Goal: Information Seeking & Learning: Learn about a topic

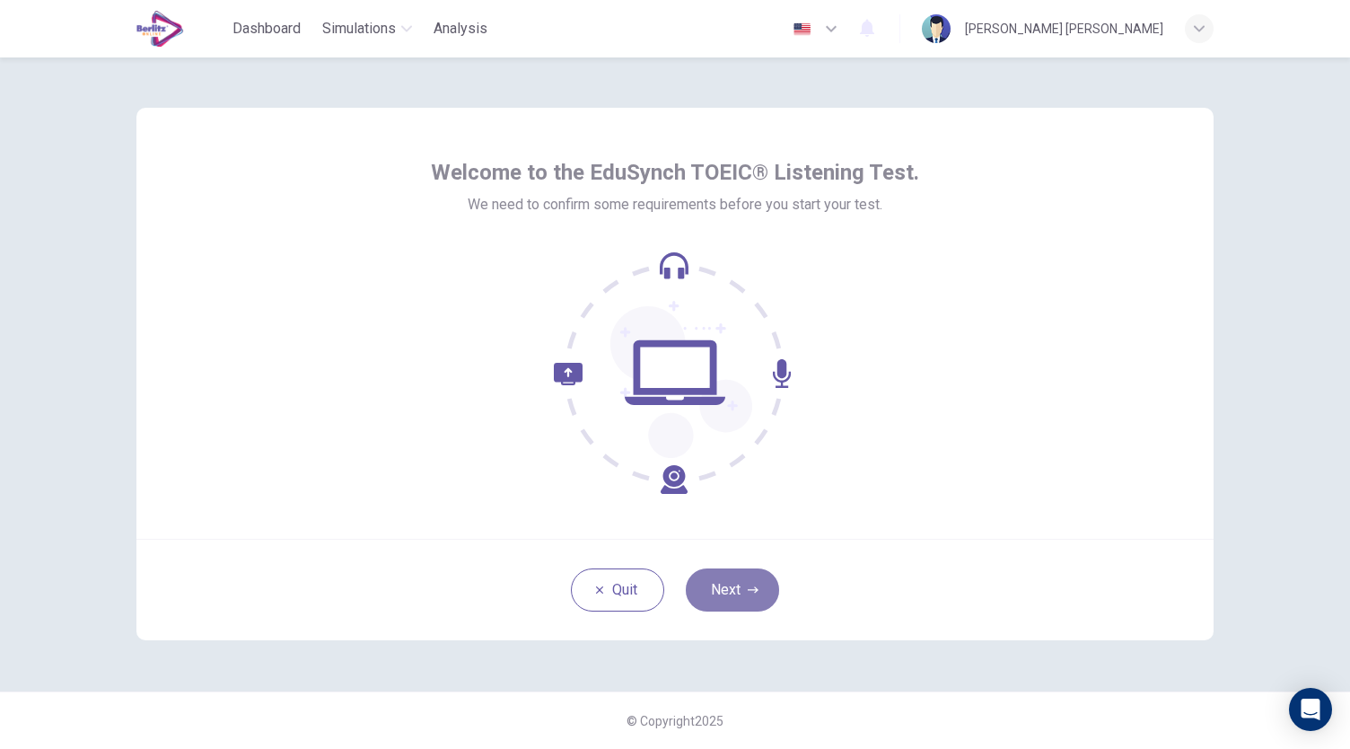
click at [734, 572] on button "Next" at bounding box center [732, 589] width 93 height 43
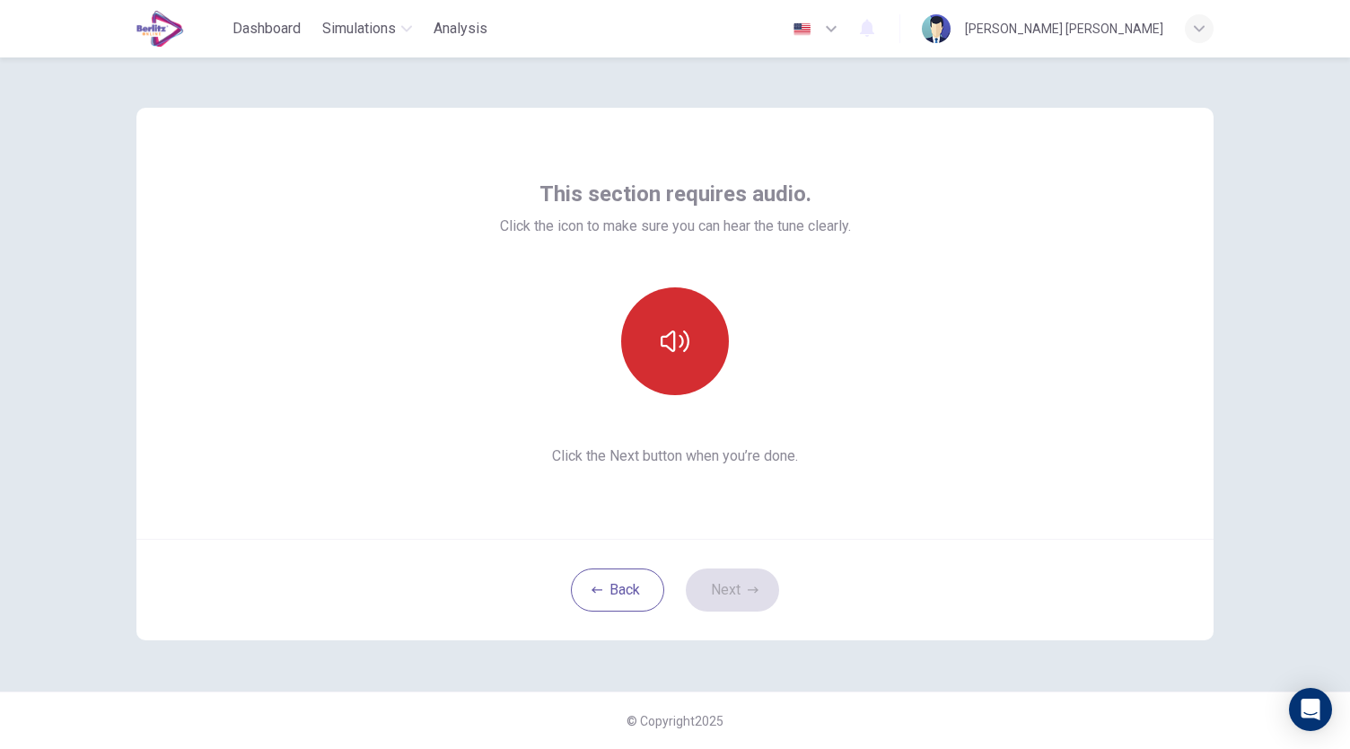
click at [666, 340] on icon "button" at bounding box center [675, 341] width 29 height 29
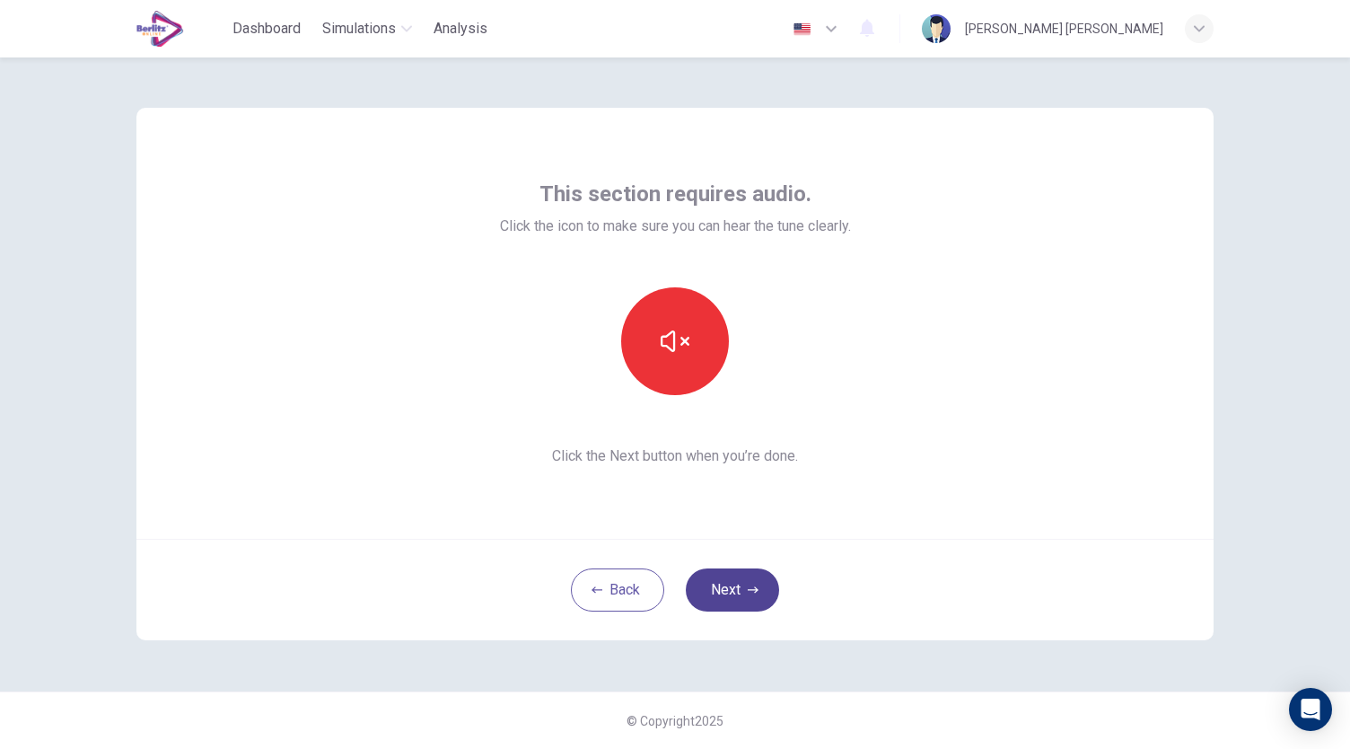
click at [721, 581] on button "Next" at bounding box center [732, 589] width 93 height 43
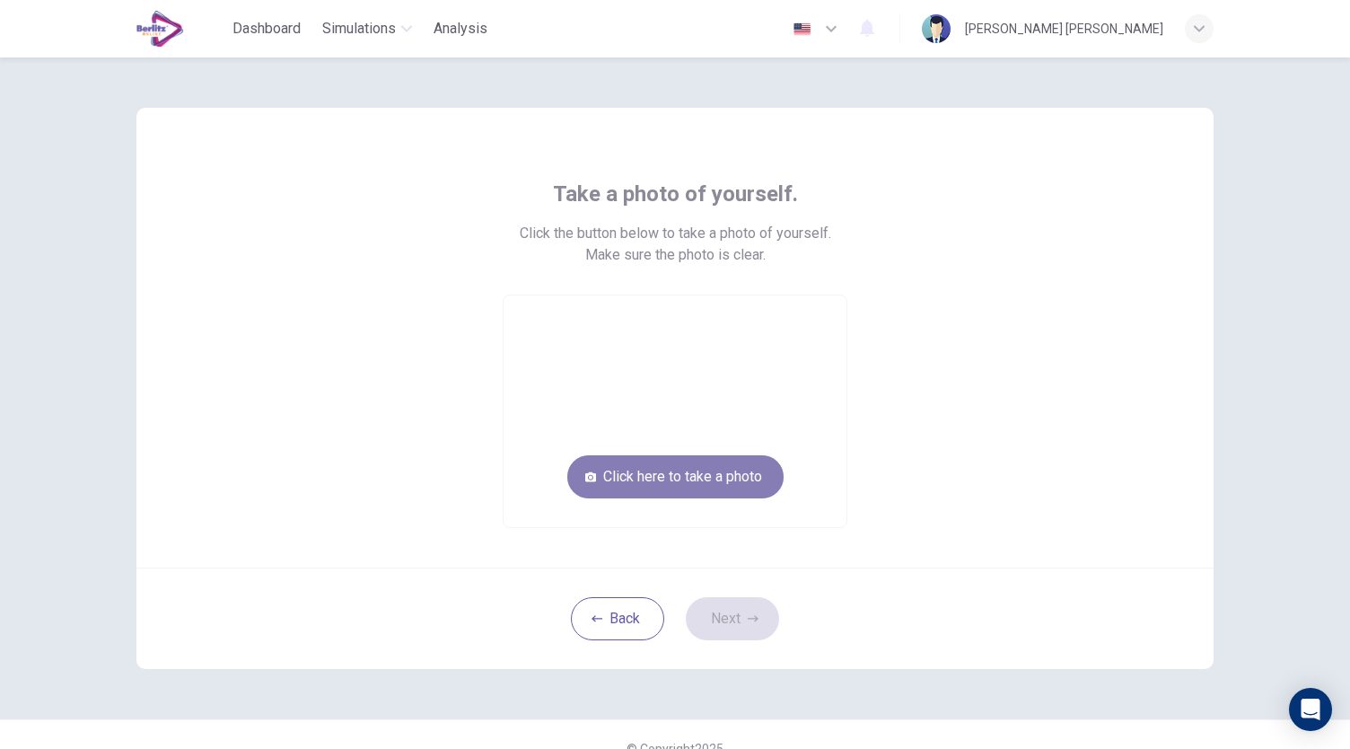
click at [691, 475] on button "Click here to take a photo" at bounding box center [675, 476] width 216 height 43
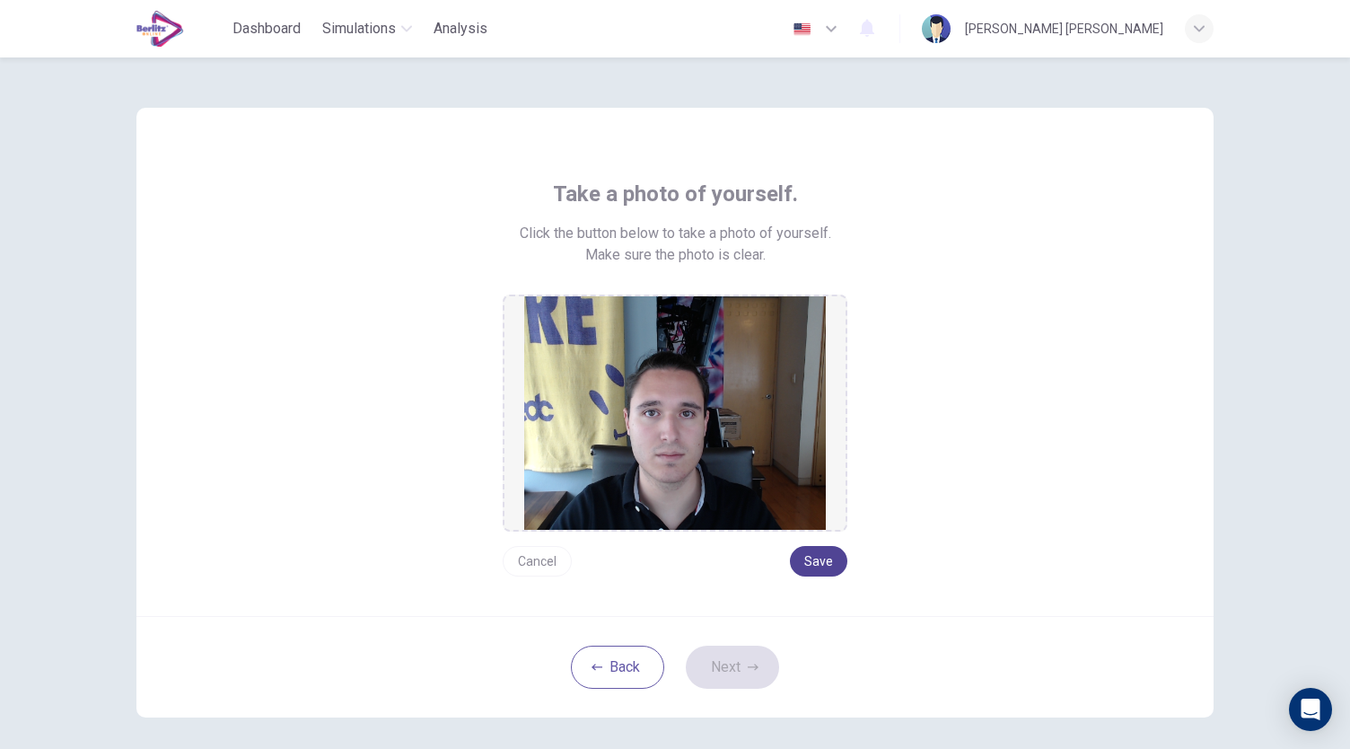
click at [822, 571] on button "Save" at bounding box center [818, 561] width 57 height 31
click at [737, 663] on button "Next" at bounding box center [732, 667] width 93 height 43
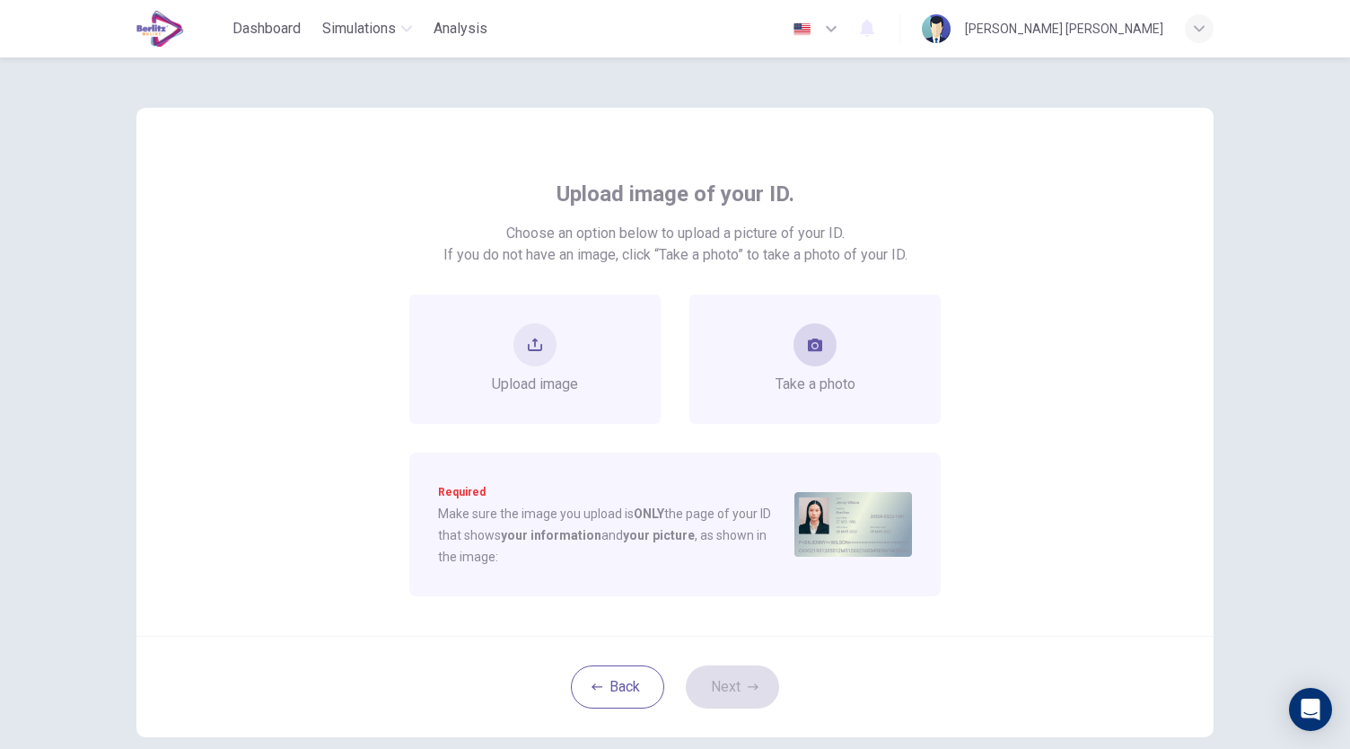
click at [819, 356] on button "take photo" at bounding box center [815, 344] width 43 height 43
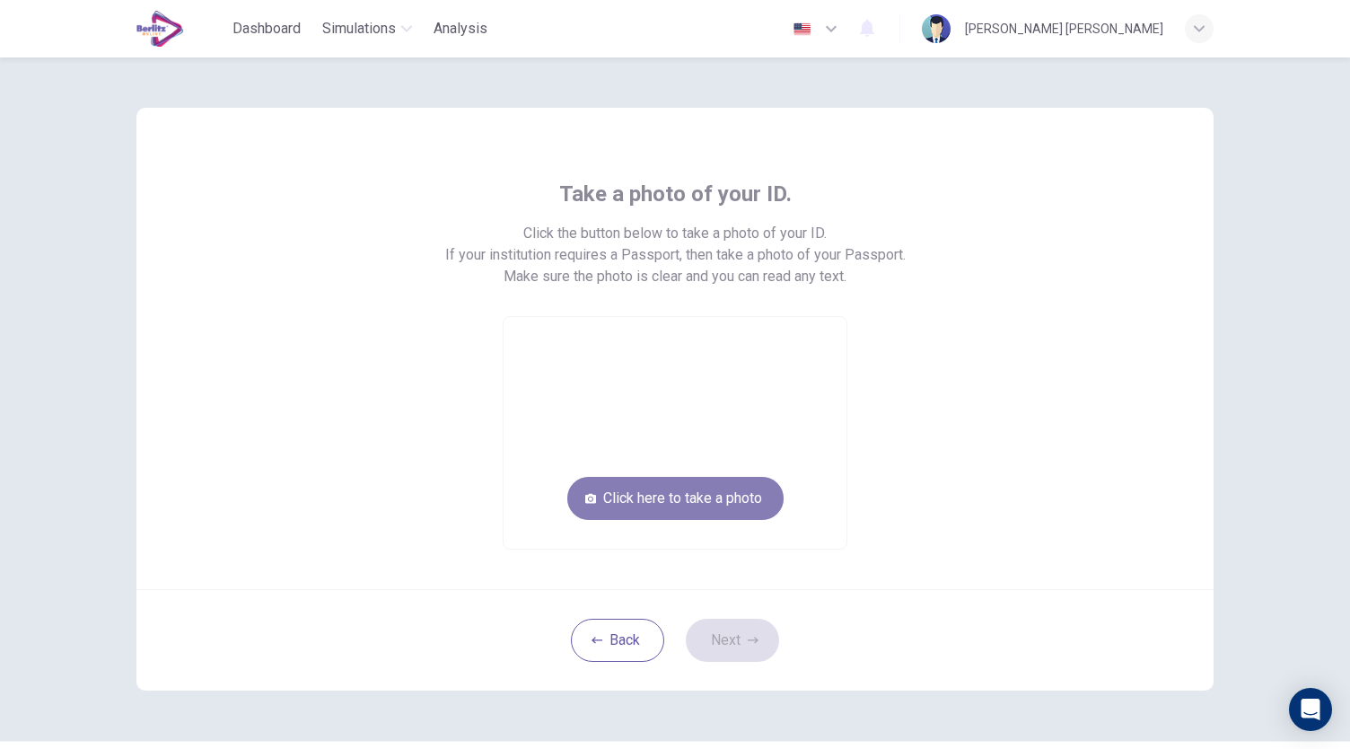
click at [709, 499] on button "Click here to take a photo" at bounding box center [675, 498] width 216 height 43
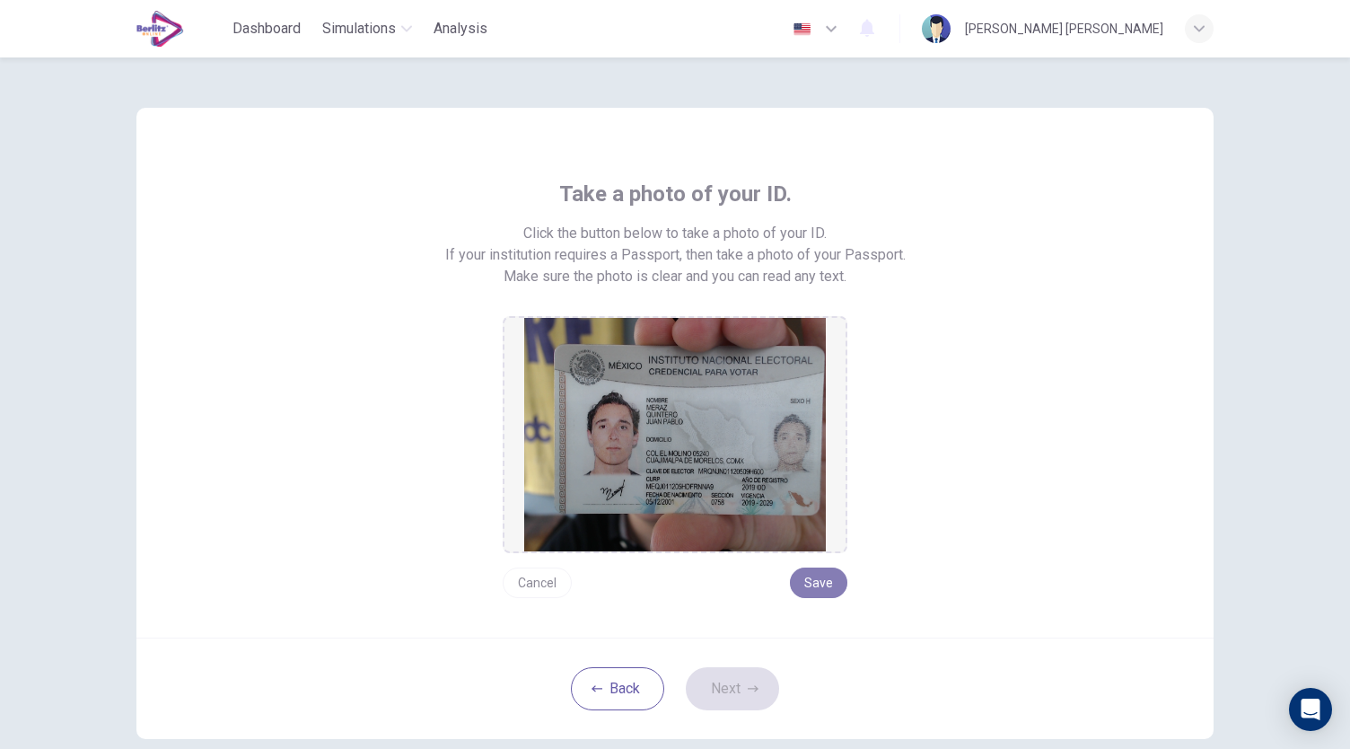
click at [821, 585] on button "Save" at bounding box center [818, 582] width 57 height 31
click at [743, 694] on button "Next" at bounding box center [732, 688] width 93 height 43
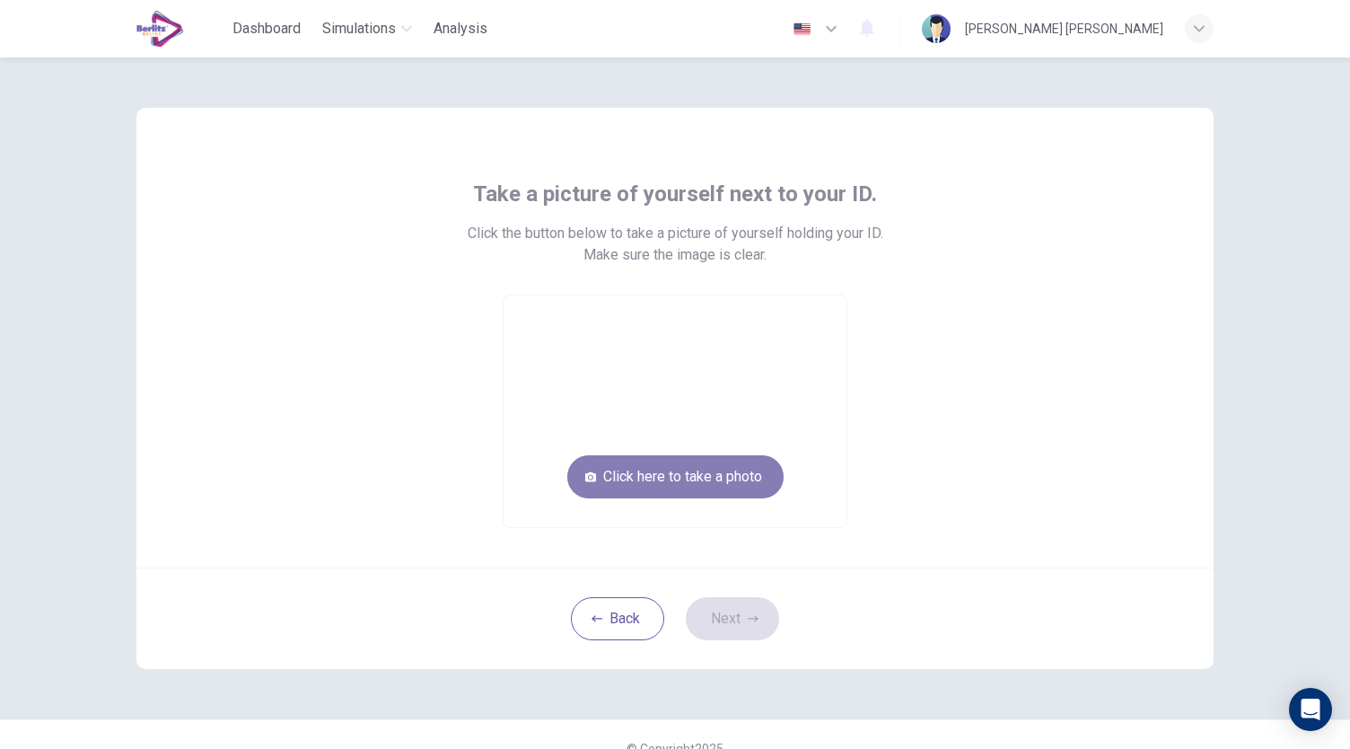
click at [705, 484] on button "Click here to take a photo" at bounding box center [675, 476] width 216 height 43
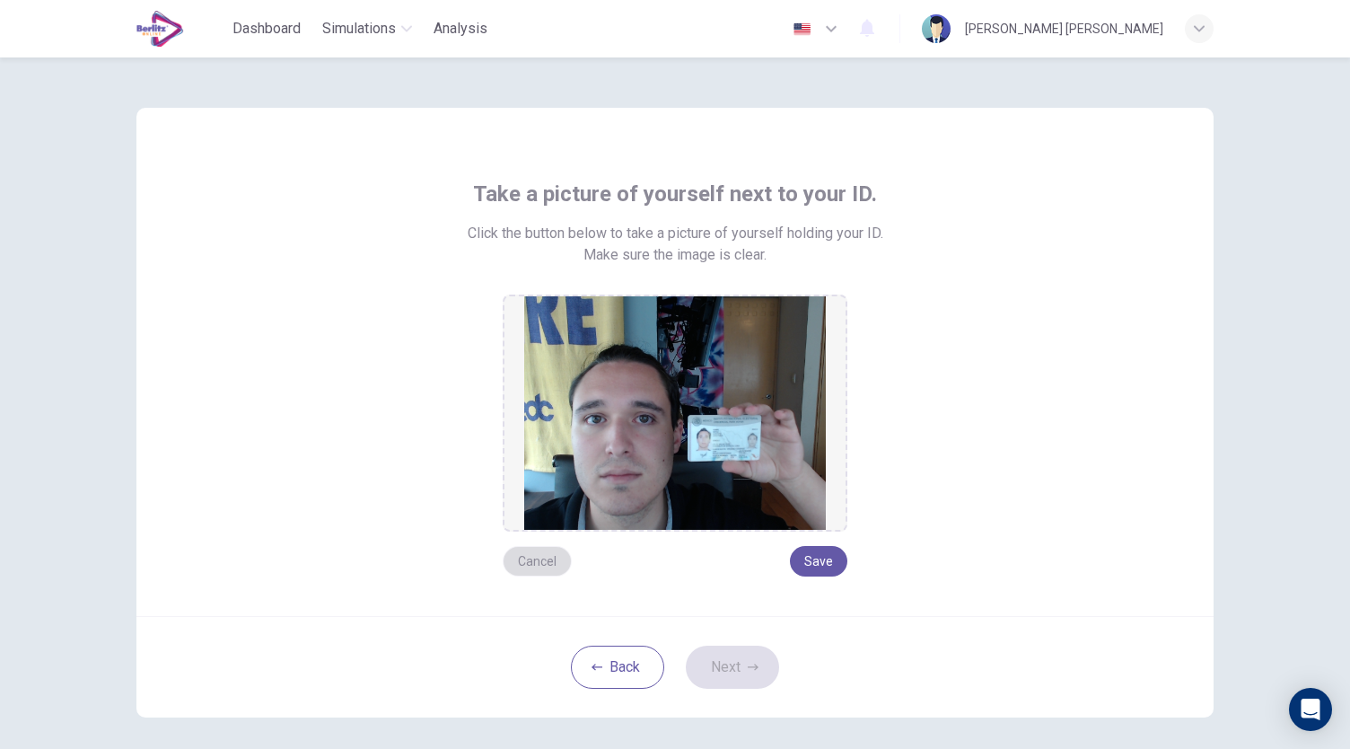
click at [530, 565] on button "Cancel" at bounding box center [537, 561] width 69 height 31
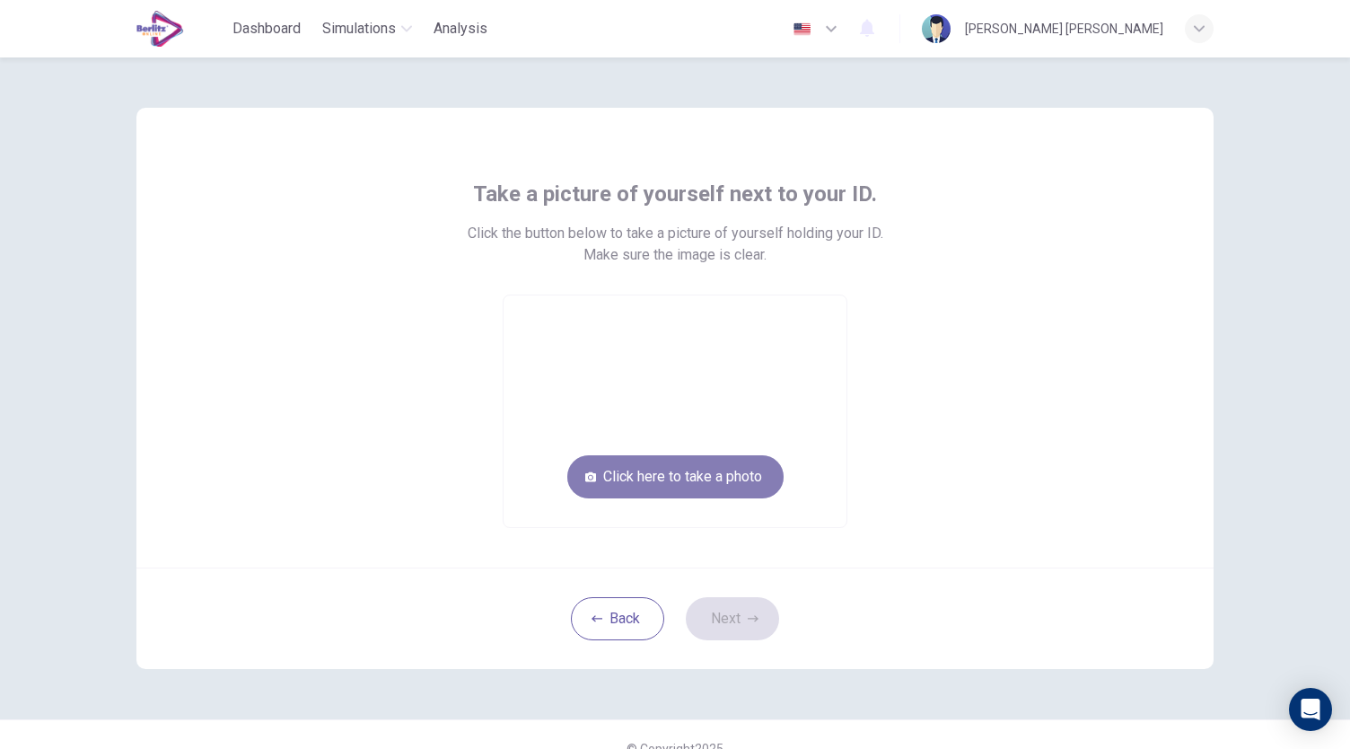
click at [681, 480] on button "Click here to take a photo" at bounding box center [675, 476] width 216 height 43
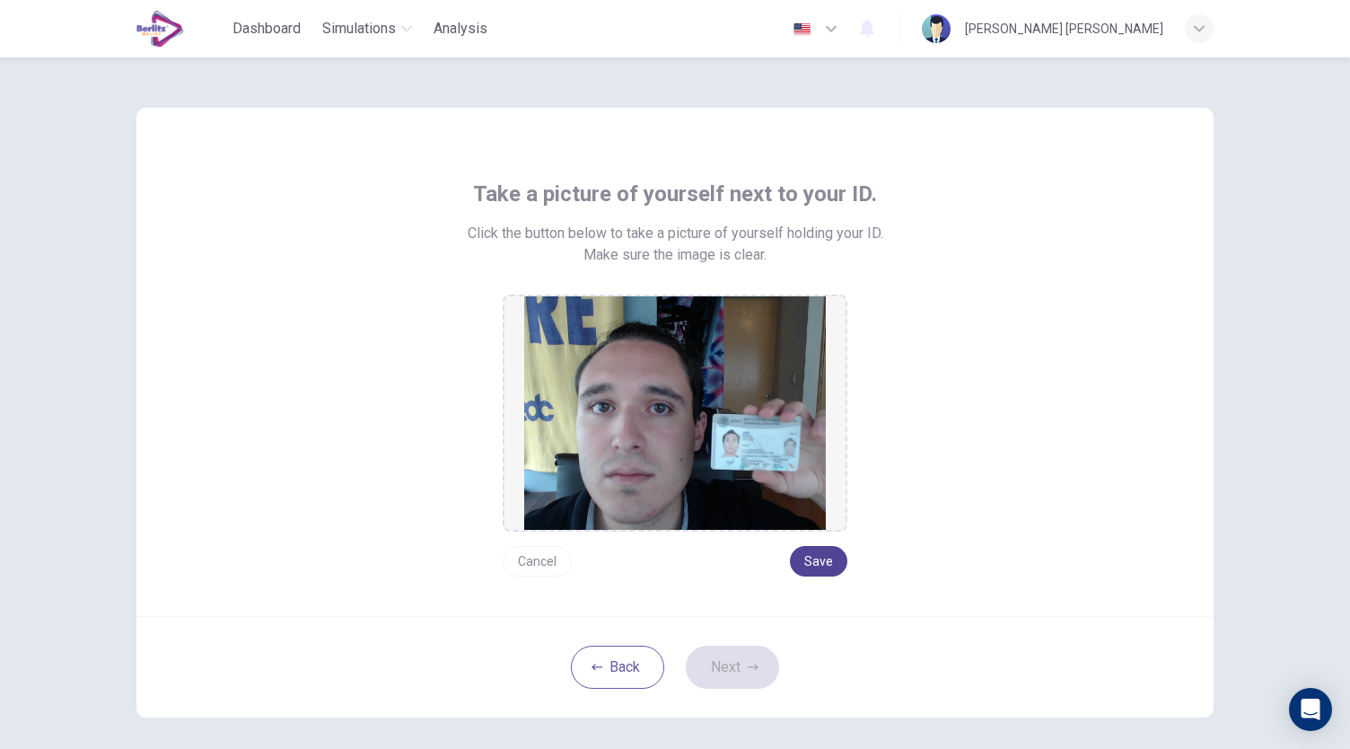
click at [812, 561] on button "Save" at bounding box center [818, 561] width 57 height 31
click at [740, 671] on button "Next" at bounding box center [732, 667] width 93 height 43
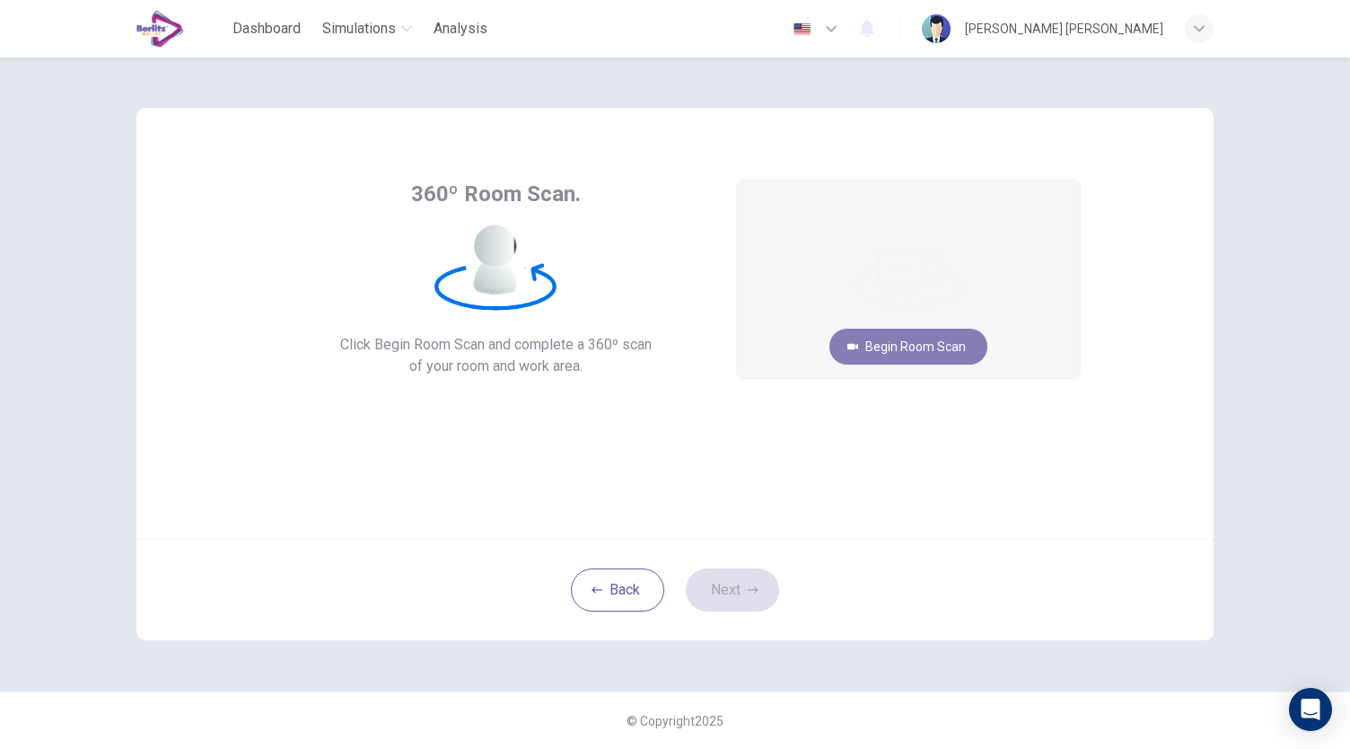
click at [929, 354] on button "Begin Room Scan" at bounding box center [909, 347] width 158 height 36
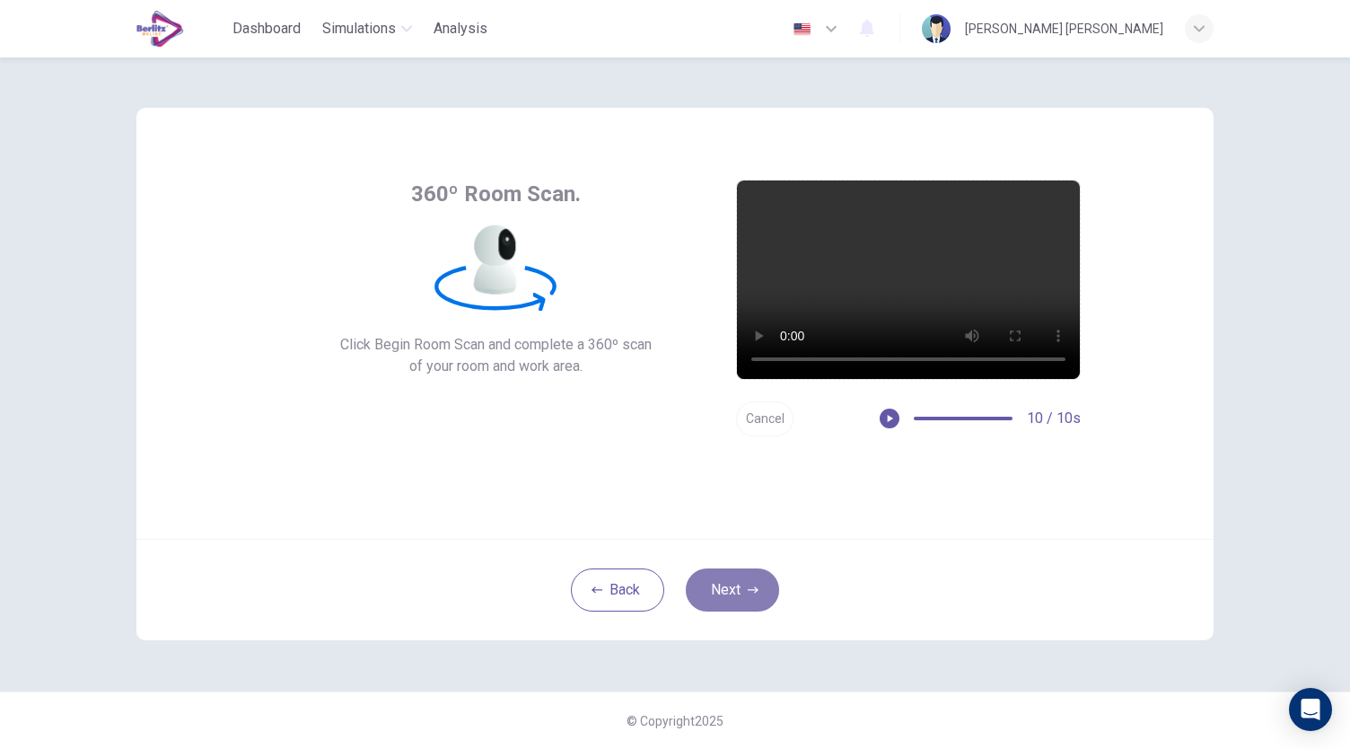
click at [756, 585] on icon "button" at bounding box center [753, 589] width 11 height 11
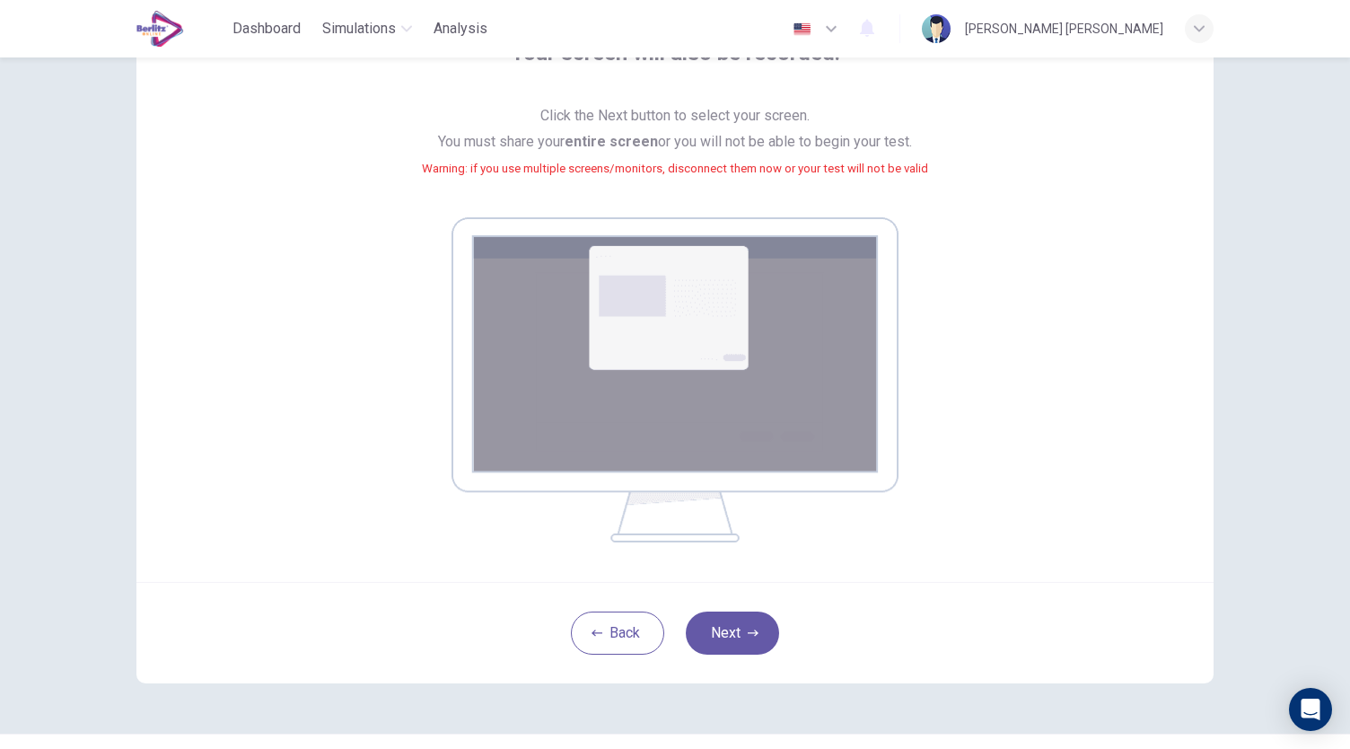
scroll to position [180, 0]
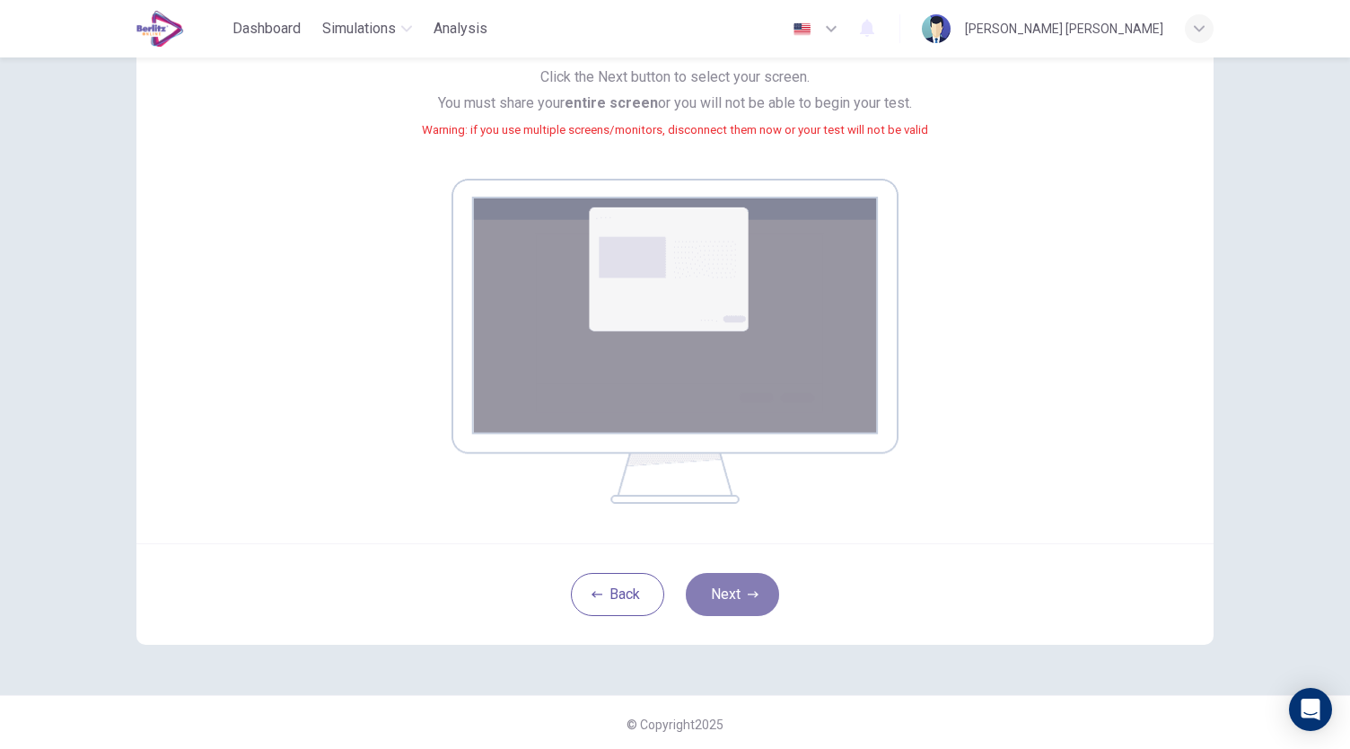
click at [742, 593] on button "Next" at bounding box center [732, 594] width 93 height 43
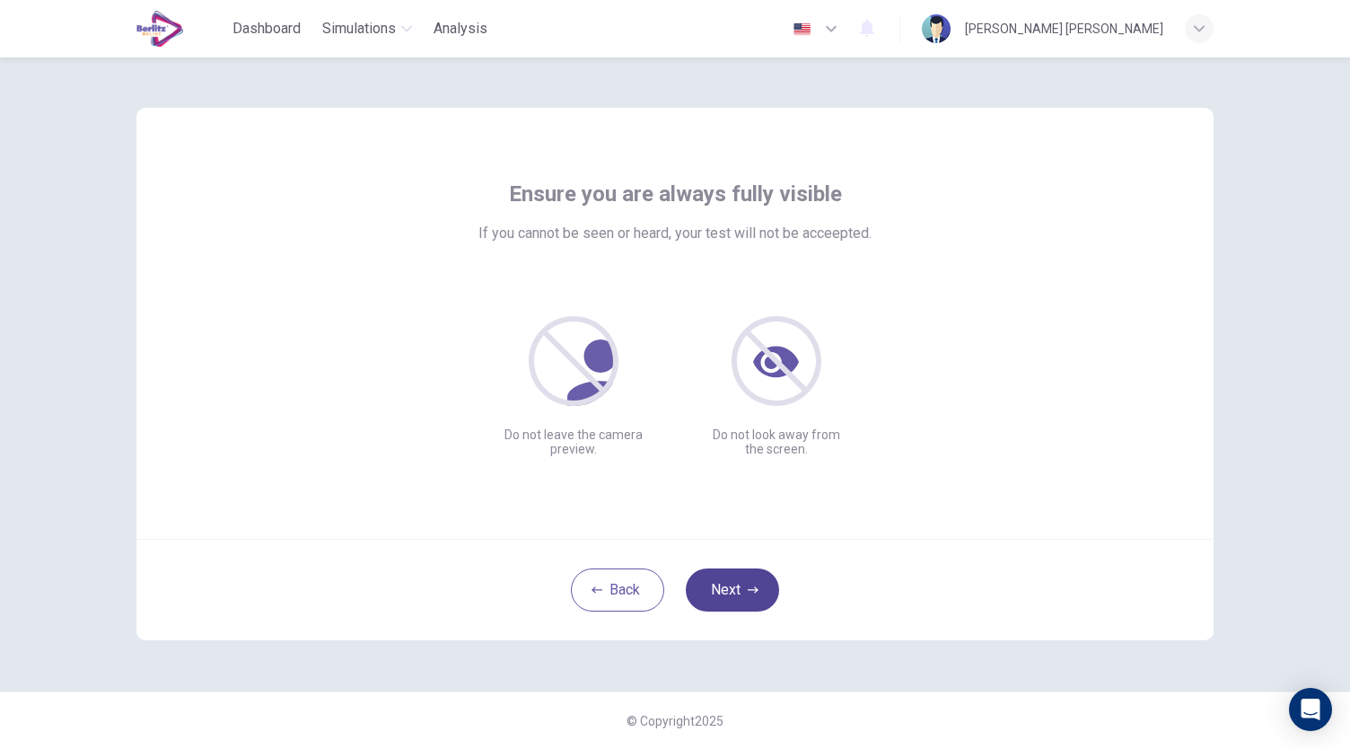
click at [743, 584] on button "Next" at bounding box center [732, 589] width 93 height 43
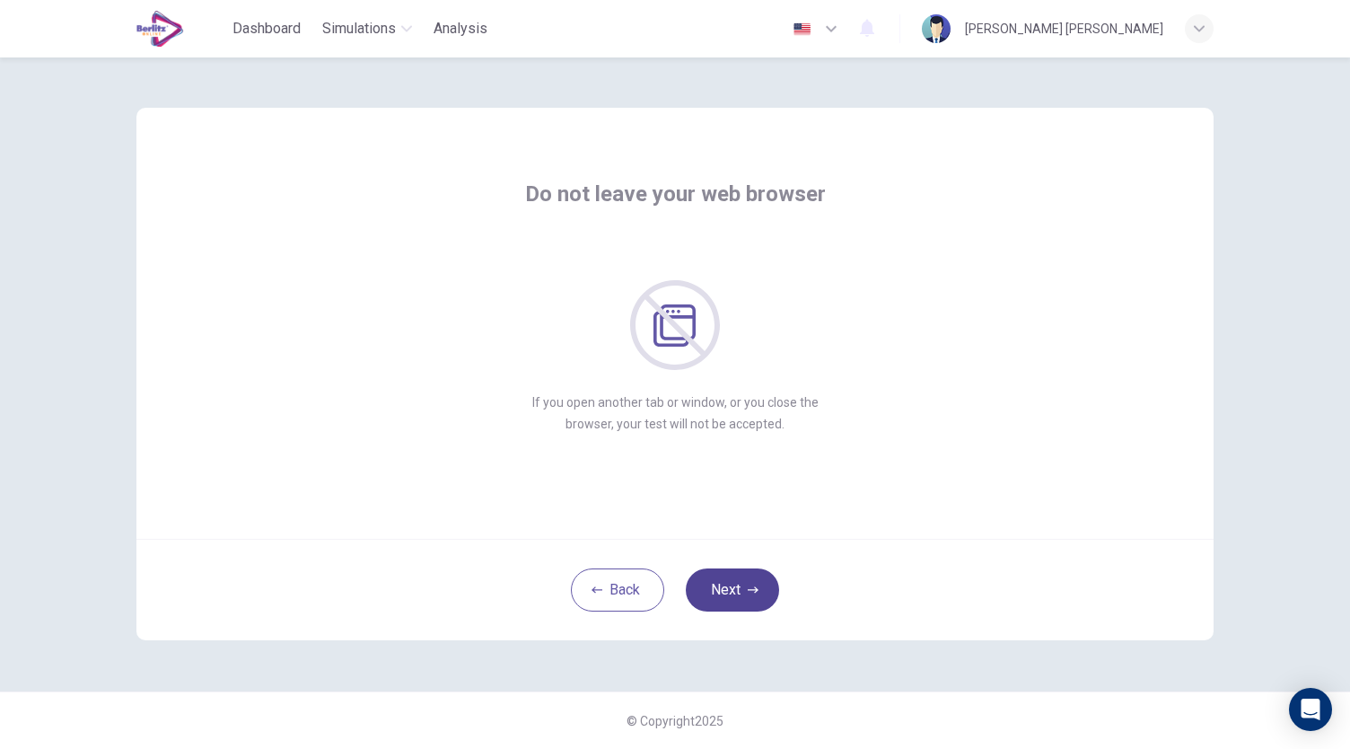
click at [756, 588] on icon "button" at bounding box center [753, 589] width 11 height 6
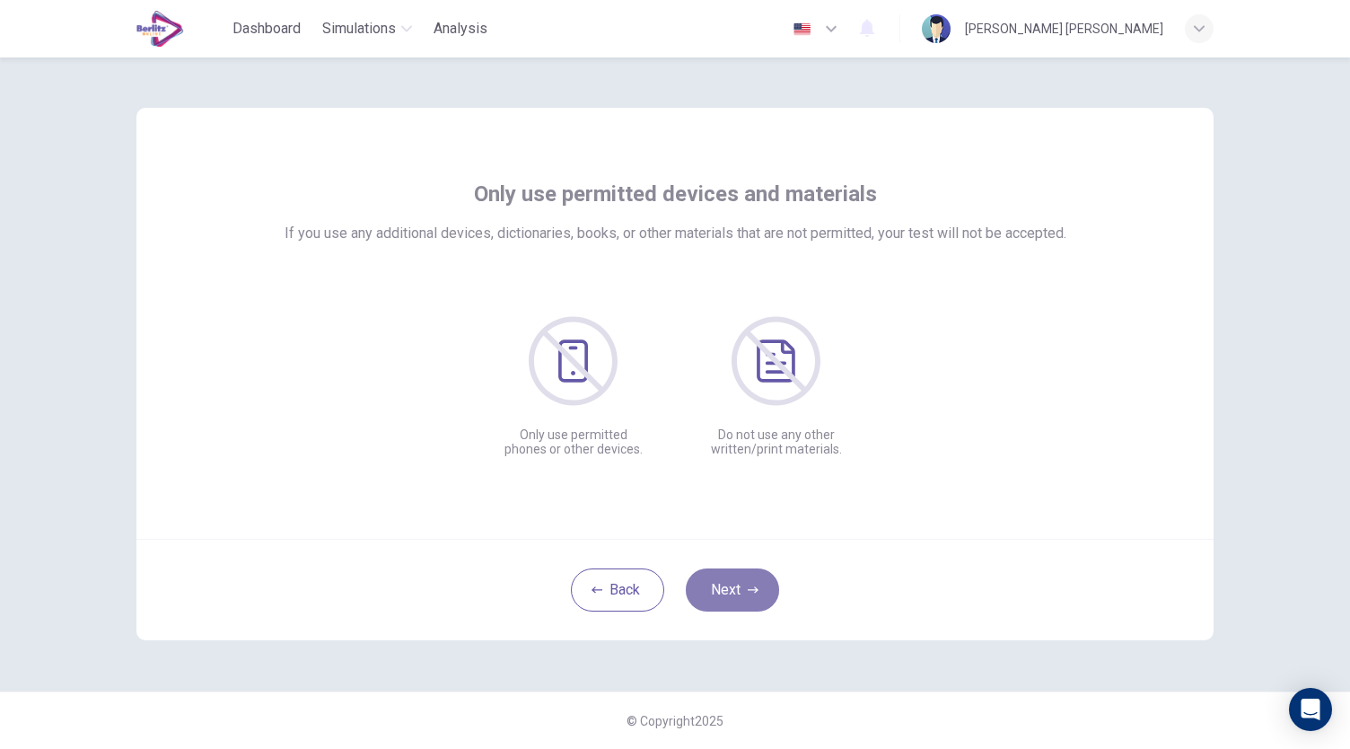
click at [756, 588] on icon "button" at bounding box center [753, 589] width 11 height 6
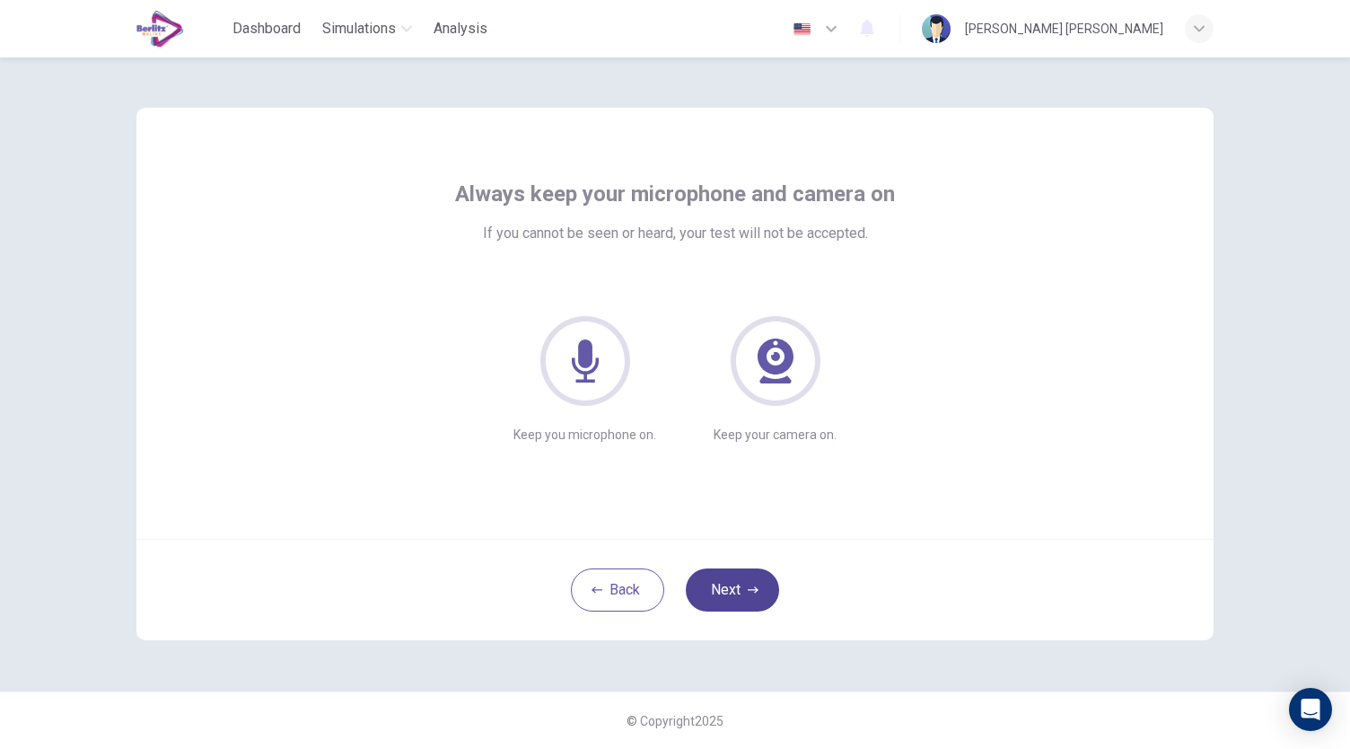
click at [756, 588] on icon "button" at bounding box center [753, 589] width 11 height 6
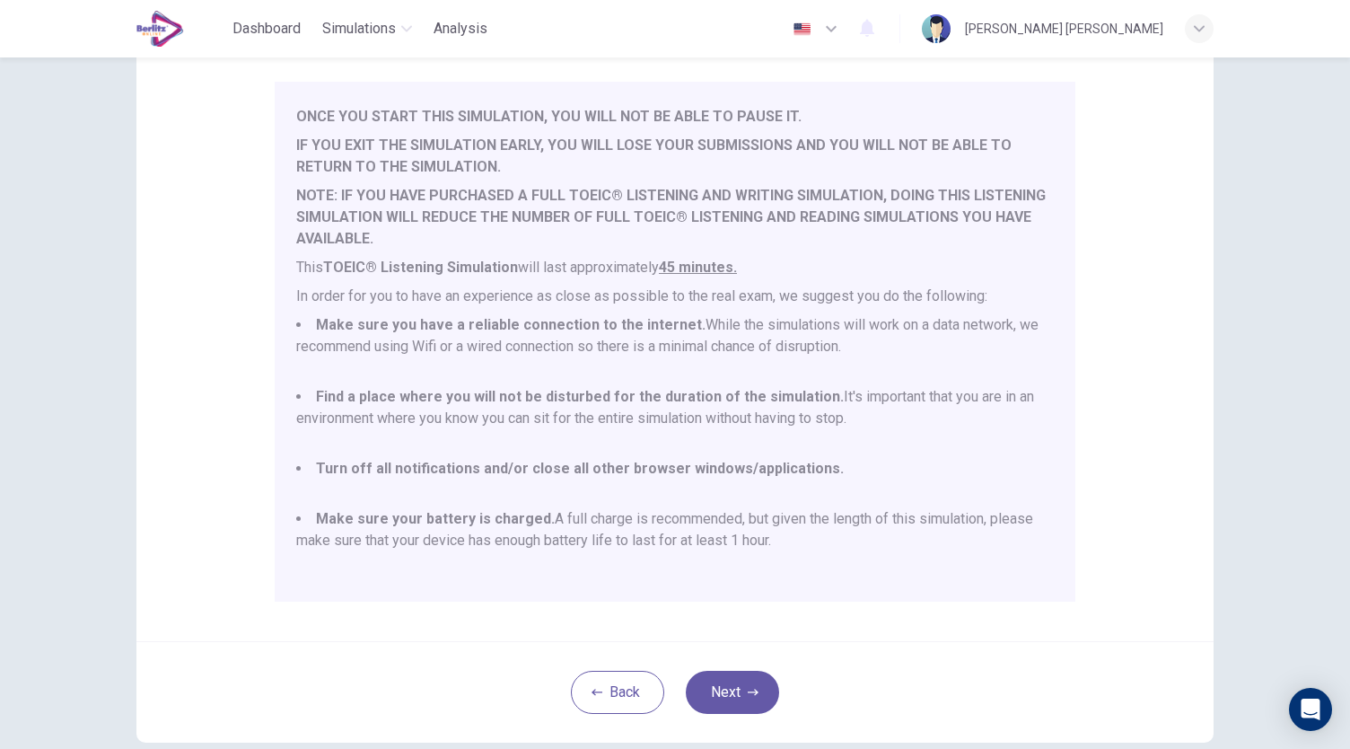
scroll to position [224, 0]
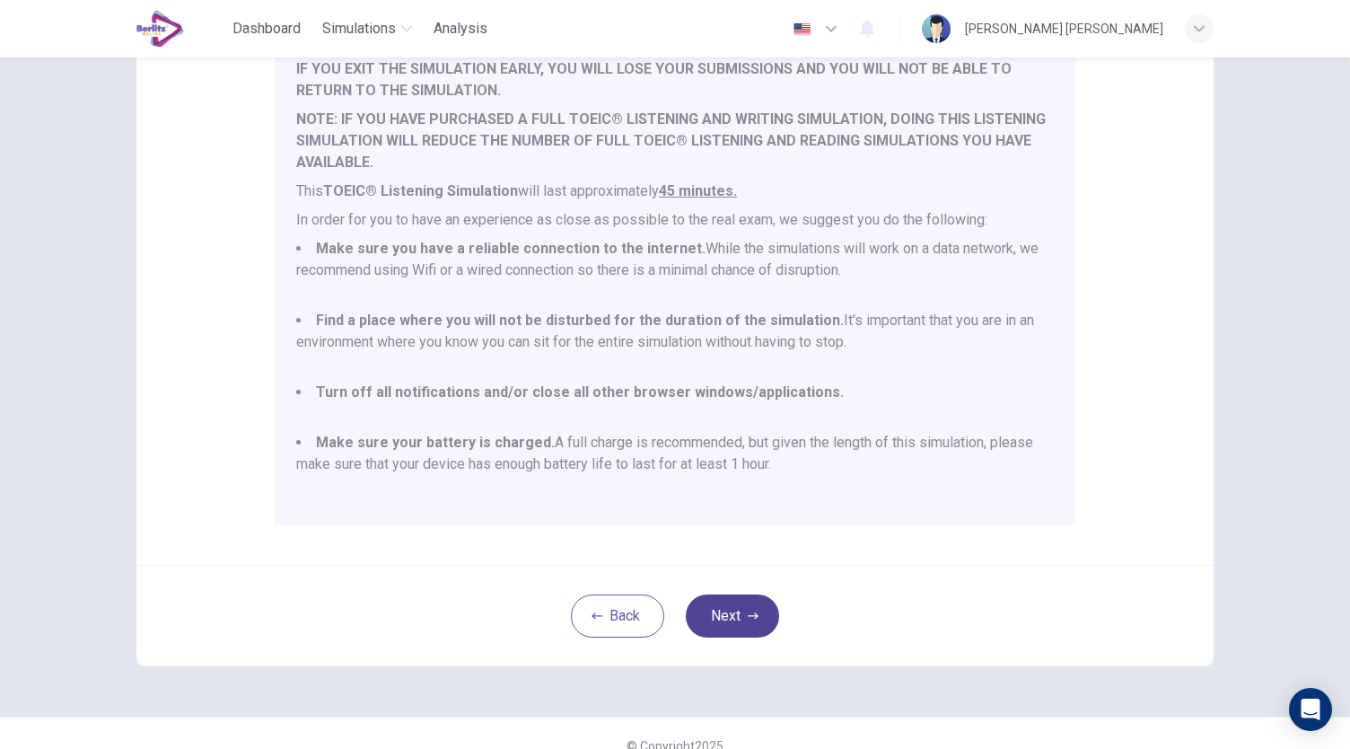
click at [754, 615] on button "Next" at bounding box center [732, 615] width 93 height 43
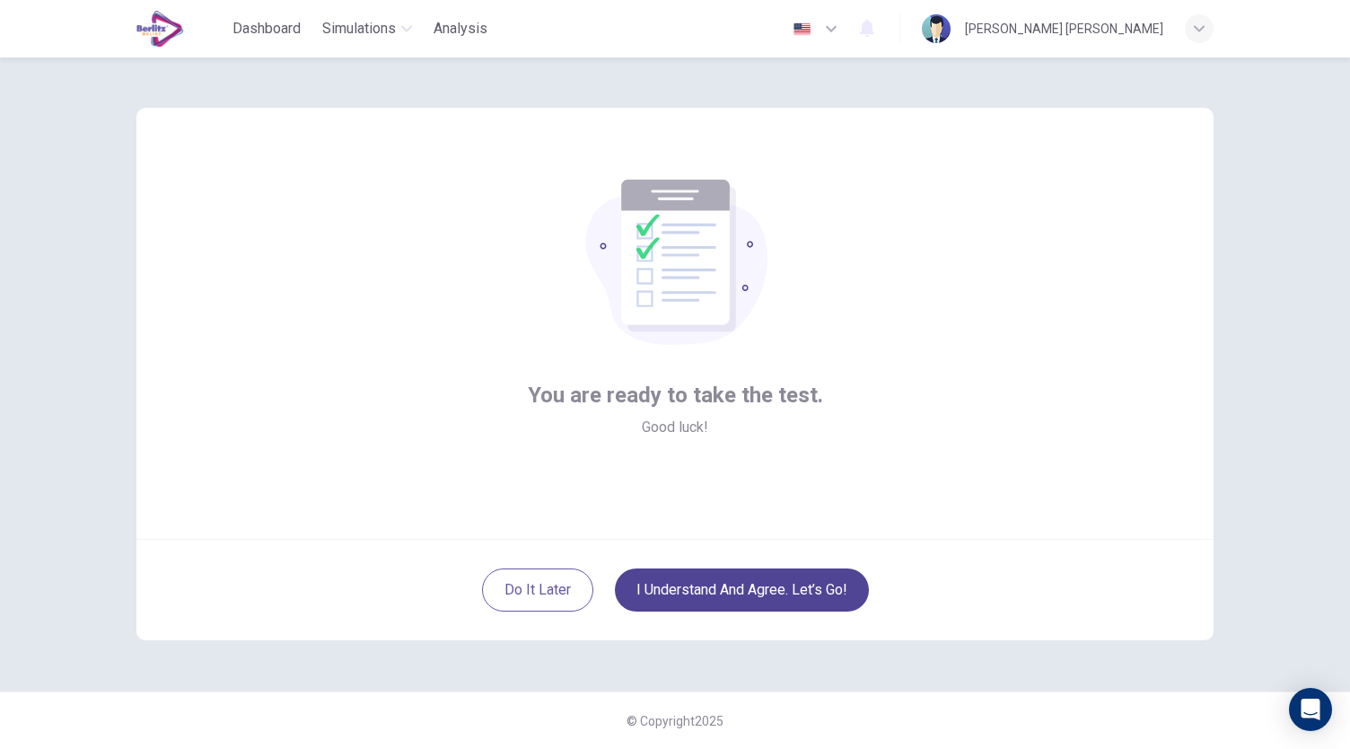
scroll to position [0, 0]
click at [759, 584] on button "I understand and agree. Let’s go!" at bounding box center [742, 589] width 254 height 43
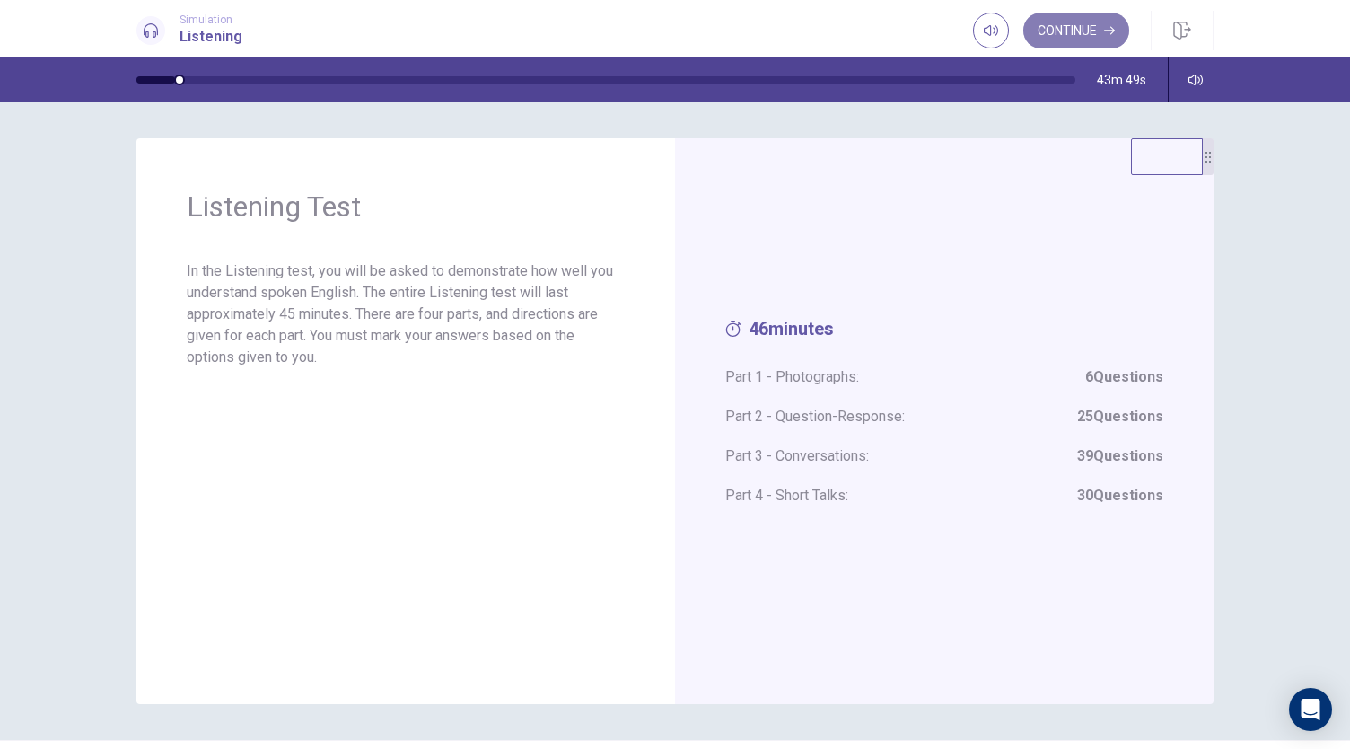
click at [1081, 31] on button "Continue" at bounding box center [1077, 31] width 106 height 36
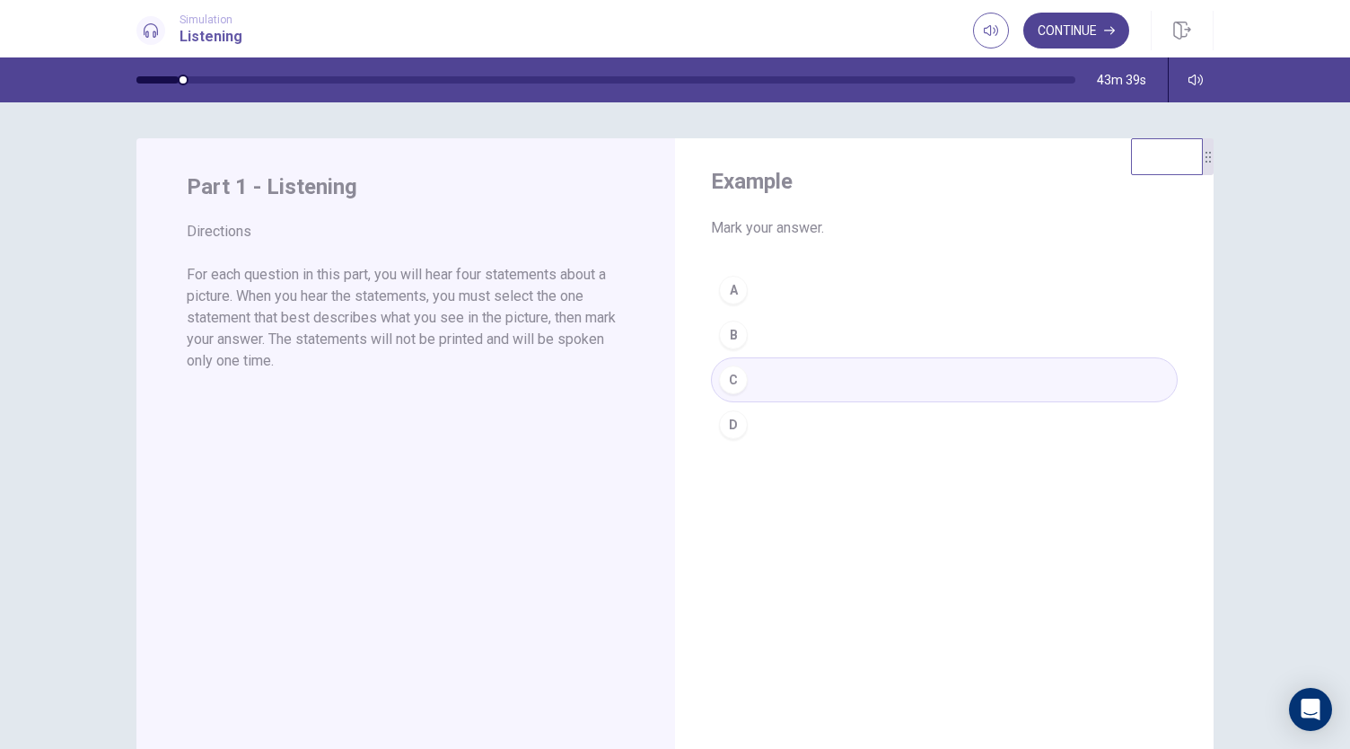
click at [1080, 31] on button "Continue" at bounding box center [1077, 31] width 106 height 36
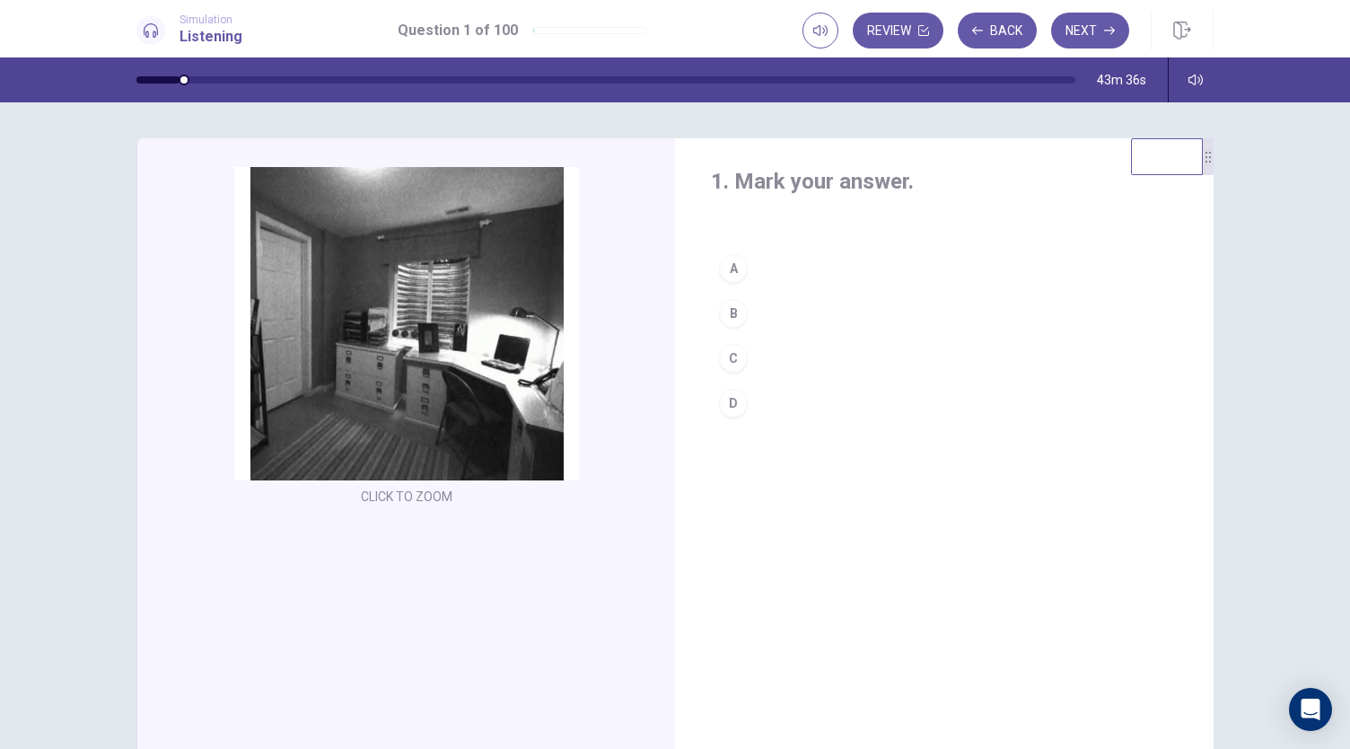
click at [720, 350] on div "C" at bounding box center [733, 358] width 29 height 29
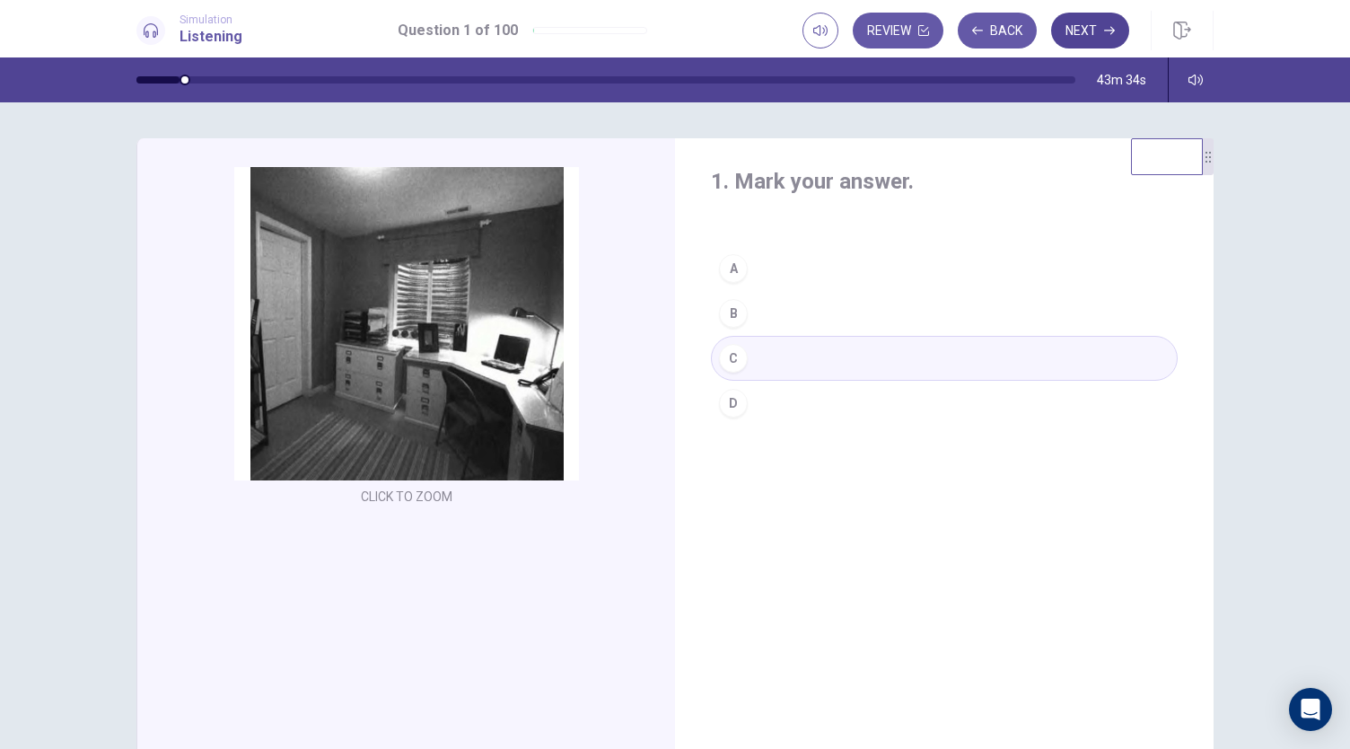
click at [1103, 35] on button "Next" at bounding box center [1090, 31] width 78 height 36
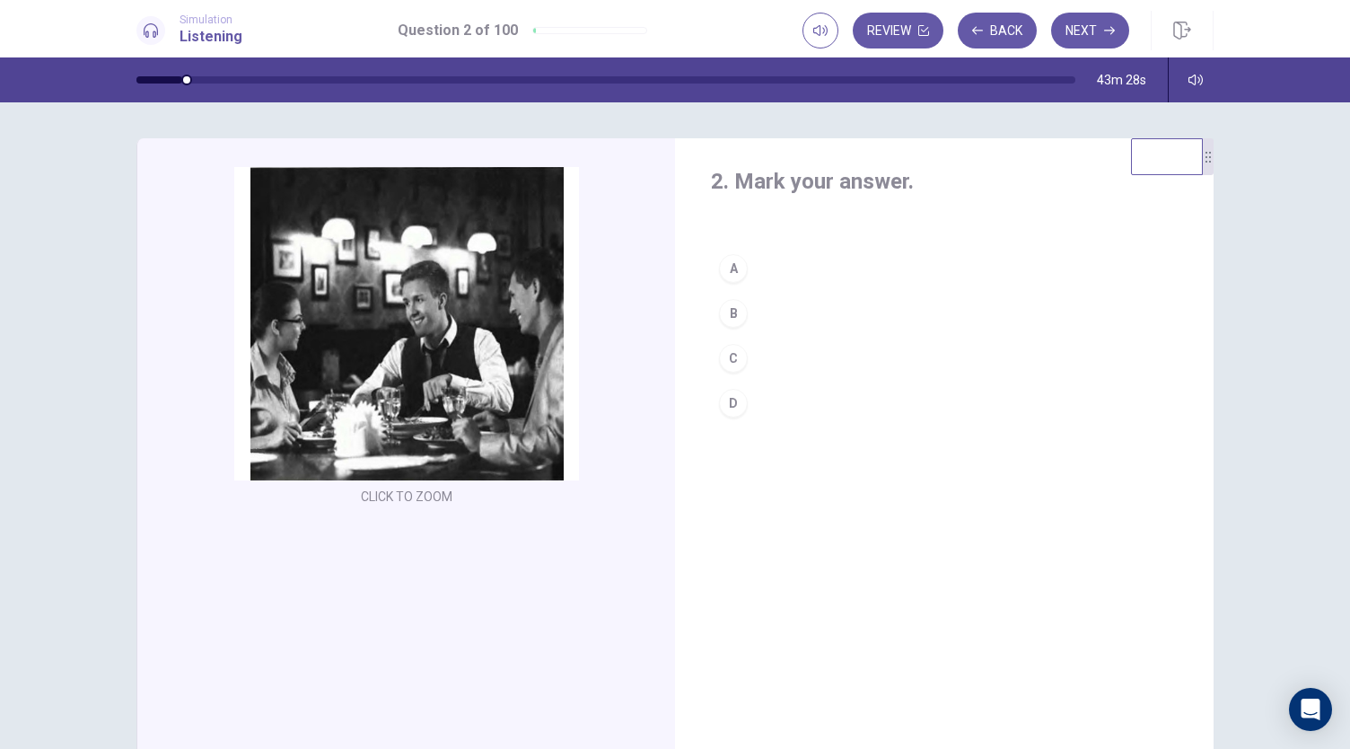
click at [732, 262] on div "A" at bounding box center [733, 268] width 29 height 29
click at [1097, 34] on button "Next" at bounding box center [1090, 31] width 78 height 36
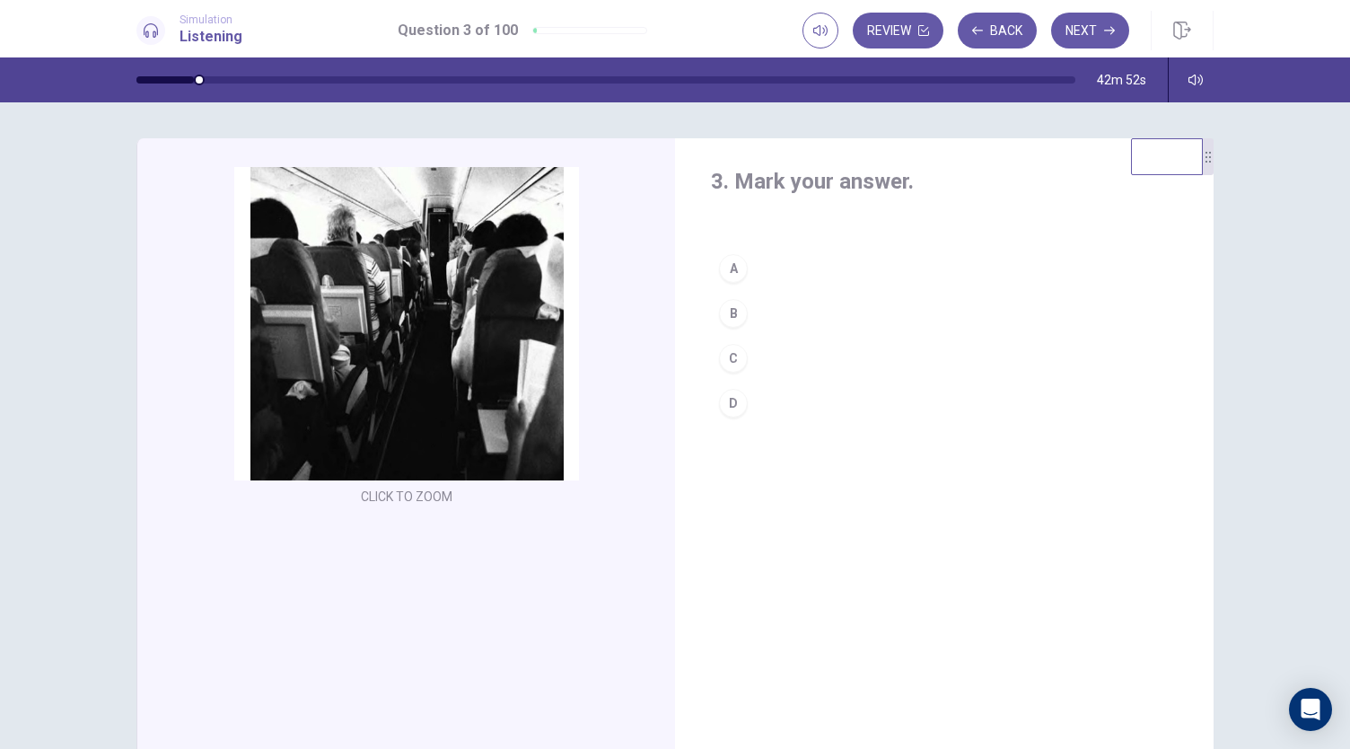
click at [722, 396] on div "D" at bounding box center [733, 403] width 29 height 29
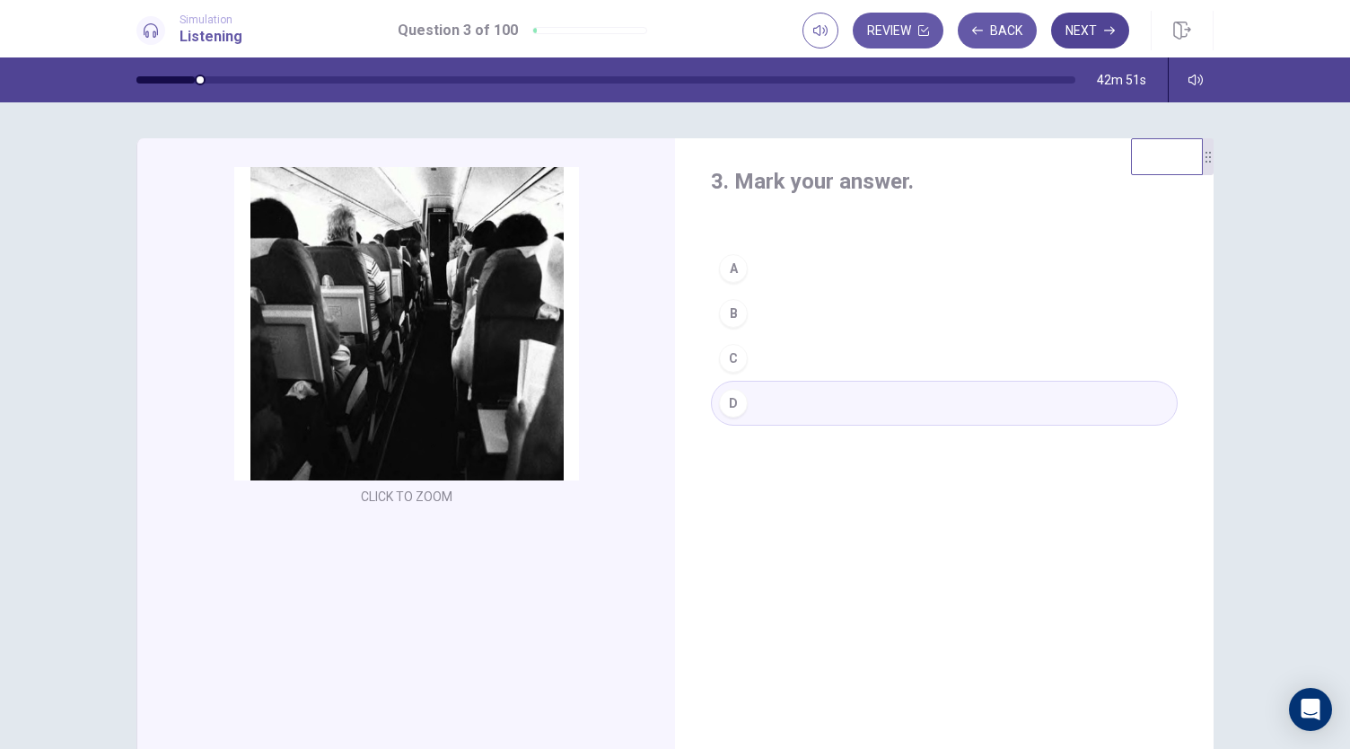
click at [1106, 22] on button "Next" at bounding box center [1090, 31] width 78 height 36
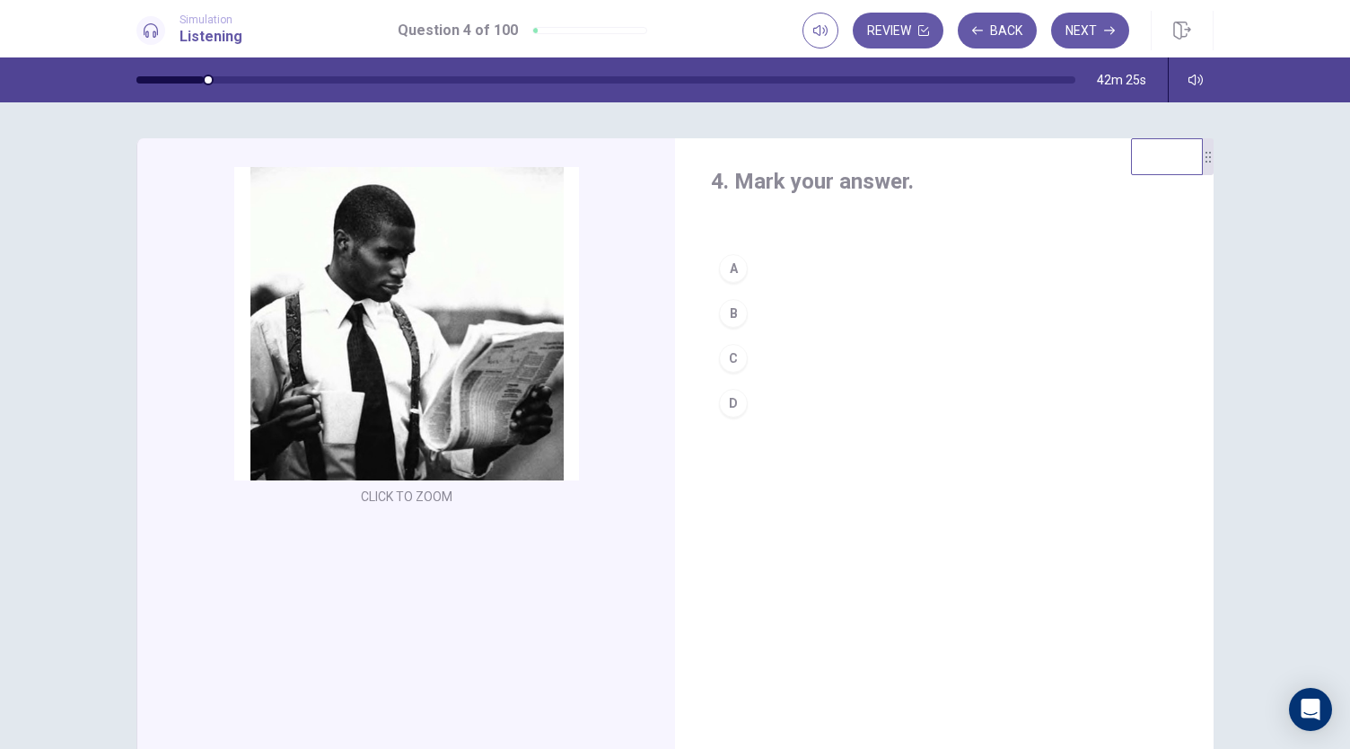
click at [725, 356] on div "C" at bounding box center [733, 358] width 29 height 29
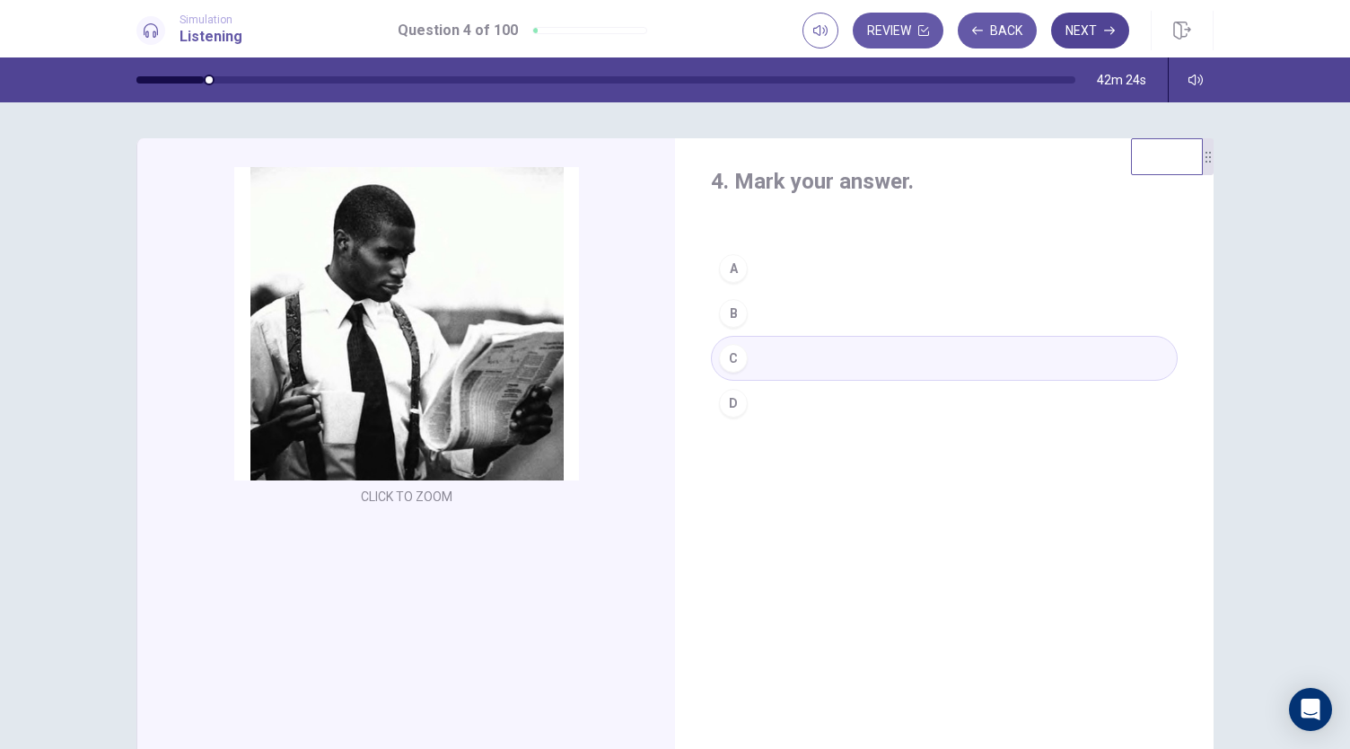
click at [1107, 20] on button "Next" at bounding box center [1090, 31] width 78 height 36
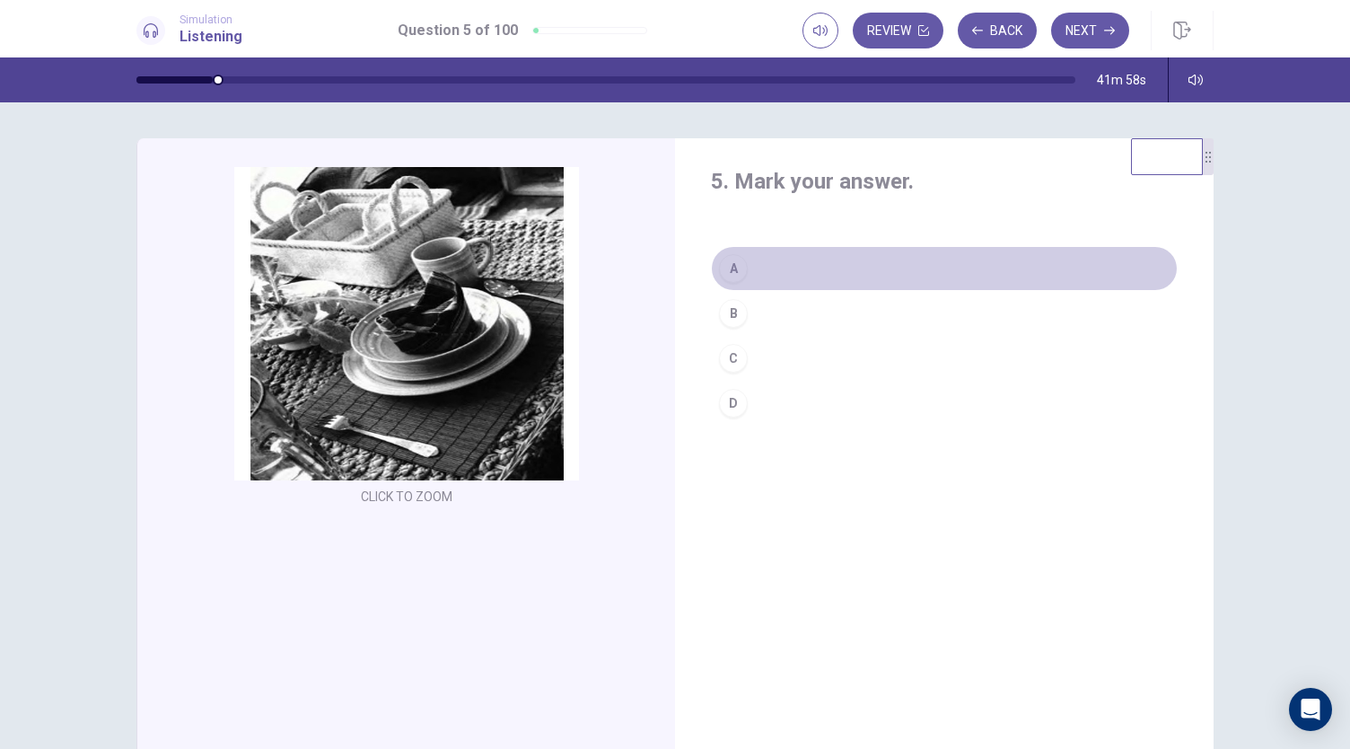
click at [727, 263] on div "A" at bounding box center [733, 268] width 29 height 29
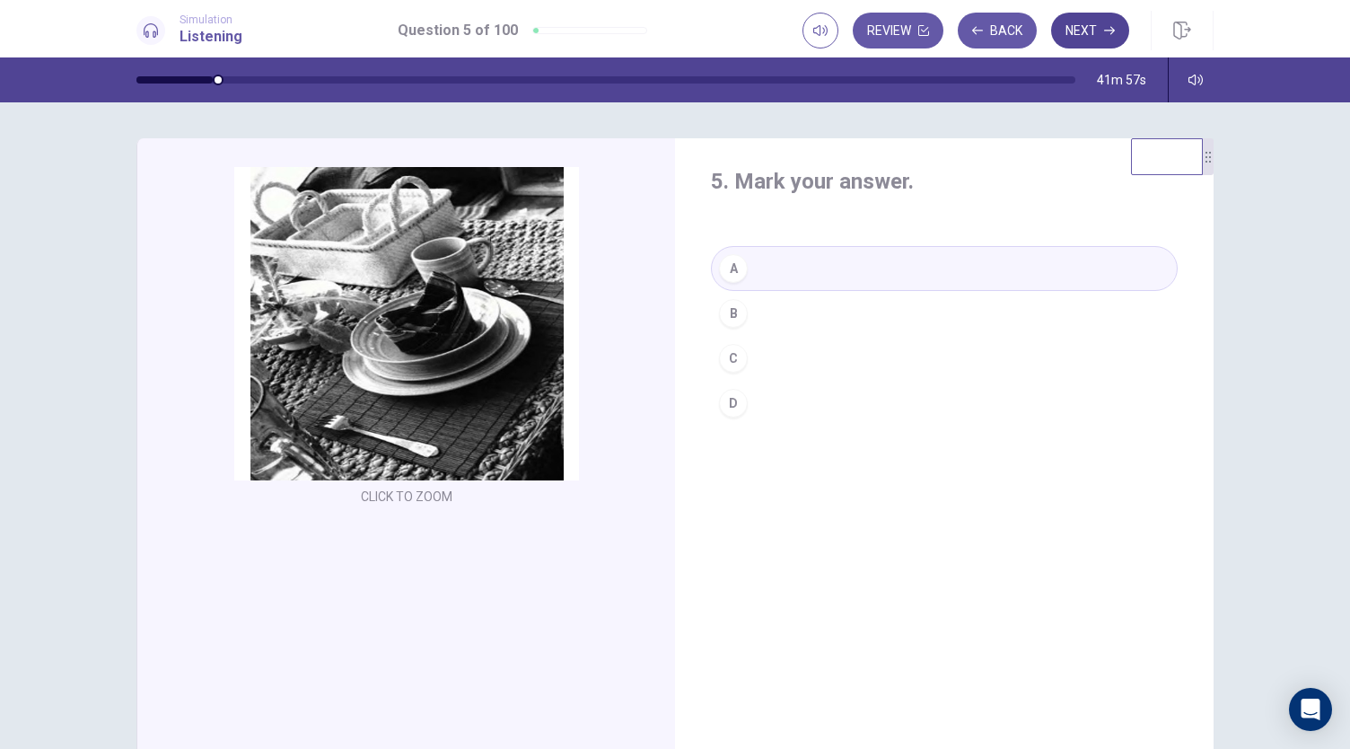
click at [1094, 30] on button "Next" at bounding box center [1090, 31] width 78 height 36
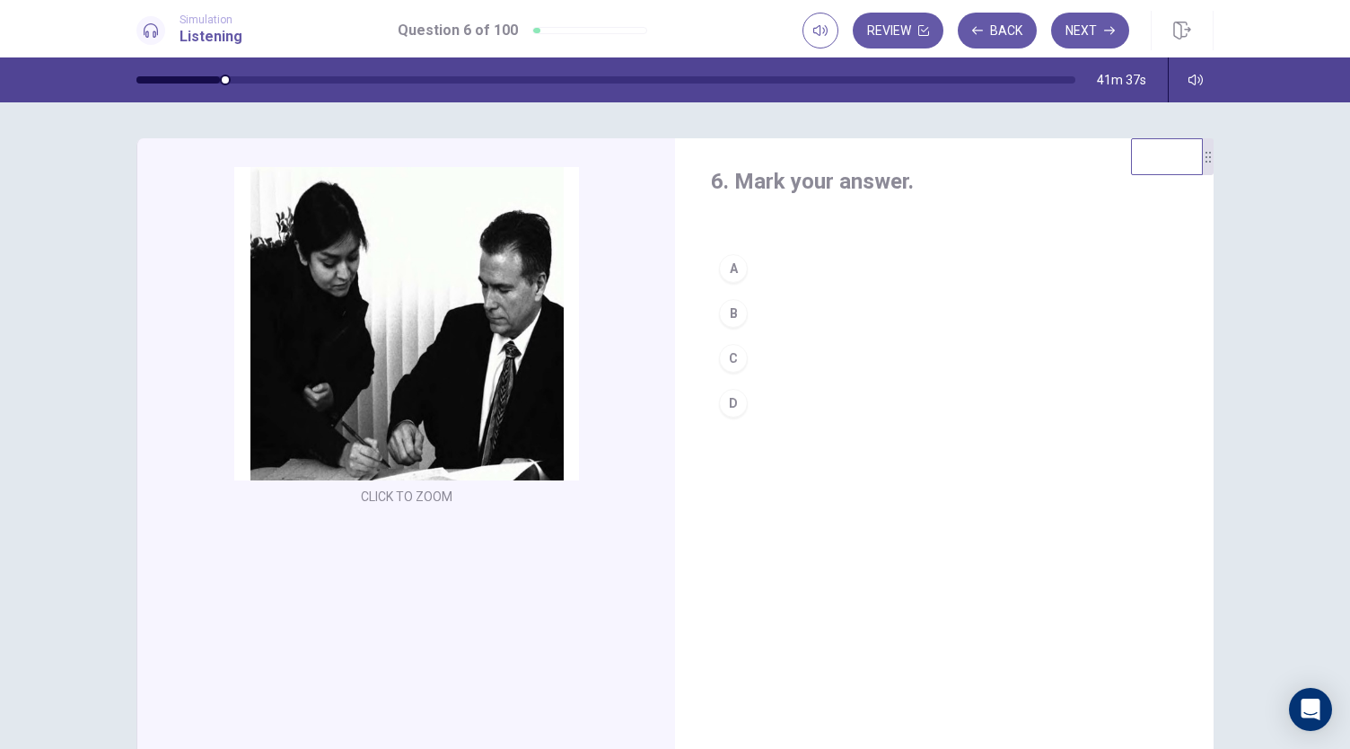
click at [732, 356] on div "C" at bounding box center [733, 358] width 29 height 29
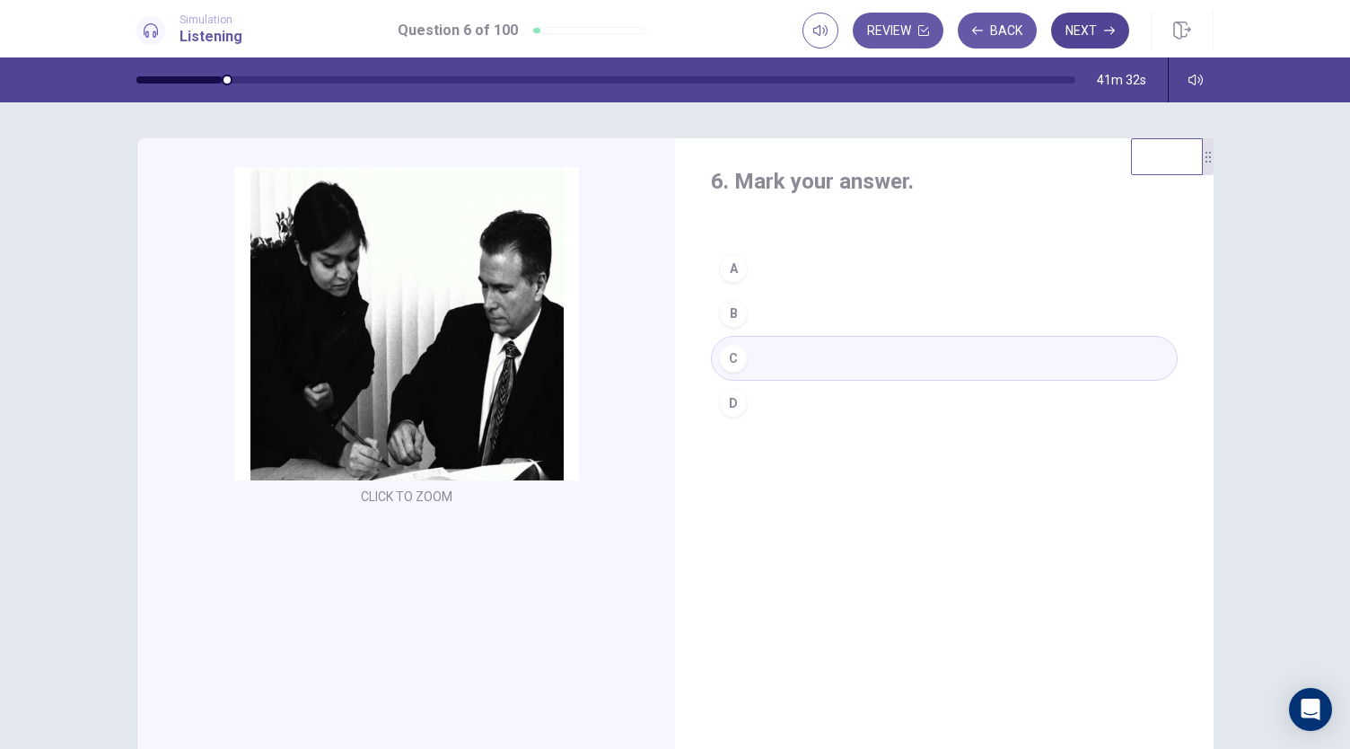
click at [1089, 31] on button "Next" at bounding box center [1090, 31] width 78 height 36
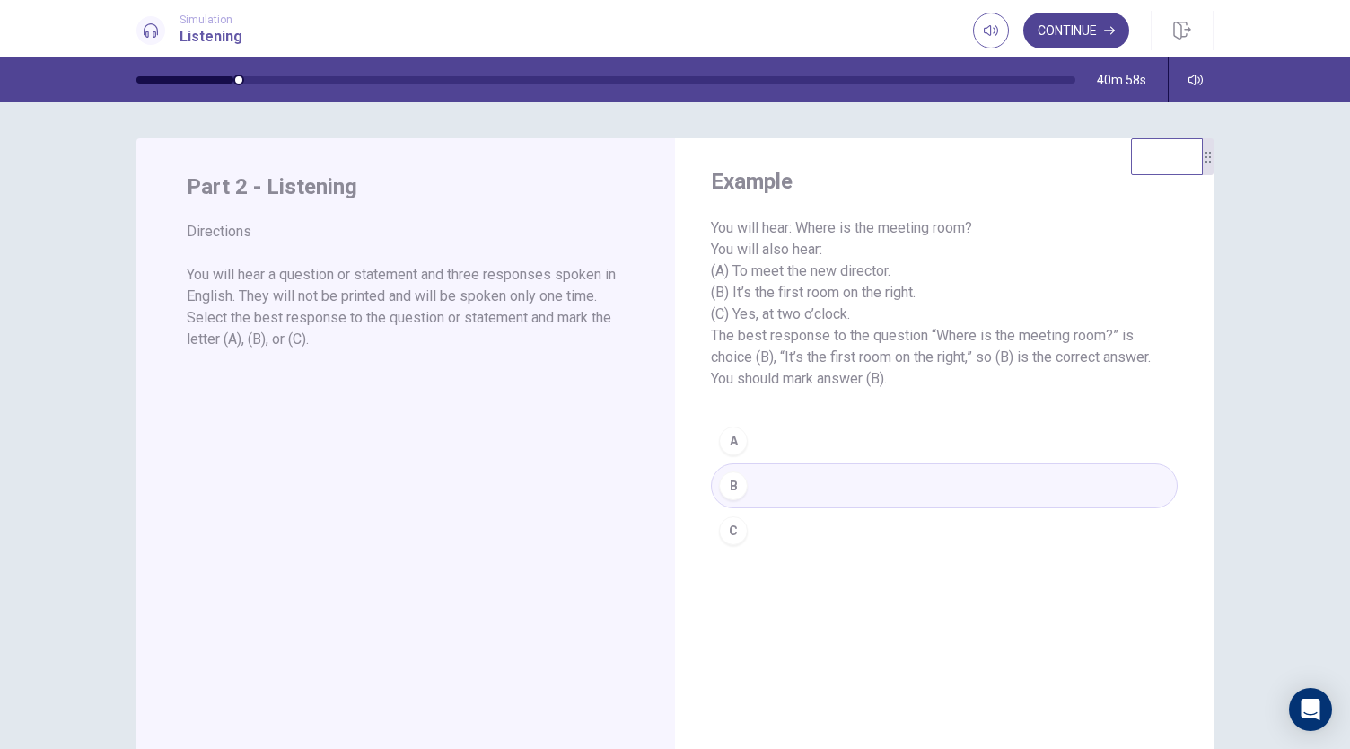
click at [1095, 33] on button "Continue" at bounding box center [1077, 31] width 106 height 36
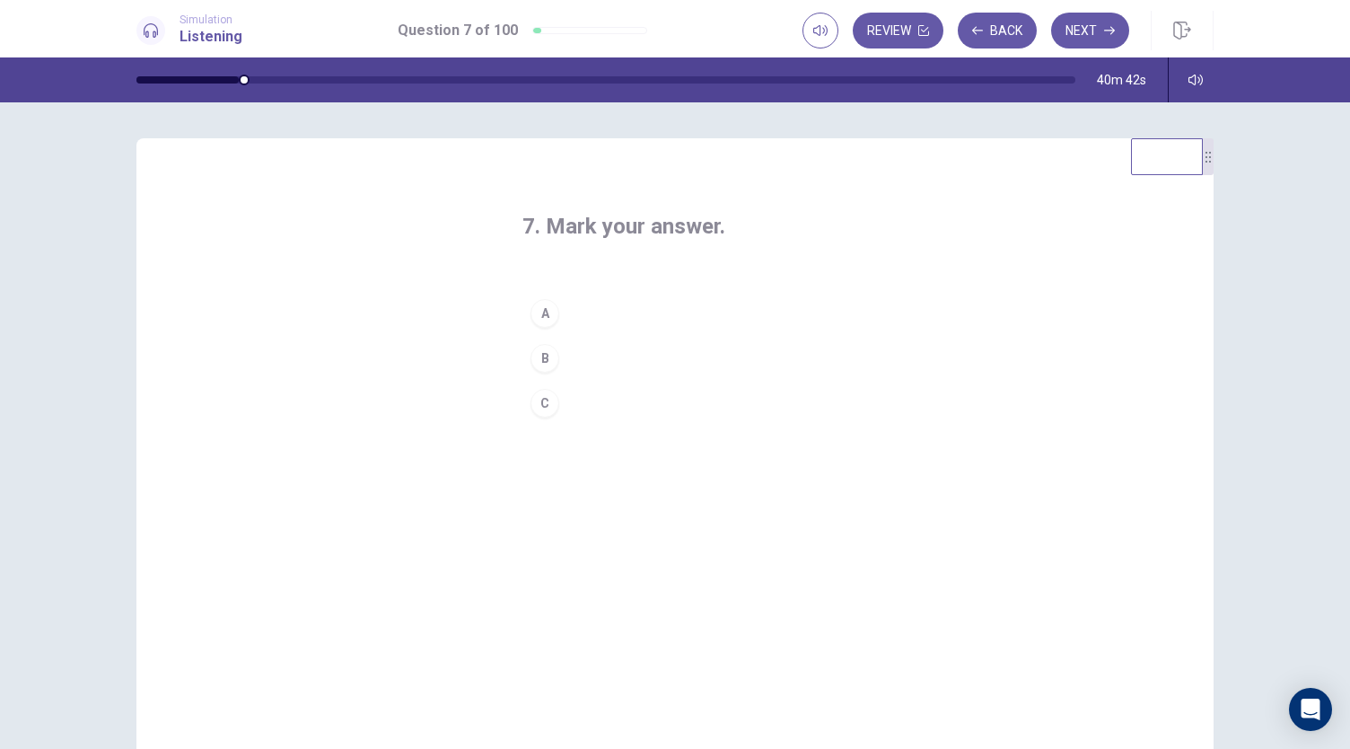
click at [539, 407] on div "C" at bounding box center [545, 403] width 29 height 29
click at [1072, 26] on button "Next" at bounding box center [1090, 31] width 78 height 36
click at [535, 309] on div "A" at bounding box center [545, 313] width 29 height 29
click at [1100, 33] on button "Next" at bounding box center [1090, 31] width 78 height 36
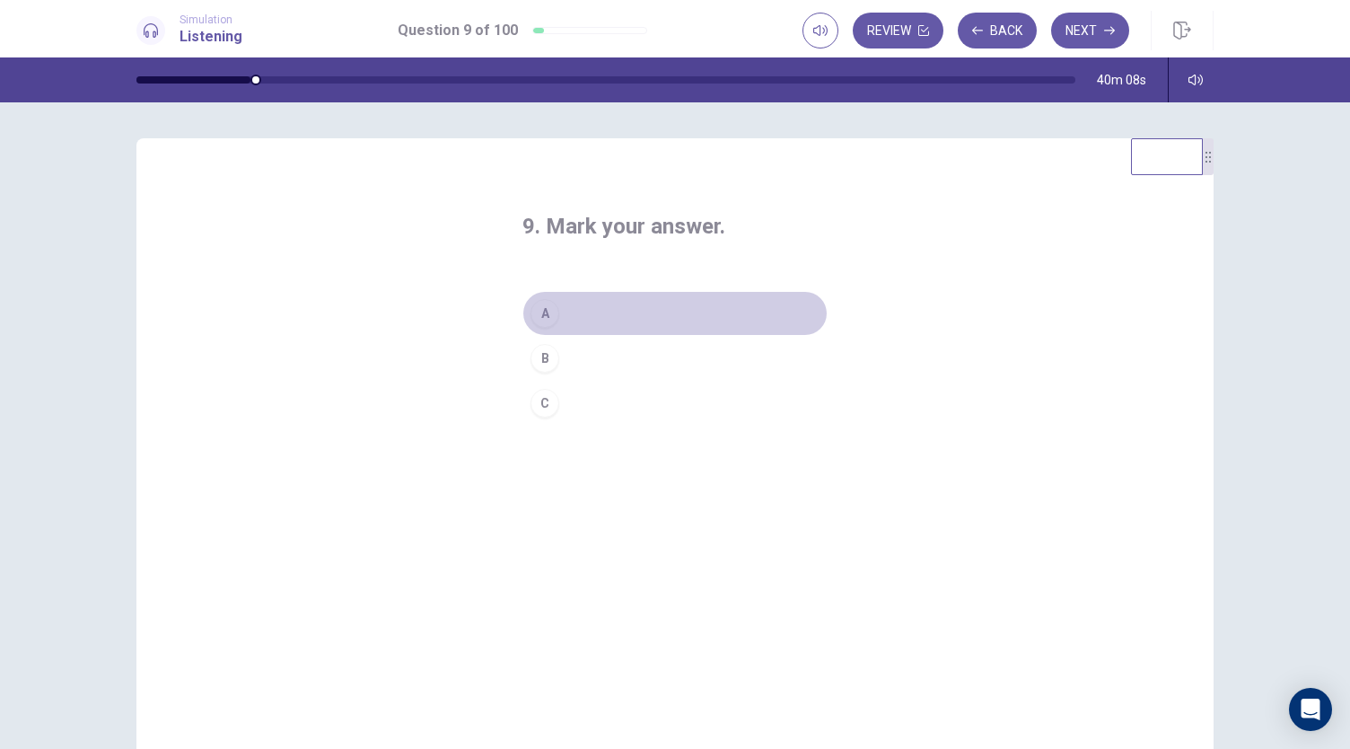
click at [616, 310] on button "A" at bounding box center [675, 313] width 305 height 45
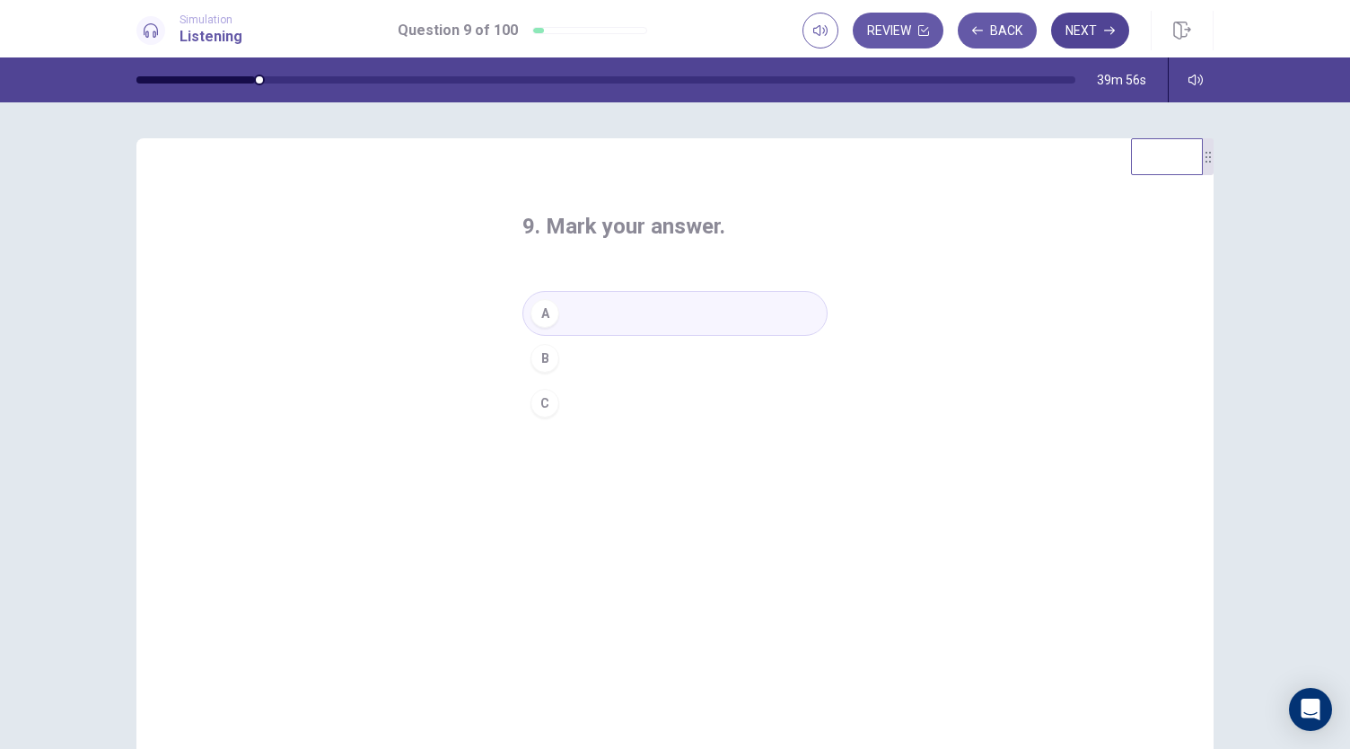
click at [1096, 32] on button "Next" at bounding box center [1090, 31] width 78 height 36
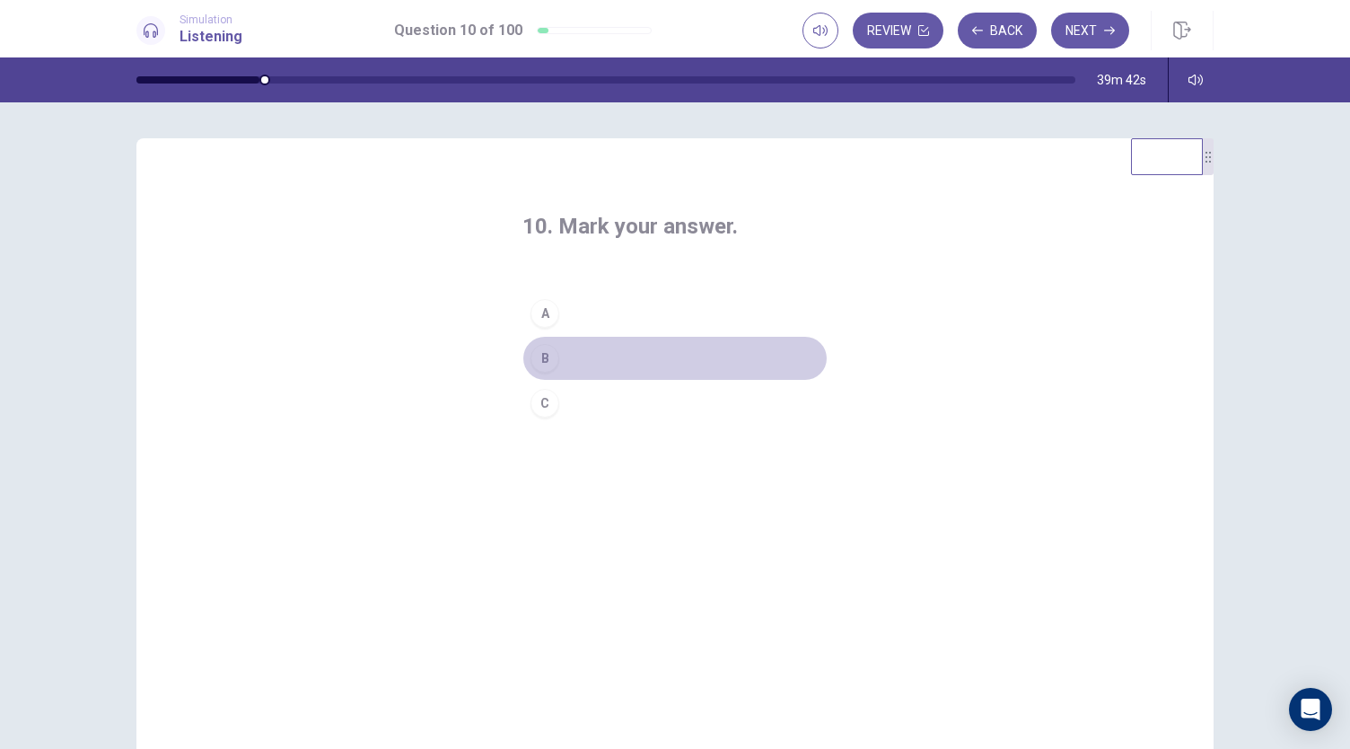
click at [542, 362] on div "B" at bounding box center [545, 358] width 29 height 29
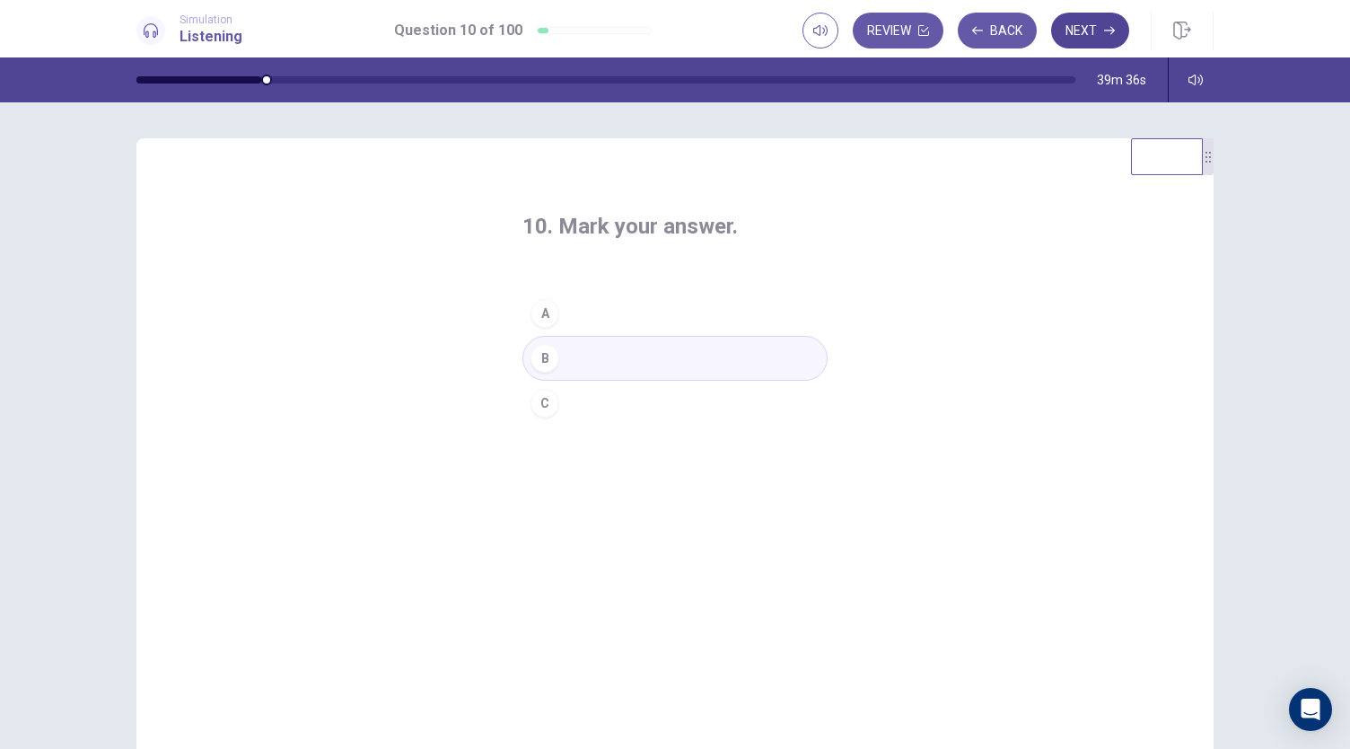
click at [1111, 31] on icon "button" at bounding box center [1109, 31] width 11 height 8
click at [586, 356] on button "B" at bounding box center [675, 358] width 305 height 45
click at [1083, 30] on button "Next" at bounding box center [1090, 31] width 78 height 36
click at [623, 399] on button "C" at bounding box center [675, 403] width 305 height 45
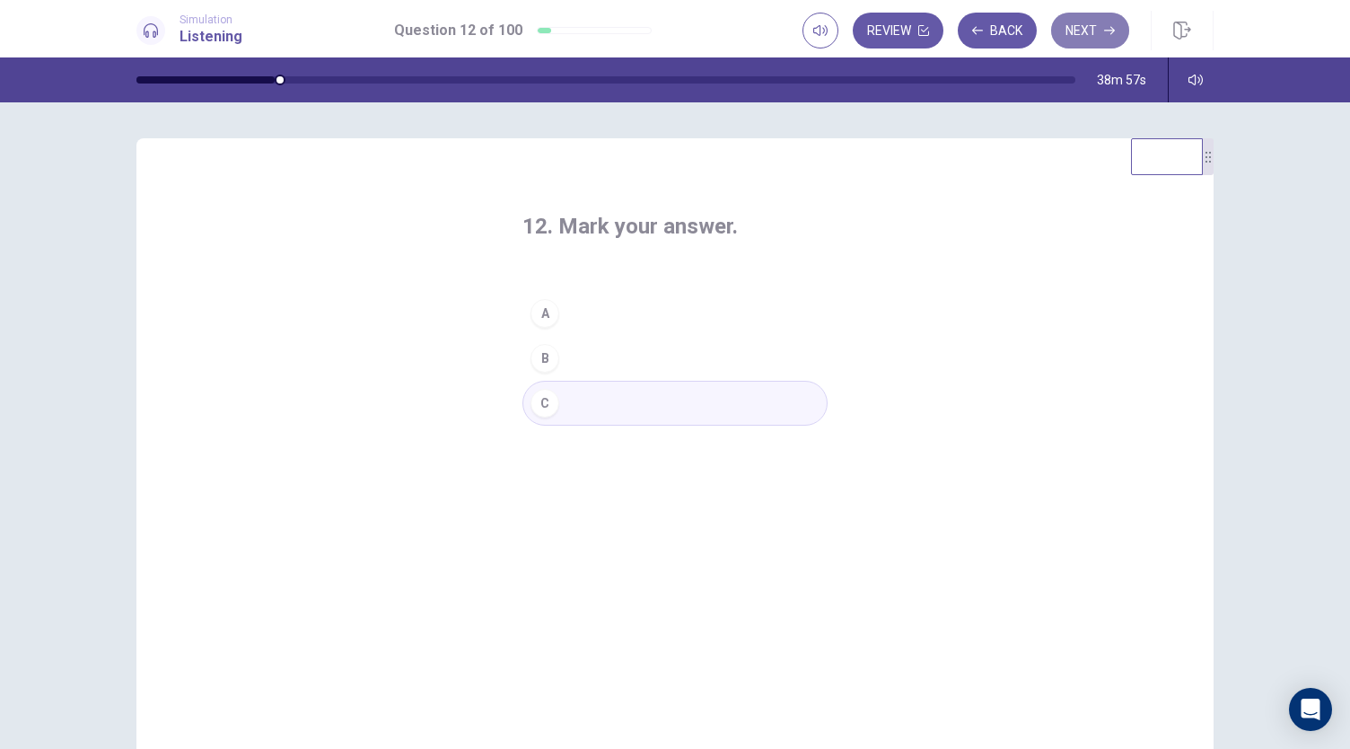
click at [1101, 31] on button "Next" at bounding box center [1090, 31] width 78 height 36
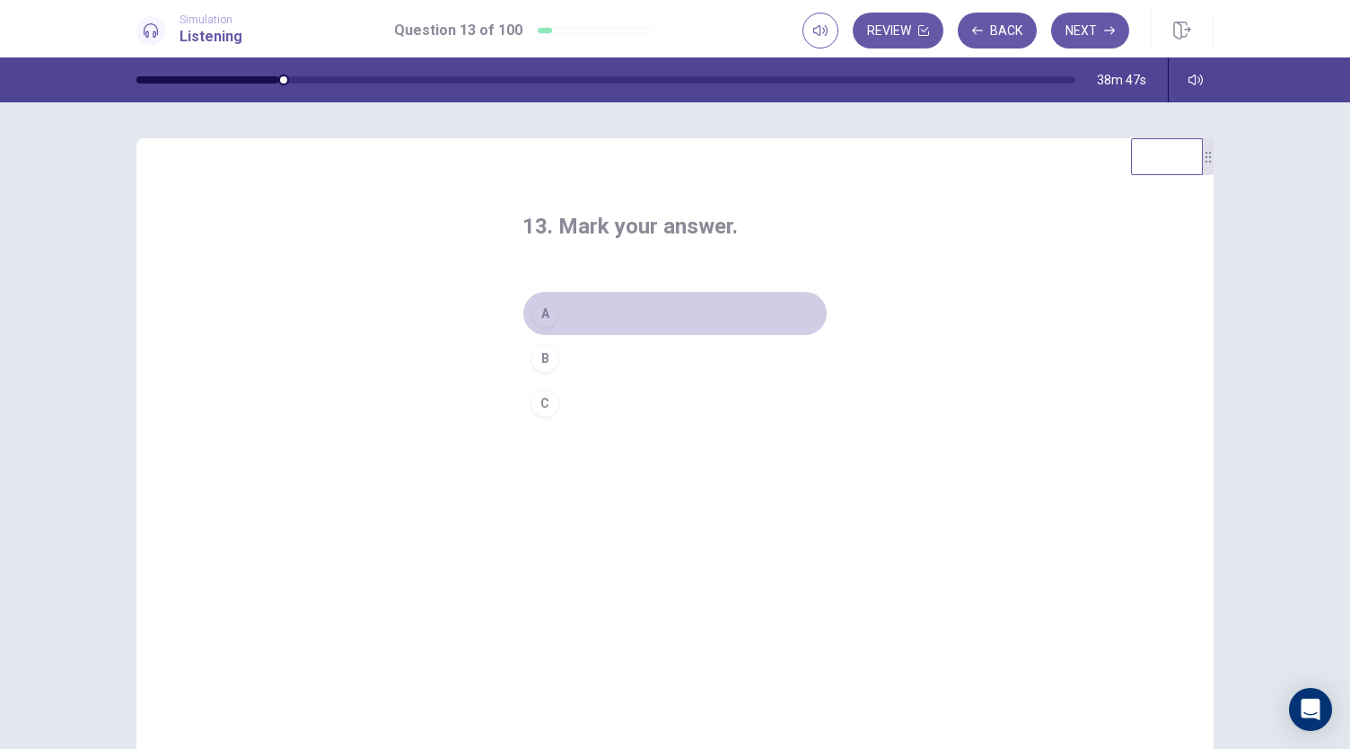
click at [644, 317] on button "A" at bounding box center [675, 313] width 305 height 45
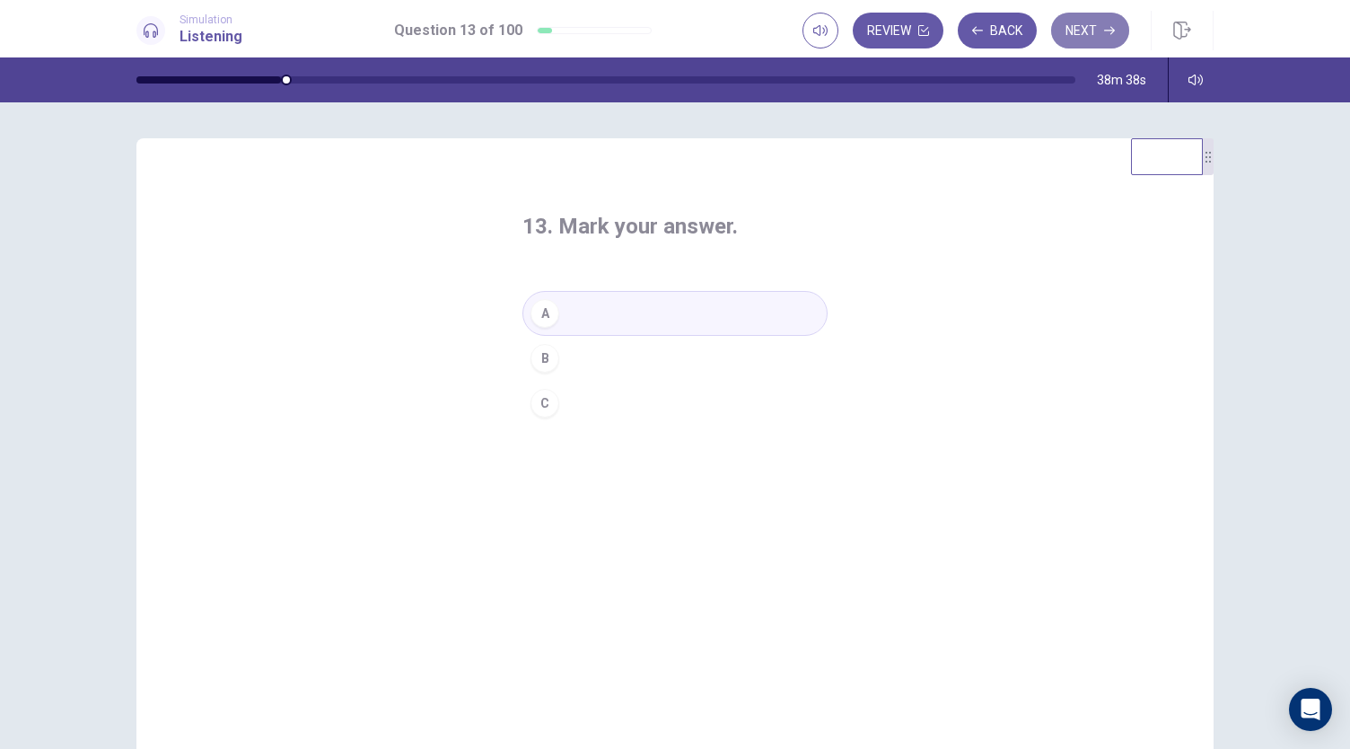
click at [1092, 15] on button "Next" at bounding box center [1090, 31] width 78 height 36
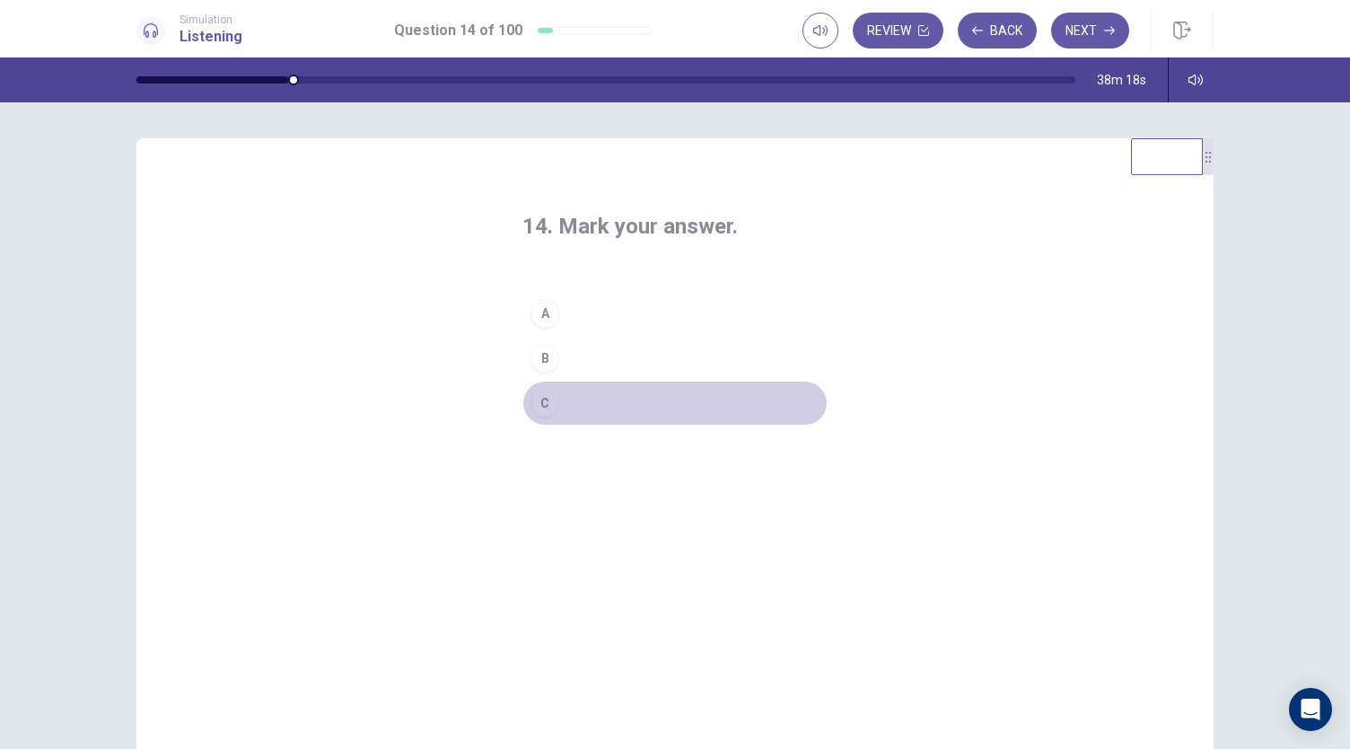
click at [584, 401] on button "C" at bounding box center [675, 403] width 305 height 45
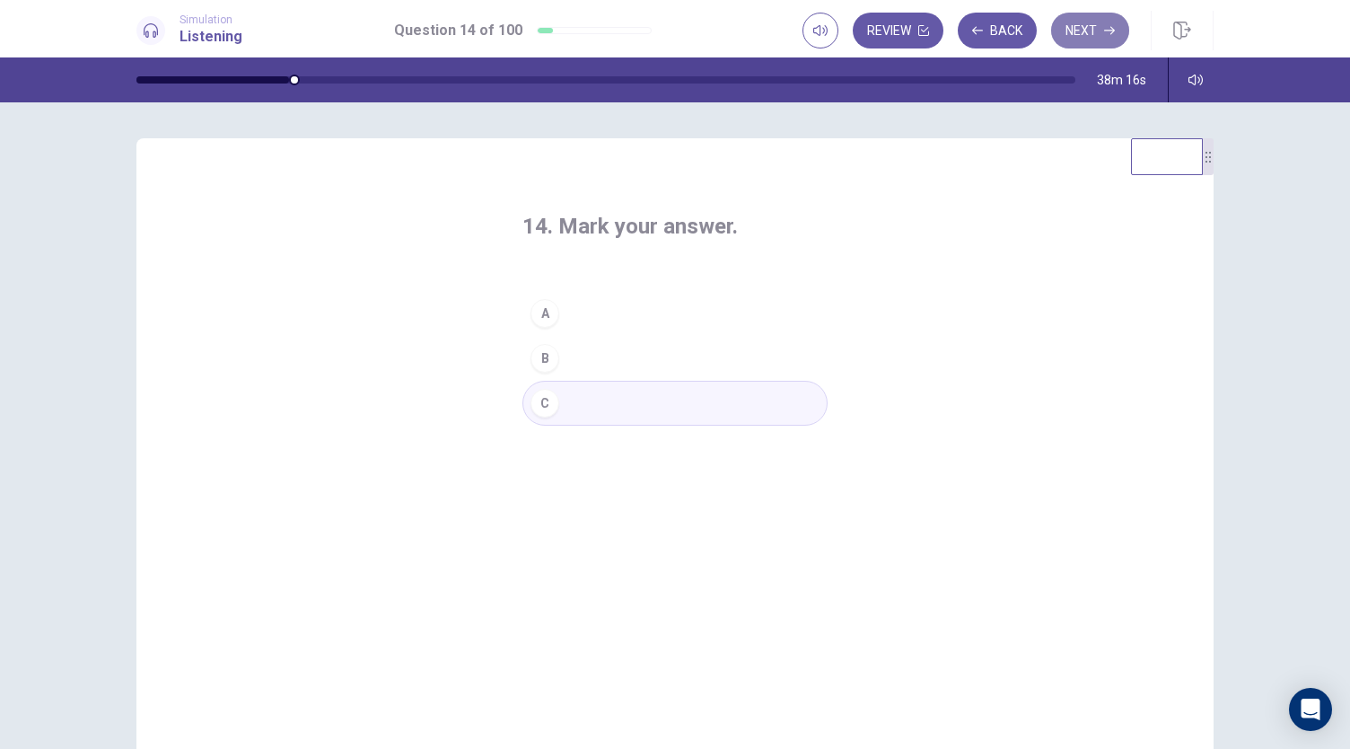
click at [1094, 29] on button "Next" at bounding box center [1090, 31] width 78 height 36
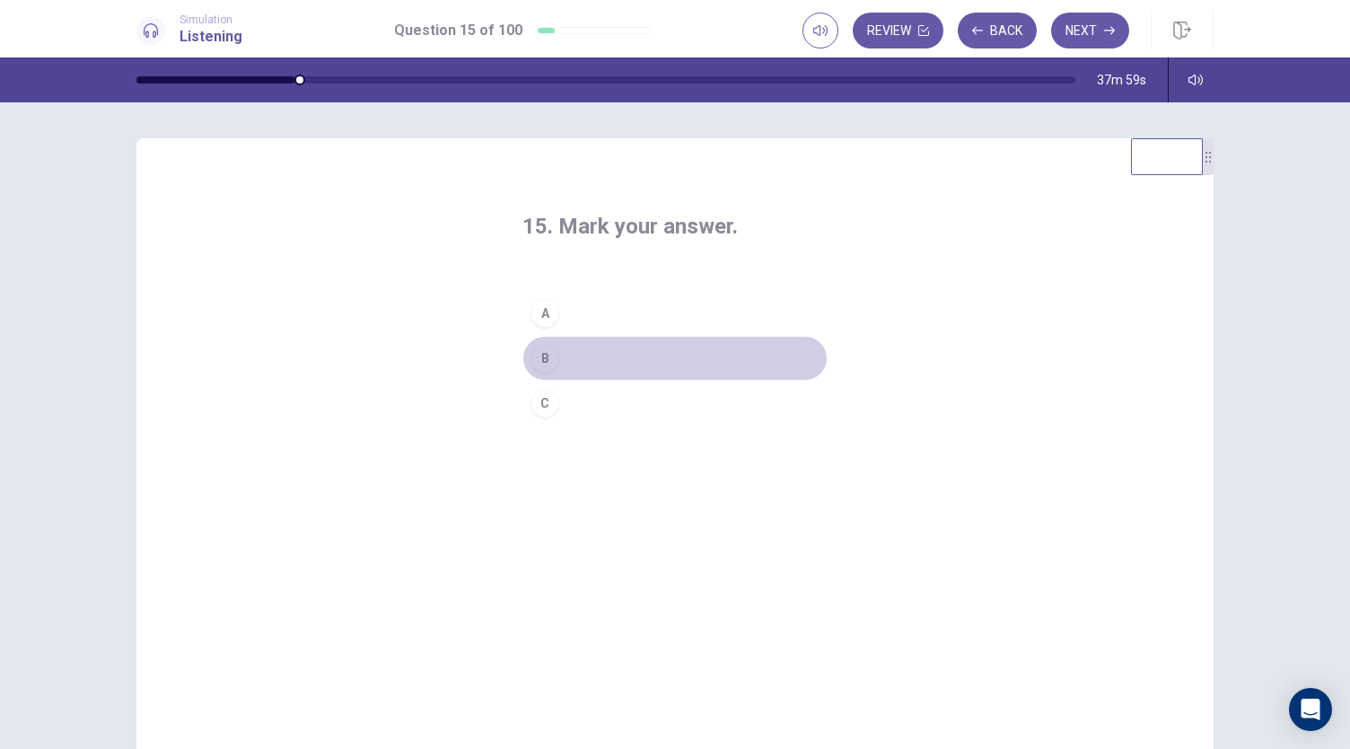
click at [618, 350] on button "B" at bounding box center [675, 358] width 305 height 45
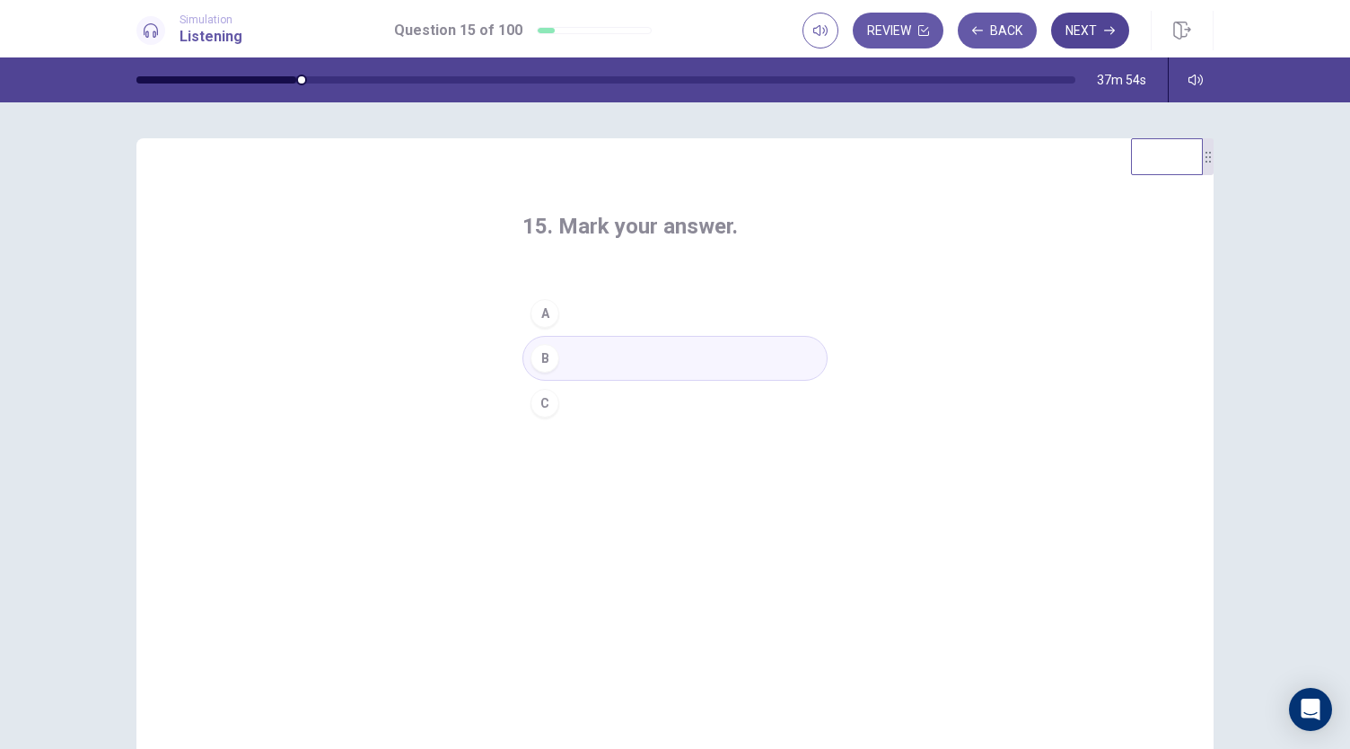
click at [1091, 31] on button "Next" at bounding box center [1090, 31] width 78 height 36
click at [663, 313] on button "A" at bounding box center [675, 313] width 305 height 45
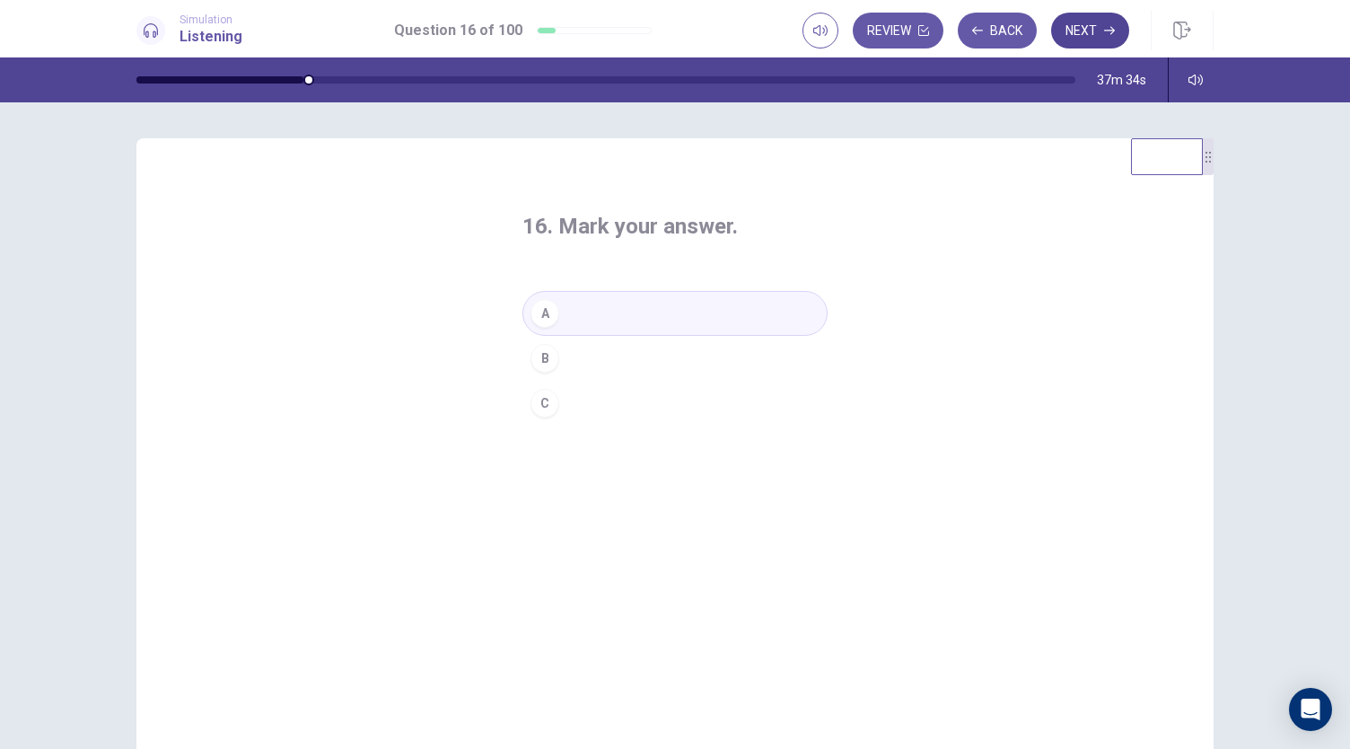
click at [1091, 34] on button "Next" at bounding box center [1090, 31] width 78 height 36
click at [610, 352] on button "B" at bounding box center [675, 358] width 305 height 45
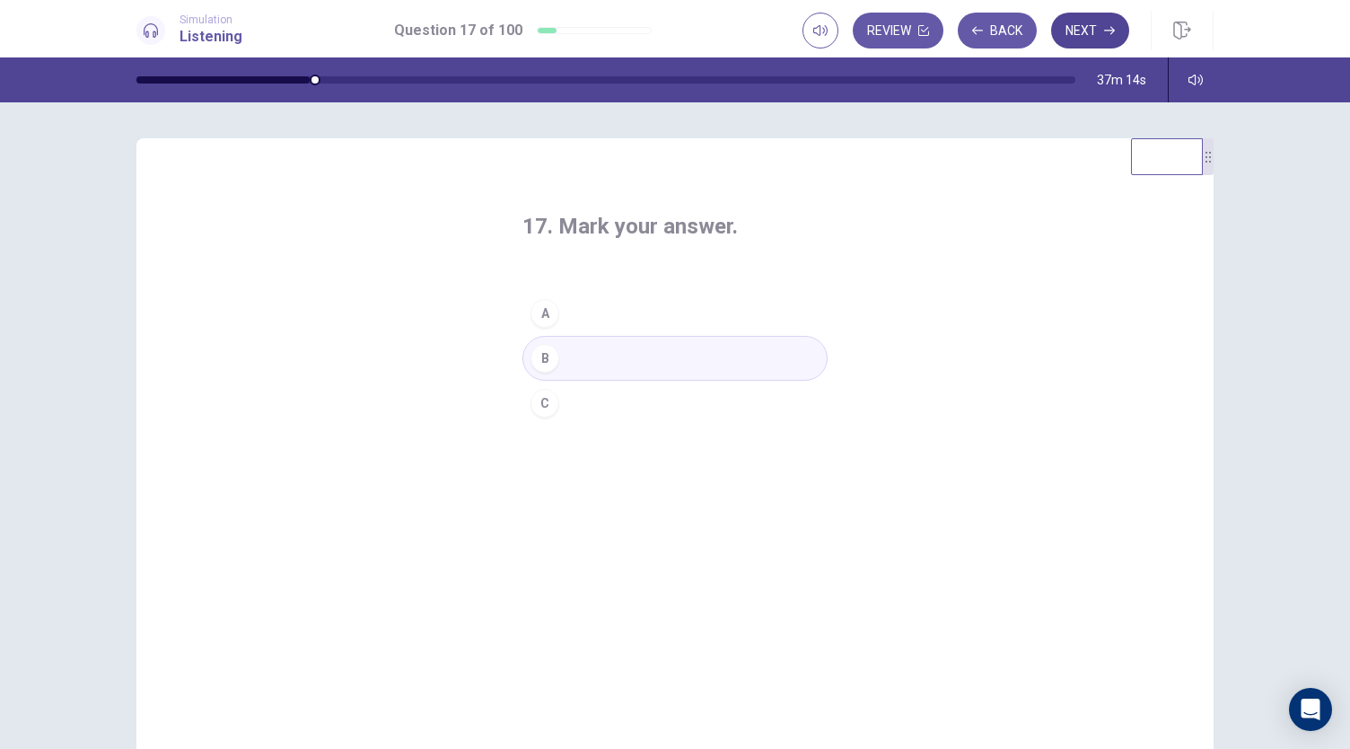
click at [1081, 37] on button "Next" at bounding box center [1090, 31] width 78 height 36
click at [614, 409] on button "C" at bounding box center [675, 403] width 305 height 45
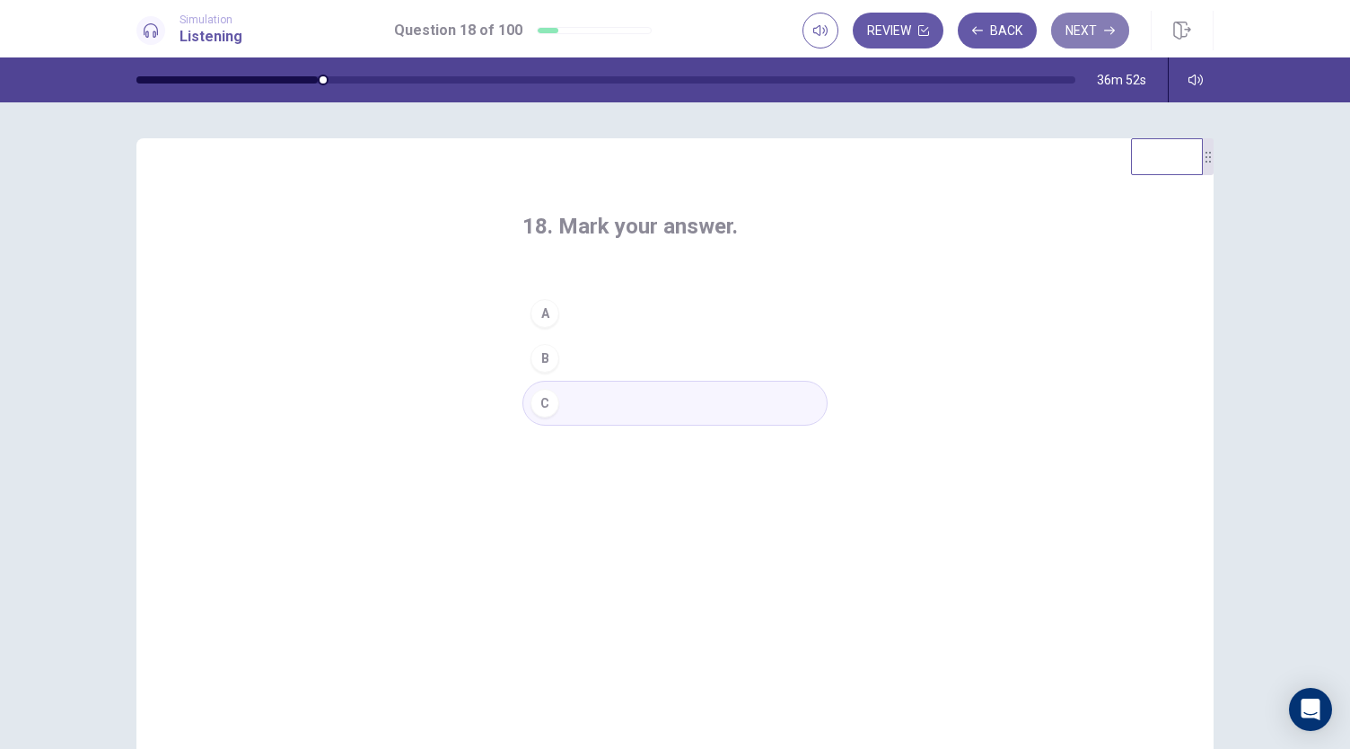
click at [1077, 29] on button "Next" at bounding box center [1090, 31] width 78 height 36
click at [652, 398] on button "C" at bounding box center [675, 403] width 305 height 45
click at [1095, 35] on button "Next" at bounding box center [1090, 31] width 78 height 36
click at [593, 409] on button "C" at bounding box center [675, 403] width 305 height 45
click at [643, 313] on button "A" at bounding box center [675, 313] width 305 height 45
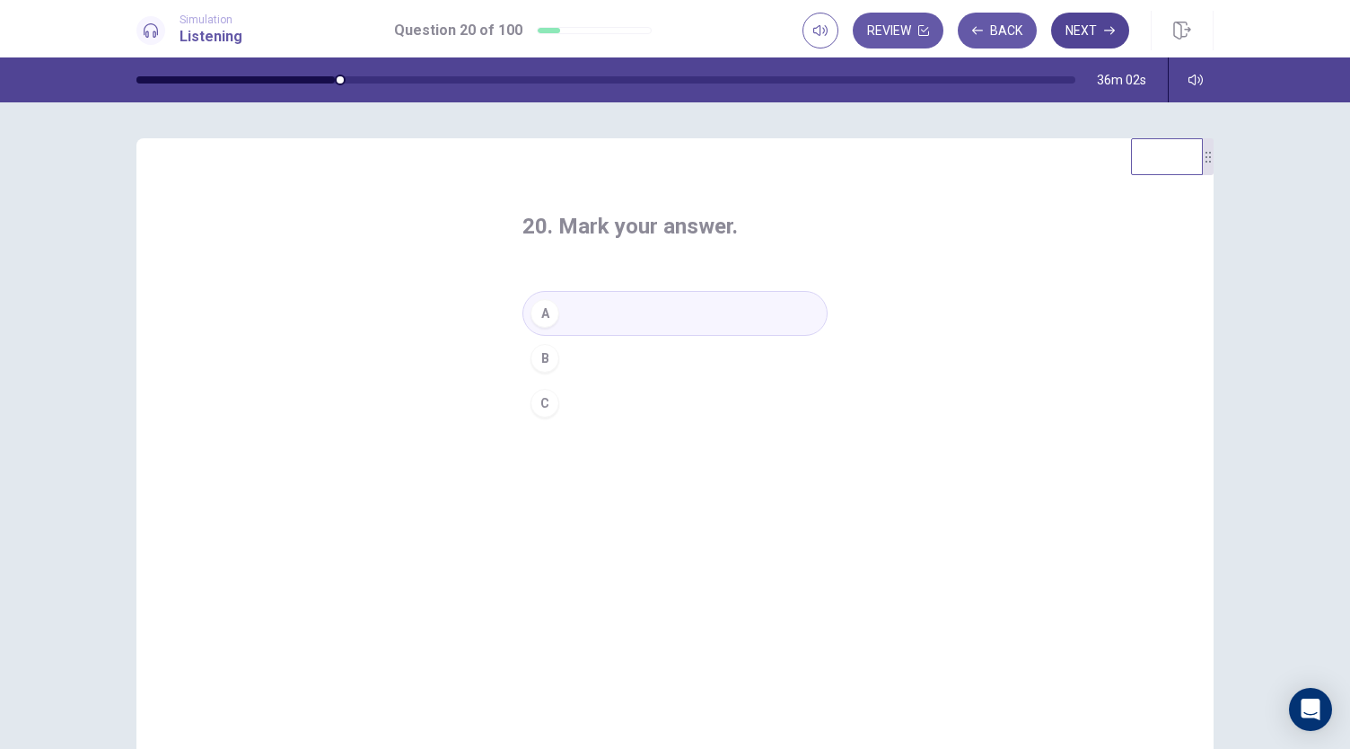
click at [1088, 25] on button "Next" at bounding box center [1090, 31] width 78 height 36
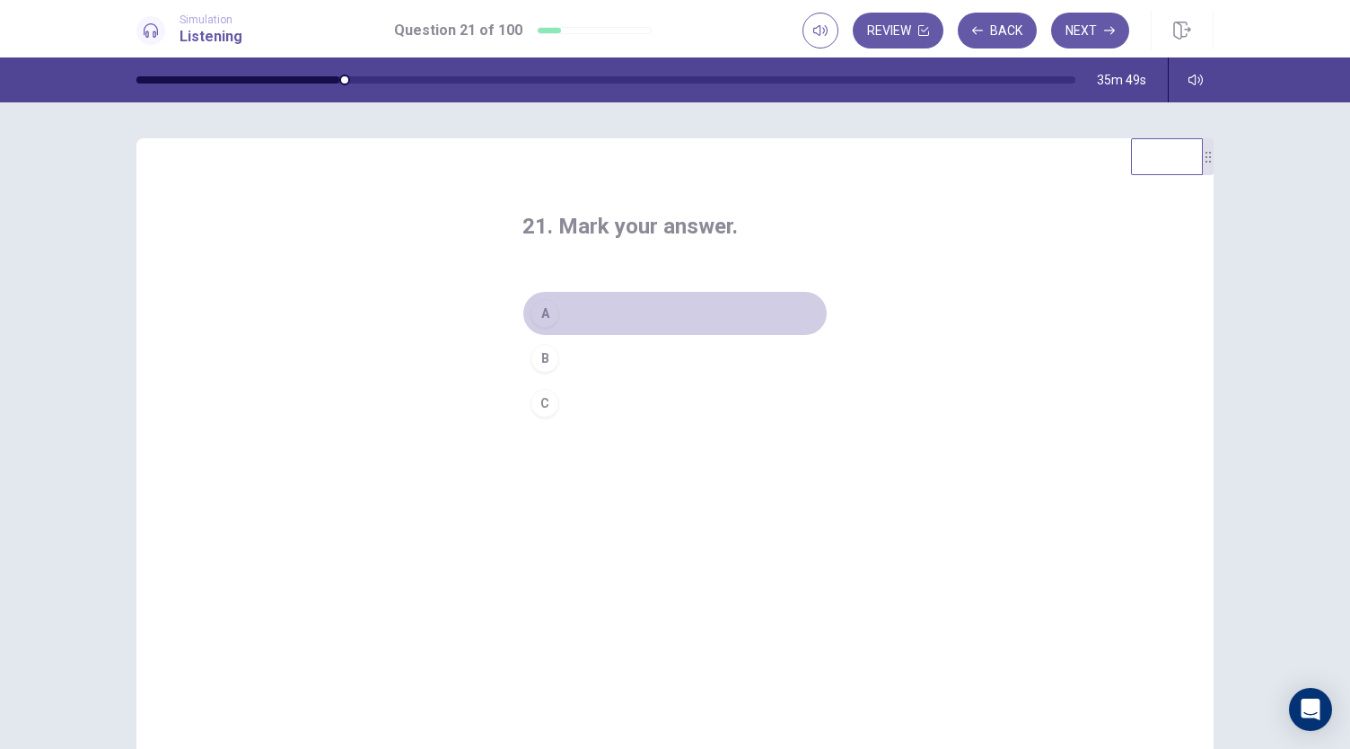
click at [628, 311] on button "A" at bounding box center [675, 313] width 305 height 45
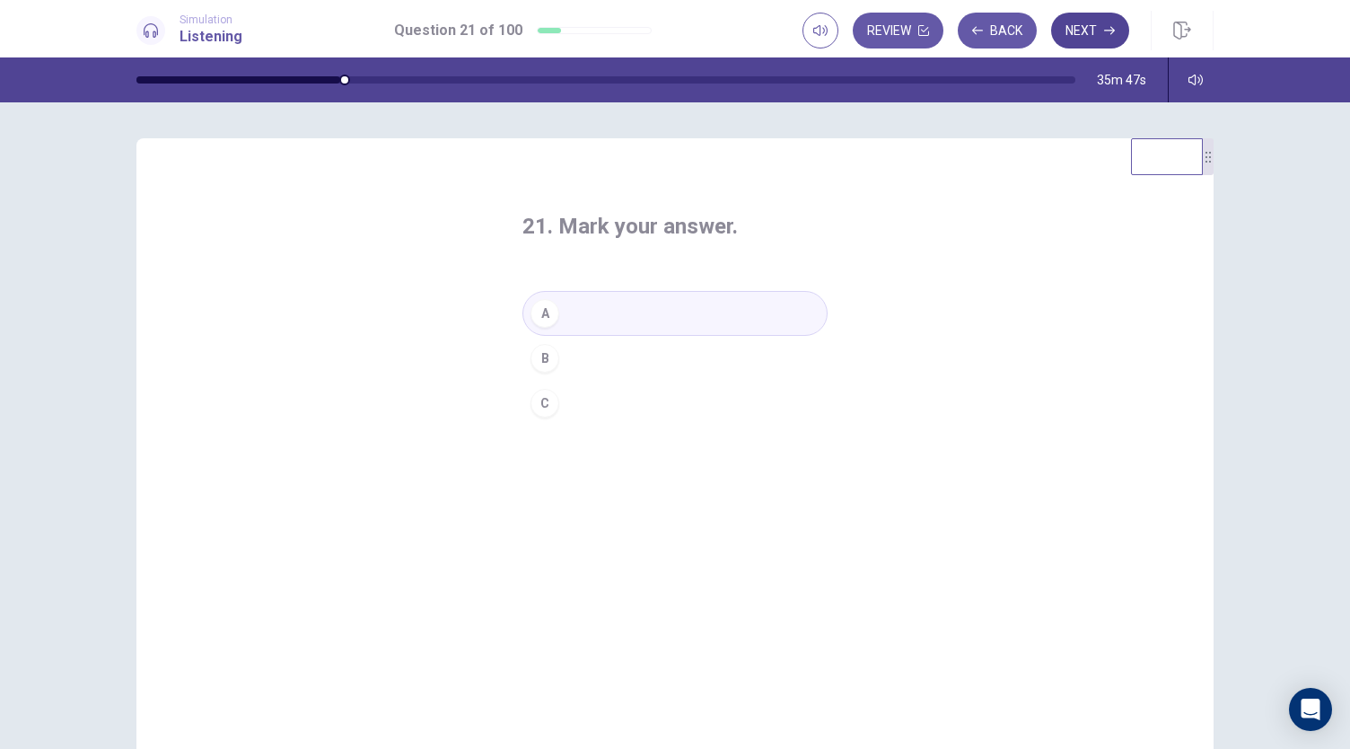
click at [1091, 26] on button "Next" at bounding box center [1090, 31] width 78 height 36
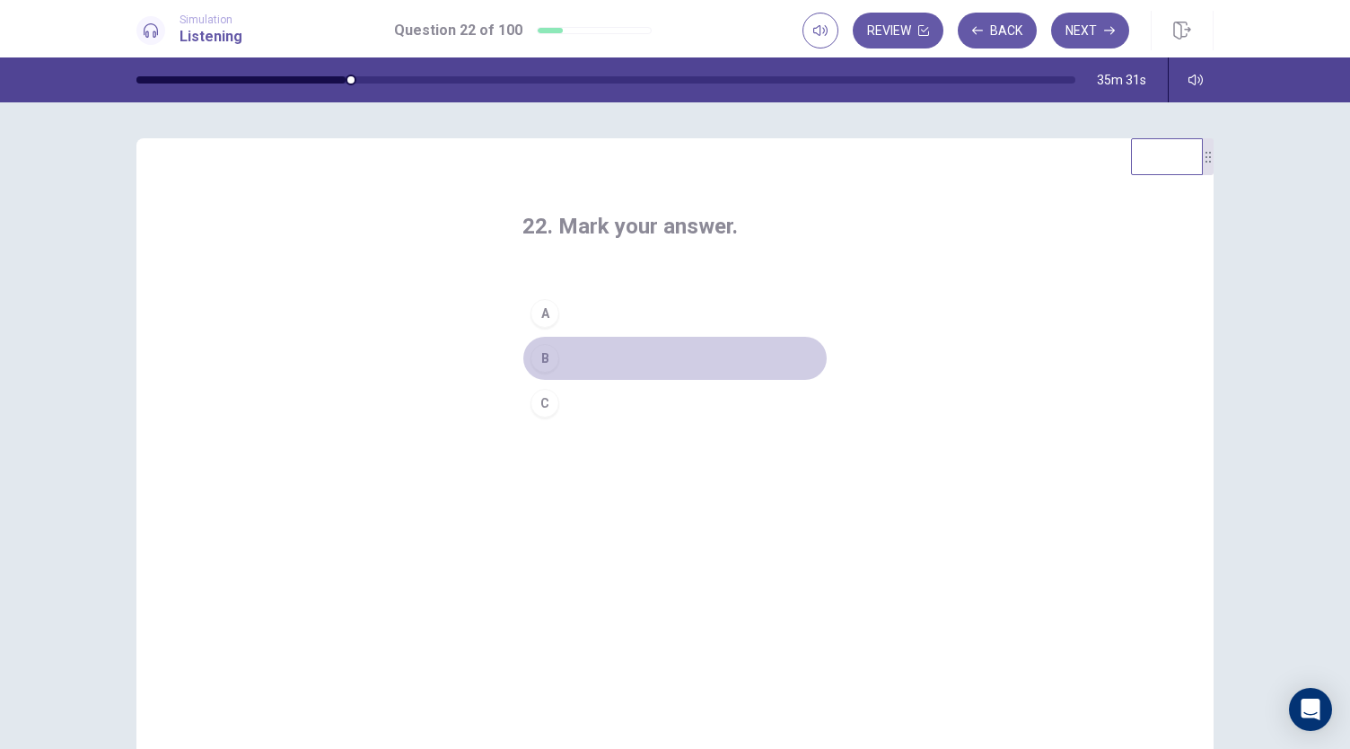
click at [621, 355] on button "B" at bounding box center [675, 358] width 305 height 45
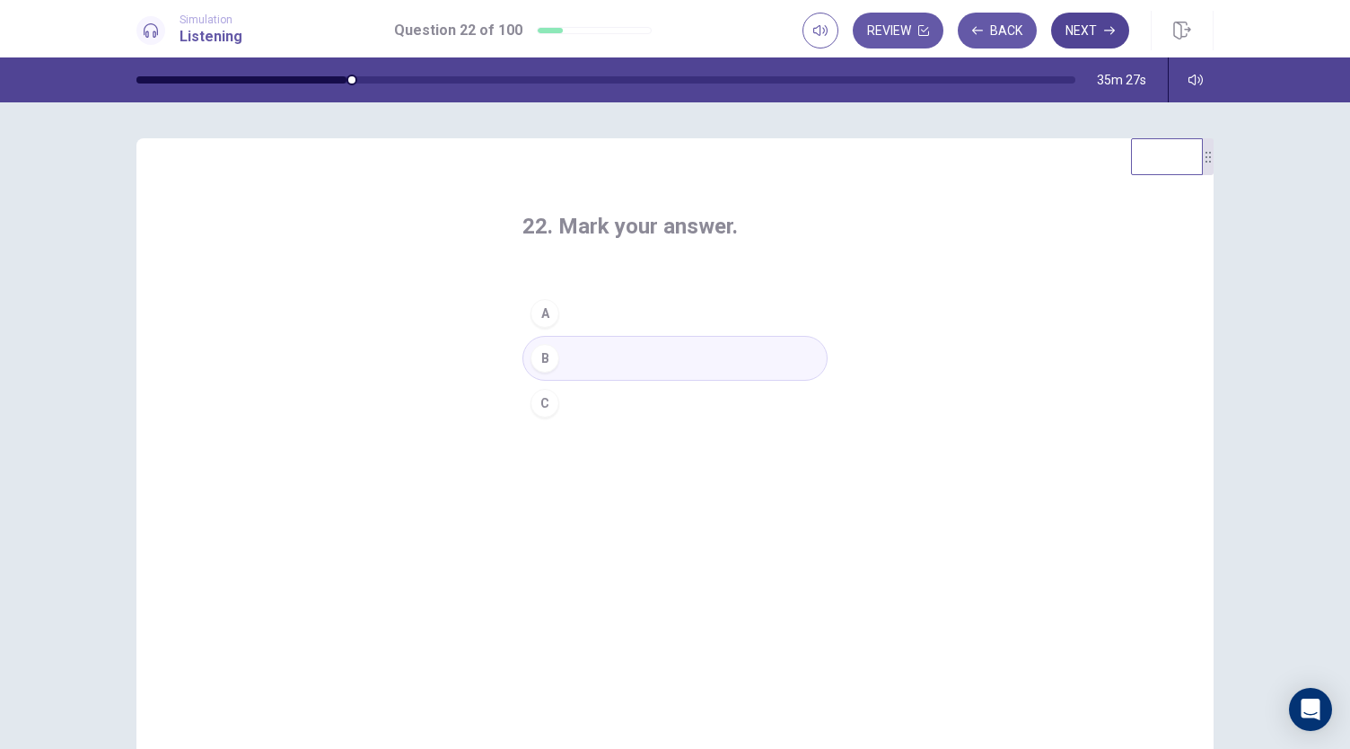
click at [1095, 28] on button "Next" at bounding box center [1090, 31] width 78 height 36
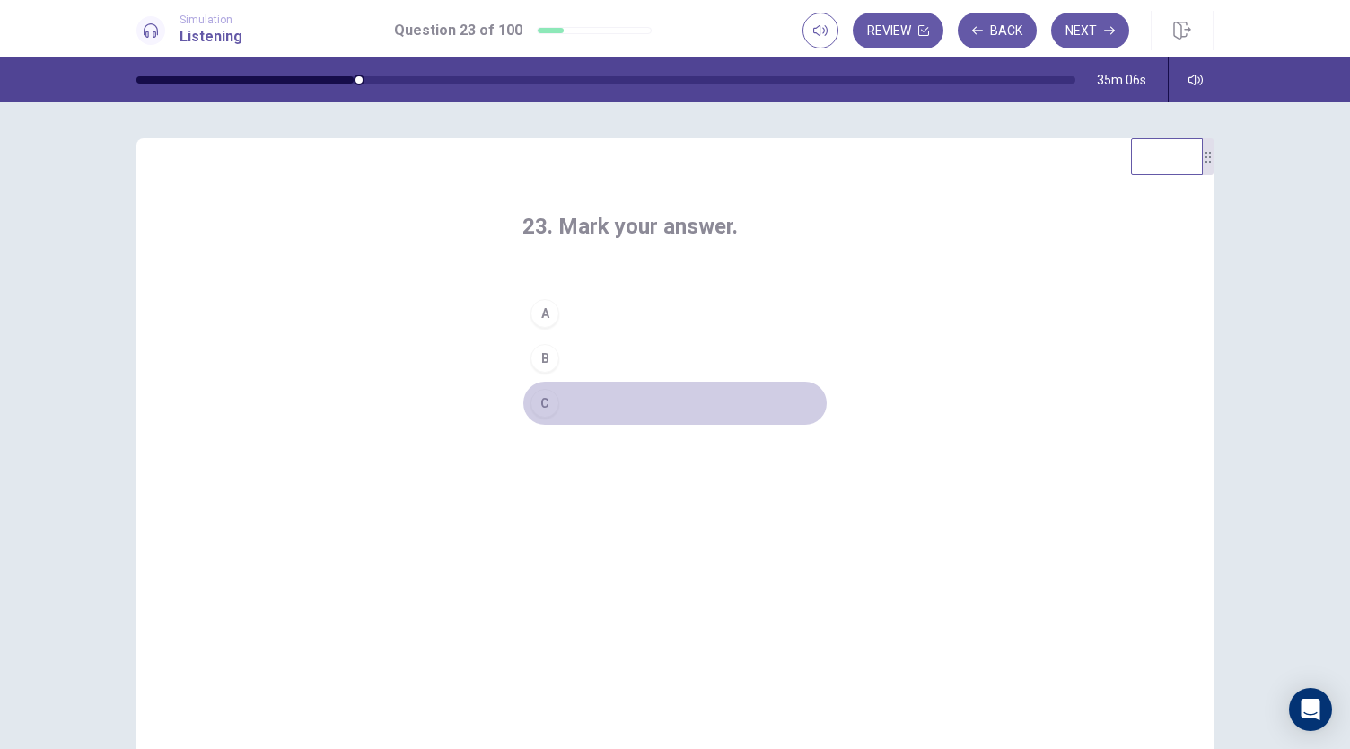
click at [578, 406] on button "C" at bounding box center [675, 403] width 305 height 45
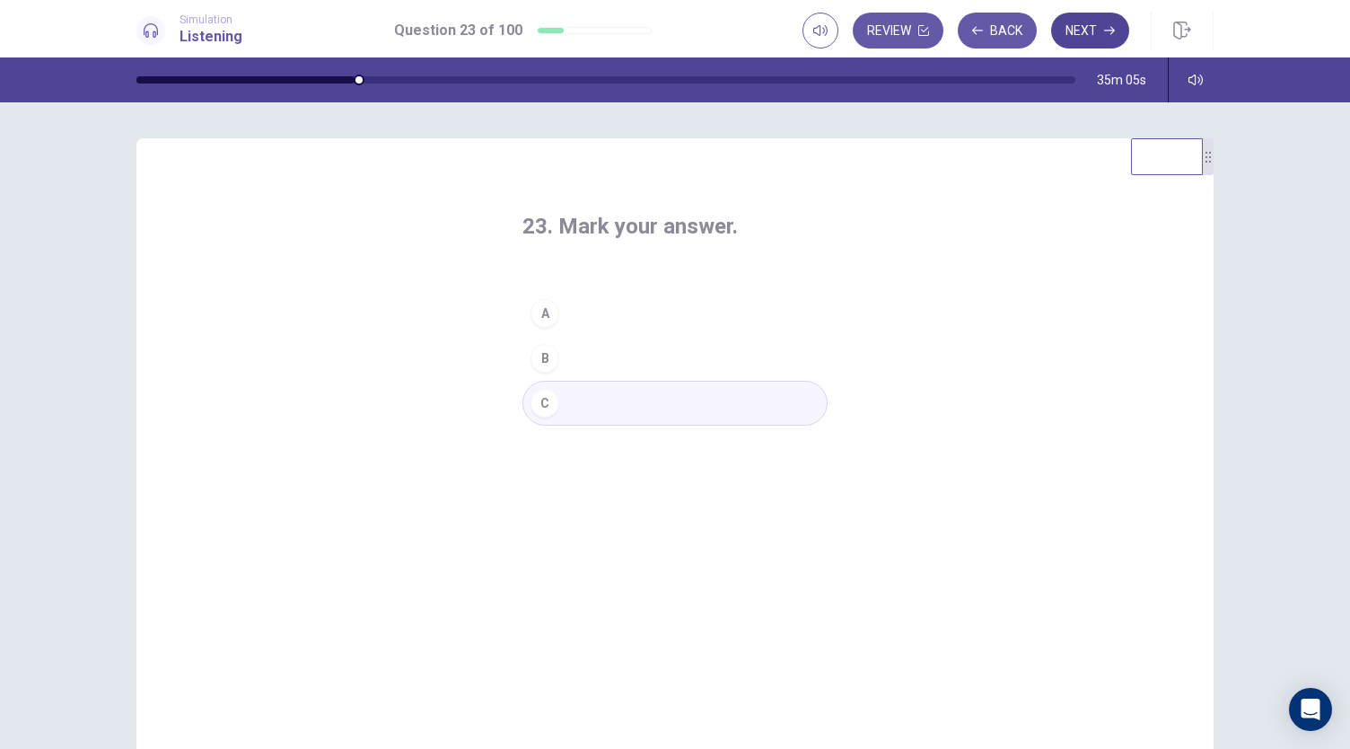
click at [1078, 24] on button "Next" at bounding box center [1090, 31] width 78 height 36
click at [650, 364] on button "B" at bounding box center [675, 358] width 305 height 45
click at [1088, 22] on button "Next" at bounding box center [1090, 31] width 78 height 36
click at [666, 310] on button "A" at bounding box center [675, 313] width 305 height 45
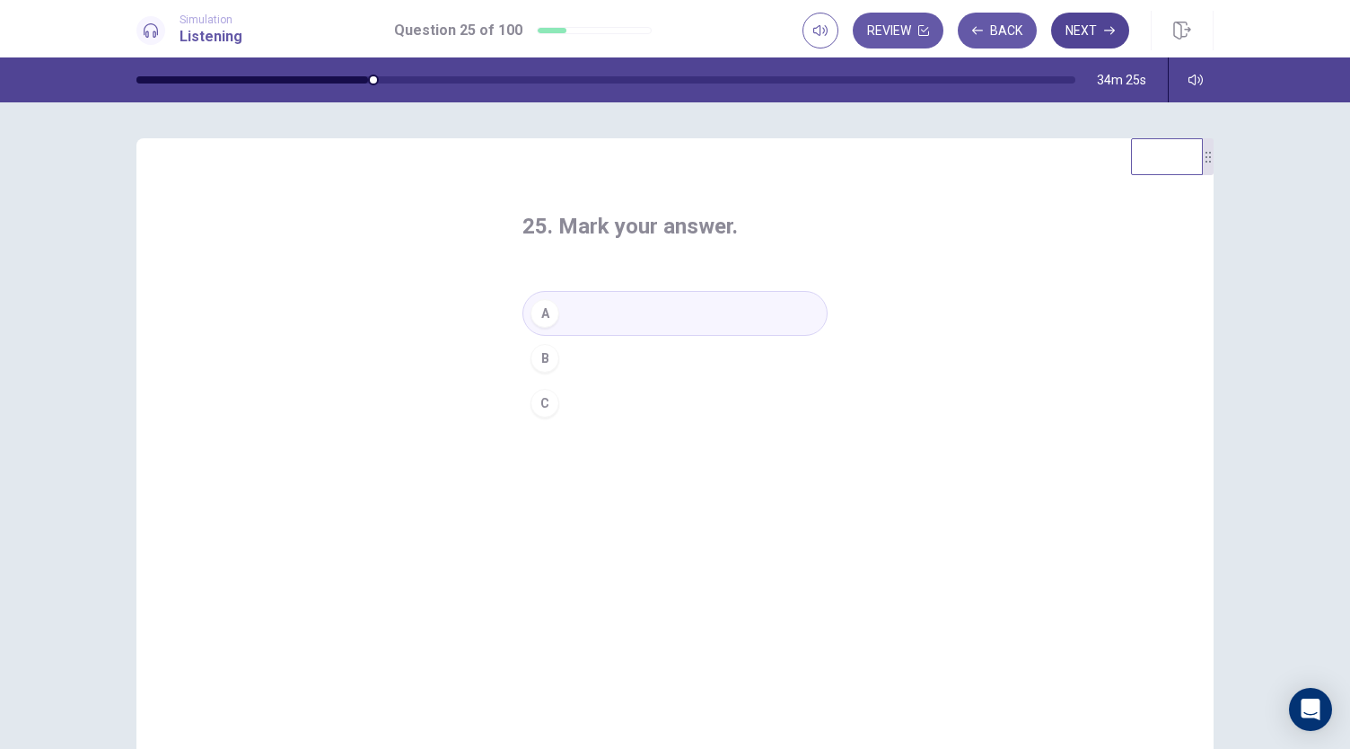
click at [1086, 23] on button "Next" at bounding box center [1090, 31] width 78 height 36
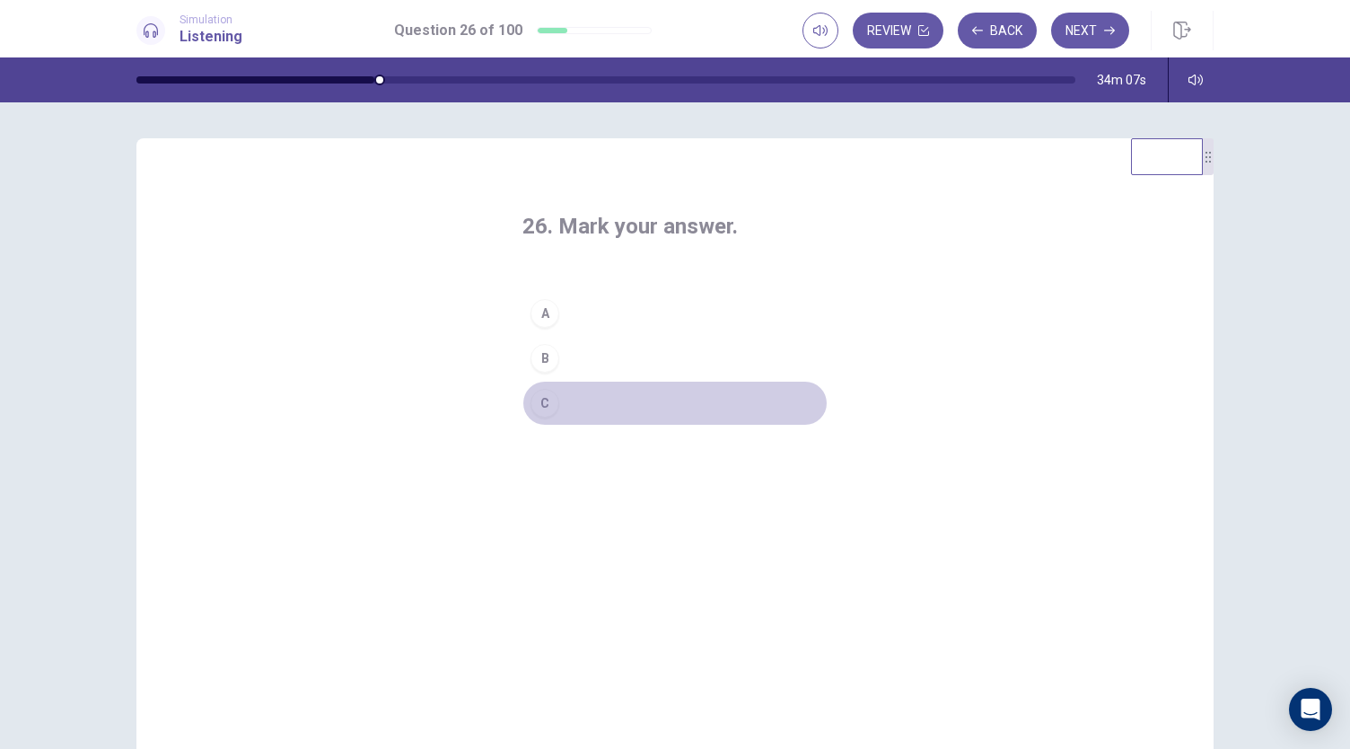
click at [634, 396] on button "C" at bounding box center [675, 403] width 305 height 45
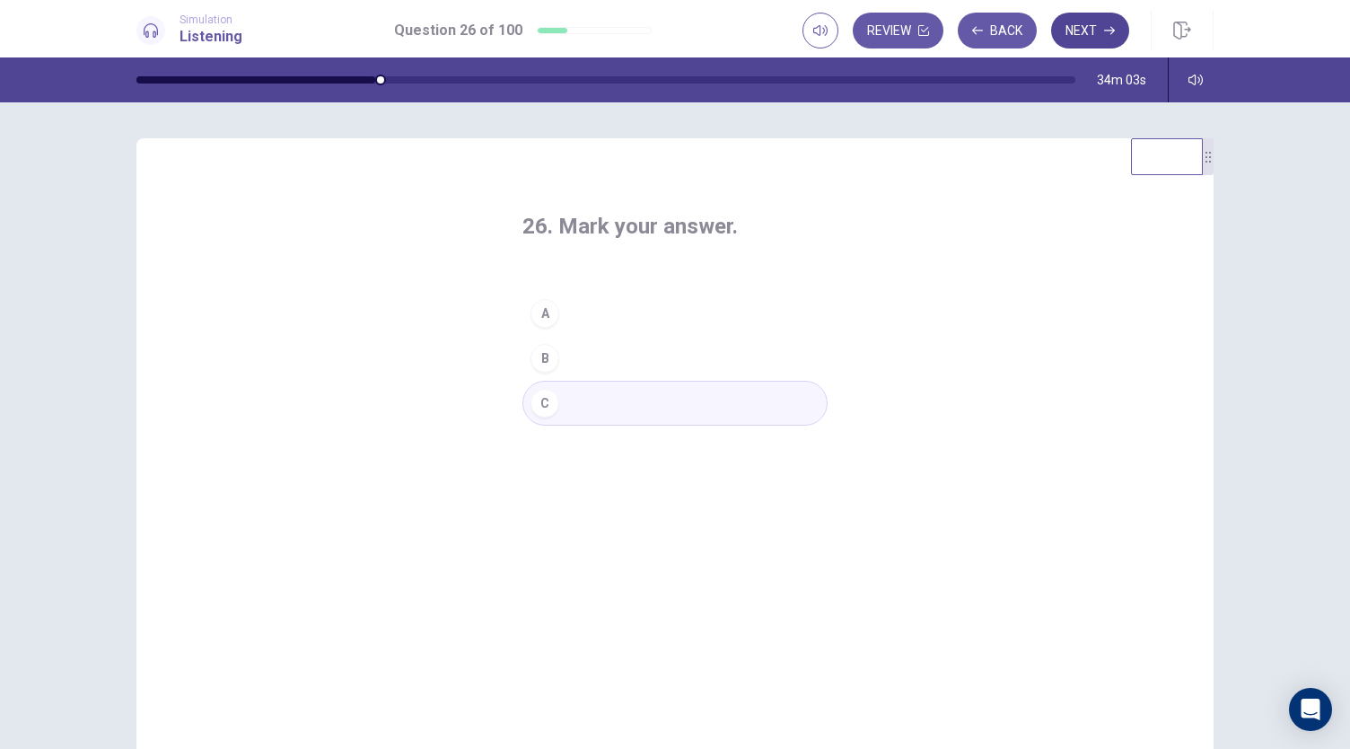
click at [1092, 31] on button "Next" at bounding box center [1090, 31] width 78 height 36
click at [611, 400] on button "C" at bounding box center [675, 403] width 305 height 45
click at [1093, 29] on button "Next" at bounding box center [1090, 31] width 78 height 36
click at [672, 319] on button "A" at bounding box center [675, 313] width 305 height 45
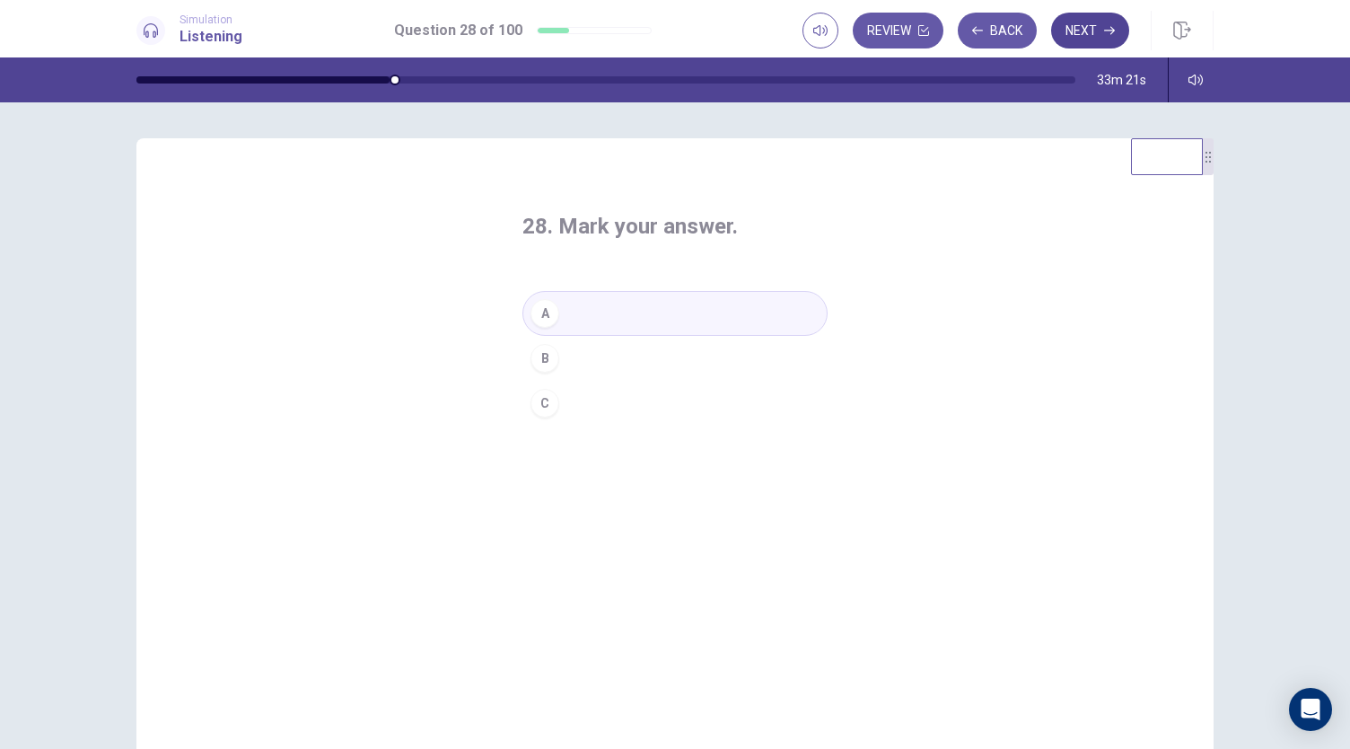
click at [1094, 21] on button "Next" at bounding box center [1090, 31] width 78 height 36
click at [628, 356] on button "B" at bounding box center [675, 358] width 305 height 45
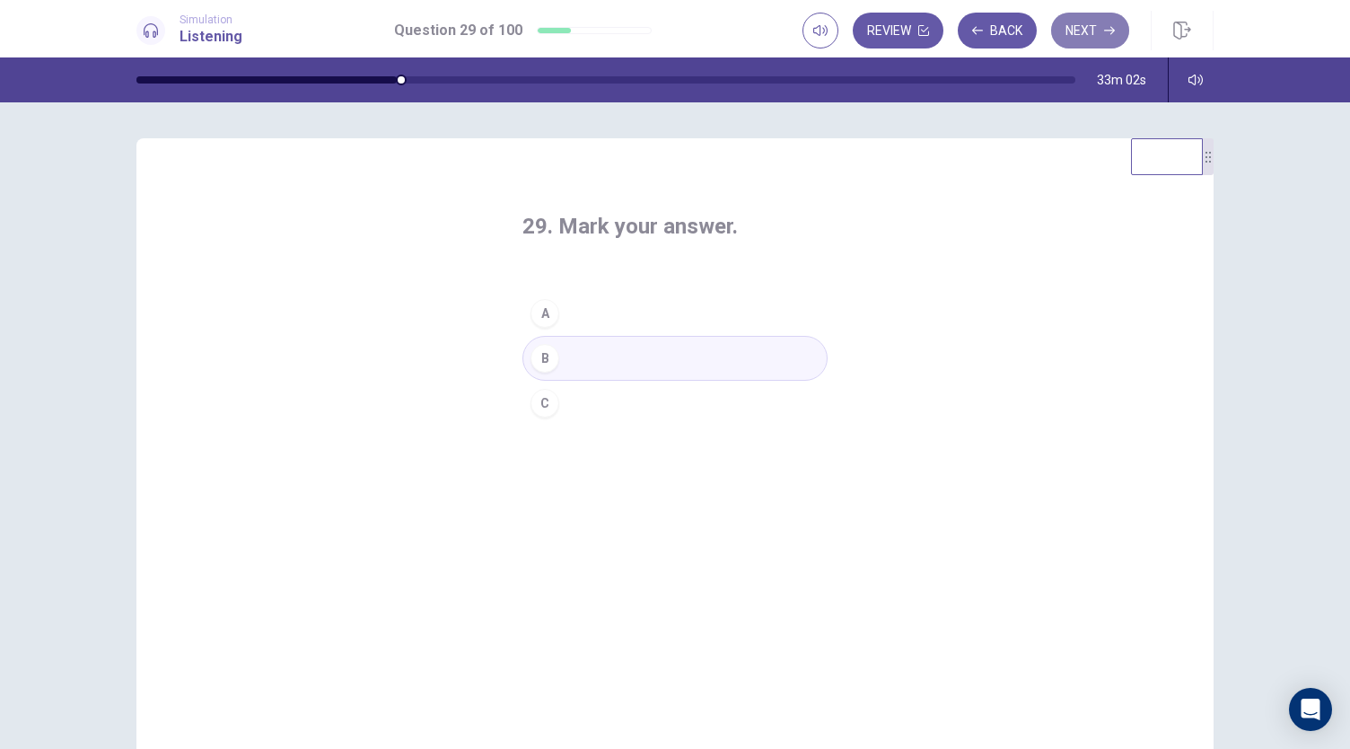
click at [1080, 33] on button "Next" at bounding box center [1090, 31] width 78 height 36
click at [622, 304] on button "A" at bounding box center [675, 313] width 305 height 45
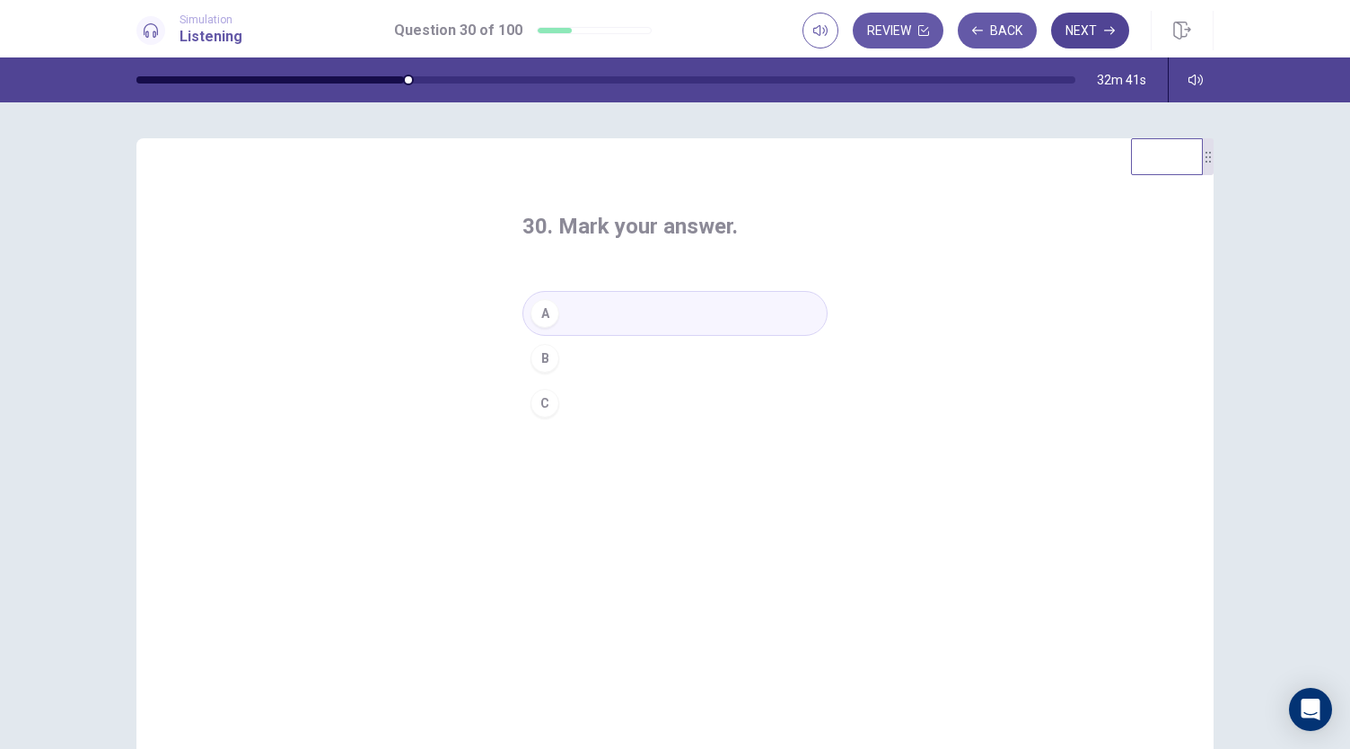
click at [1100, 31] on button "Next" at bounding box center [1090, 31] width 78 height 36
click at [633, 401] on button "C" at bounding box center [675, 403] width 305 height 45
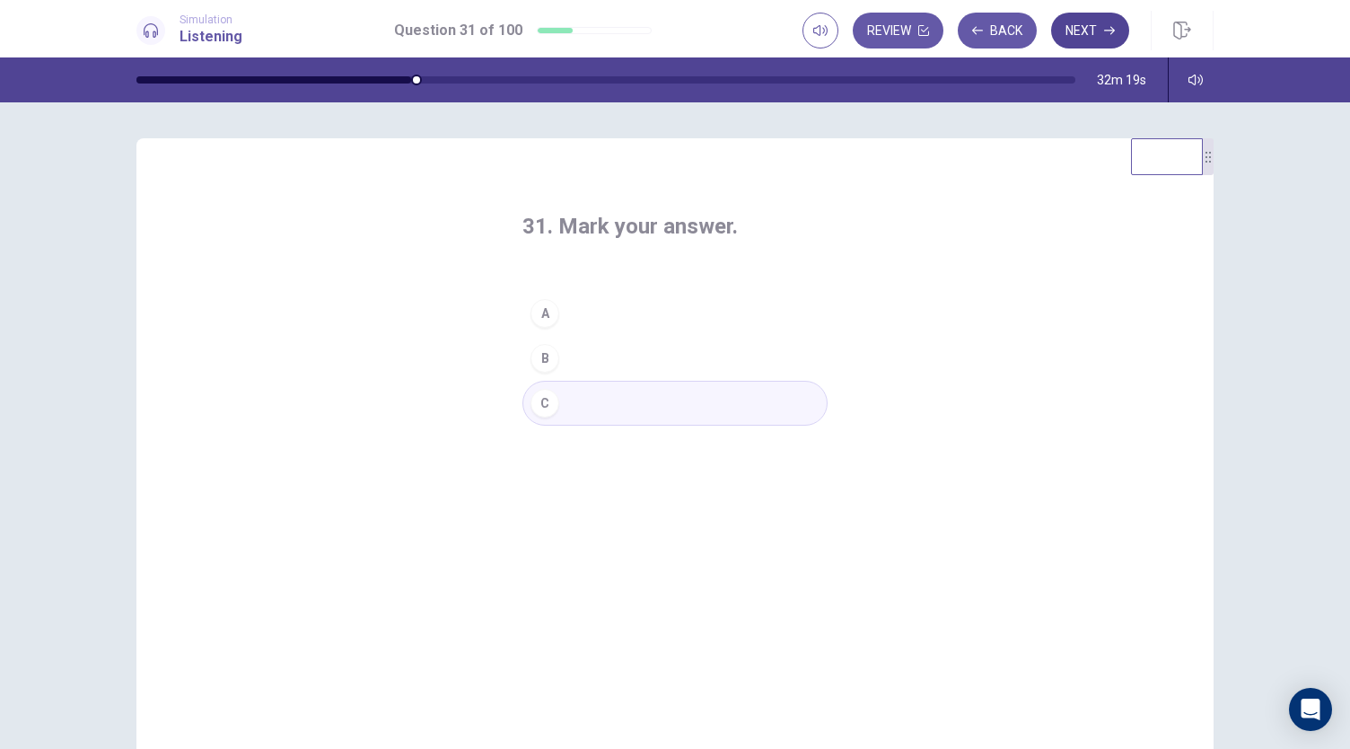
click at [1085, 28] on button "Next" at bounding box center [1090, 31] width 78 height 36
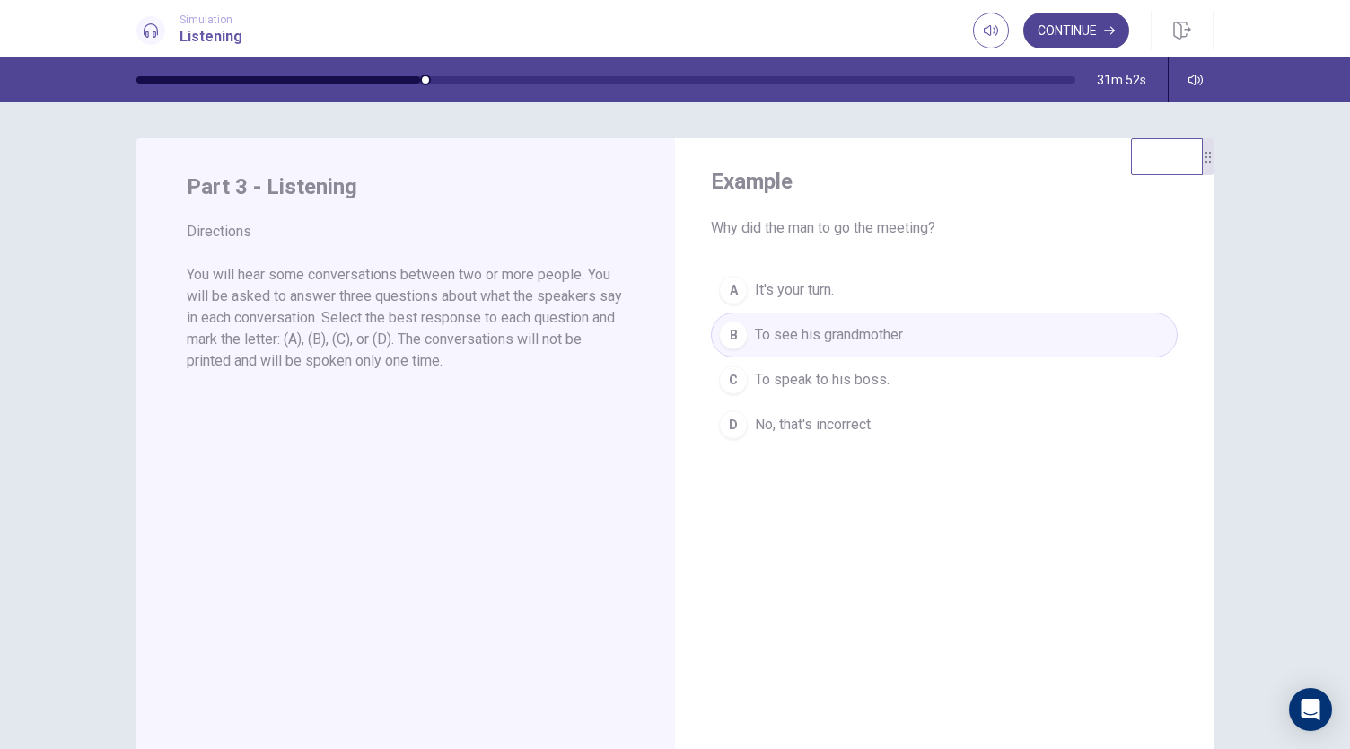
click at [1076, 31] on button "Continue" at bounding box center [1077, 31] width 106 height 36
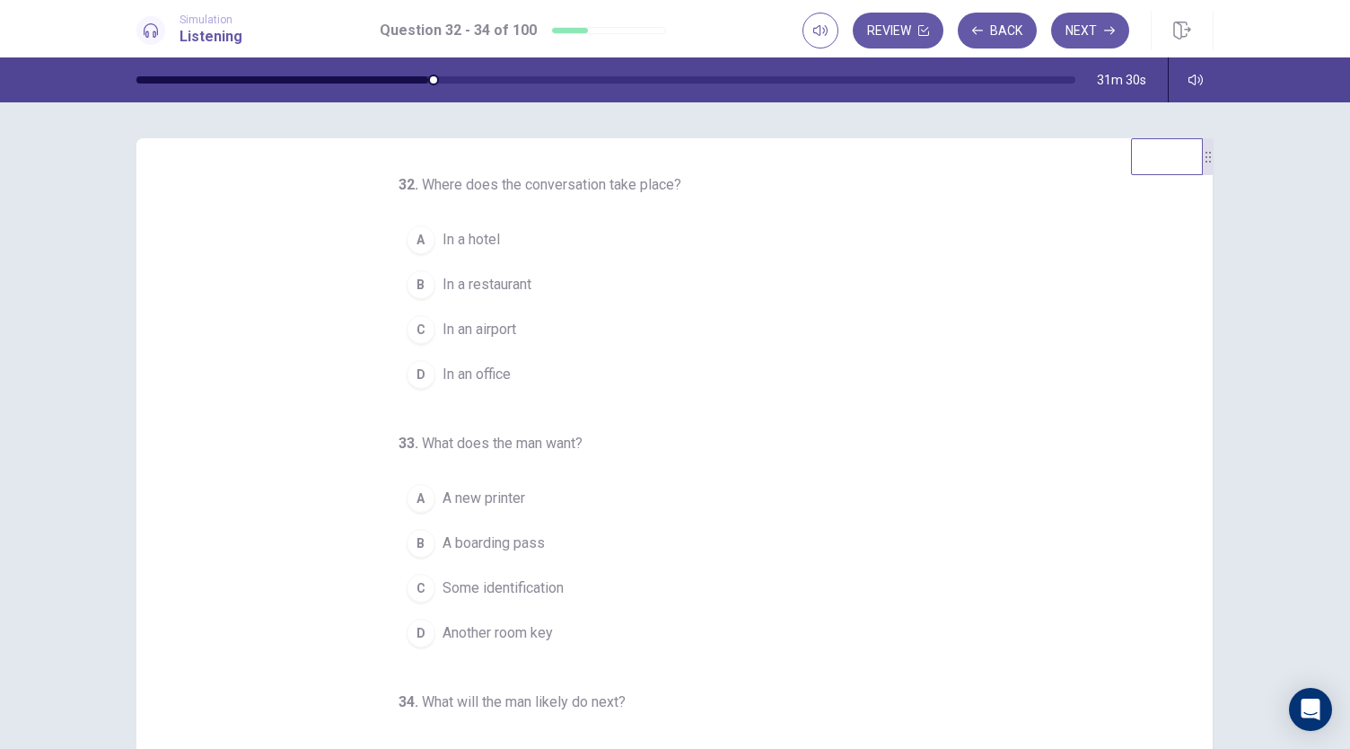
click at [476, 326] on span "In an airport" at bounding box center [480, 330] width 74 height 22
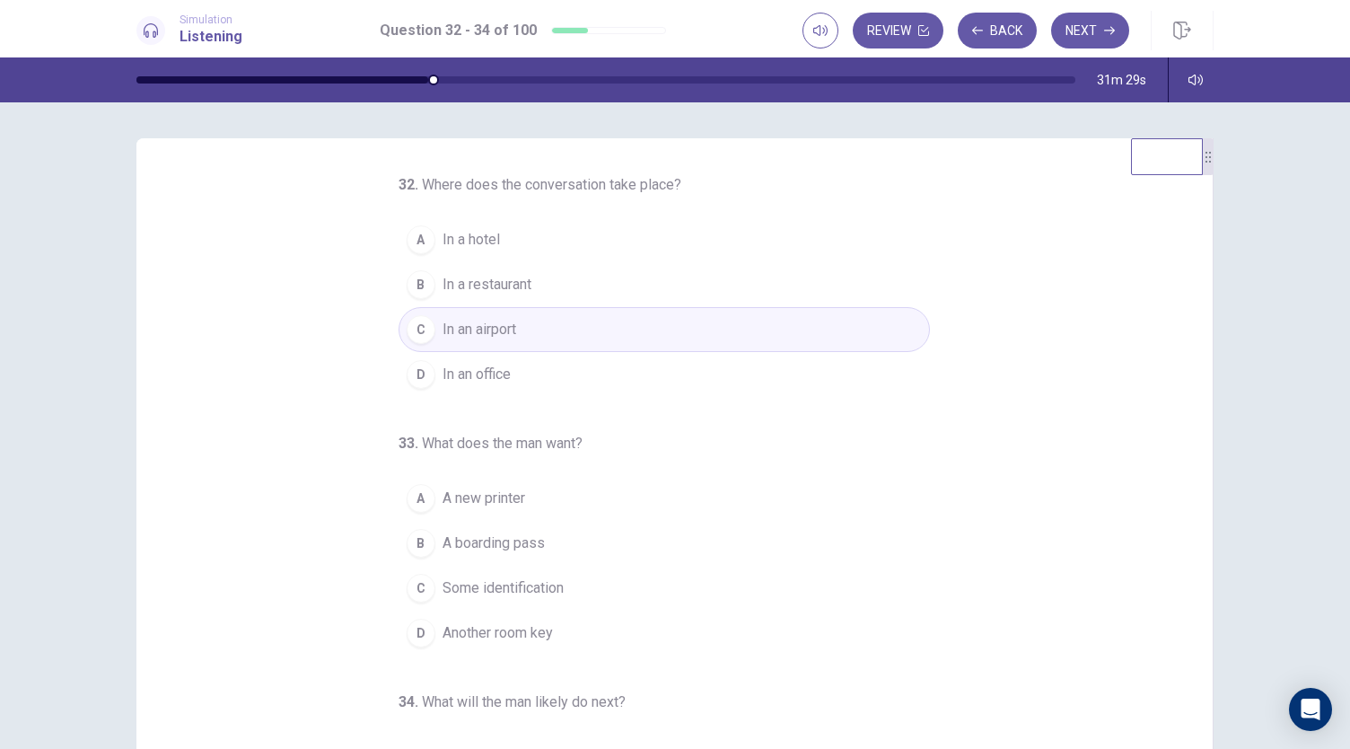
scroll to position [180, 0]
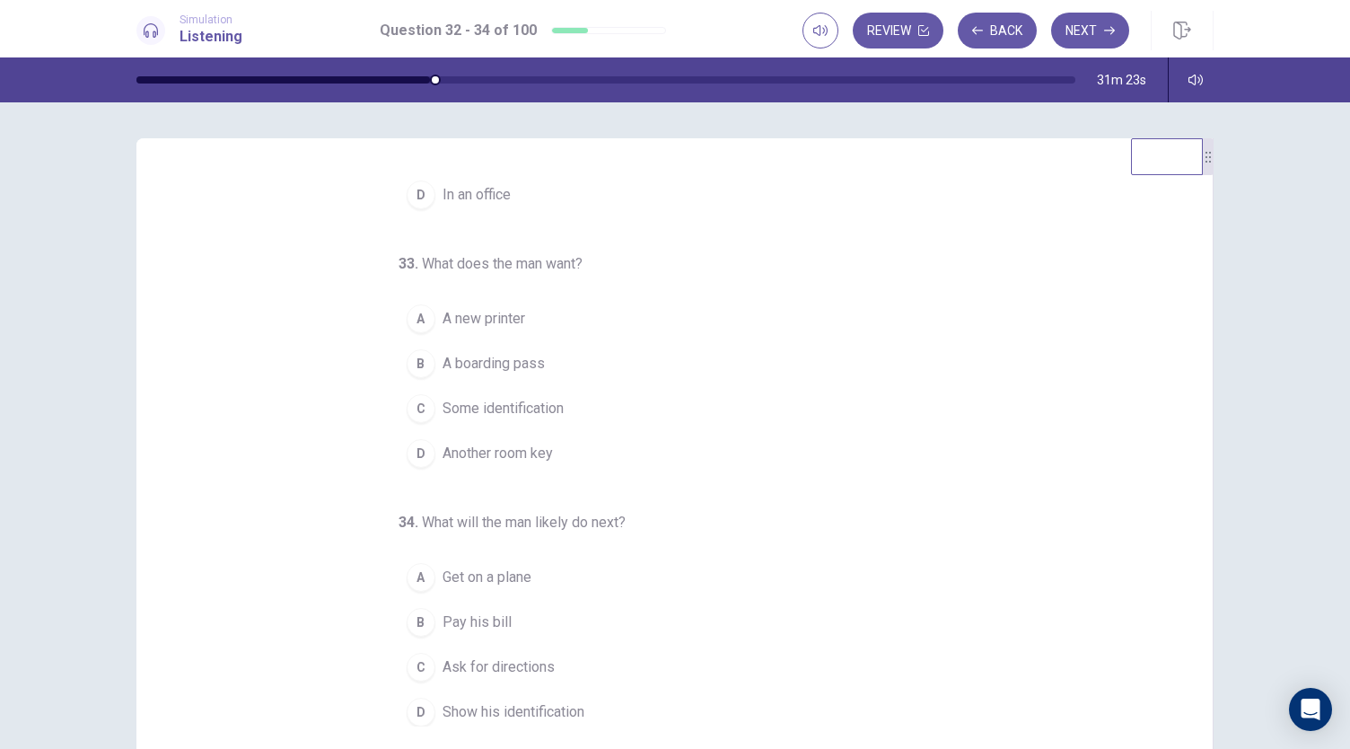
click at [524, 356] on span "A boarding pass" at bounding box center [494, 364] width 102 height 22
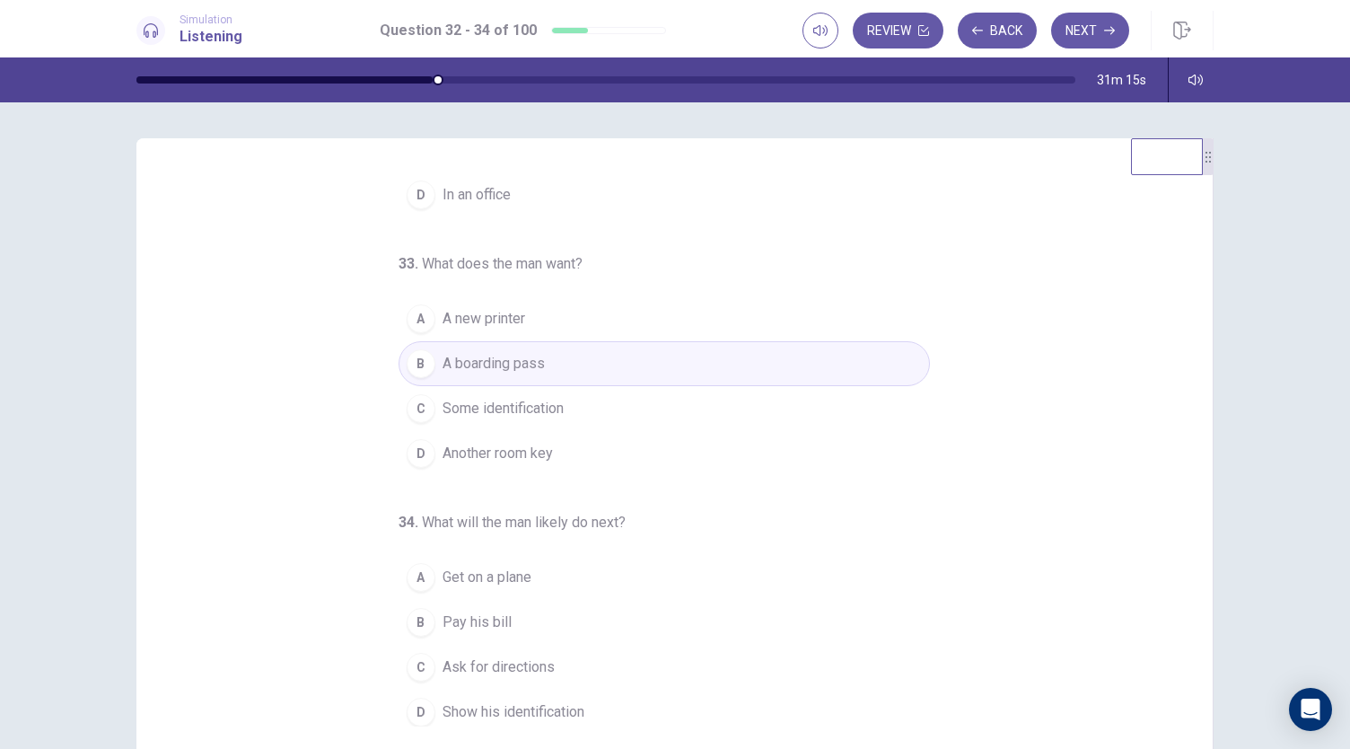
click at [476, 574] on span "Get on a plane" at bounding box center [487, 578] width 89 height 22
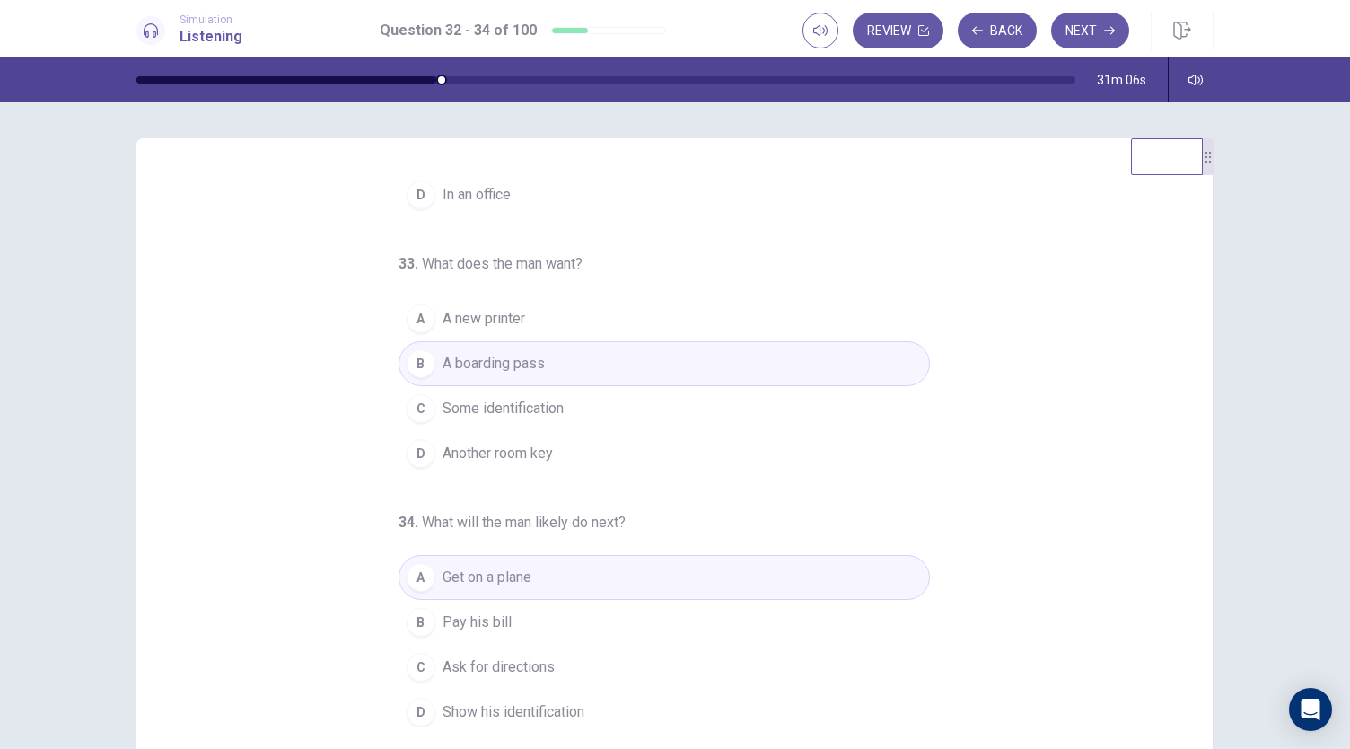
scroll to position [0, 0]
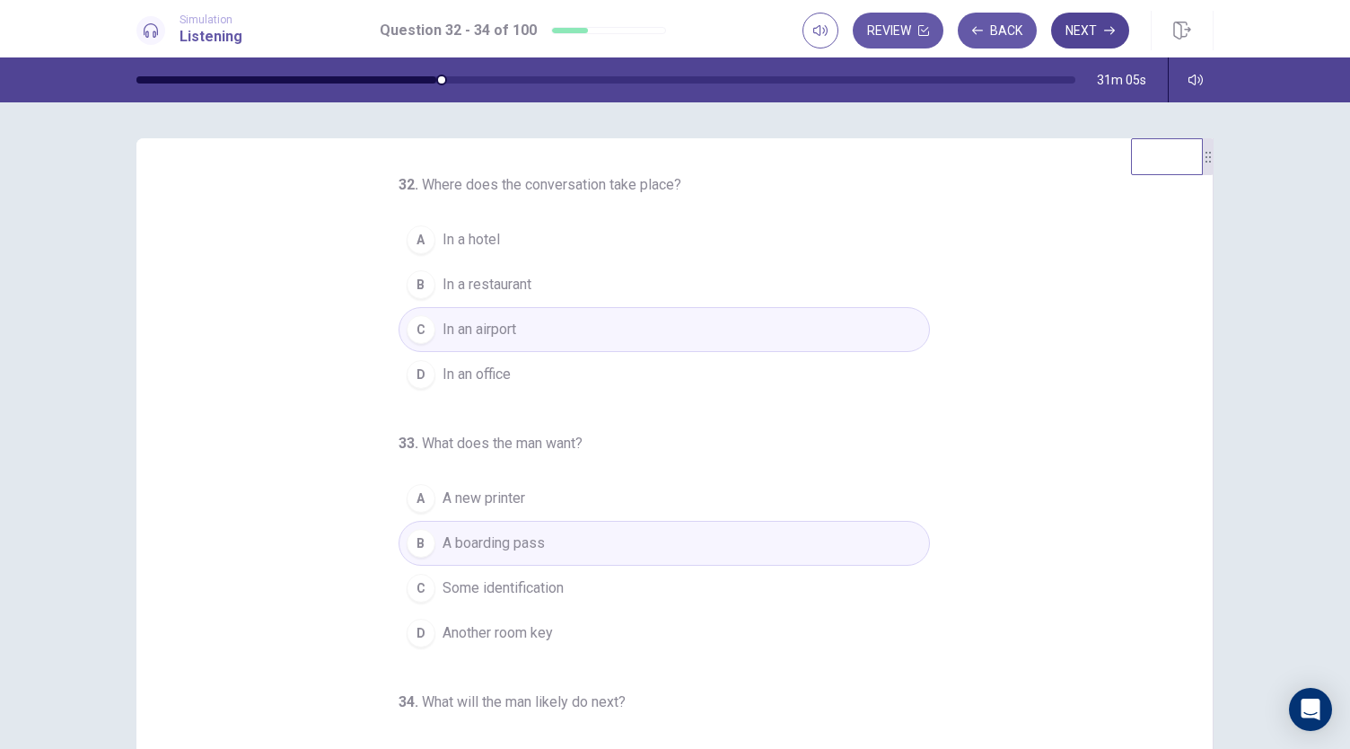
click at [1099, 22] on button "Next" at bounding box center [1090, 31] width 78 height 36
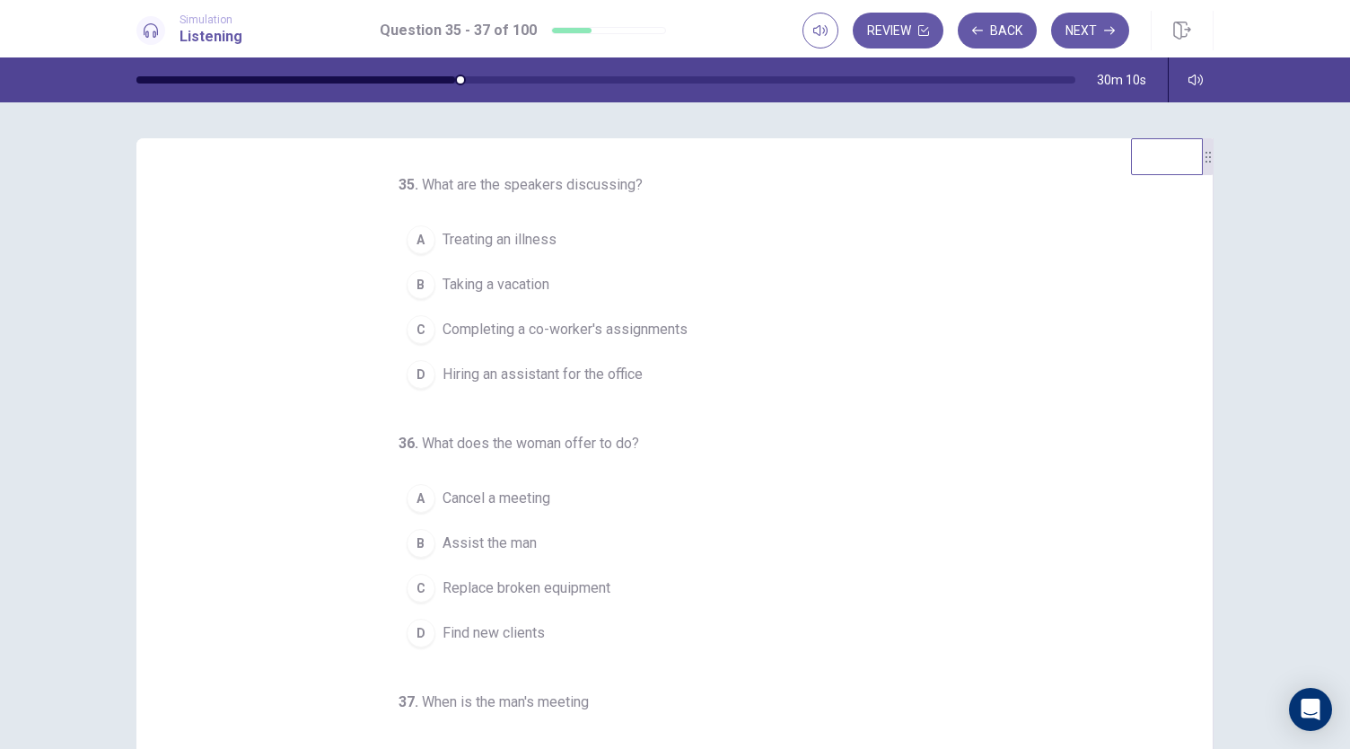
click at [661, 321] on span "Completing a co-worker's assignments" at bounding box center [565, 330] width 245 height 22
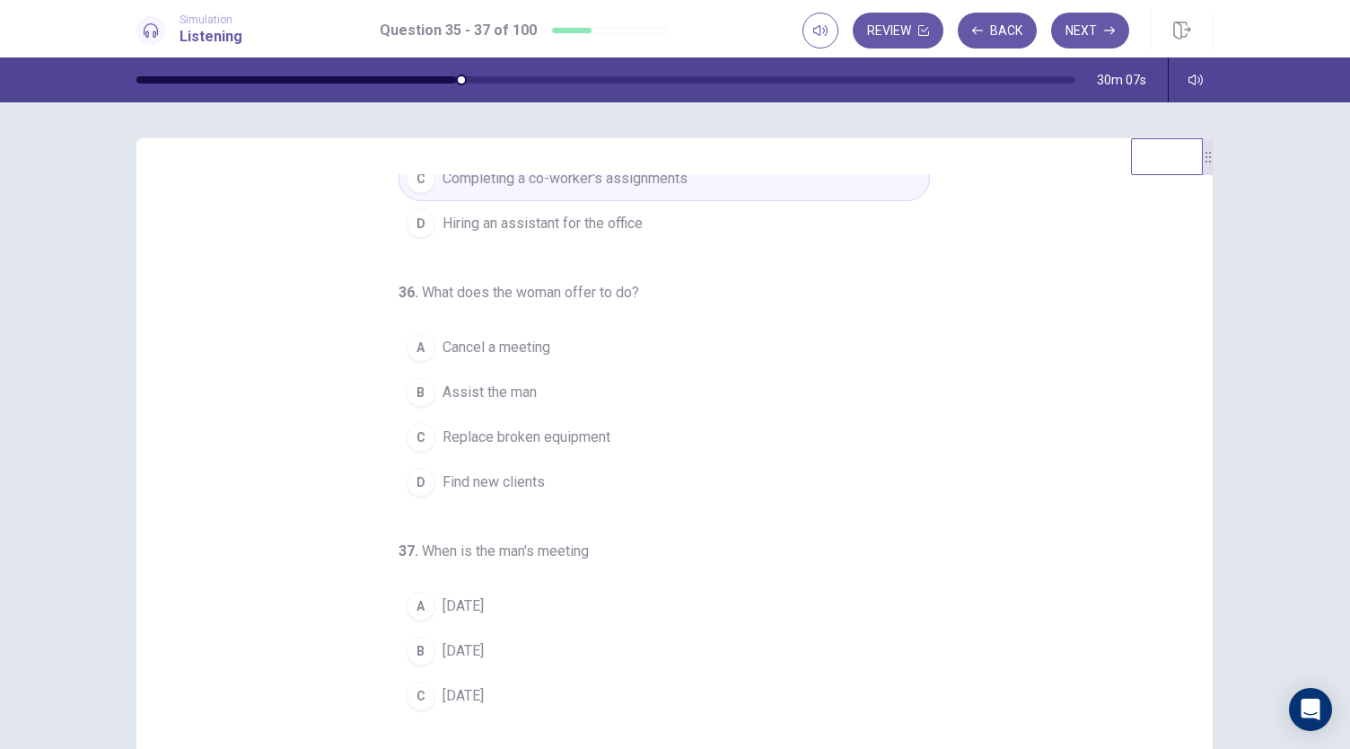
scroll to position [153, 0]
click at [467, 638] on span "Wednesday" at bounding box center [463, 649] width 41 height 22
click at [517, 380] on span "Assist the man" at bounding box center [490, 391] width 94 height 22
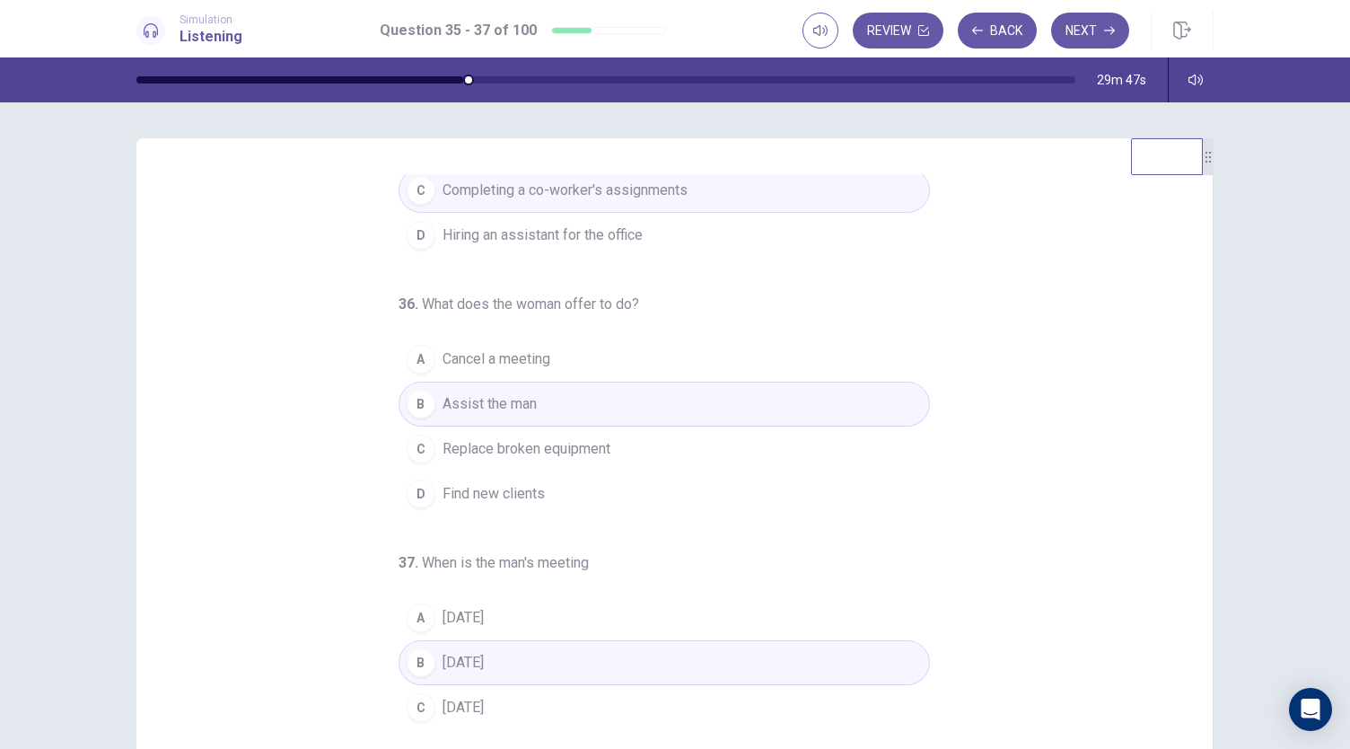
scroll to position [155, 0]
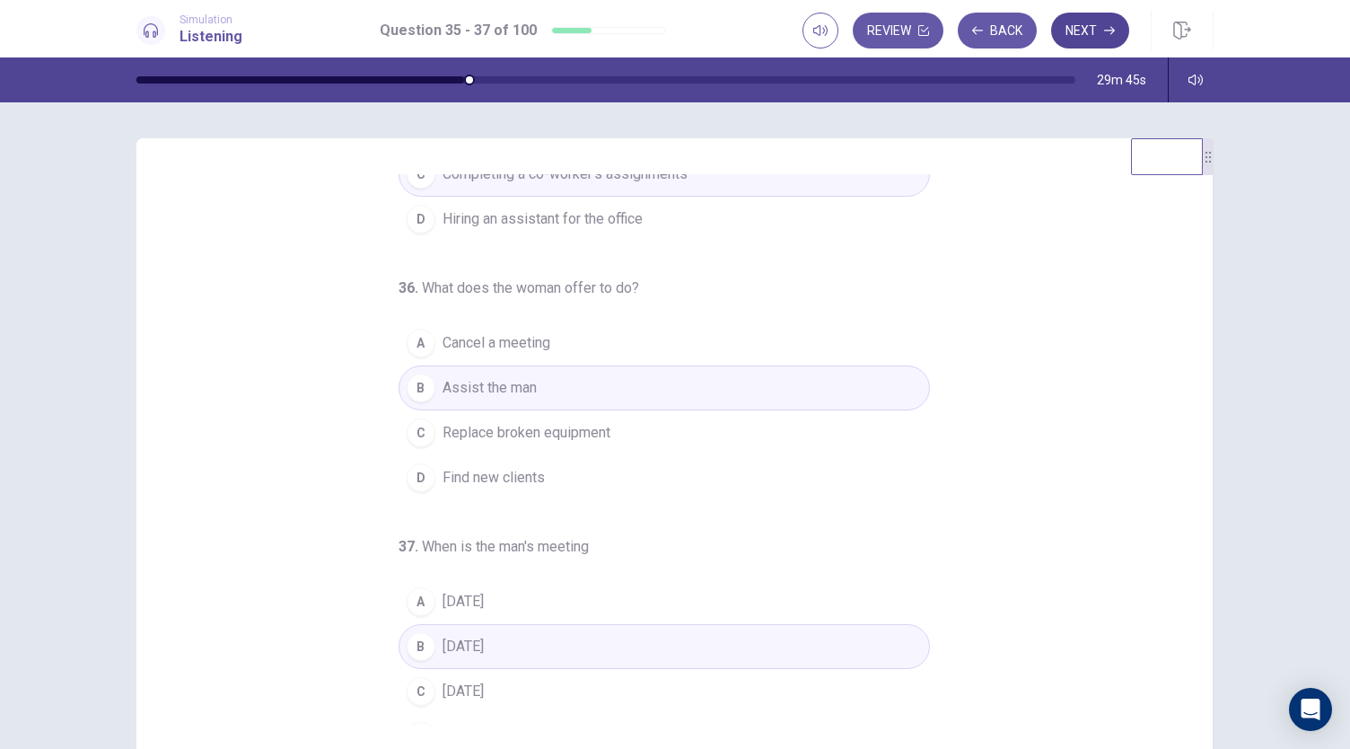
click at [1096, 37] on button "Next" at bounding box center [1090, 31] width 78 height 36
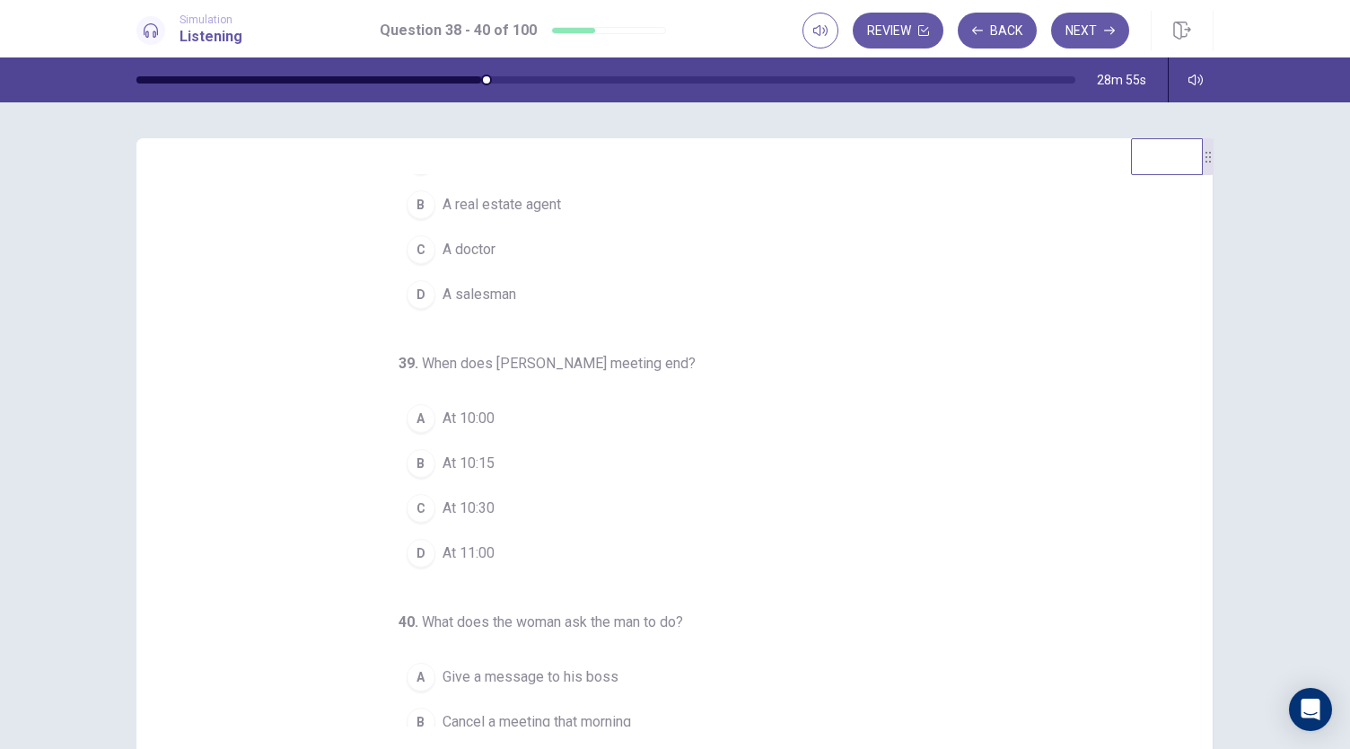
scroll to position [0, 0]
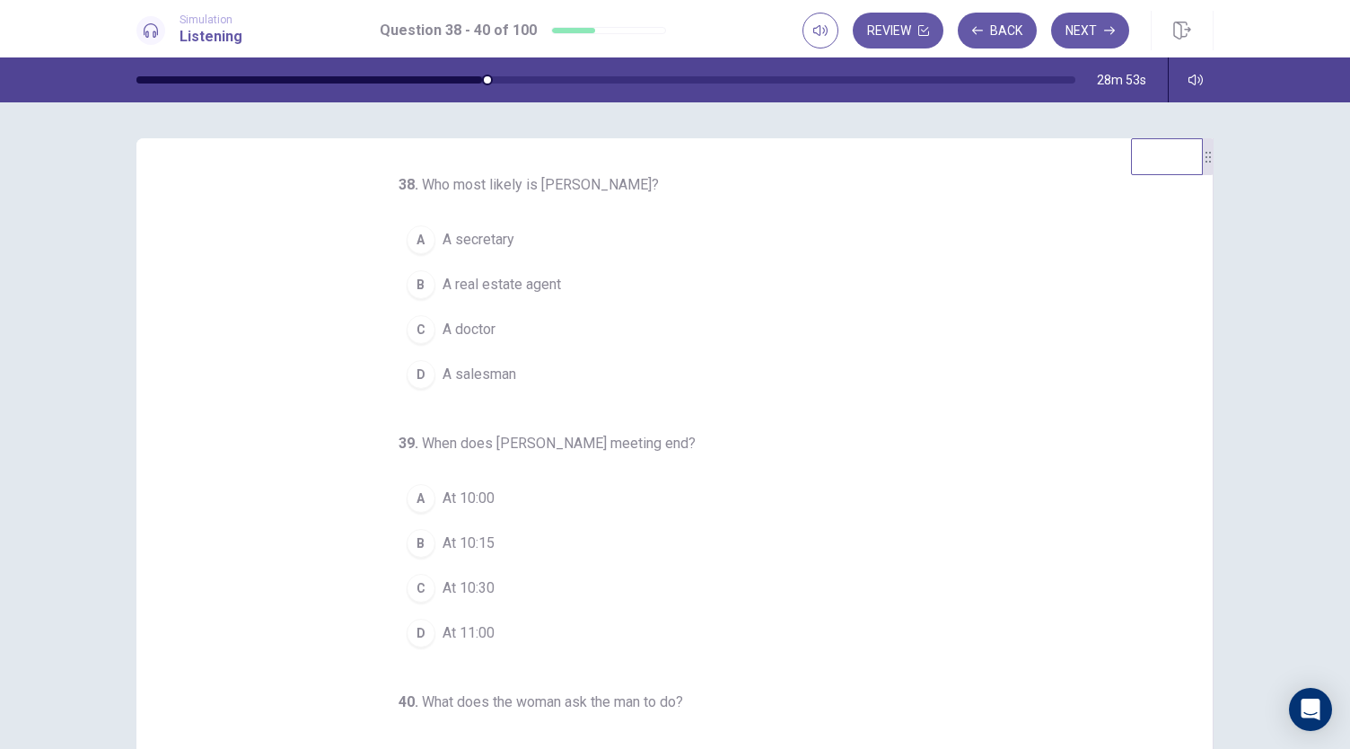
click at [503, 280] on span "A real estate agent" at bounding box center [502, 285] width 119 height 22
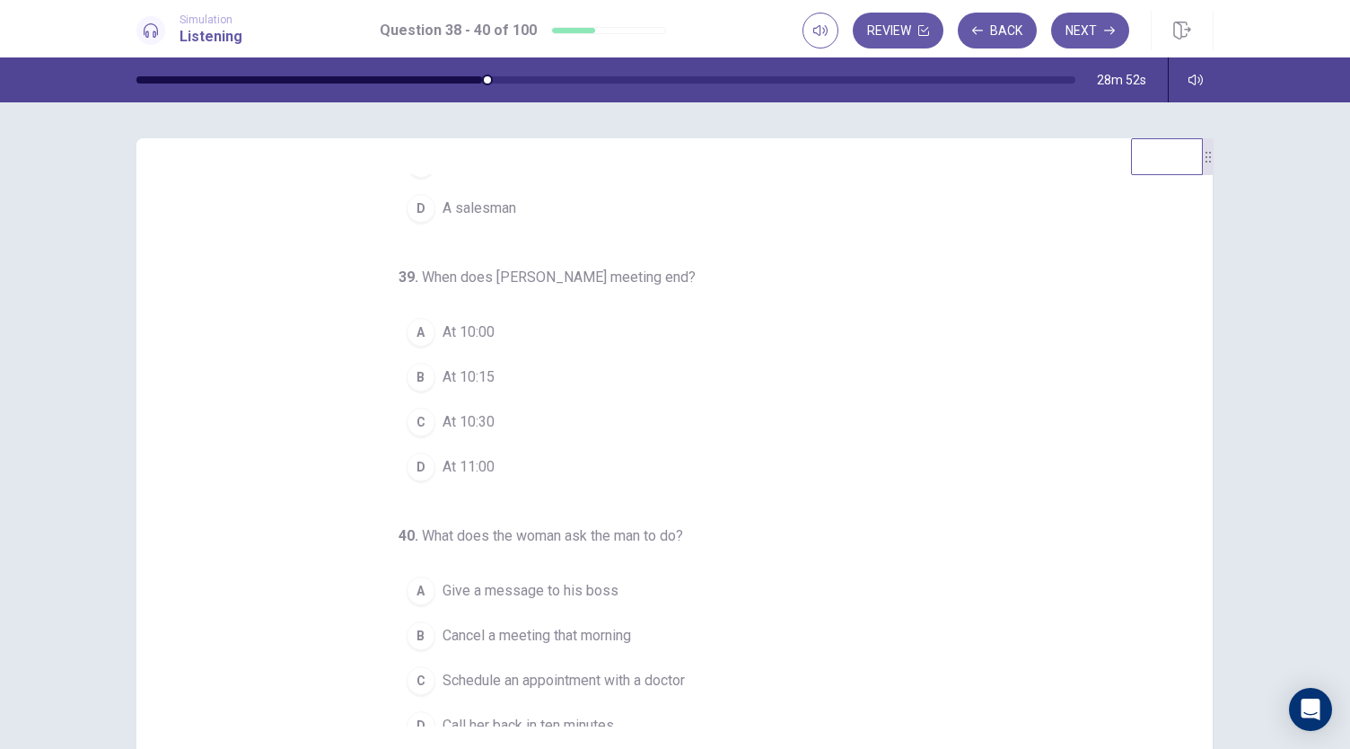
scroll to position [167, 0]
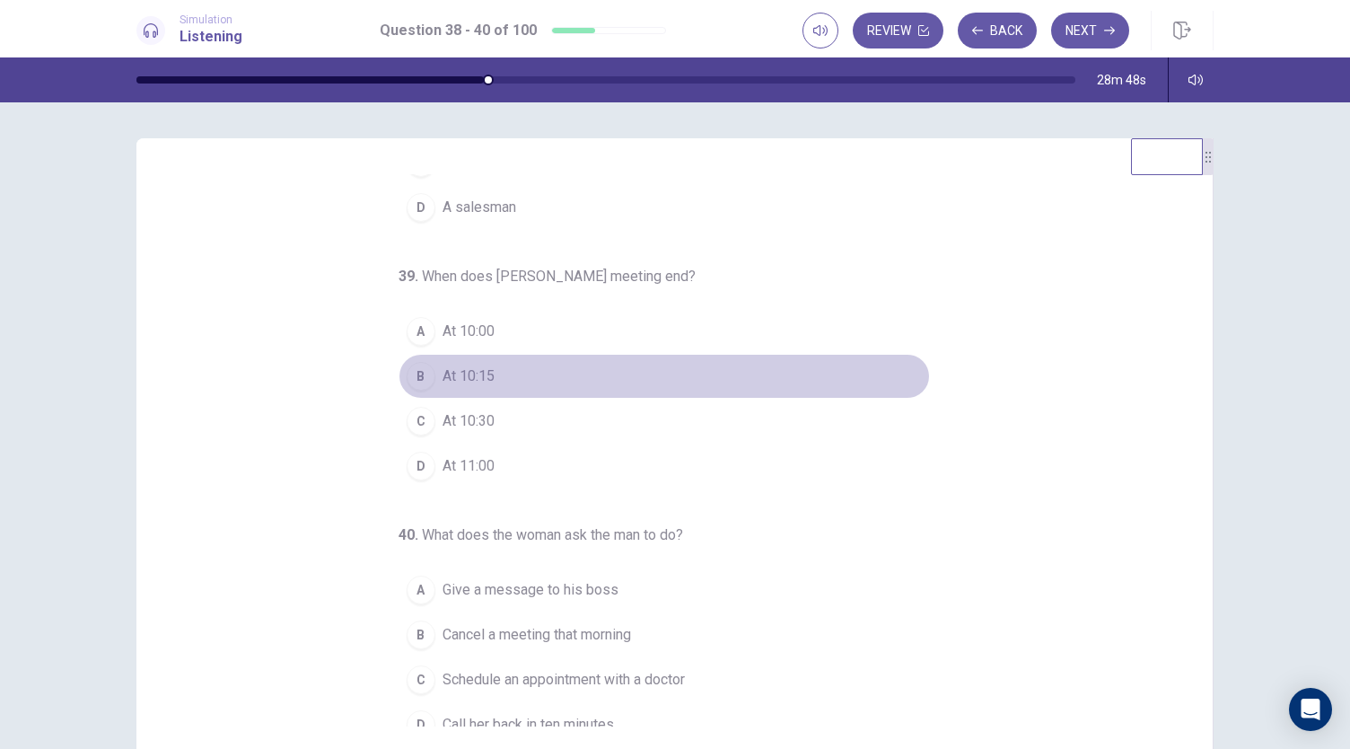
click at [468, 370] on span "At 10:15" at bounding box center [469, 376] width 52 height 22
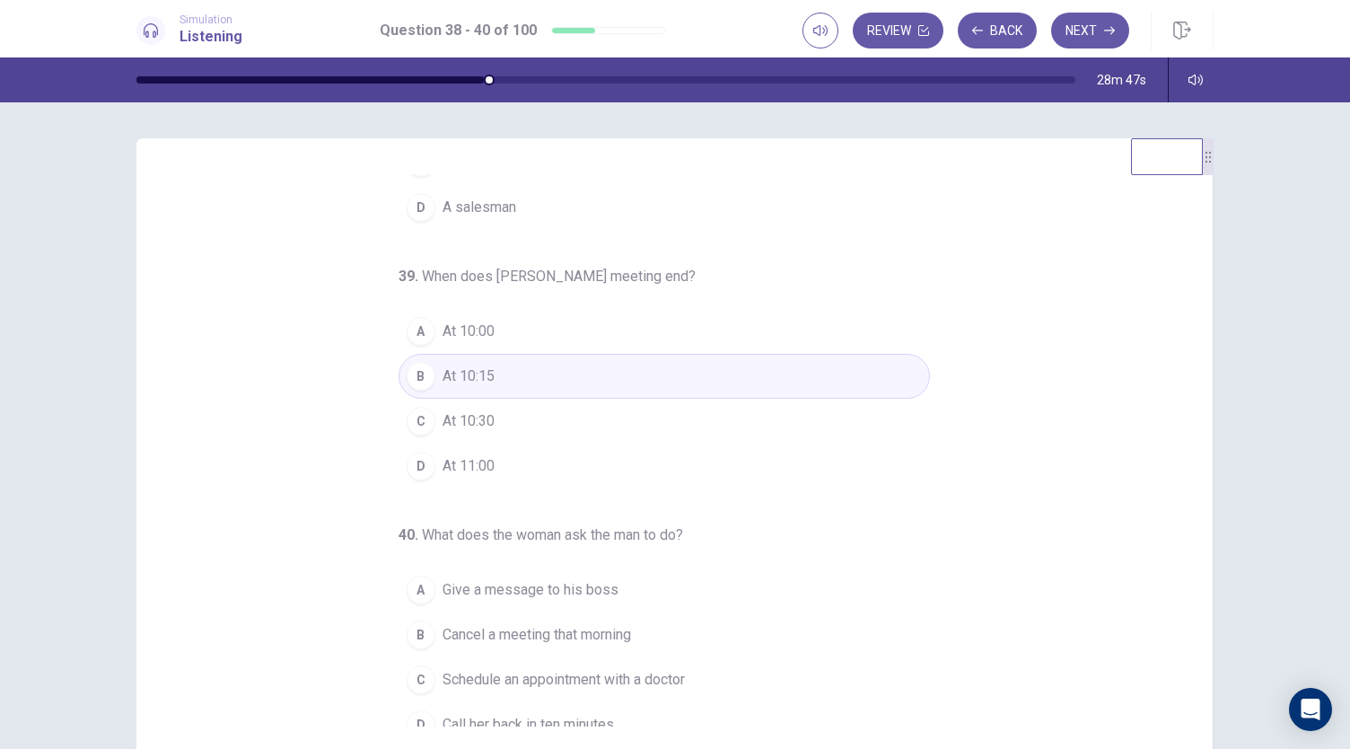
scroll to position [180, 0]
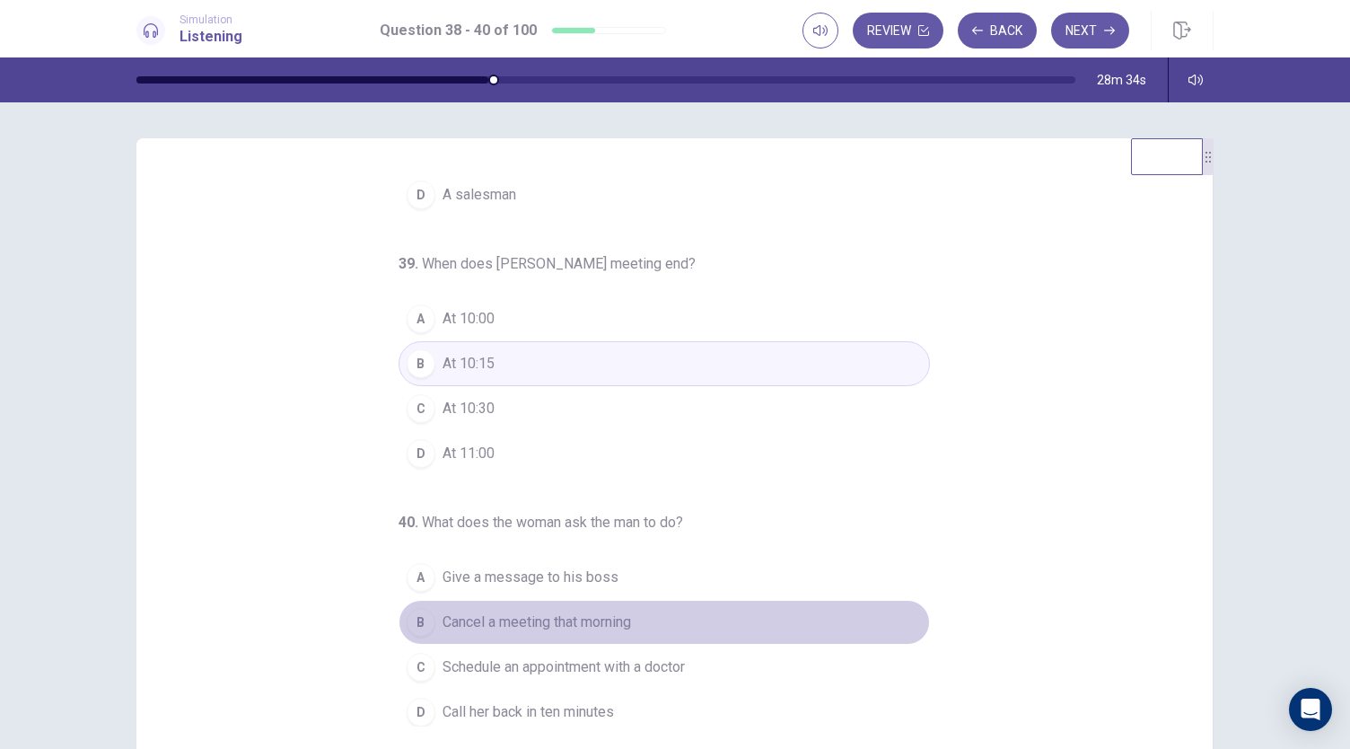
click at [514, 611] on span "Cancel a meeting that morning" at bounding box center [537, 622] width 189 height 22
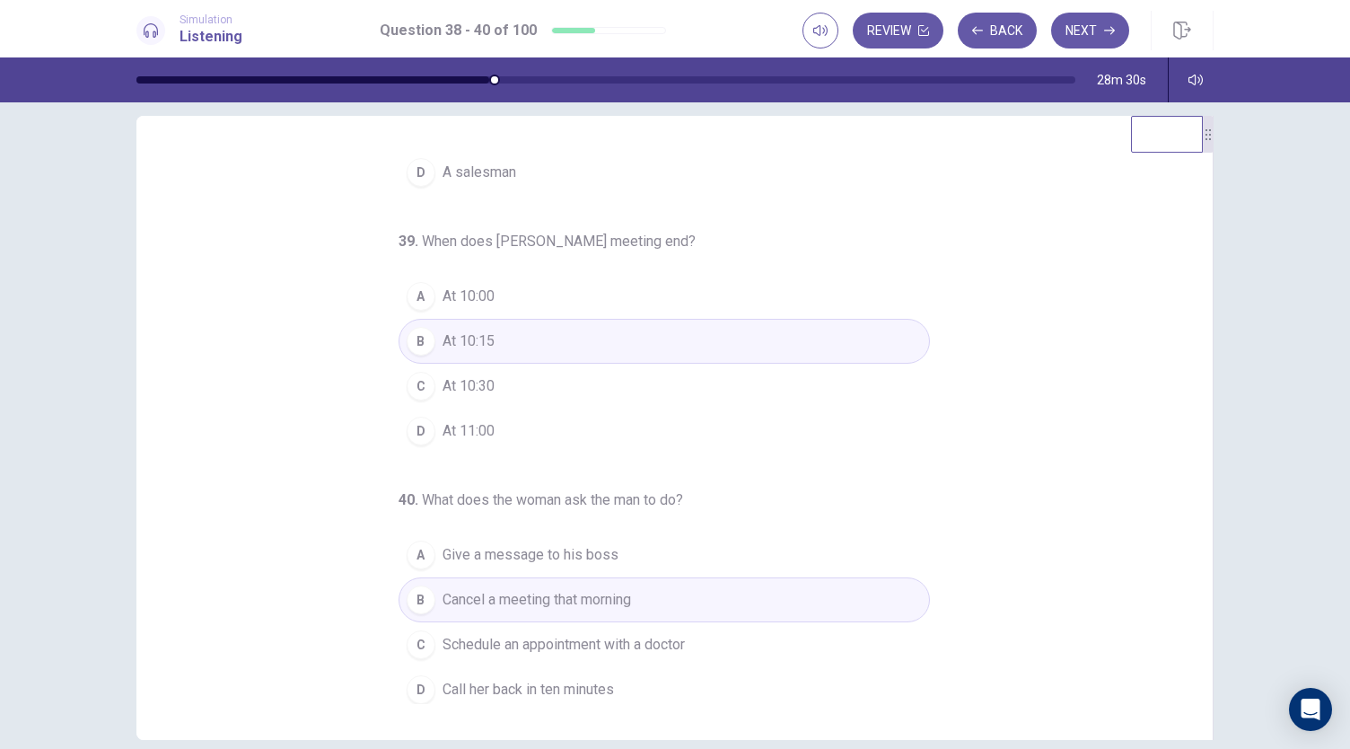
scroll to position [26, 0]
click at [594, 540] on span "Give a message to his boss" at bounding box center [531, 551] width 176 height 22
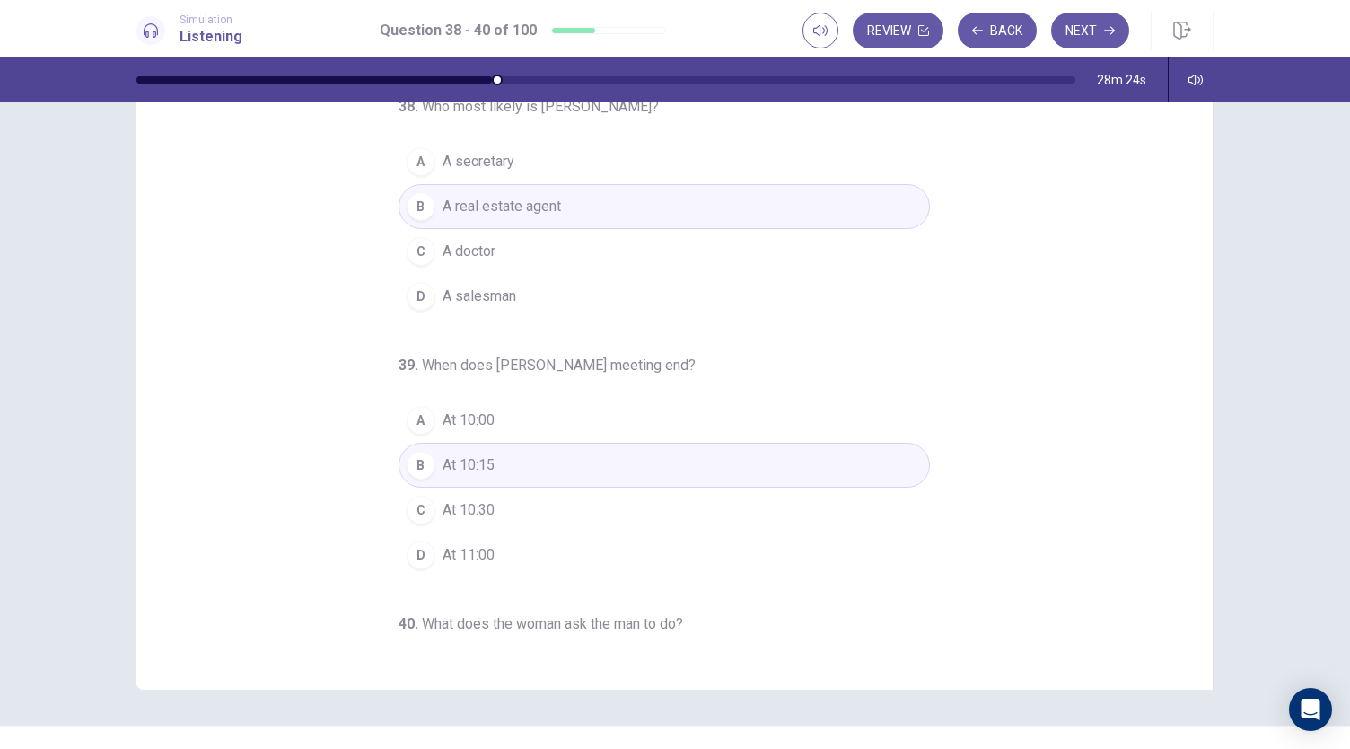
scroll to position [0, 0]
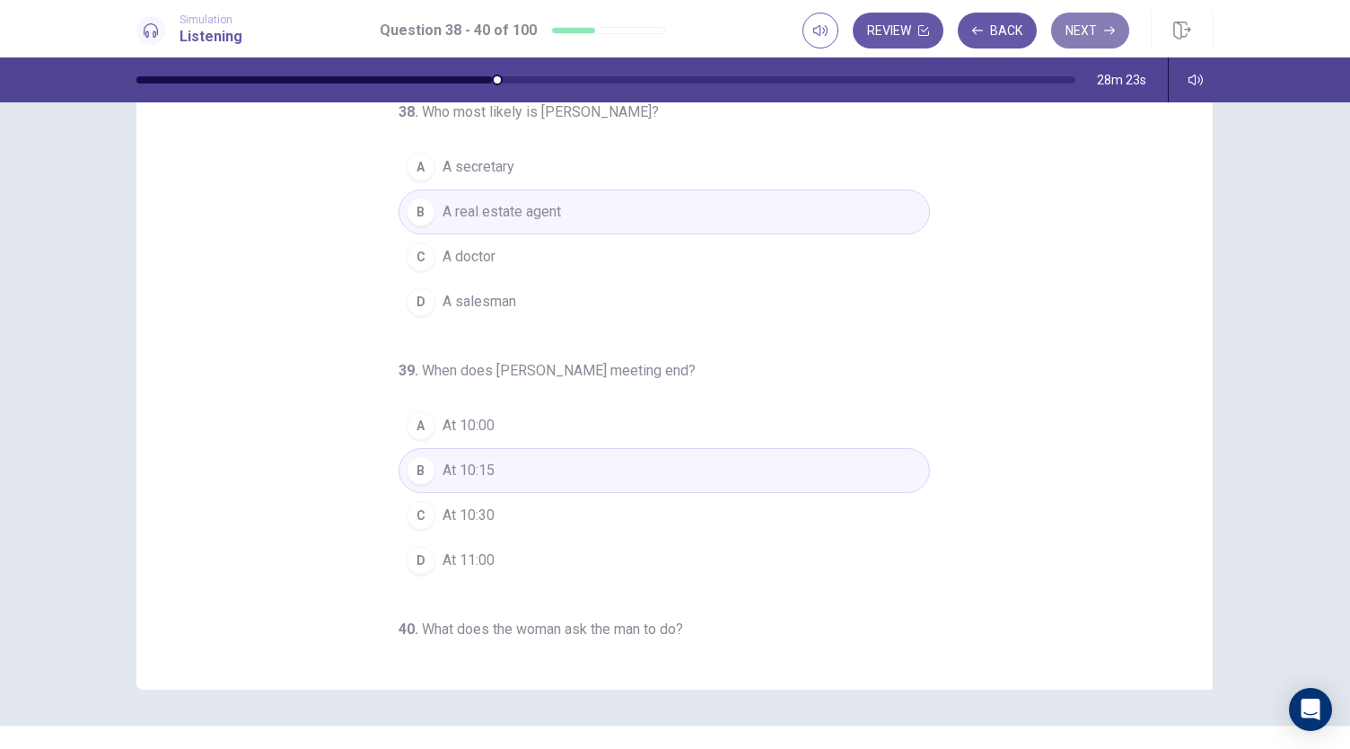
click at [1082, 39] on button "Next" at bounding box center [1090, 31] width 78 height 36
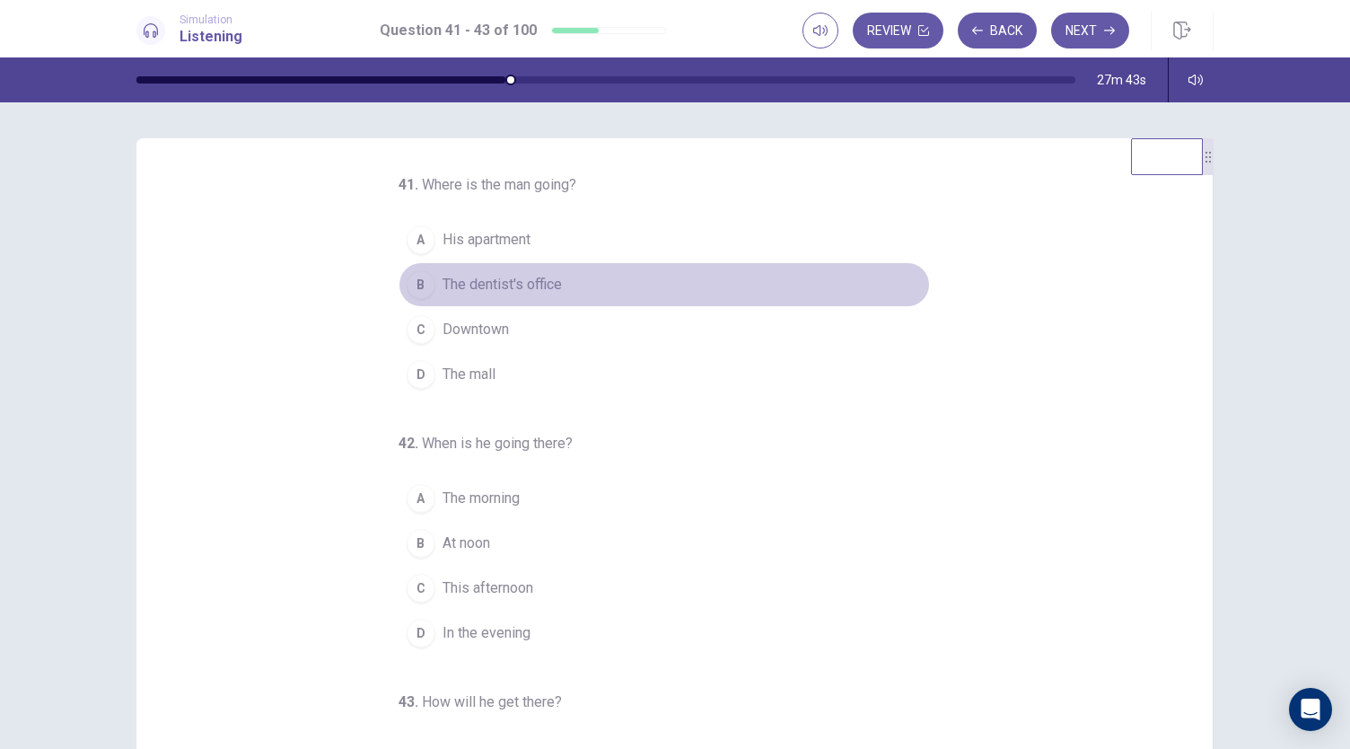
click at [510, 279] on span "The dentist's office" at bounding box center [502, 285] width 119 height 22
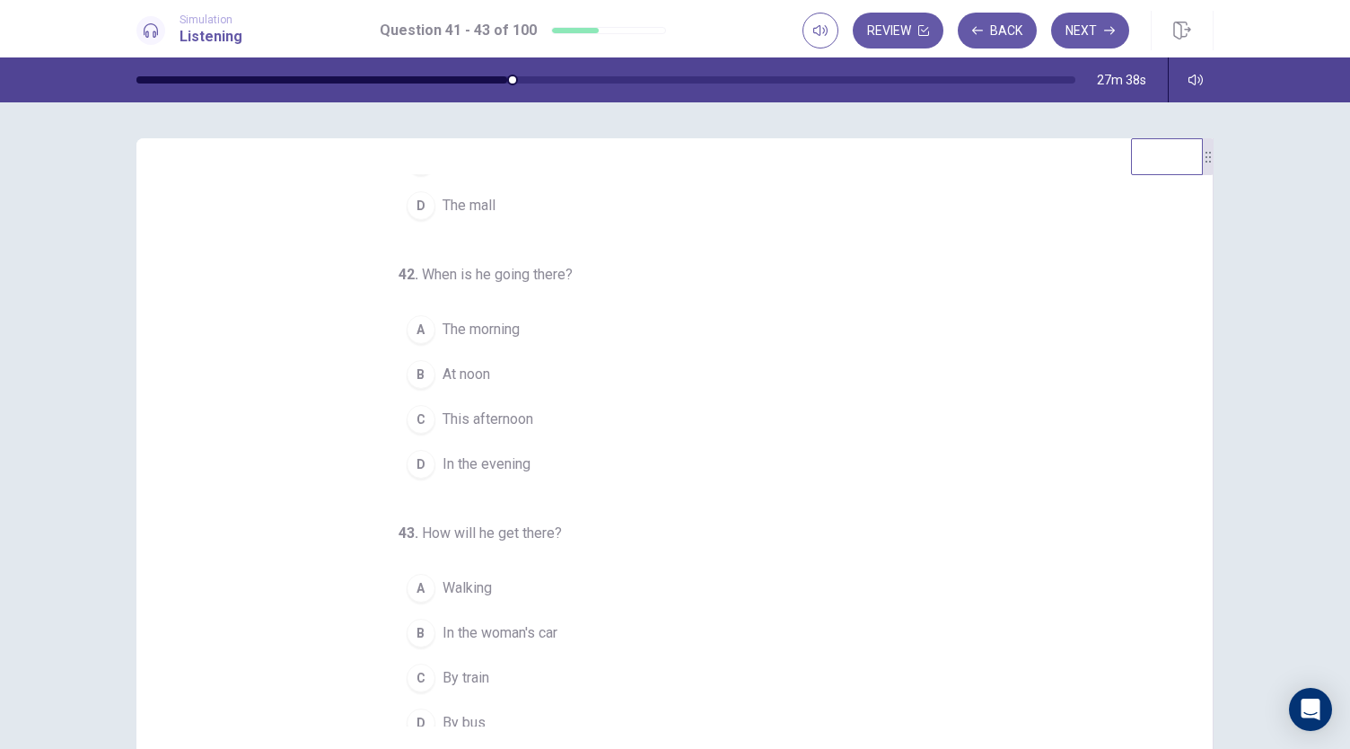
scroll to position [180, 0]
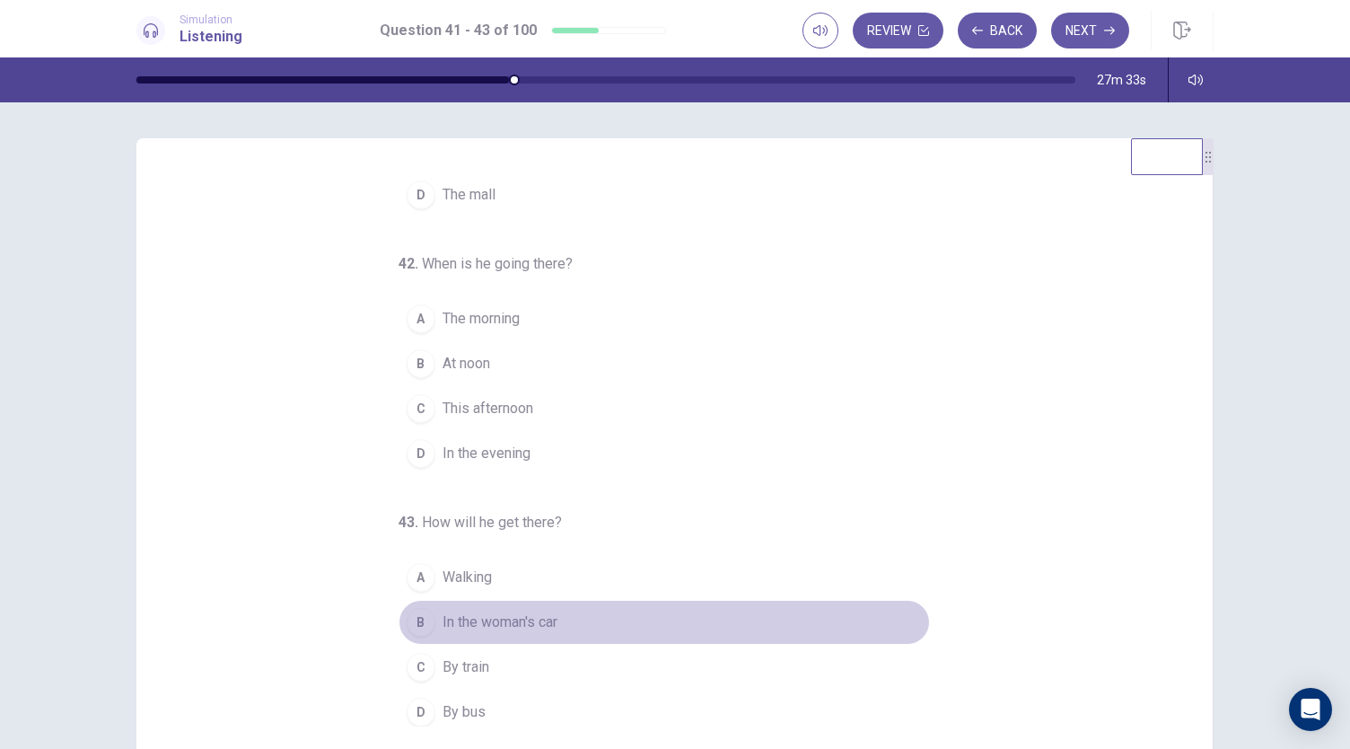
click at [496, 617] on span "In the woman's car" at bounding box center [500, 622] width 115 height 22
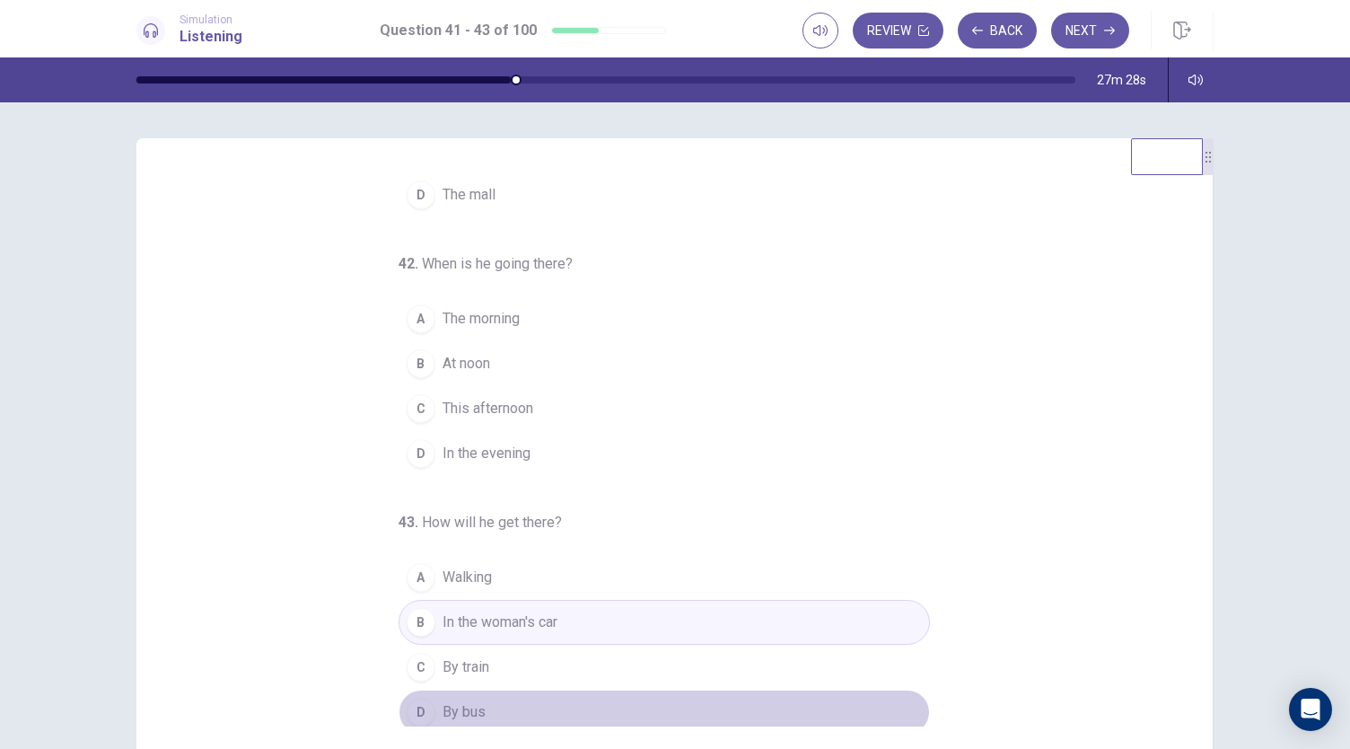
click at [463, 707] on span "By bus" at bounding box center [464, 712] width 43 height 22
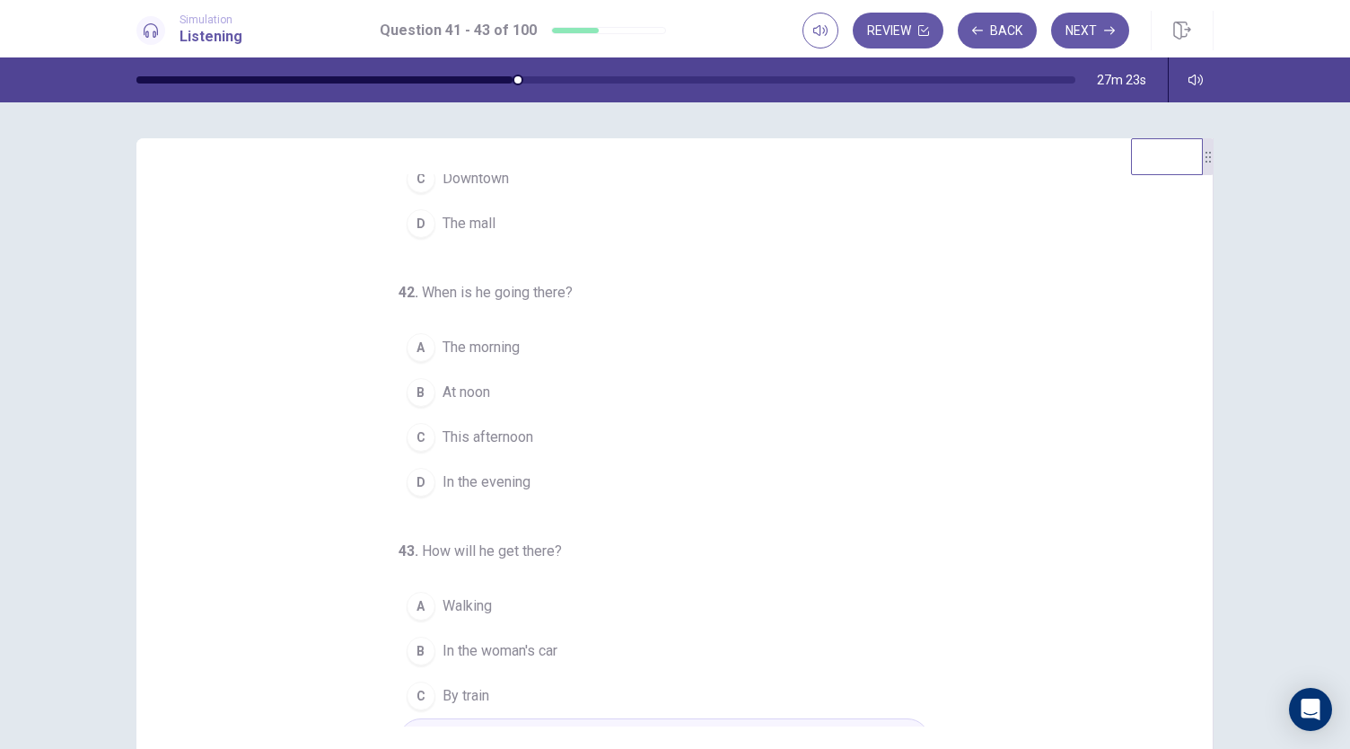
scroll to position [162, 0]
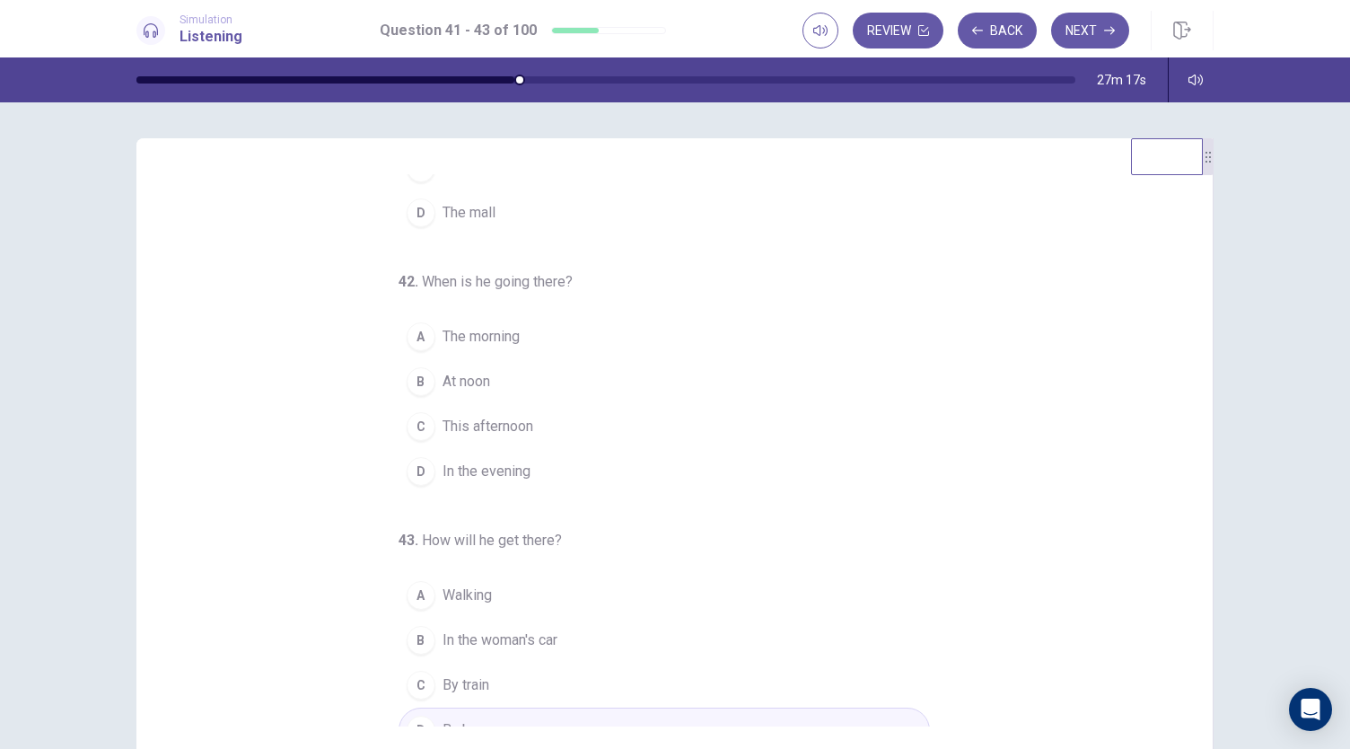
click at [459, 466] on span "In the evening" at bounding box center [487, 472] width 88 height 22
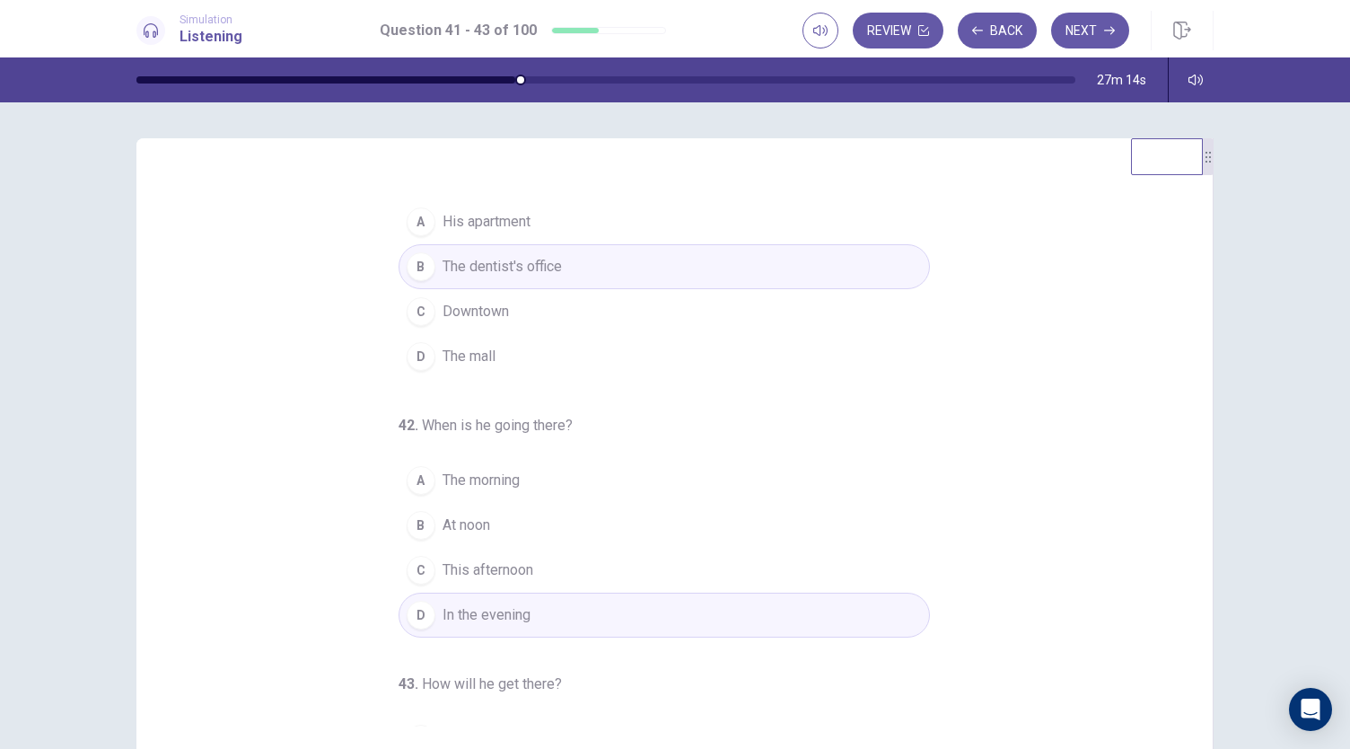
scroll to position [180, 0]
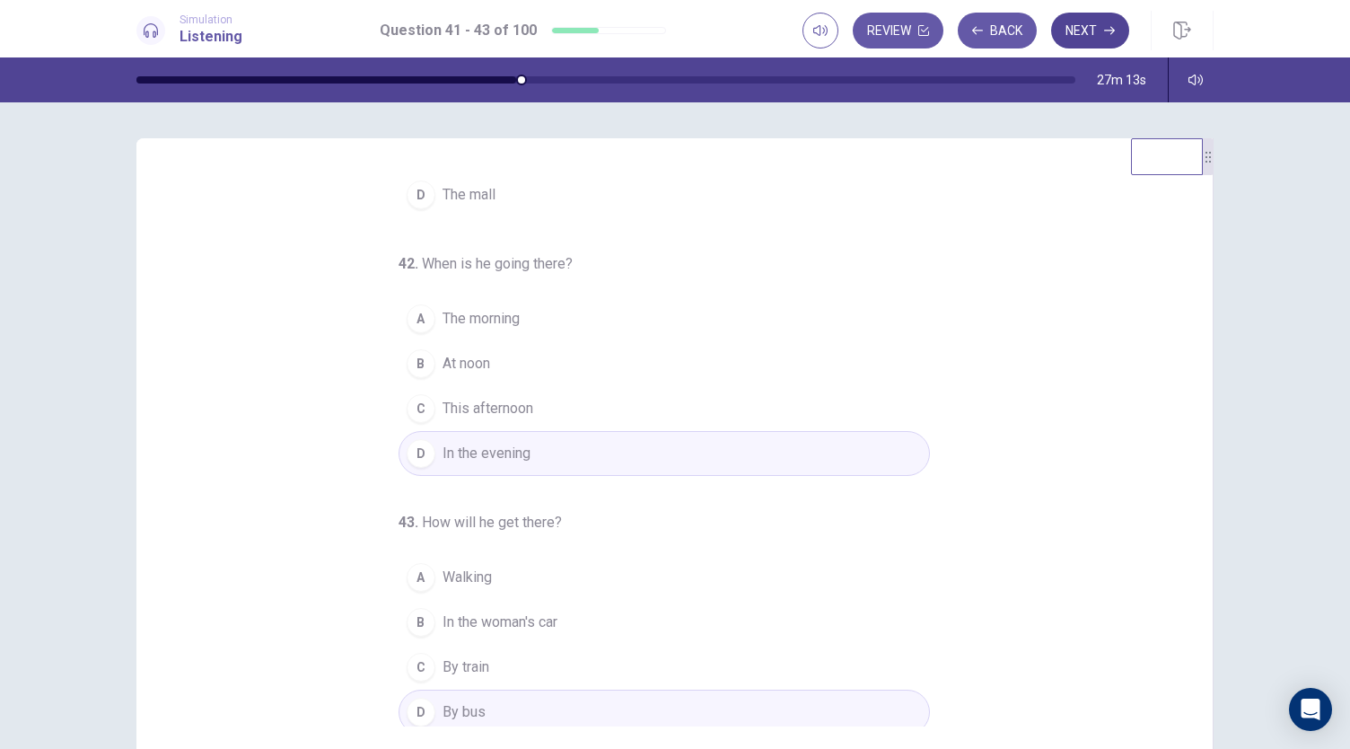
click at [1073, 33] on button "Next" at bounding box center [1090, 31] width 78 height 36
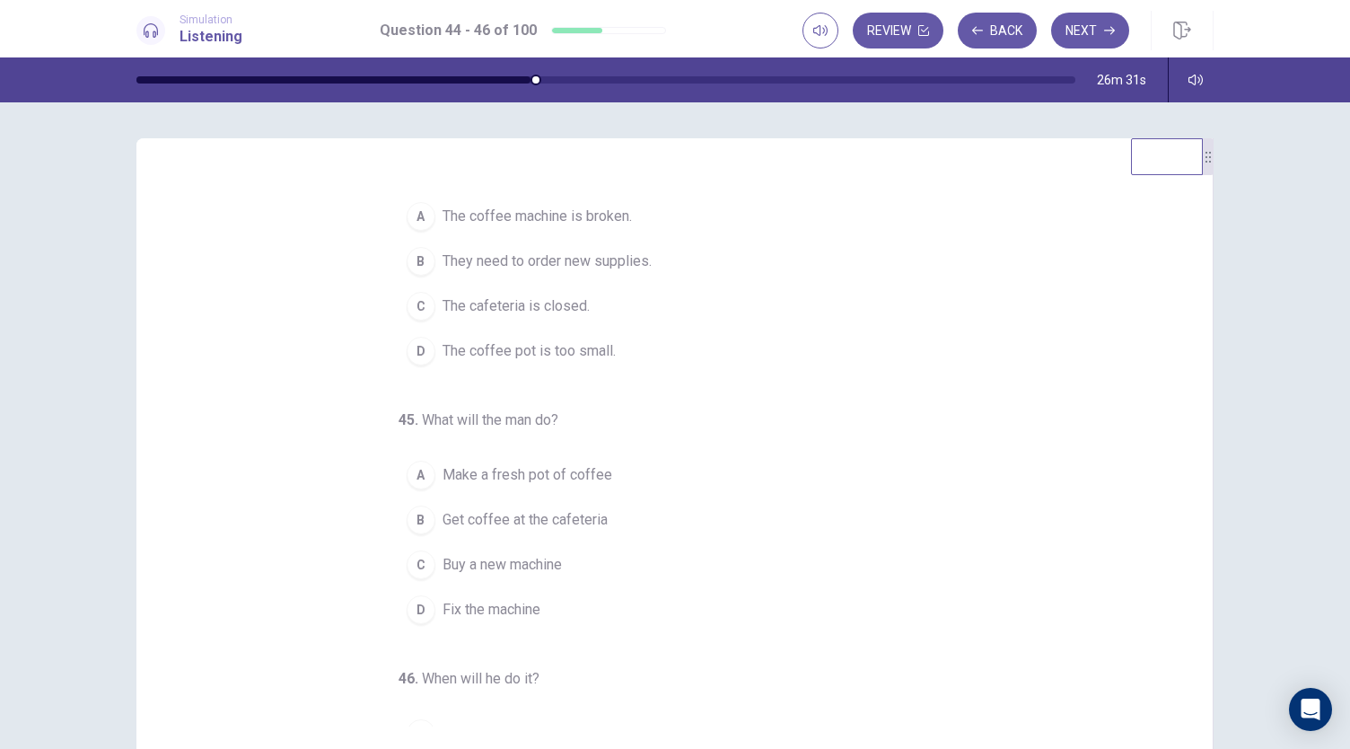
scroll to position [0, 0]
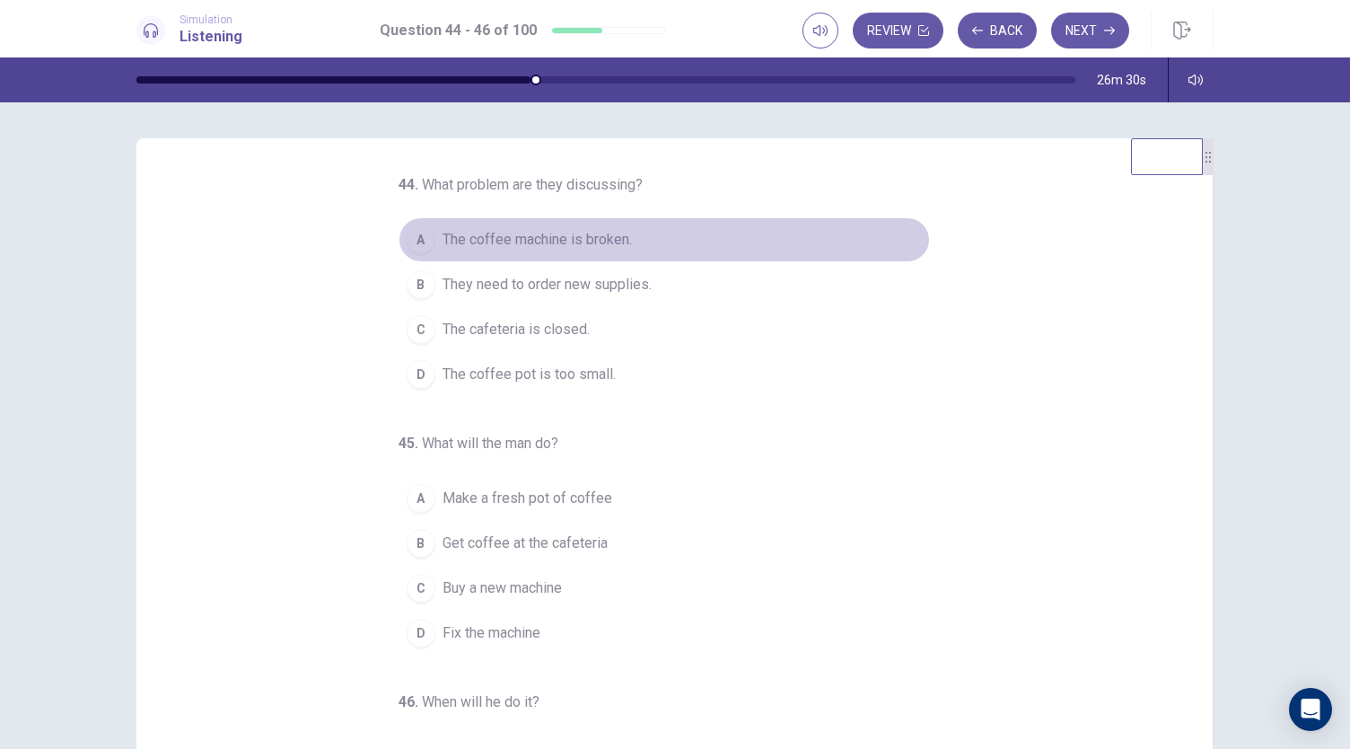
click at [575, 229] on span "The coffee machine is broken." at bounding box center [537, 240] width 189 height 22
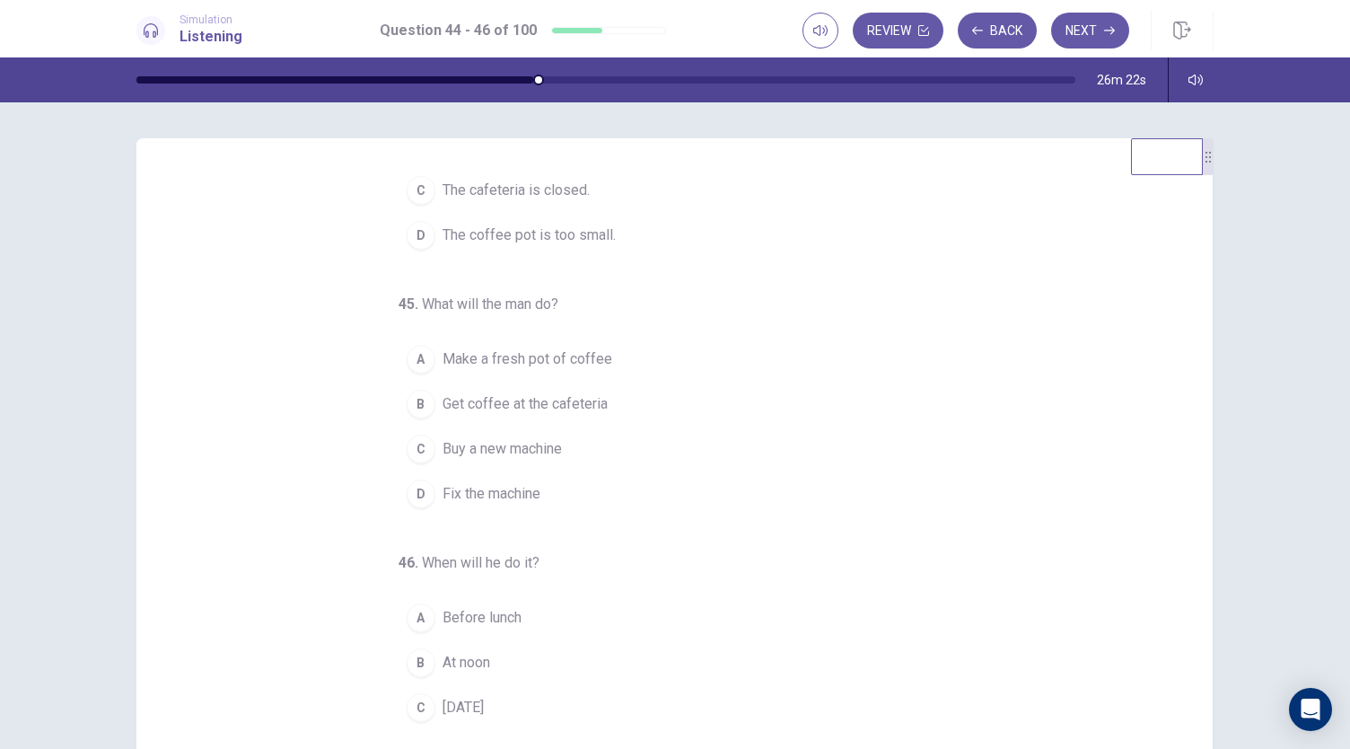
scroll to position [180, 0]
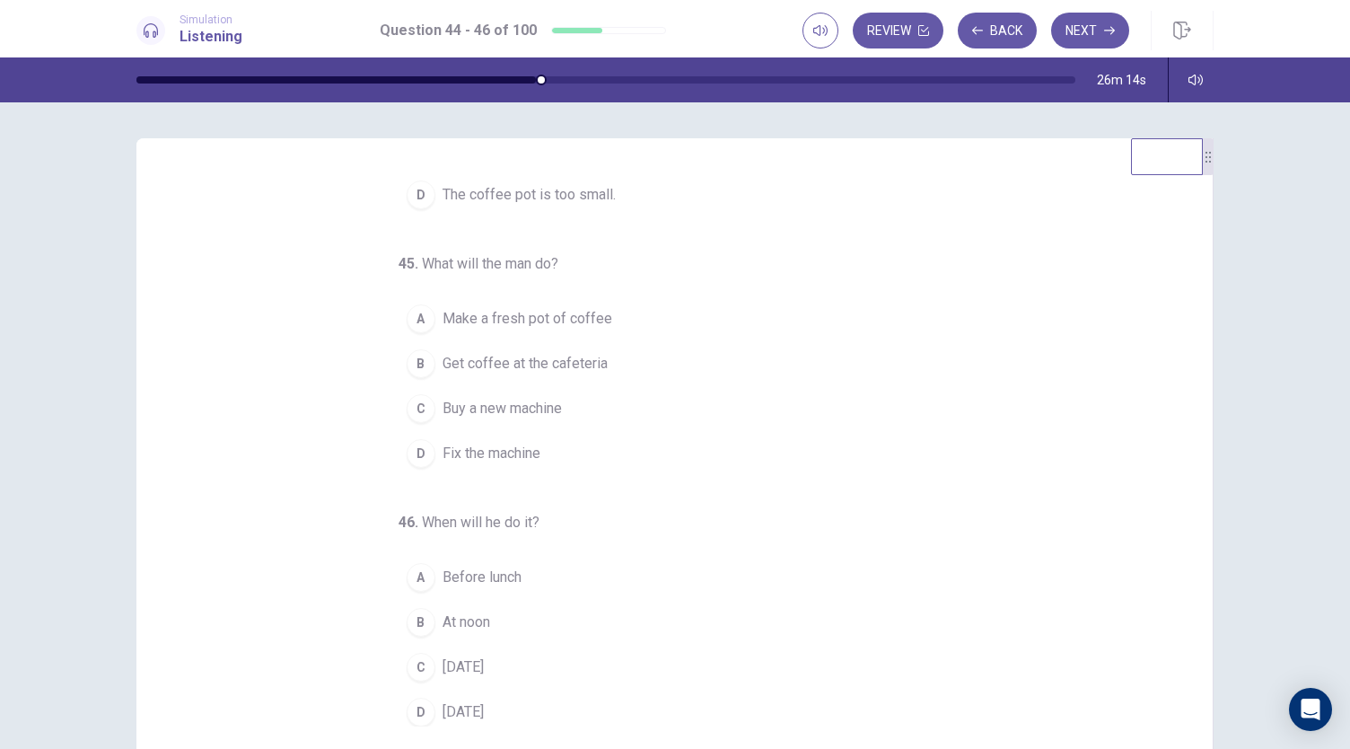
click at [528, 403] on span "Buy a new machine" at bounding box center [502, 409] width 119 height 22
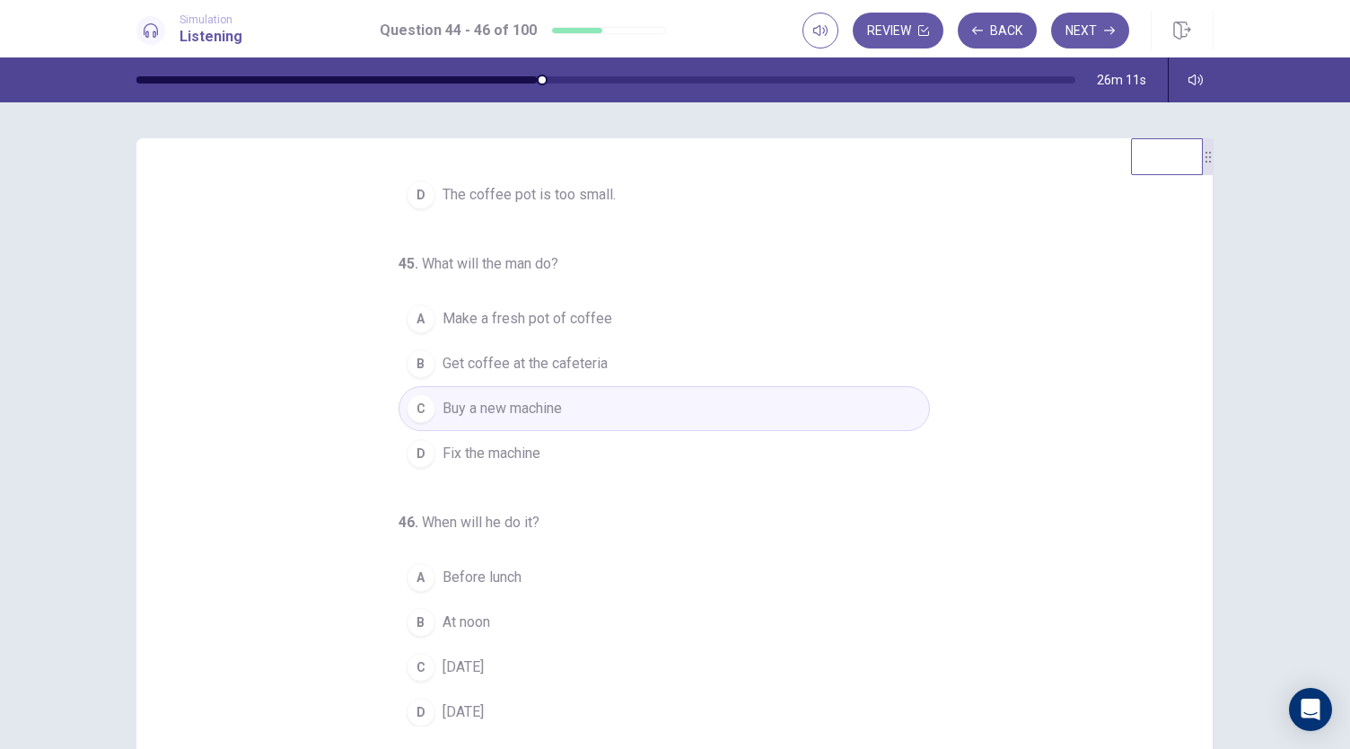
click at [482, 663] on span "On Sunday" at bounding box center [463, 667] width 41 height 22
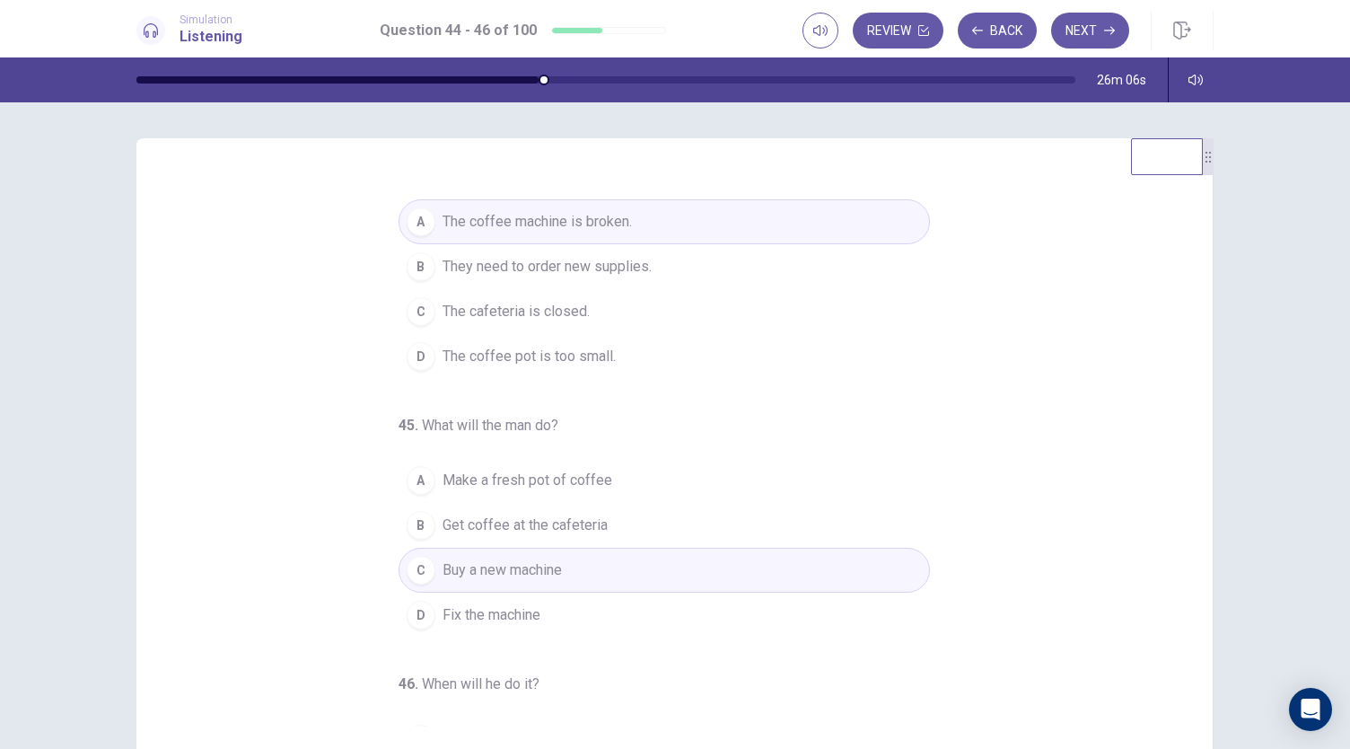
scroll to position [18, 0]
click at [1088, 22] on button "Next" at bounding box center [1090, 31] width 78 height 36
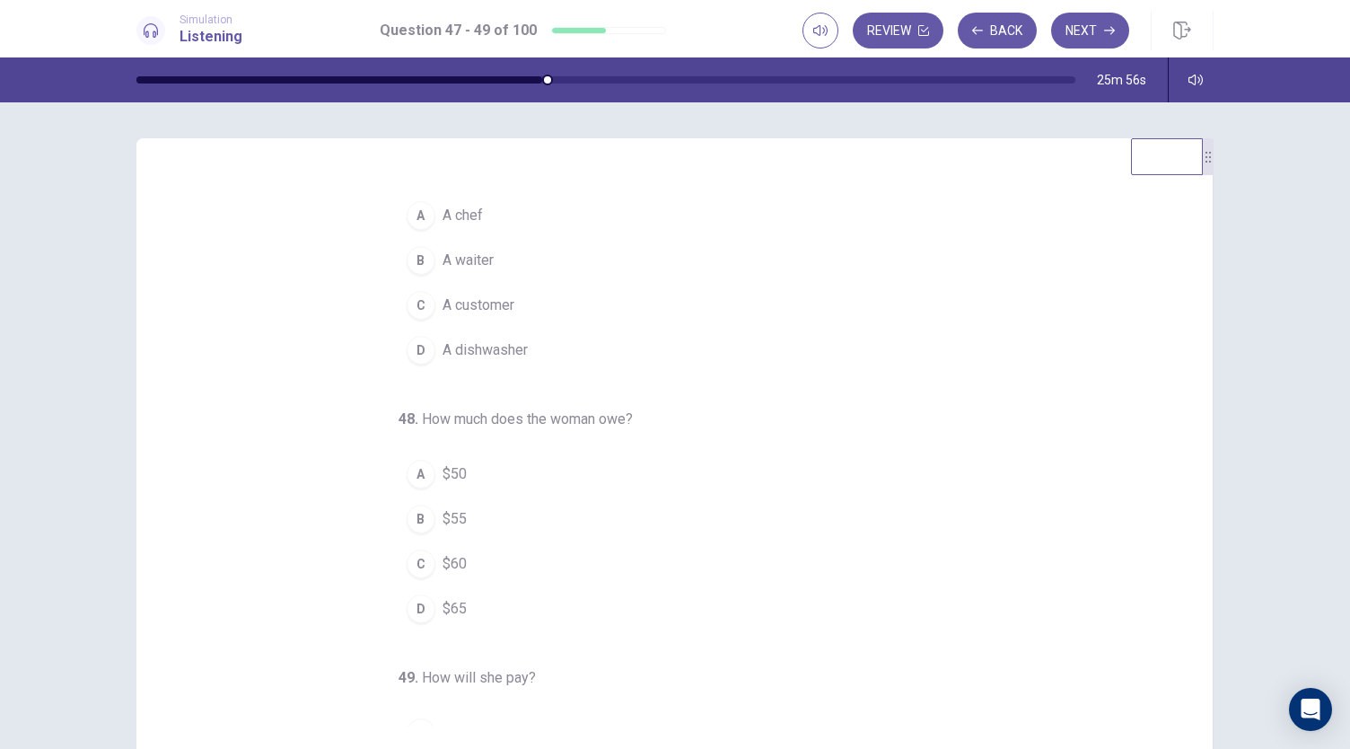
scroll to position [0, 0]
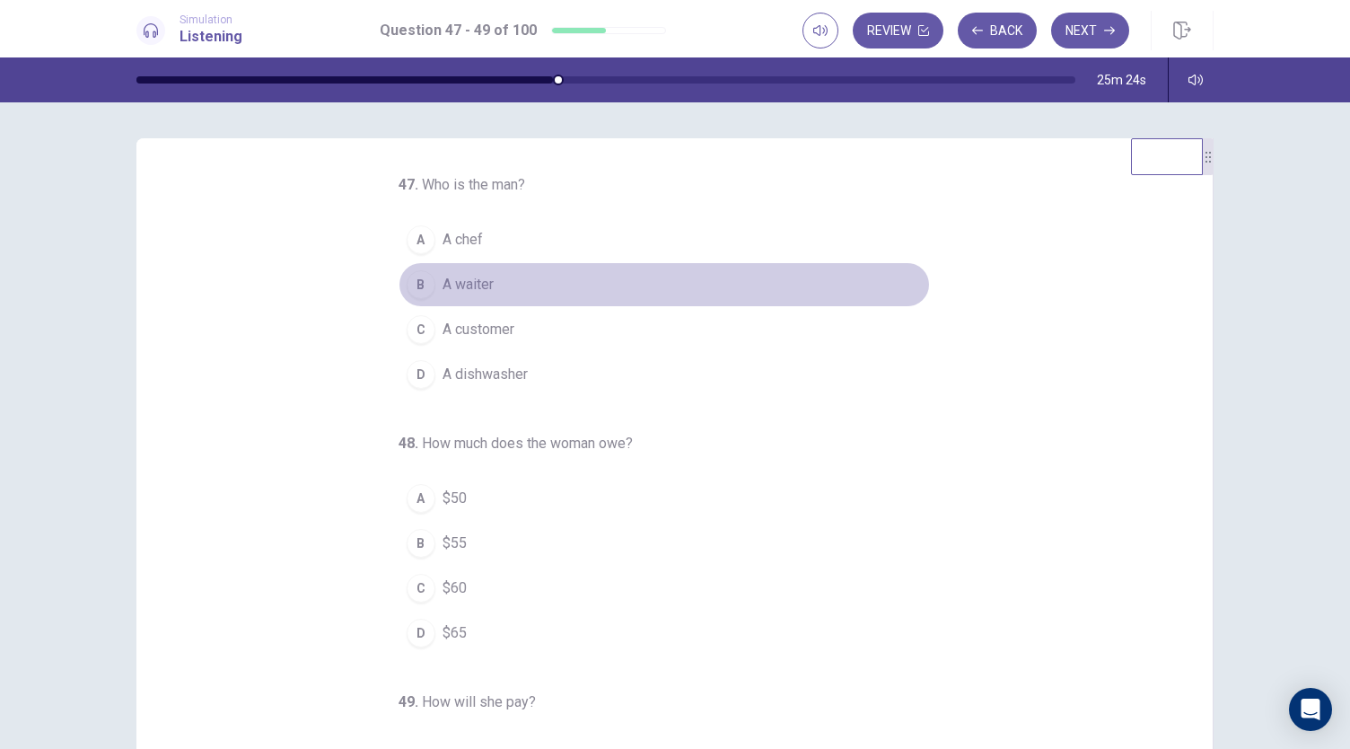
click at [456, 281] on span "A waiter" at bounding box center [468, 285] width 51 height 22
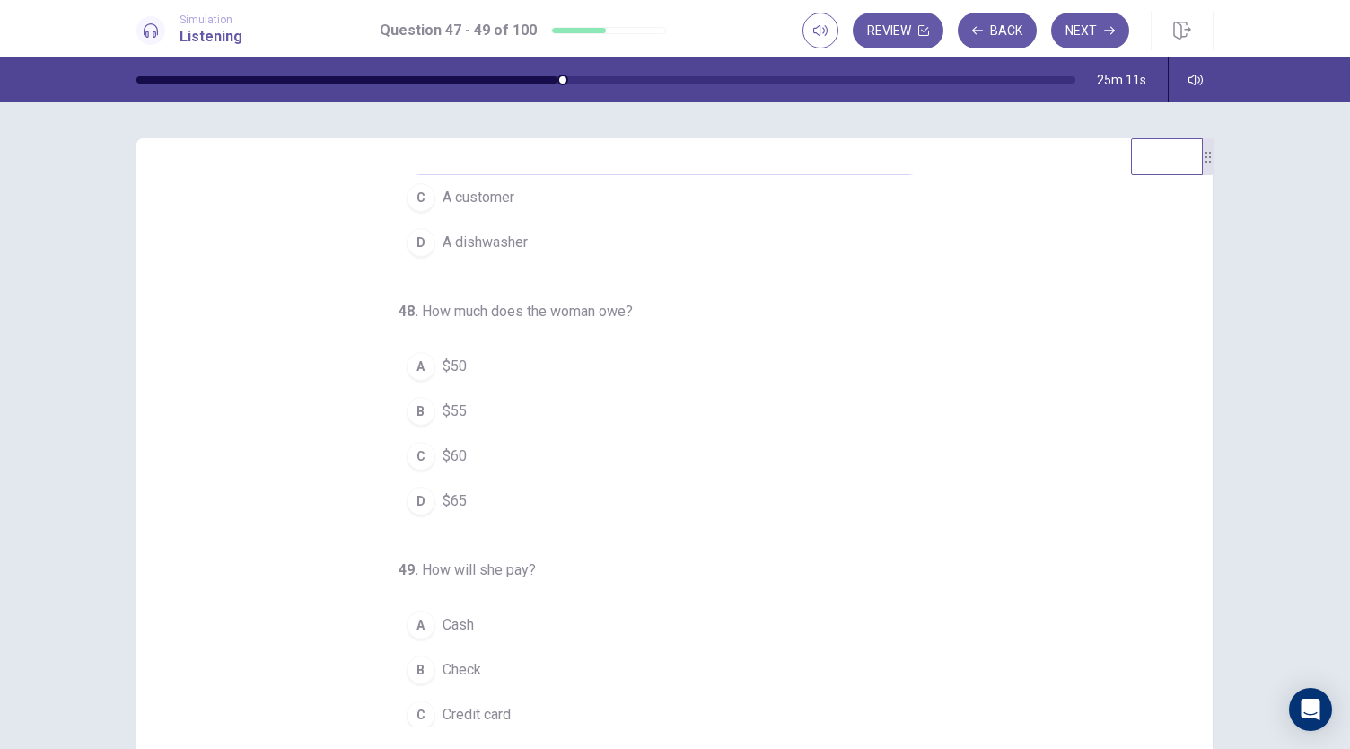
scroll to position [133, 0]
click at [414, 502] on div "D" at bounding box center [421, 500] width 29 height 29
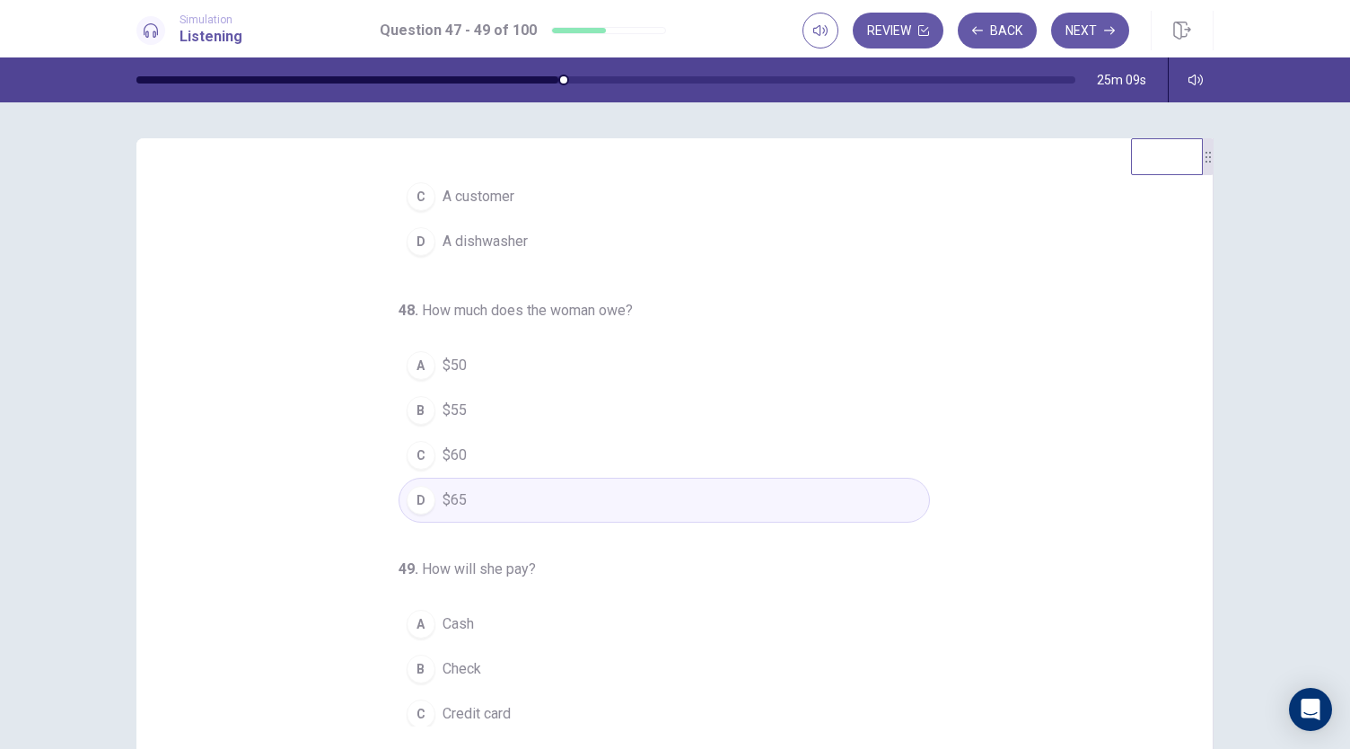
scroll to position [180, 0]
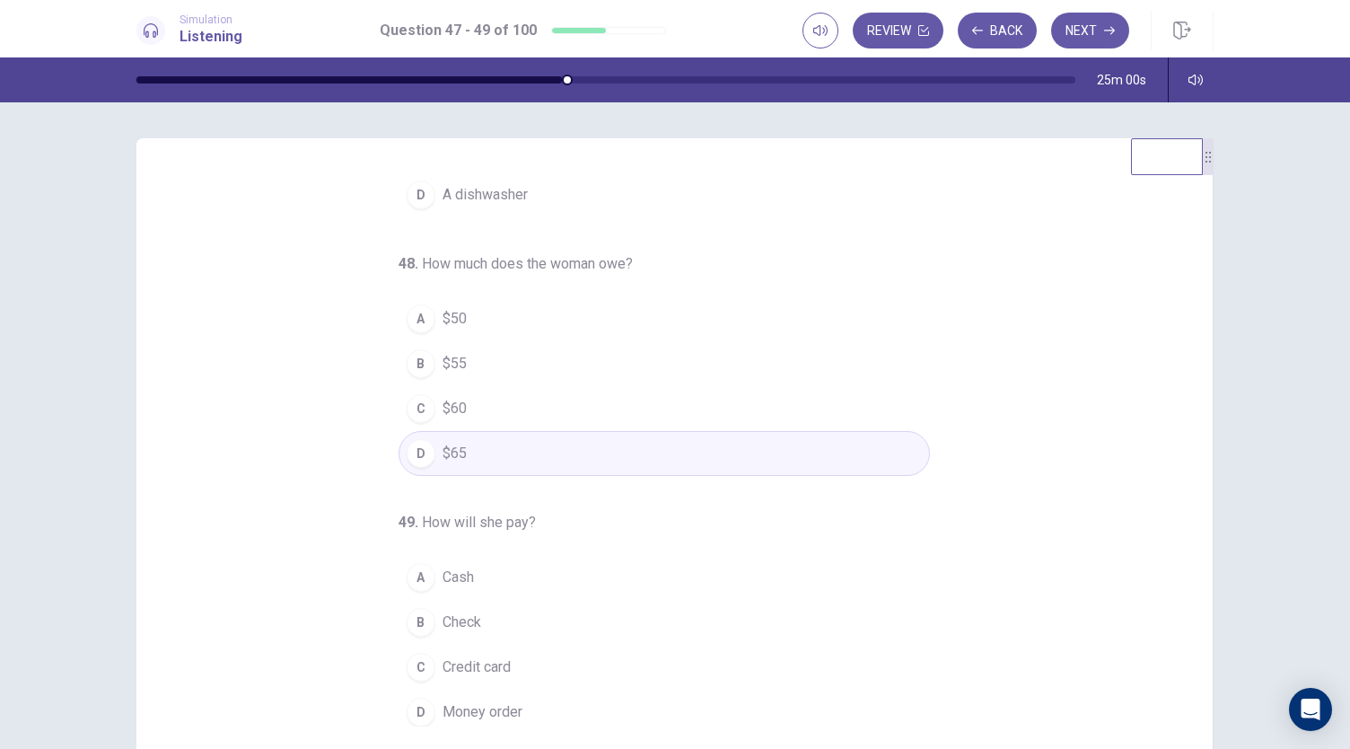
click at [465, 567] on span "Cash" at bounding box center [458, 578] width 31 height 22
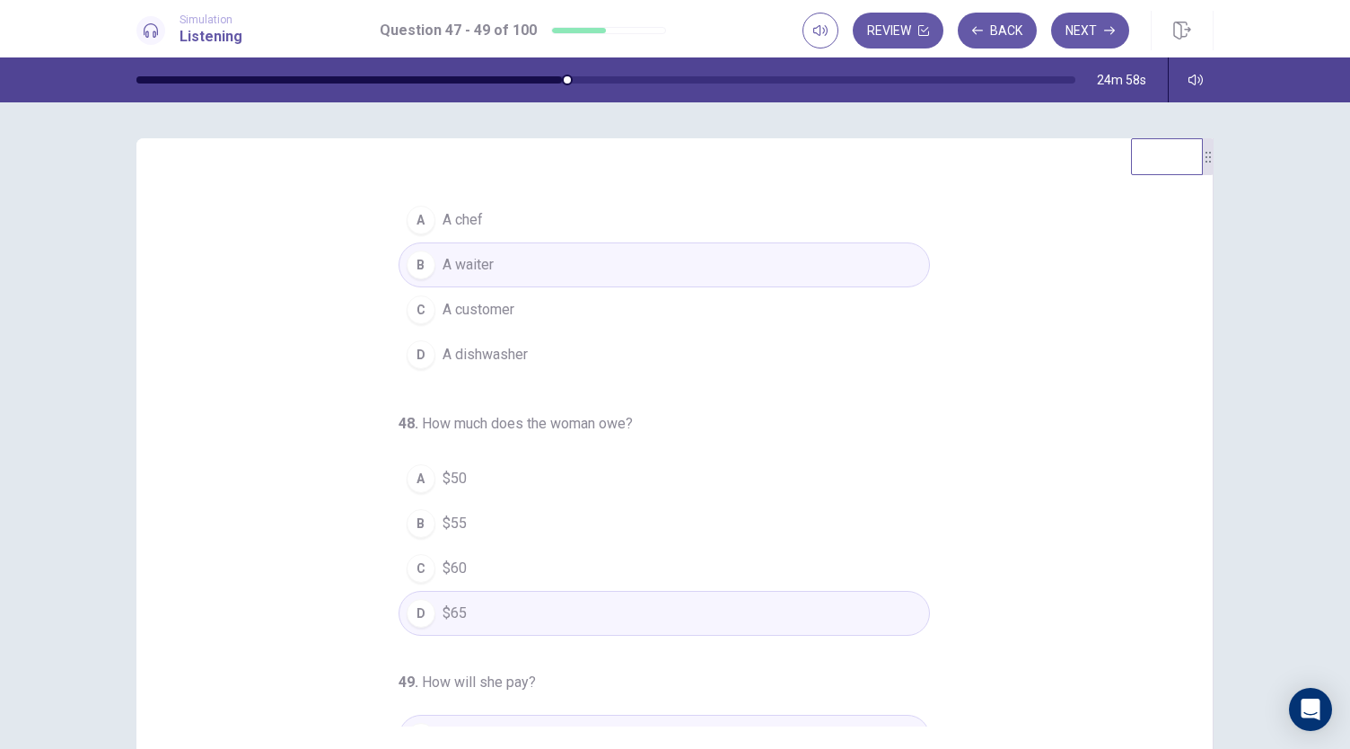
scroll to position [0, 0]
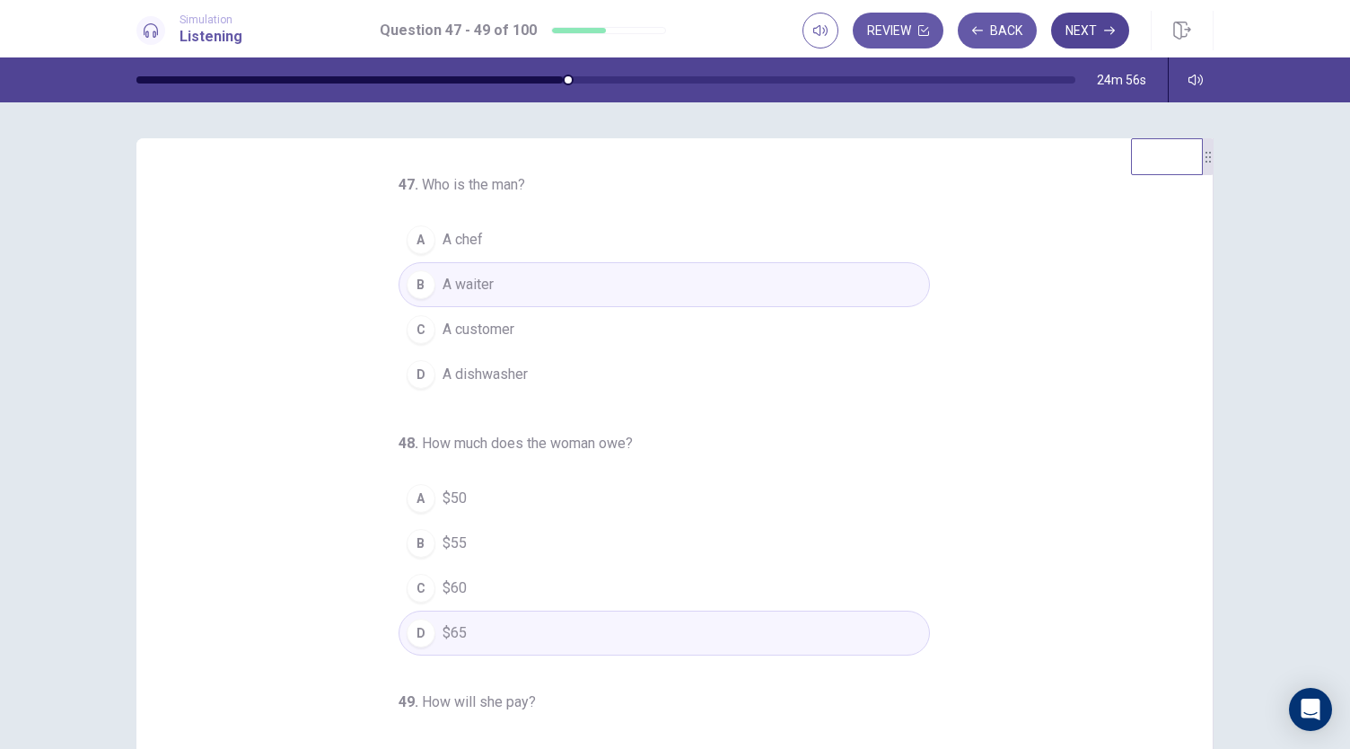
click at [1103, 22] on button "Next" at bounding box center [1090, 31] width 78 height 36
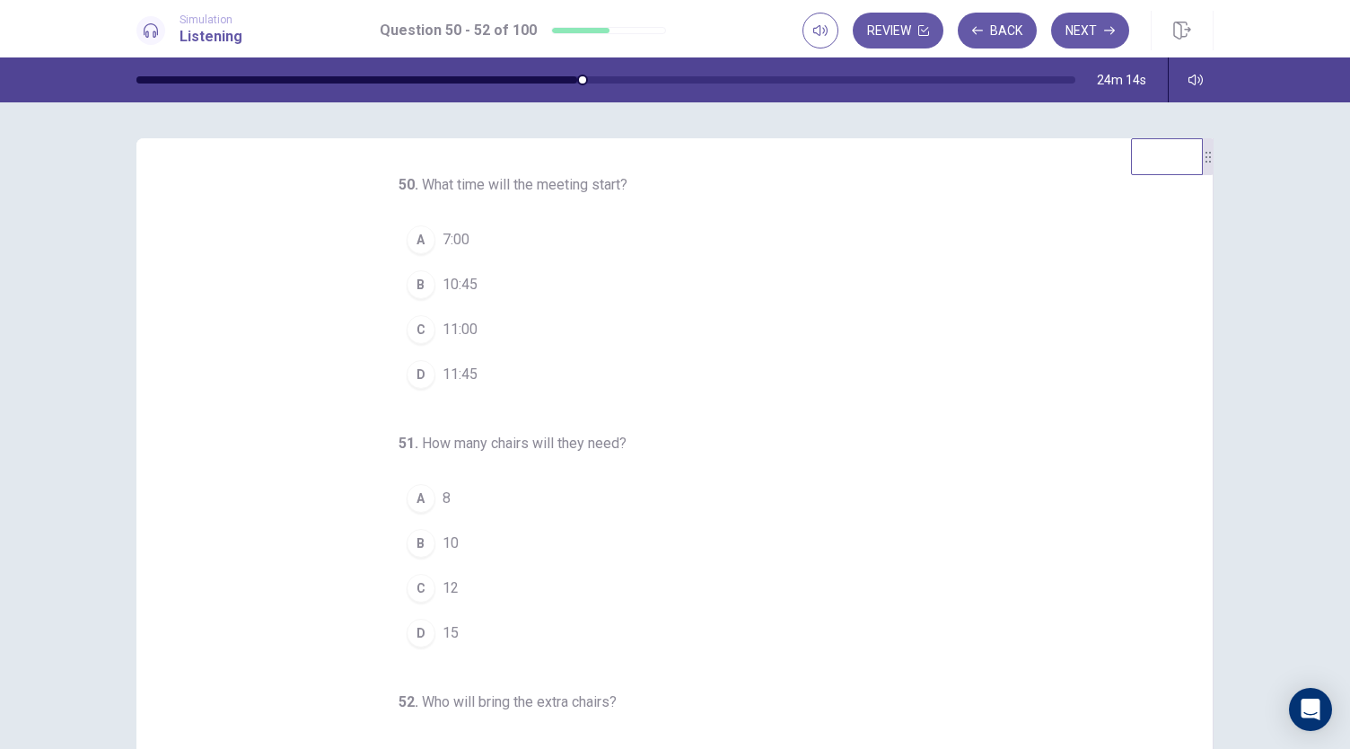
click at [411, 329] on div "C" at bounding box center [421, 329] width 29 height 29
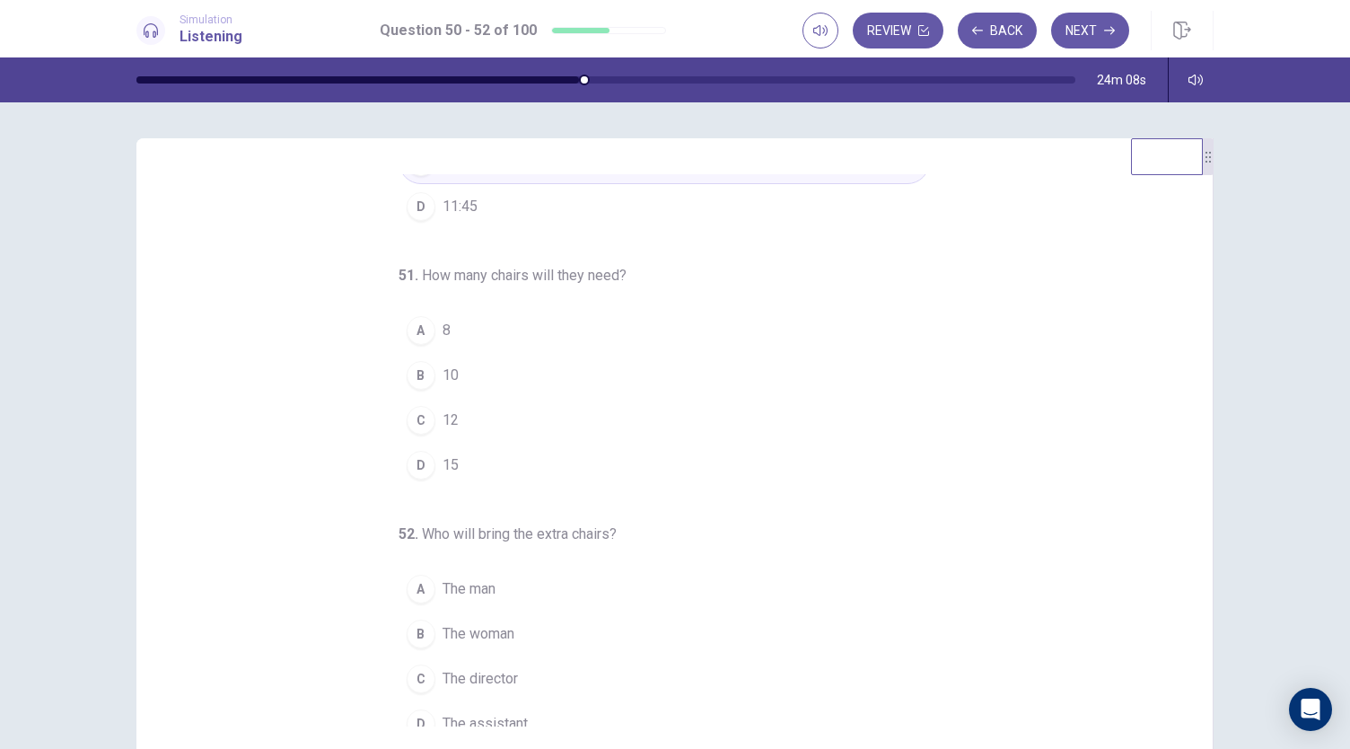
scroll to position [180, 0]
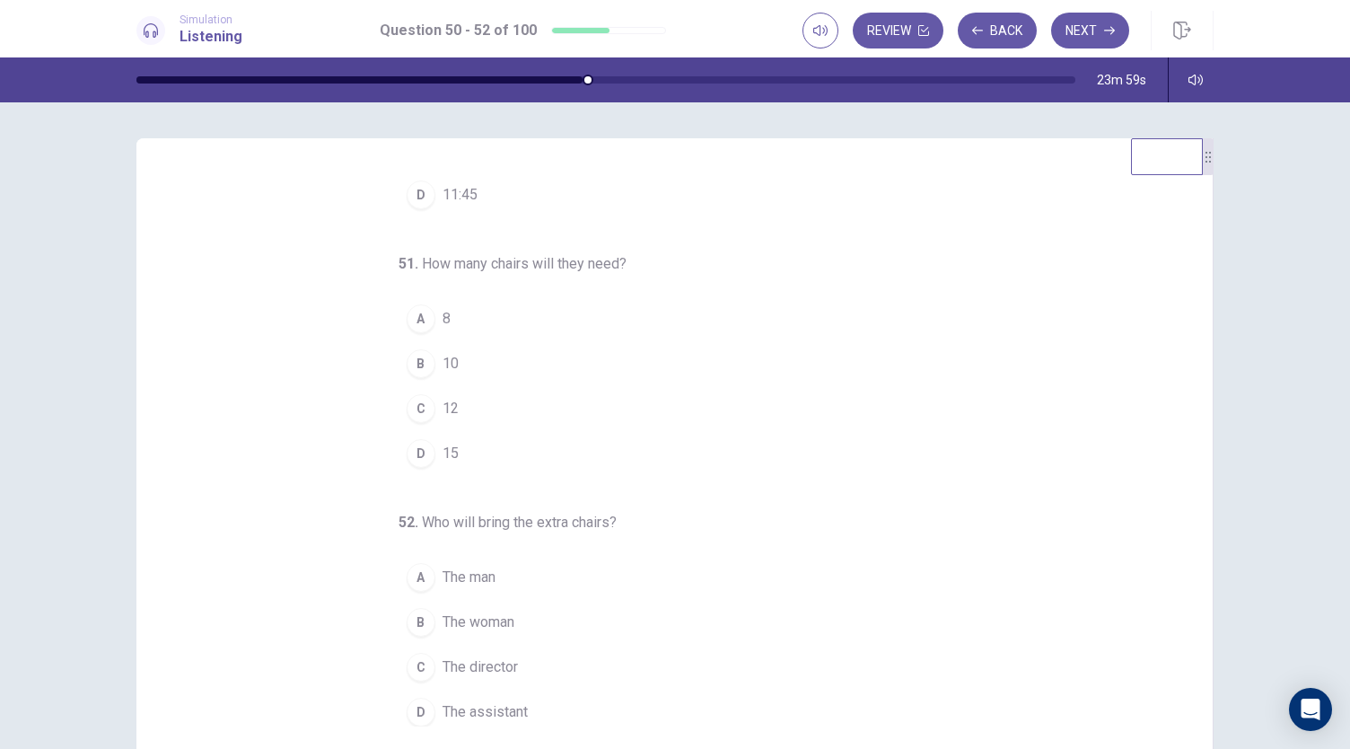
click at [416, 446] on div "D" at bounding box center [421, 453] width 29 height 29
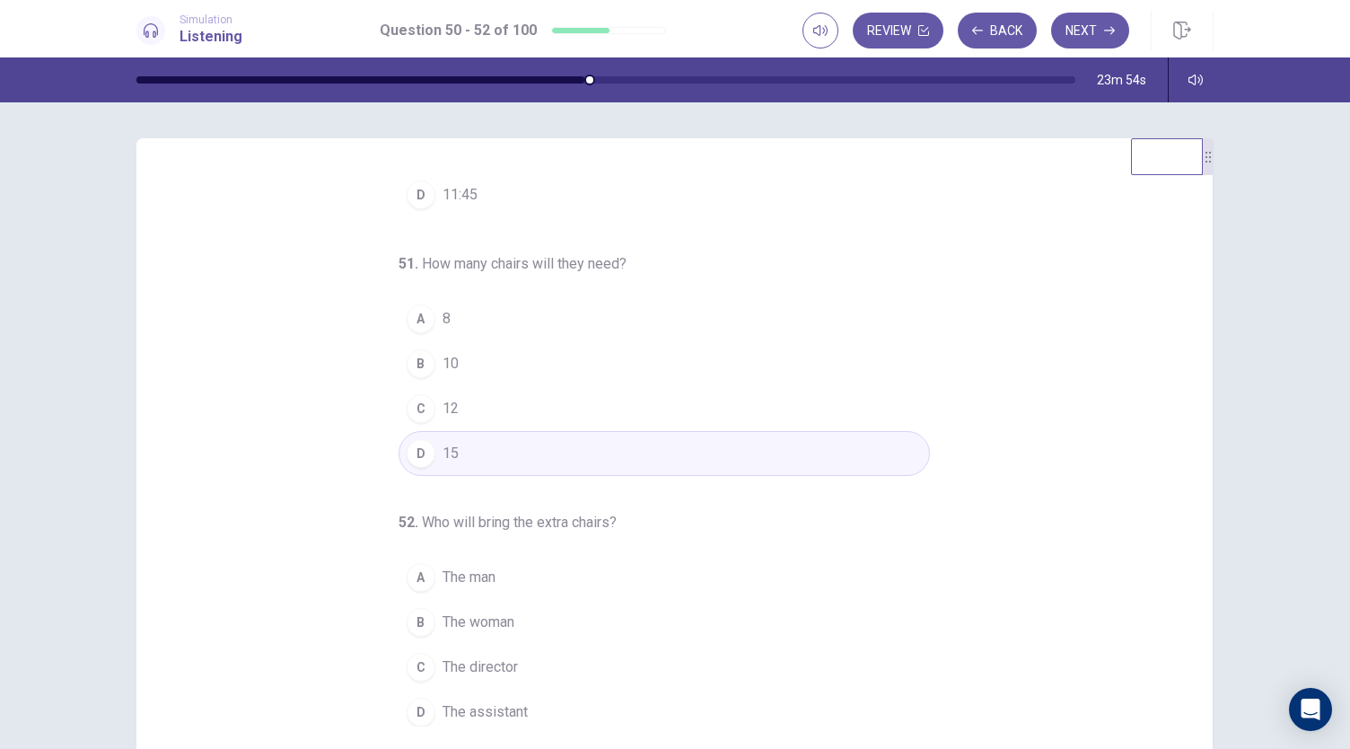
click at [449, 570] on span "The man" at bounding box center [469, 578] width 53 height 22
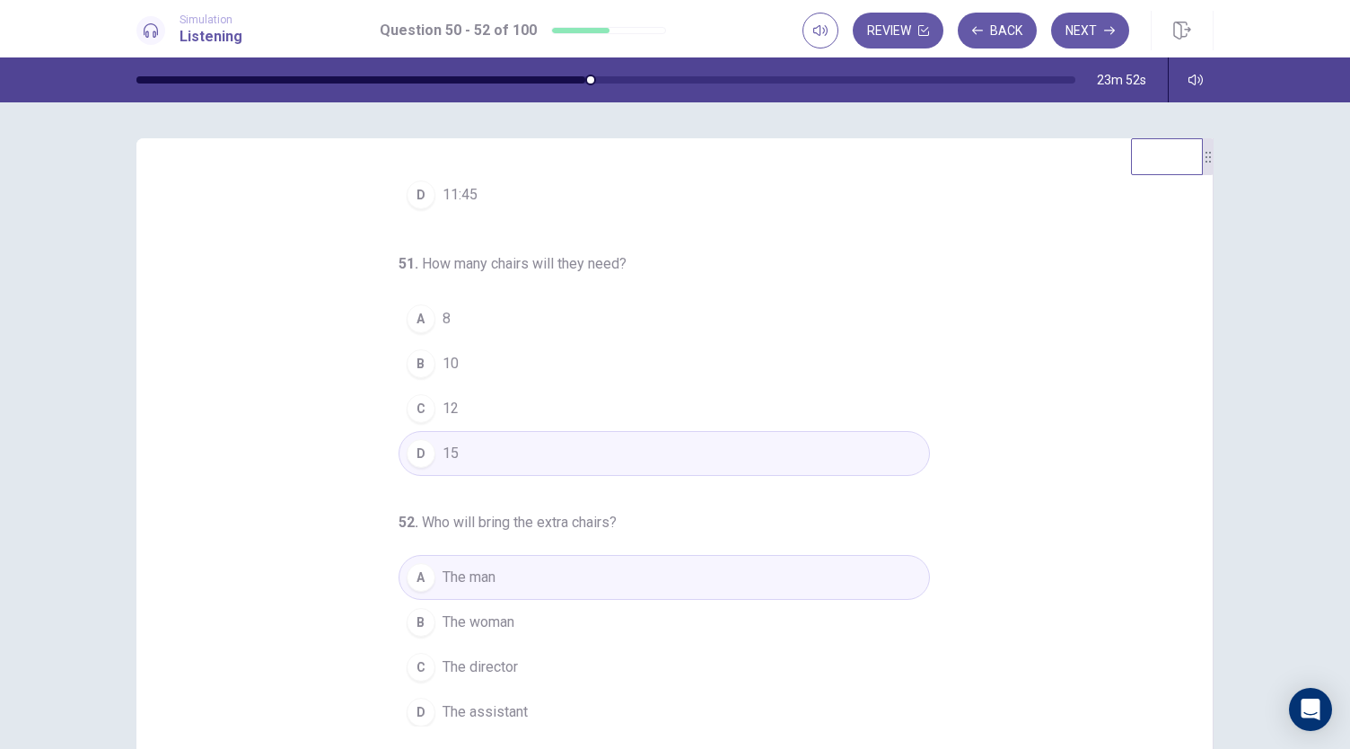
click at [490, 707] on span "The assistant" at bounding box center [485, 712] width 85 height 22
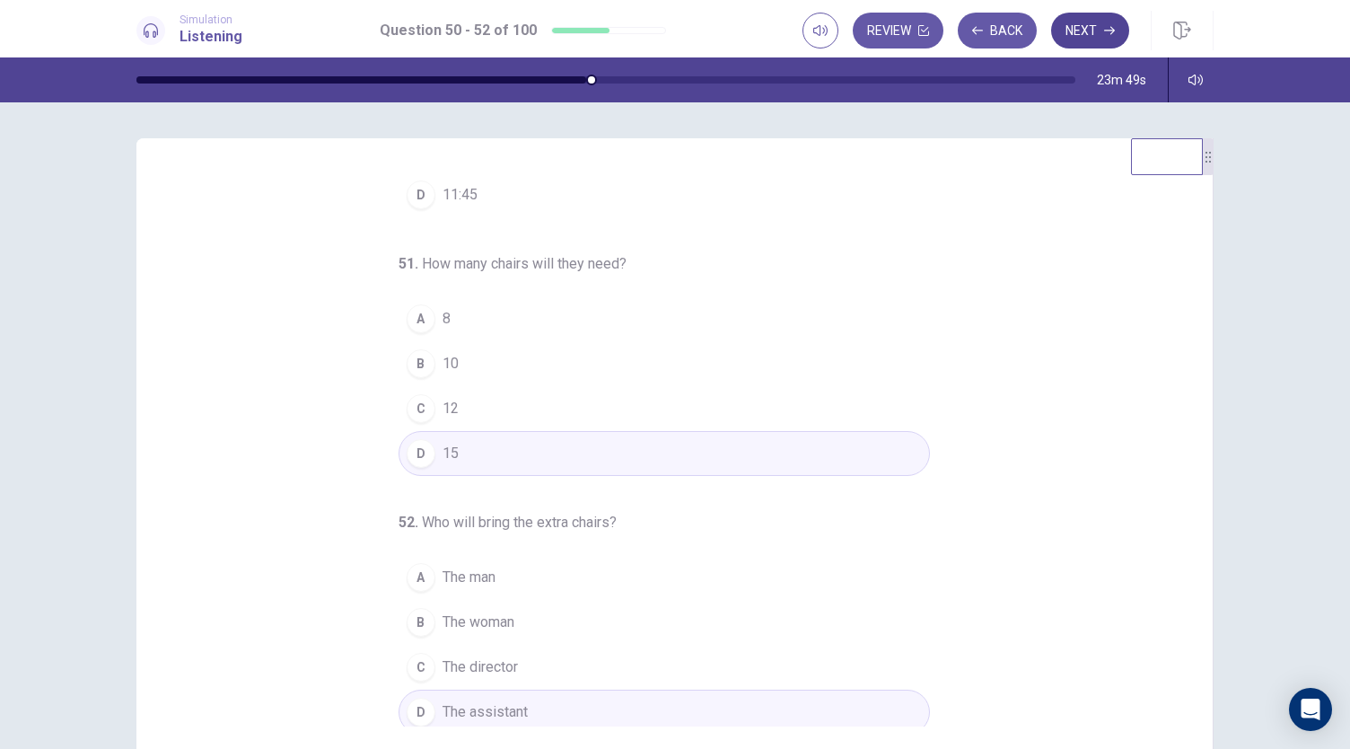
click at [1106, 24] on button "Next" at bounding box center [1090, 31] width 78 height 36
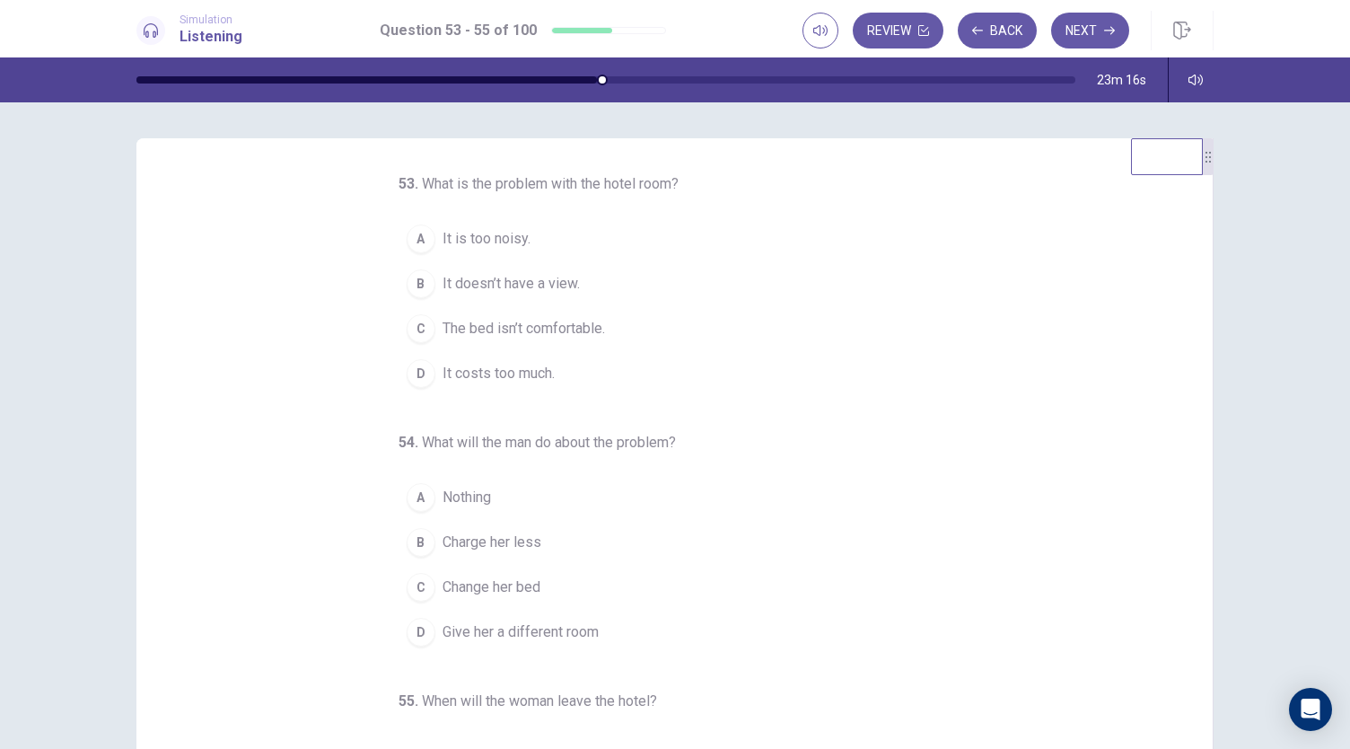
scroll to position [0, 0]
click at [553, 284] on span "It doesn’t have a view." at bounding box center [511, 285] width 137 height 22
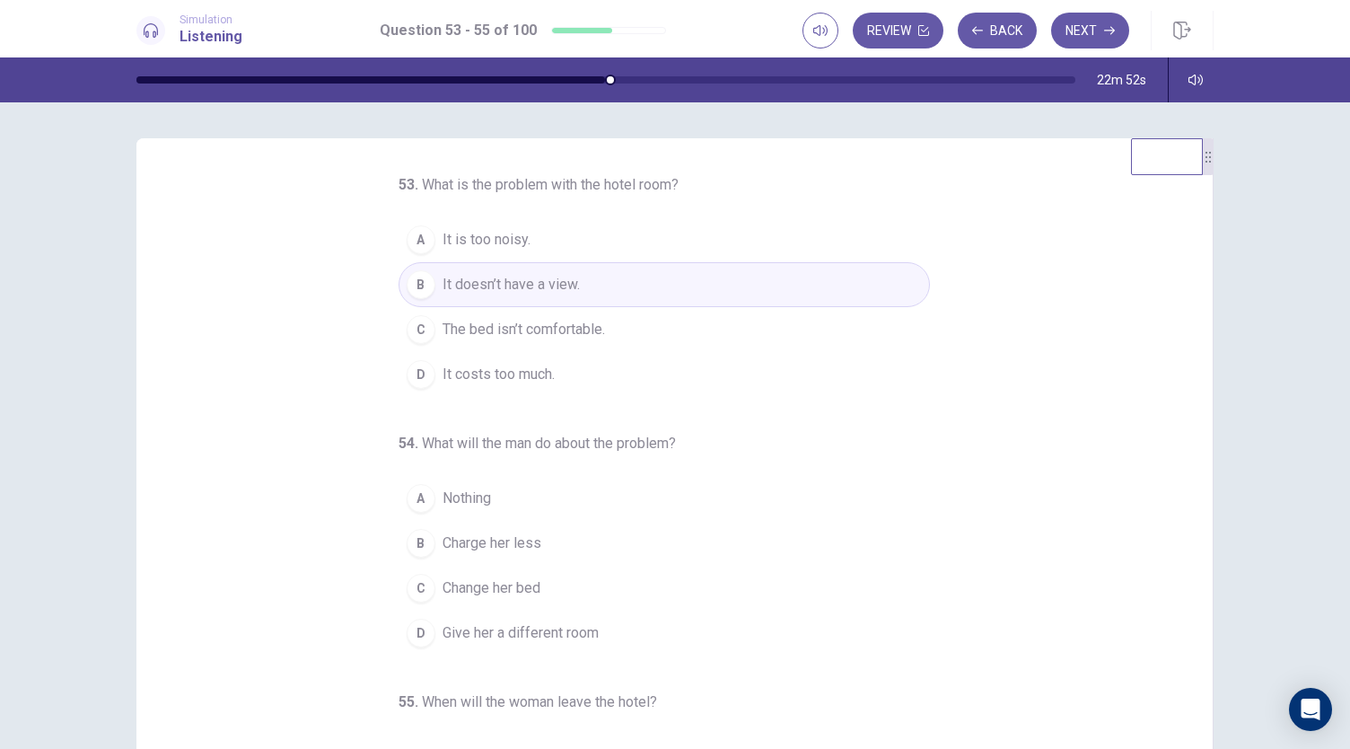
click at [525, 234] on button "A It is too noisy." at bounding box center [665, 239] width 532 height 45
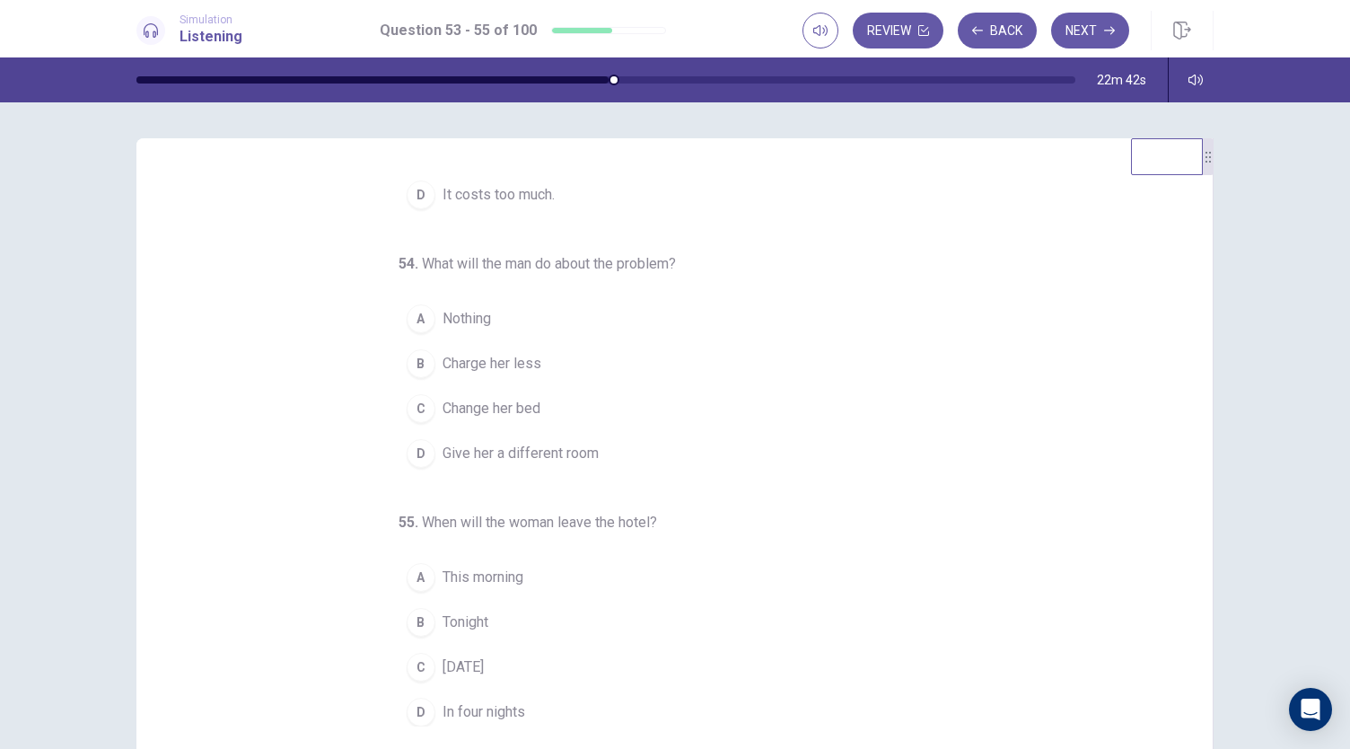
scroll to position [180, 0]
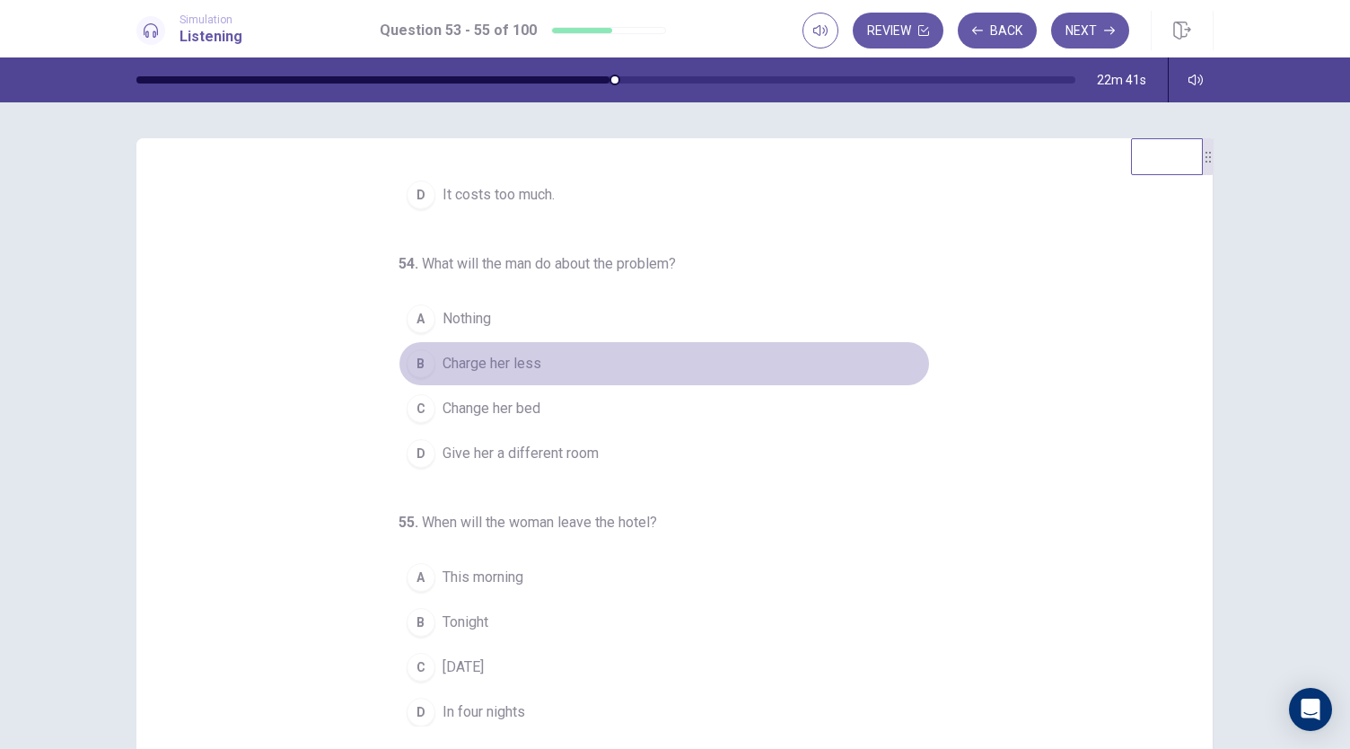
click at [519, 353] on span "Charge her less" at bounding box center [492, 364] width 99 height 22
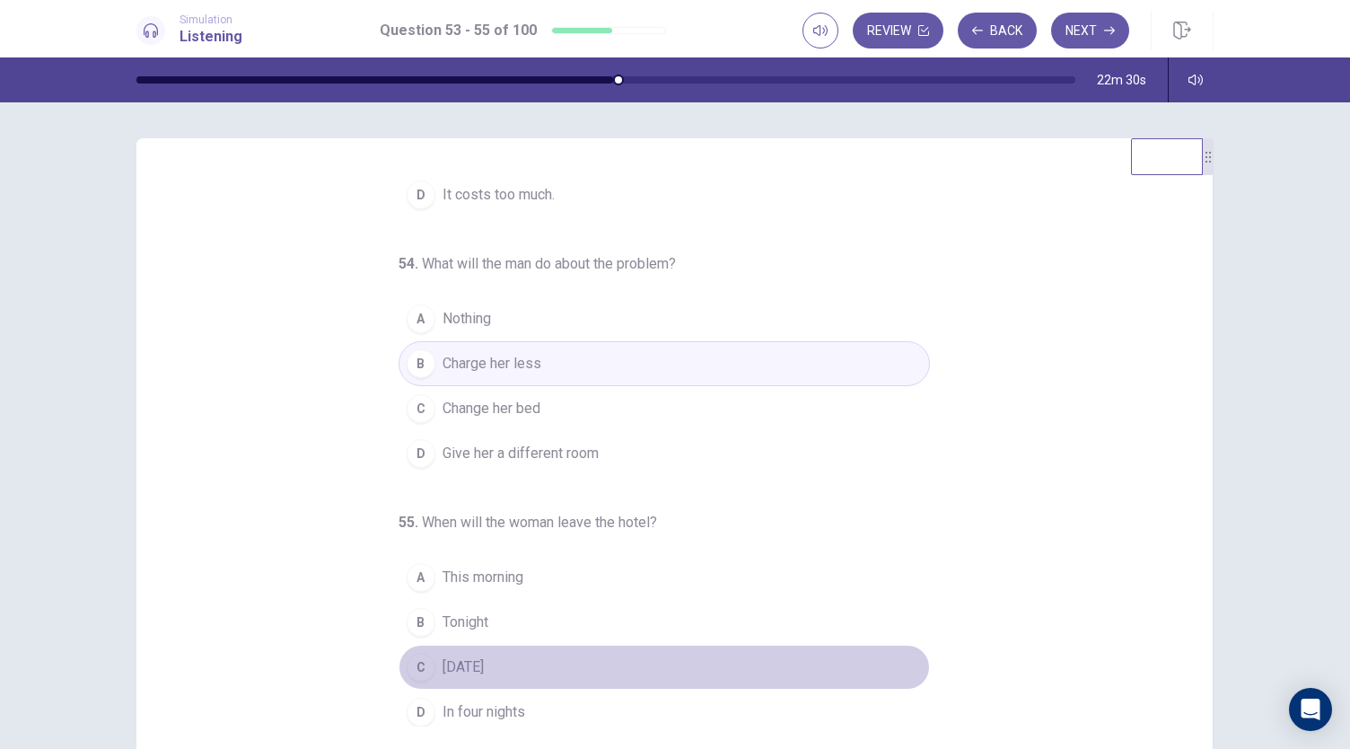
click at [463, 656] on span "Tomorrow" at bounding box center [463, 667] width 41 height 22
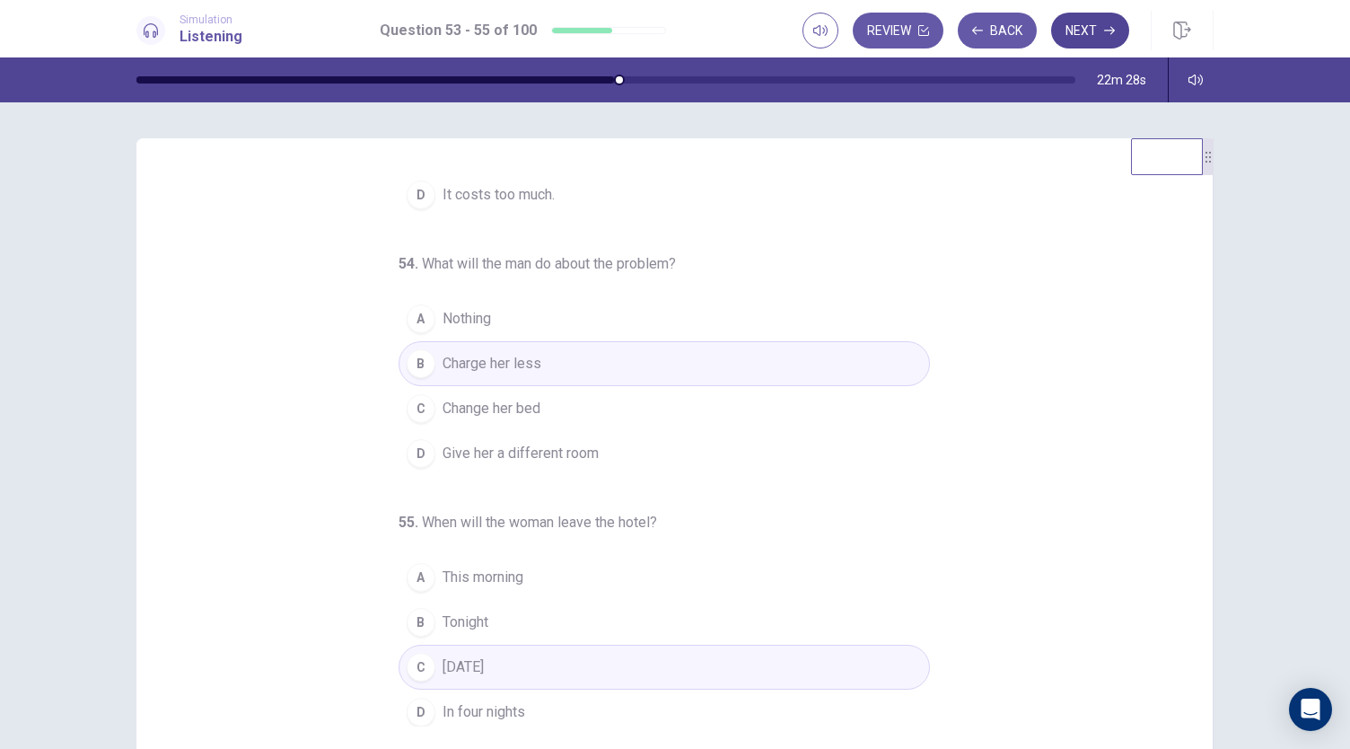
click at [1080, 37] on button "Next" at bounding box center [1090, 31] width 78 height 36
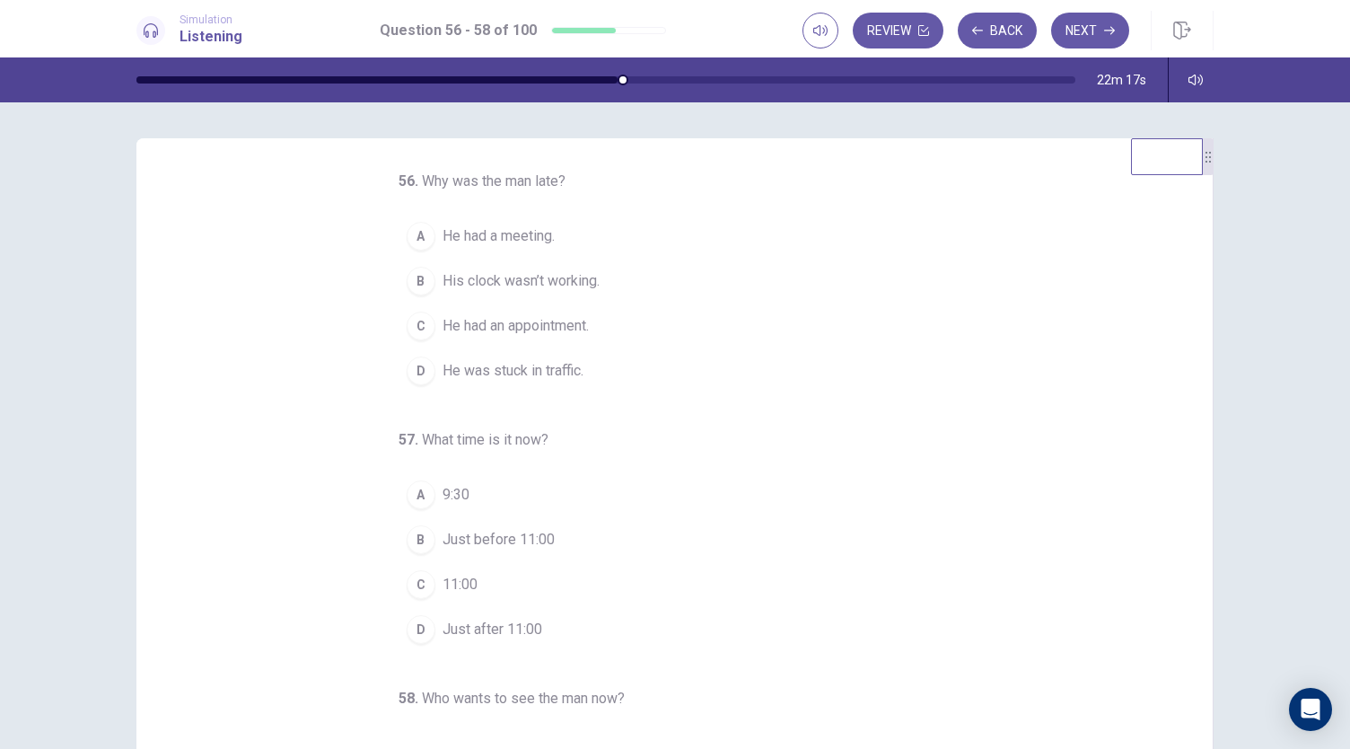
scroll to position [0, 0]
click at [443, 491] on span "9:30" at bounding box center [456, 499] width 27 height 22
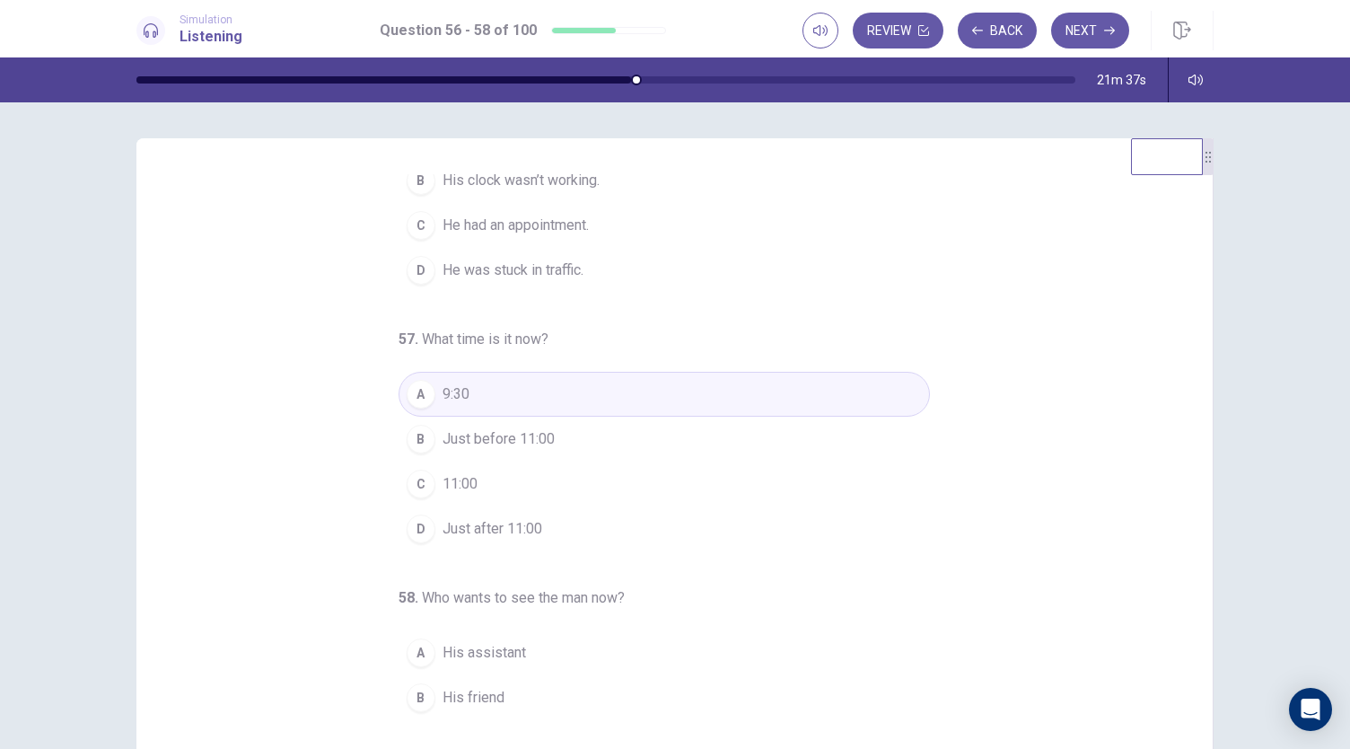
scroll to position [180, 0]
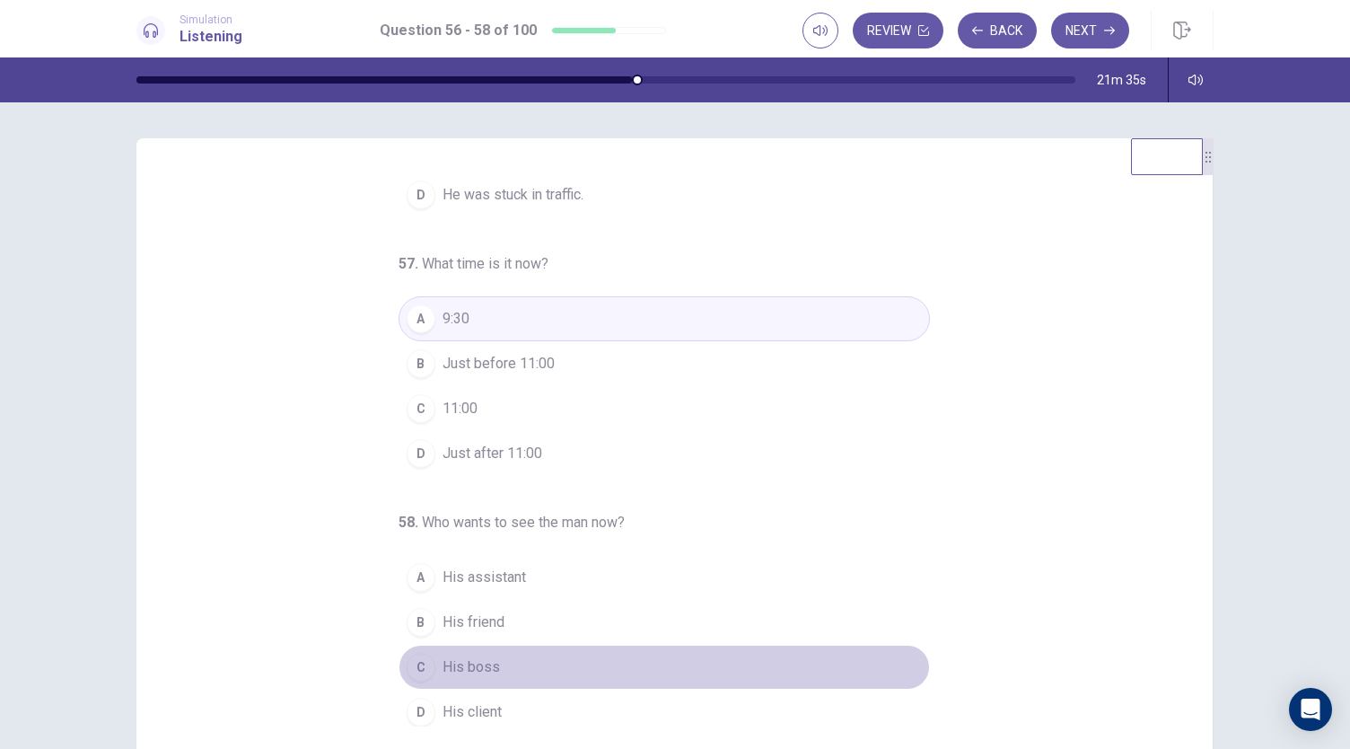
click at [454, 667] on span "His boss" at bounding box center [471, 667] width 57 height 22
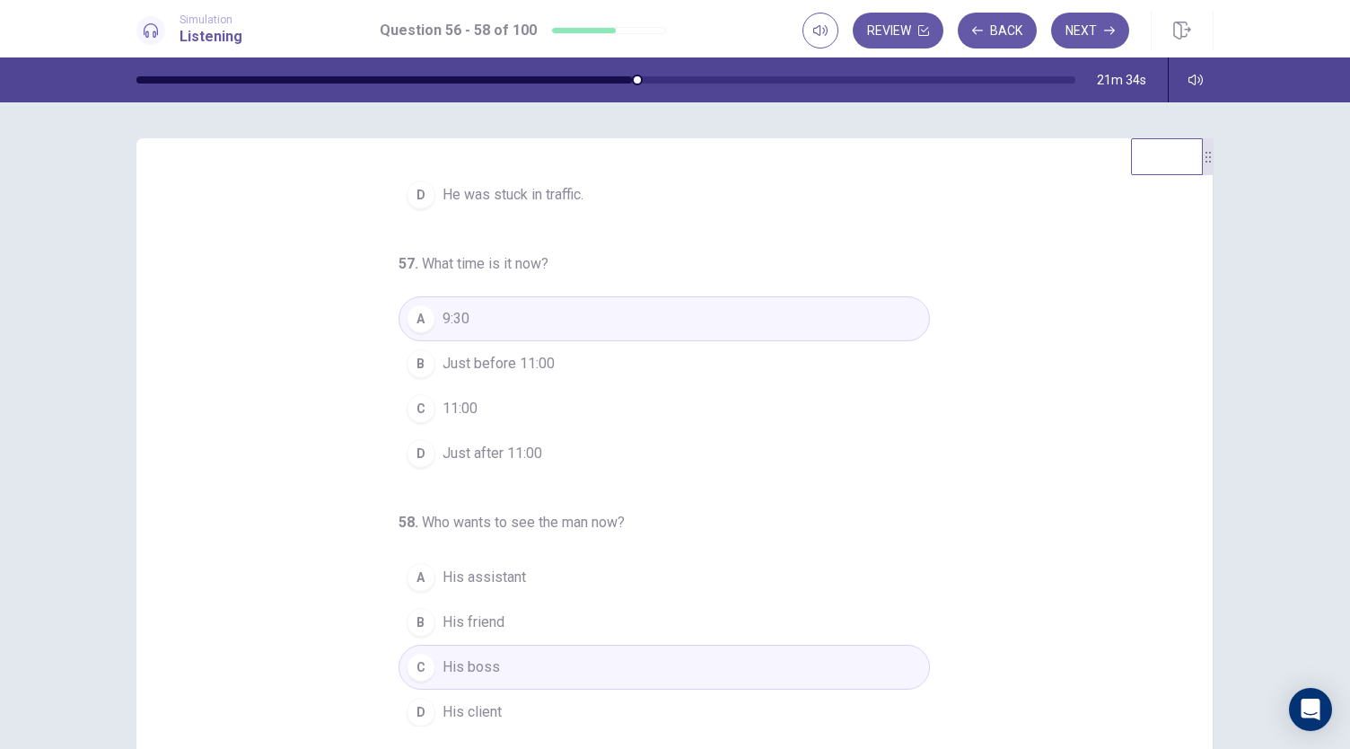
scroll to position [0, 0]
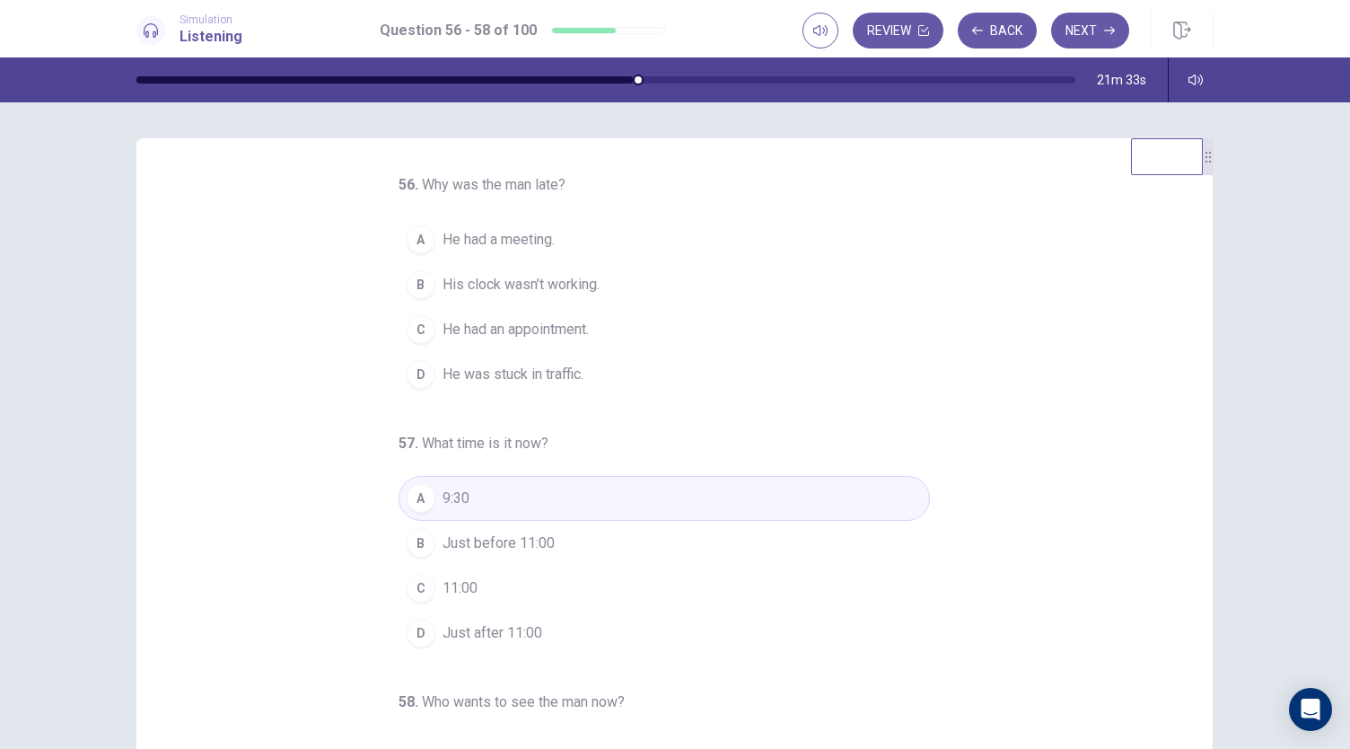
click at [553, 377] on span "He was stuck in traffic." at bounding box center [513, 375] width 141 height 22
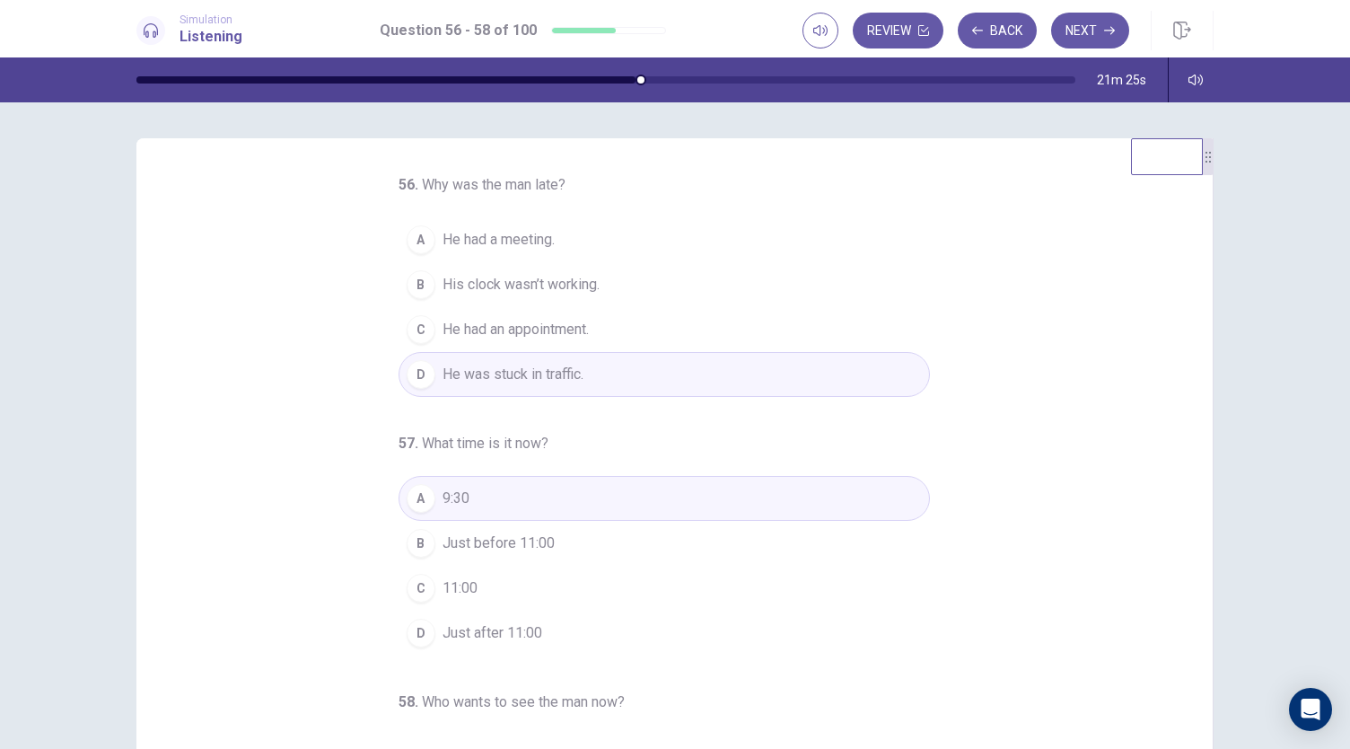
click at [562, 286] on span "His clock wasn’t working." at bounding box center [521, 285] width 157 height 22
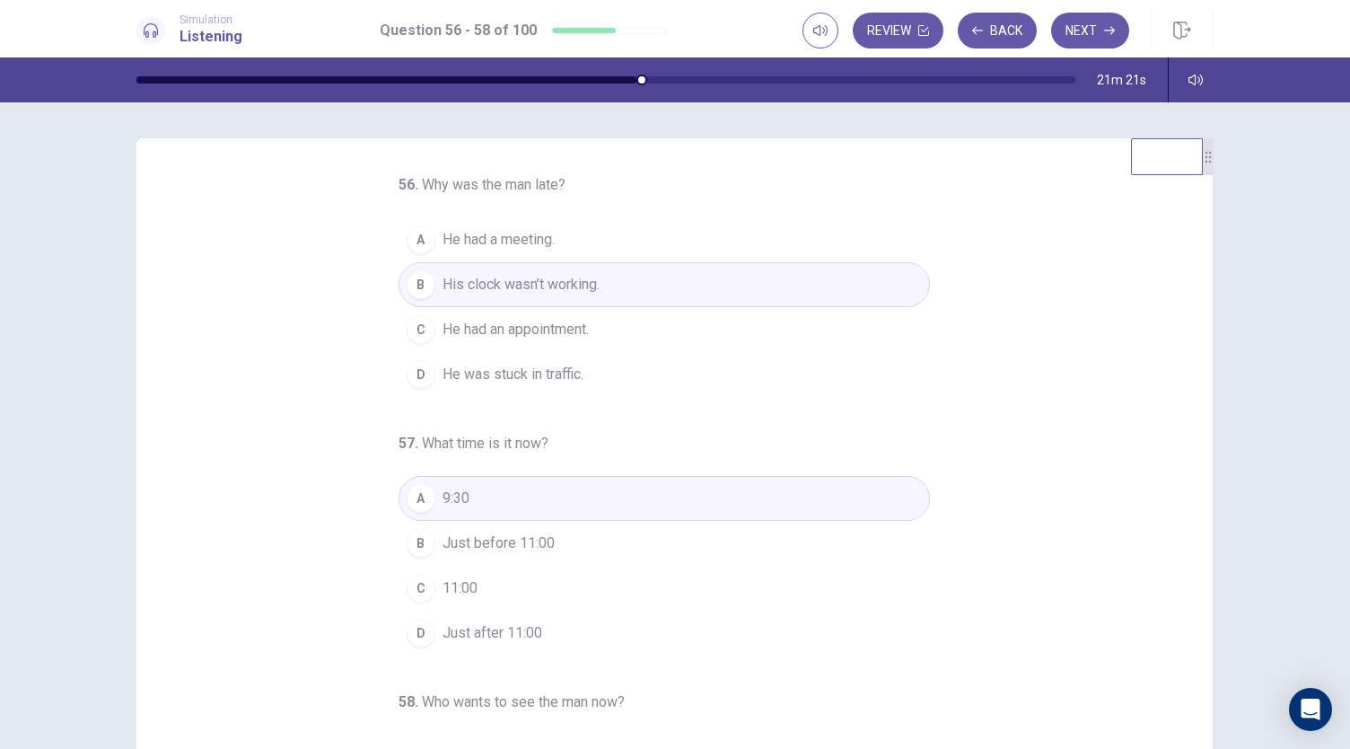
click at [443, 577] on span "11:00" at bounding box center [460, 588] width 35 height 22
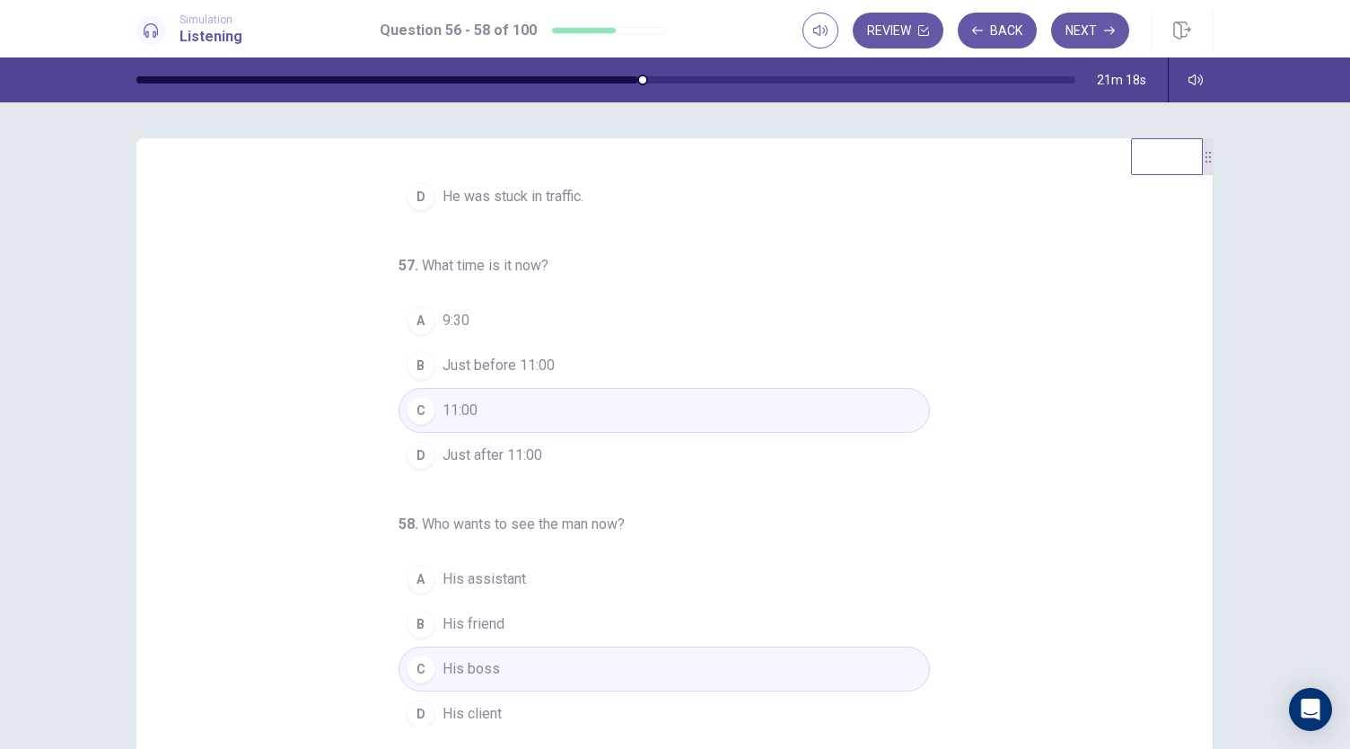
scroll to position [180, 0]
click at [492, 701] on button "D His client" at bounding box center [665, 712] width 532 height 45
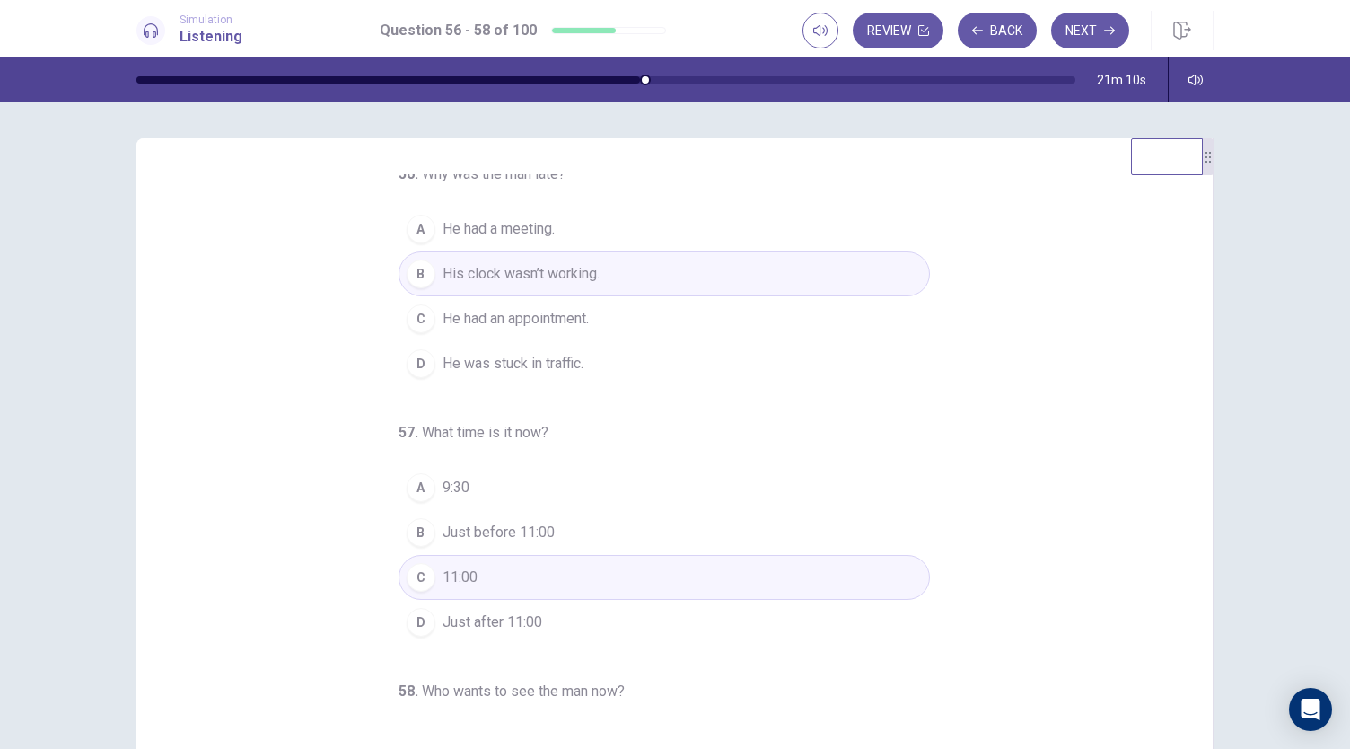
scroll to position [0, 0]
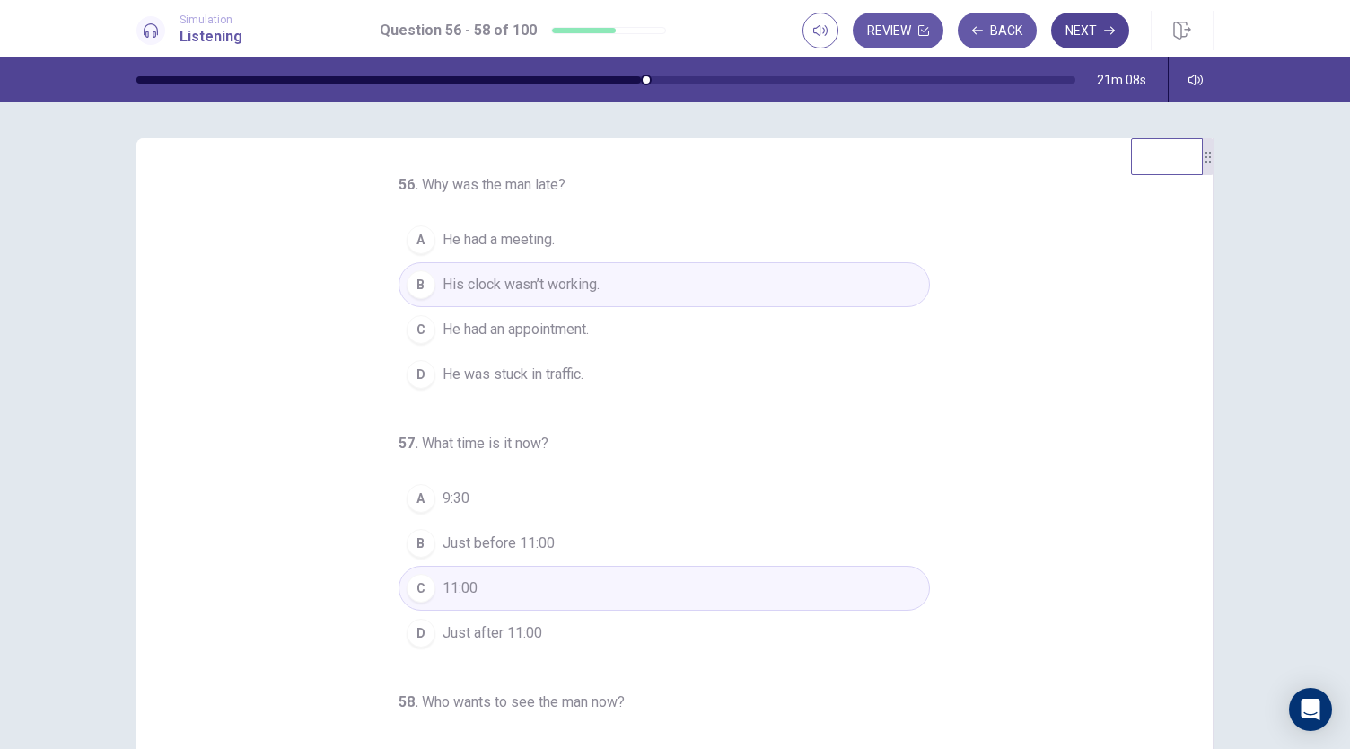
click at [1087, 26] on button "Next" at bounding box center [1090, 31] width 78 height 36
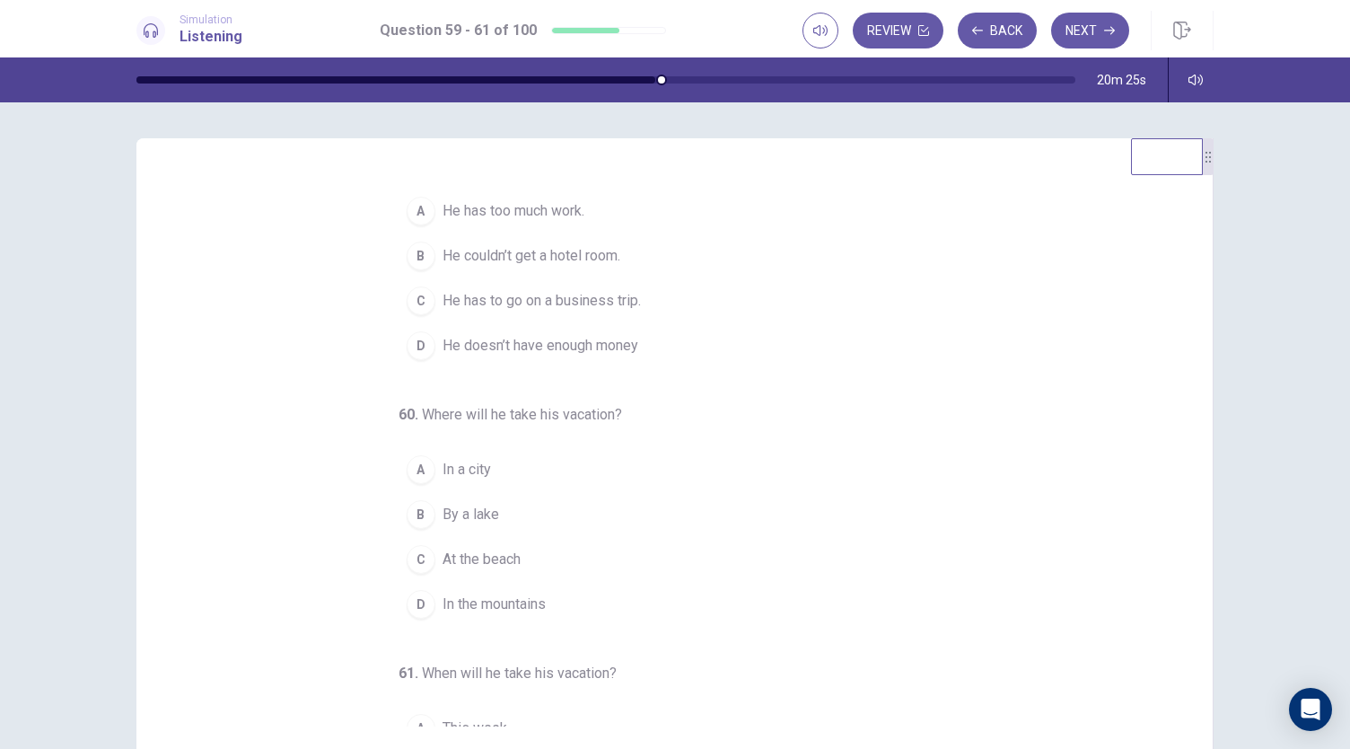
scroll to position [27, 0]
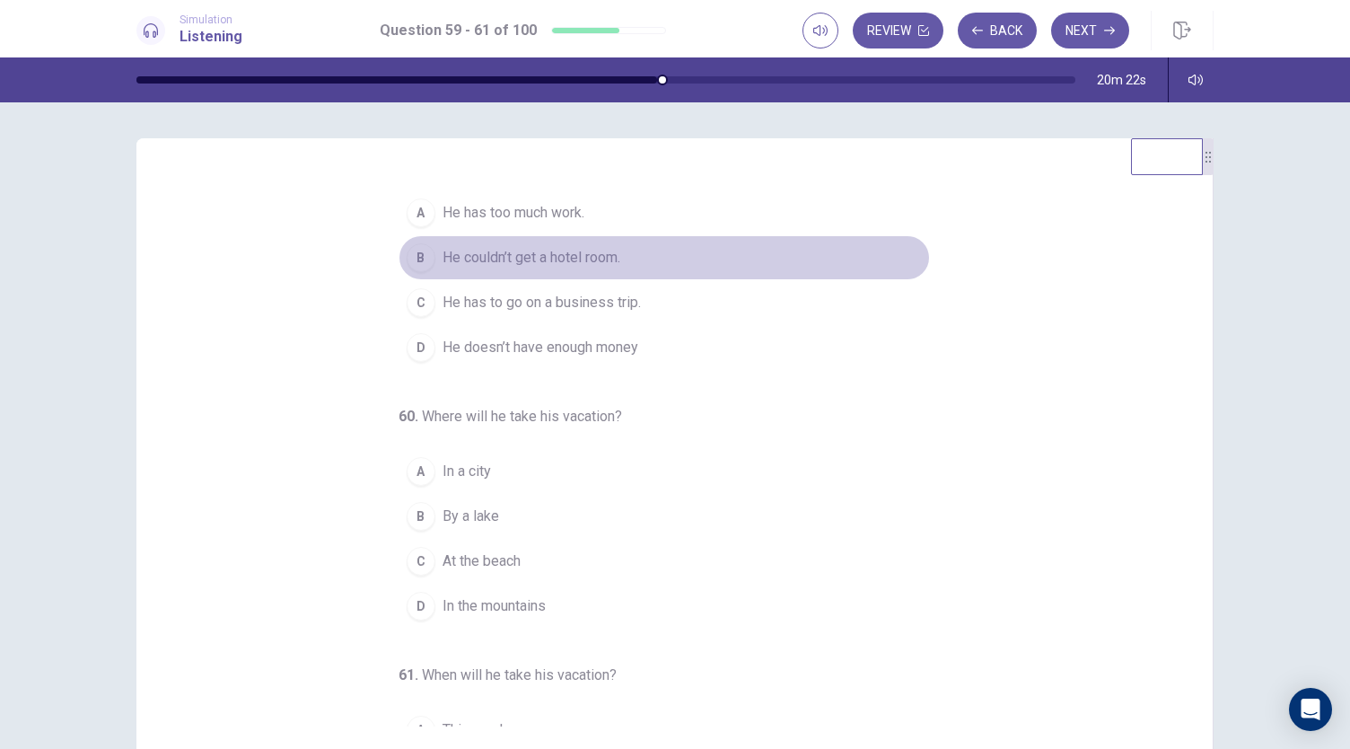
click at [503, 268] on span "He couldn’t get a hotel room." at bounding box center [532, 258] width 178 height 22
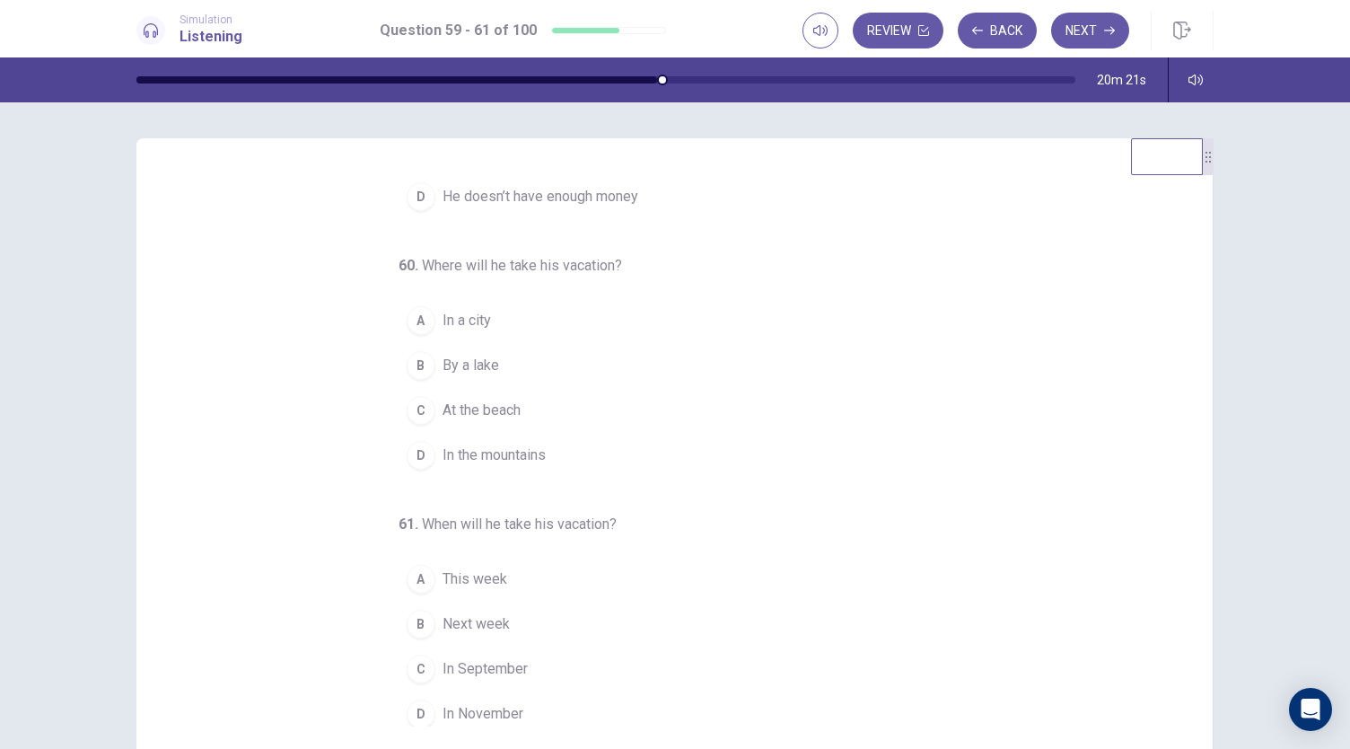
scroll to position [192, 0]
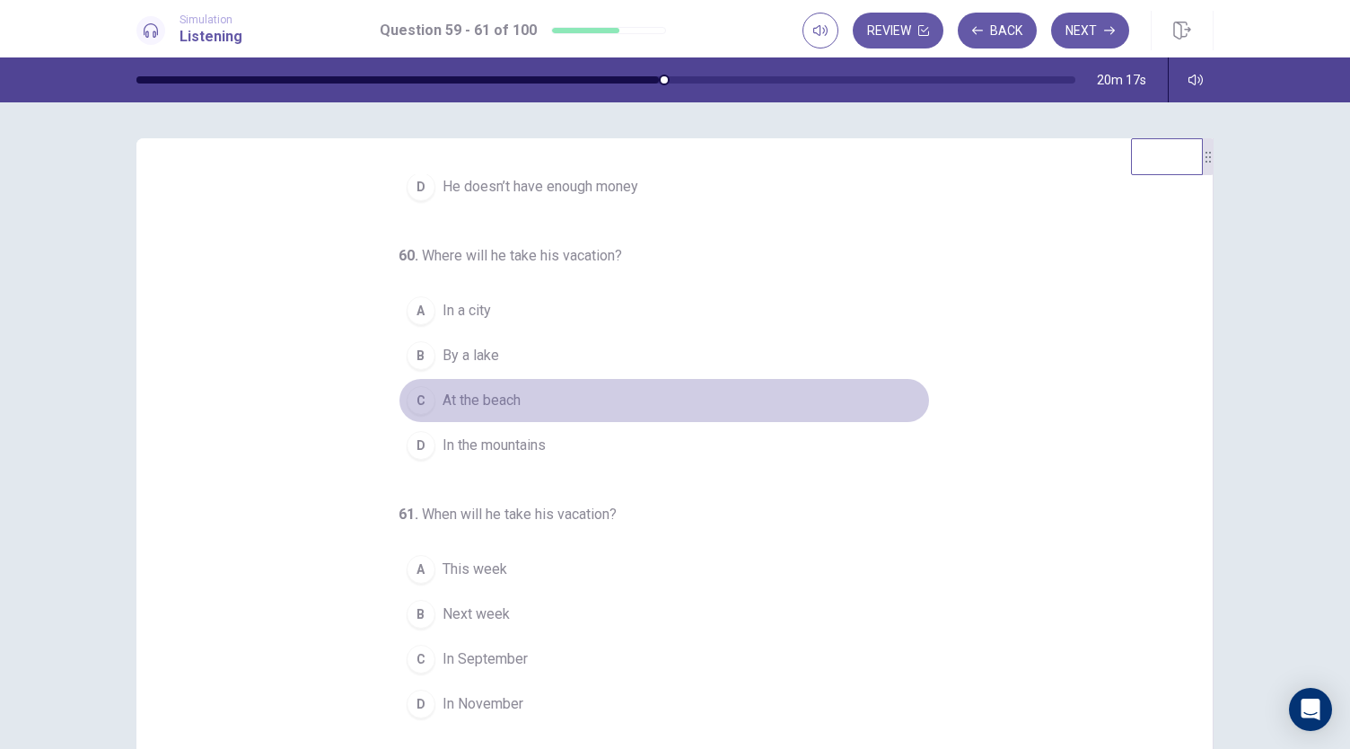
click at [485, 409] on span "At the beach" at bounding box center [482, 401] width 78 height 22
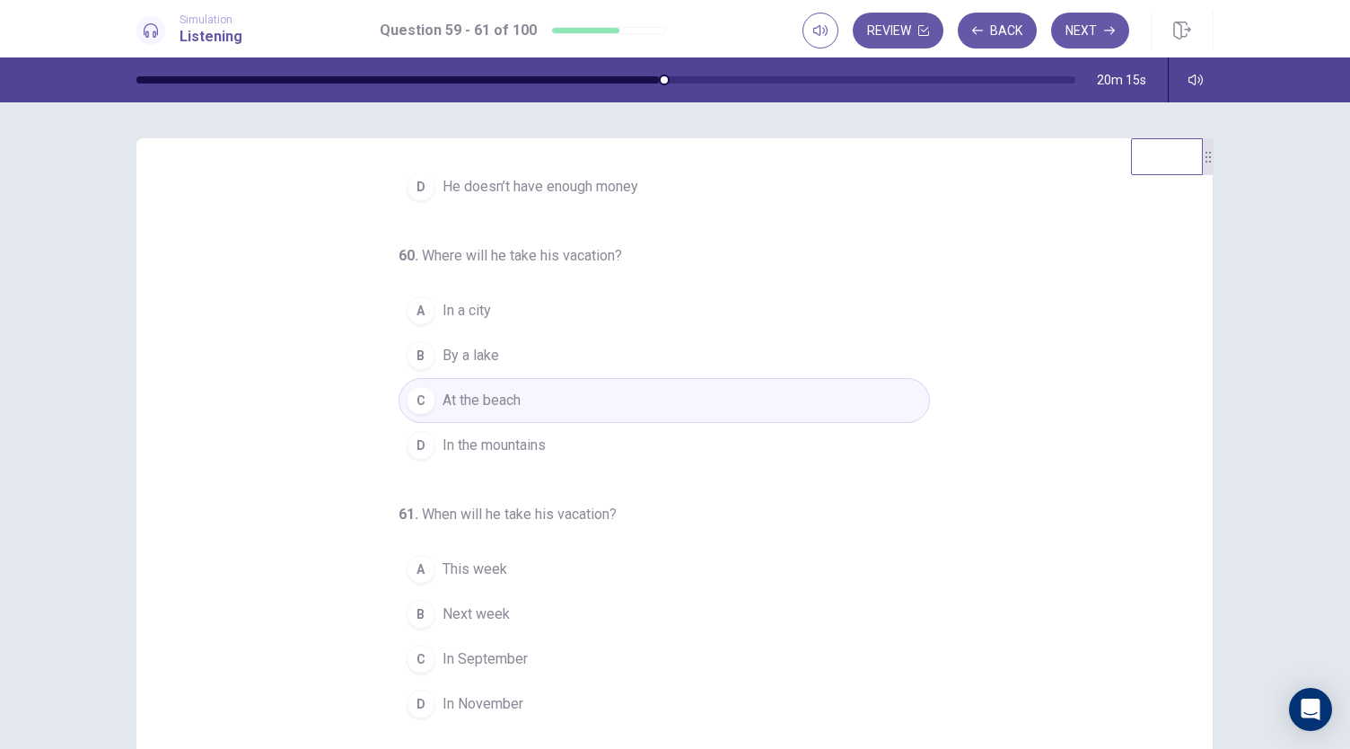
scroll to position [201, 0]
click at [485, 448] on span "In the mountains" at bounding box center [494, 446] width 103 height 22
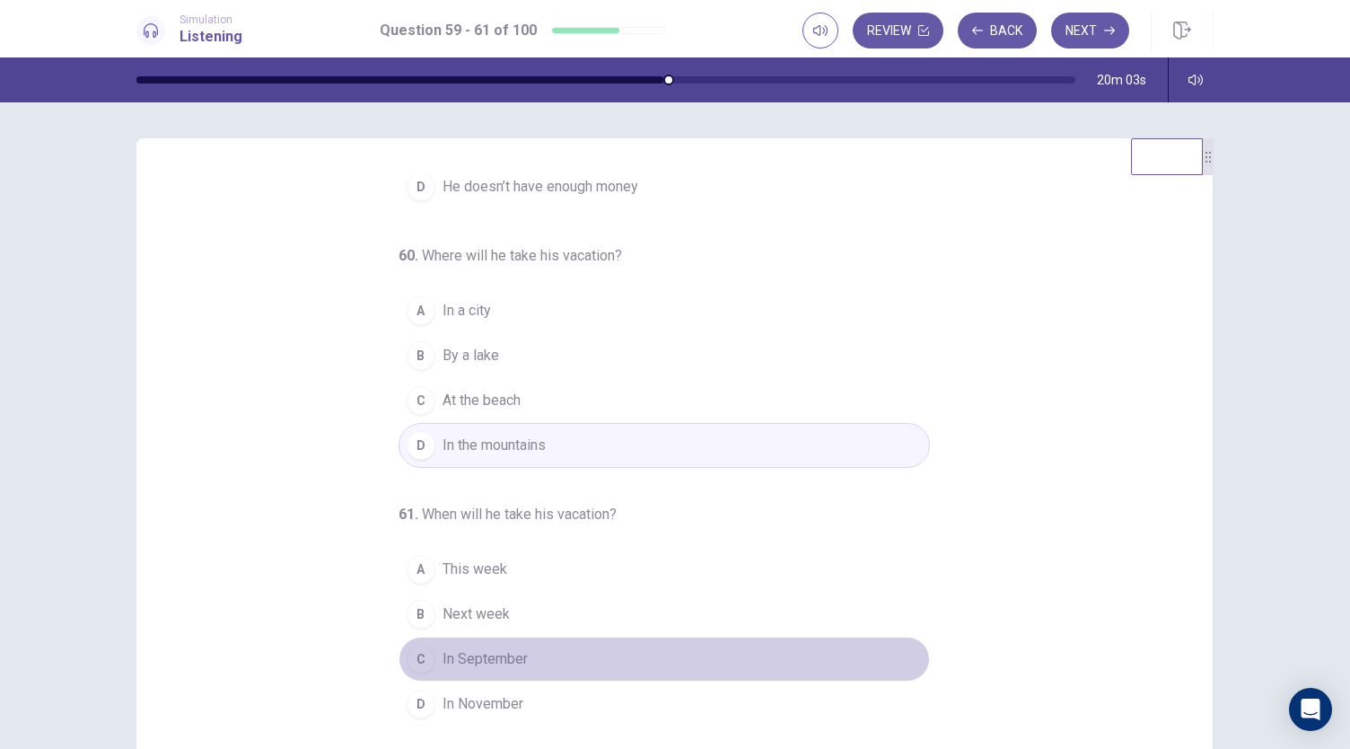
click at [472, 661] on span "In September" at bounding box center [485, 659] width 85 height 22
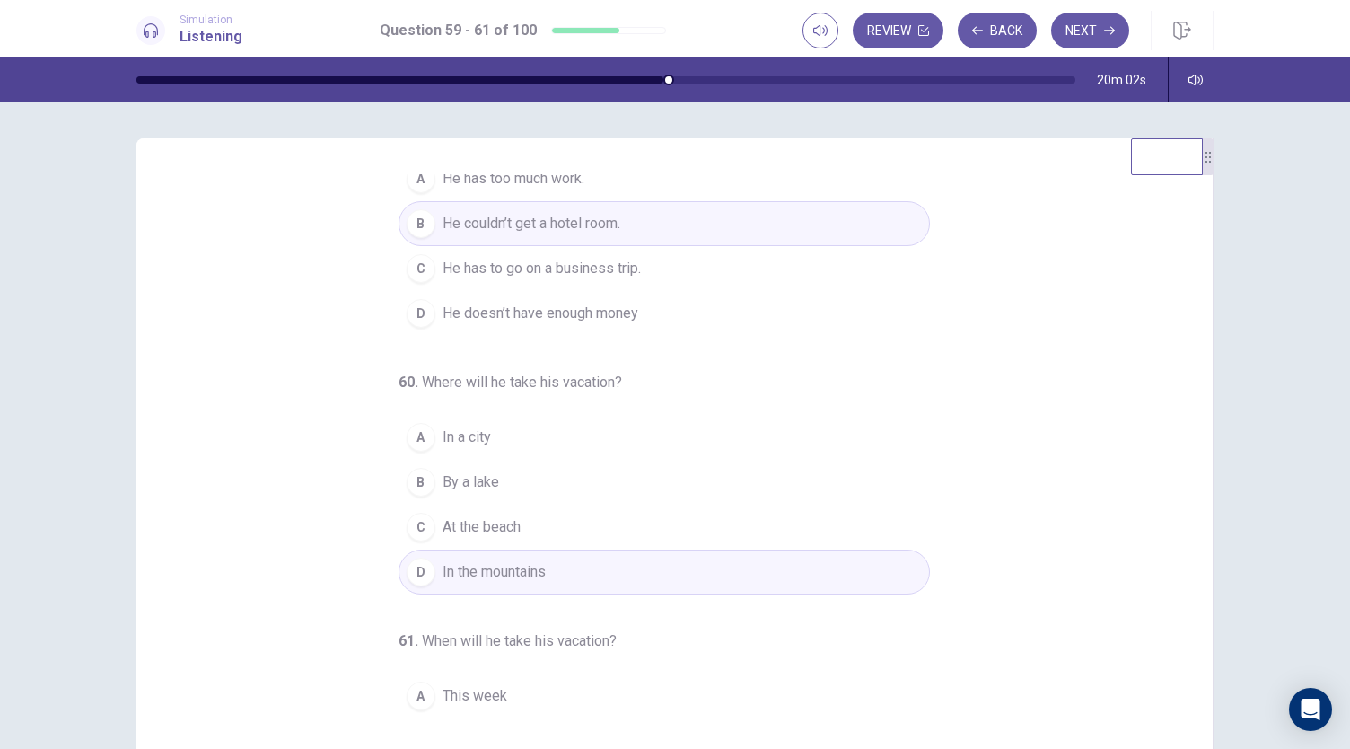
scroll to position [0, 0]
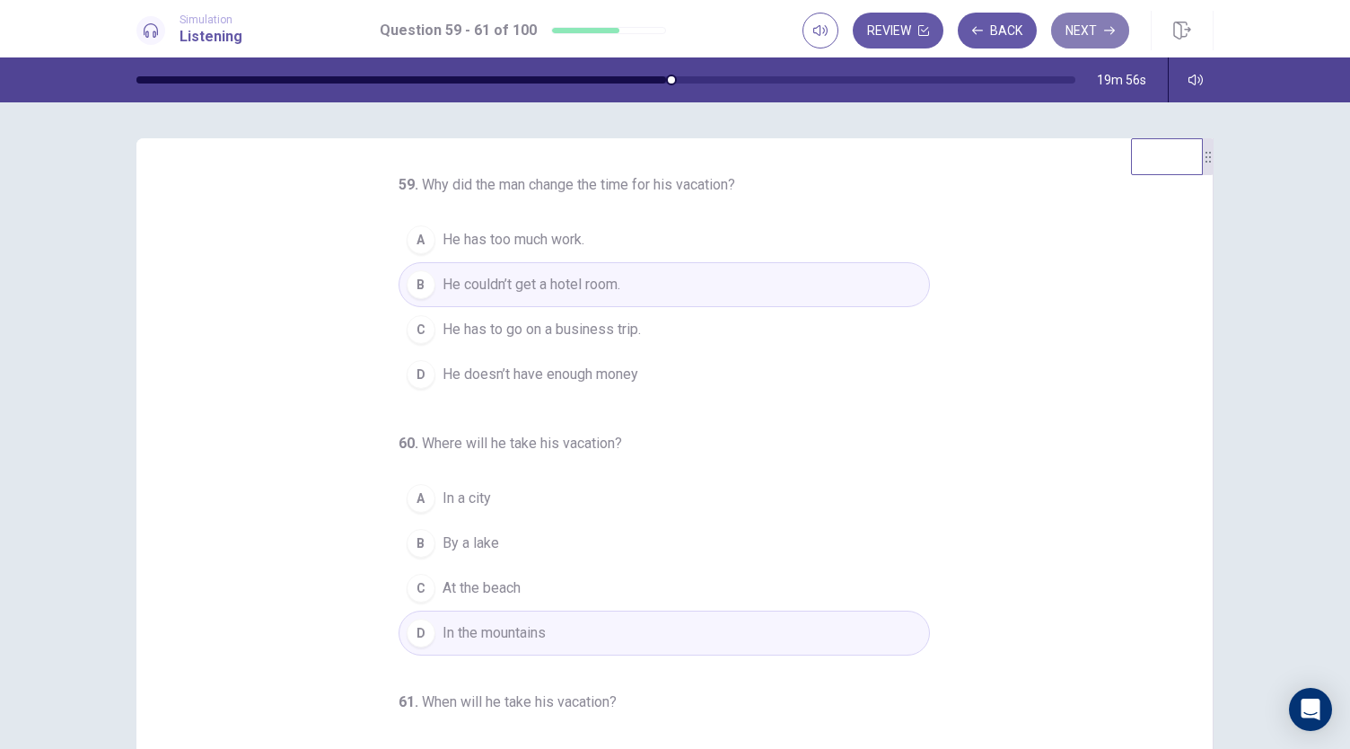
click at [1074, 34] on button "Next" at bounding box center [1090, 31] width 78 height 36
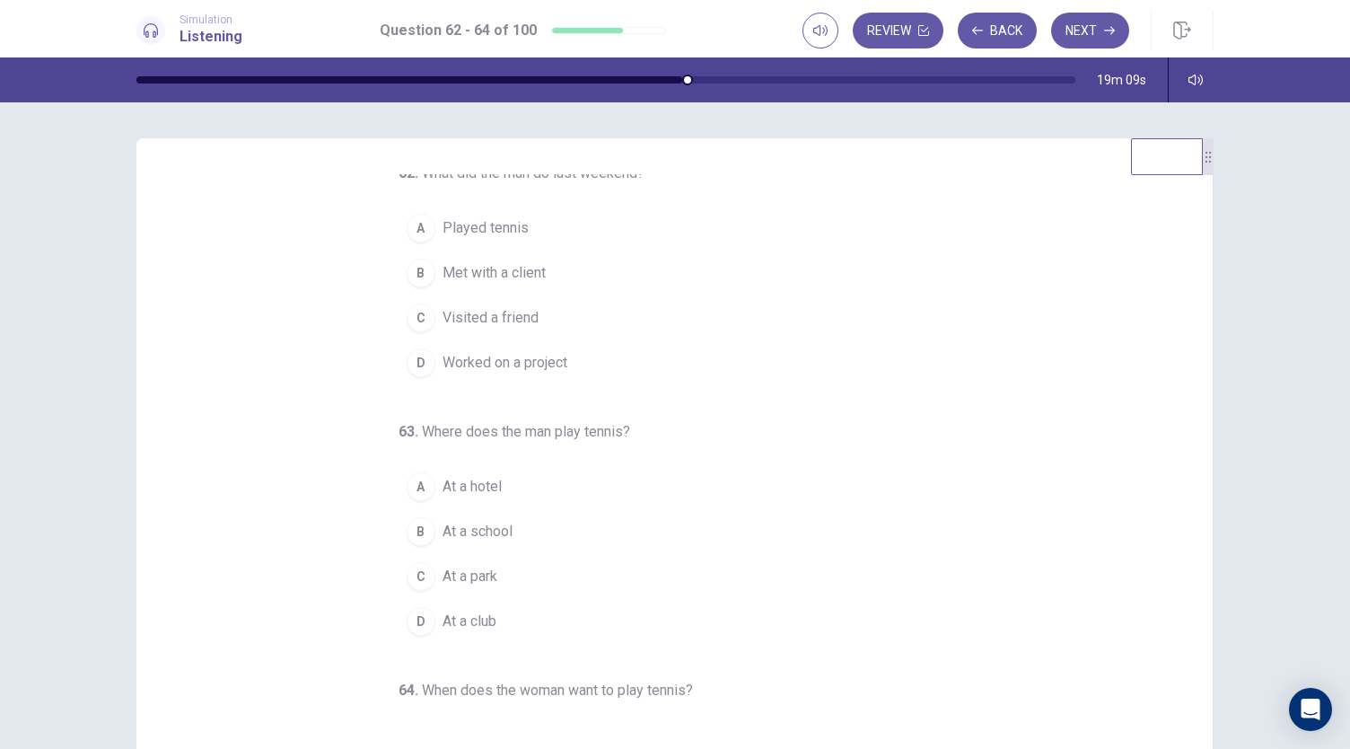
scroll to position [13, 0]
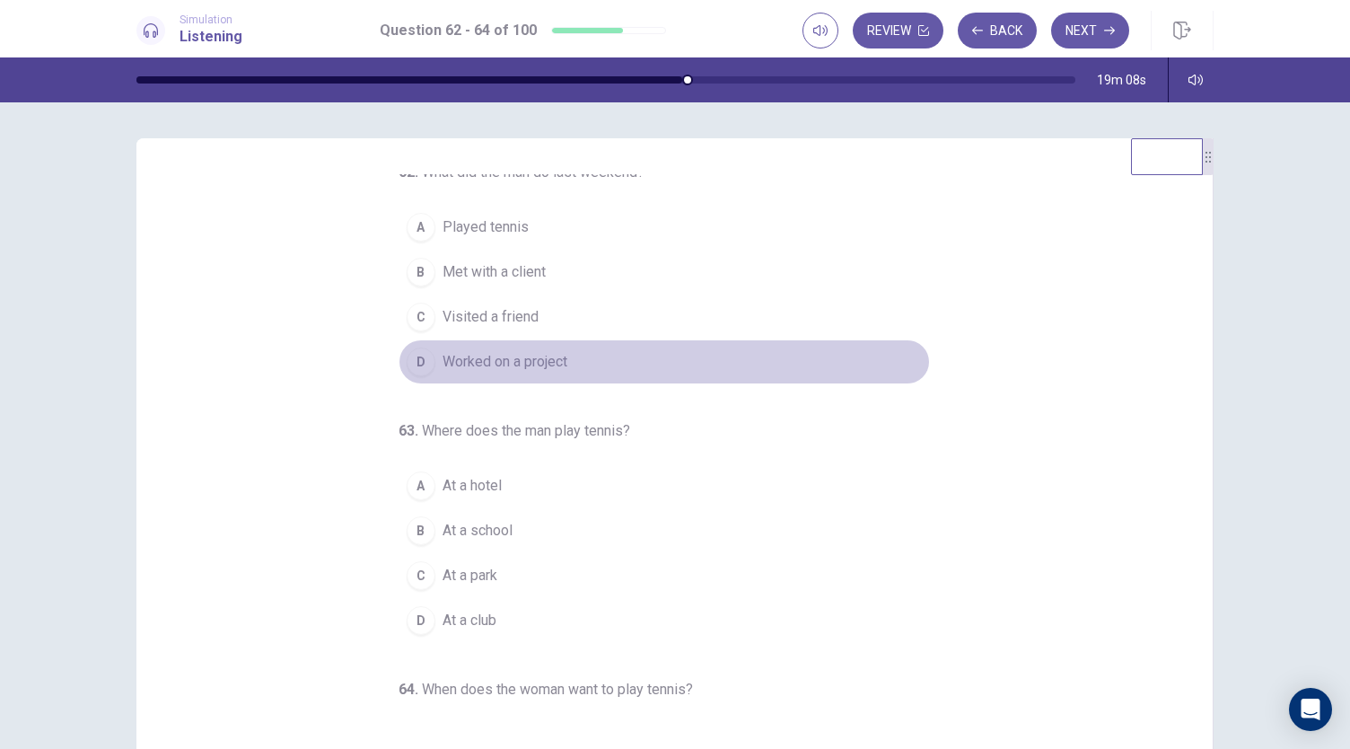
click at [467, 364] on span "Worked on a project" at bounding box center [505, 362] width 125 height 22
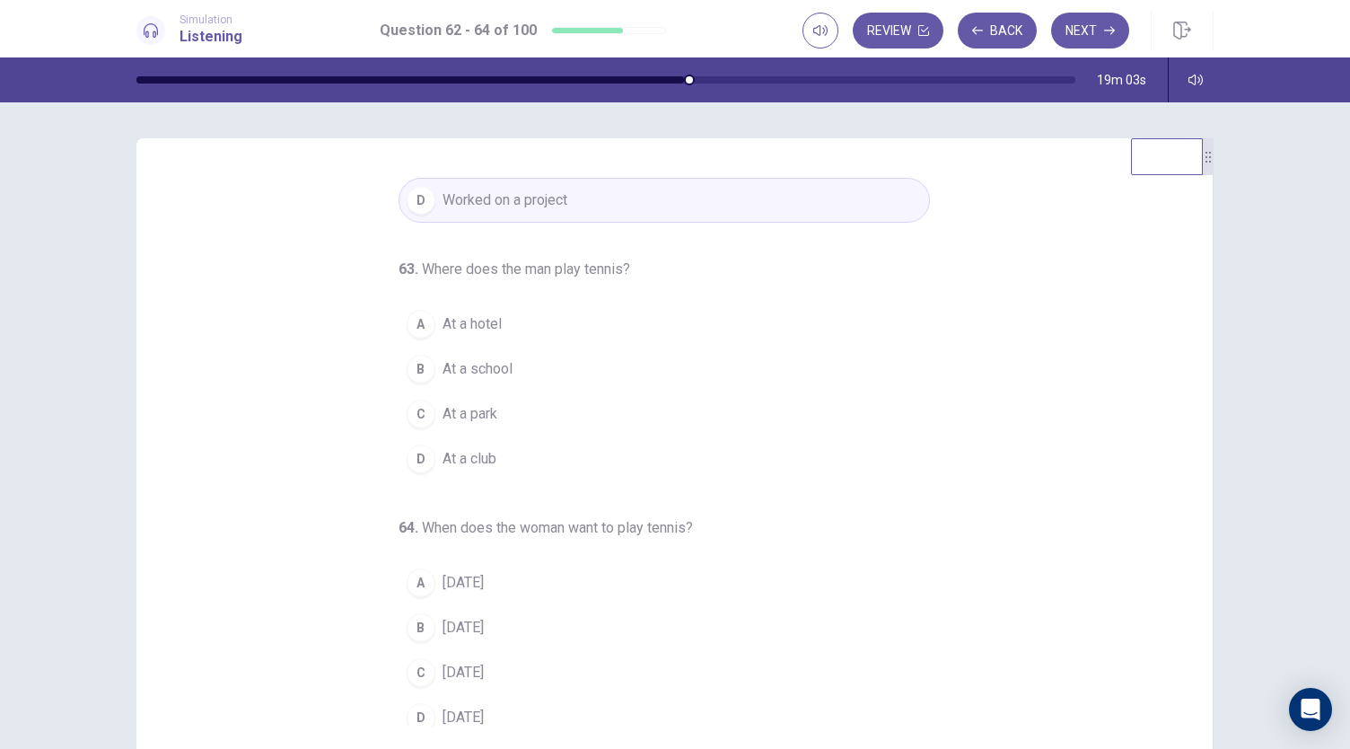
scroll to position [180, 0]
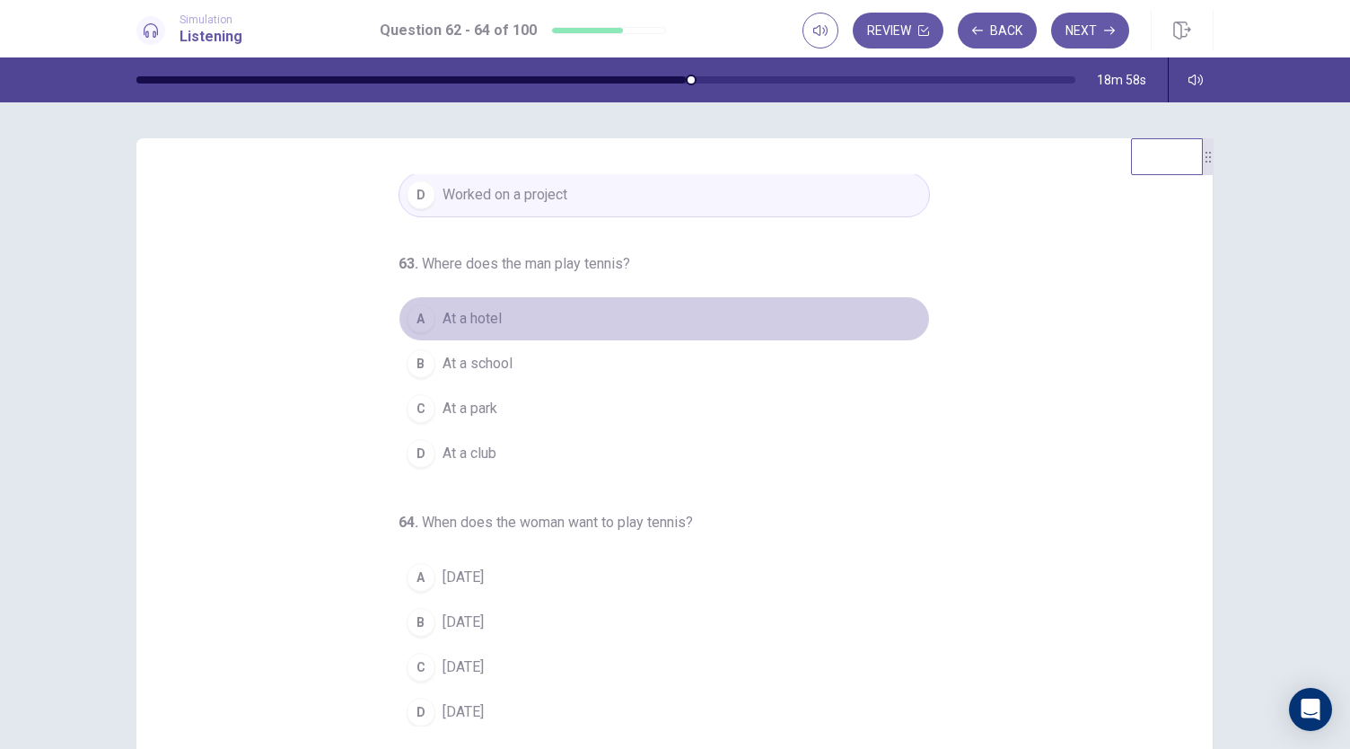
click at [464, 321] on span "At a hotel" at bounding box center [472, 319] width 59 height 22
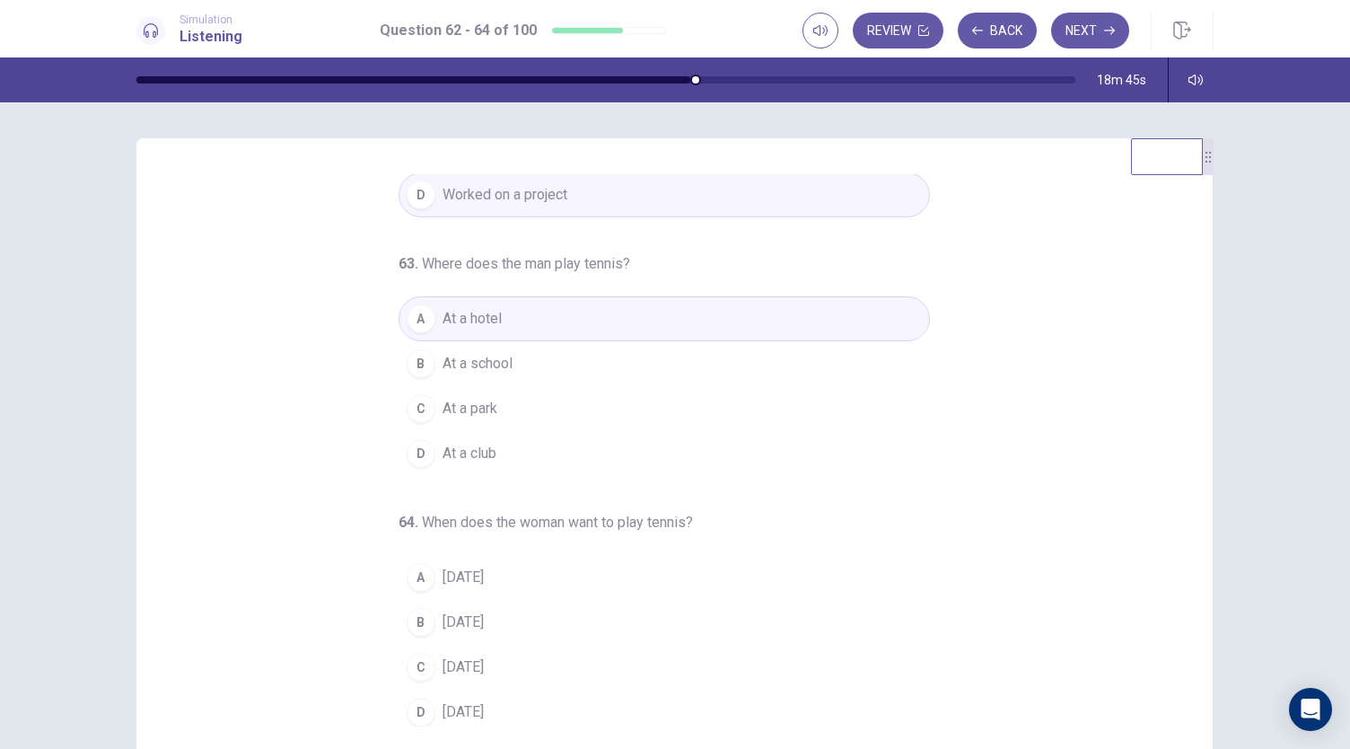
click at [456, 701] on span "Saturday" at bounding box center [463, 712] width 41 height 22
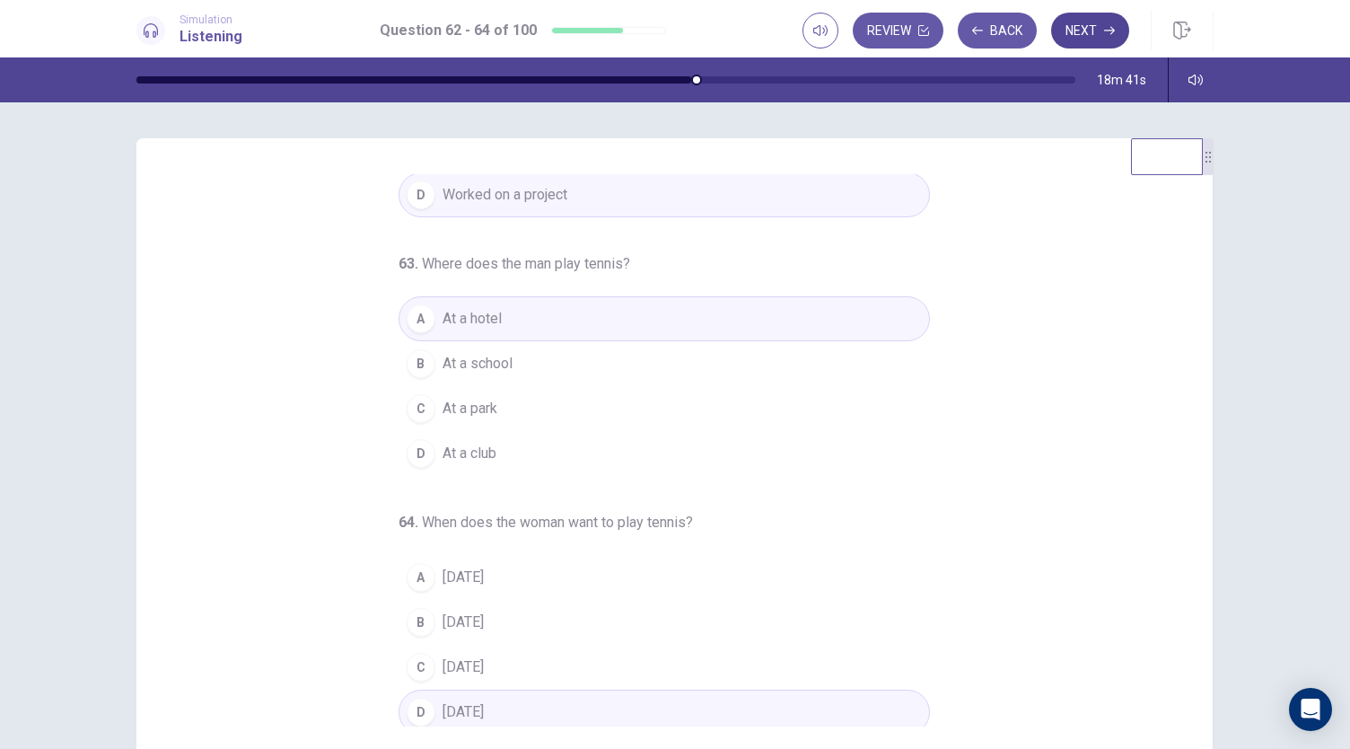
click at [1104, 21] on button "Next" at bounding box center [1090, 31] width 78 height 36
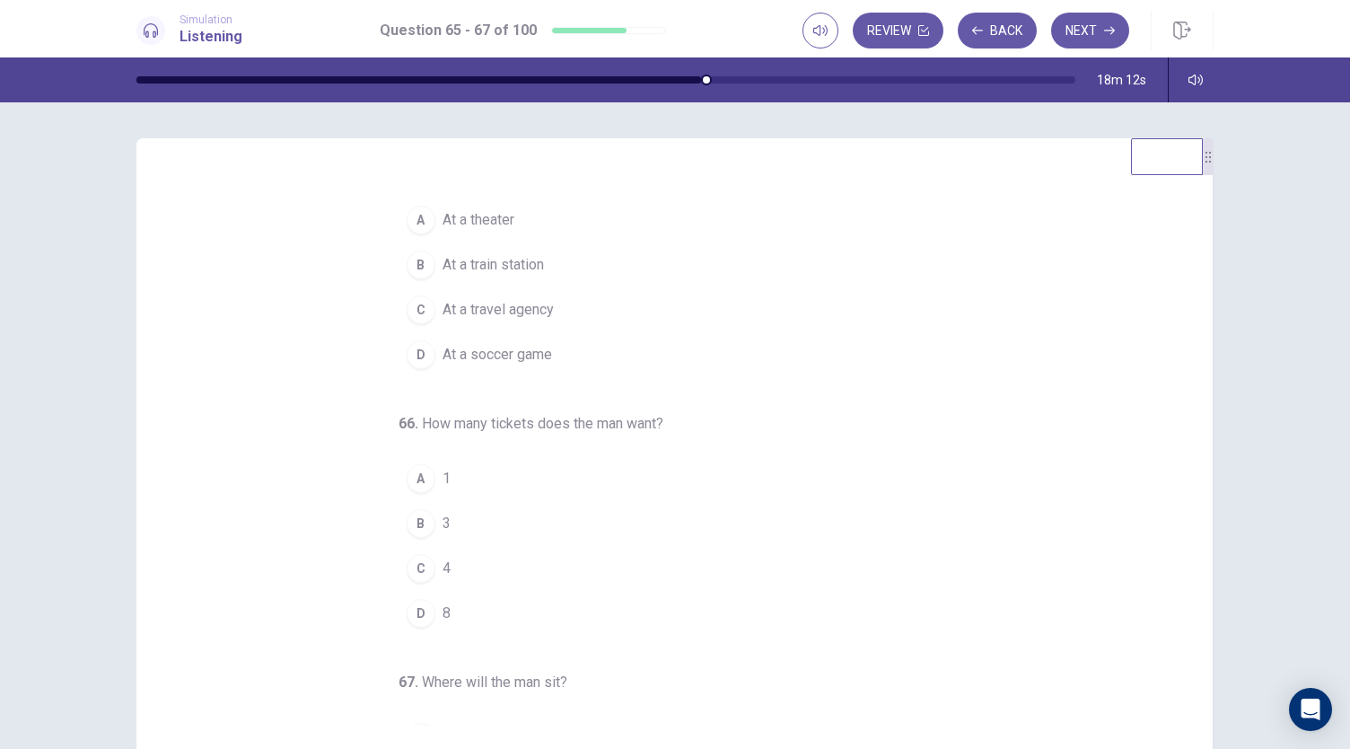
scroll to position [0, 0]
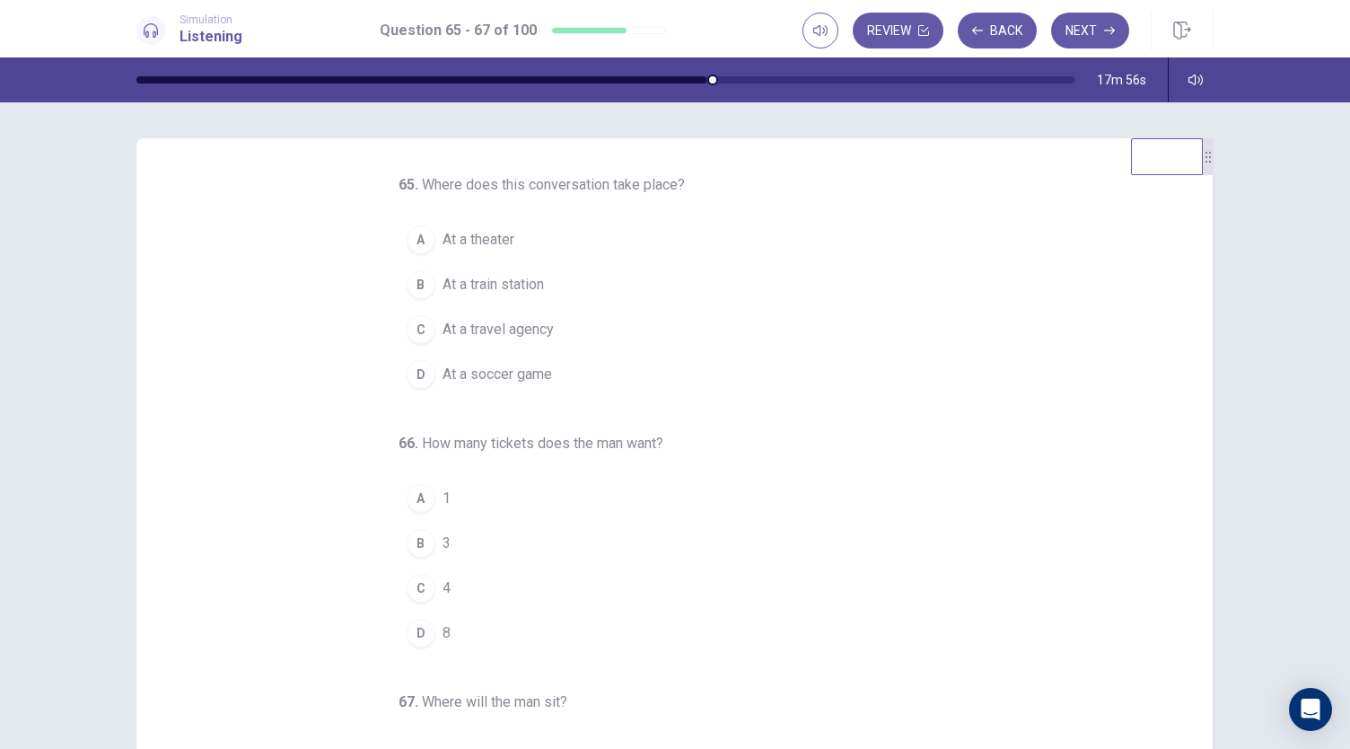
click at [454, 236] on span "At a theater" at bounding box center [479, 240] width 72 height 22
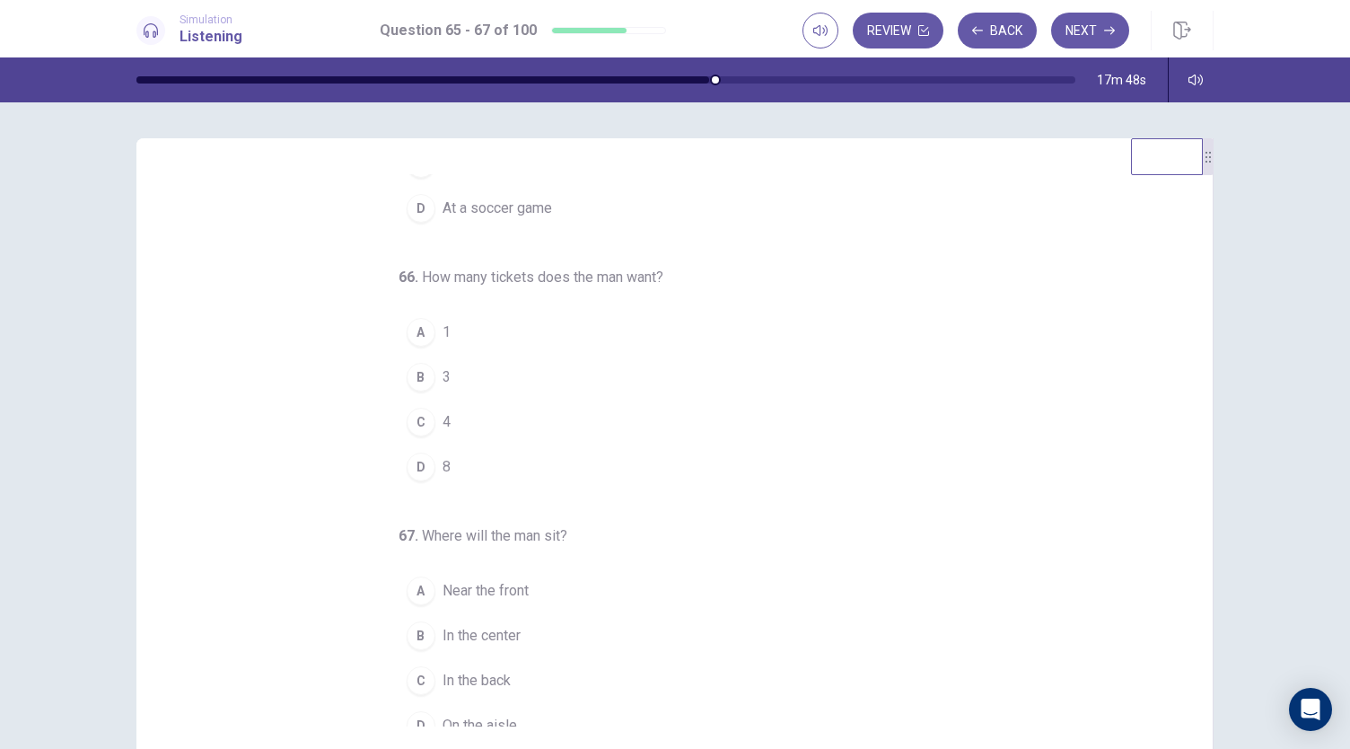
scroll to position [180, 0]
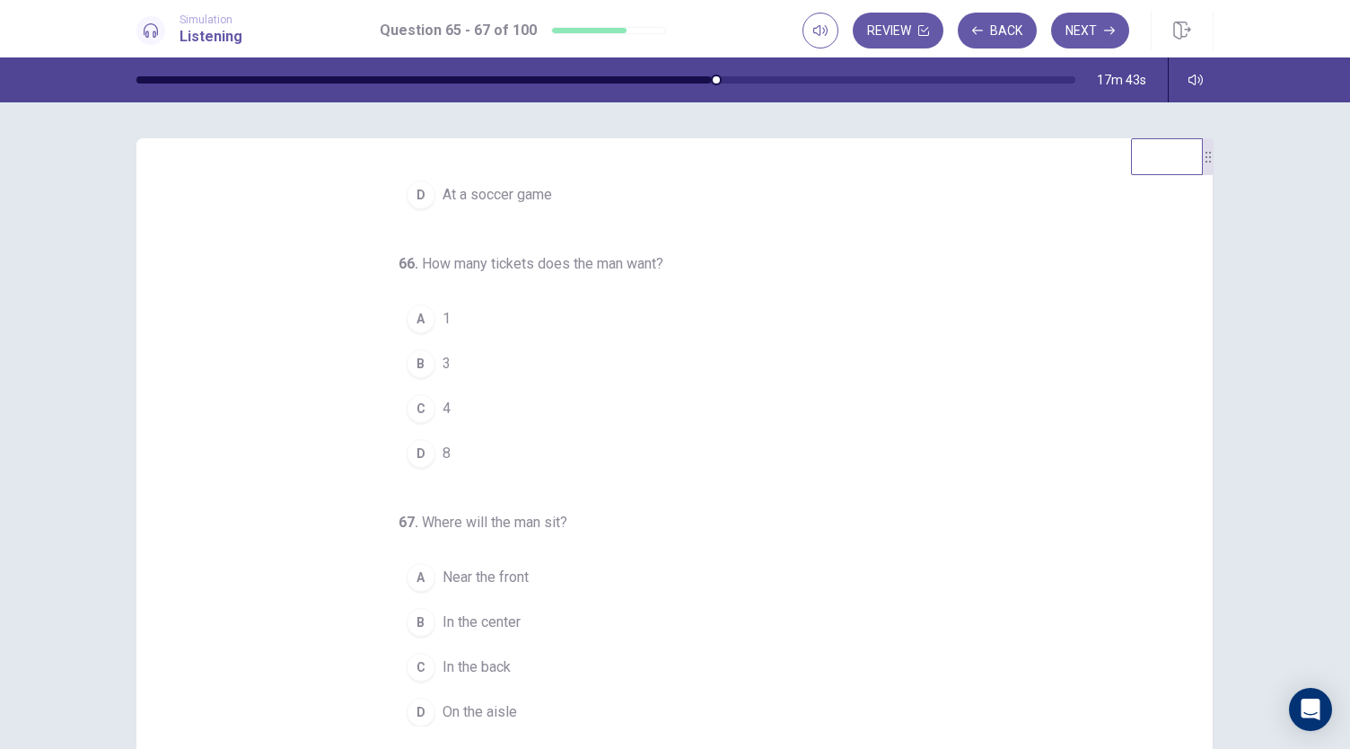
click at [411, 360] on div "B" at bounding box center [421, 363] width 29 height 29
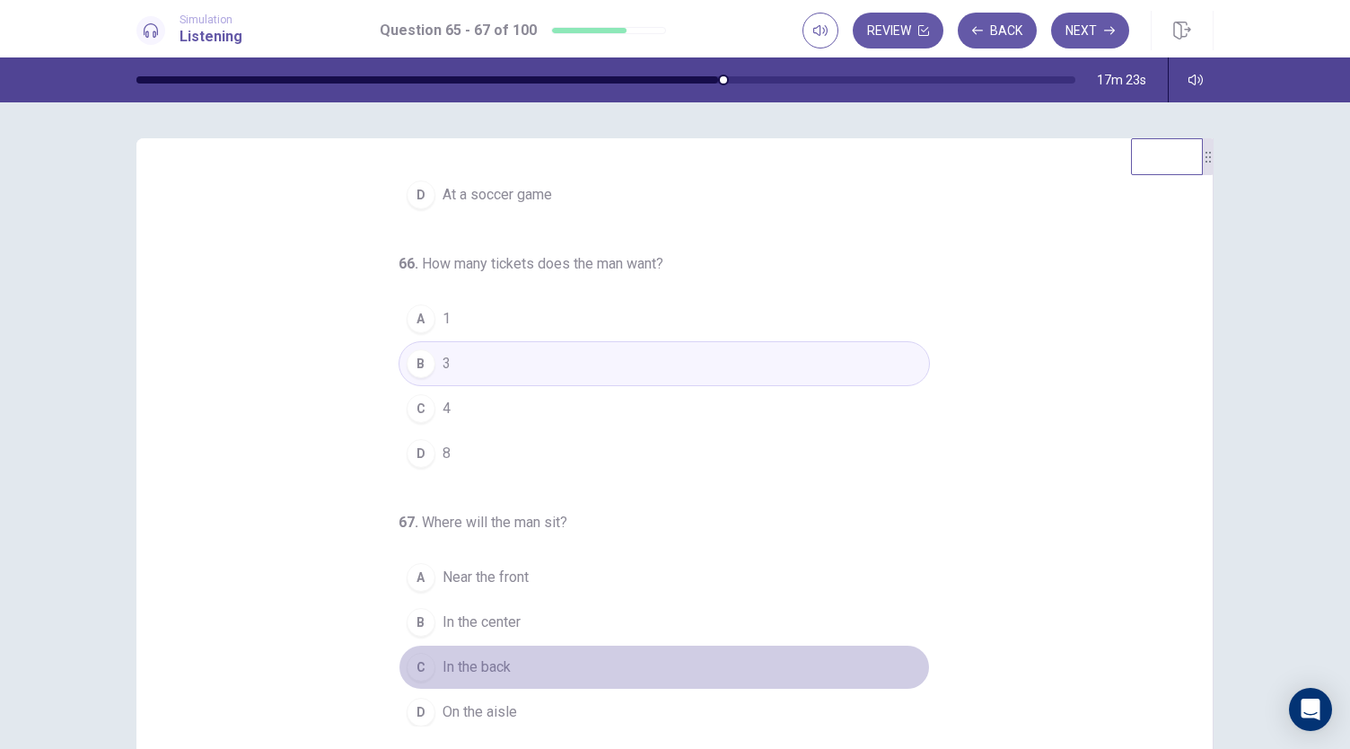
click at [462, 658] on span "In the back" at bounding box center [477, 667] width 68 height 22
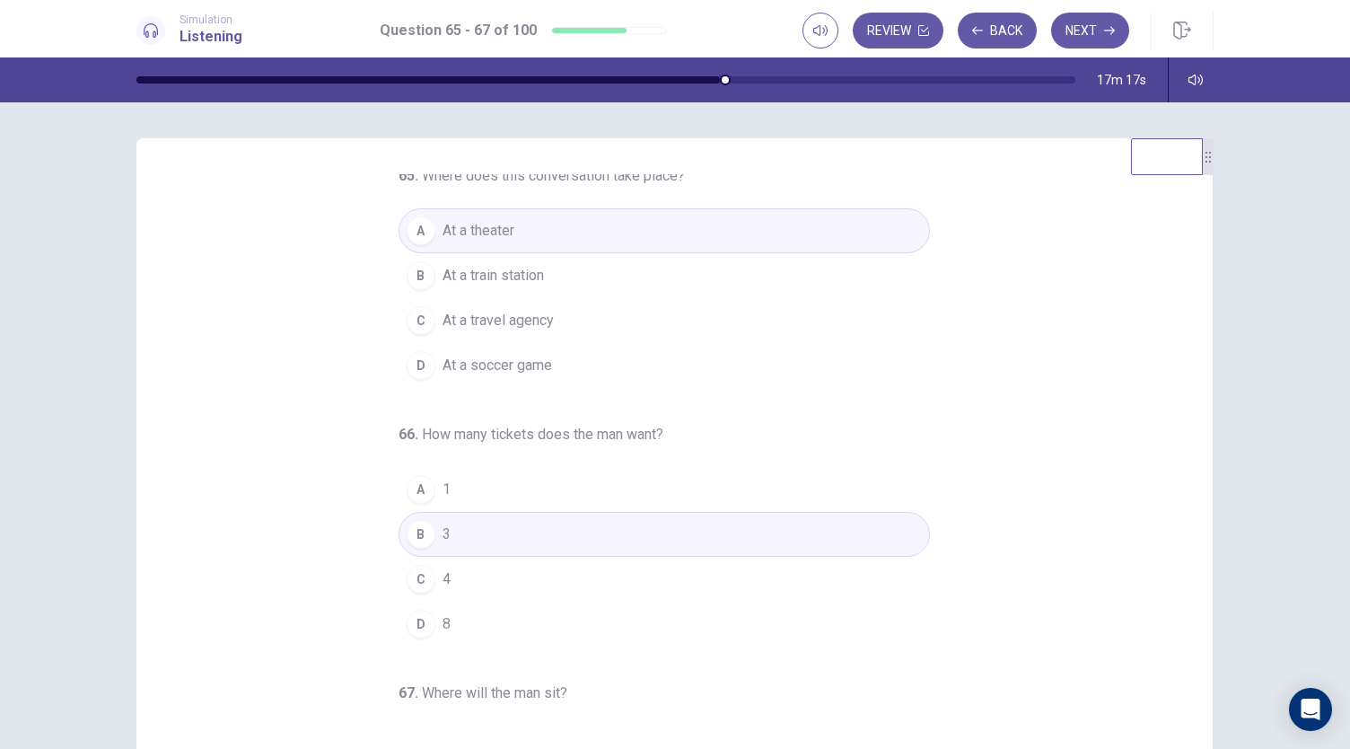
scroll to position [5, 0]
click at [1094, 42] on button "Next" at bounding box center [1090, 31] width 78 height 36
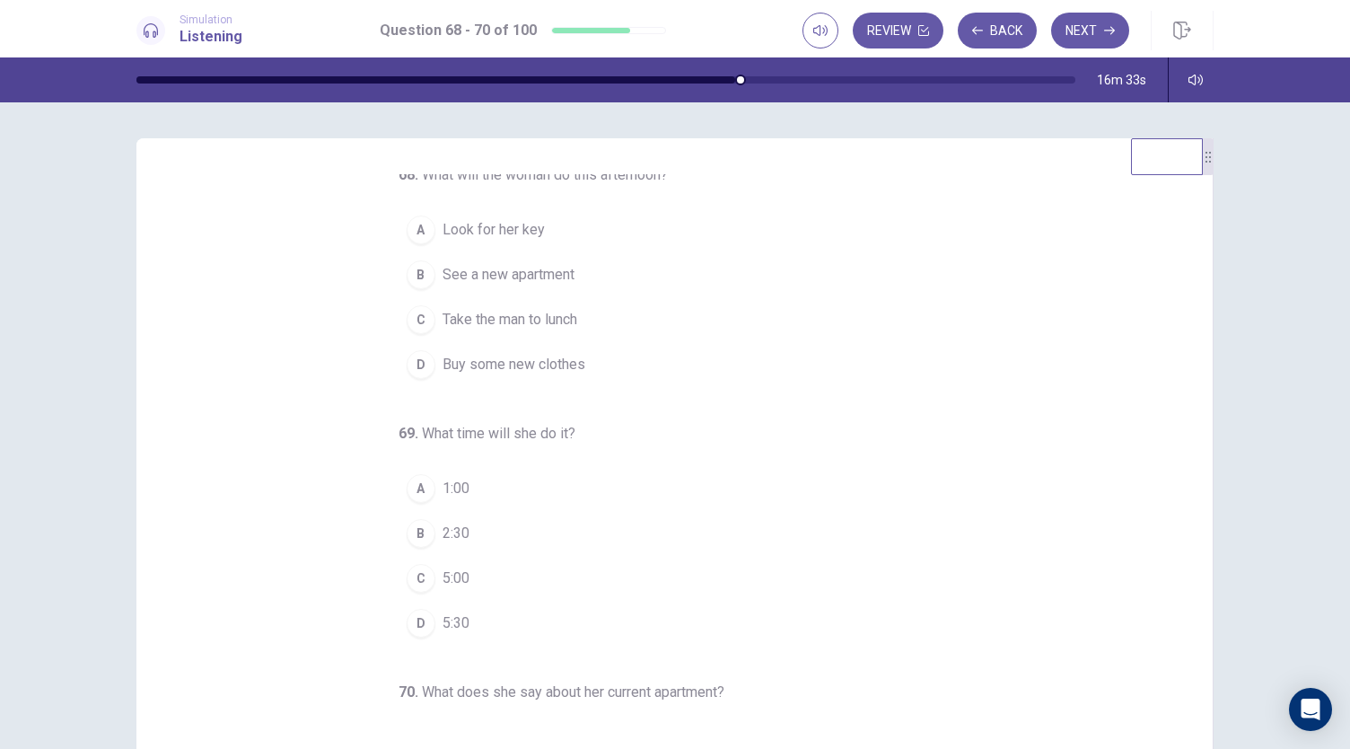
scroll to position [9, 0]
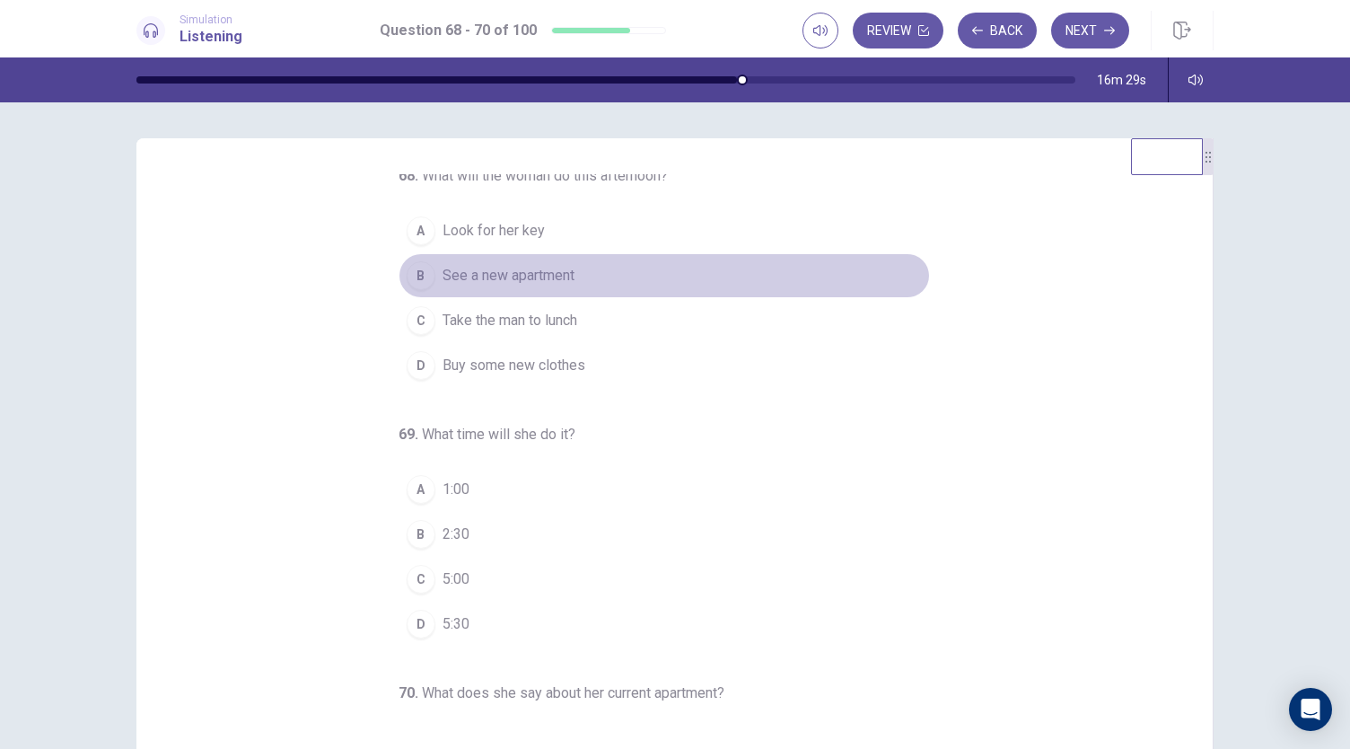
click at [500, 271] on span "See a new apartment" at bounding box center [509, 276] width 132 height 22
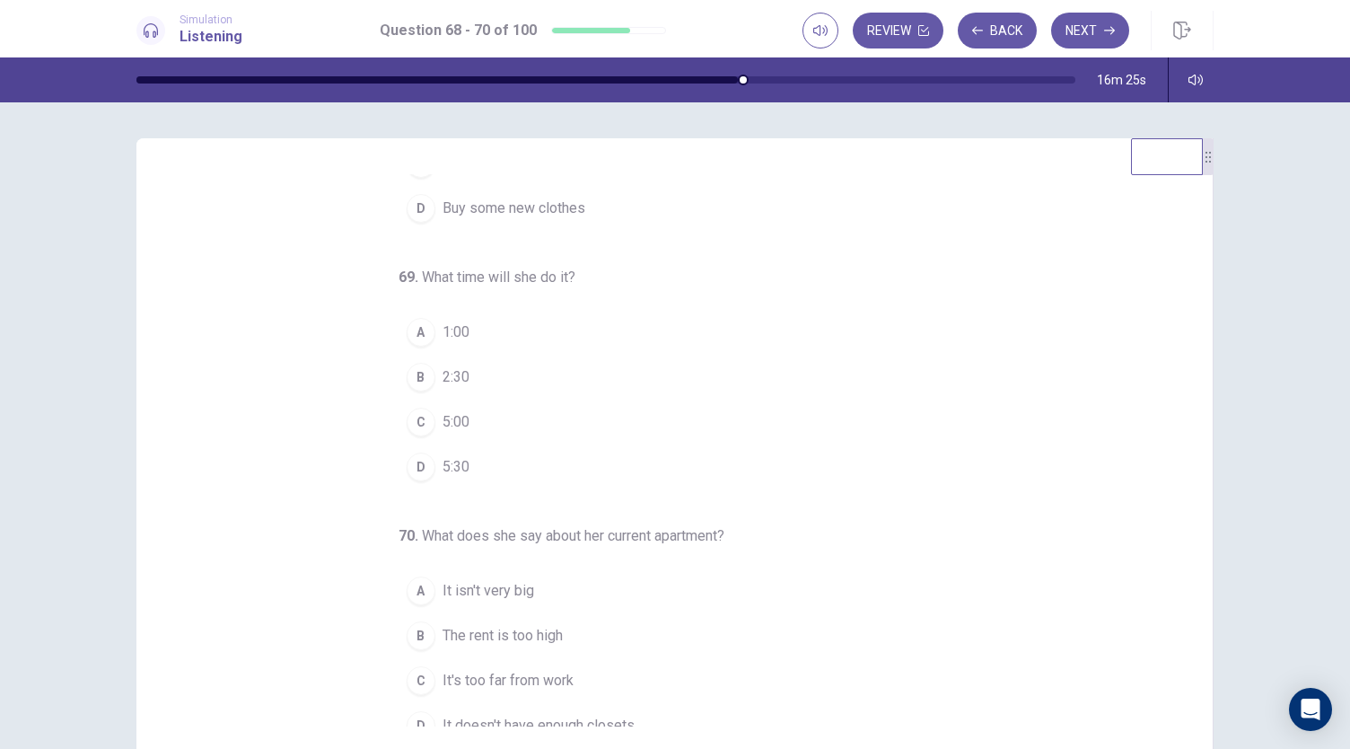
scroll to position [180, 0]
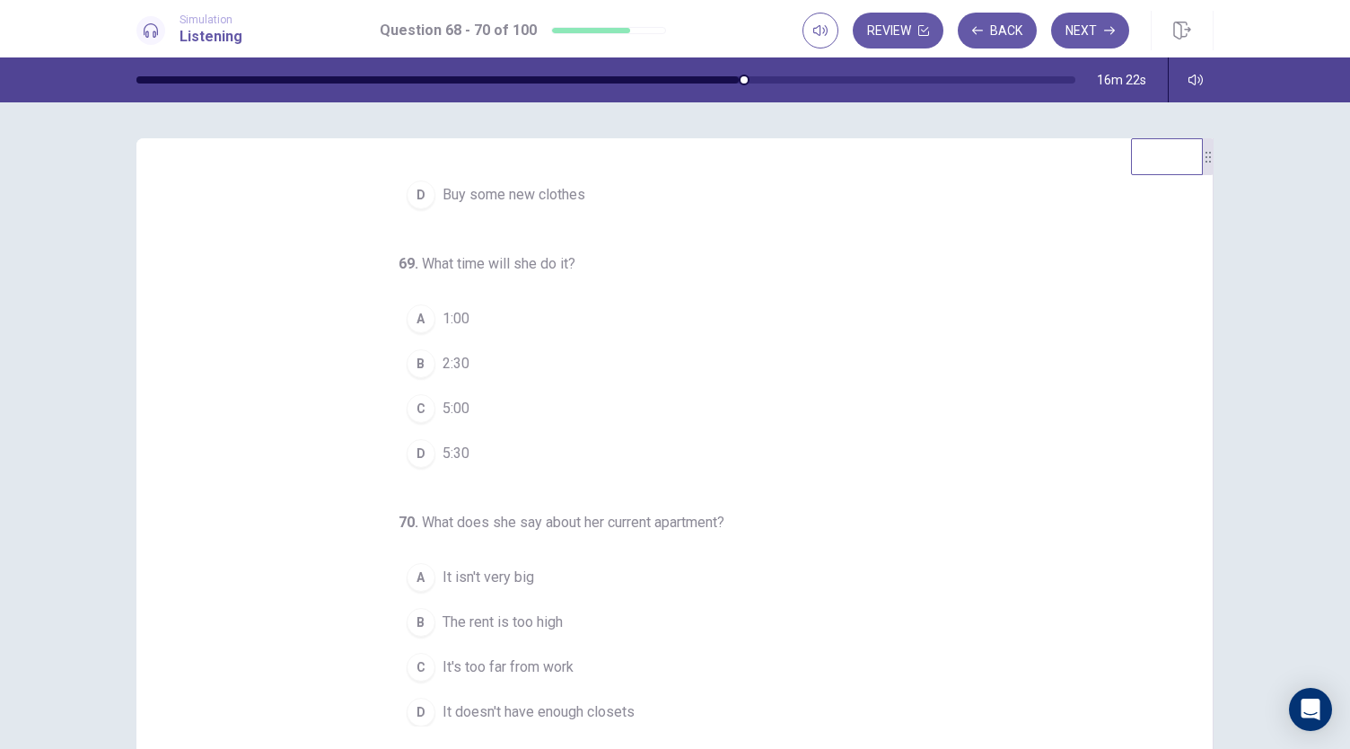
click at [497, 663] on span "It's too far from work" at bounding box center [508, 667] width 131 height 22
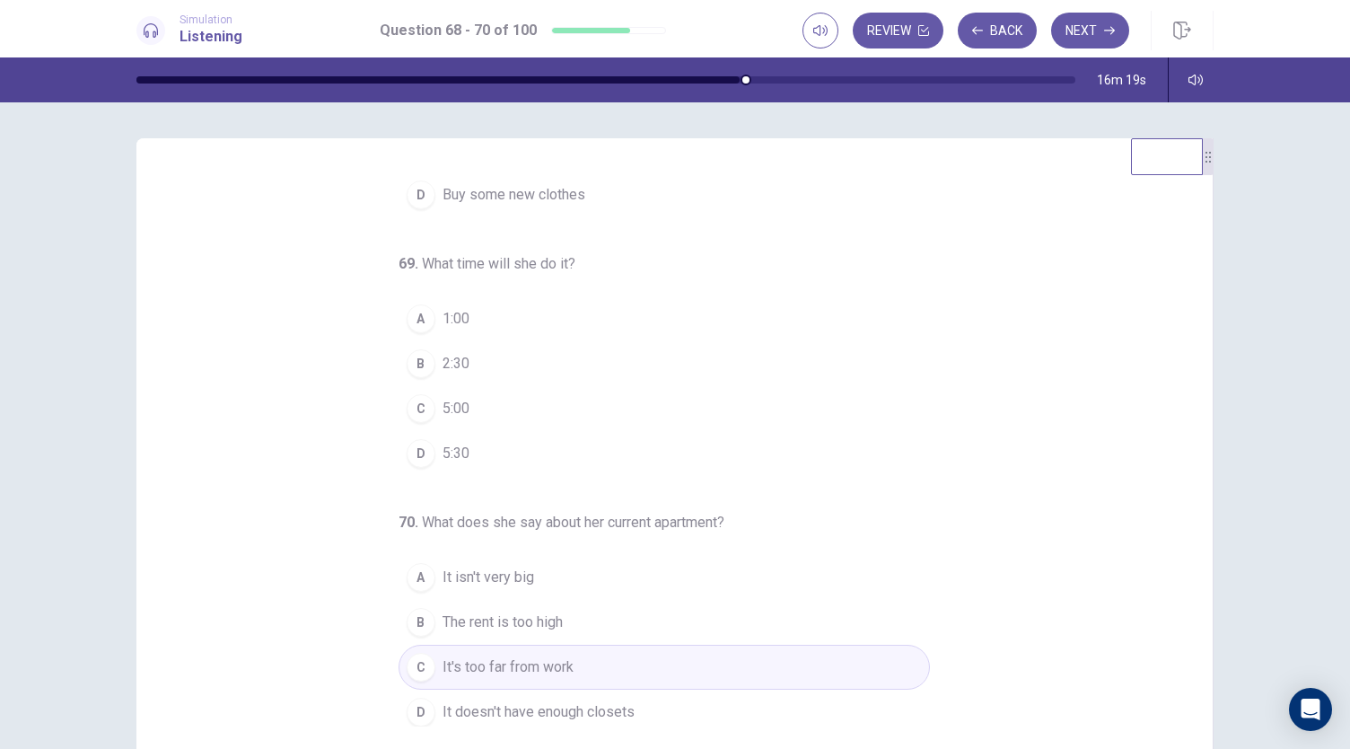
click at [413, 355] on div "B" at bounding box center [421, 363] width 29 height 29
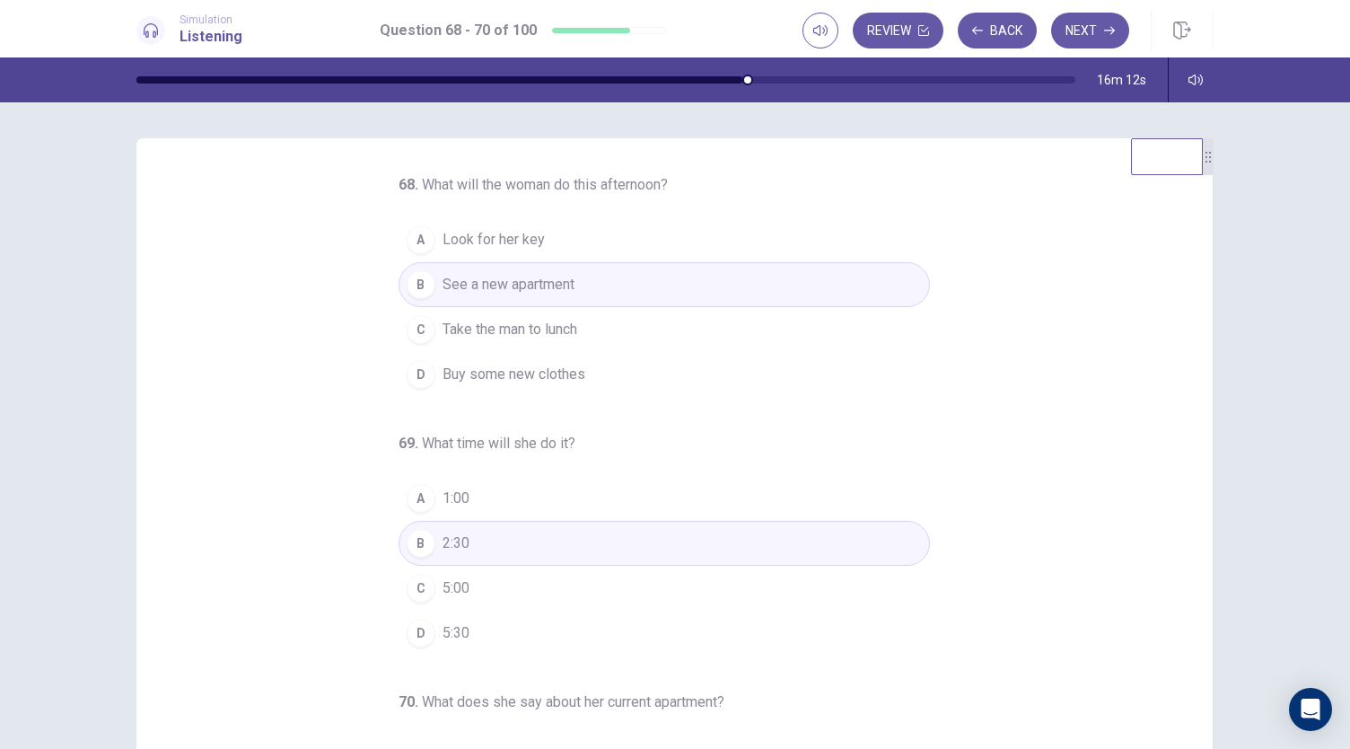
scroll to position [74, 0]
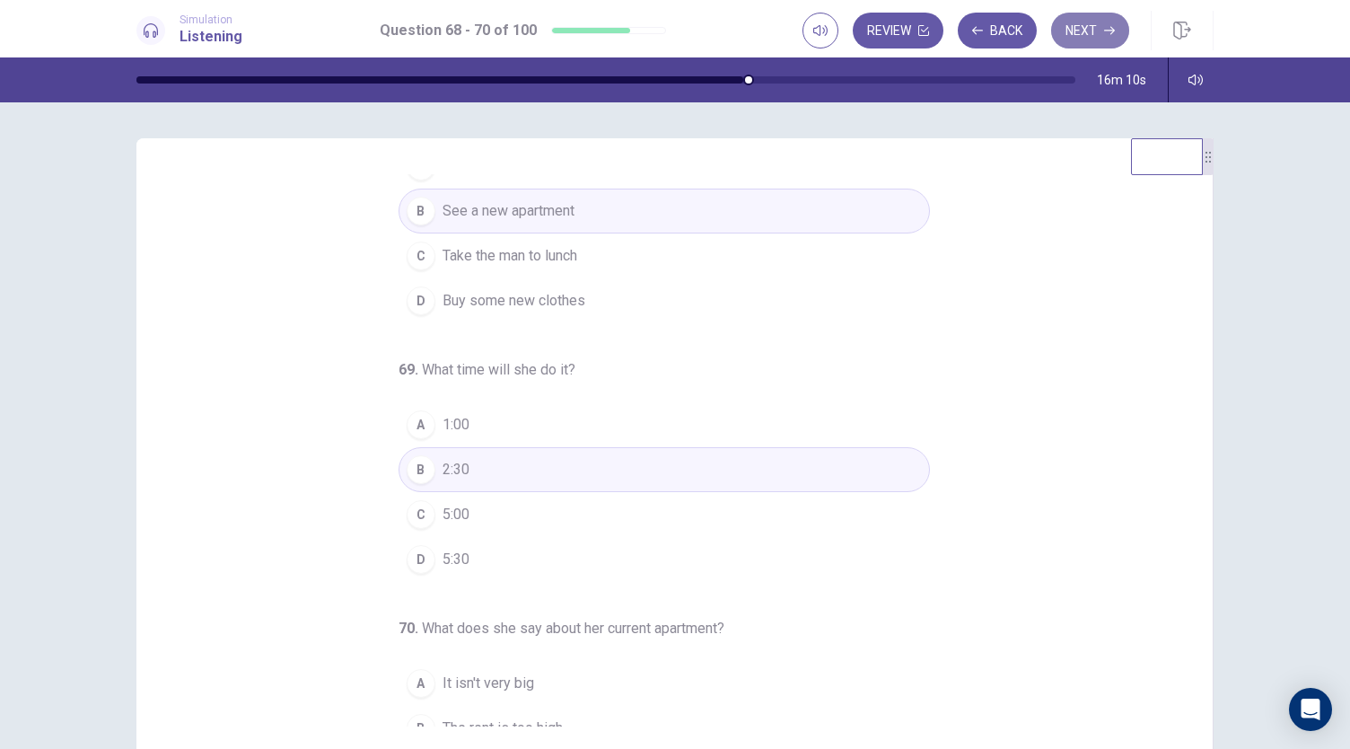
click at [1092, 30] on button "Next" at bounding box center [1090, 31] width 78 height 36
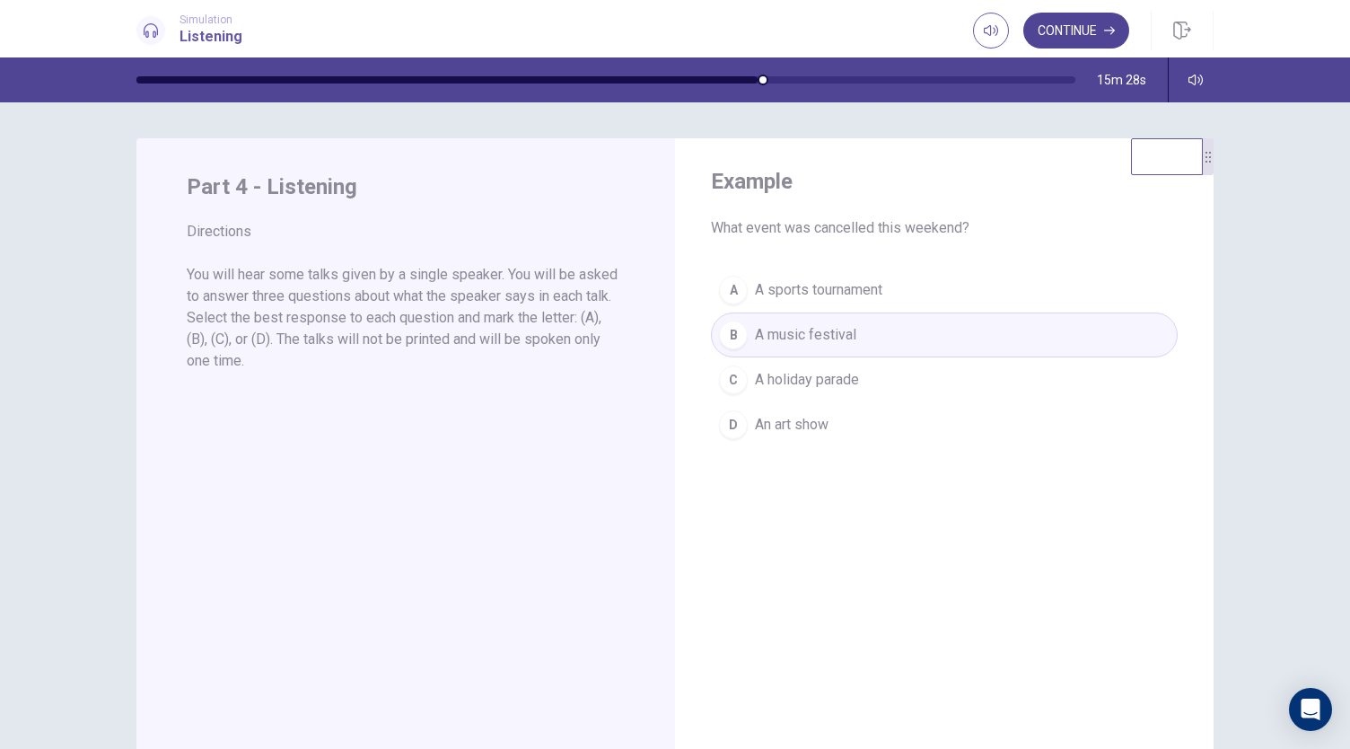
click at [1076, 27] on button "Continue" at bounding box center [1077, 31] width 106 height 36
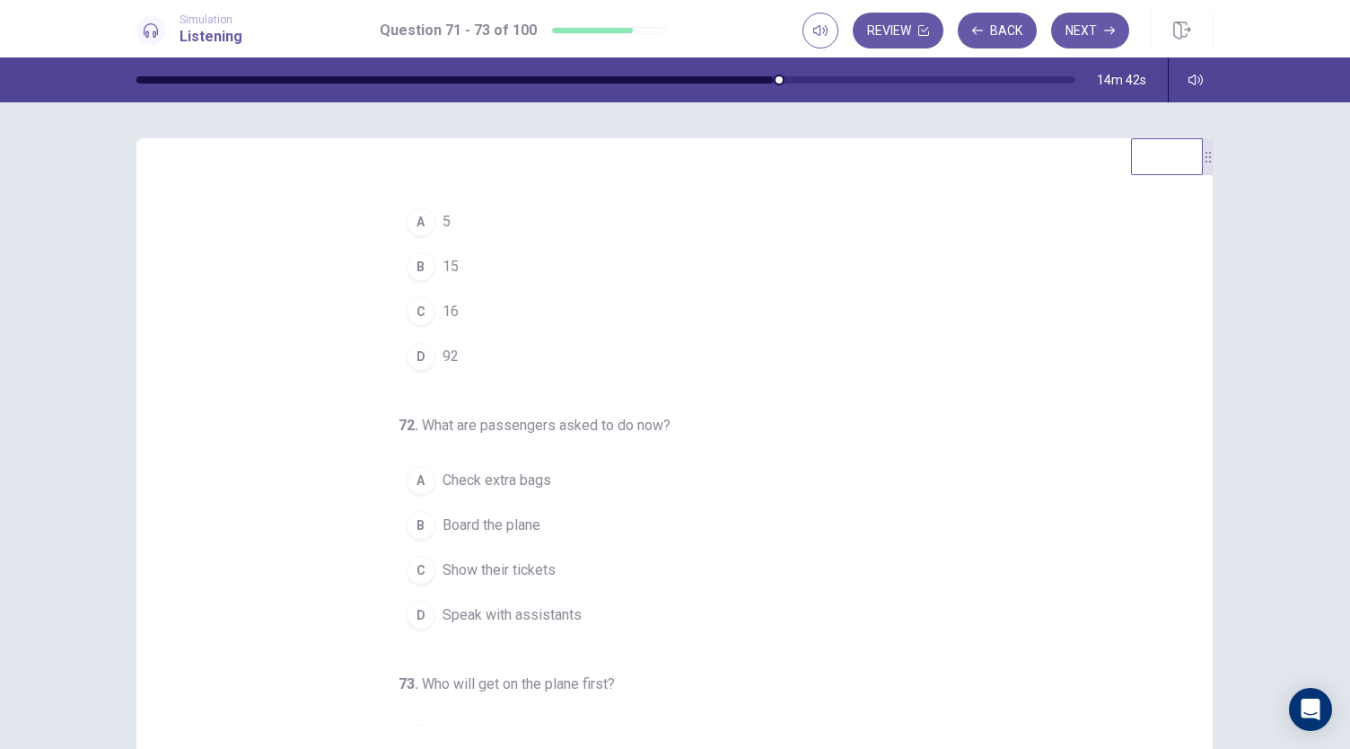
scroll to position [0, 0]
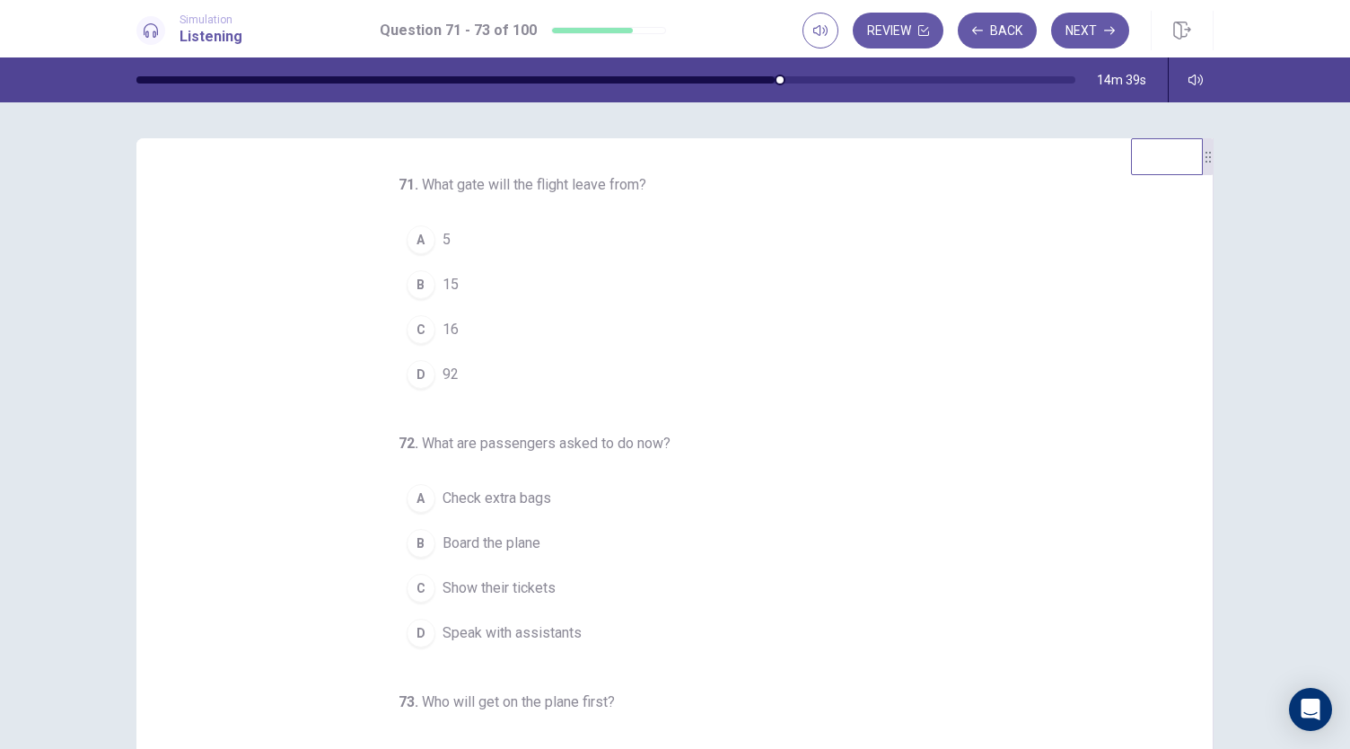
click at [522, 587] on span "Show their tickets" at bounding box center [499, 588] width 113 height 22
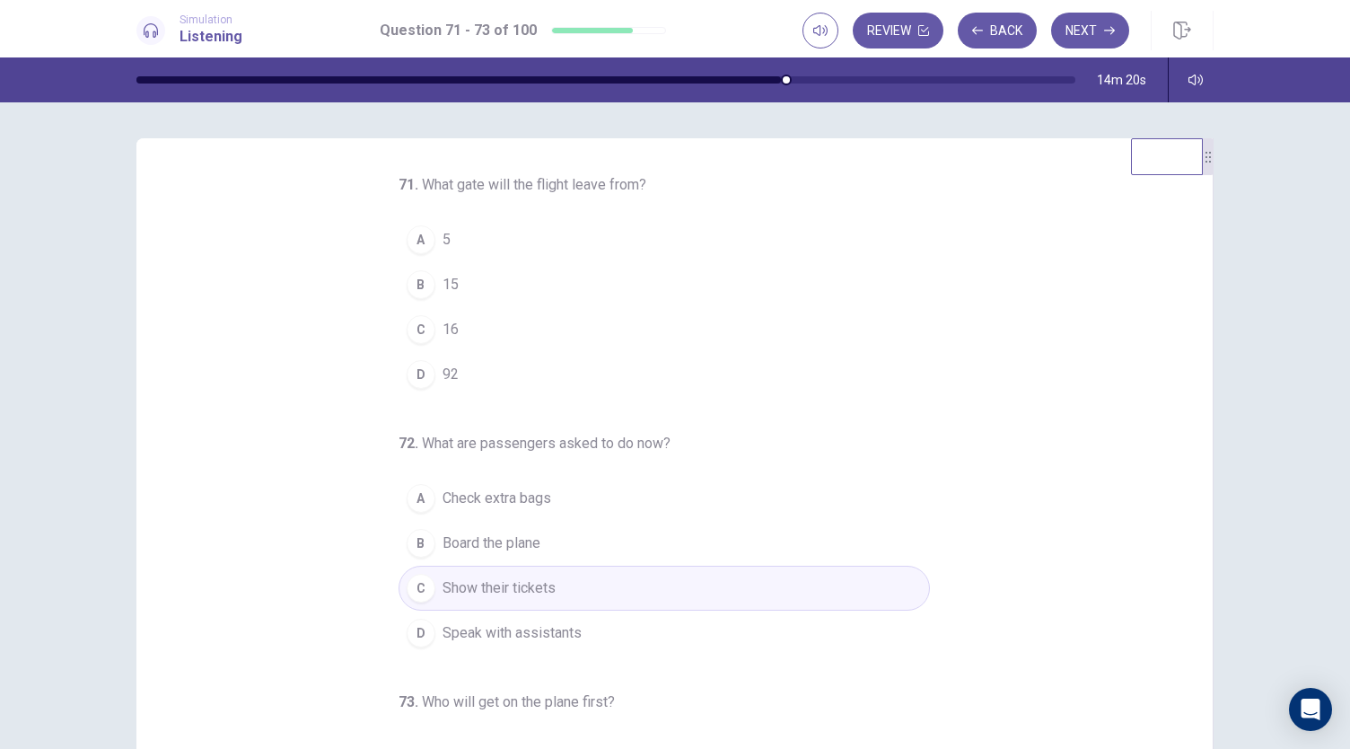
click at [475, 489] on span "Check extra bags" at bounding box center [497, 499] width 109 height 22
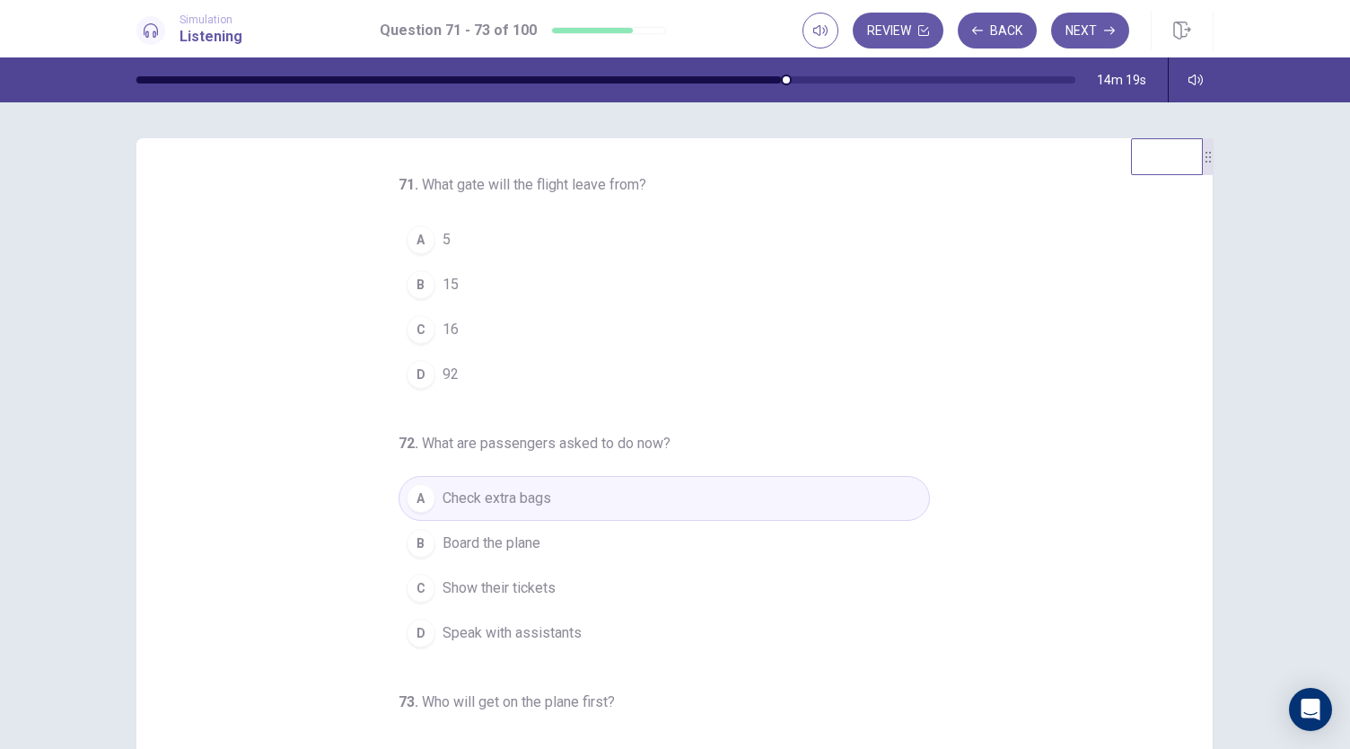
scroll to position [180, 0]
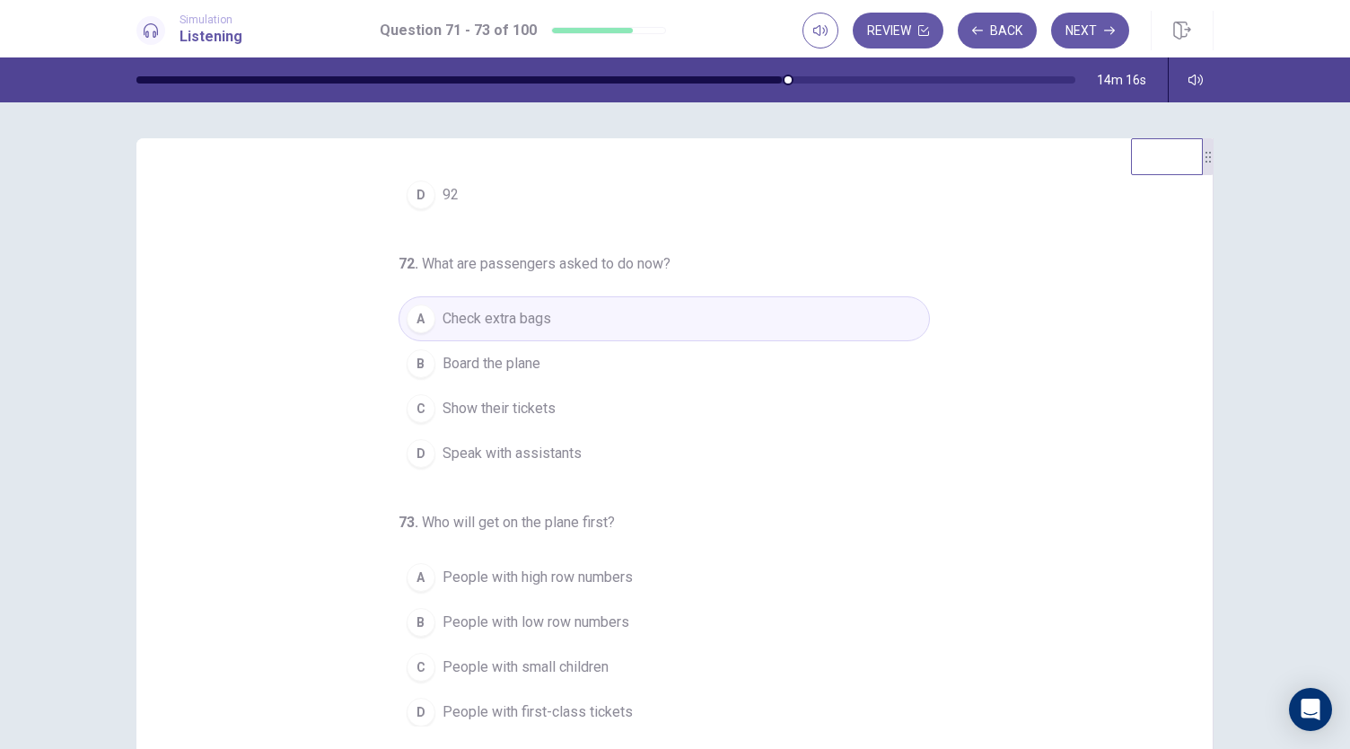
click at [546, 663] on span "People with small children" at bounding box center [526, 667] width 166 height 22
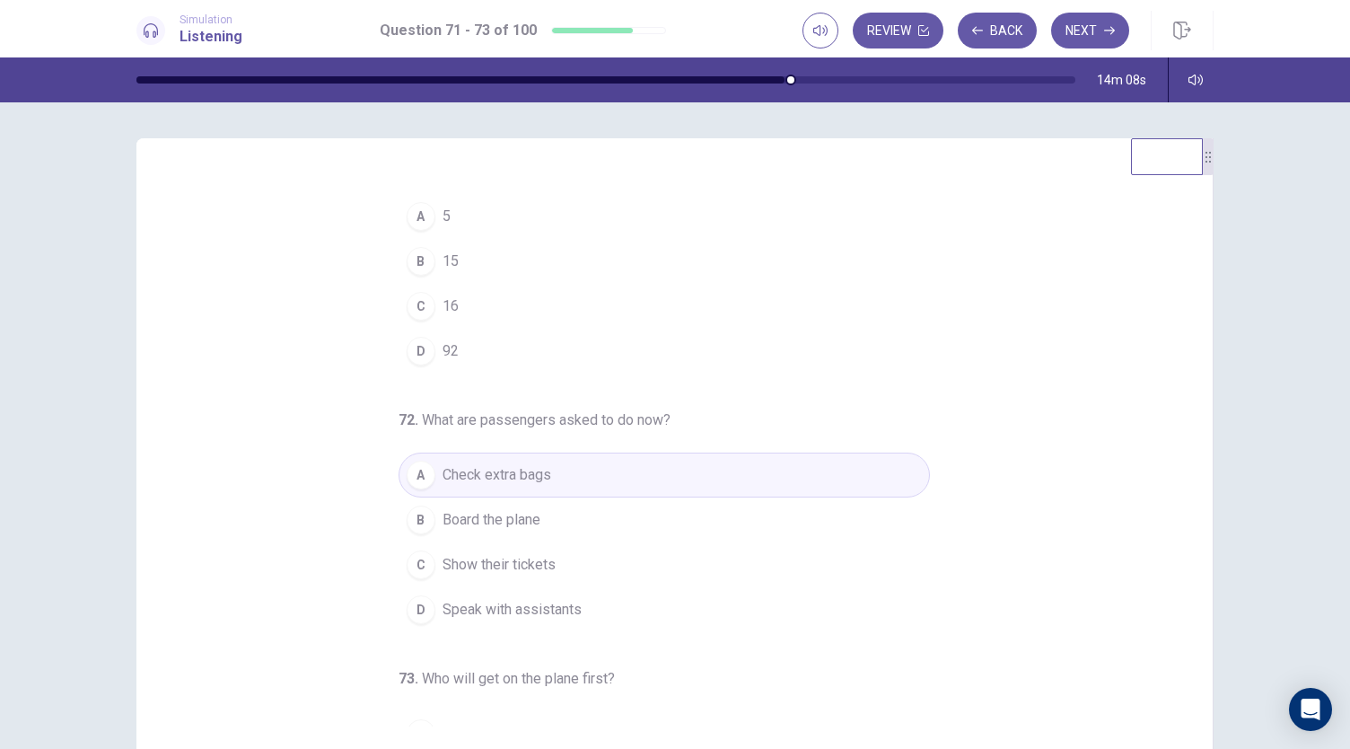
scroll to position [0, 0]
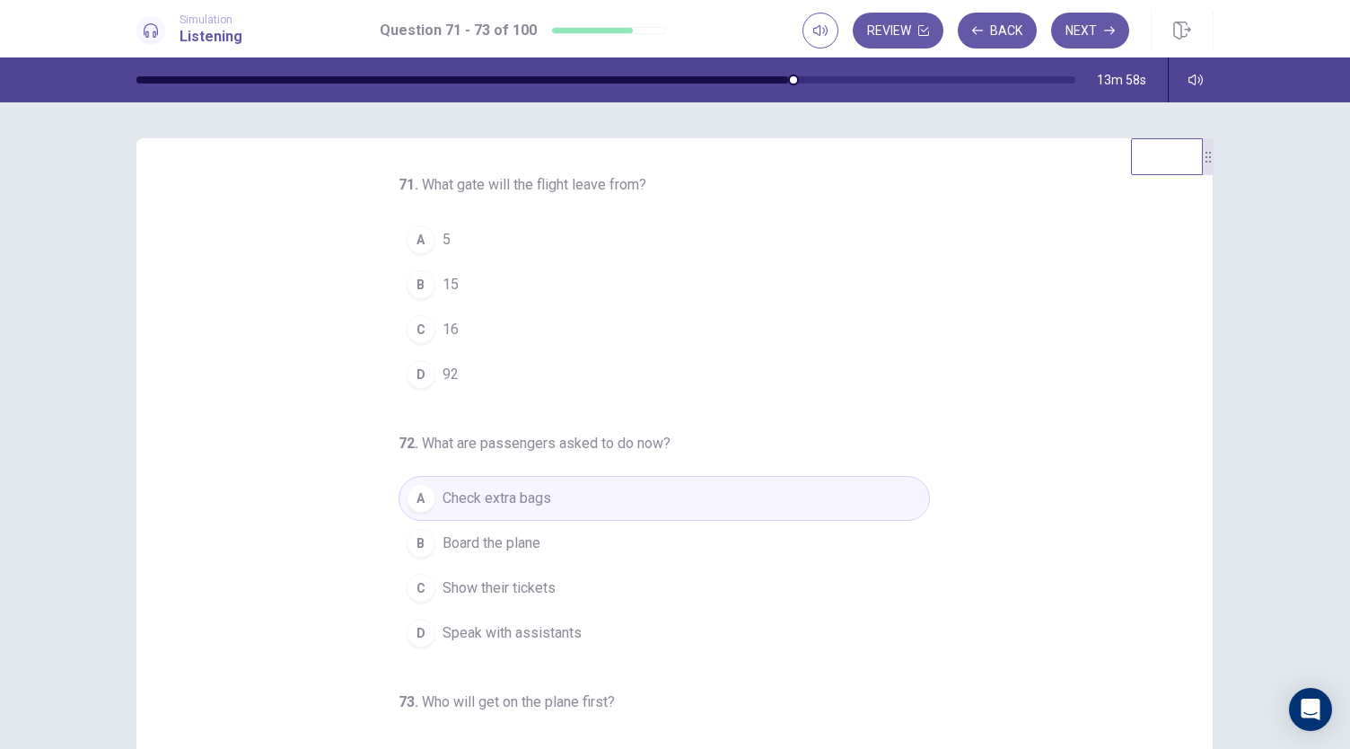
click at [443, 331] on span "16" at bounding box center [451, 330] width 16 height 22
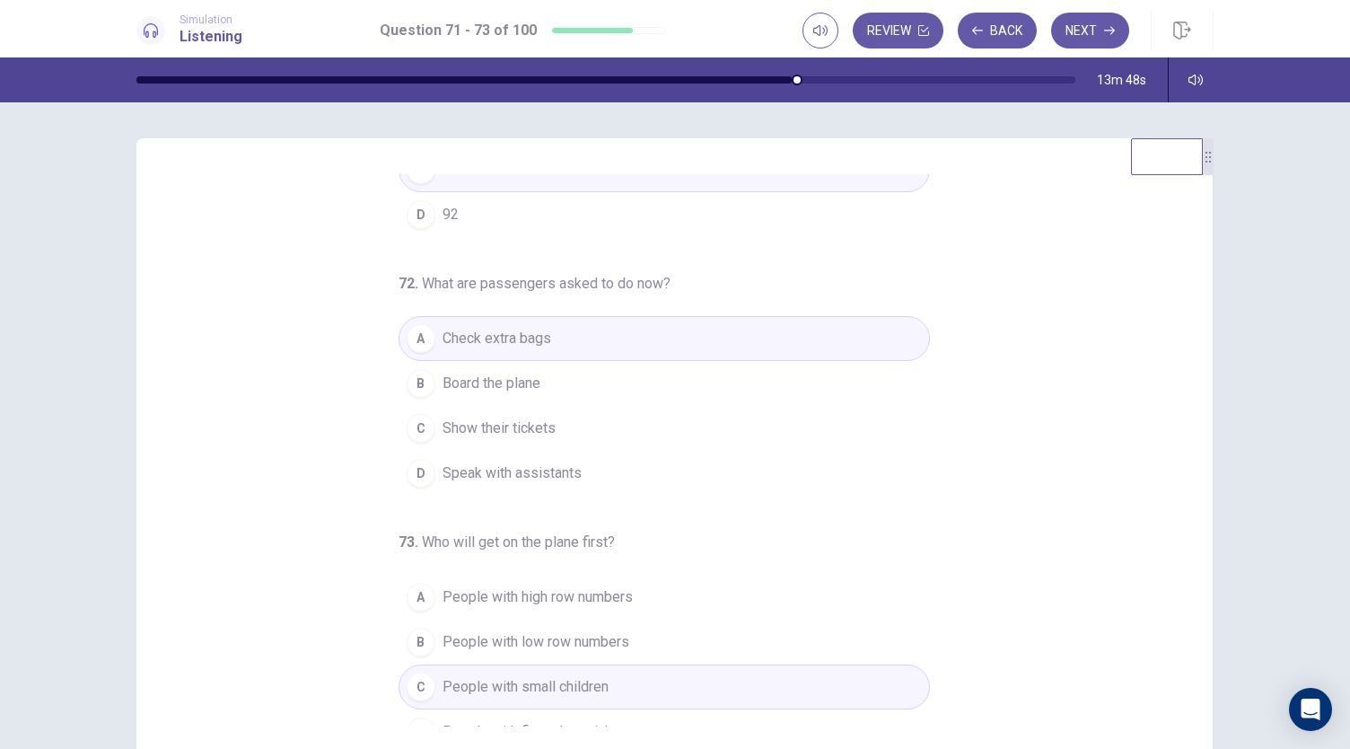
scroll to position [180, 0]
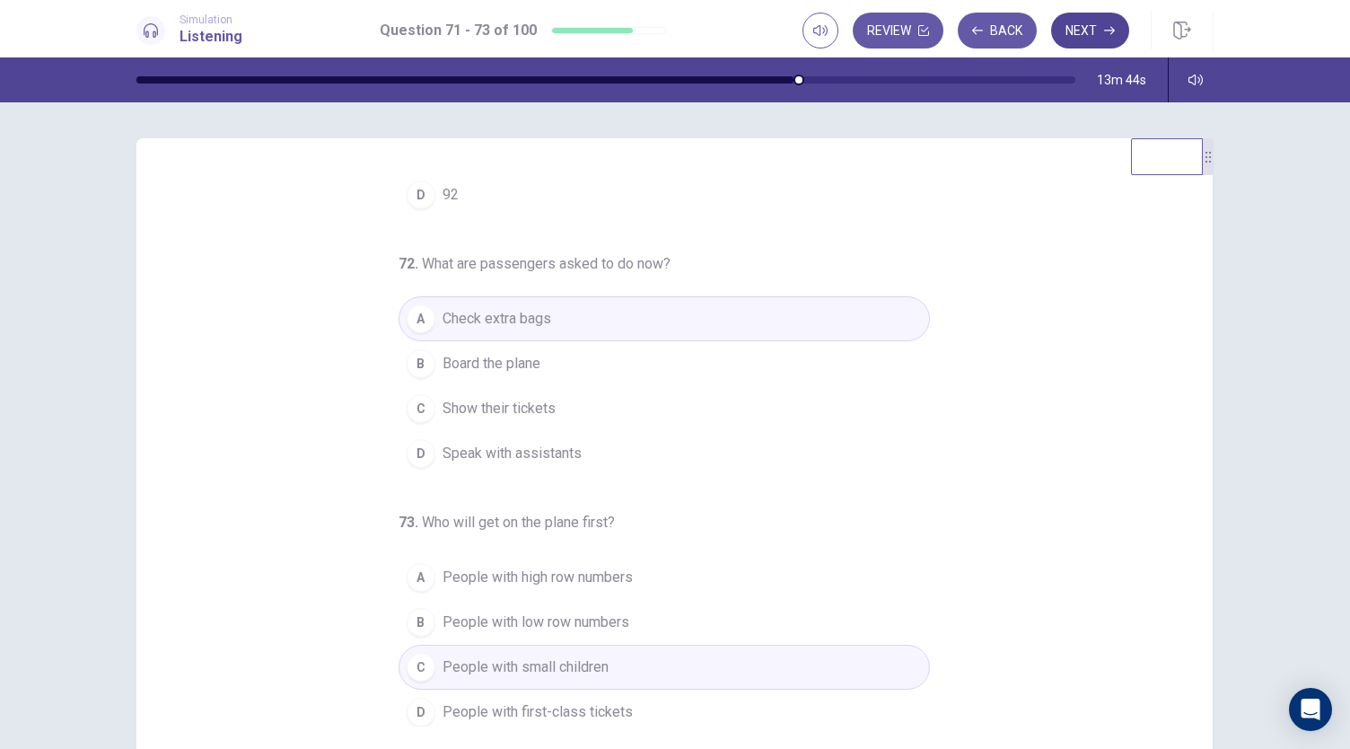
click at [1097, 33] on button "Next" at bounding box center [1090, 31] width 78 height 36
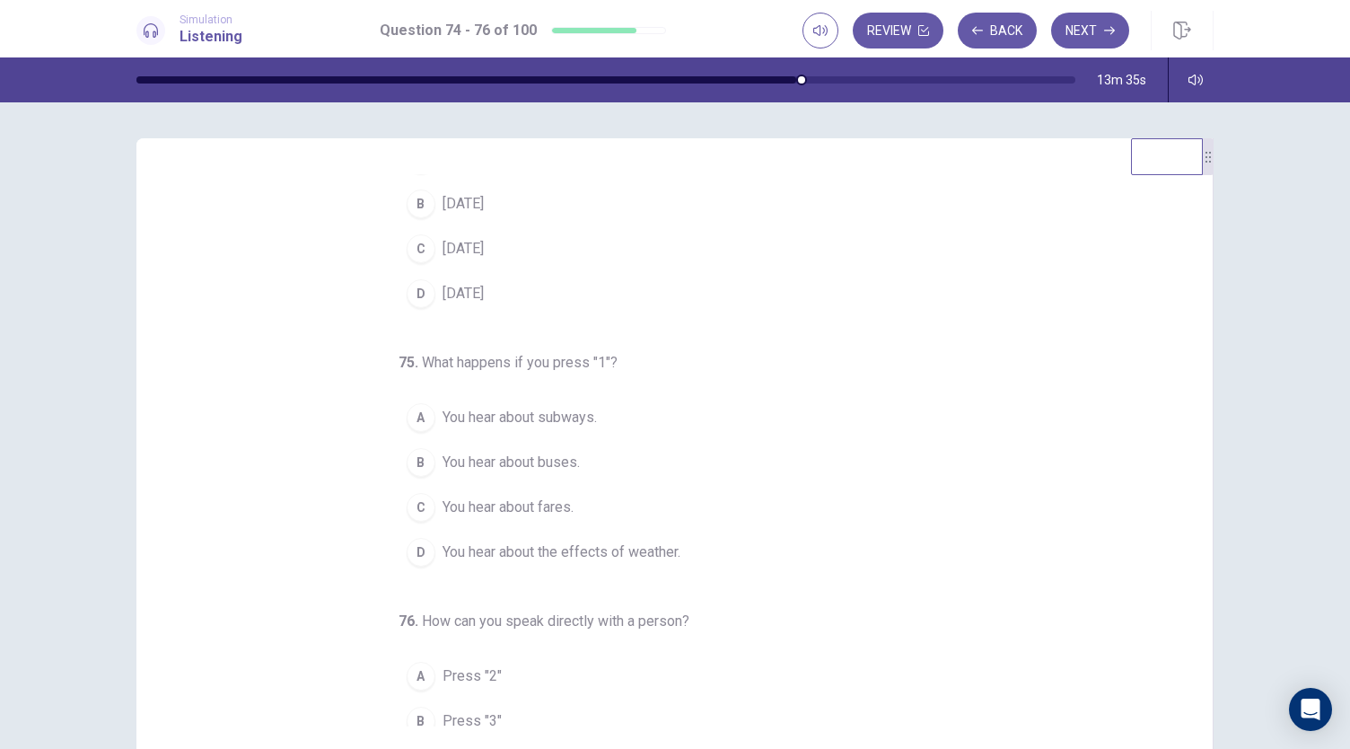
scroll to position [0, 0]
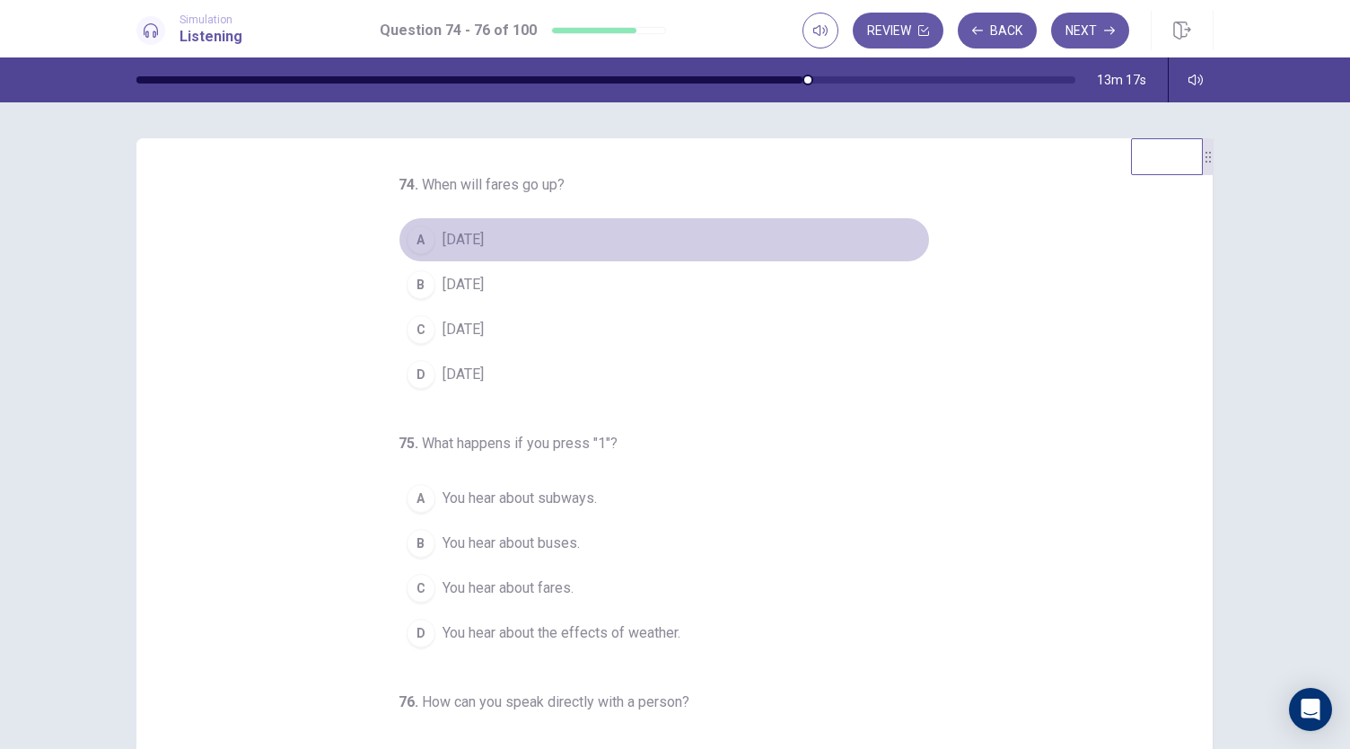
click at [467, 238] on span "September 1" at bounding box center [463, 240] width 41 height 22
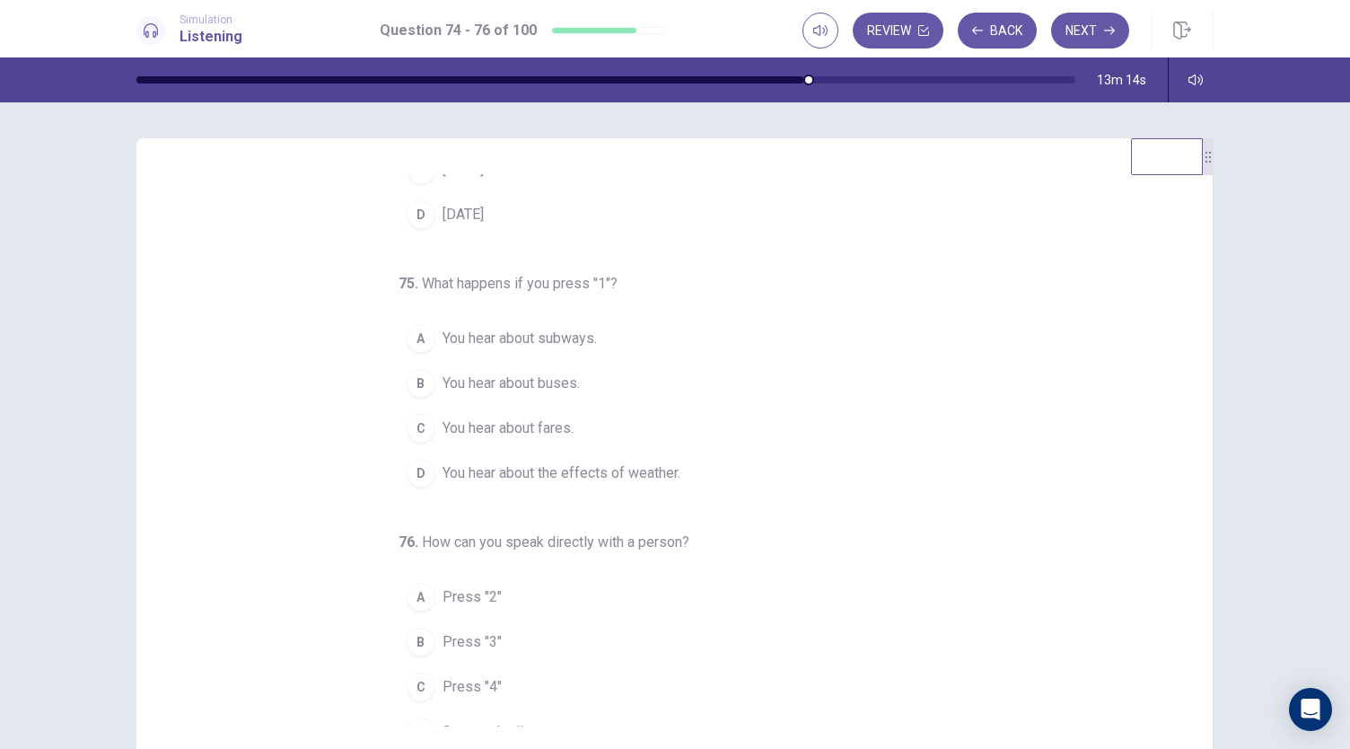
scroll to position [180, 0]
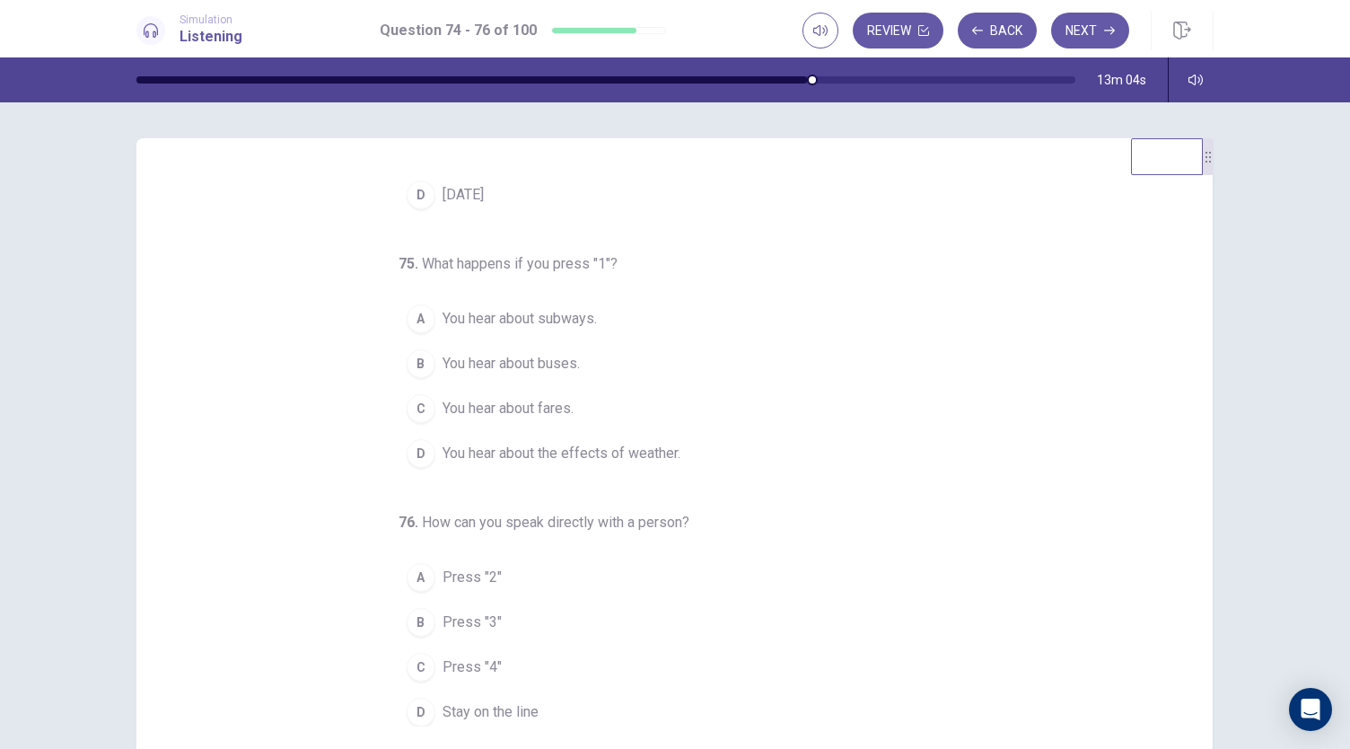
click at [502, 356] on span "You hear about buses." at bounding box center [511, 364] width 137 height 22
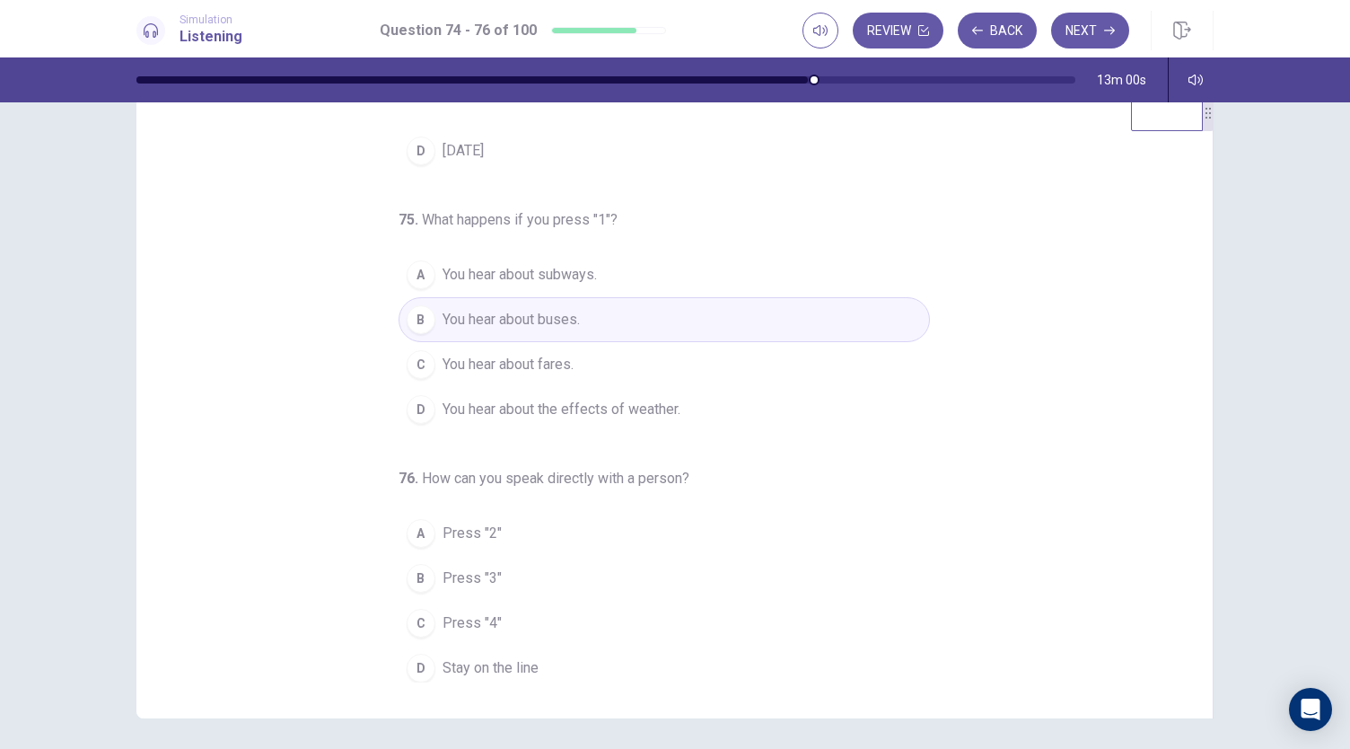
scroll to position [47, 0]
click at [512, 655] on span "Stay on the line" at bounding box center [491, 666] width 96 height 22
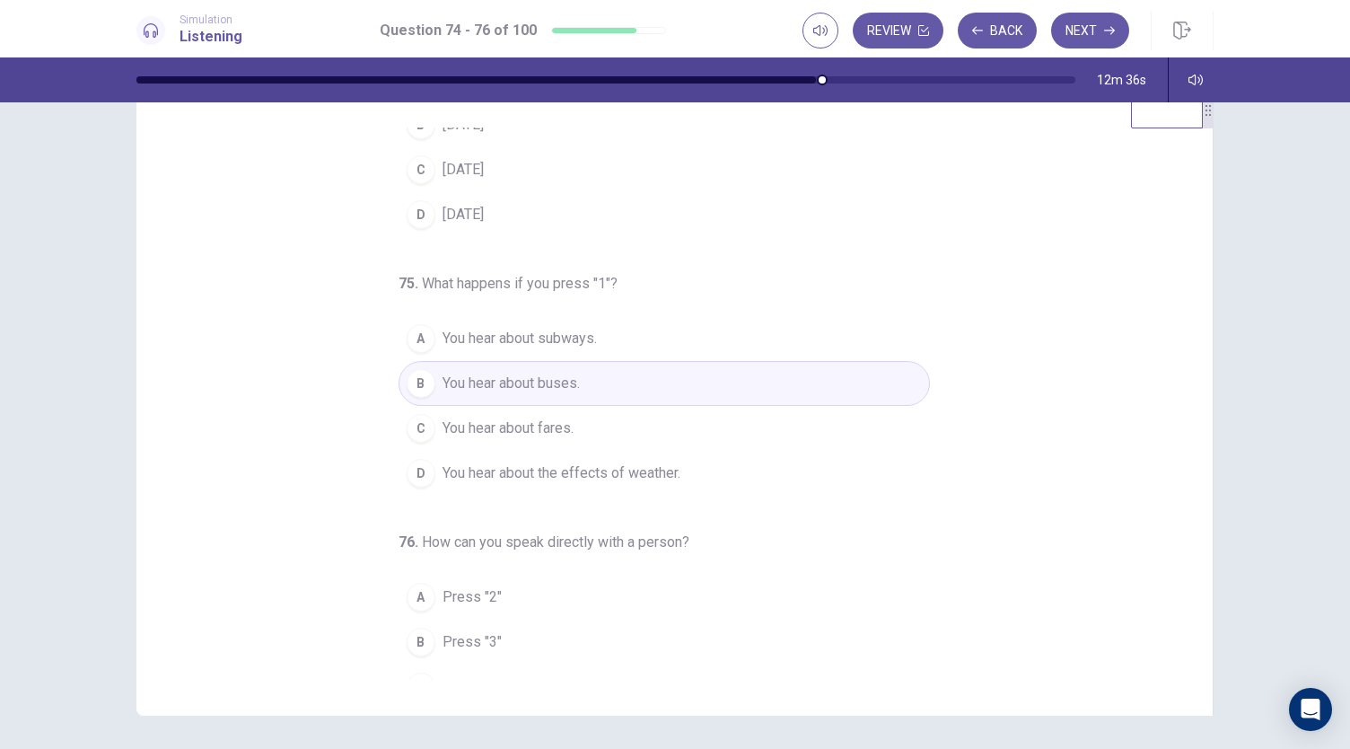
scroll to position [119, 0]
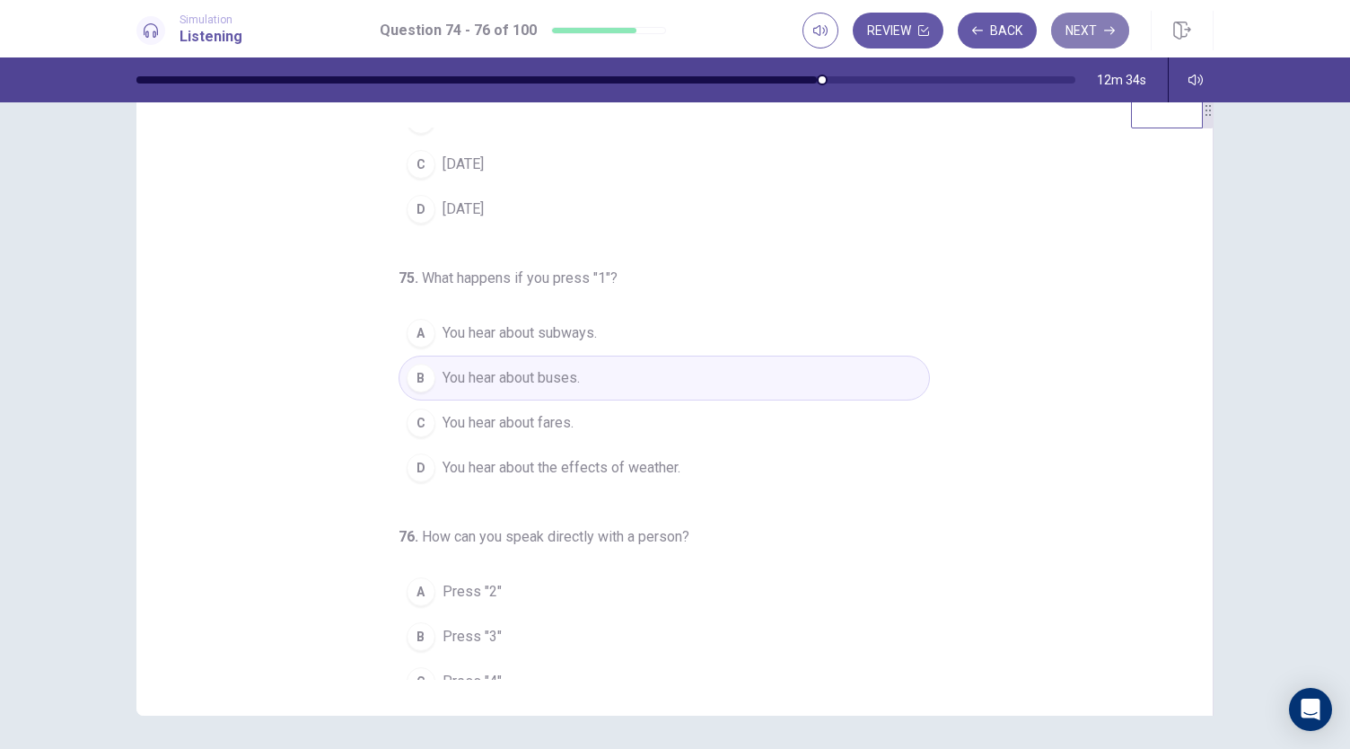
click at [1088, 26] on button "Next" at bounding box center [1090, 31] width 78 height 36
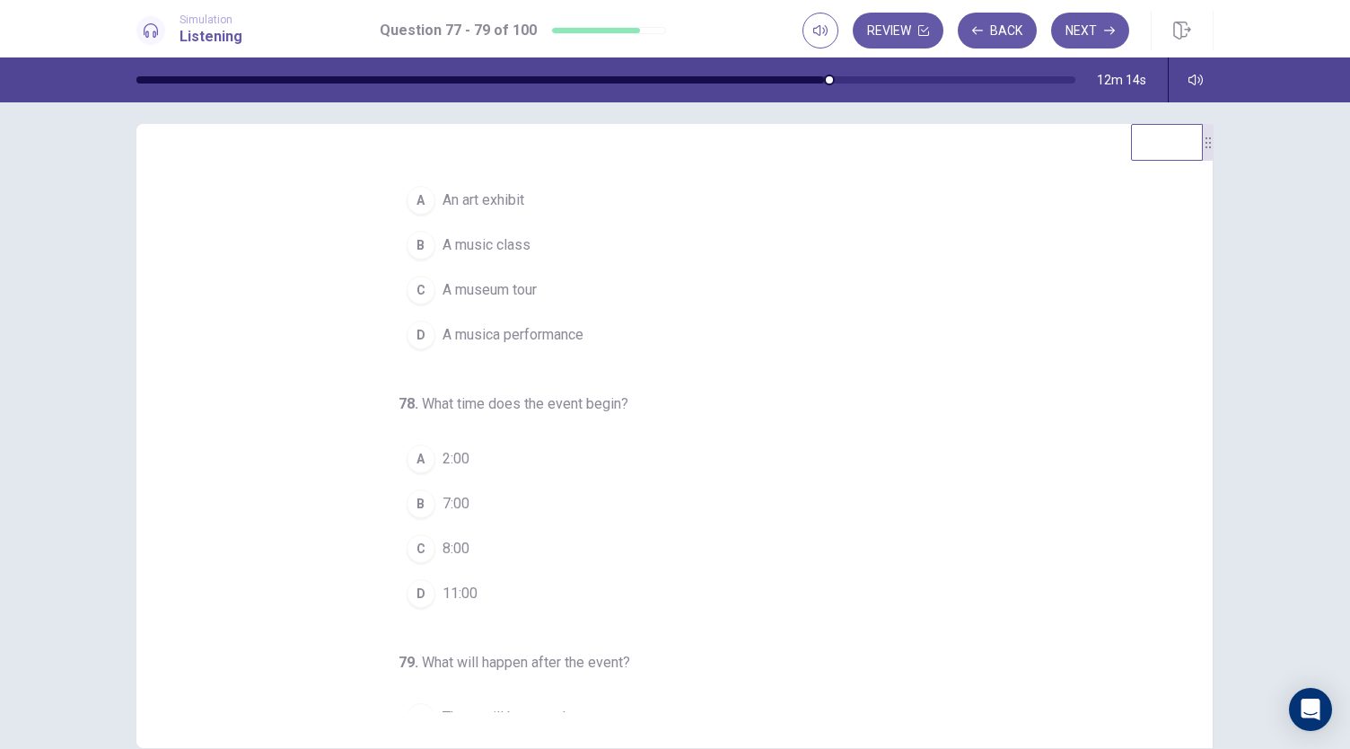
scroll to position [0, 0]
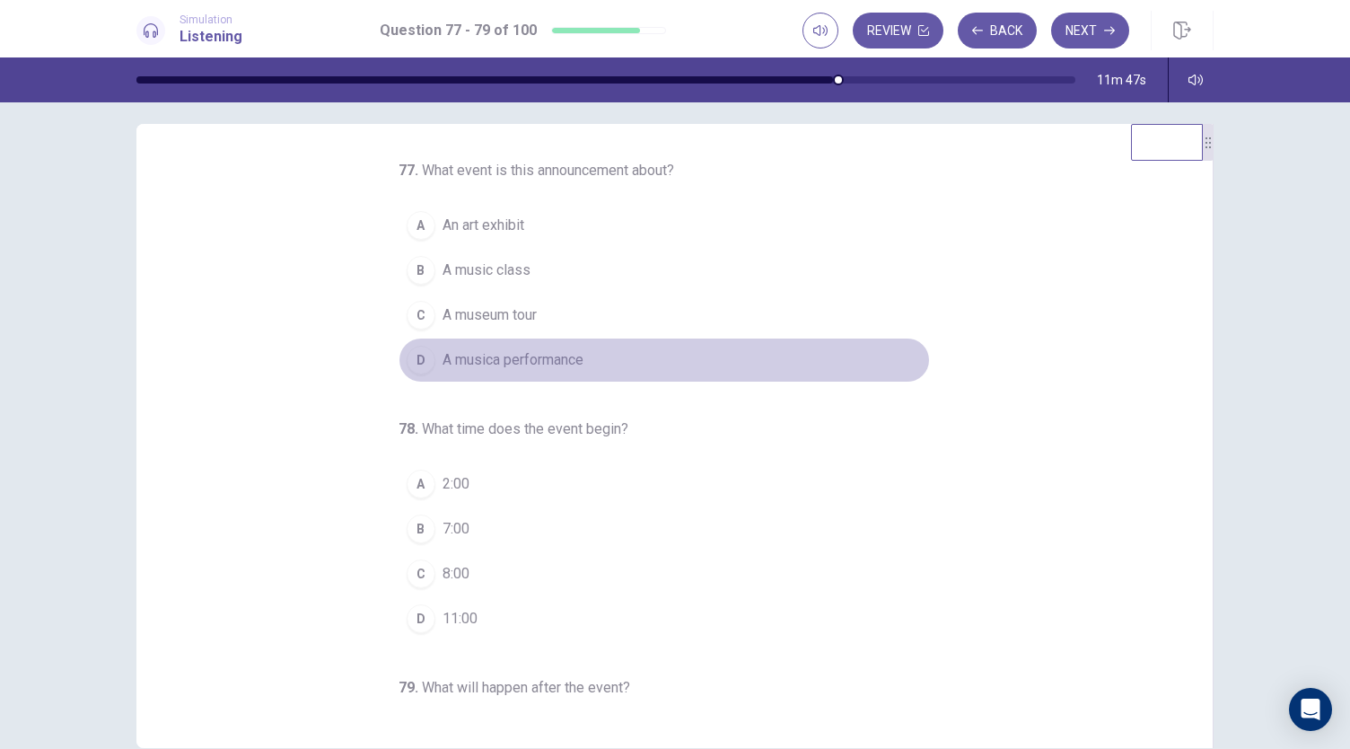
click at [454, 360] on span "A musica performance" at bounding box center [513, 360] width 141 height 22
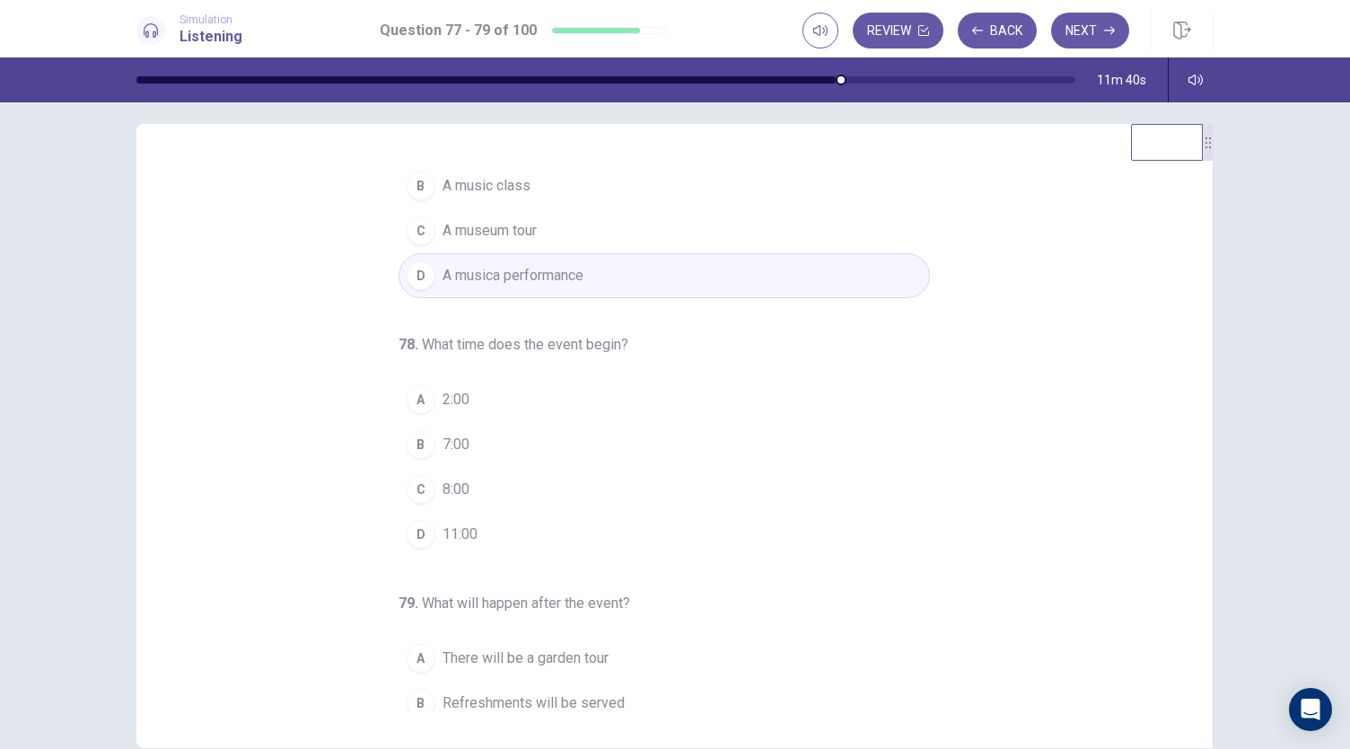
scroll to position [99, 0]
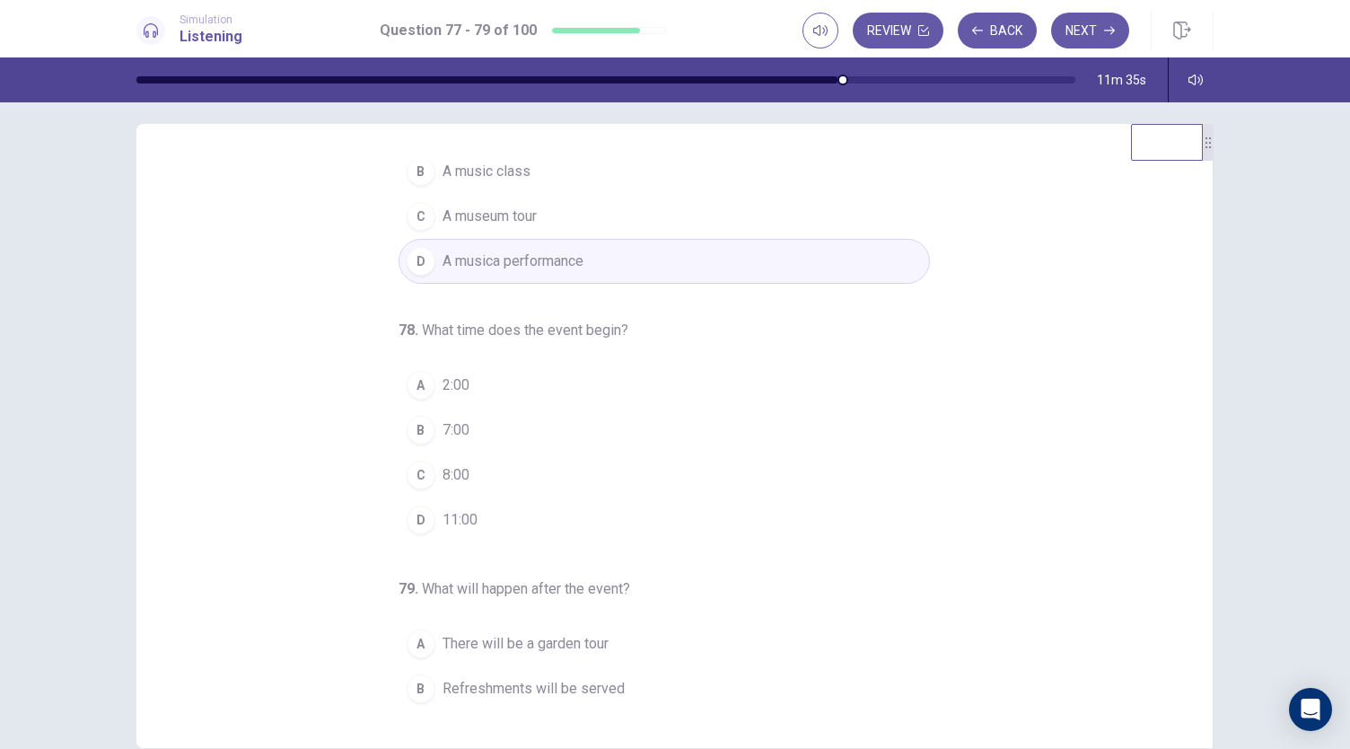
click at [443, 467] on span "8:00" at bounding box center [456, 475] width 27 height 22
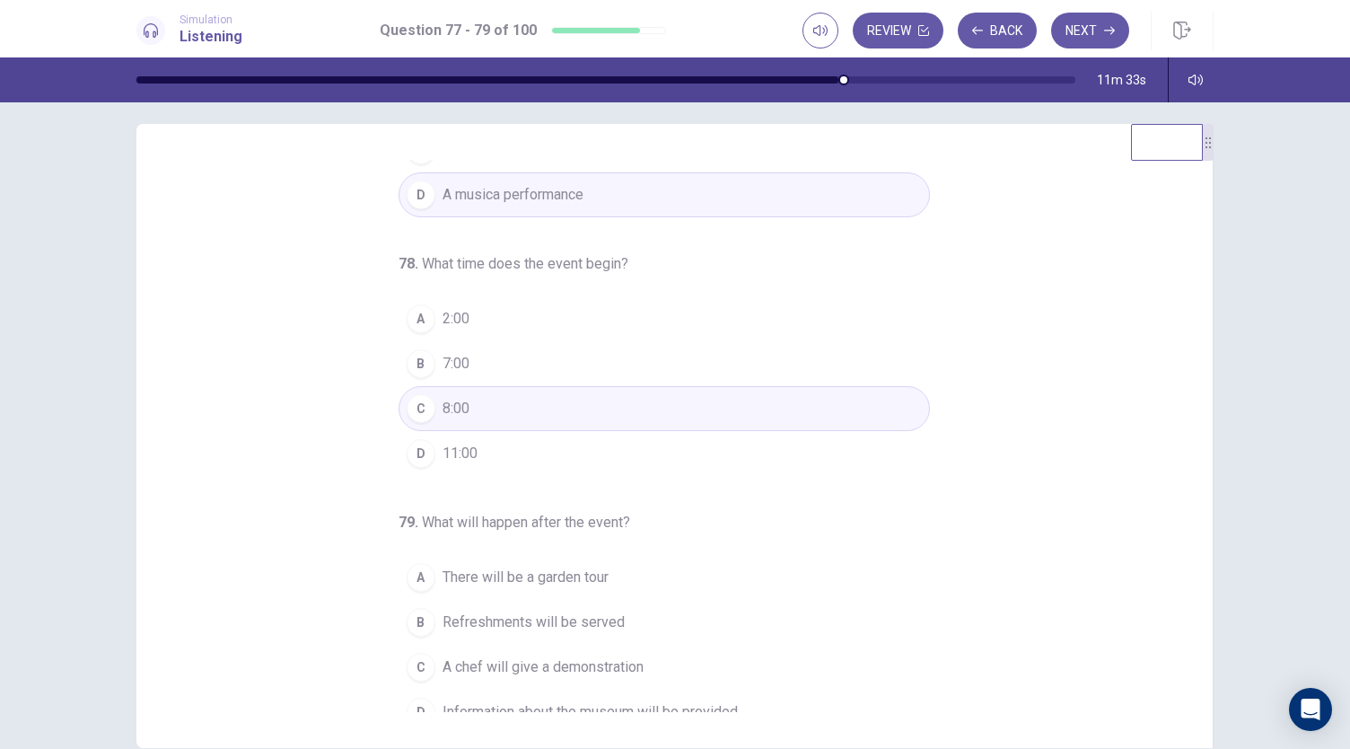
scroll to position [180, 0]
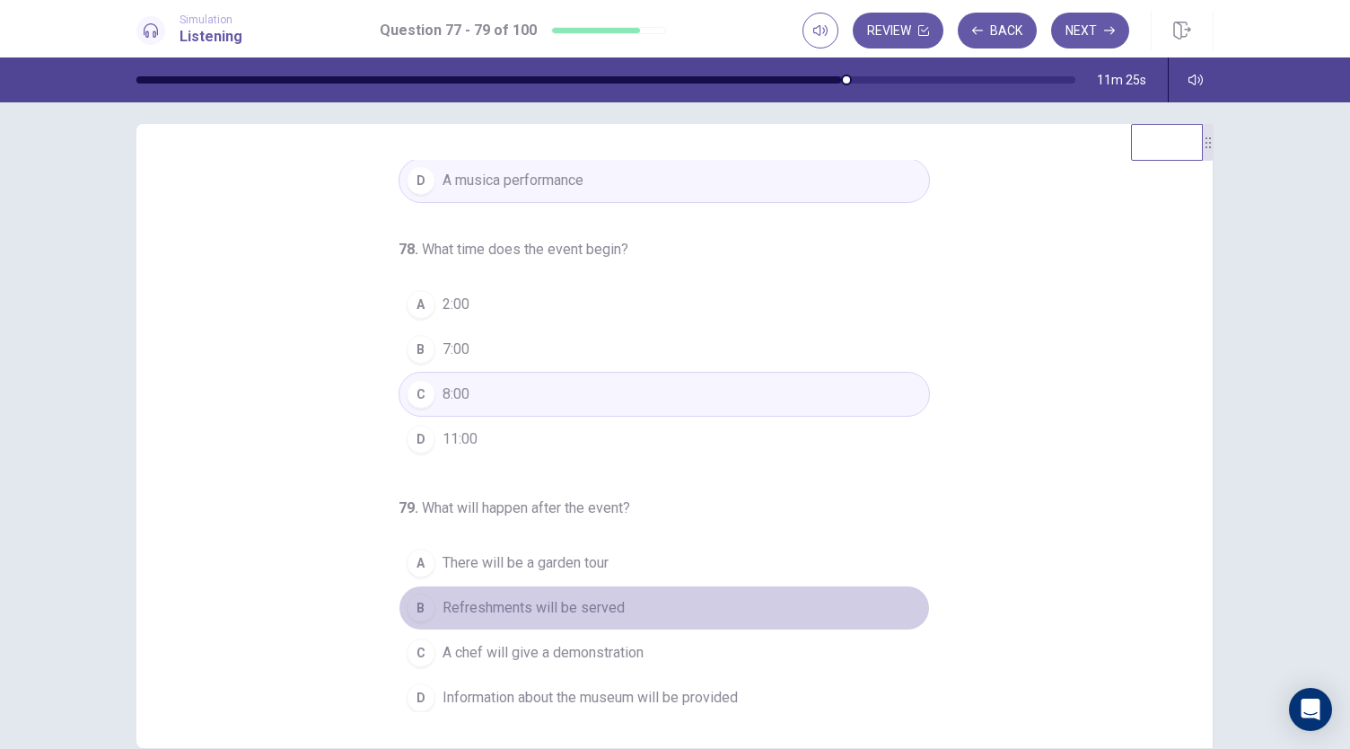
click at [552, 607] on span "Refreshments will be served" at bounding box center [534, 608] width 182 height 22
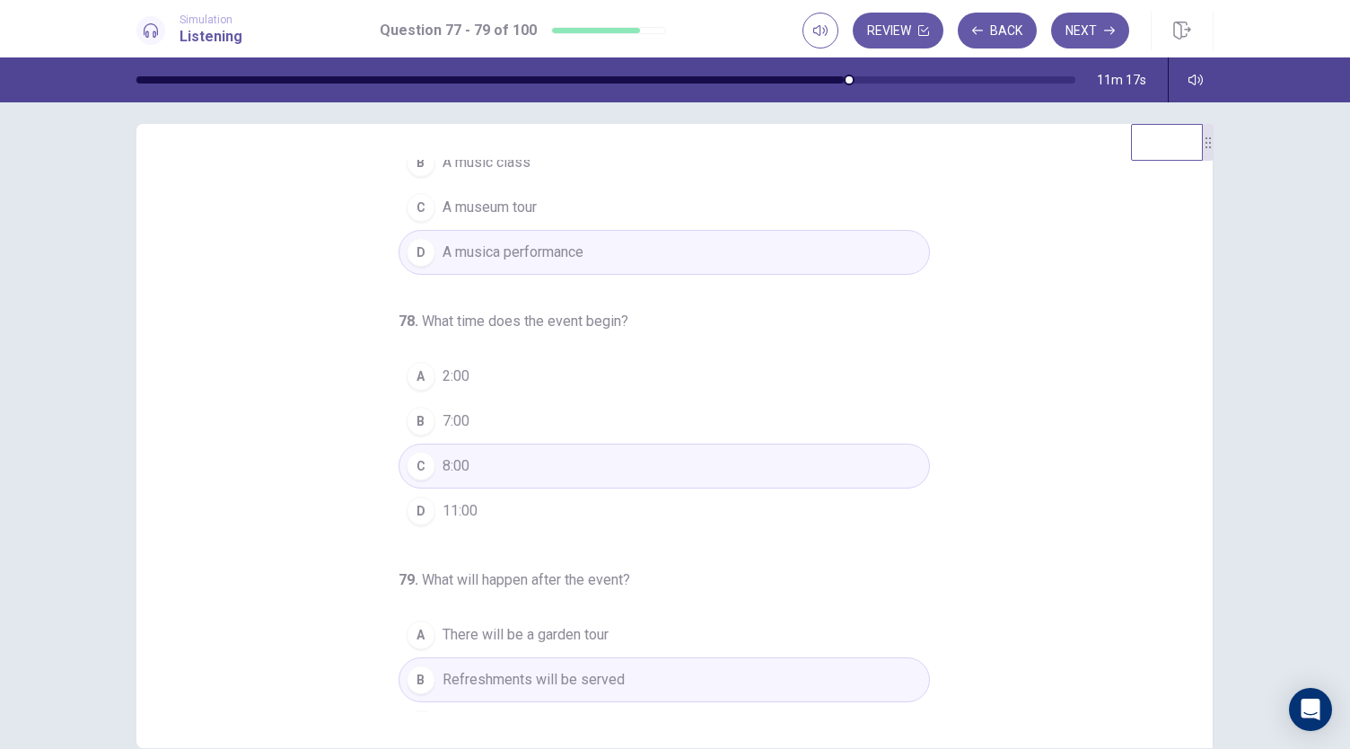
scroll to position [104, 0]
click at [1085, 37] on button "Next" at bounding box center [1090, 31] width 78 height 36
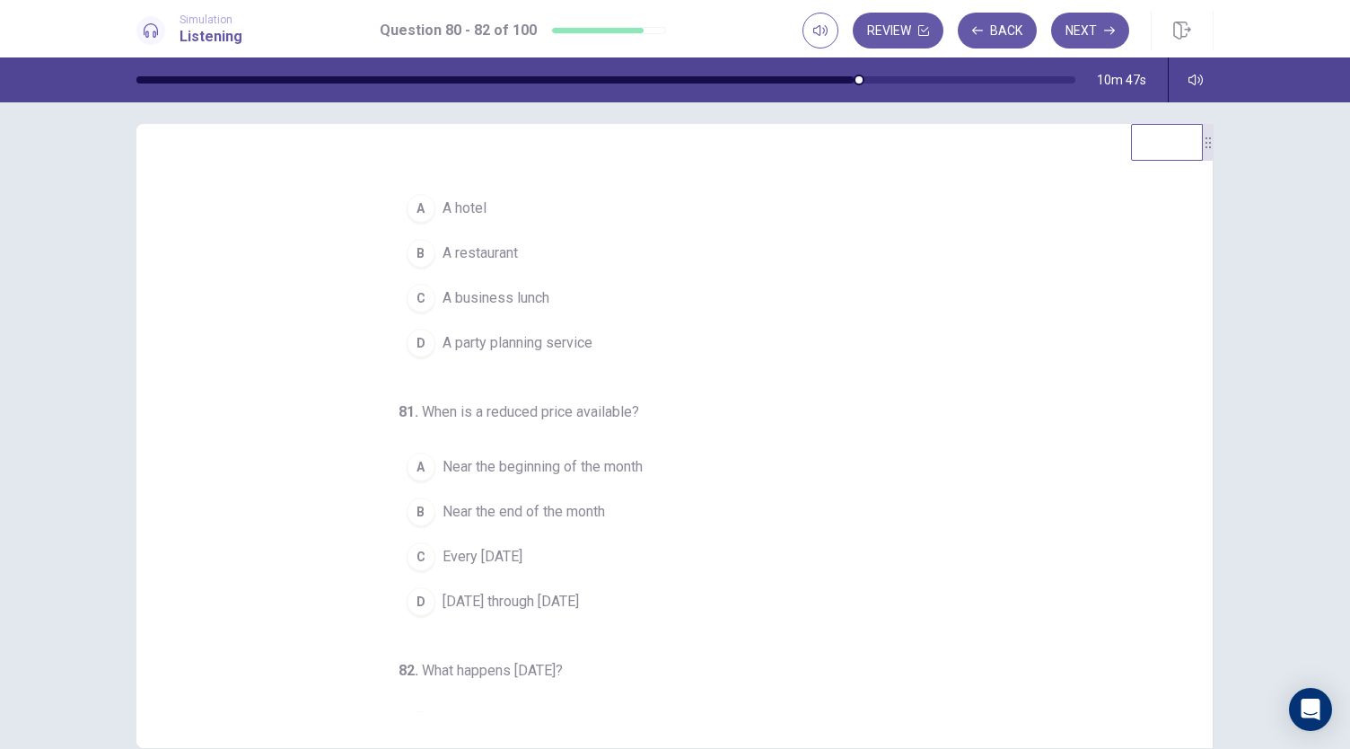
scroll to position [0, 0]
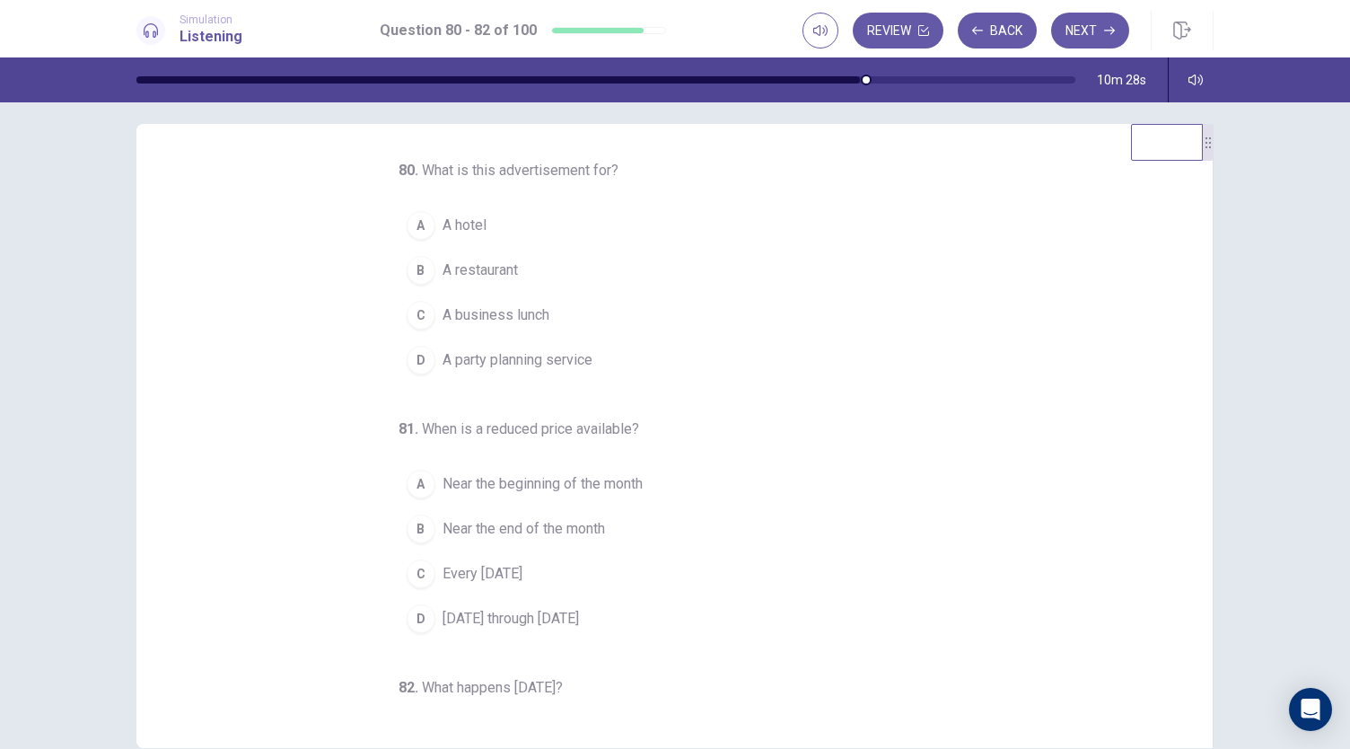
click at [488, 268] on span "A restaurant" at bounding box center [480, 270] width 75 height 22
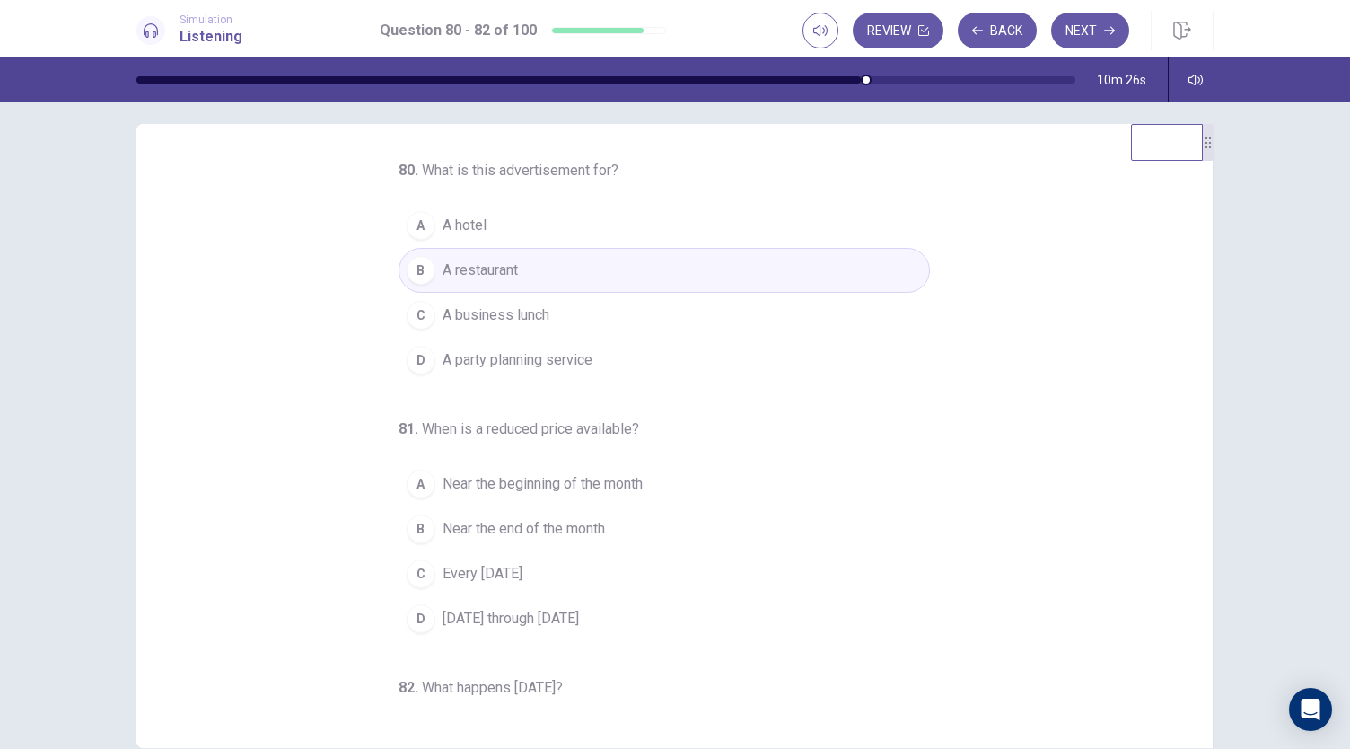
click at [566, 226] on button "A A hotel" at bounding box center [665, 225] width 532 height 45
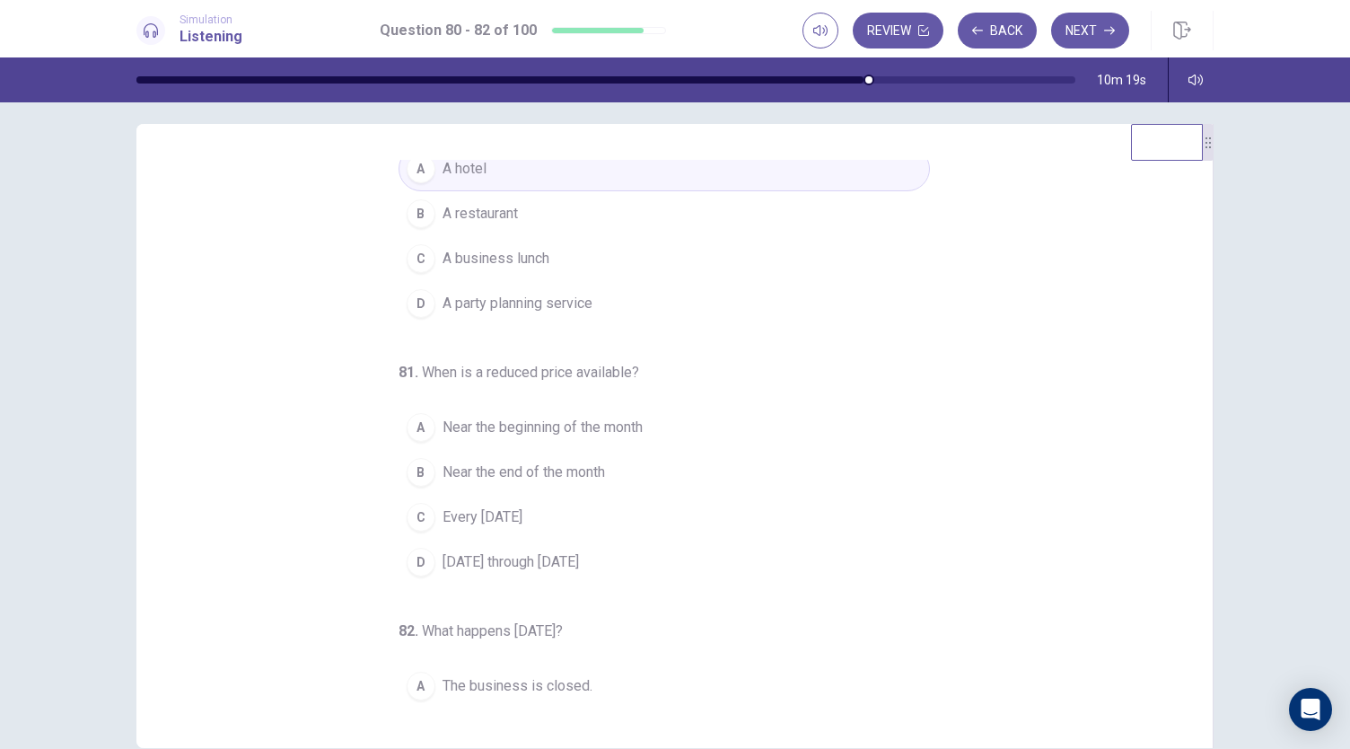
scroll to position [42, 0]
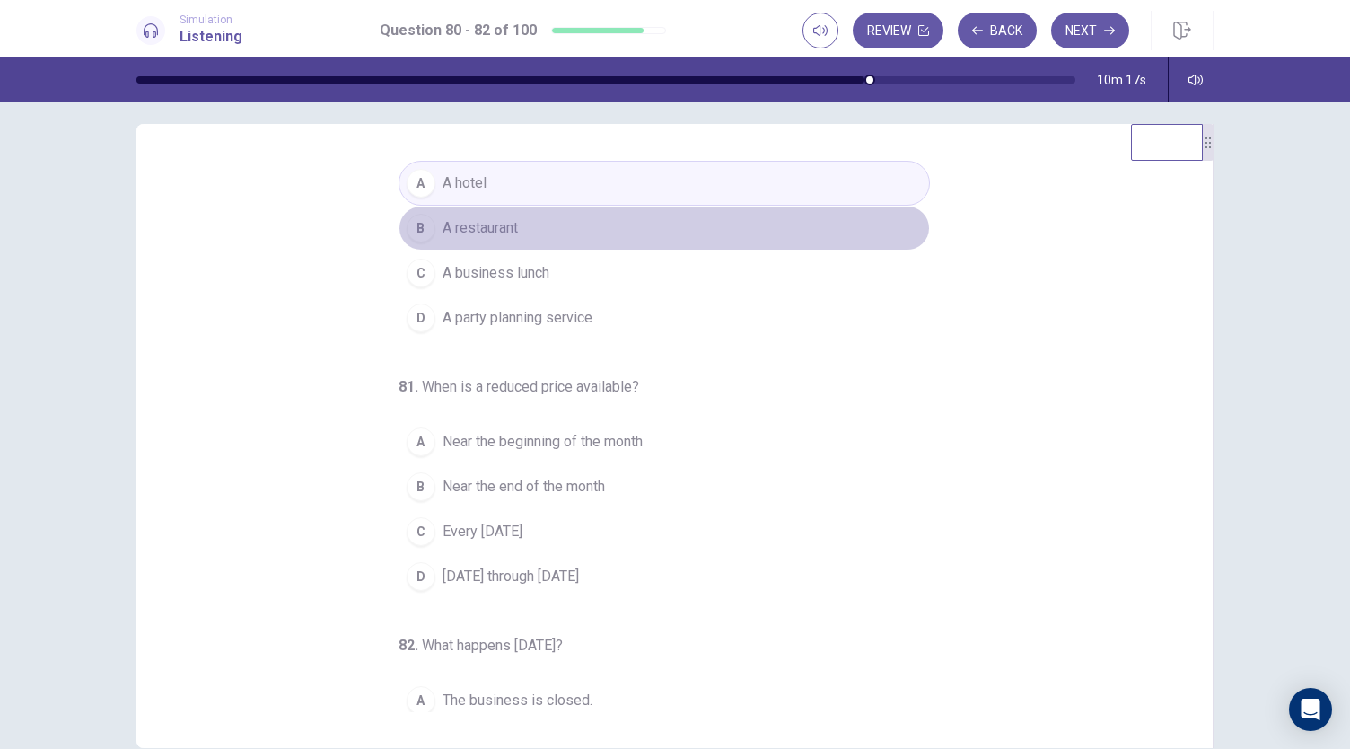
click at [640, 220] on button "B A restaurant" at bounding box center [665, 228] width 532 height 45
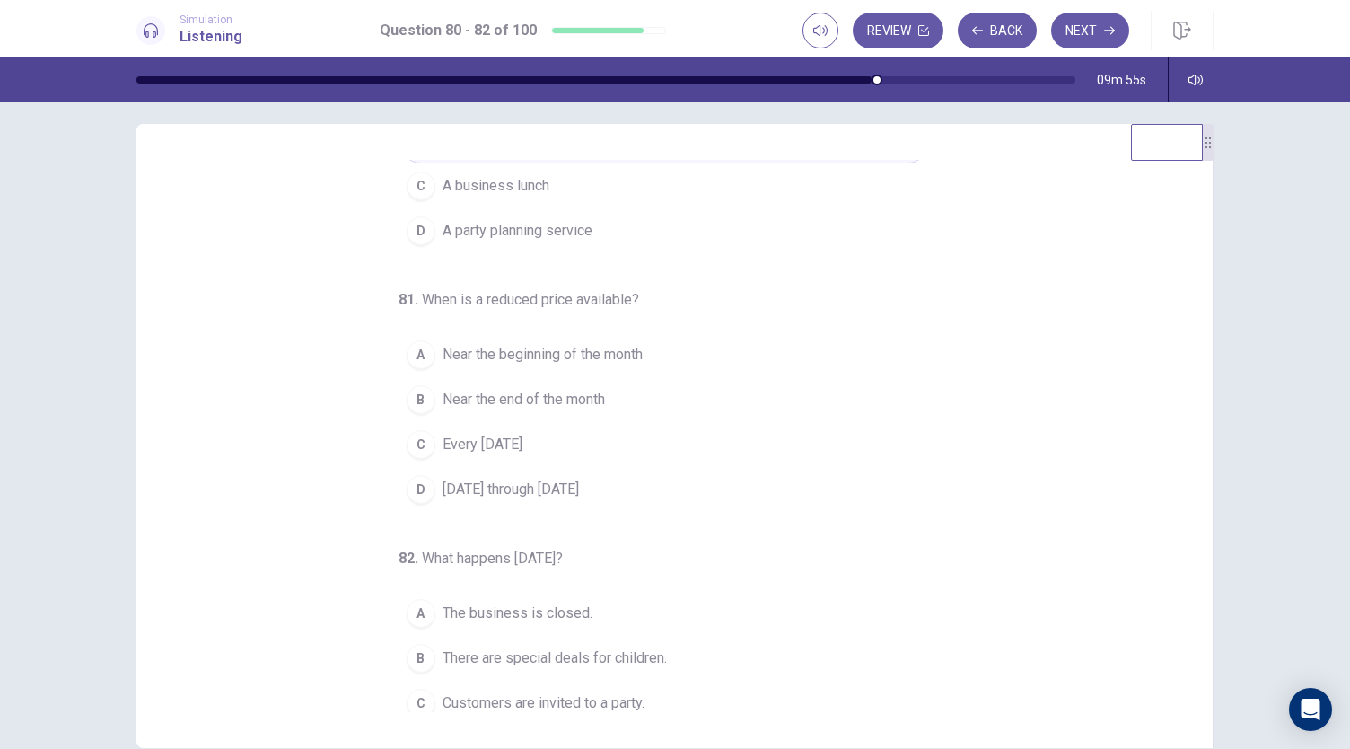
scroll to position [134, 0]
click at [514, 434] on span "Every Wednesday" at bounding box center [483, 440] width 80 height 22
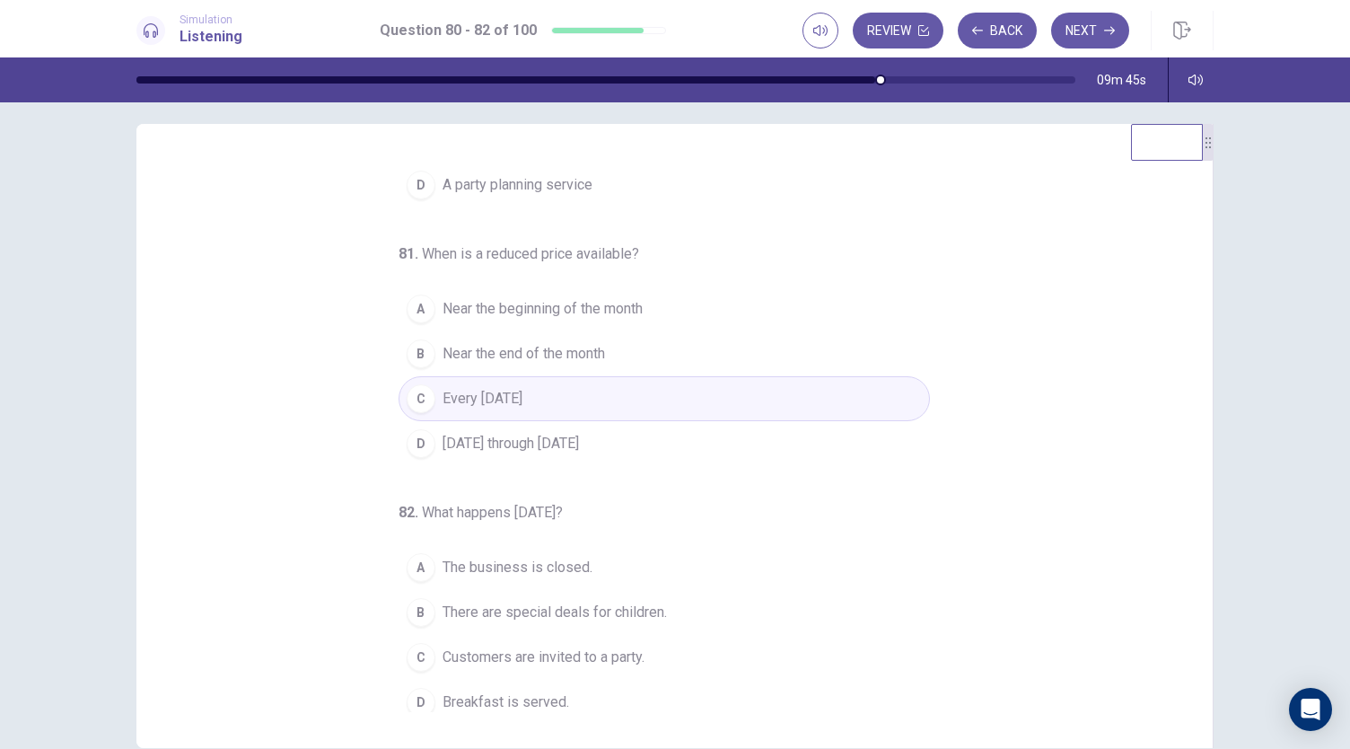
scroll to position [180, 0]
click at [510, 689] on span "Breakfast is served." at bounding box center [506, 698] width 127 height 22
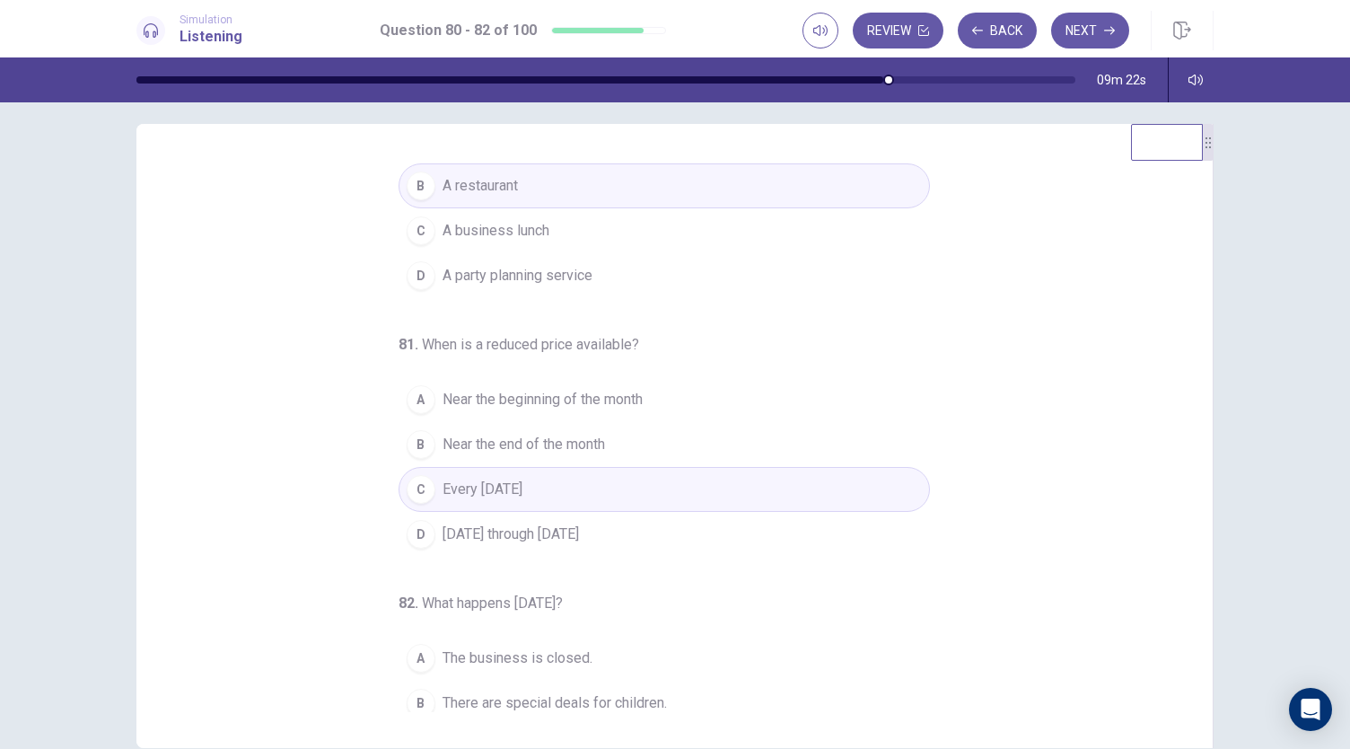
scroll to position [77, 0]
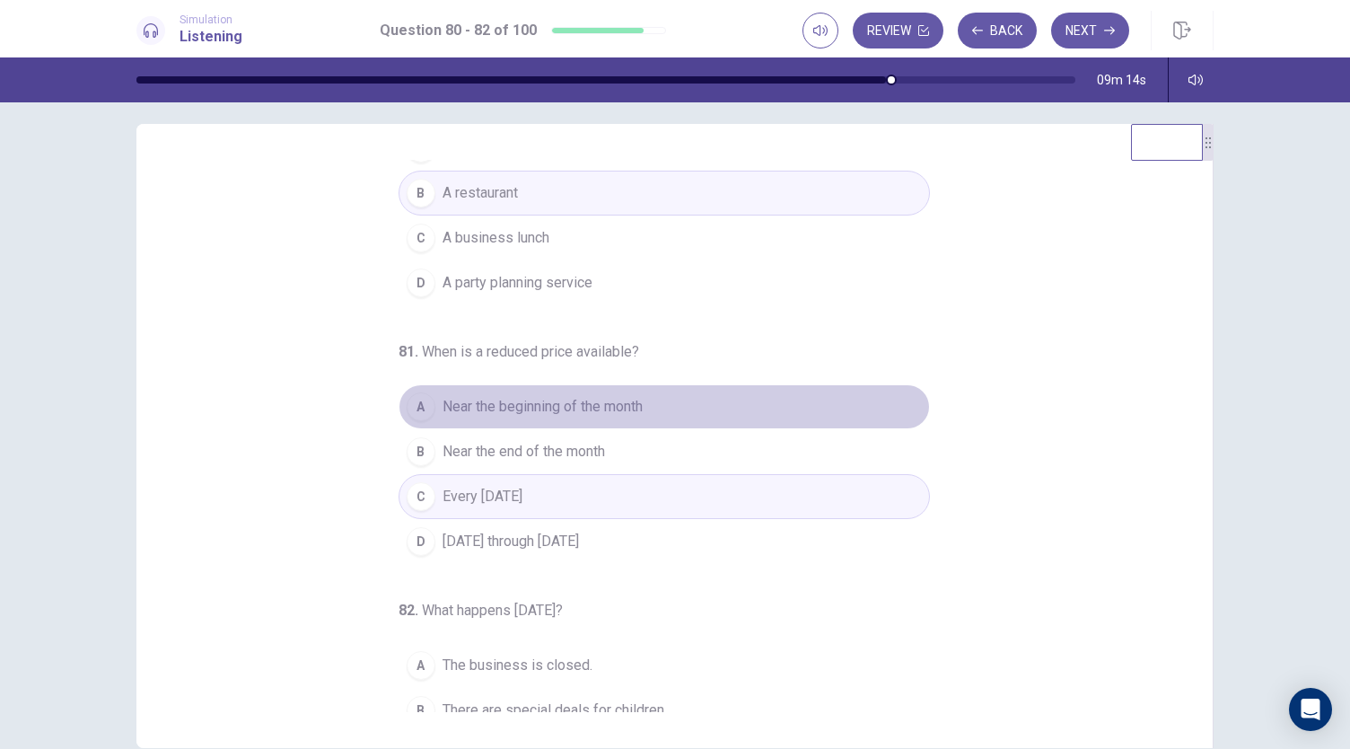
click at [543, 403] on span "Near the beginning of the month" at bounding box center [543, 407] width 200 height 22
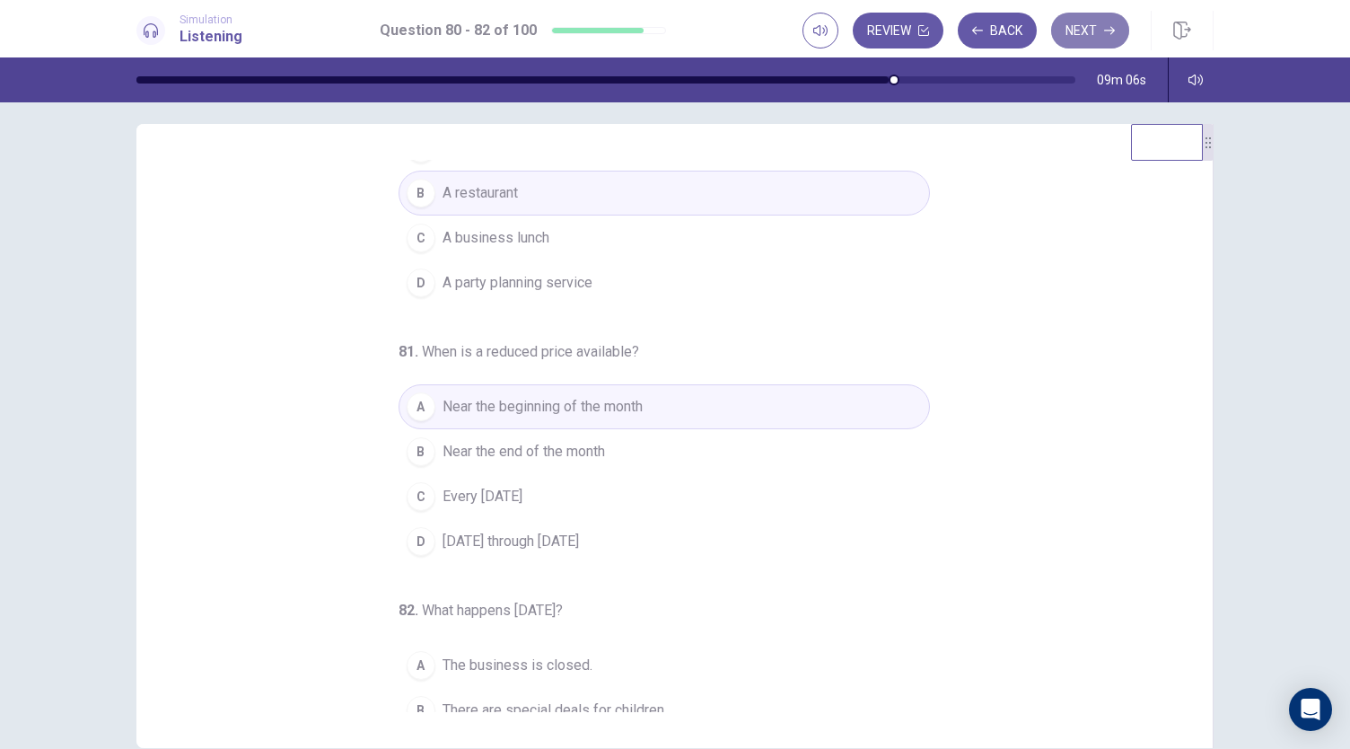
click at [1084, 33] on button "Next" at bounding box center [1090, 31] width 78 height 36
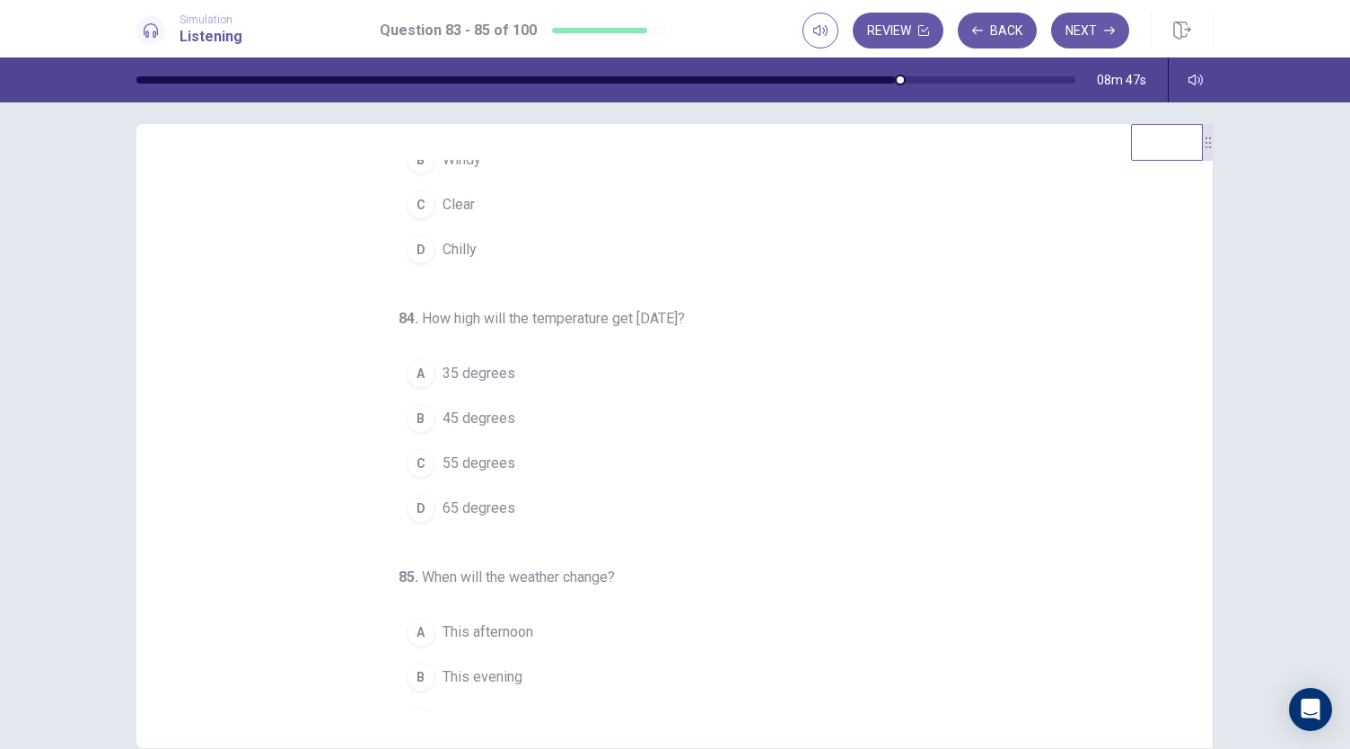
scroll to position [0, 0]
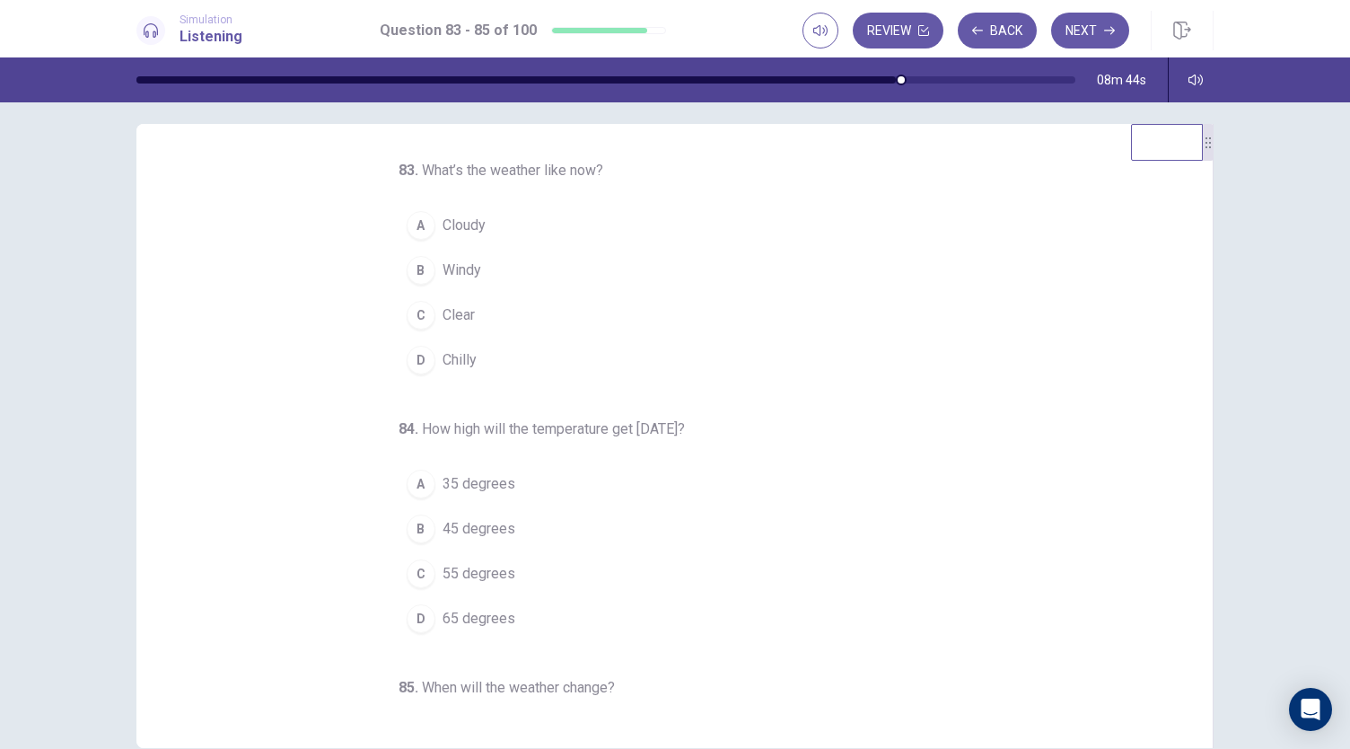
click at [460, 224] on span "Cloudy" at bounding box center [464, 226] width 43 height 22
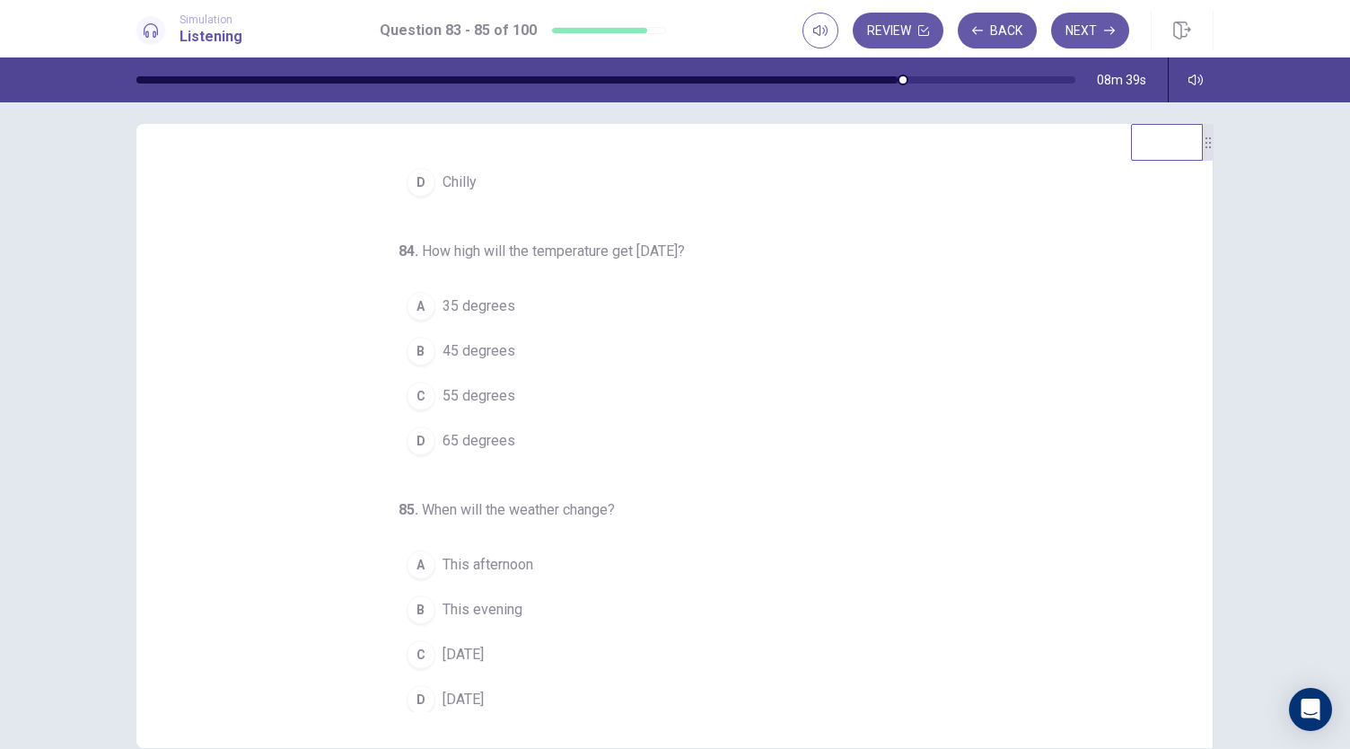
scroll to position [180, 0]
click at [459, 391] on span "55 degrees" at bounding box center [479, 394] width 73 height 22
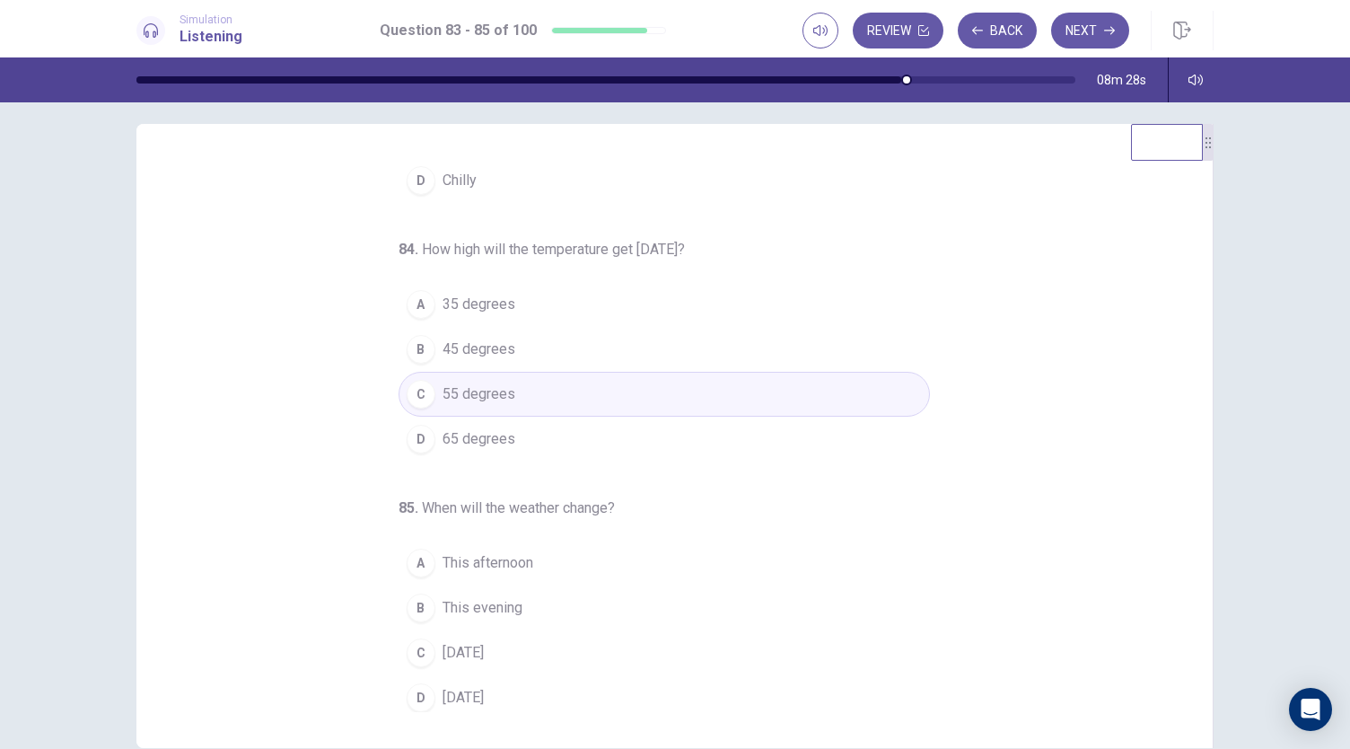
click at [470, 607] on span "This evening" at bounding box center [483, 608] width 80 height 22
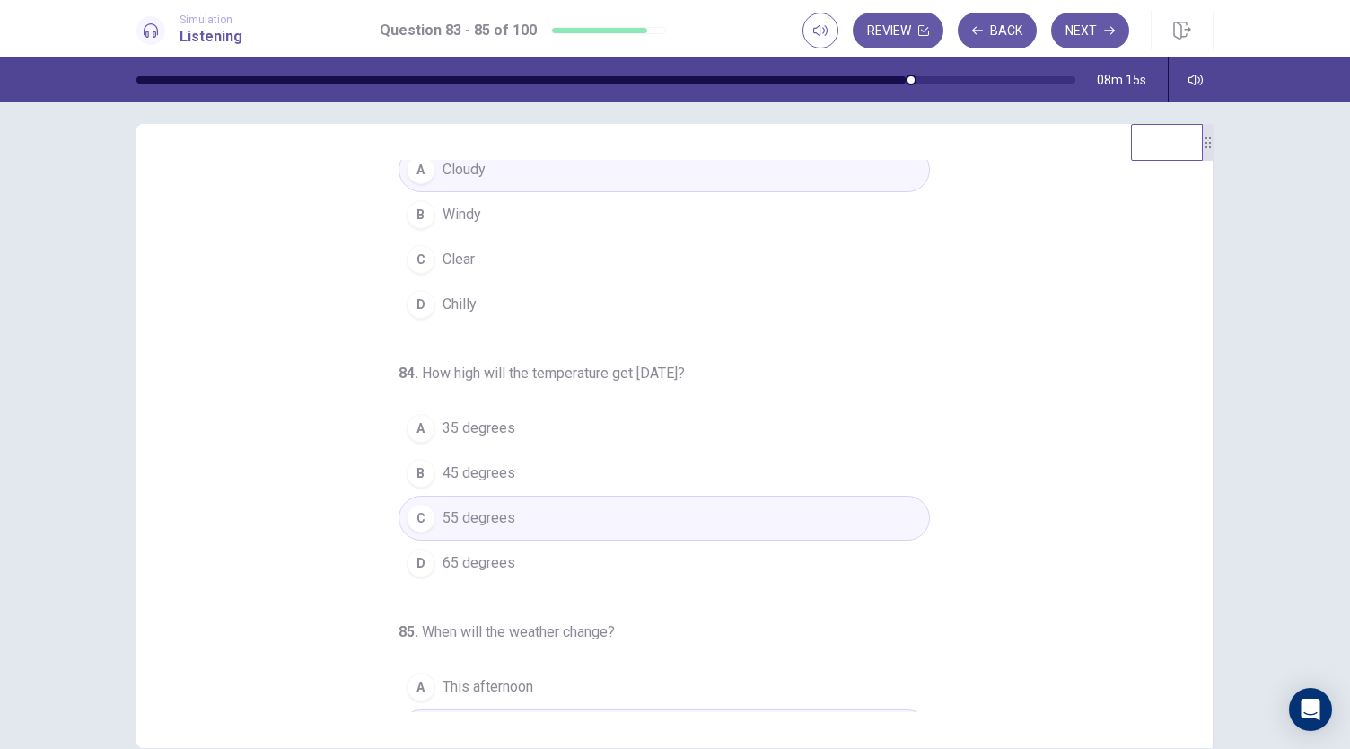
scroll to position [0, 0]
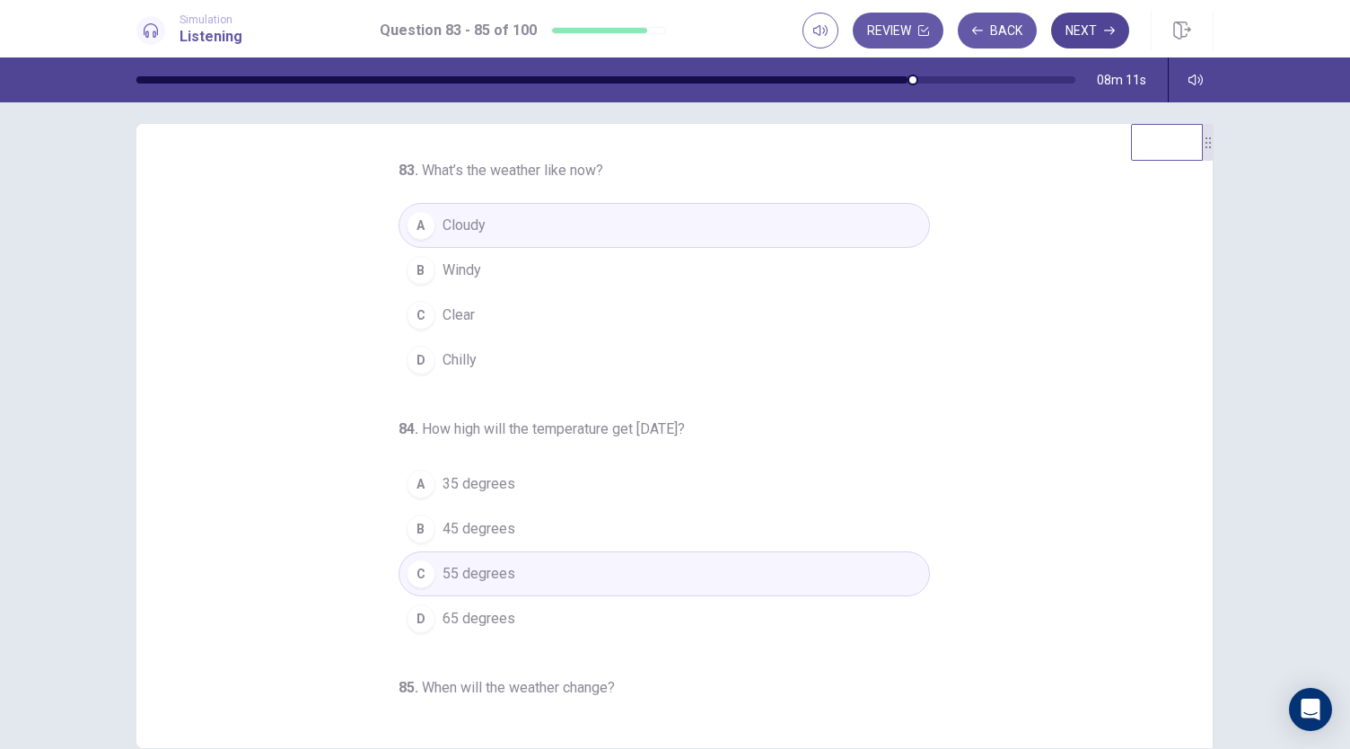
click at [1101, 22] on button "Next" at bounding box center [1090, 31] width 78 height 36
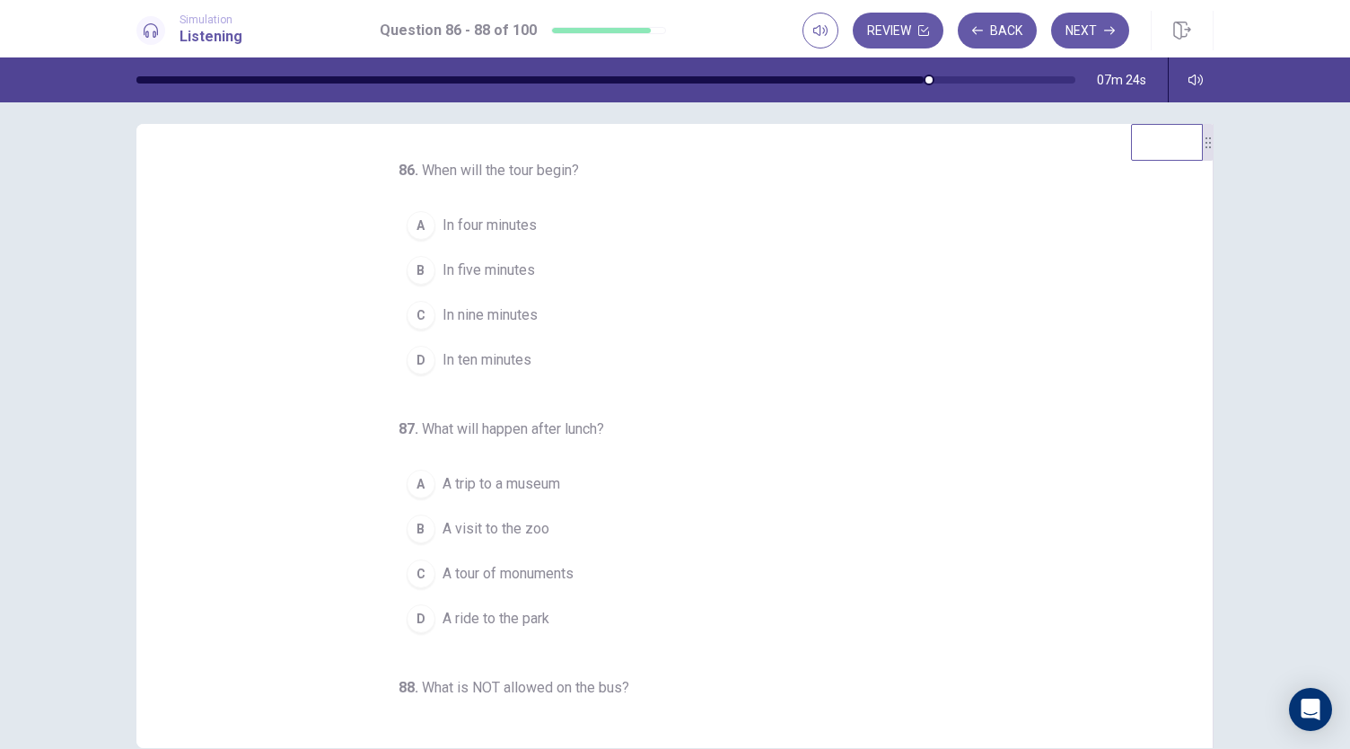
click at [489, 365] on span "In ten minutes" at bounding box center [487, 360] width 89 height 22
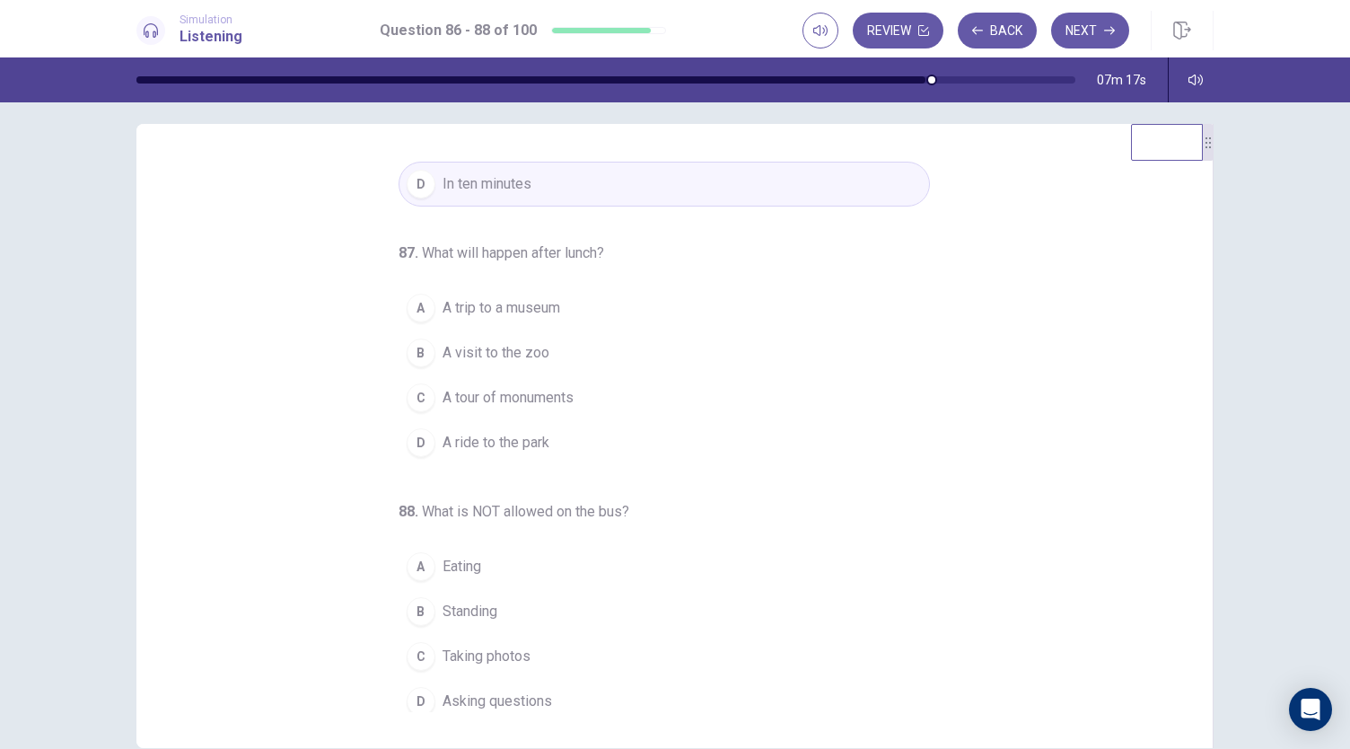
scroll to position [178, 0]
click at [530, 345] on span "A visit to the zoo" at bounding box center [496, 351] width 107 height 22
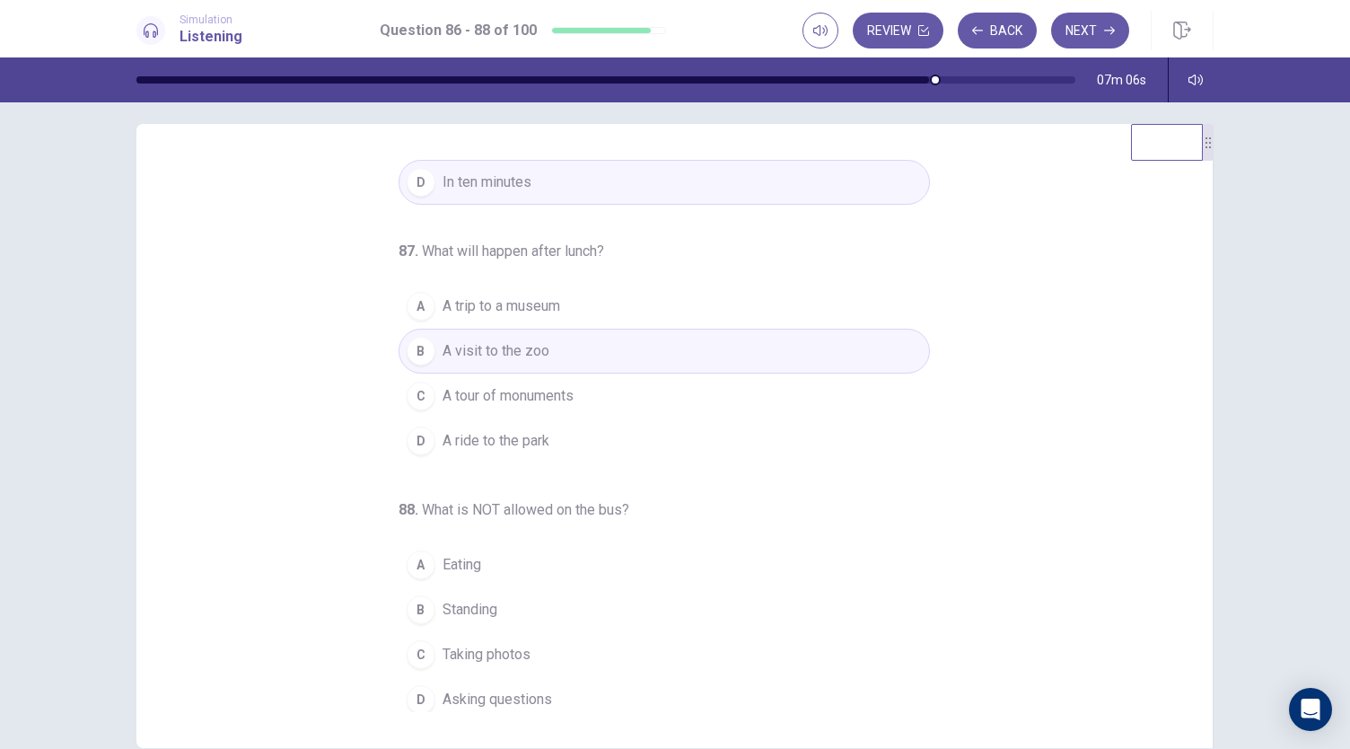
click at [505, 302] on span "A trip to a museum" at bounding box center [502, 306] width 118 height 22
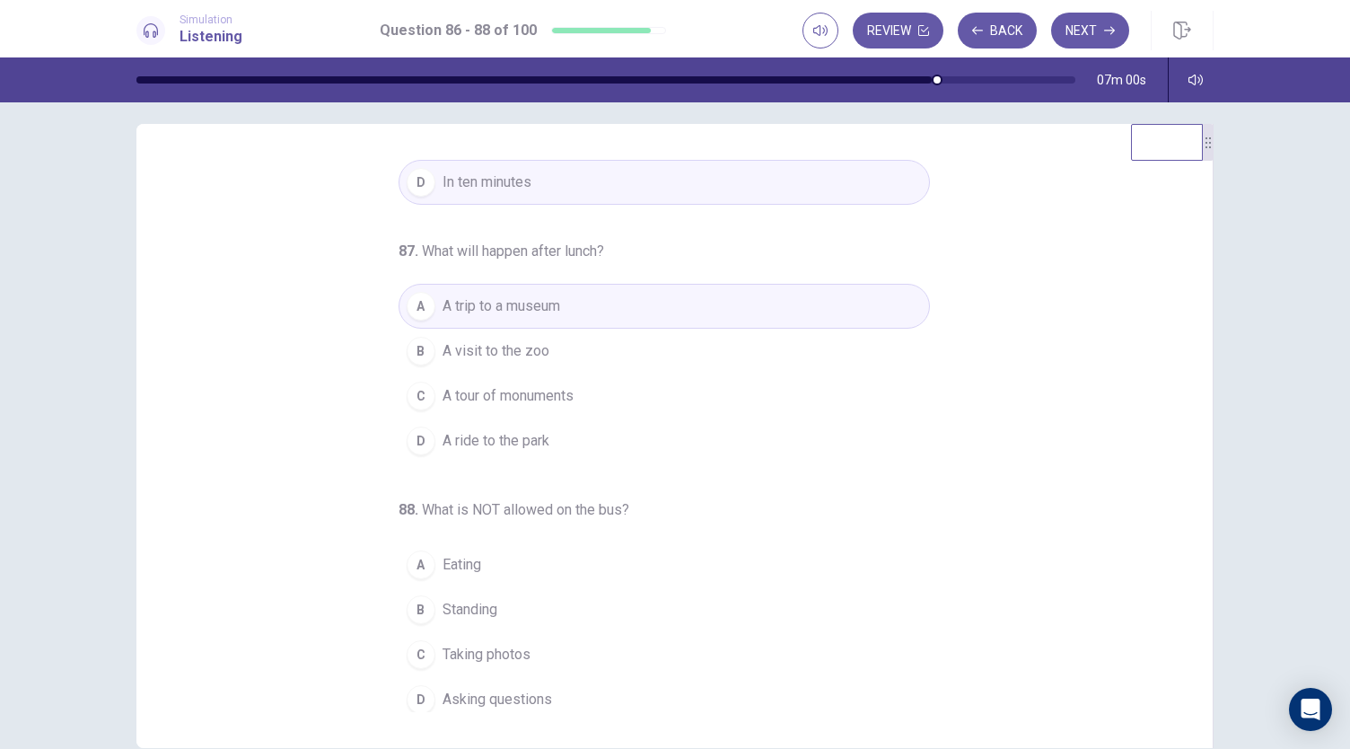
scroll to position [180, 0]
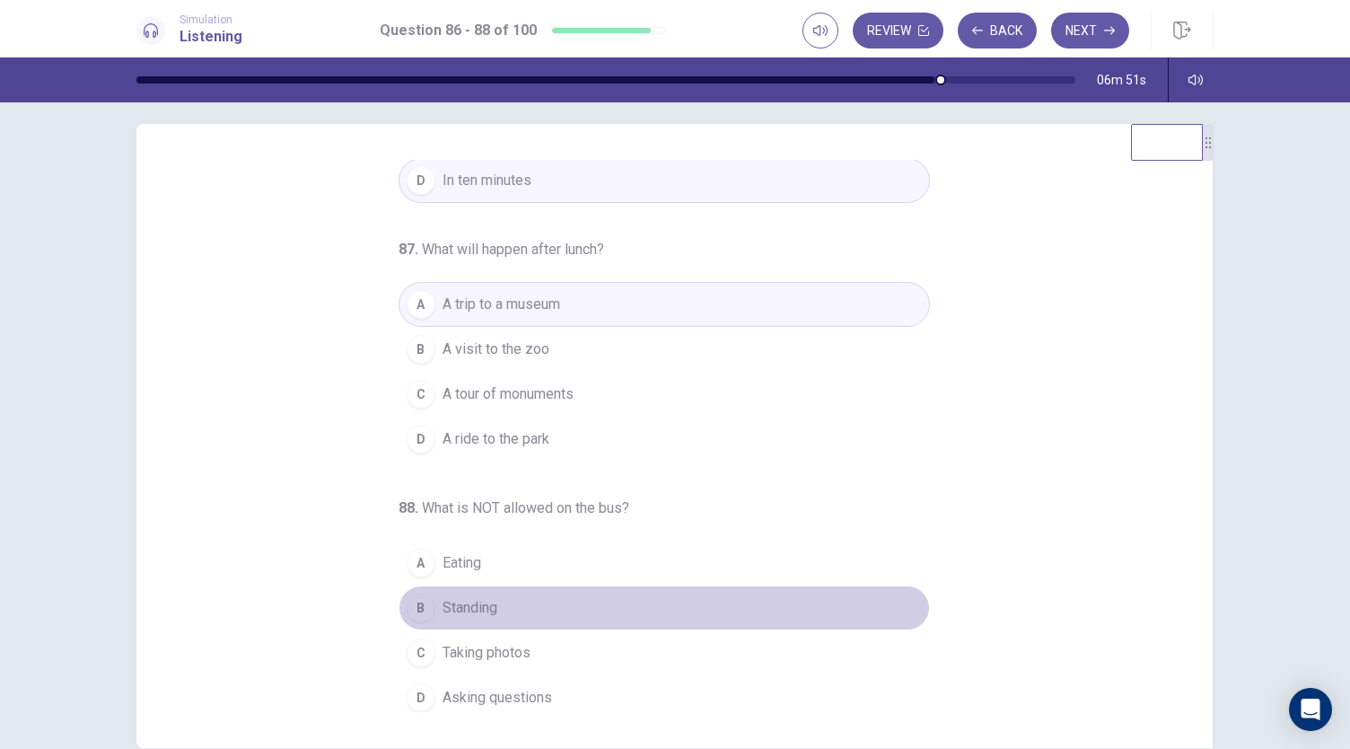
click at [466, 598] on span "Standing" at bounding box center [470, 608] width 55 height 22
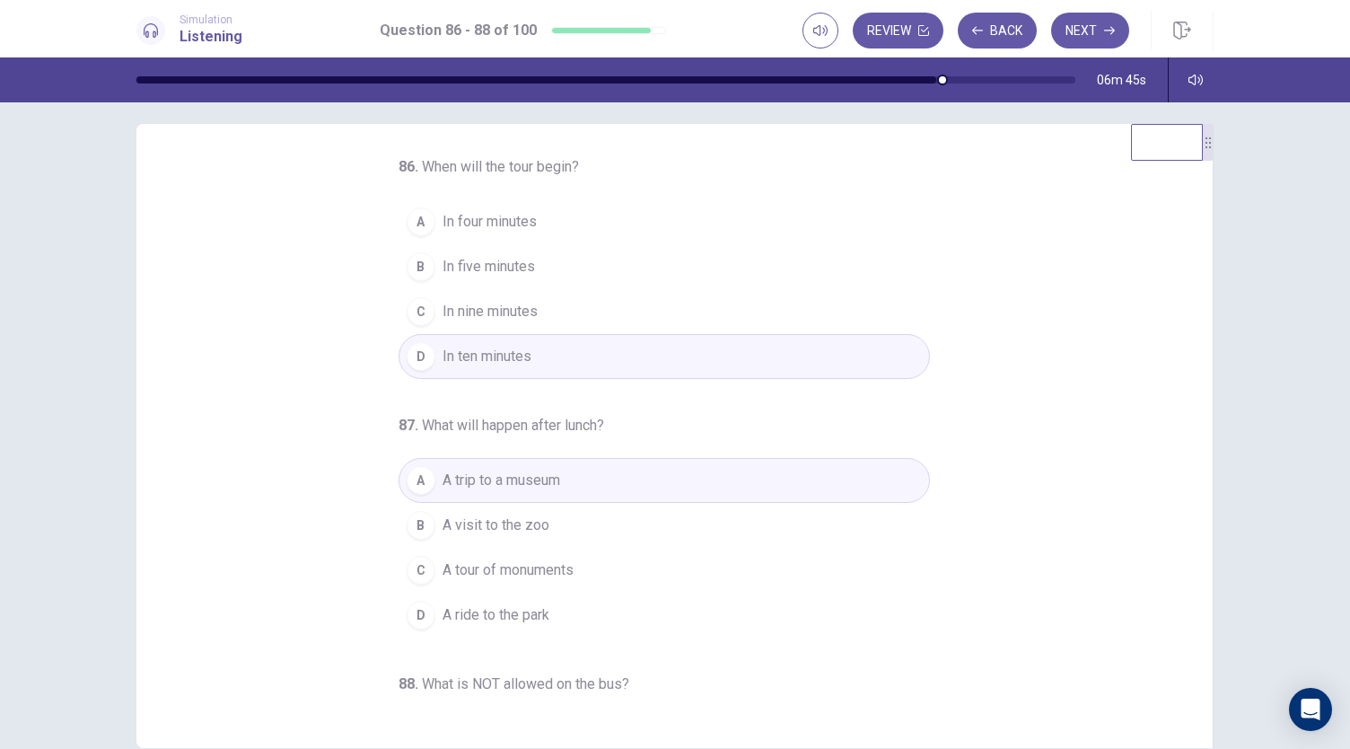
scroll to position [0, 0]
click at [1081, 37] on button "Next" at bounding box center [1090, 31] width 78 height 36
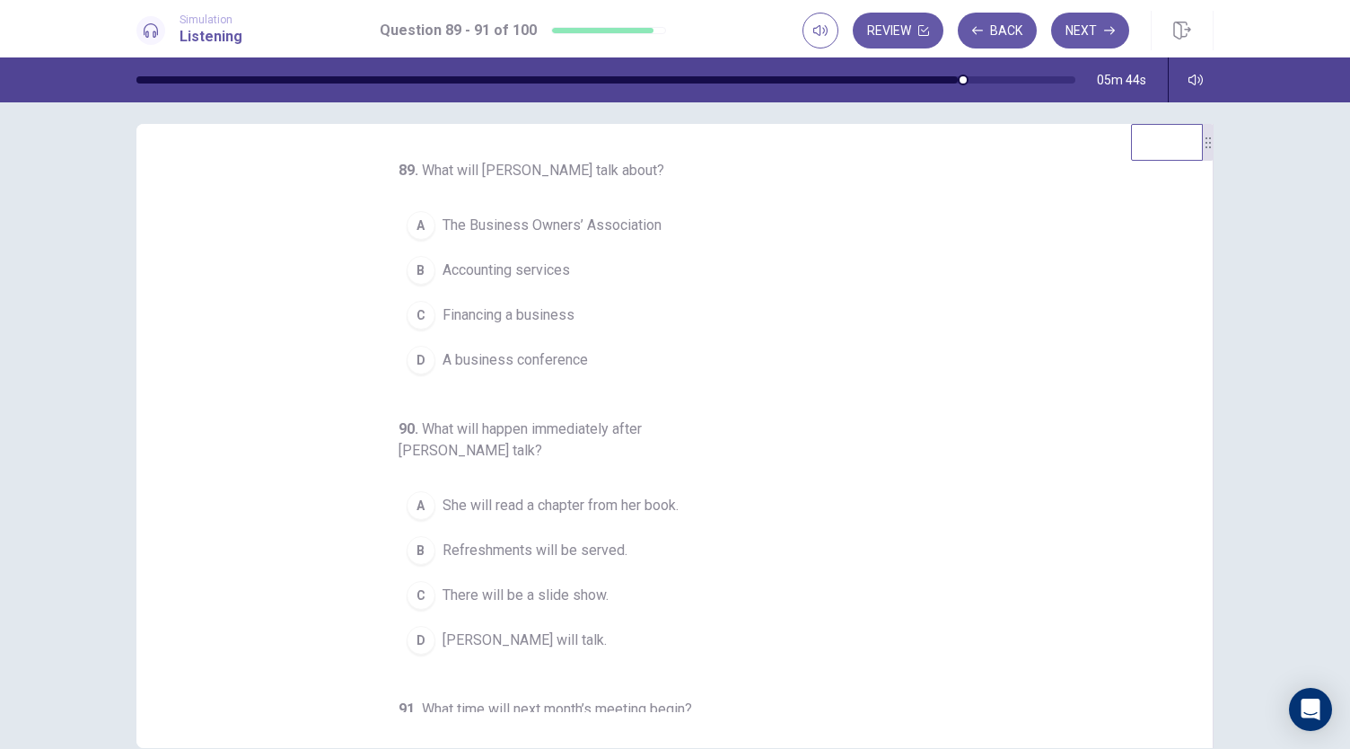
click at [520, 319] on span "Financing a business" at bounding box center [509, 315] width 132 height 22
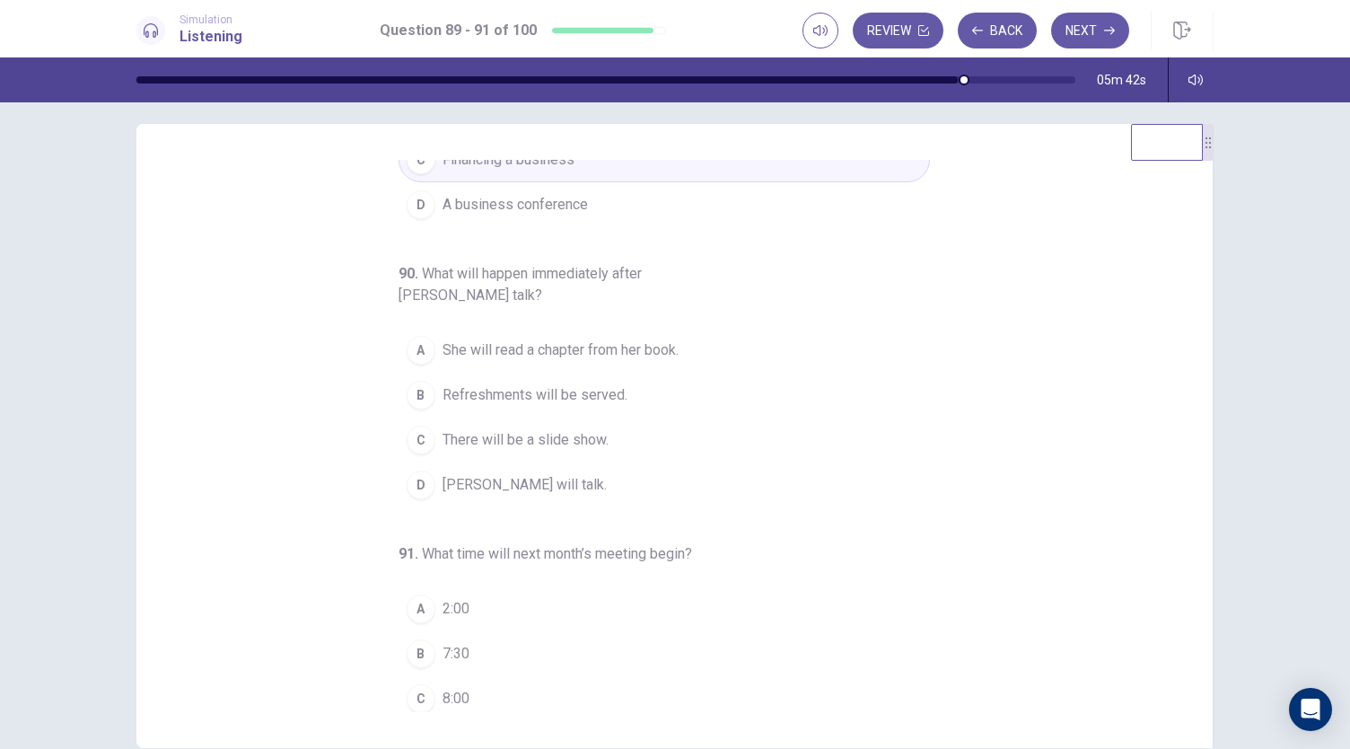
scroll to position [160, 0]
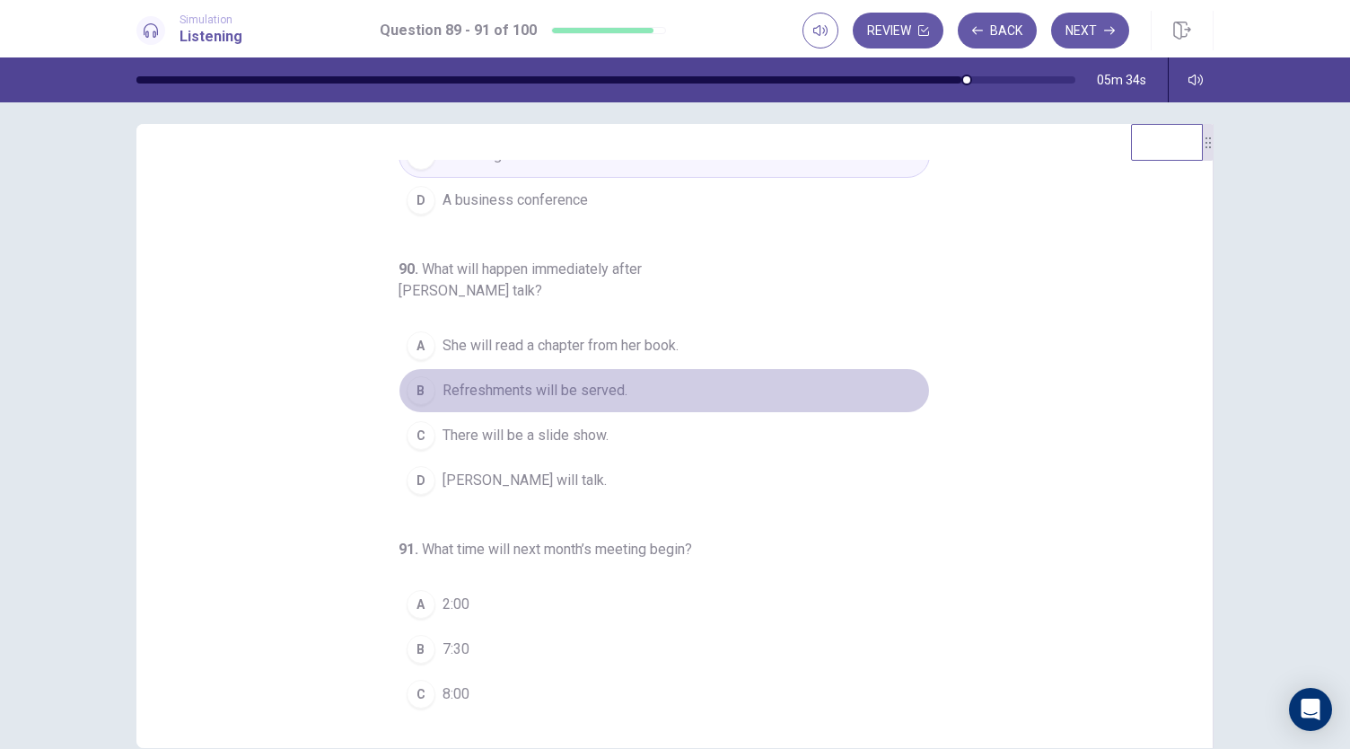
click at [540, 390] on span "Refreshments will be served." at bounding box center [535, 391] width 185 height 22
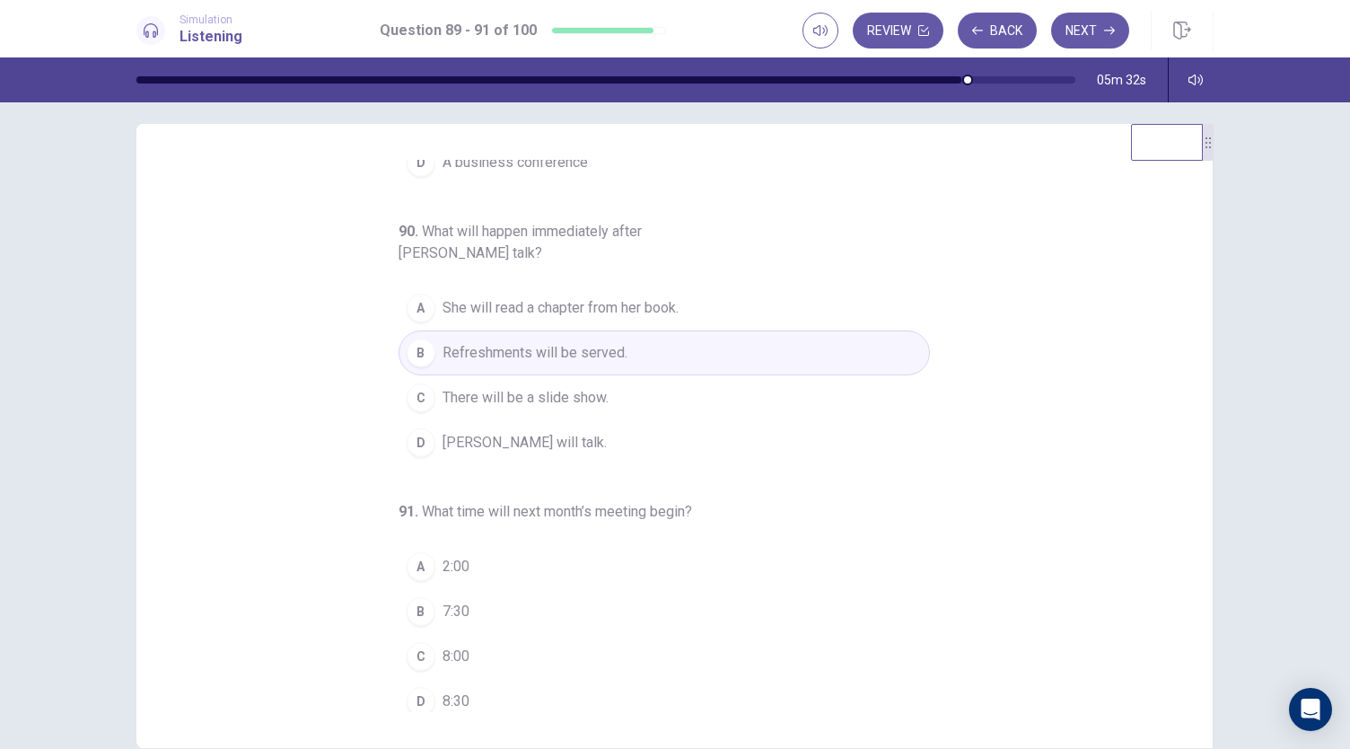
scroll to position [201, 0]
click at [450, 602] on span "7:30" at bounding box center [456, 608] width 27 height 22
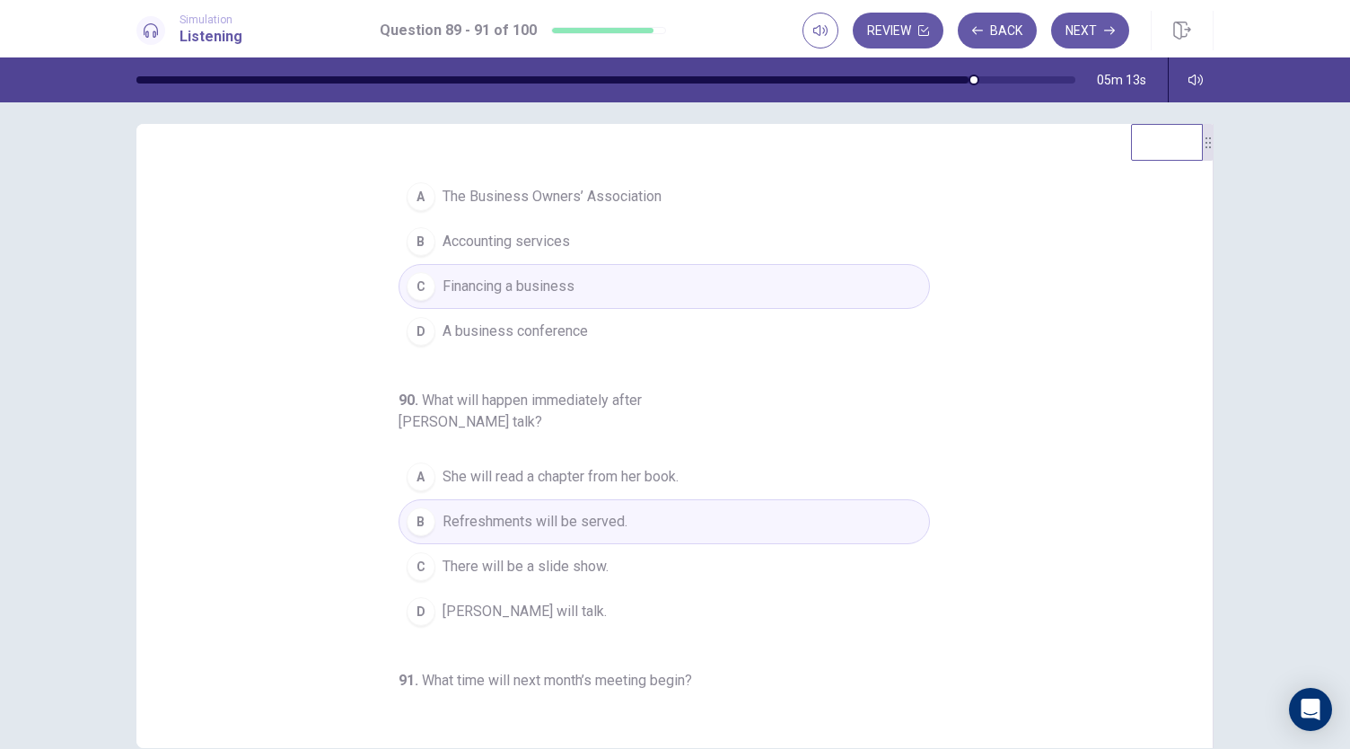
scroll to position [11, 0]
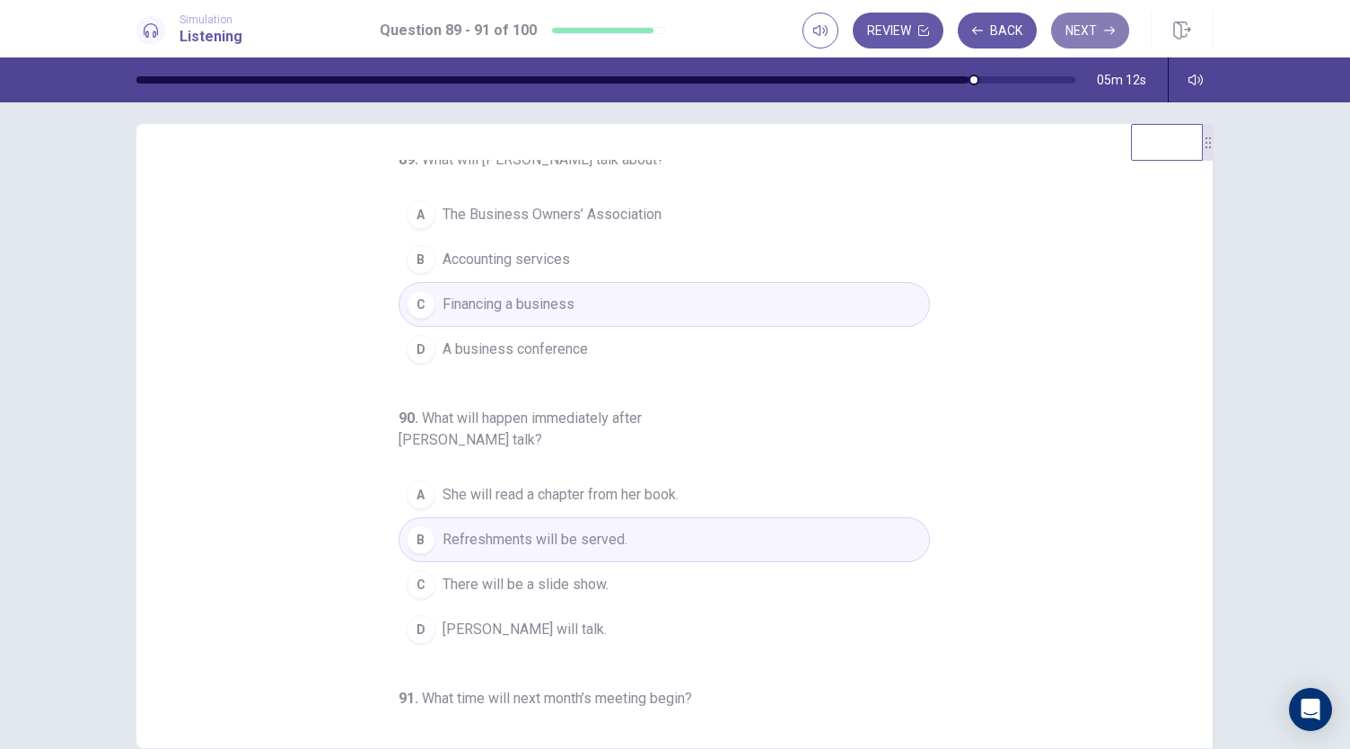
click at [1087, 24] on button "Next" at bounding box center [1090, 31] width 78 height 36
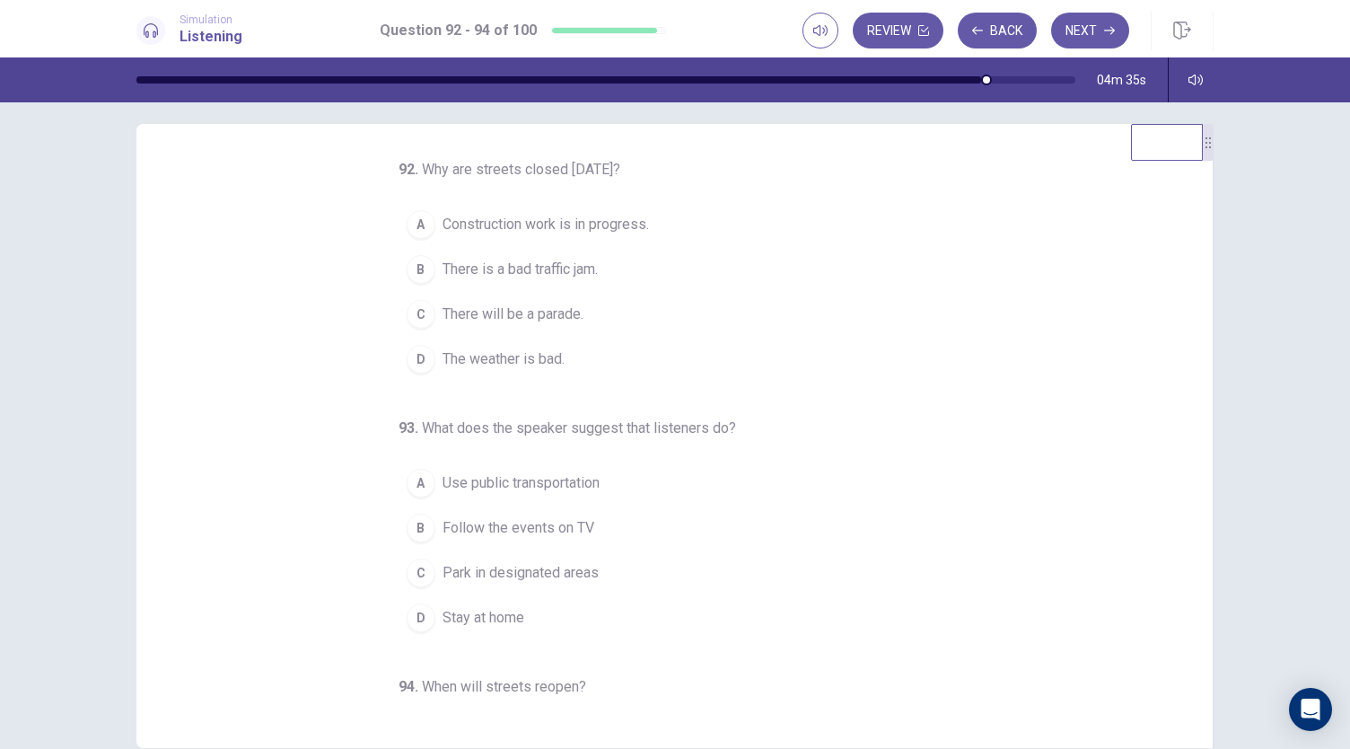
scroll to position [0, 0]
click at [558, 313] on span "There will be a parade." at bounding box center [513, 315] width 141 height 22
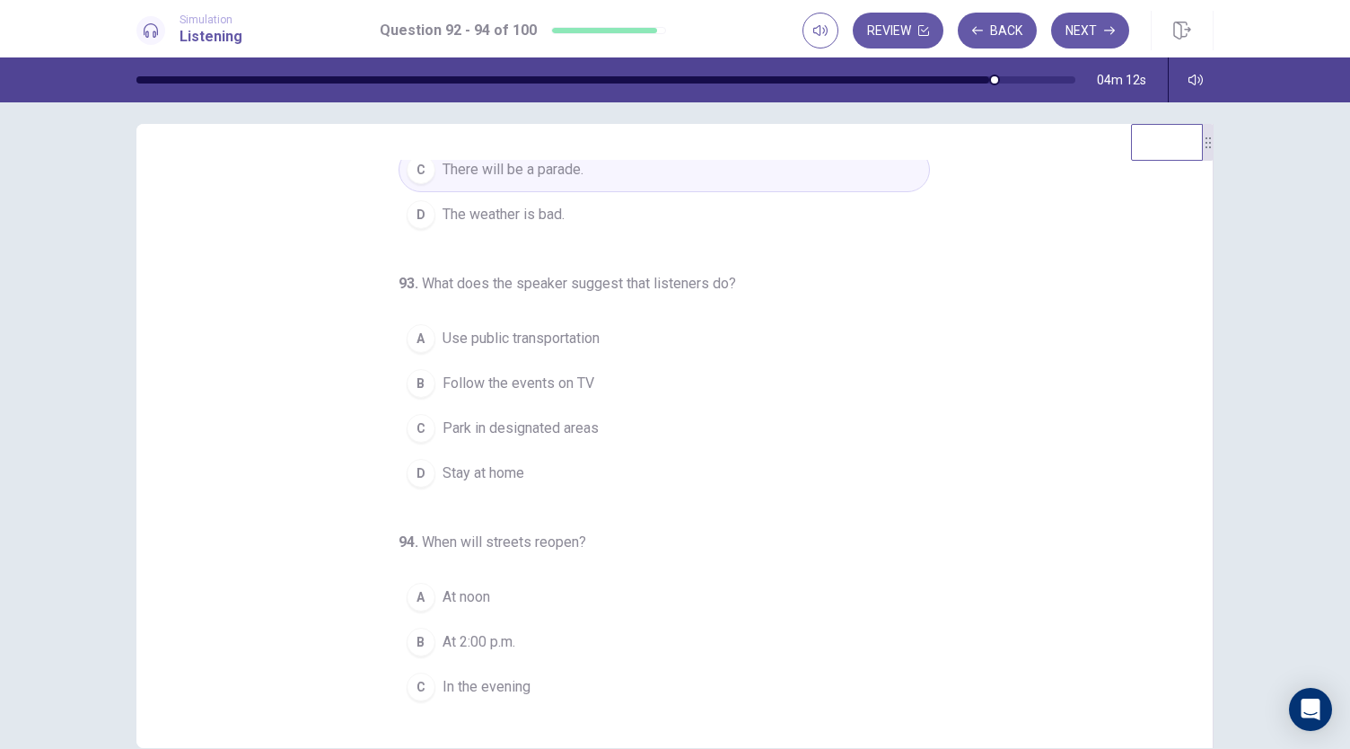
scroll to position [150, 0]
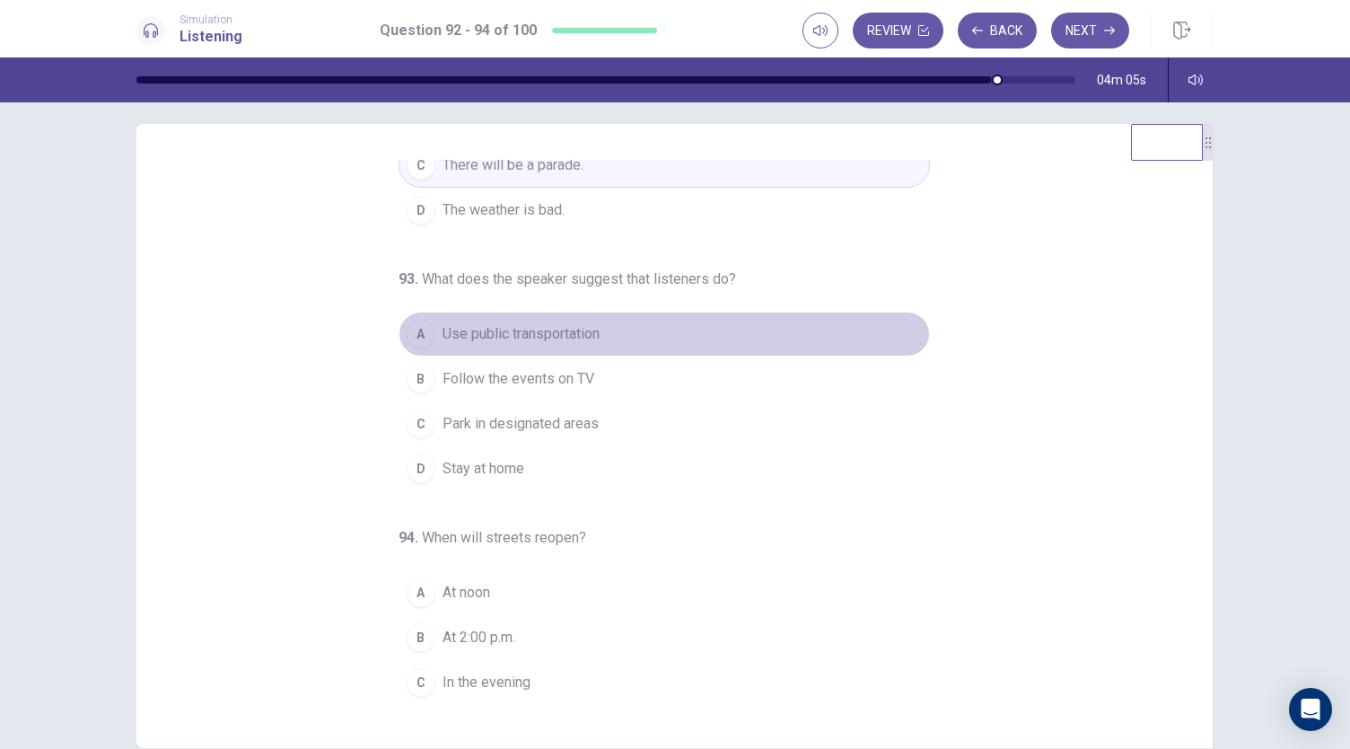
click at [507, 338] on span "Use public transportation" at bounding box center [521, 334] width 157 height 22
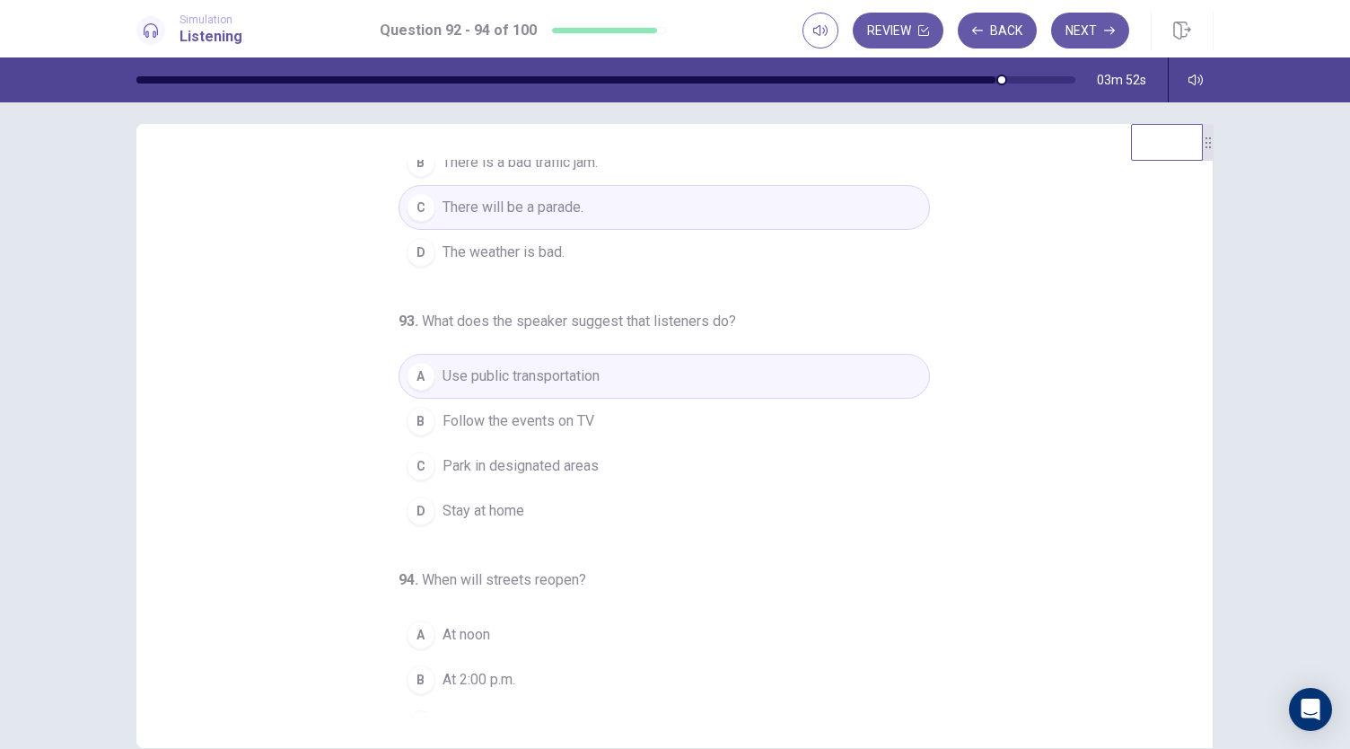
scroll to position [180, 0]
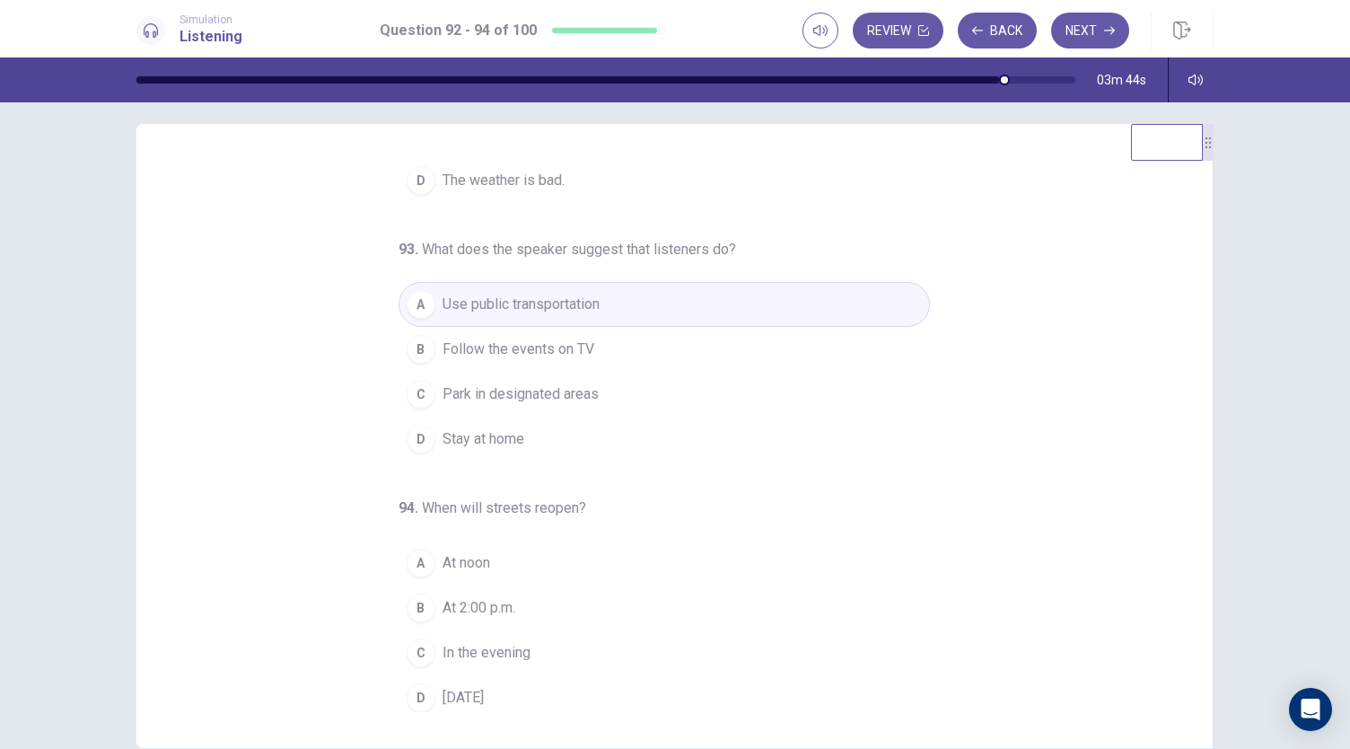
click at [471, 694] on span "Tomorrow" at bounding box center [463, 698] width 41 height 22
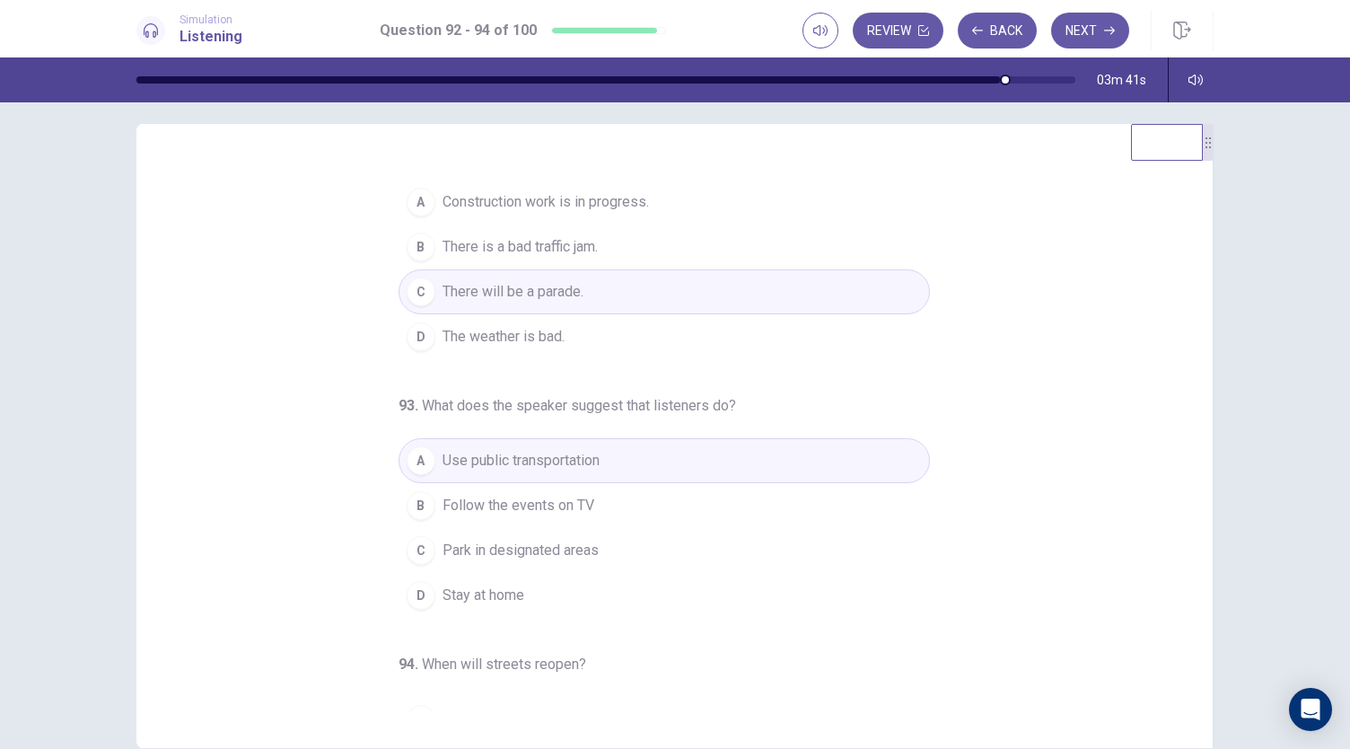
scroll to position [0, 0]
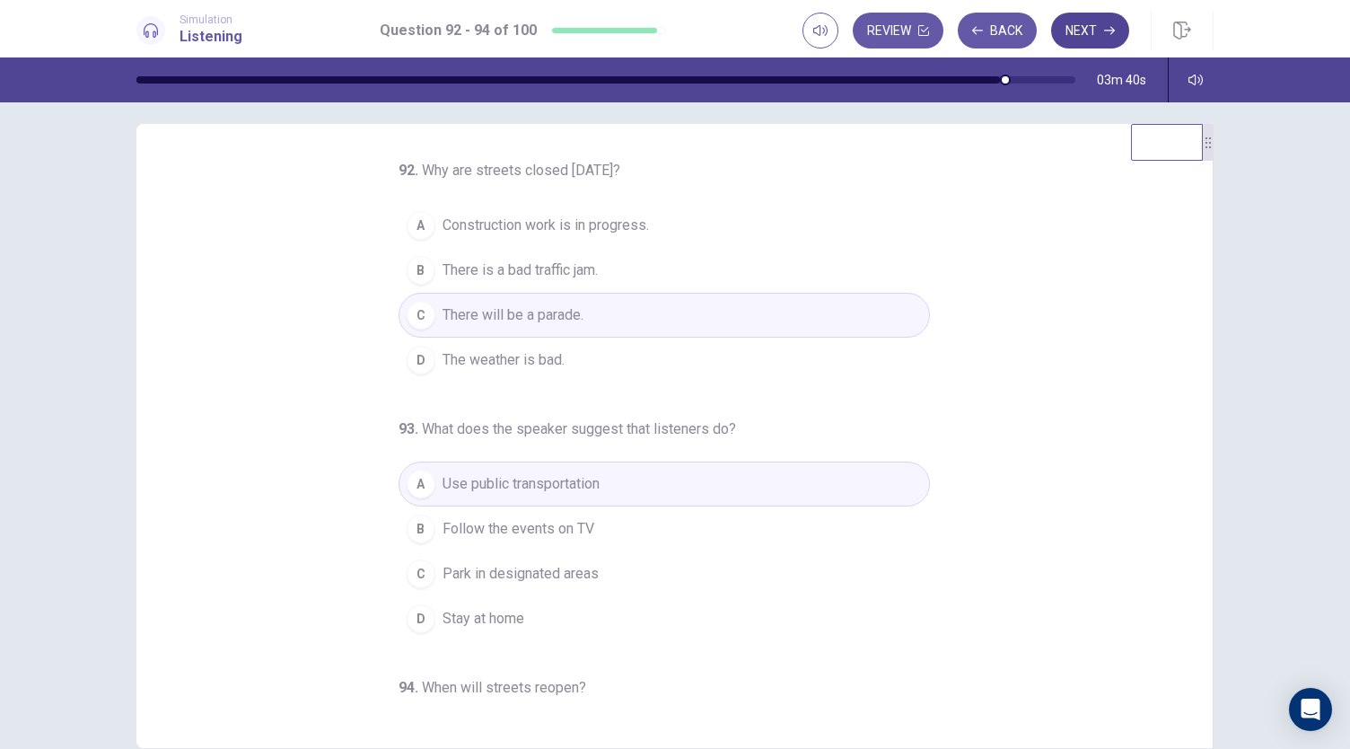
click at [1105, 26] on icon "button" at bounding box center [1109, 30] width 11 height 11
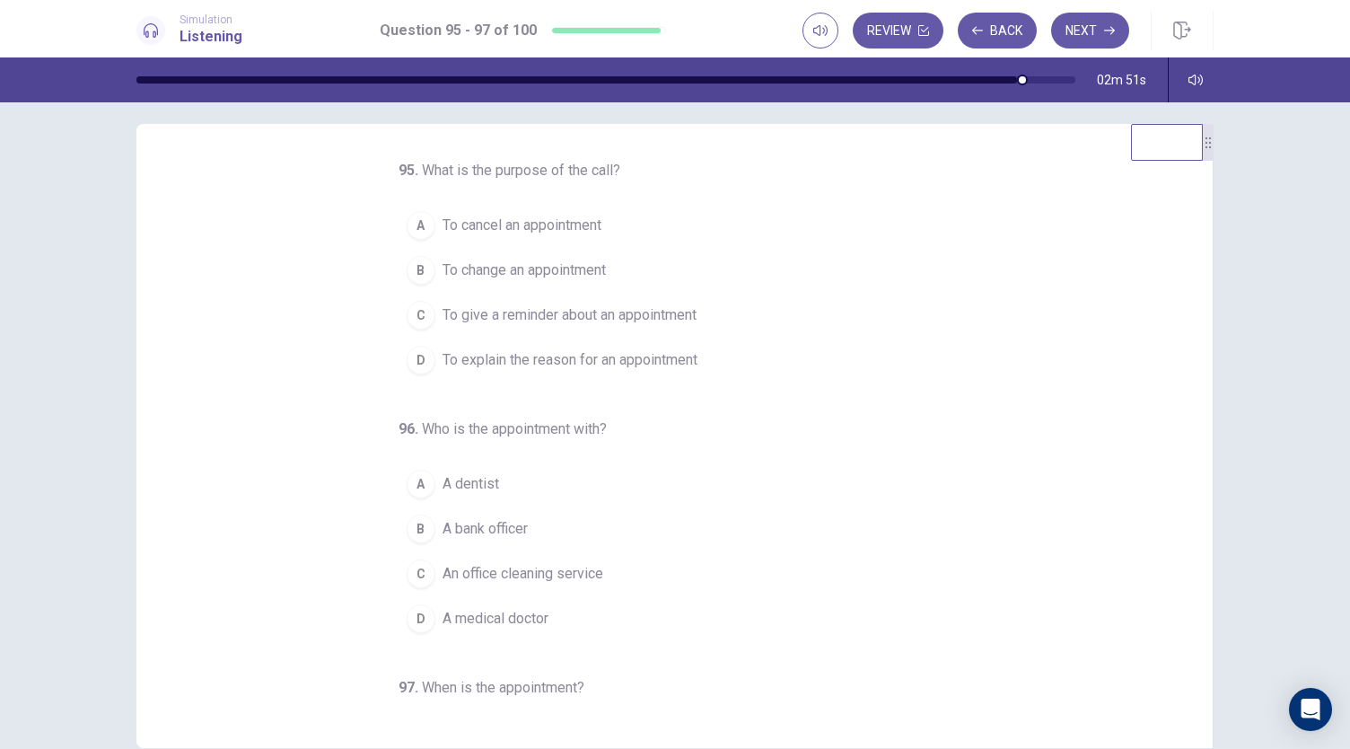
click at [636, 317] on span "To give a reminder about an appointment" at bounding box center [570, 315] width 254 height 22
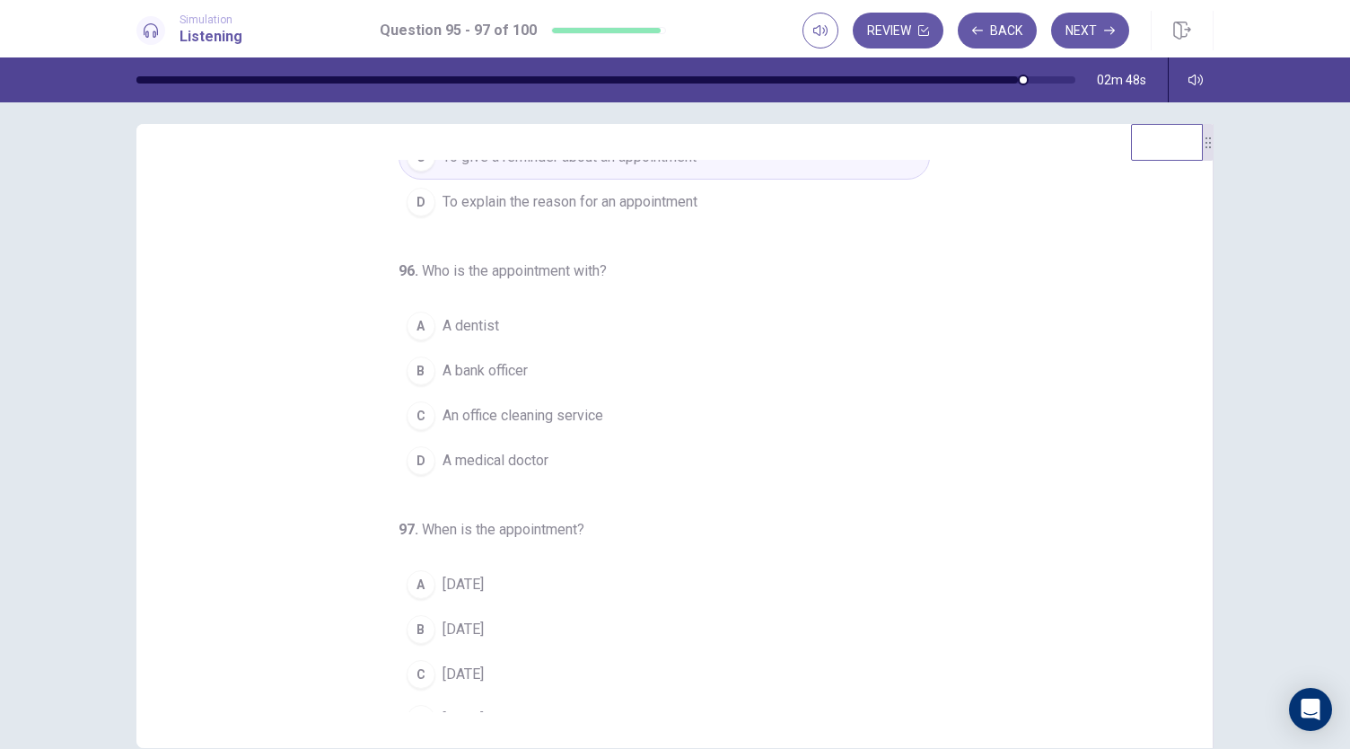
scroll to position [159, 0]
click at [443, 622] on span "Monday" at bounding box center [463, 629] width 41 height 22
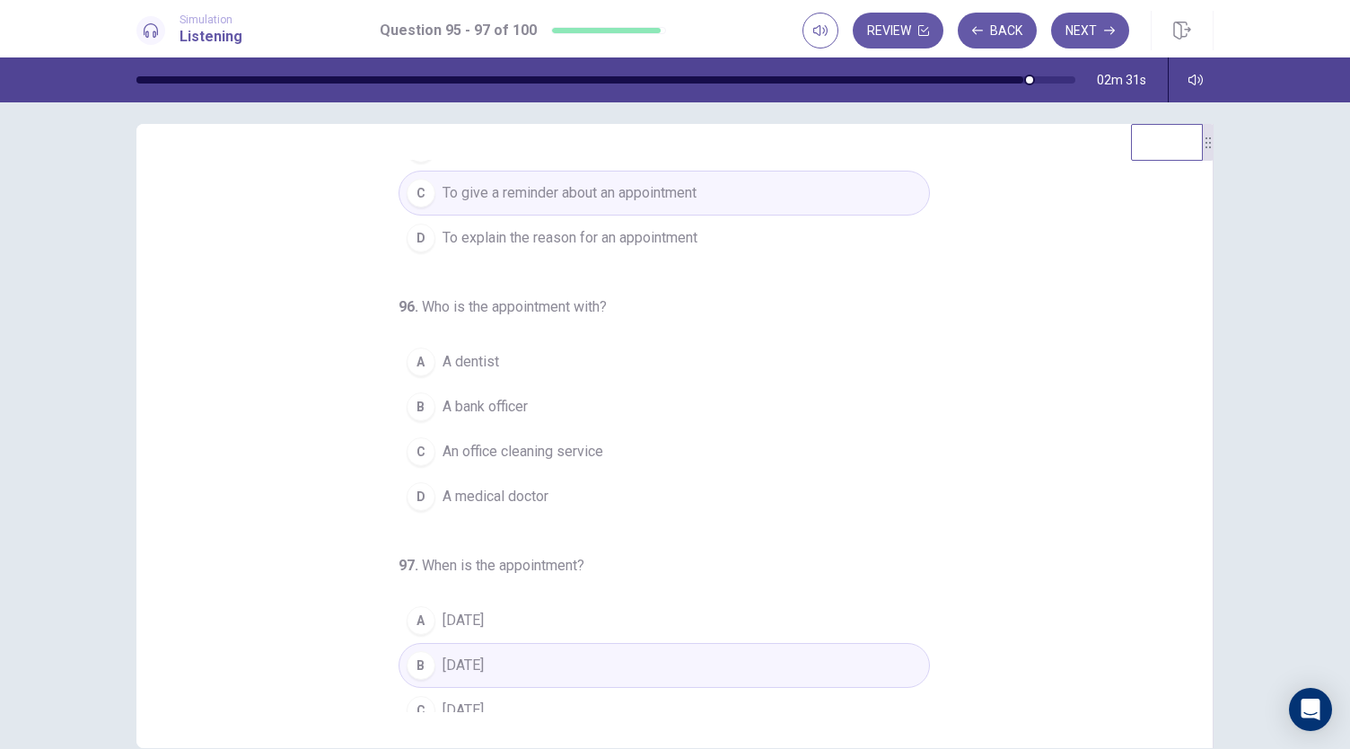
scroll to position [122, 0]
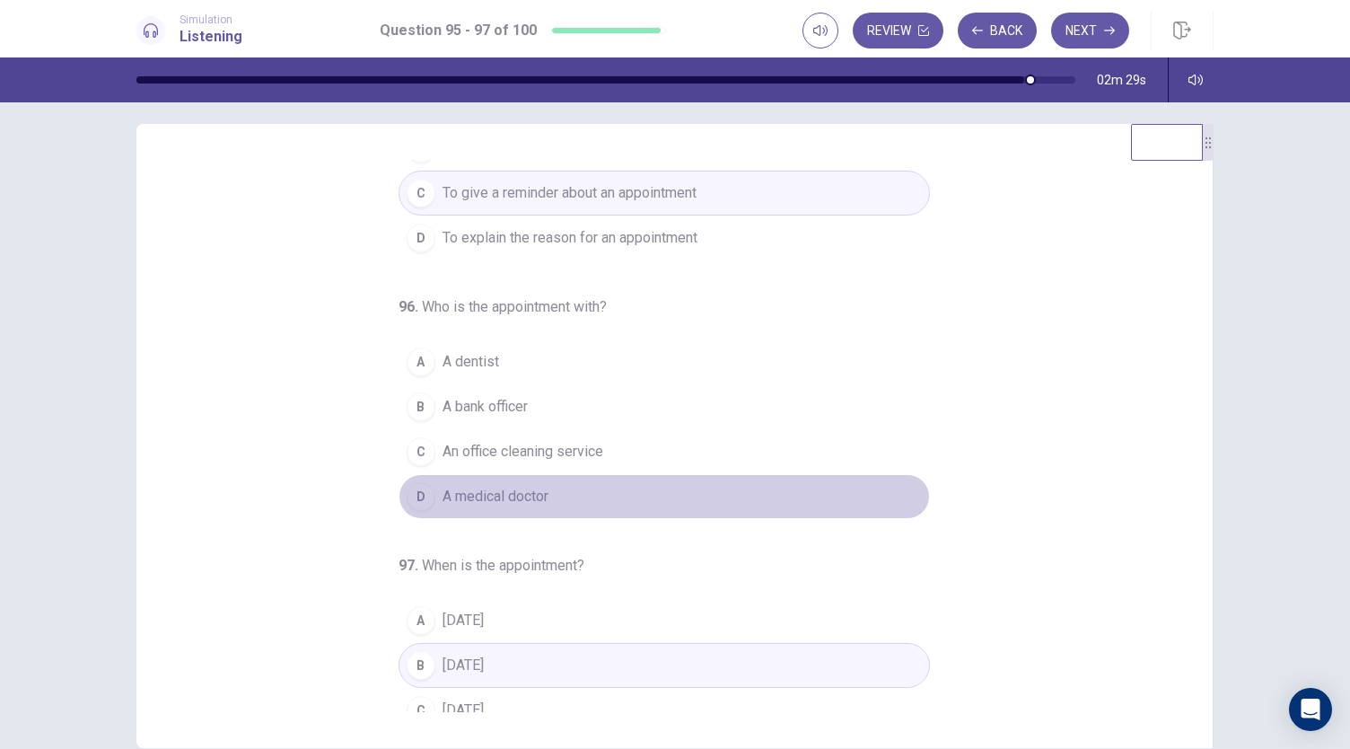
click at [521, 491] on span "A medical doctor" at bounding box center [496, 497] width 106 height 22
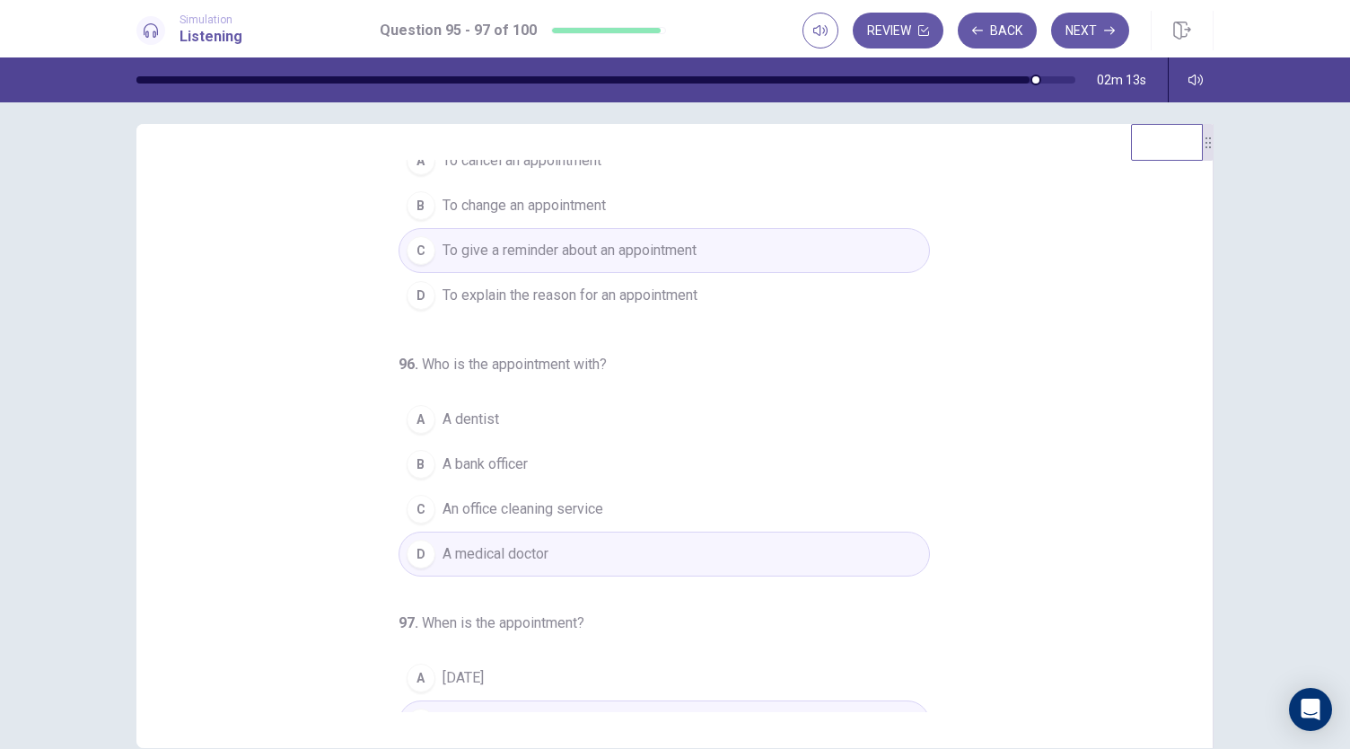
scroll to position [65, 0]
click at [1102, 24] on button "Next" at bounding box center [1090, 31] width 78 height 36
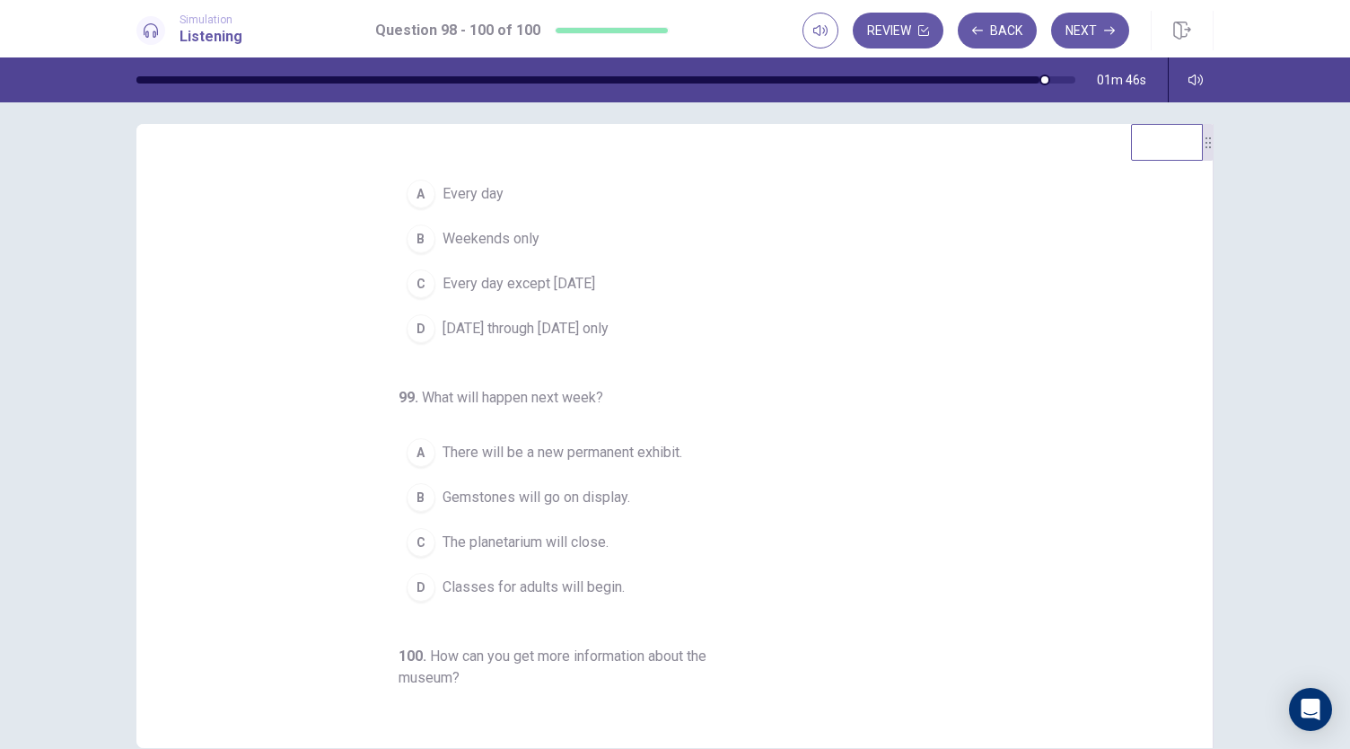
scroll to position [0, 0]
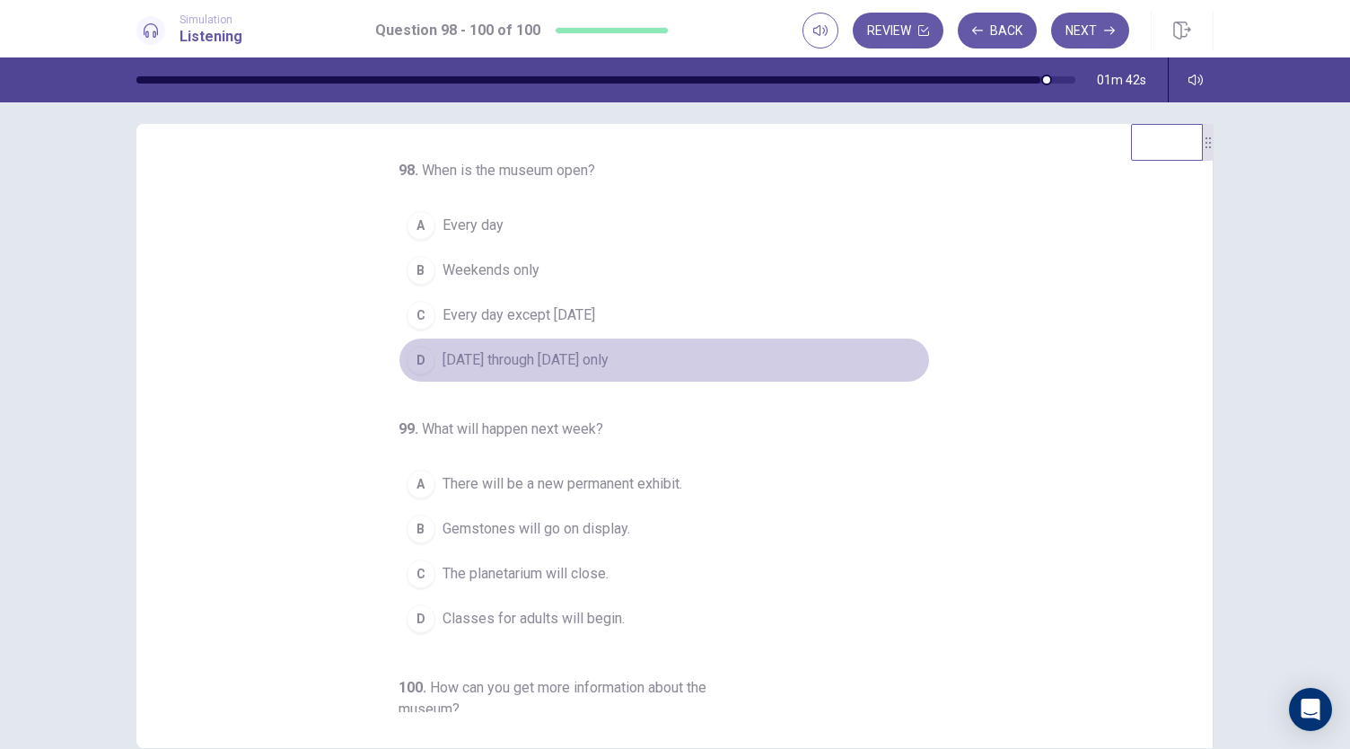
click at [531, 361] on span "Monday through Friday only" at bounding box center [526, 360] width 166 height 22
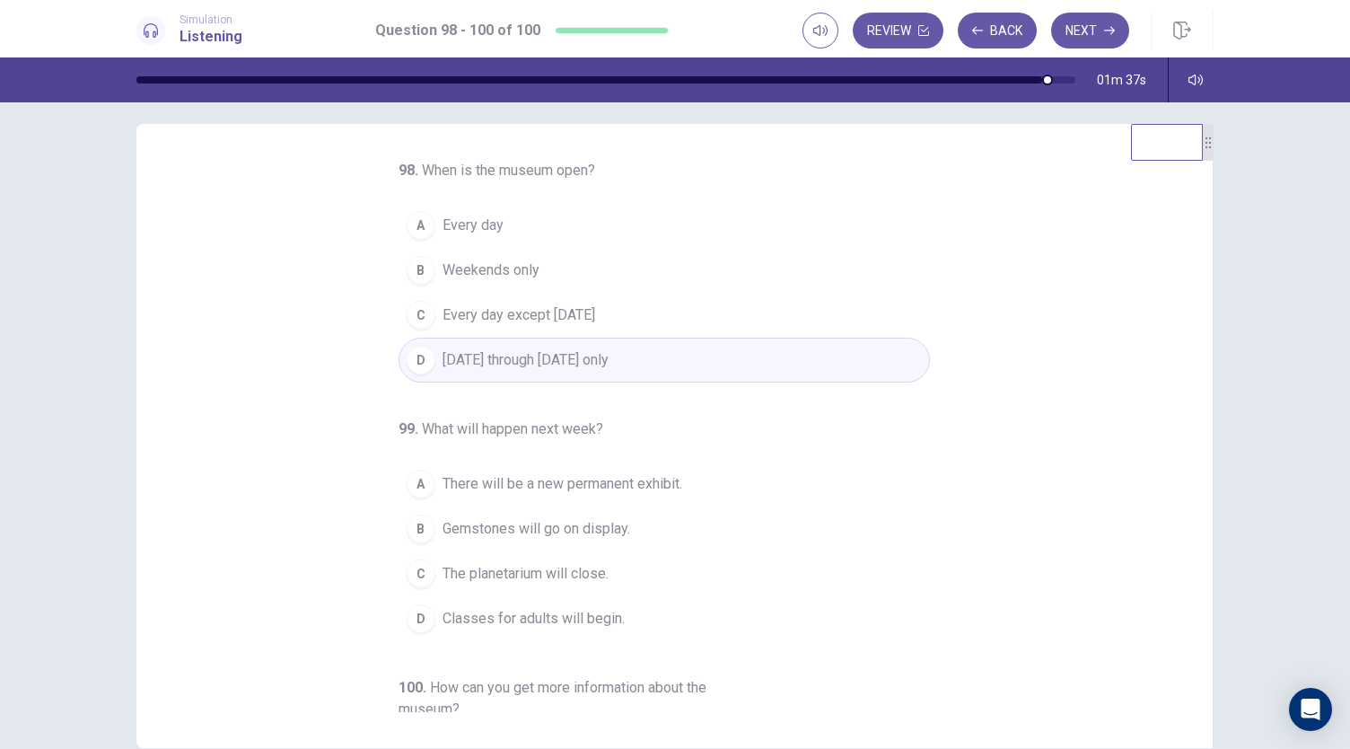
click at [472, 216] on span "Every day" at bounding box center [473, 226] width 61 height 22
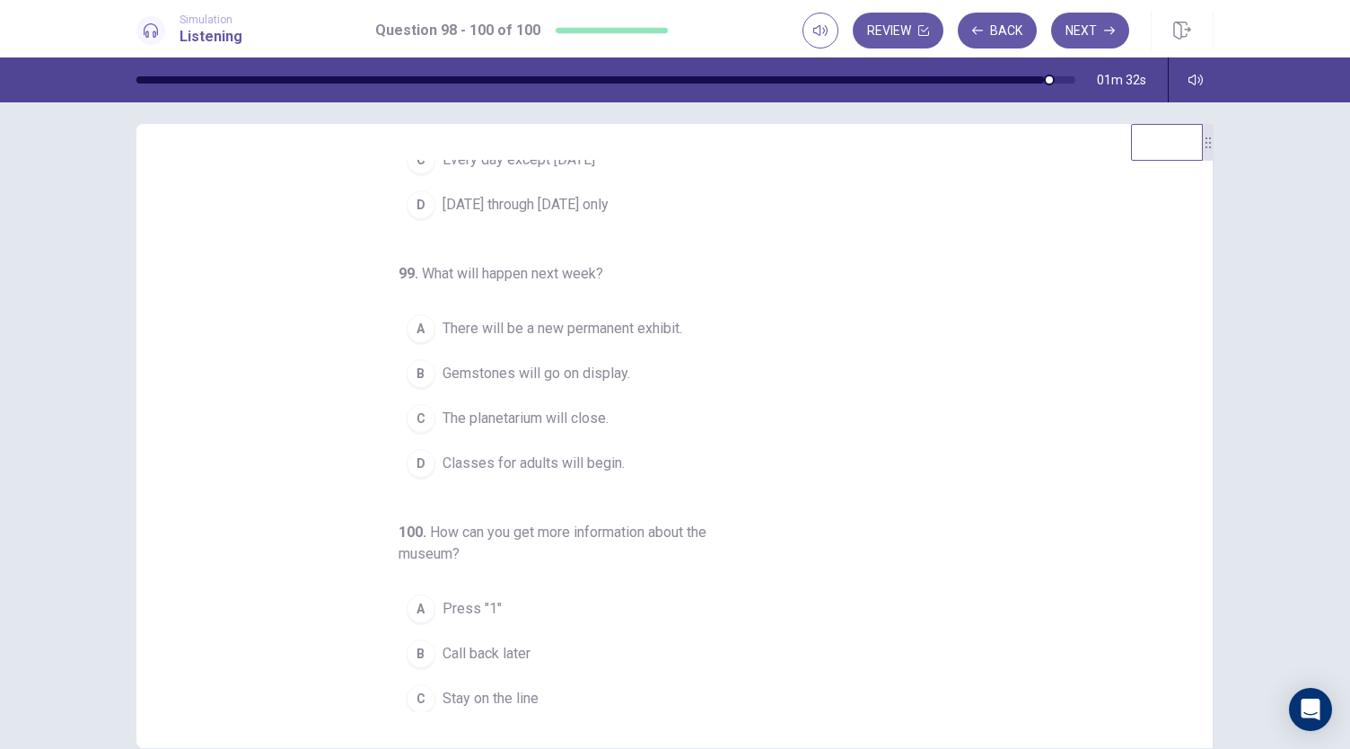
scroll to position [162, 0]
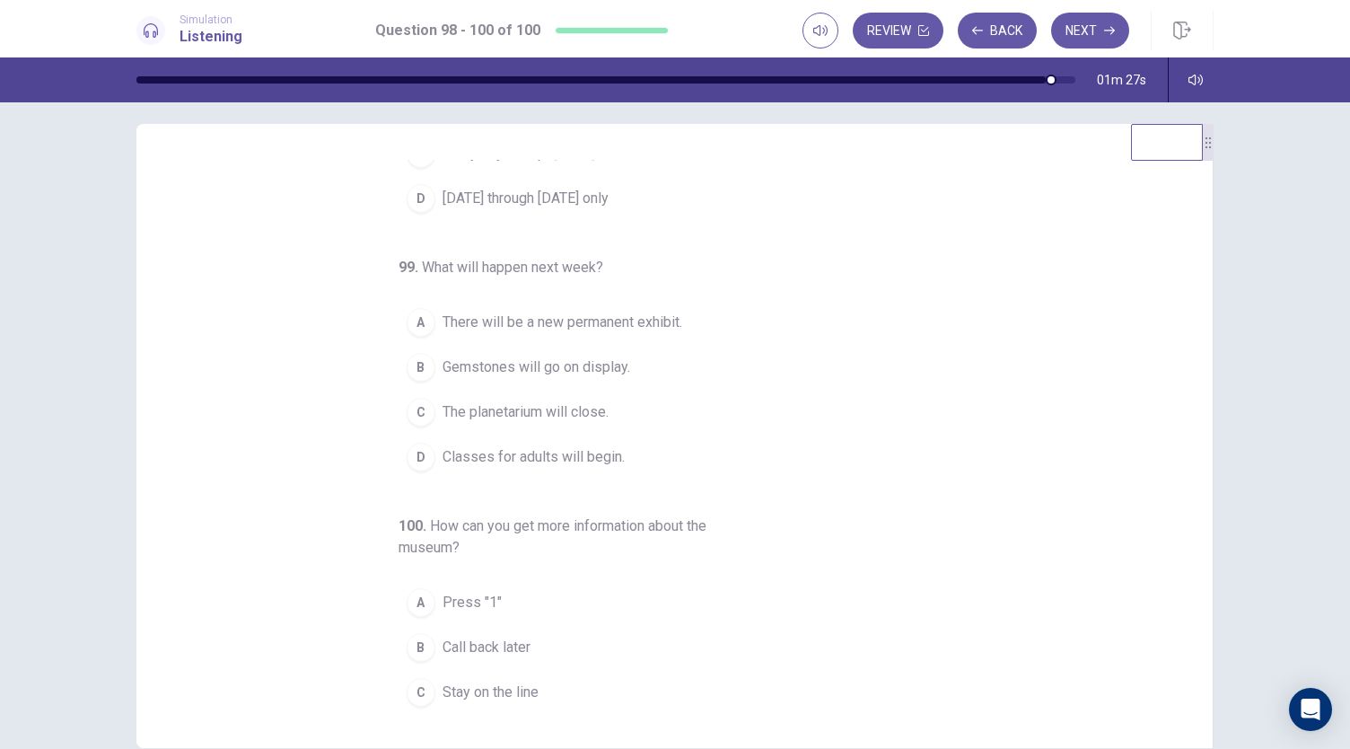
click at [519, 367] on span "Gemstones will go on display." at bounding box center [537, 367] width 188 height 22
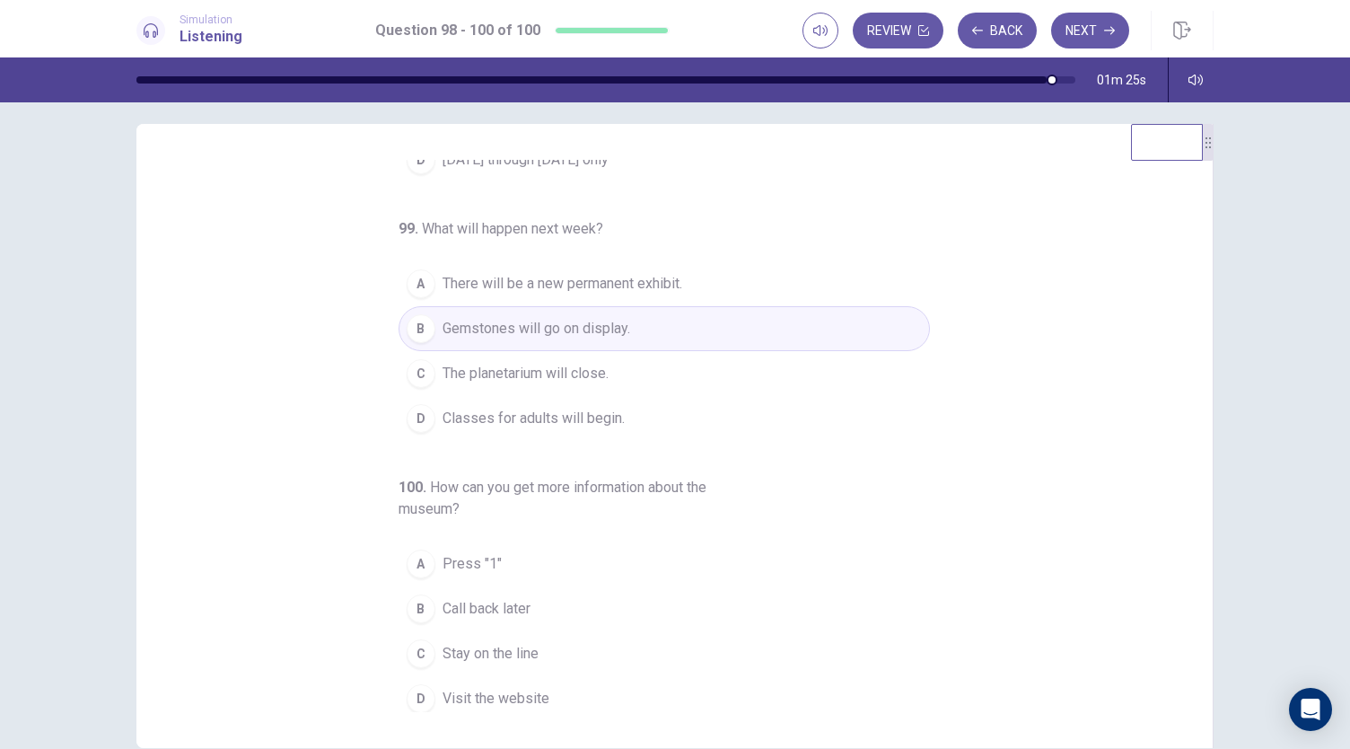
scroll to position [201, 0]
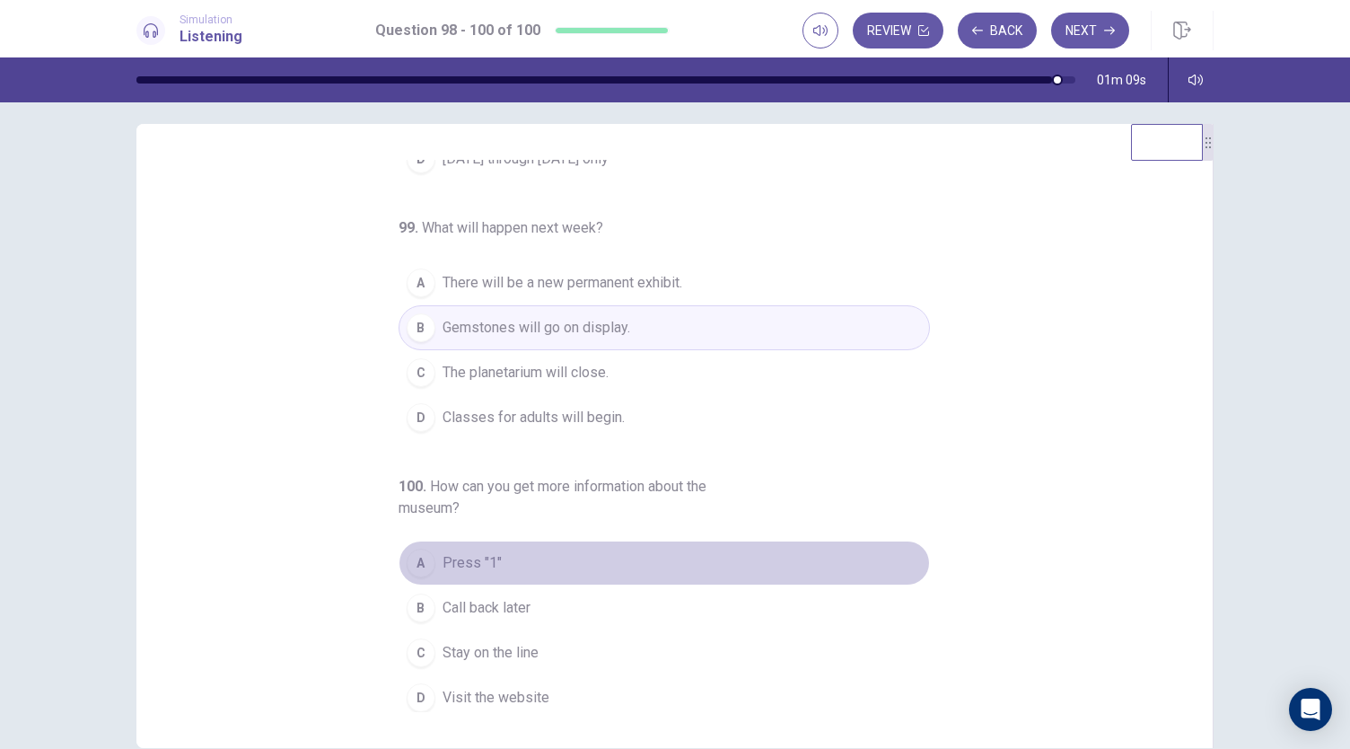
click at [449, 563] on span "Press "1"" at bounding box center [472, 563] width 59 height 22
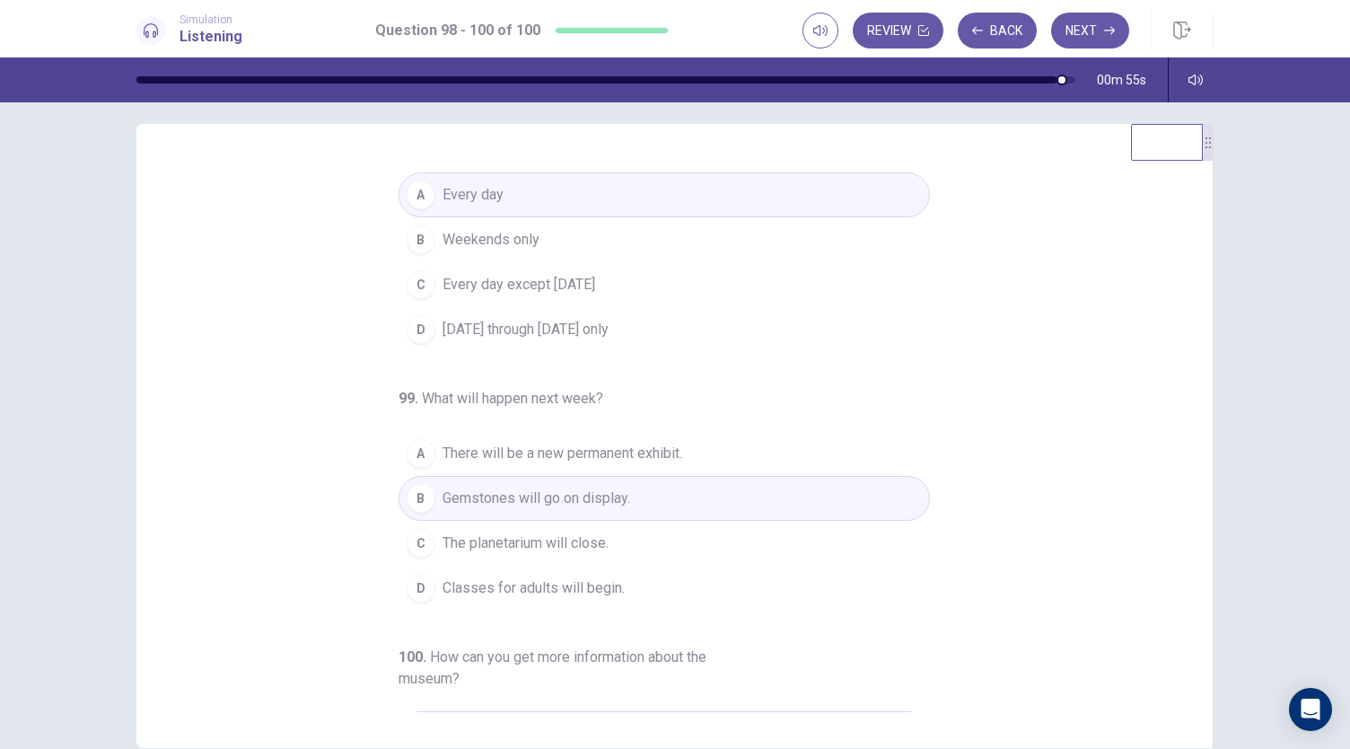
scroll to position [23, 0]
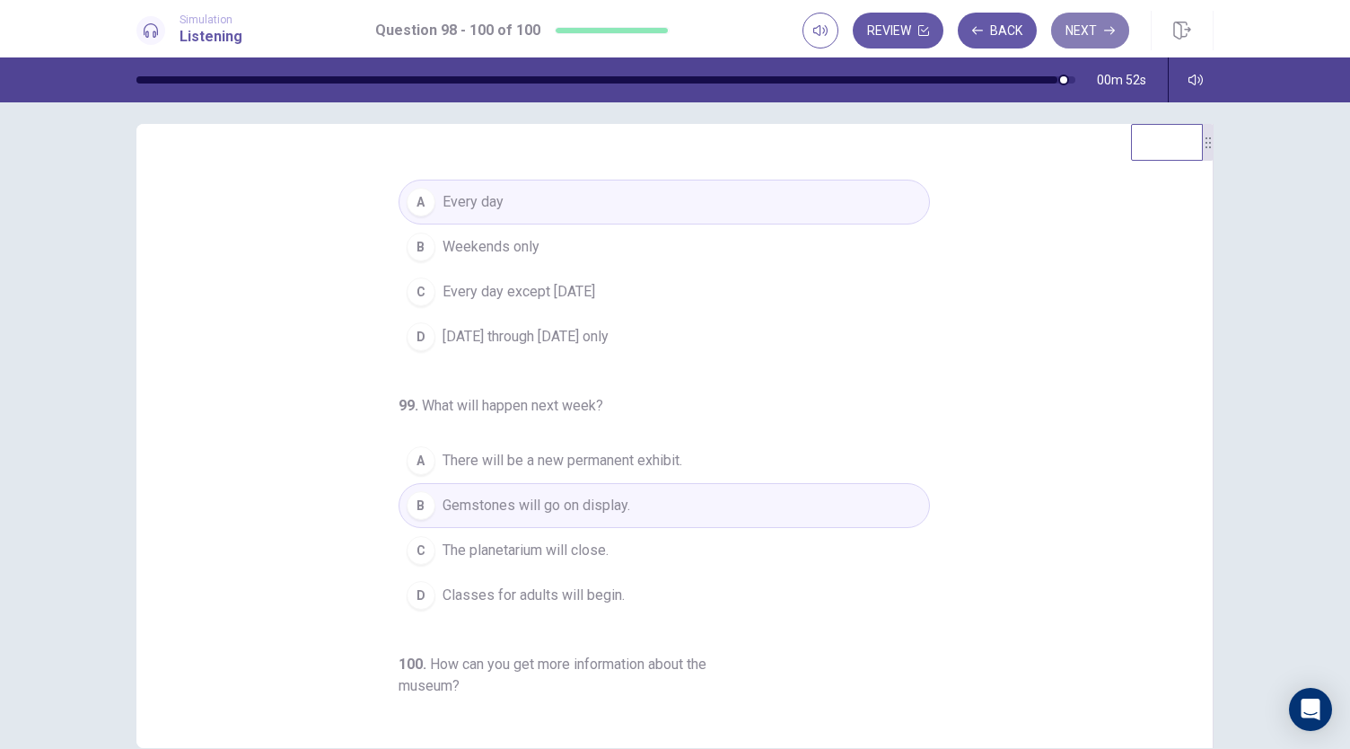
click at [1099, 29] on button "Next" at bounding box center [1090, 31] width 78 height 36
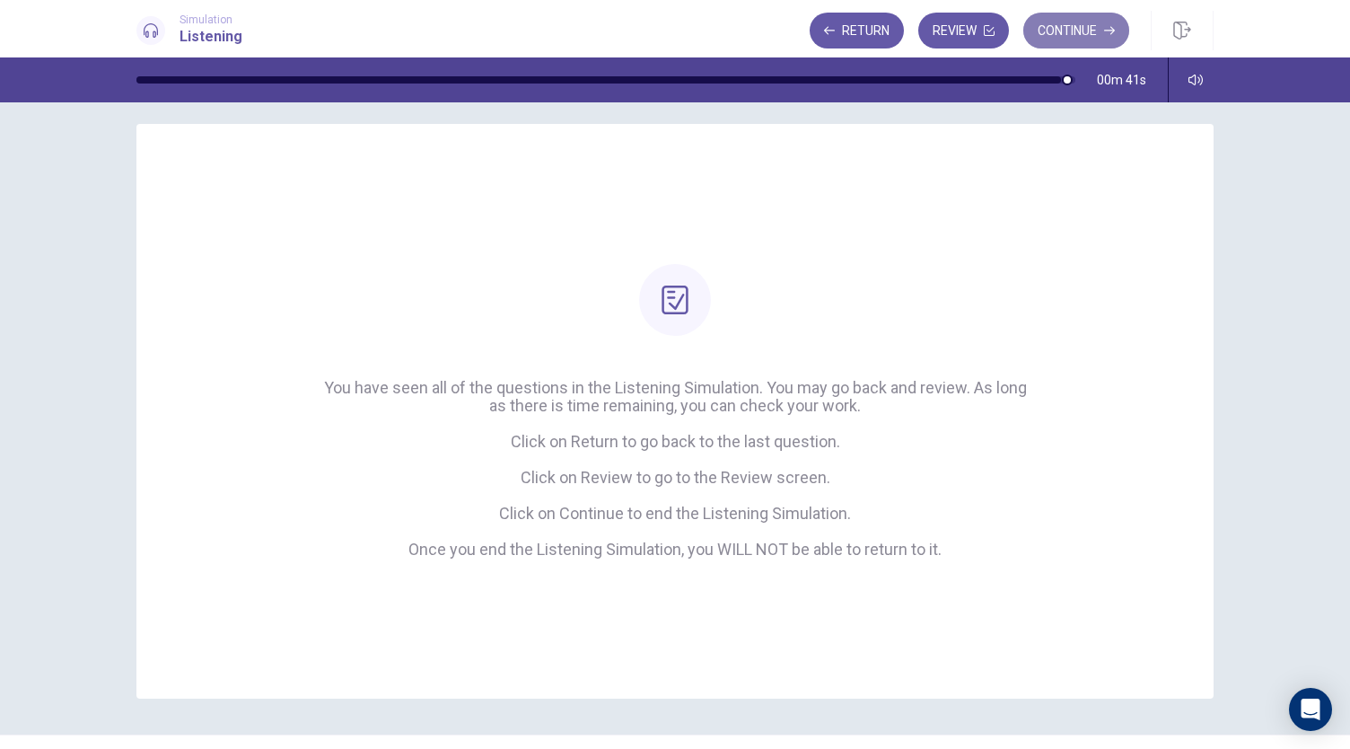
click at [1071, 27] on button "Continue" at bounding box center [1077, 31] width 106 height 36
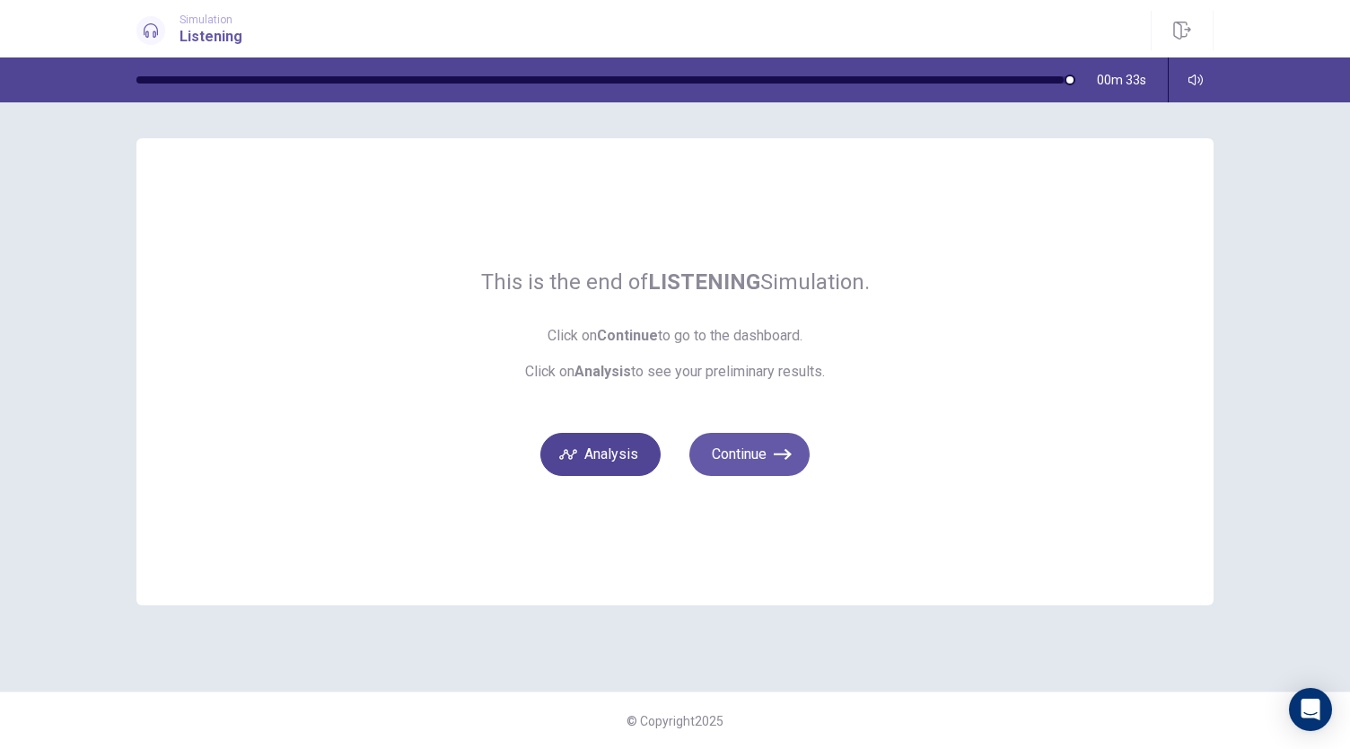
click at [630, 446] on button "Analysis" at bounding box center [600, 454] width 120 height 43
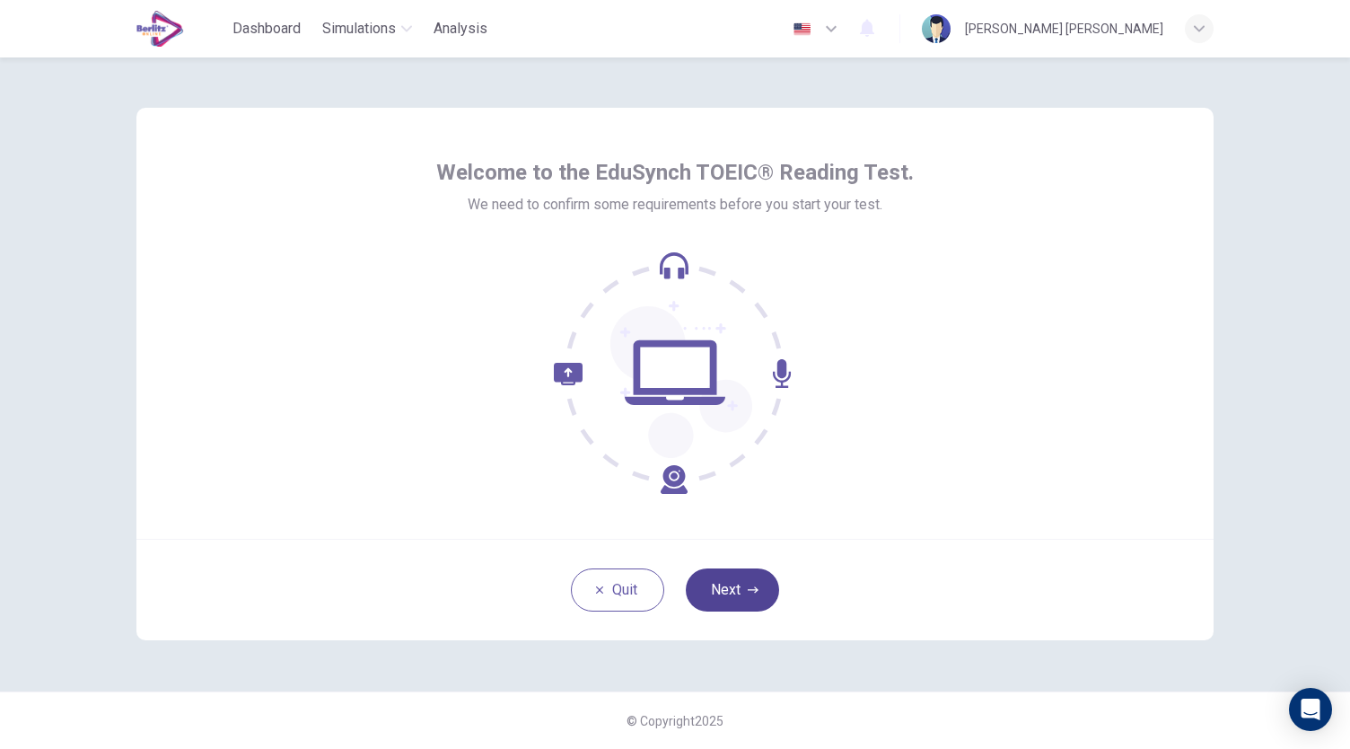
click at [761, 590] on button "Next" at bounding box center [732, 589] width 93 height 43
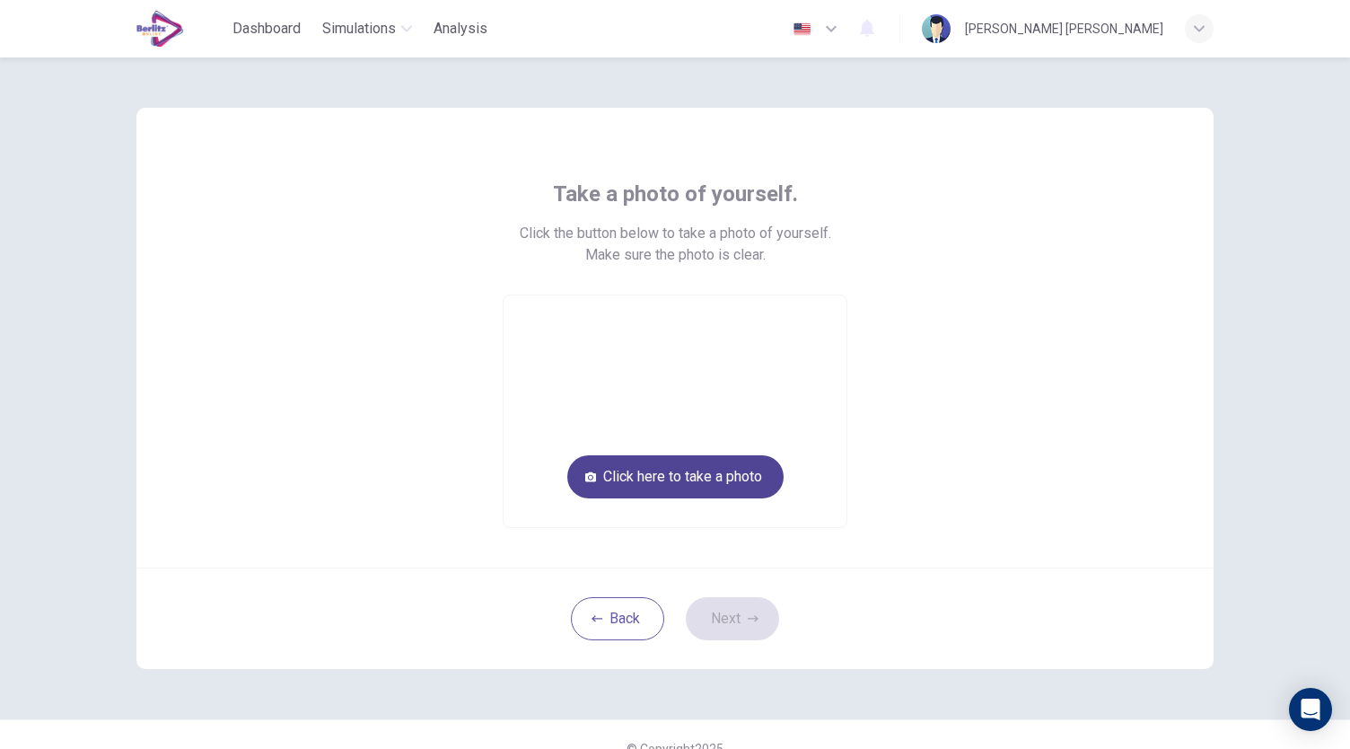
click at [718, 470] on button "Click here to take a photo" at bounding box center [675, 476] width 216 height 43
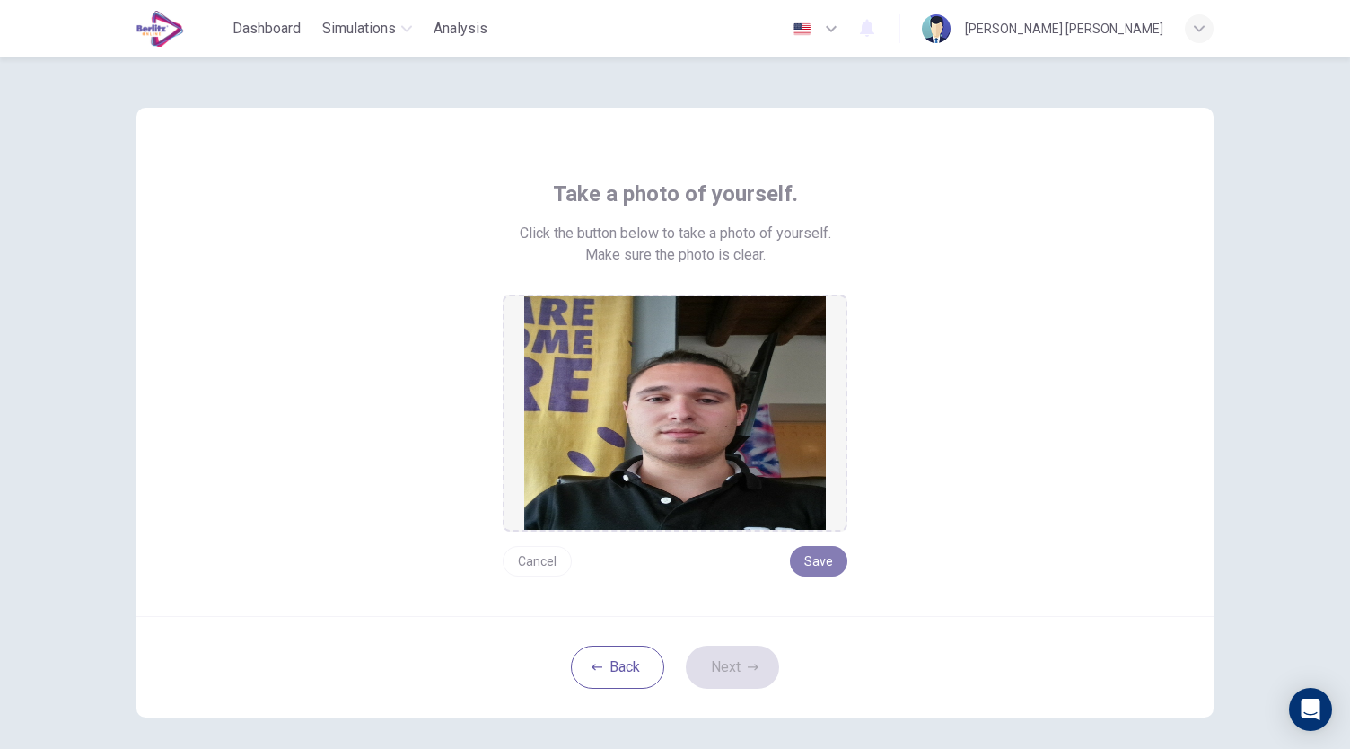
click at [822, 565] on button "Save" at bounding box center [818, 561] width 57 height 31
click at [731, 655] on button "Next" at bounding box center [732, 667] width 93 height 43
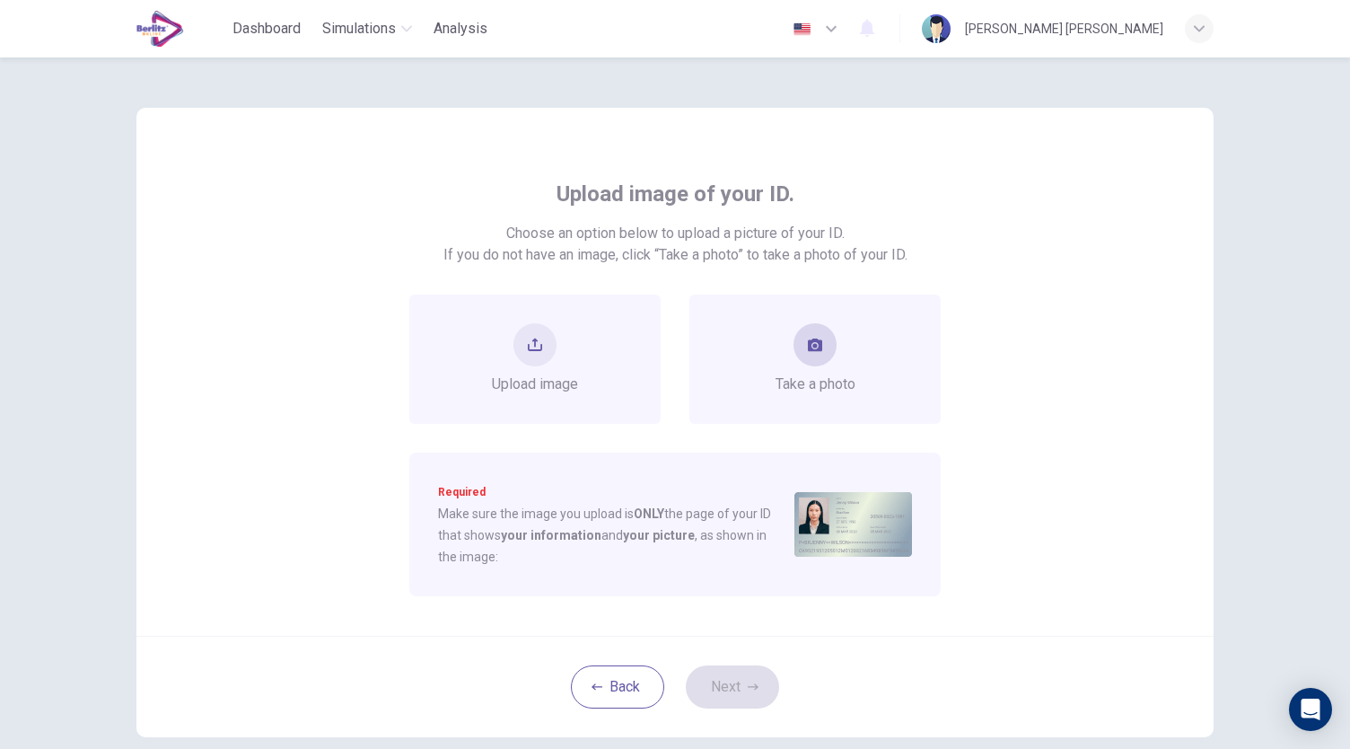
click at [796, 355] on button "take photo" at bounding box center [815, 344] width 43 height 43
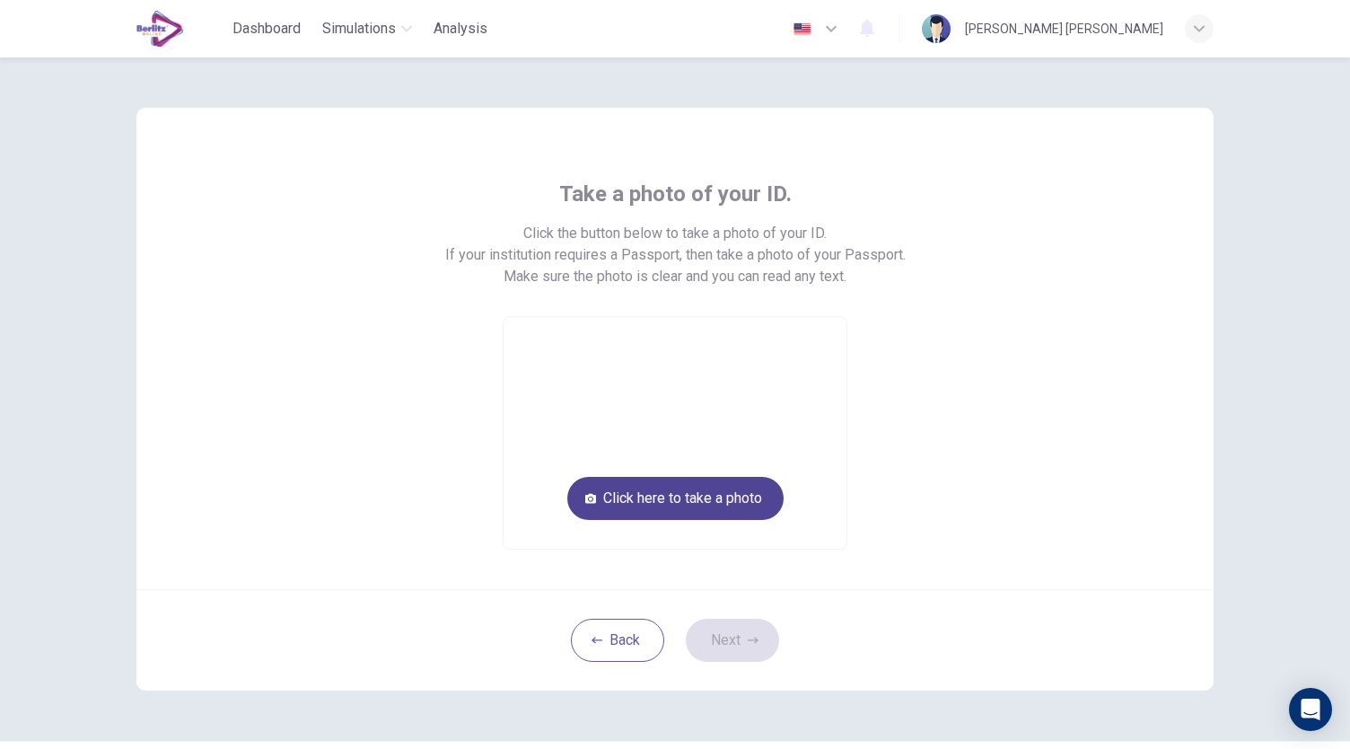
click at [732, 495] on button "Click here to take a photo" at bounding box center [675, 498] width 216 height 43
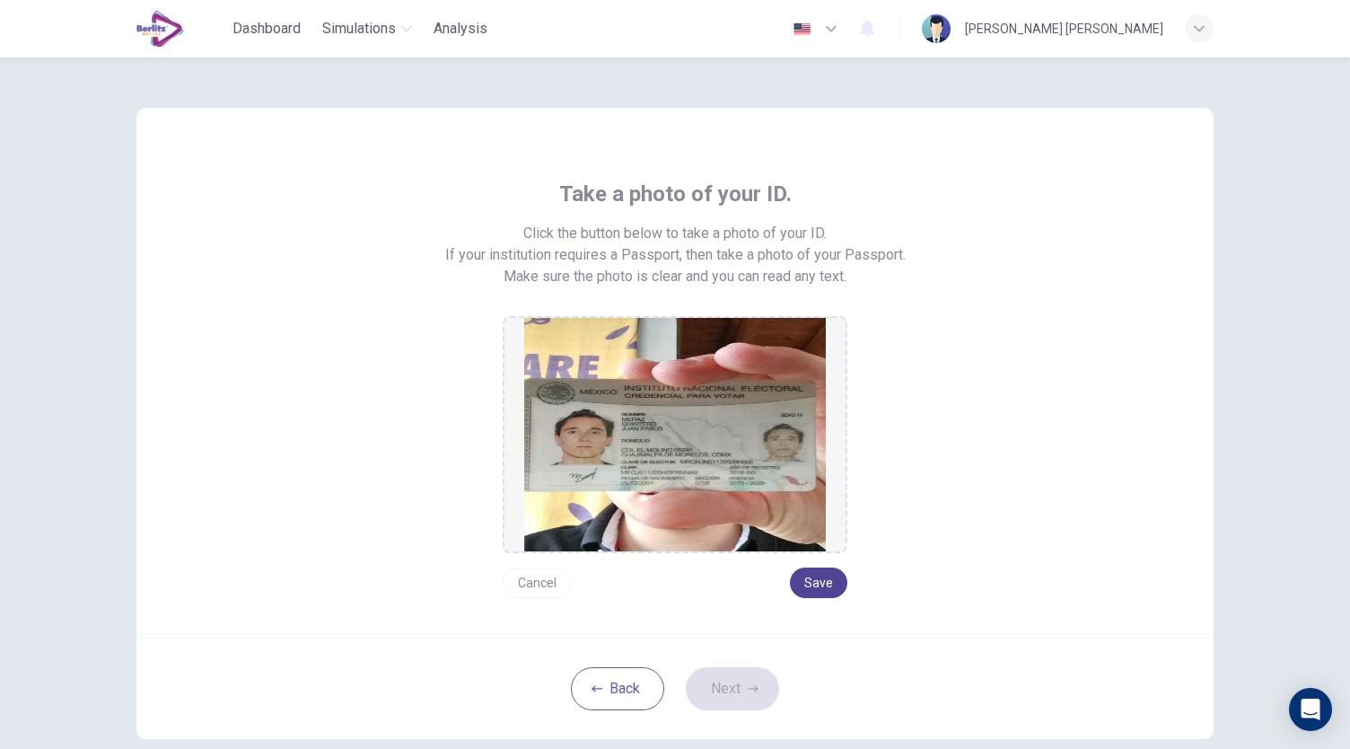
click at [821, 575] on button "Save" at bounding box center [818, 582] width 57 height 31
click at [763, 681] on button "Next" at bounding box center [732, 688] width 93 height 43
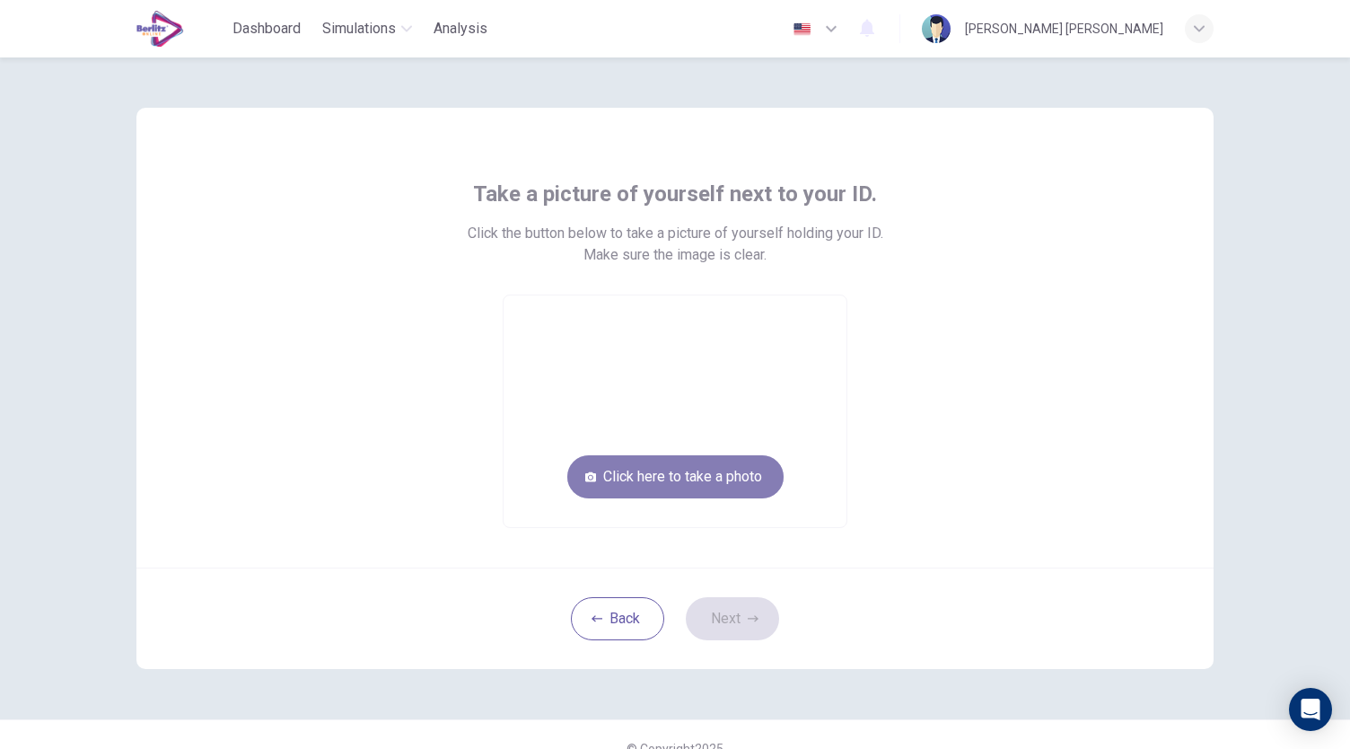
click at [718, 481] on button "Click here to take a photo" at bounding box center [675, 476] width 216 height 43
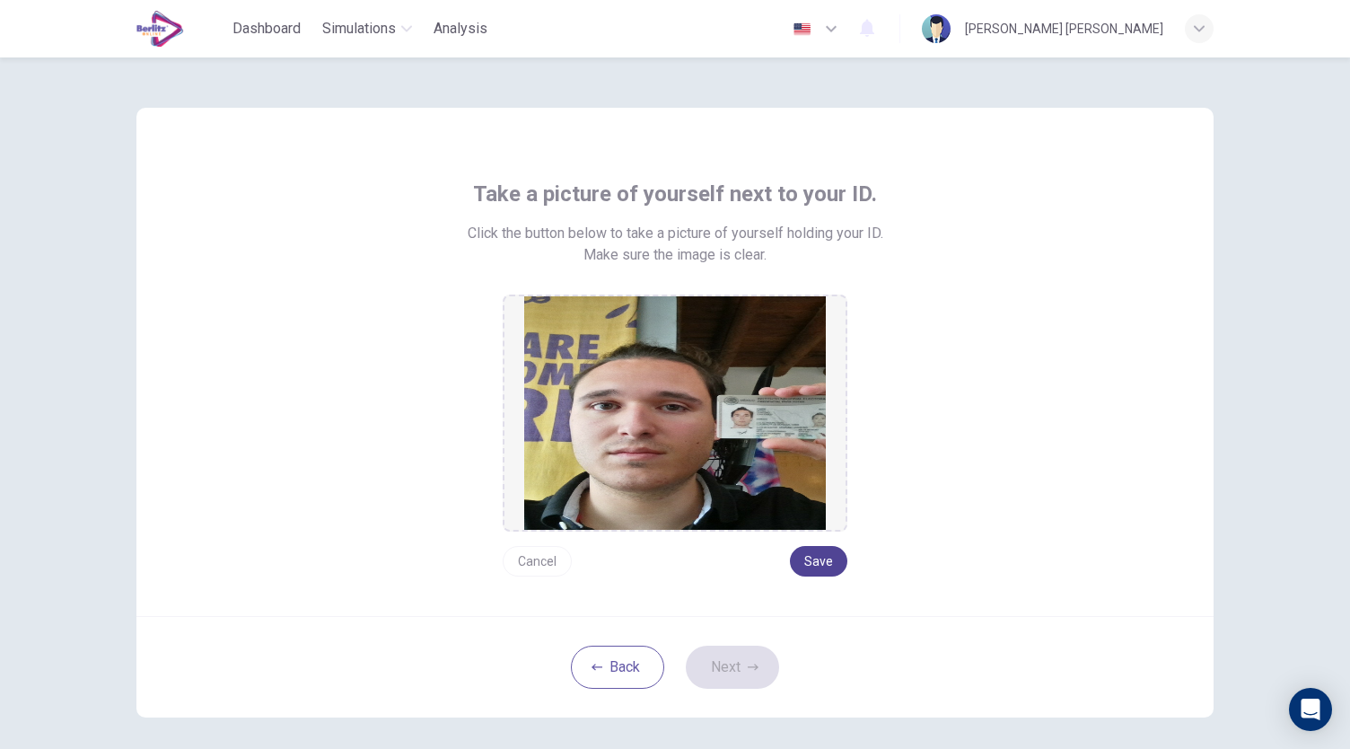
click at [813, 568] on button "Save" at bounding box center [818, 561] width 57 height 31
click at [746, 675] on button "Next" at bounding box center [732, 667] width 93 height 43
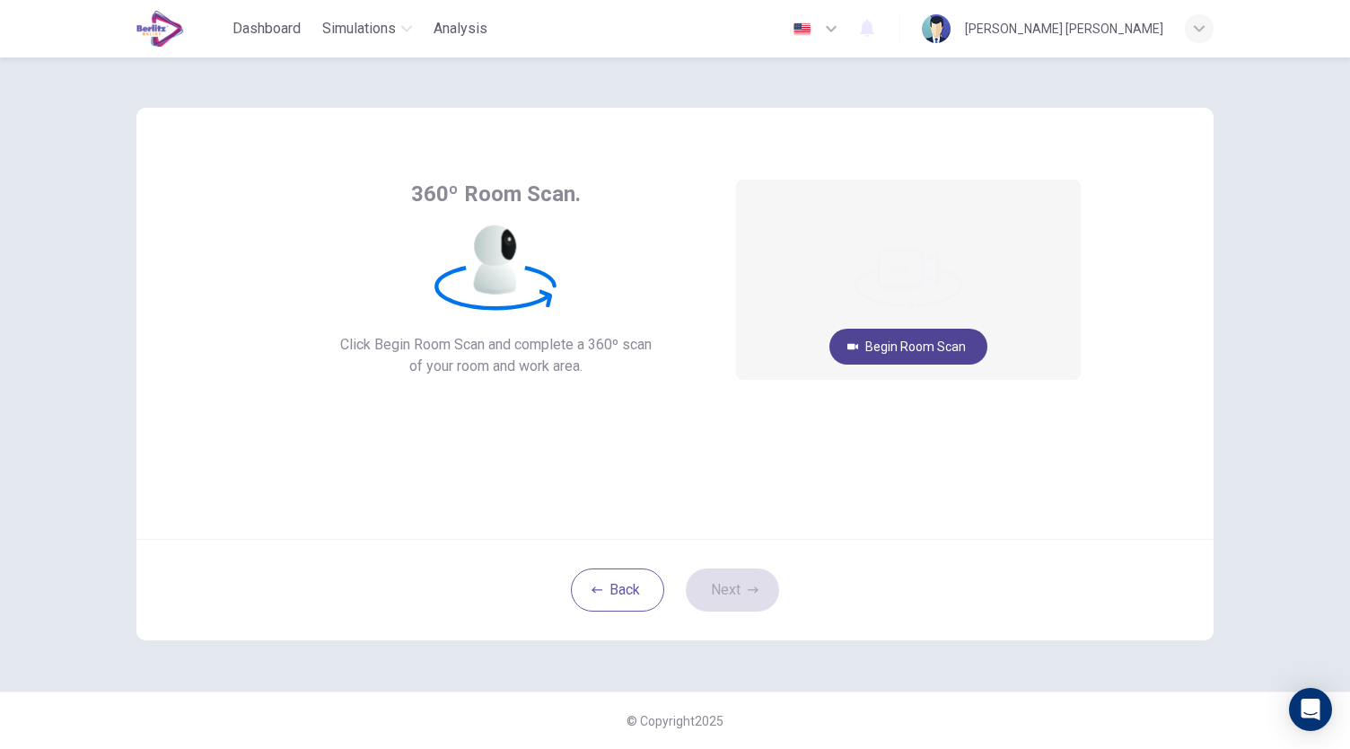
click at [938, 347] on button "Begin Room Scan" at bounding box center [909, 347] width 158 height 36
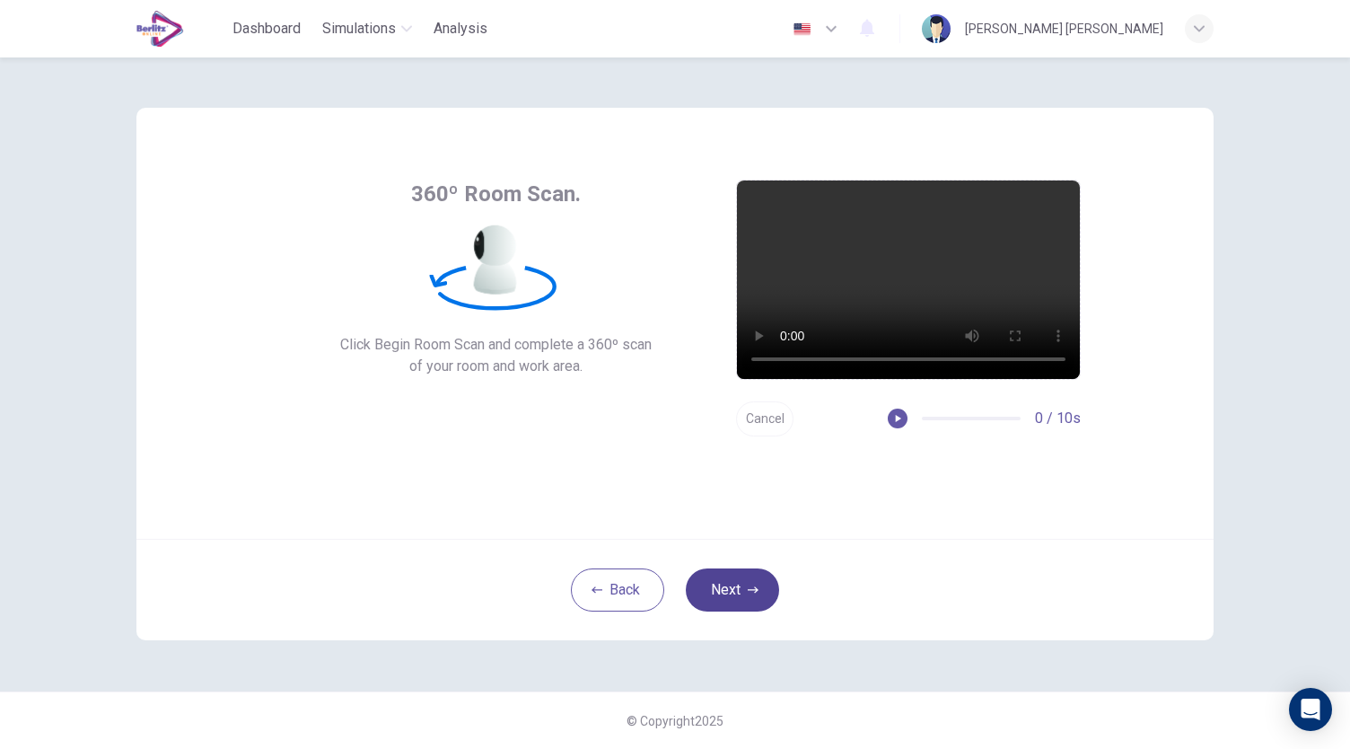
click at [727, 588] on button "Next" at bounding box center [732, 589] width 93 height 43
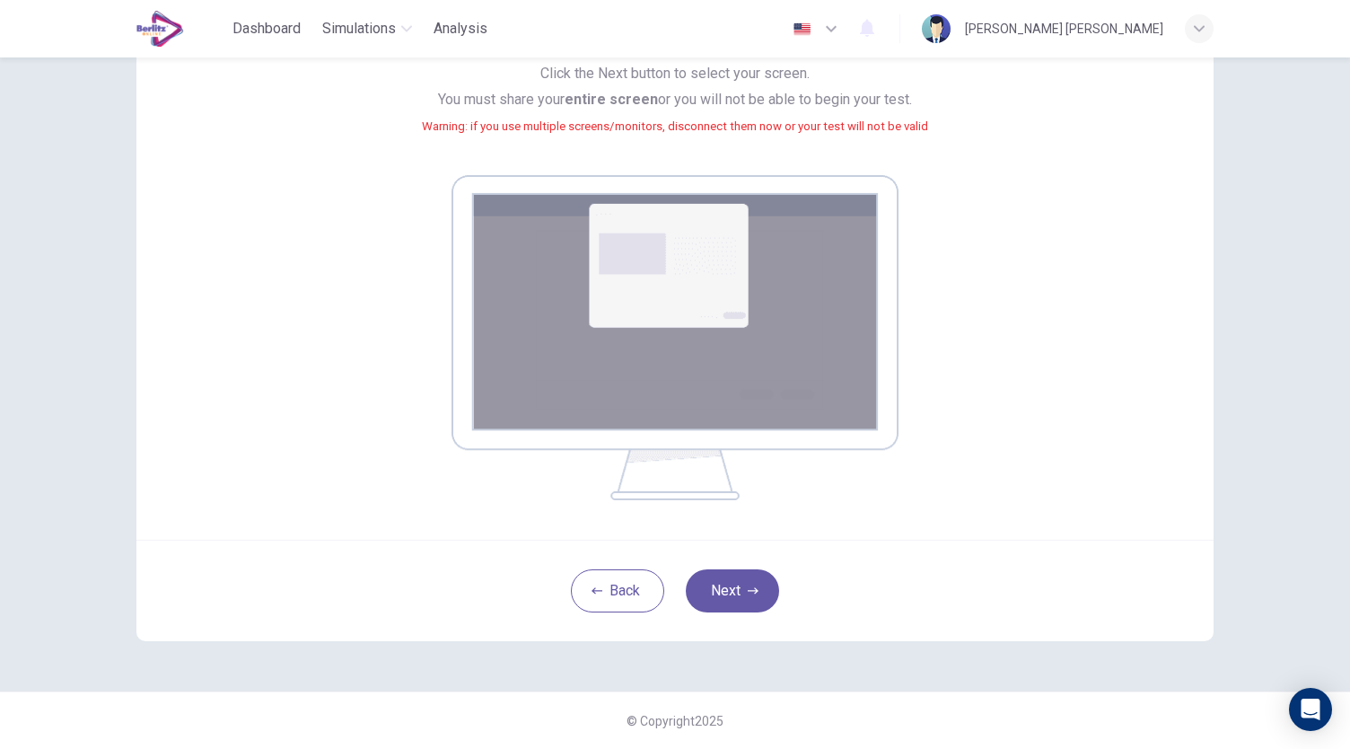
scroll to position [183, 0]
click at [738, 590] on button "Next" at bounding box center [732, 590] width 93 height 43
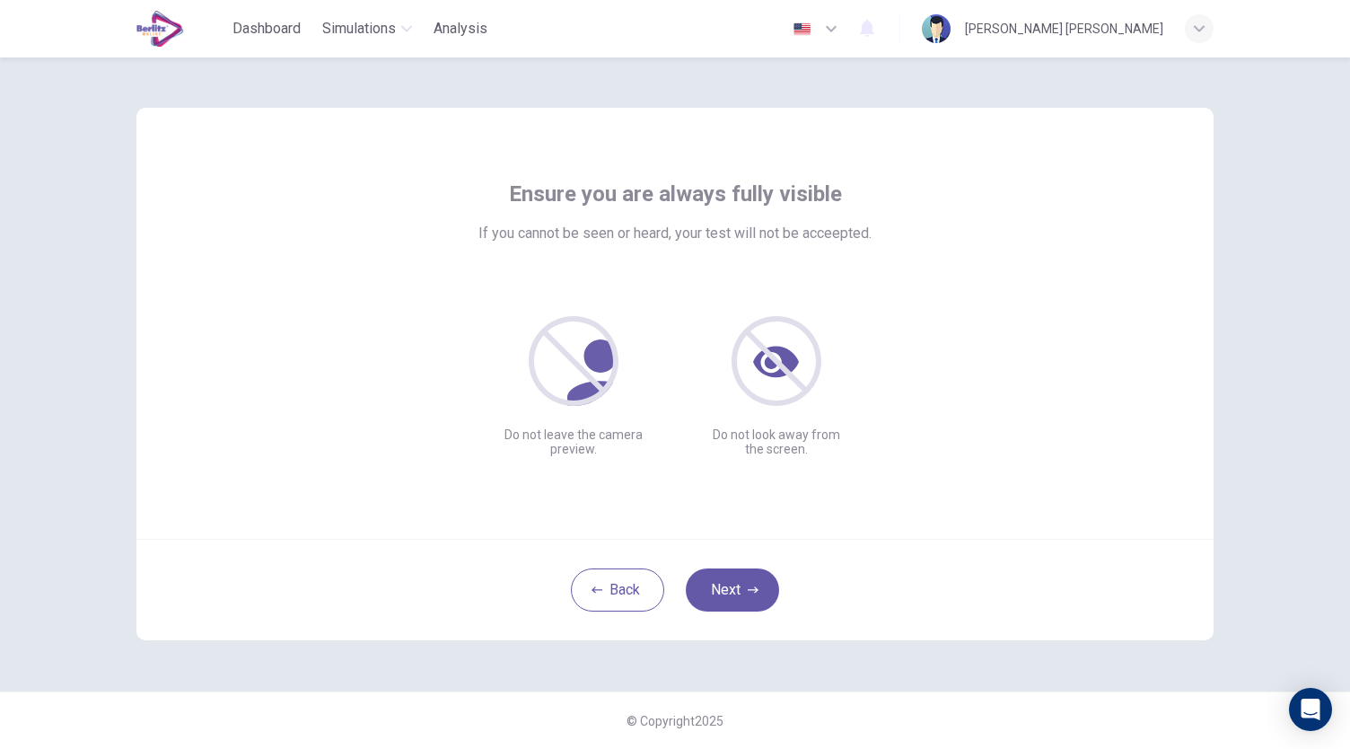
scroll to position [0, 0]
click at [744, 591] on button "Next" at bounding box center [732, 589] width 93 height 43
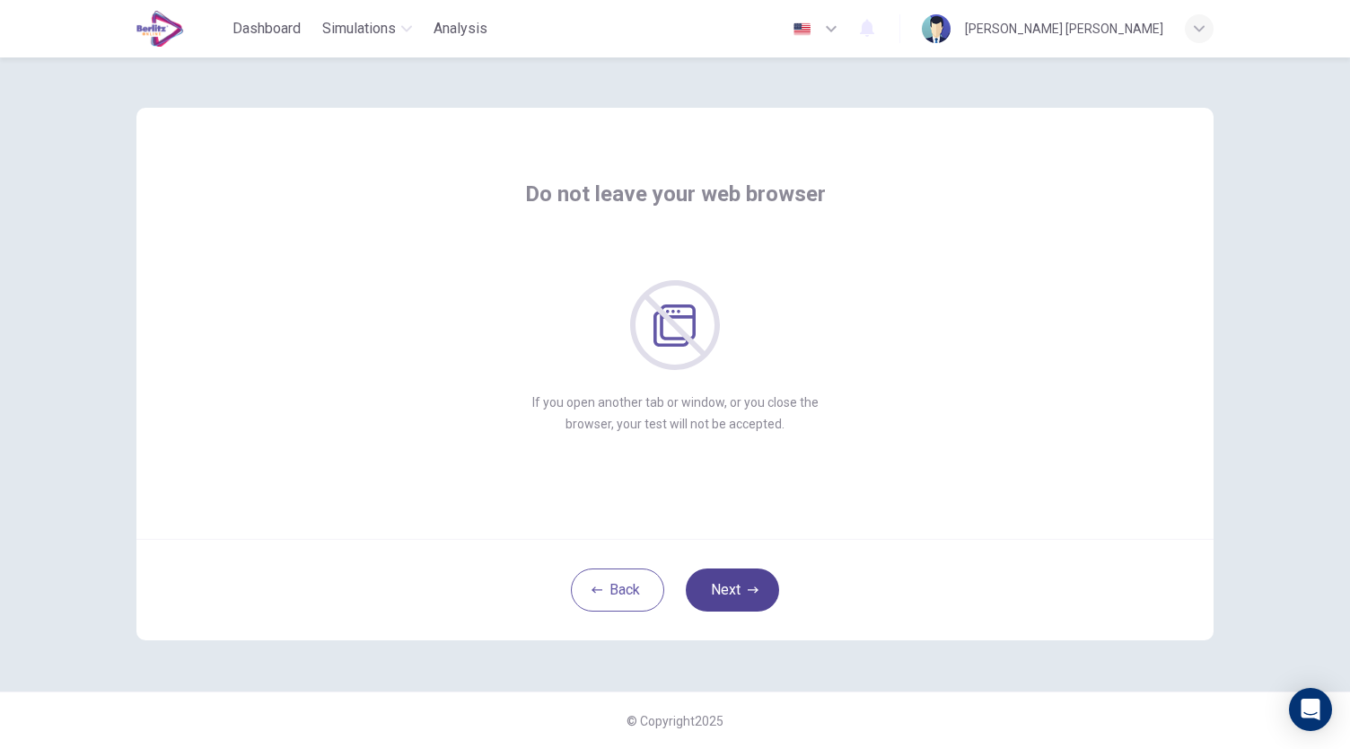
click at [754, 569] on button "Next" at bounding box center [732, 589] width 93 height 43
click at [735, 589] on button "Next" at bounding box center [732, 589] width 93 height 43
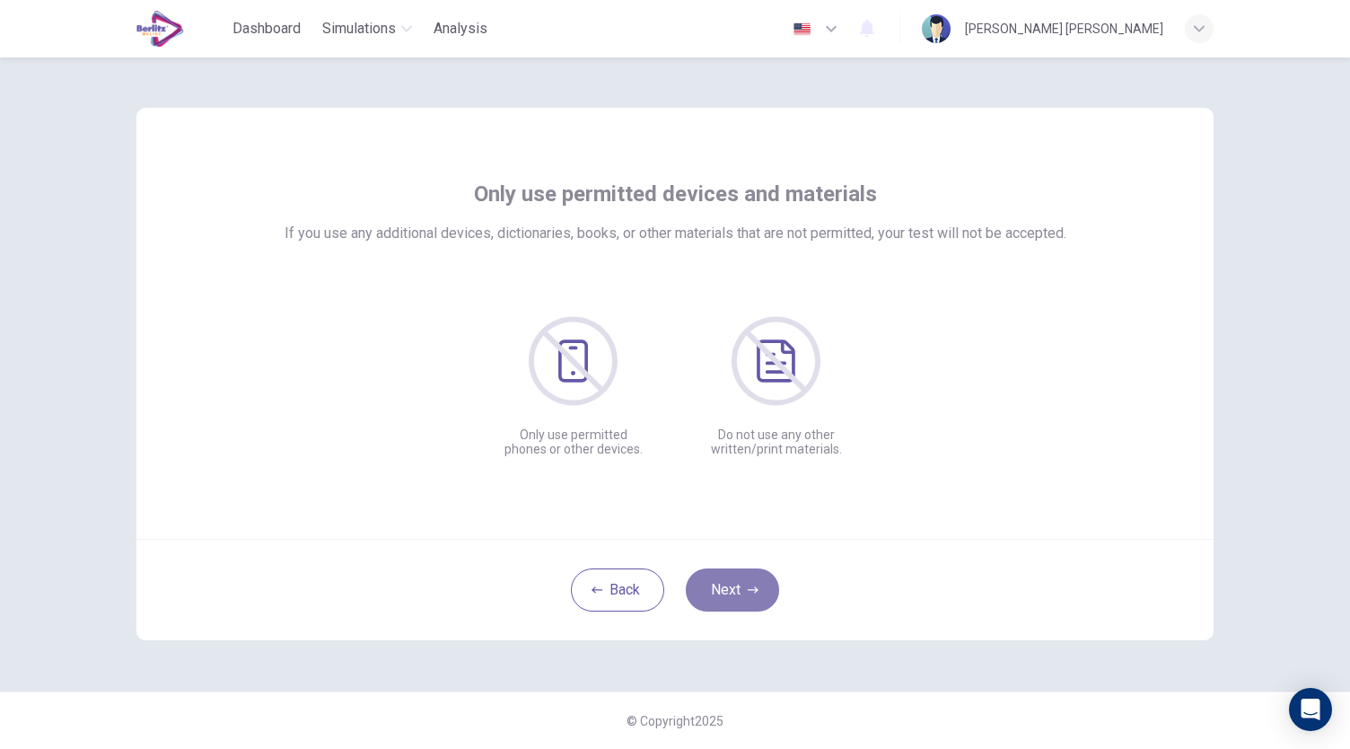
click at [748, 591] on icon "button" at bounding box center [753, 589] width 11 height 11
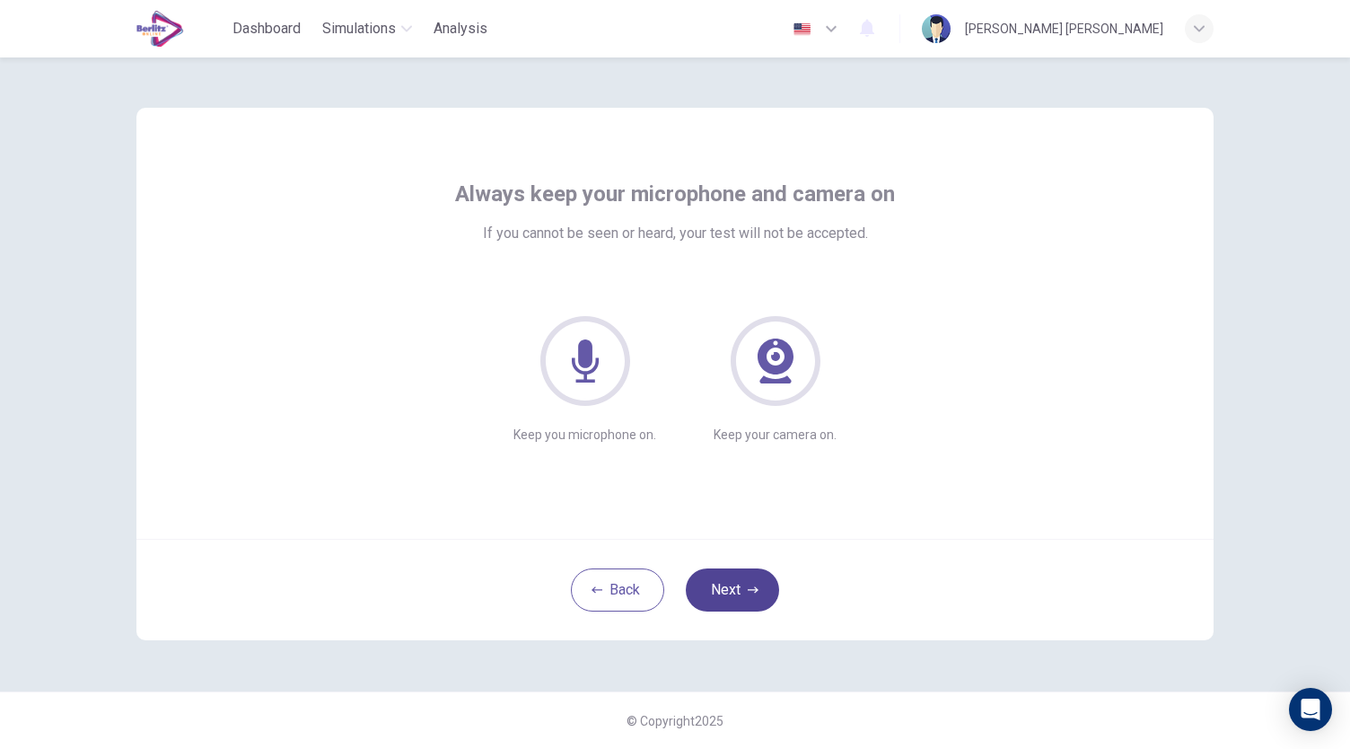
click at [743, 581] on button "Next" at bounding box center [732, 589] width 93 height 43
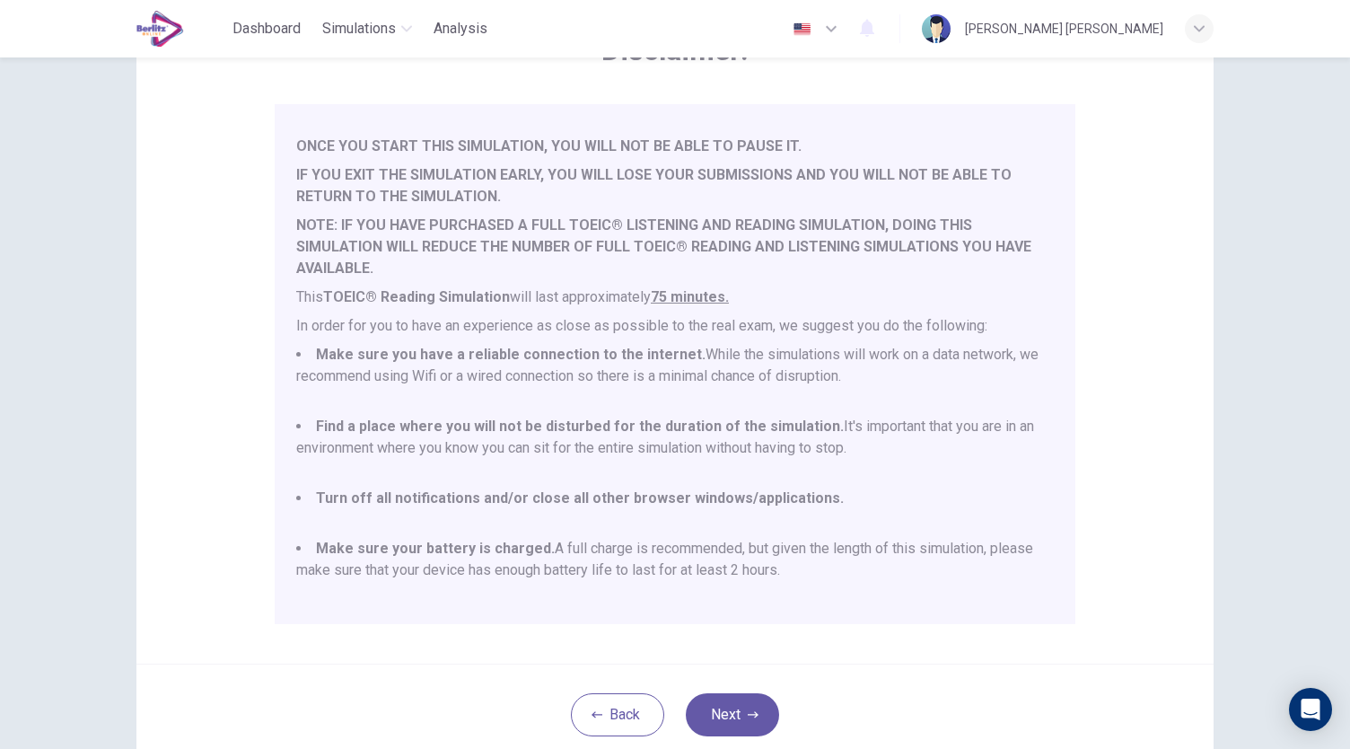
scroll to position [47, 0]
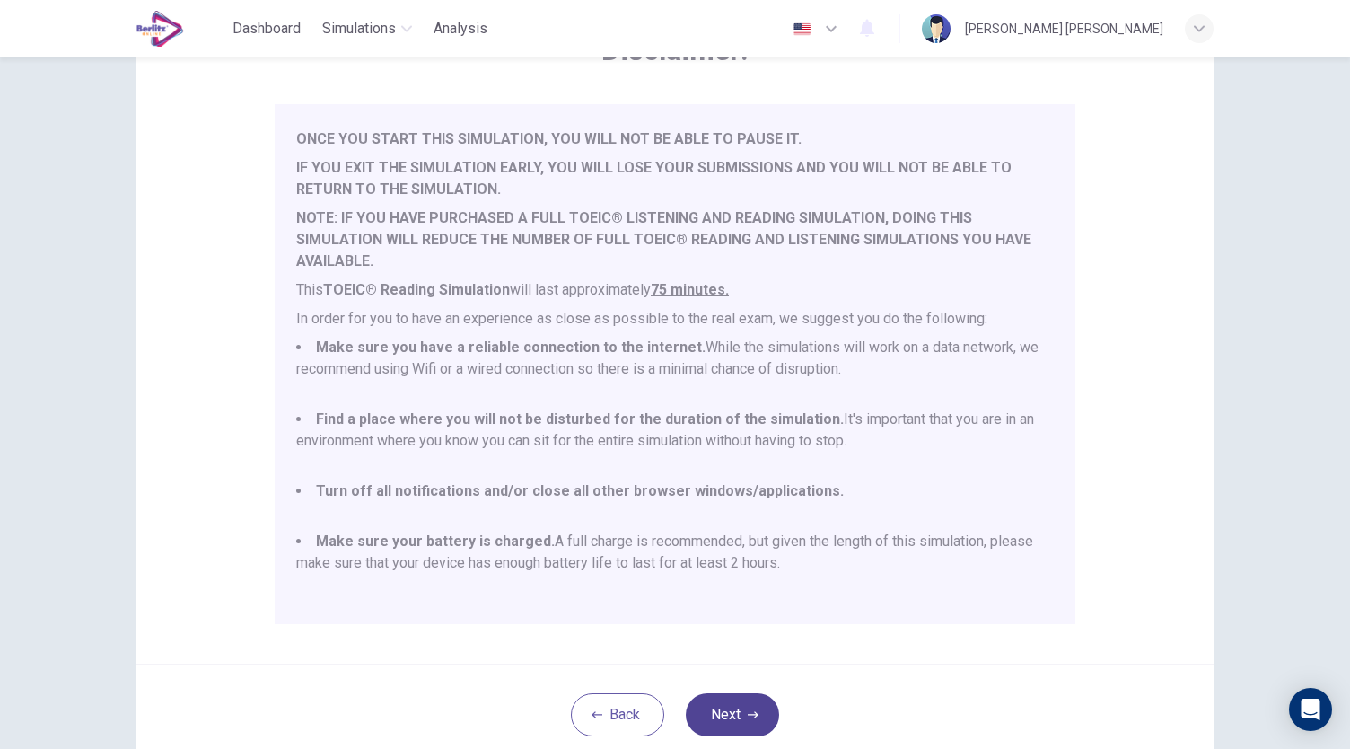
click at [760, 707] on button "Next" at bounding box center [732, 714] width 93 height 43
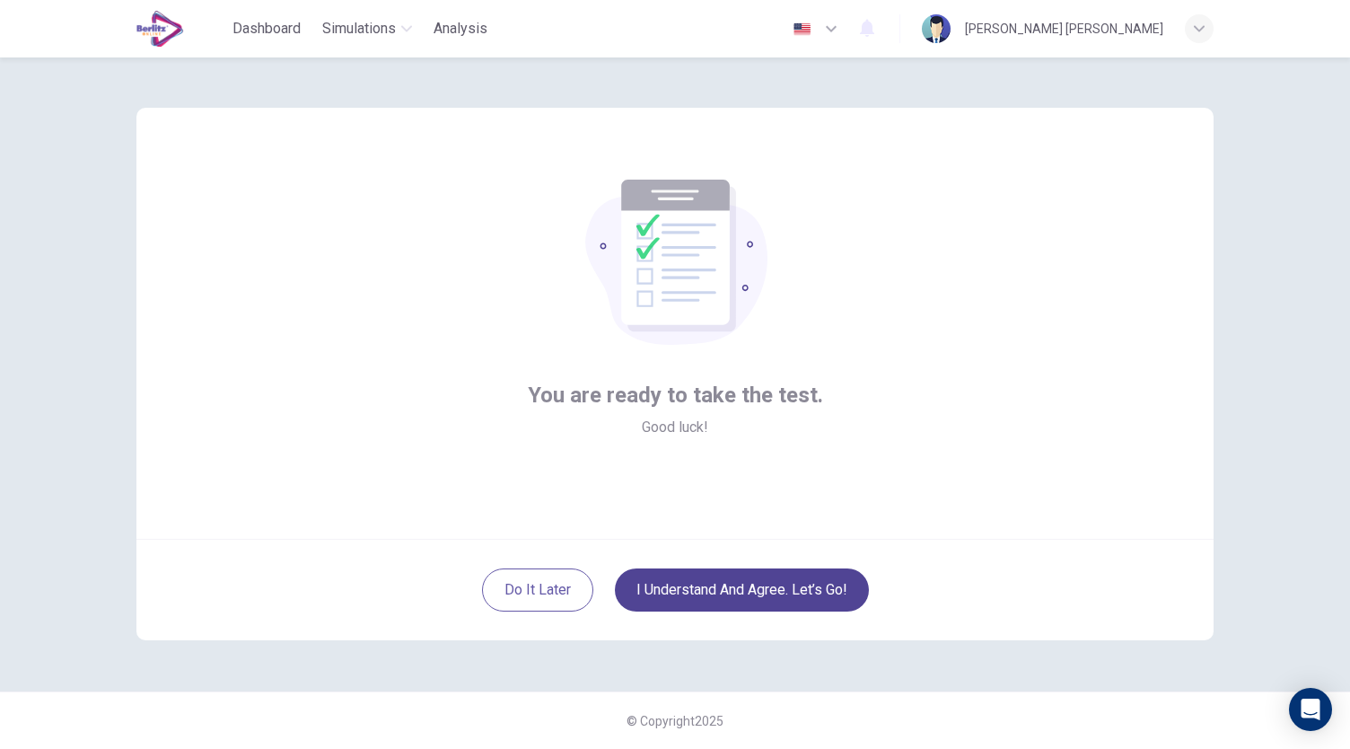
scroll to position [0, 0]
click at [763, 593] on button "I understand and agree. Let’s go!" at bounding box center [742, 589] width 254 height 43
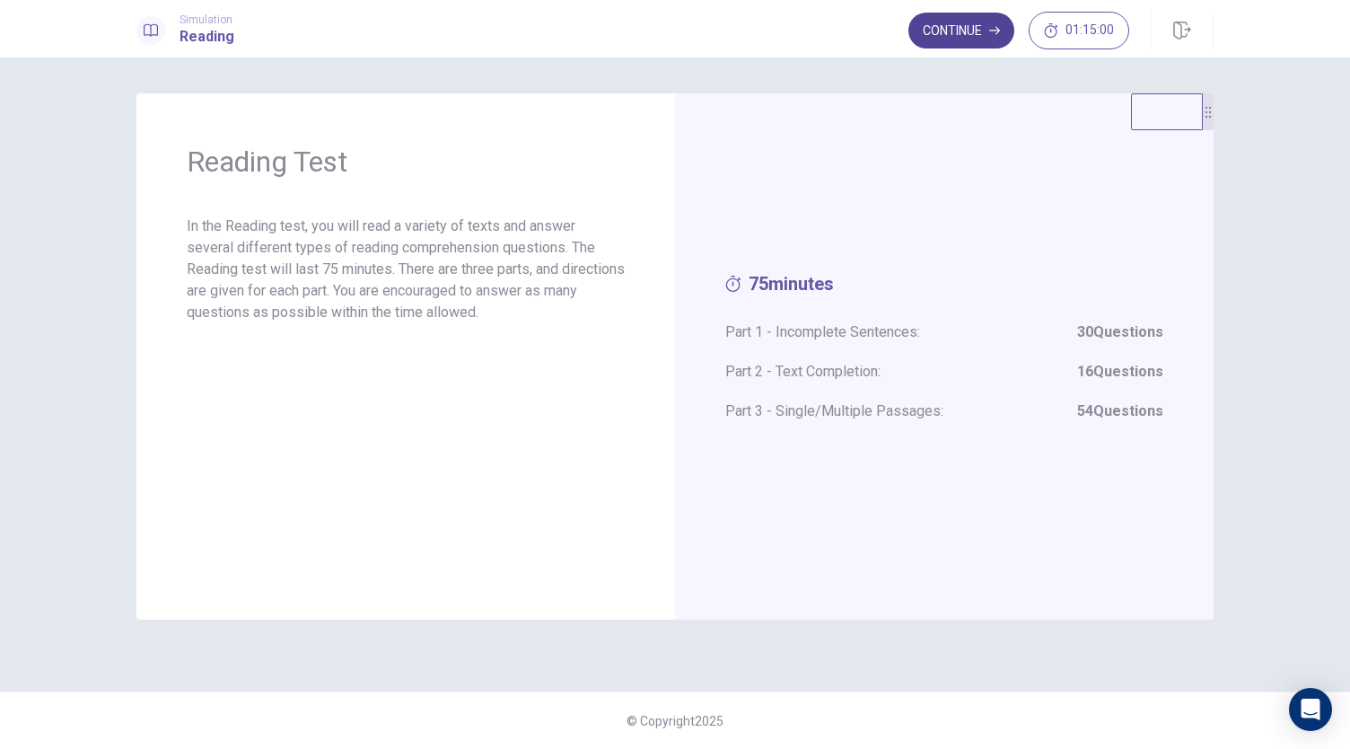
click at [971, 34] on button "Continue" at bounding box center [962, 31] width 106 height 36
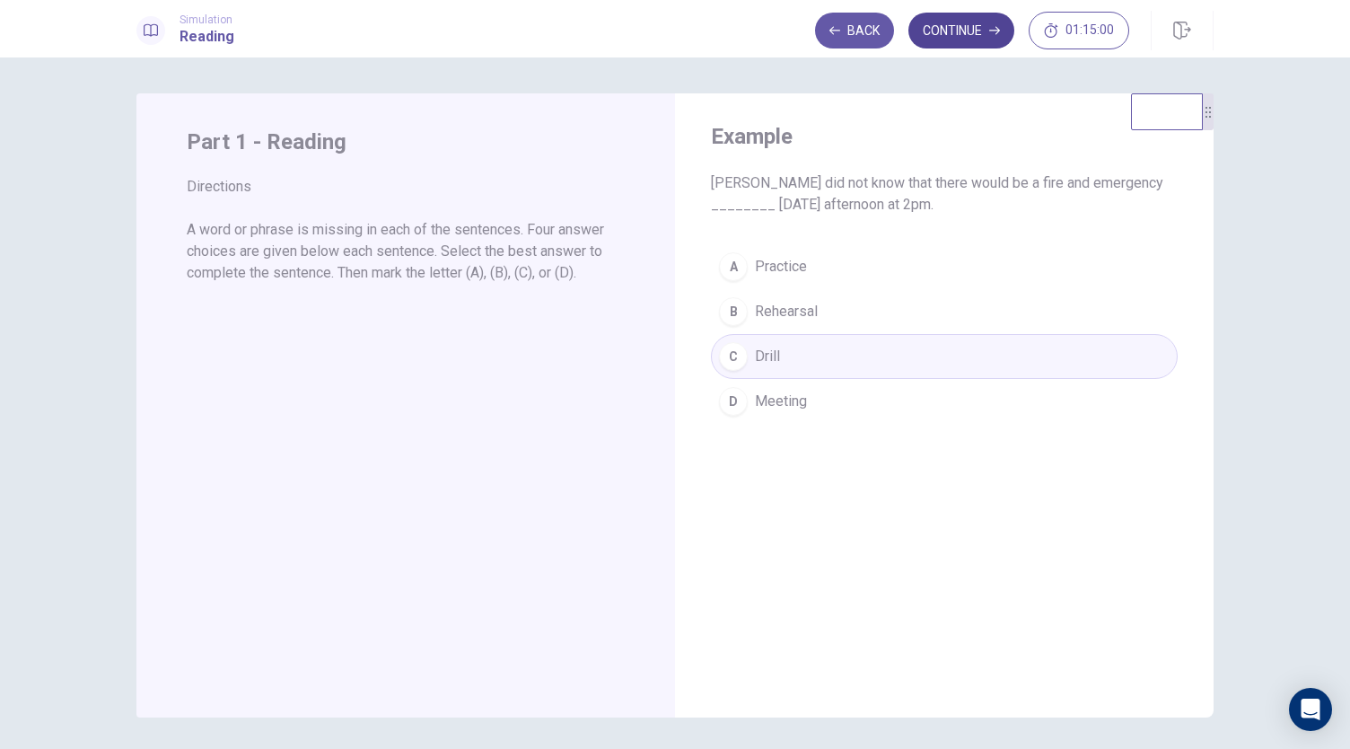
click at [961, 34] on button "Continue" at bounding box center [962, 31] width 106 height 36
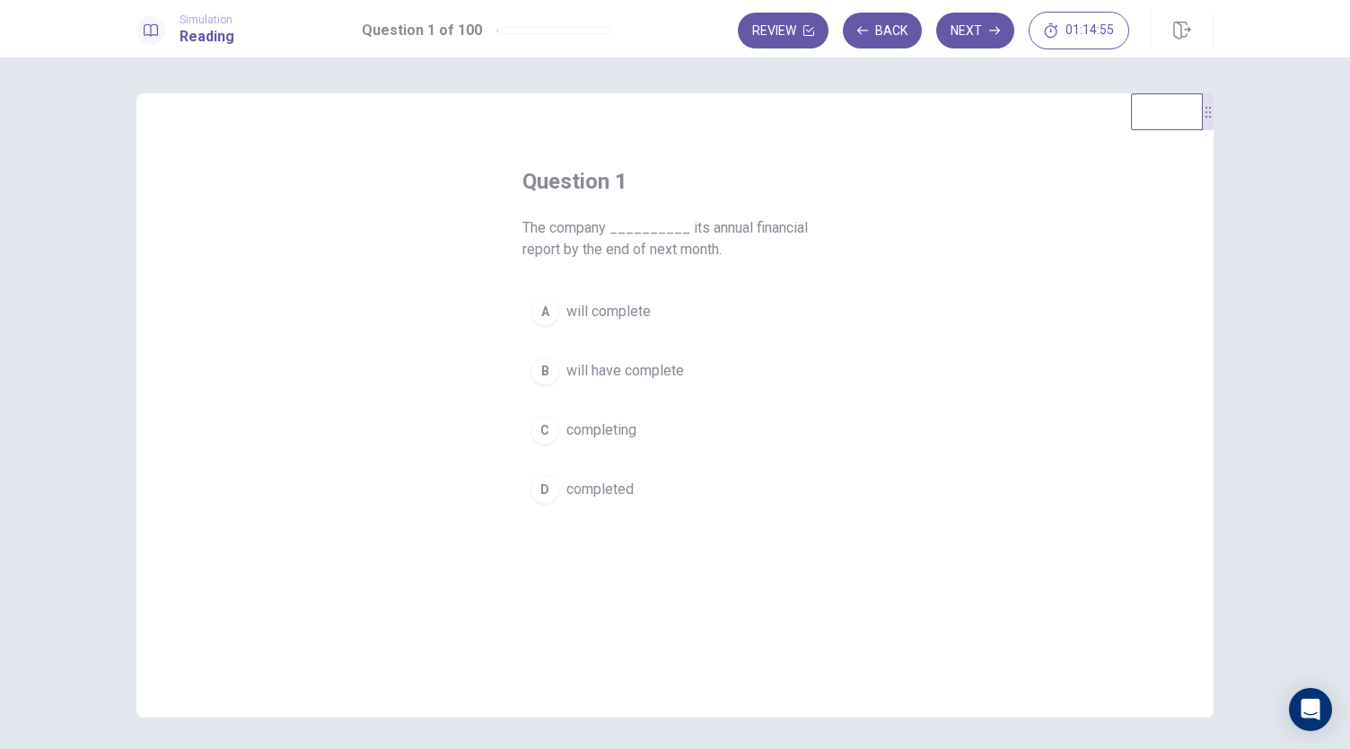
click at [600, 491] on span "completed" at bounding box center [600, 490] width 67 height 22
click at [628, 303] on span "will complete" at bounding box center [609, 312] width 84 height 22
click at [986, 40] on button "Next" at bounding box center [975, 31] width 78 height 36
click at [587, 376] on span "had arrived" at bounding box center [601, 371] width 69 height 22
click at [983, 37] on button "Next" at bounding box center [975, 31] width 78 height 36
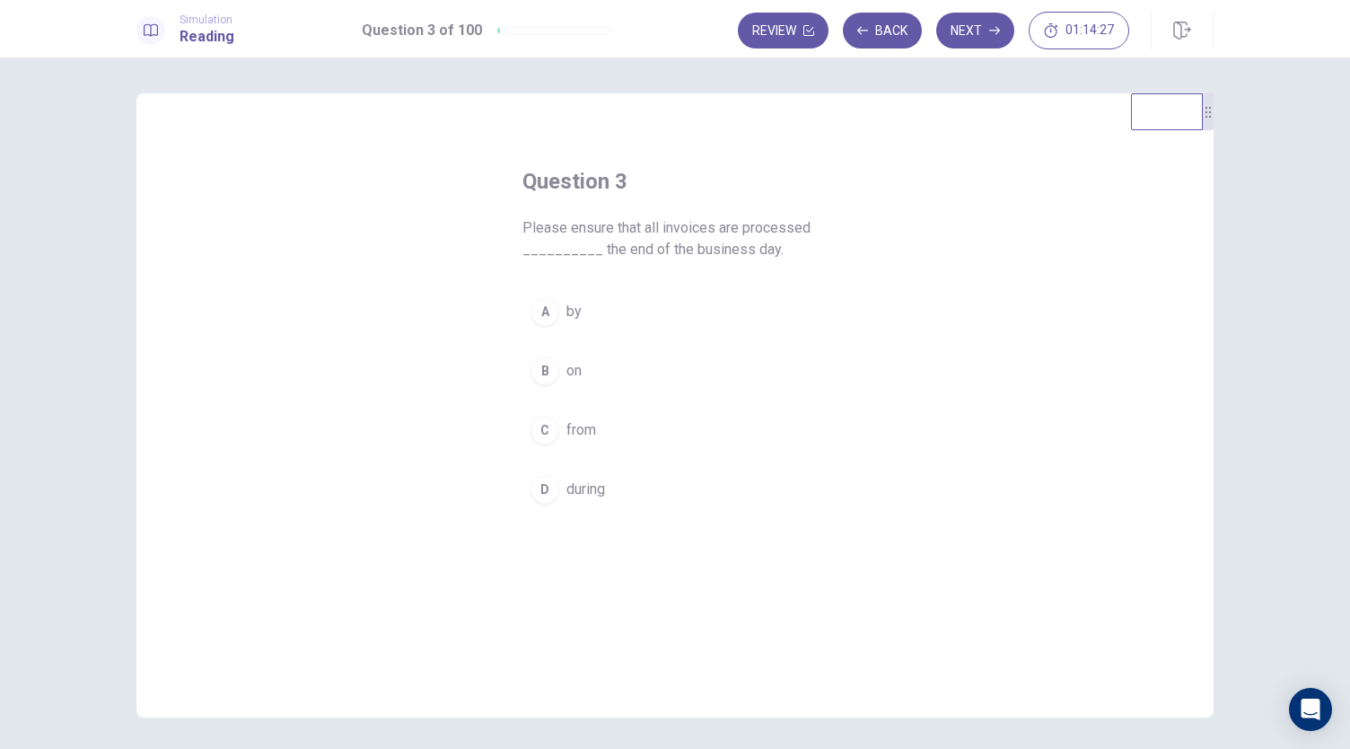
click at [537, 312] on div "A" at bounding box center [545, 311] width 29 height 29
click at [986, 23] on button "Next" at bounding box center [975, 31] width 78 height 36
click at [593, 374] on span "be reviewed" at bounding box center [606, 371] width 78 height 22
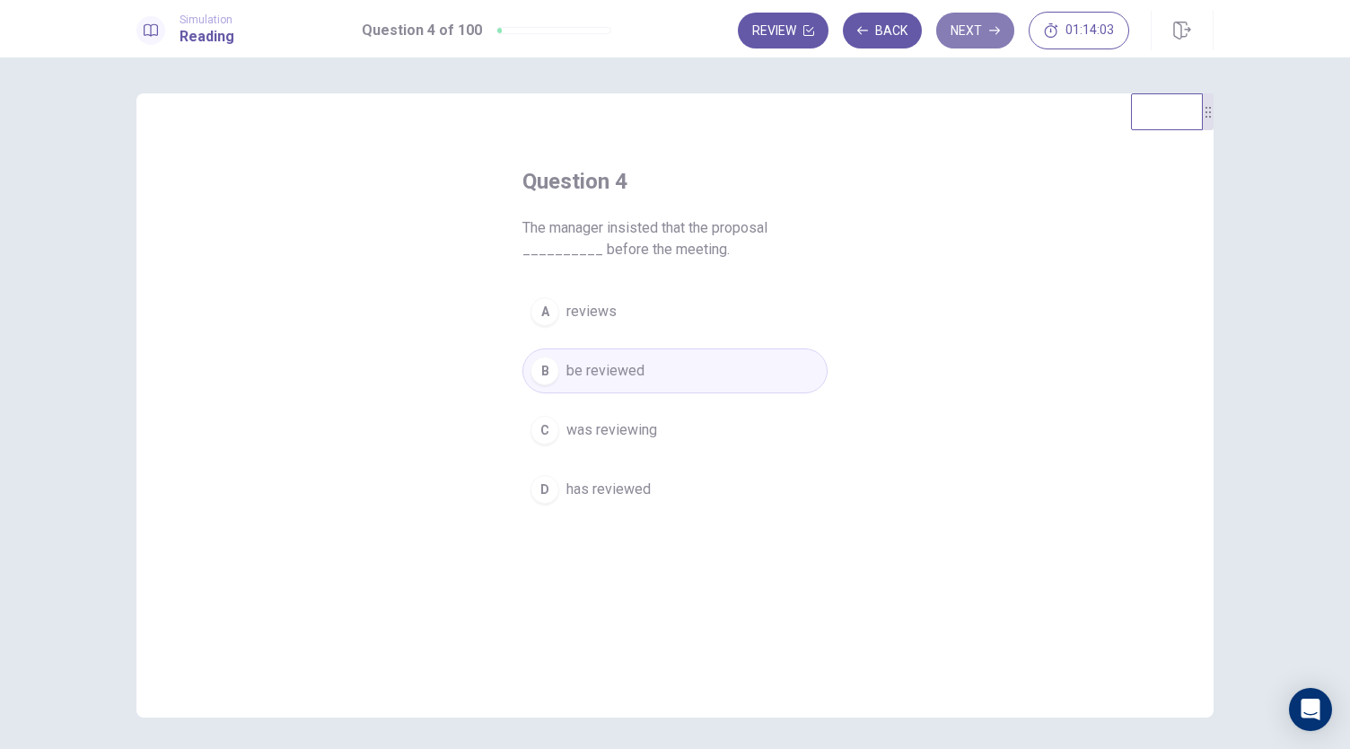
click at [980, 26] on button "Next" at bounding box center [975, 31] width 78 height 36
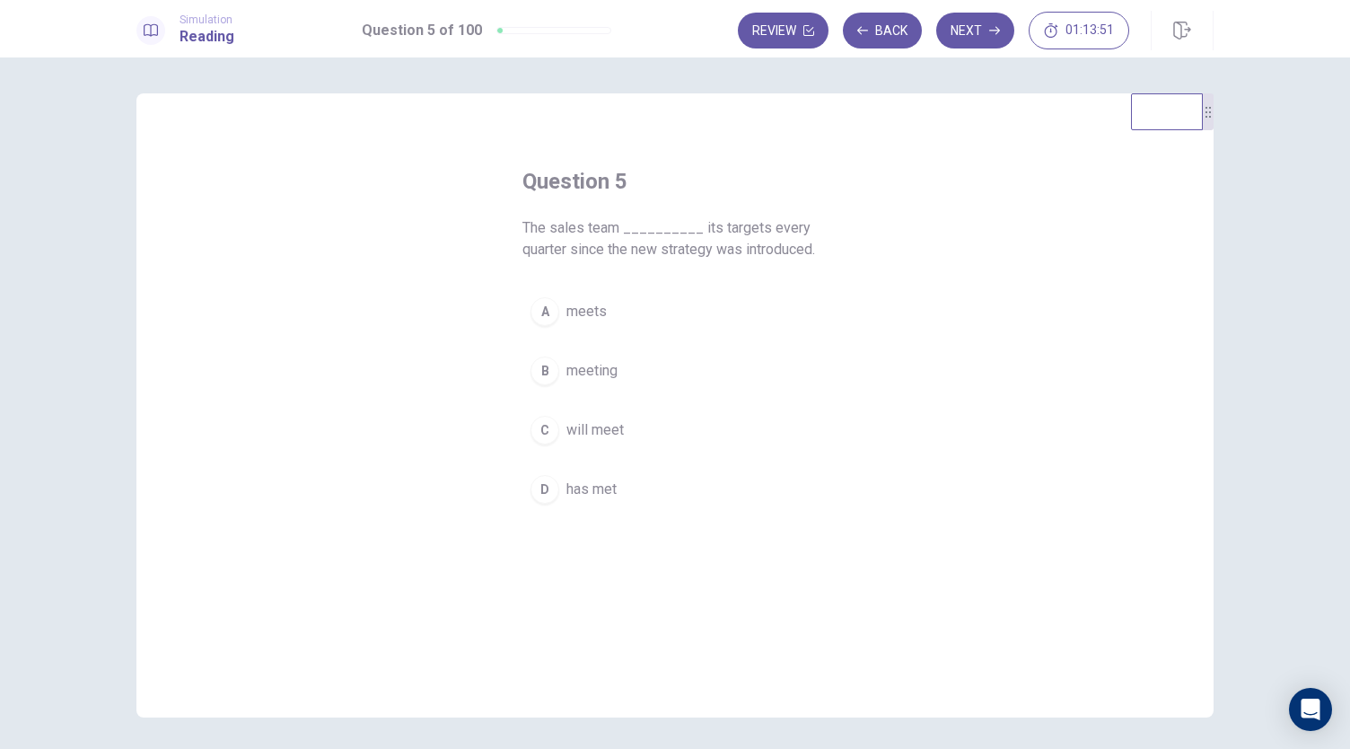
click at [593, 488] on span "has met" at bounding box center [592, 490] width 50 height 22
click at [991, 30] on icon "button" at bounding box center [994, 30] width 11 height 11
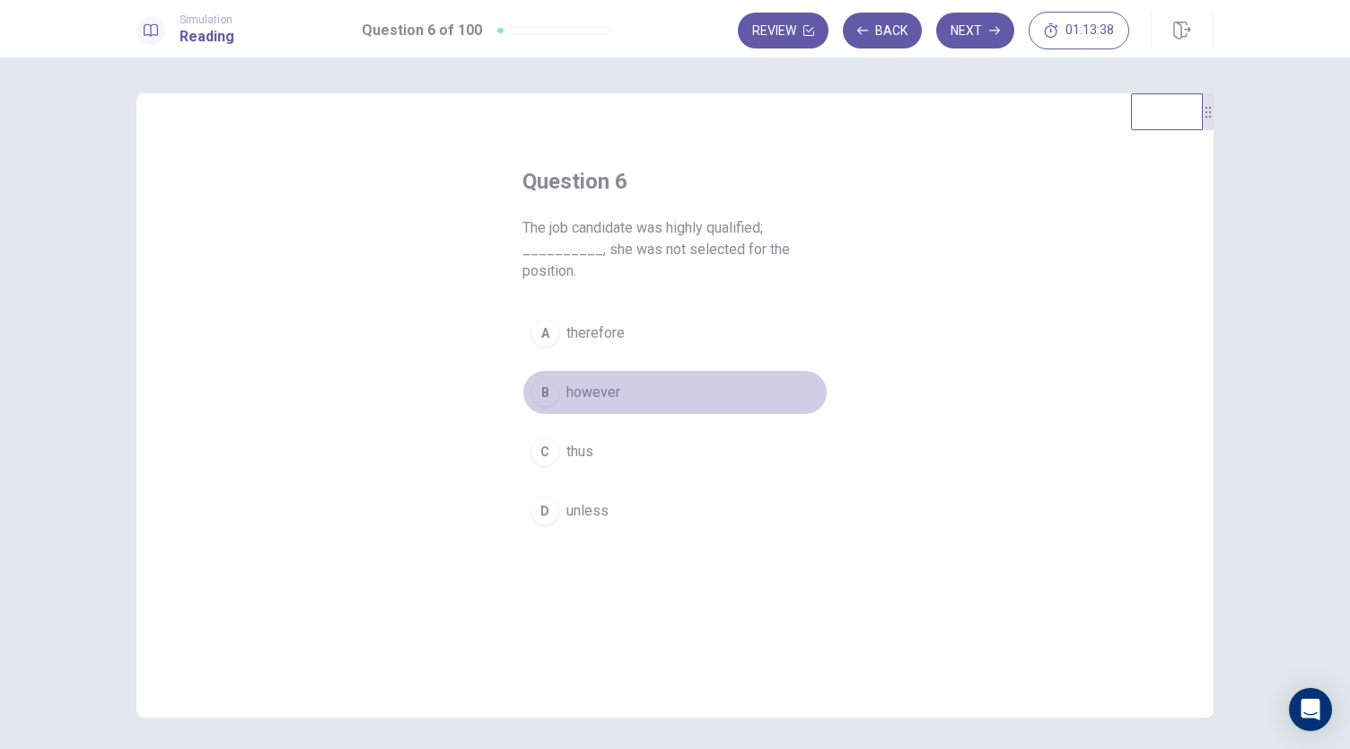
click at [606, 386] on span "however" at bounding box center [594, 393] width 54 height 22
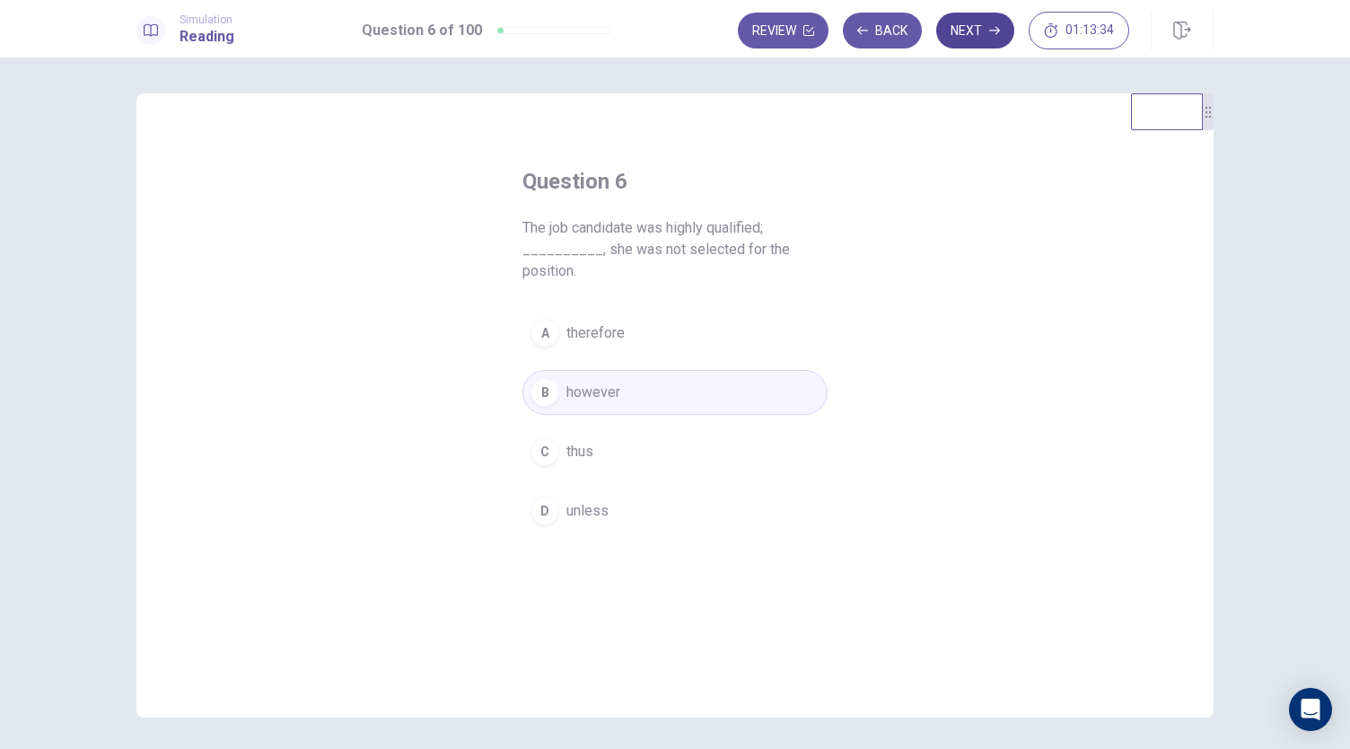
click at [977, 19] on button "Next" at bounding box center [975, 31] width 78 height 36
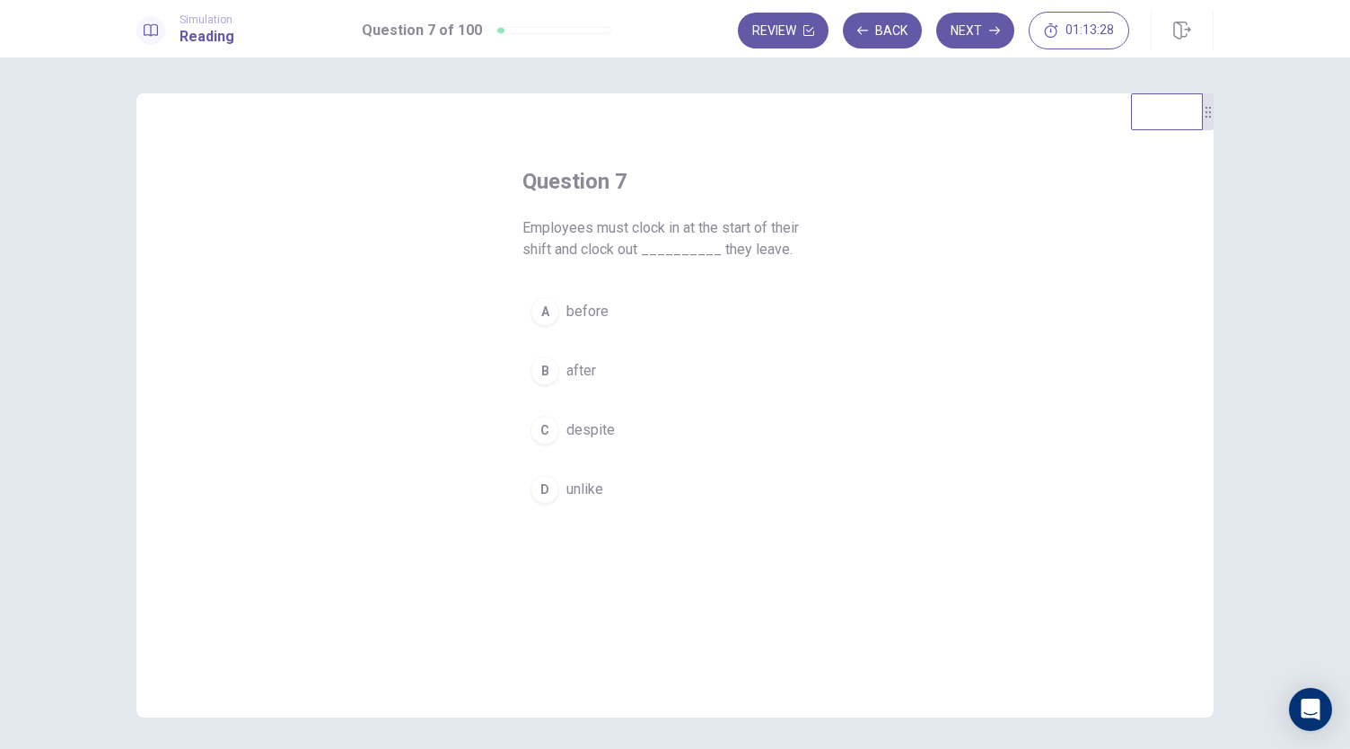
click at [585, 313] on span "before" at bounding box center [588, 312] width 42 height 22
click at [979, 35] on button "Next" at bounding box center [975, 31] width 78 height 36
click at [604, 342] on span "appeal to" at bounding box center [596, 333] width 58 height 22
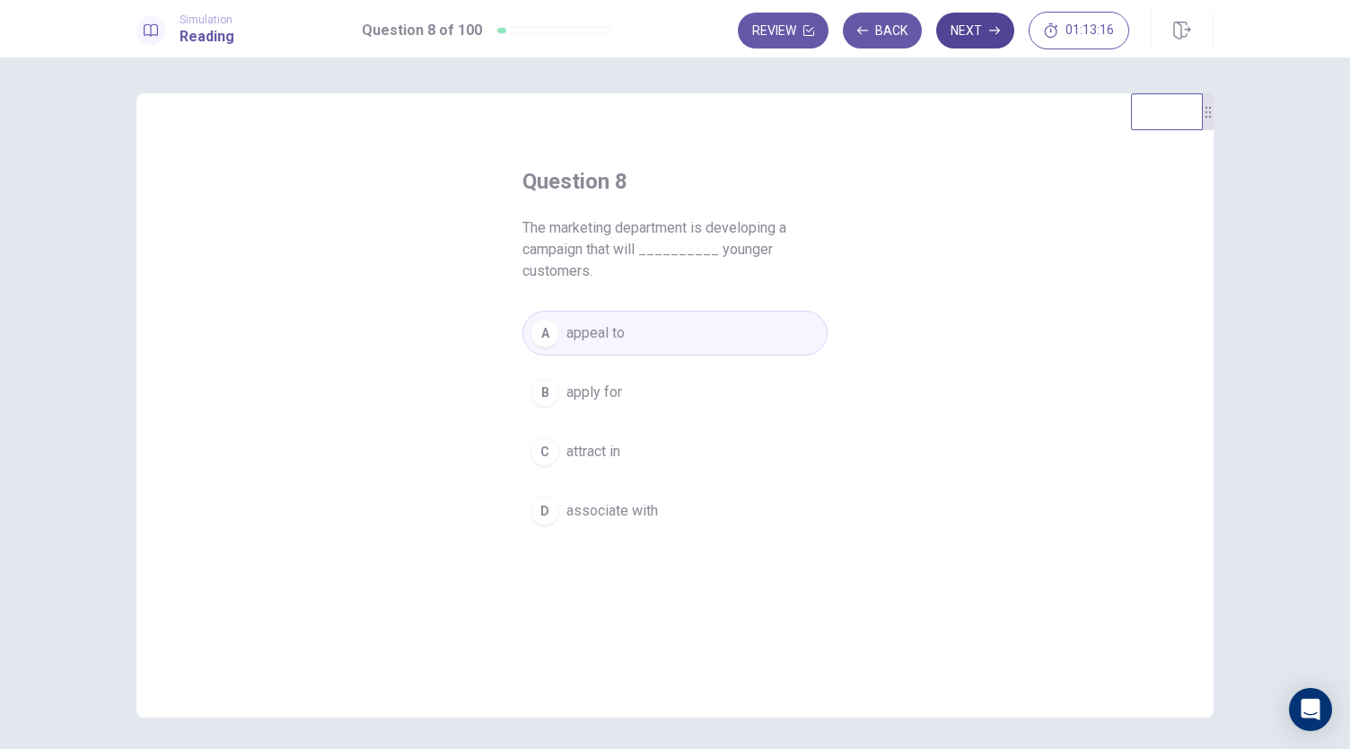
click at [980, 26] on button "Next" at bounding box center [975, 31] width 78 height 36
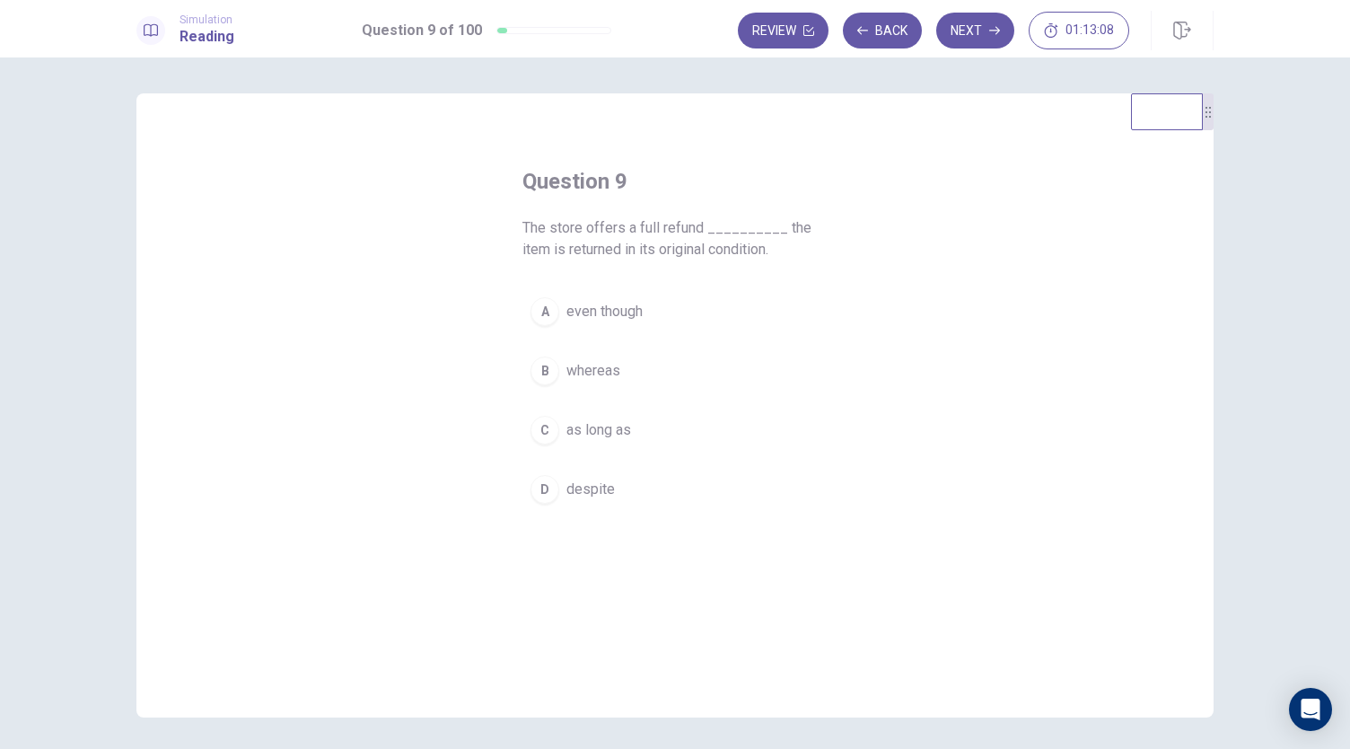
click at [589, 432] on span "as long as" at bounding box center [599, 430] width 65 height 22
click at [979, 31] on button "Next" at bounding box center [975, 31] width 78 height 36
click at [614, 480] on span "would have been" at bounding box center [620, 490] width 106 height 22
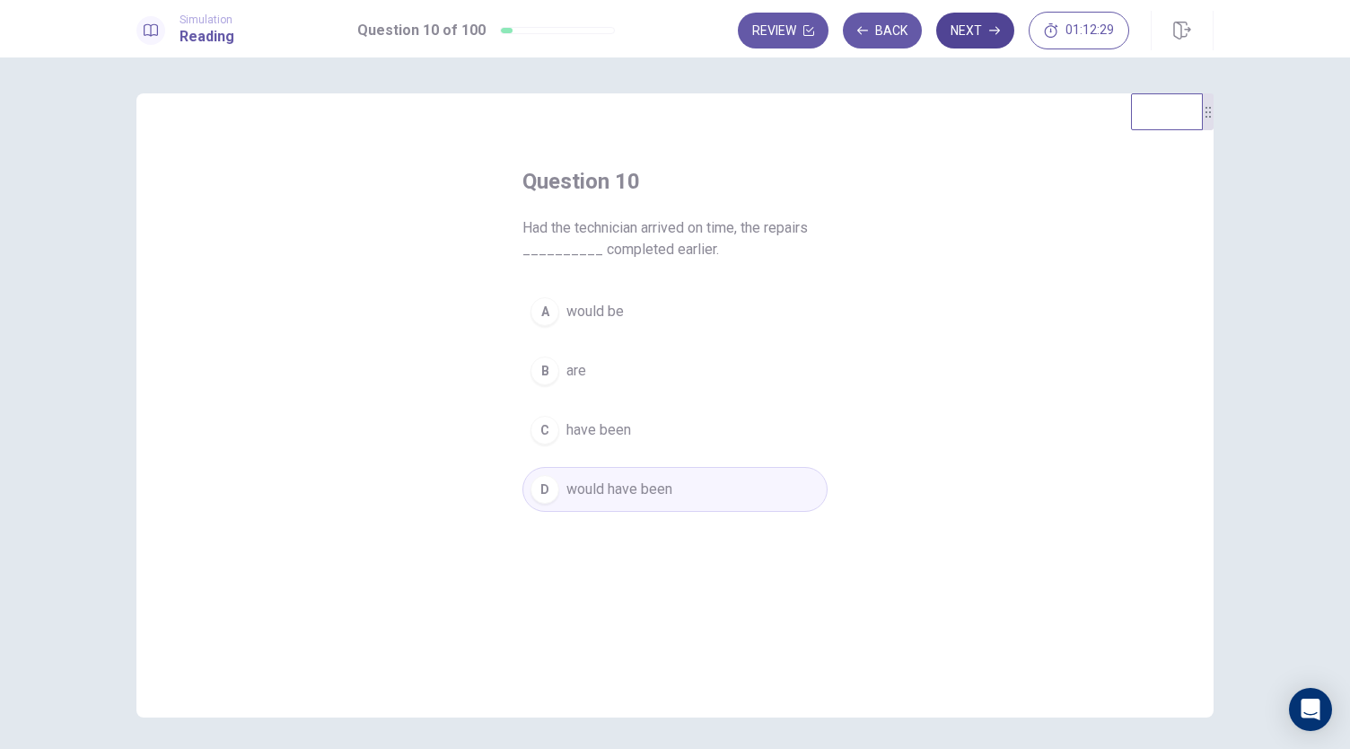
click at [988, 35] on button "Next" at bounding box center [975, 31] width 78 height 36
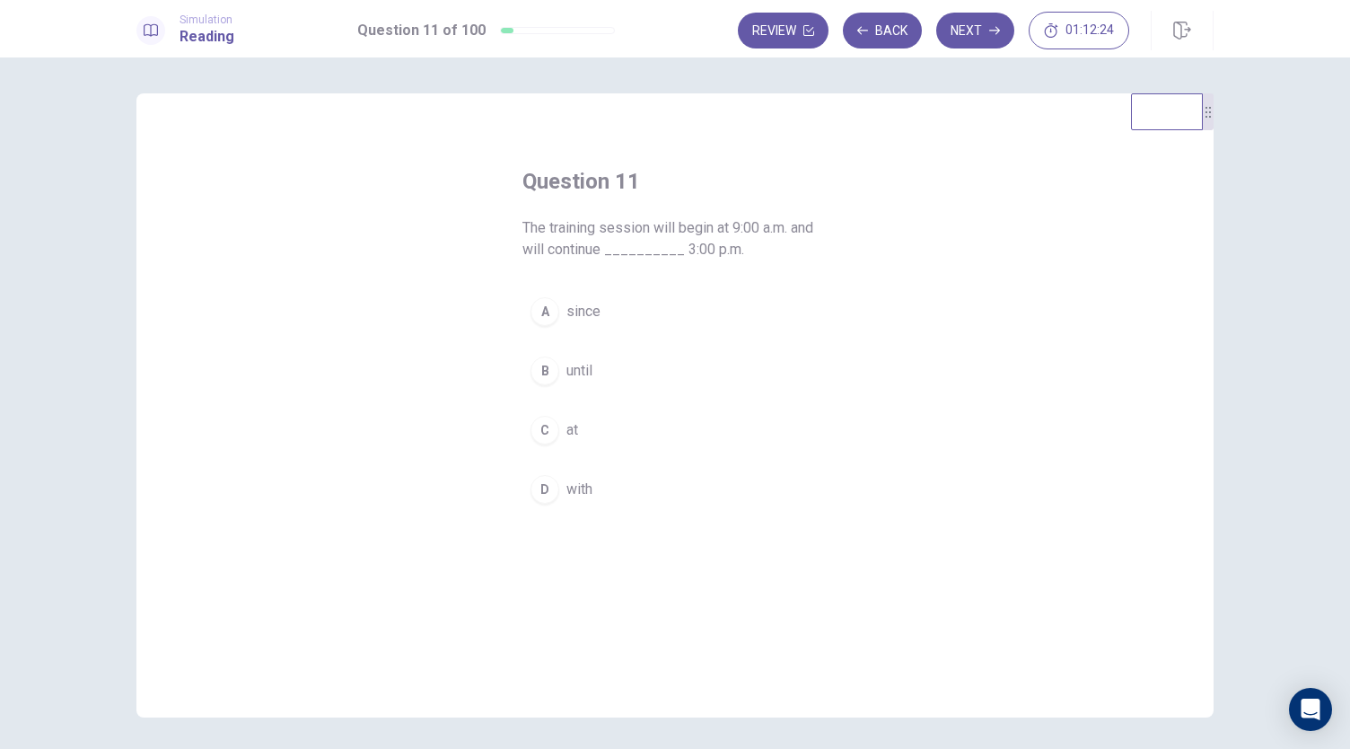
click at [567, 369] on span "until" at bounding box center [580, 371] width 26 height 22
click at [975, 30] on button "Next" at bounding box center [975, 31] width 78 height 36
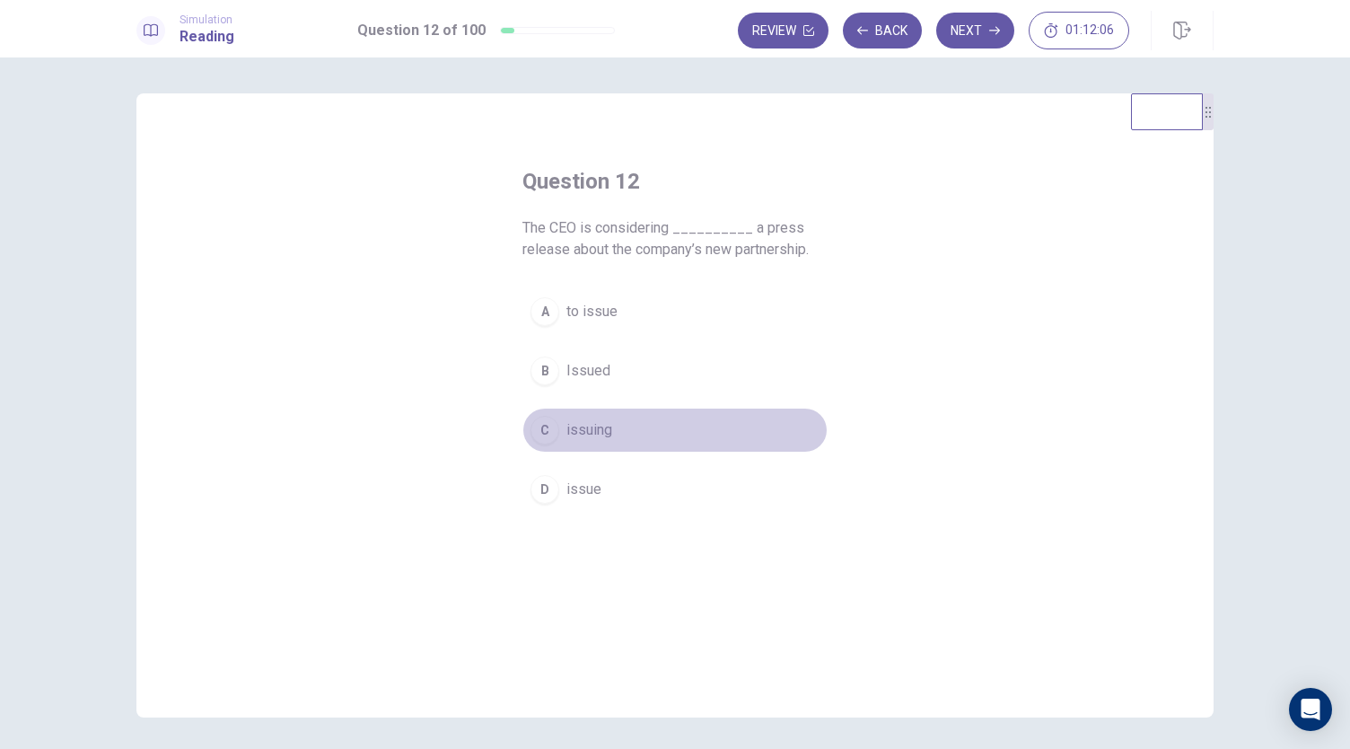
click at [582, 432] on span "issuing" at bounding box center [590, 430] width 46 height 22
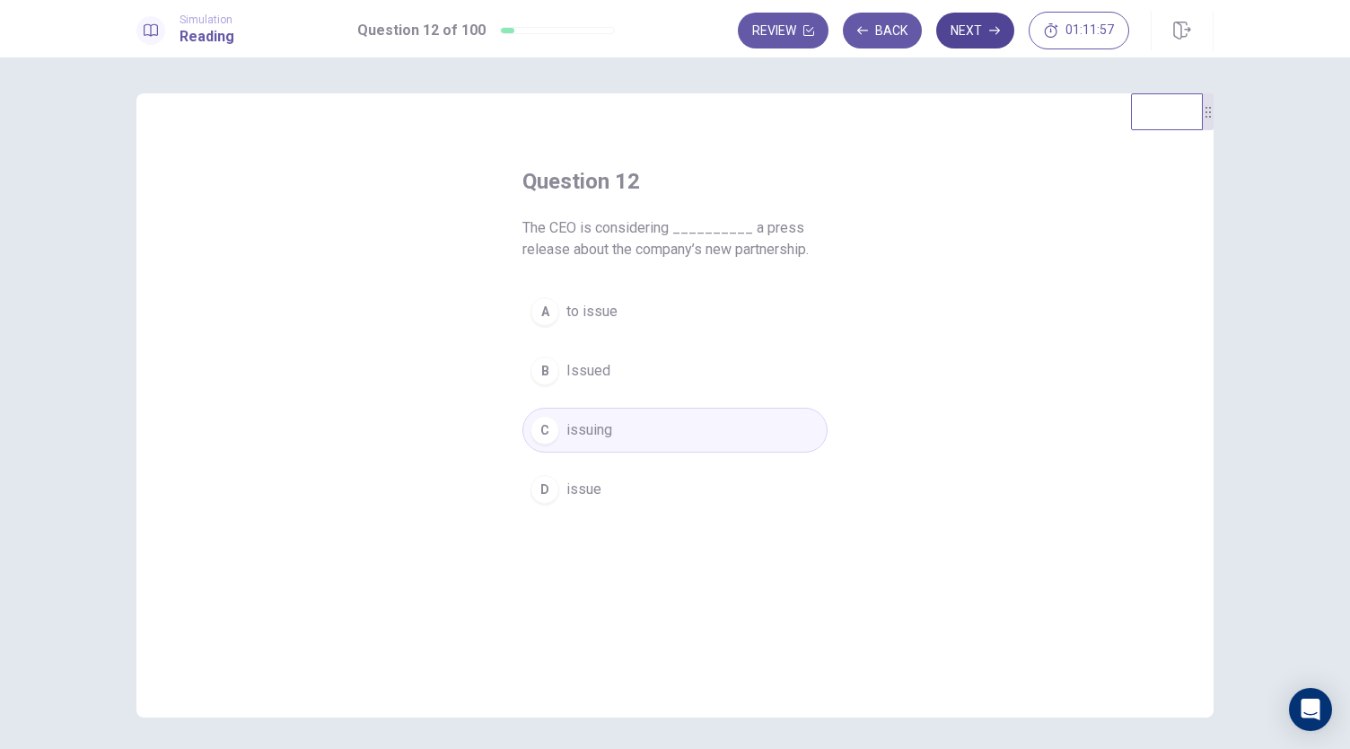
click at [991, 33] on icon "button" at bounding box center [994, 30] width 11 height 11
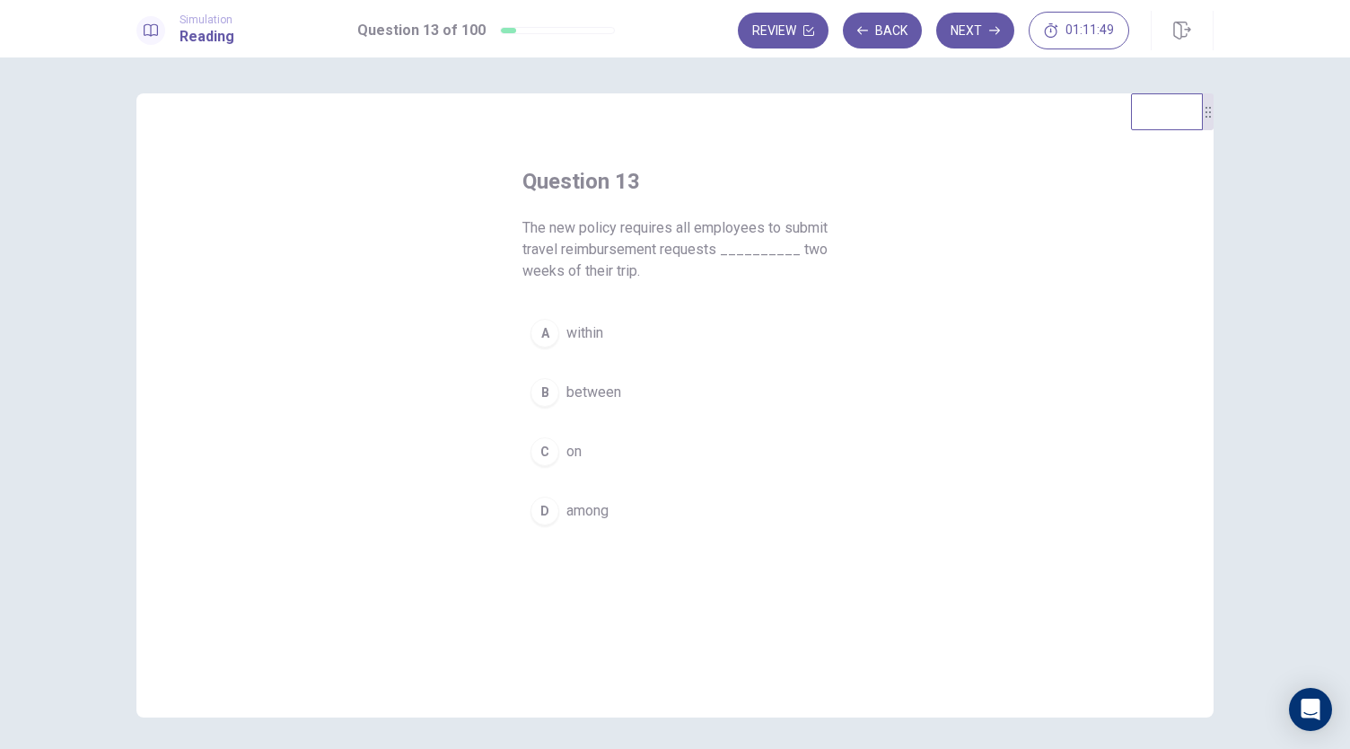
click at [583, 340] on span "within" at bounding box center [585, 333] width 37 height 22
click at [975, 24] on button "Next" at bounding box center [975, 31] width 78 height 36
click at [580, 488] on button "D because" at bounding box center [675, 510] width 305 height 45
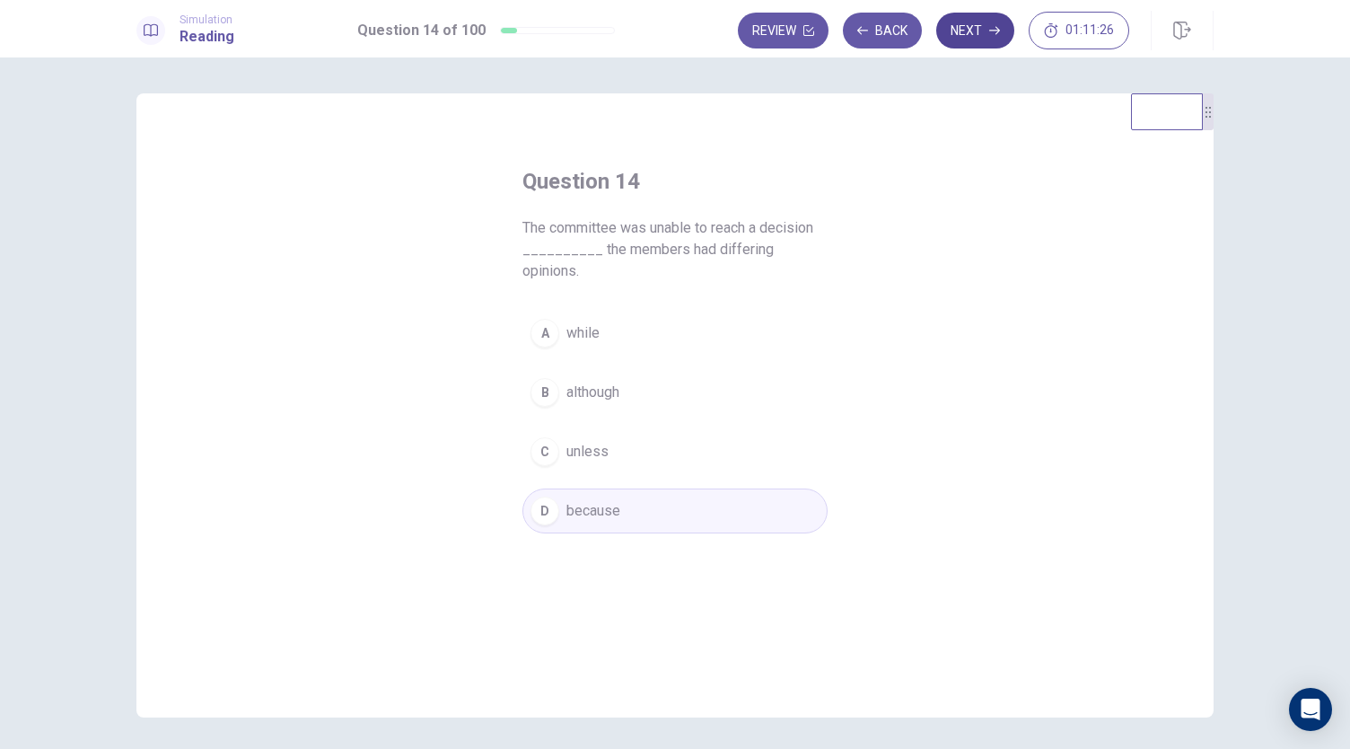
click at [980, 24] on button "Next" at bounding box center [975, 31] width 78 height 36
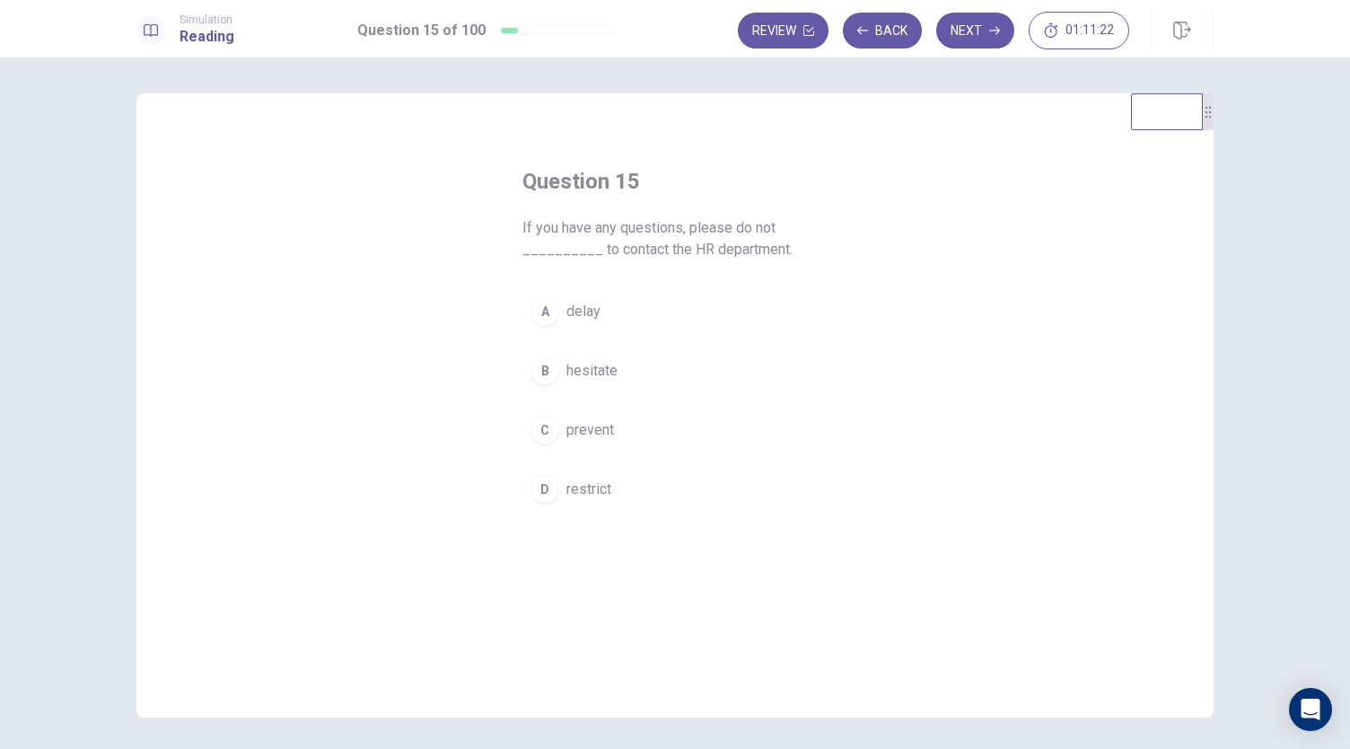
click at [573, 366] on span "hesitate" at bounding box center [592, 371] width 51 height 22
click at [962, 40] on button "Next" at bounding box center [975, 31] width 78 height 36
click at [637, 455] on span "comprehensive" at bounding box center [615, 452] width 97 height 22
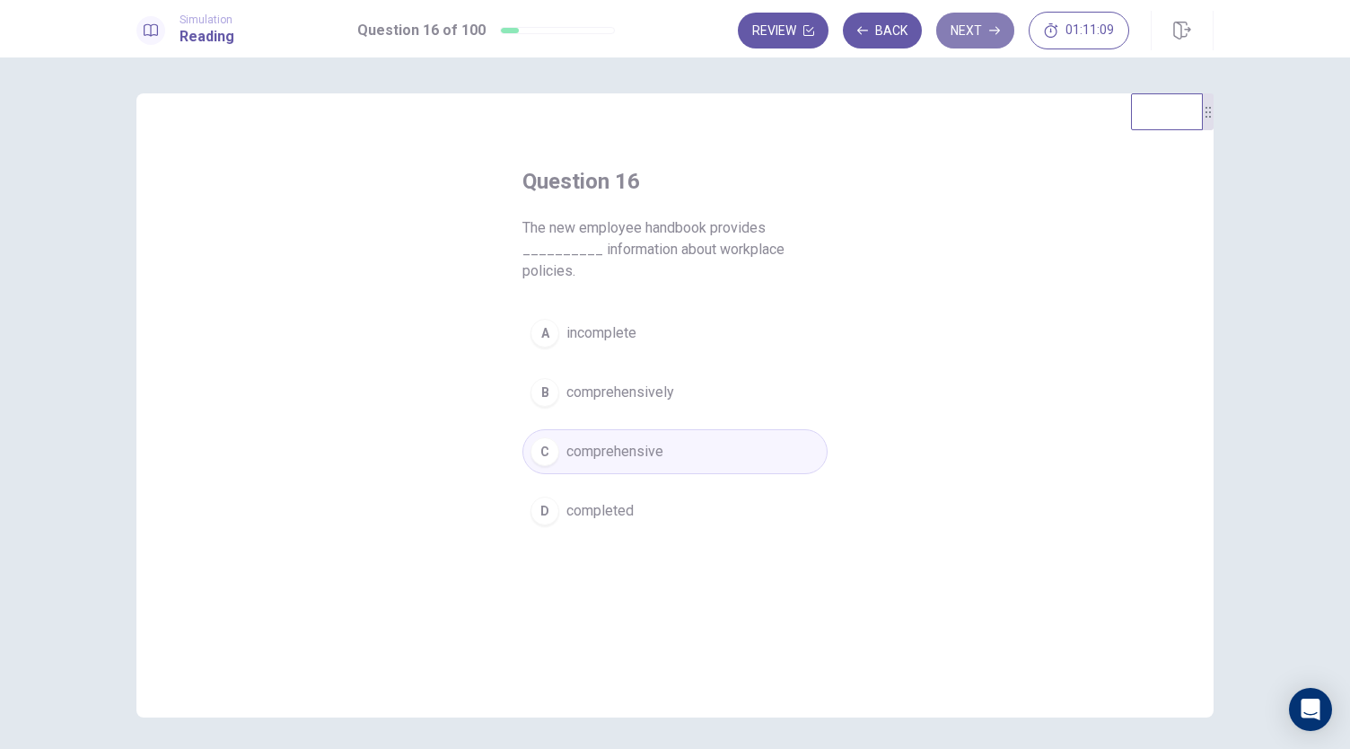
click at [977, 33] on button "Next" at bounding box center [975, 31] width 78 height 36
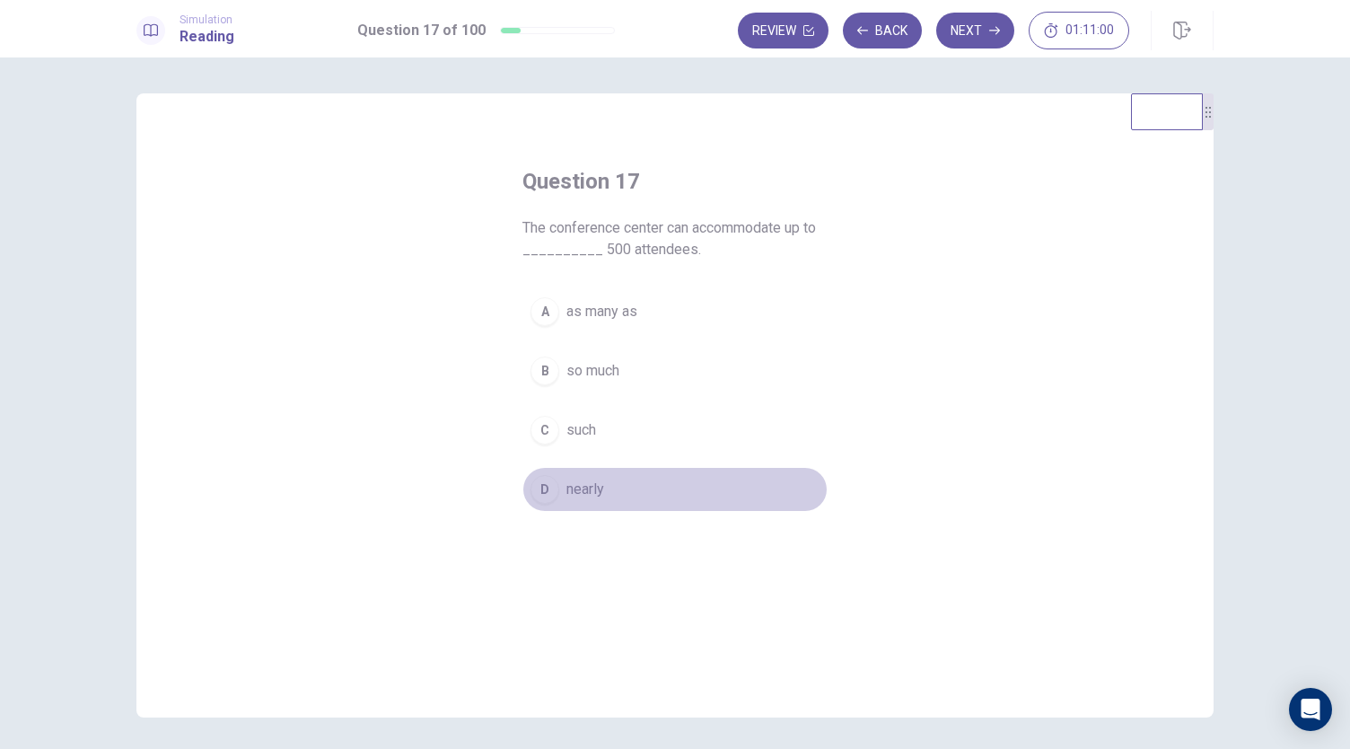
click at [582, 484] on span "nearly" at bounding box center [586, 490] width 38 height 22
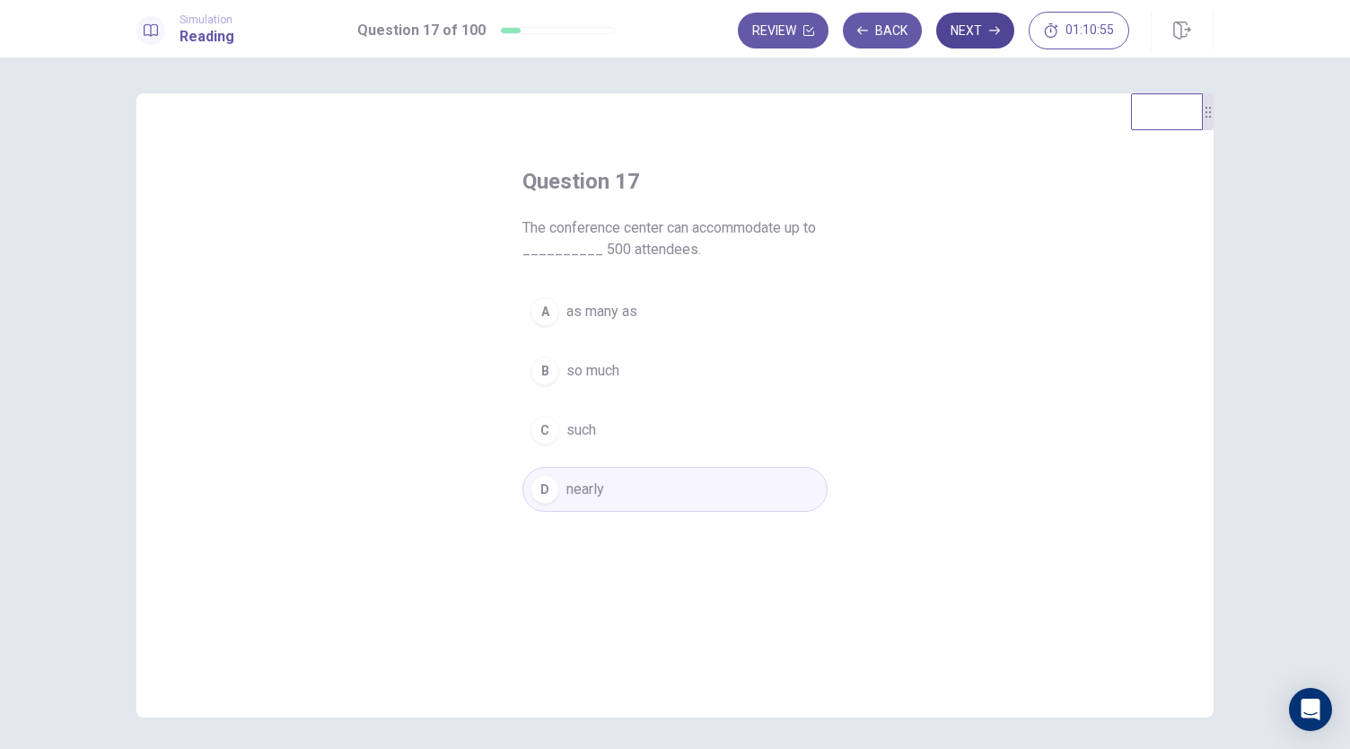
click at [998, 31] on icon "button" at bounding box center [994, 31] width 11 height 8
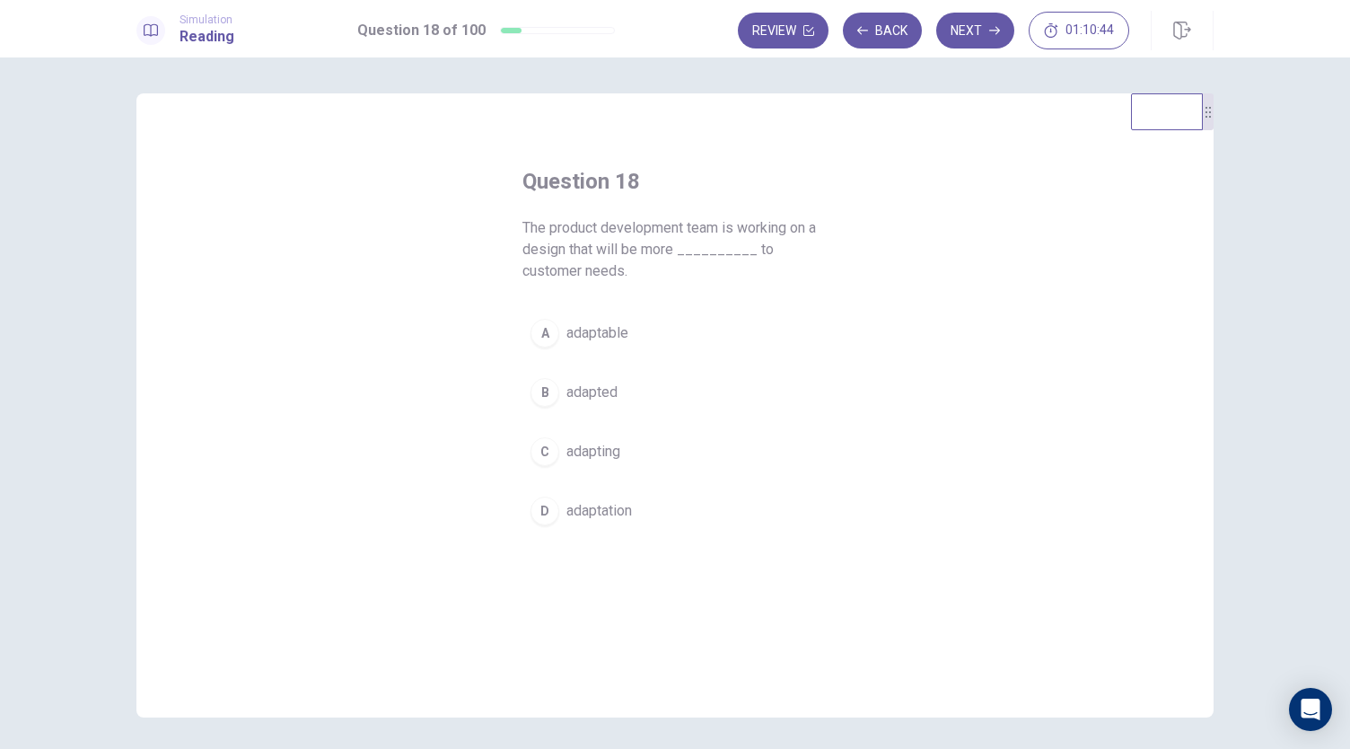
click at [605, 334] on span "adaptable" at bounding box center [598, 333] width 62 height 22
click at [967, 36] on button "Next" at bounding box center [975, 31] width 78 height 36
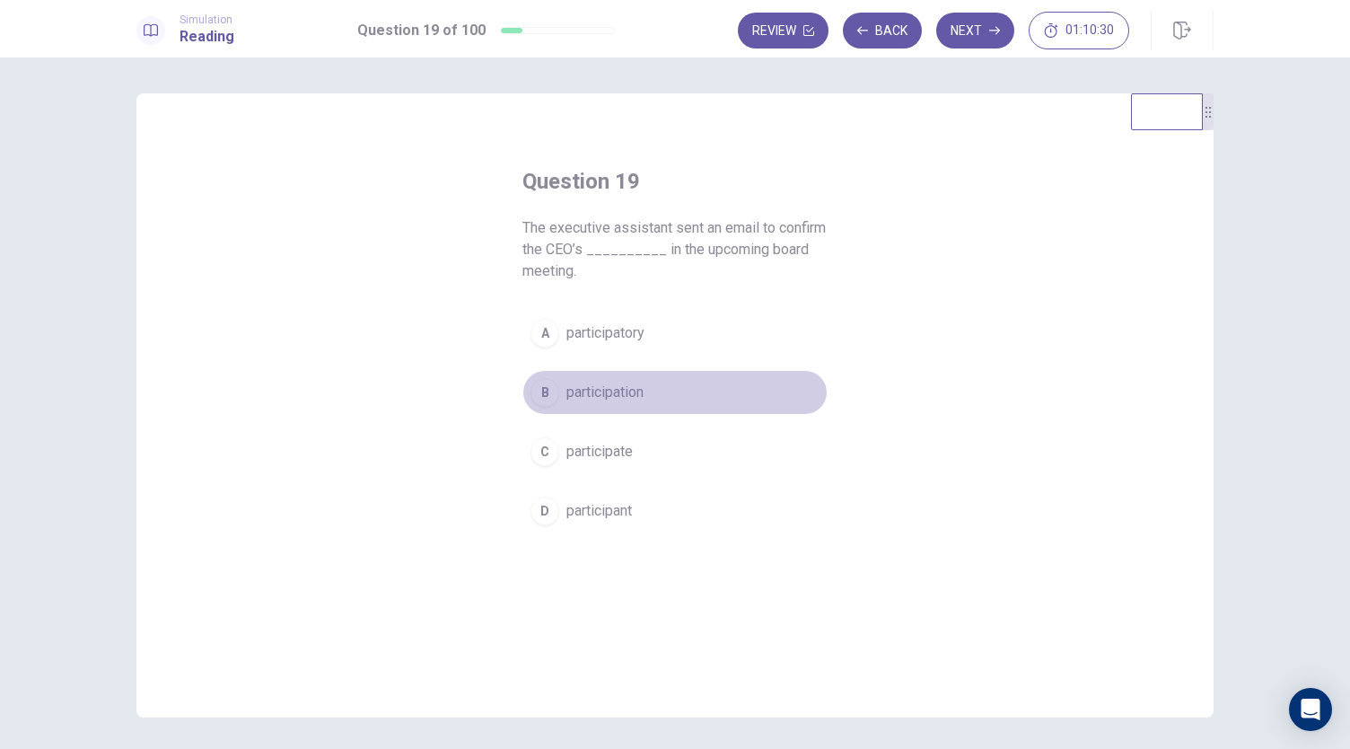
click at [604, 398] on span "participation" at bounding box center [605, 393] width 77 height 22
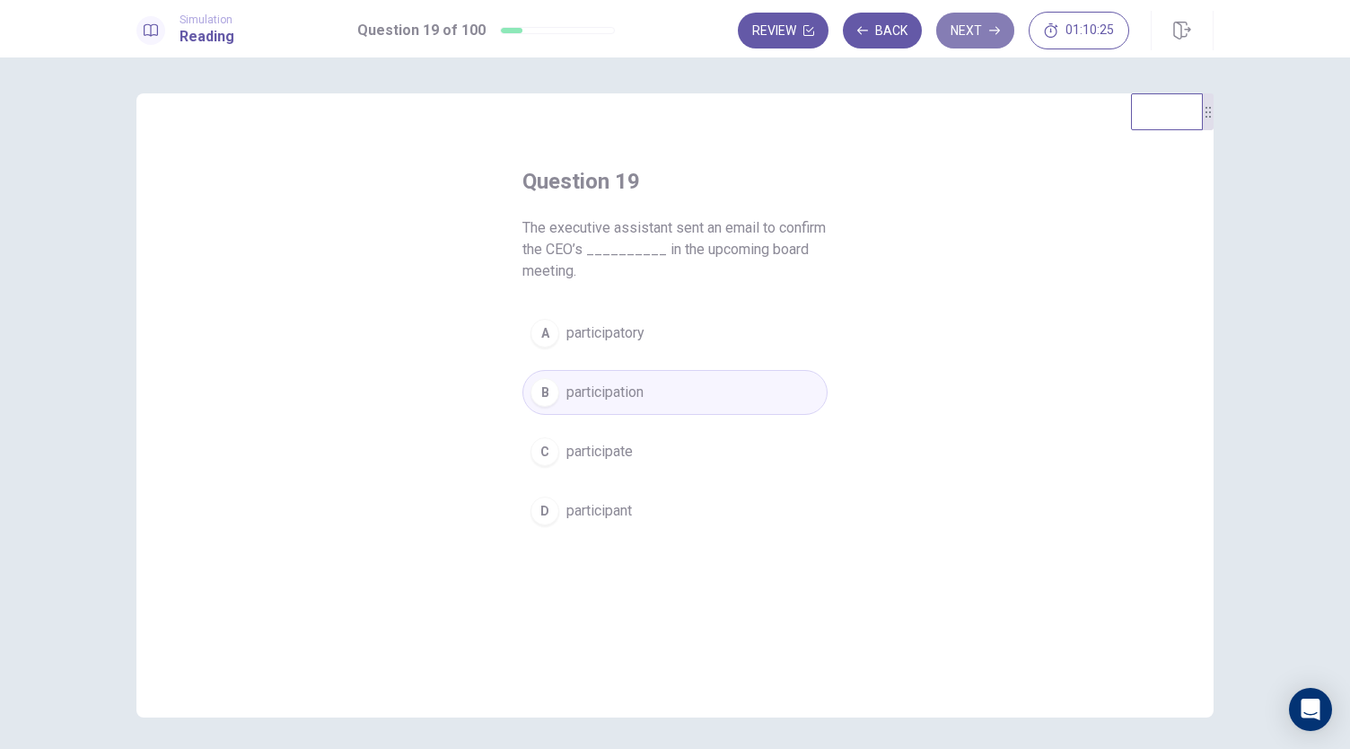
click at [972, 32] on button "Next" at bounding box center [975, 31] width 78 height 36
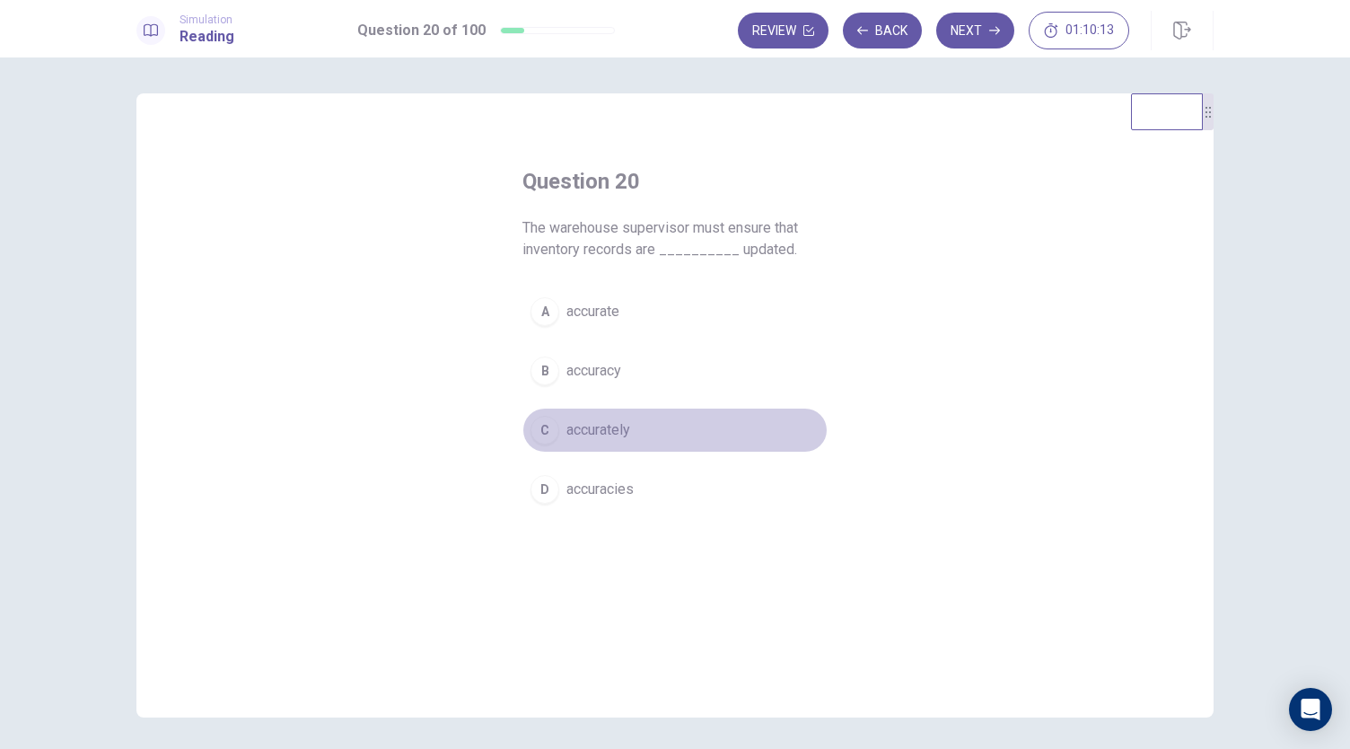
click at [616, 426] on span "accurately" at bounding box center [599, 430] width 64 height 22
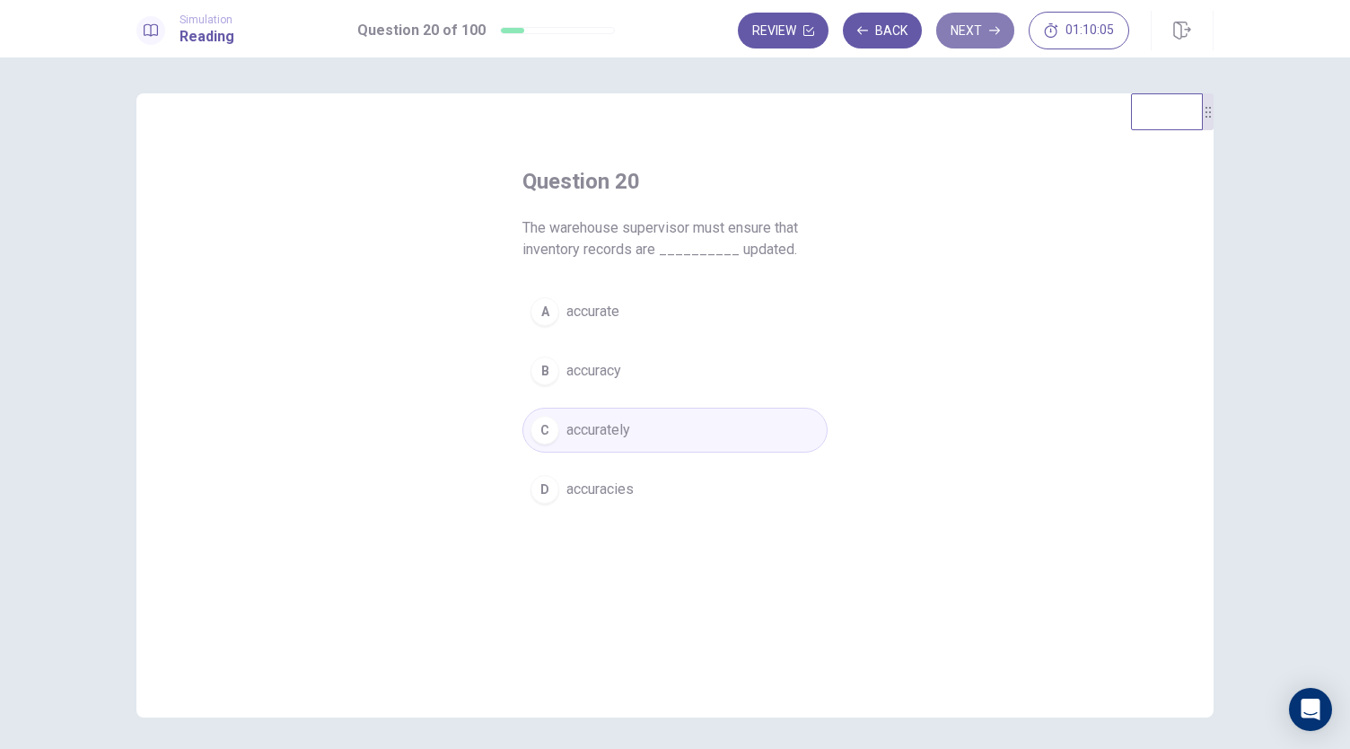
click at [982, 26] on button "Next" at bounding box center [975, 31] width 78 height 36
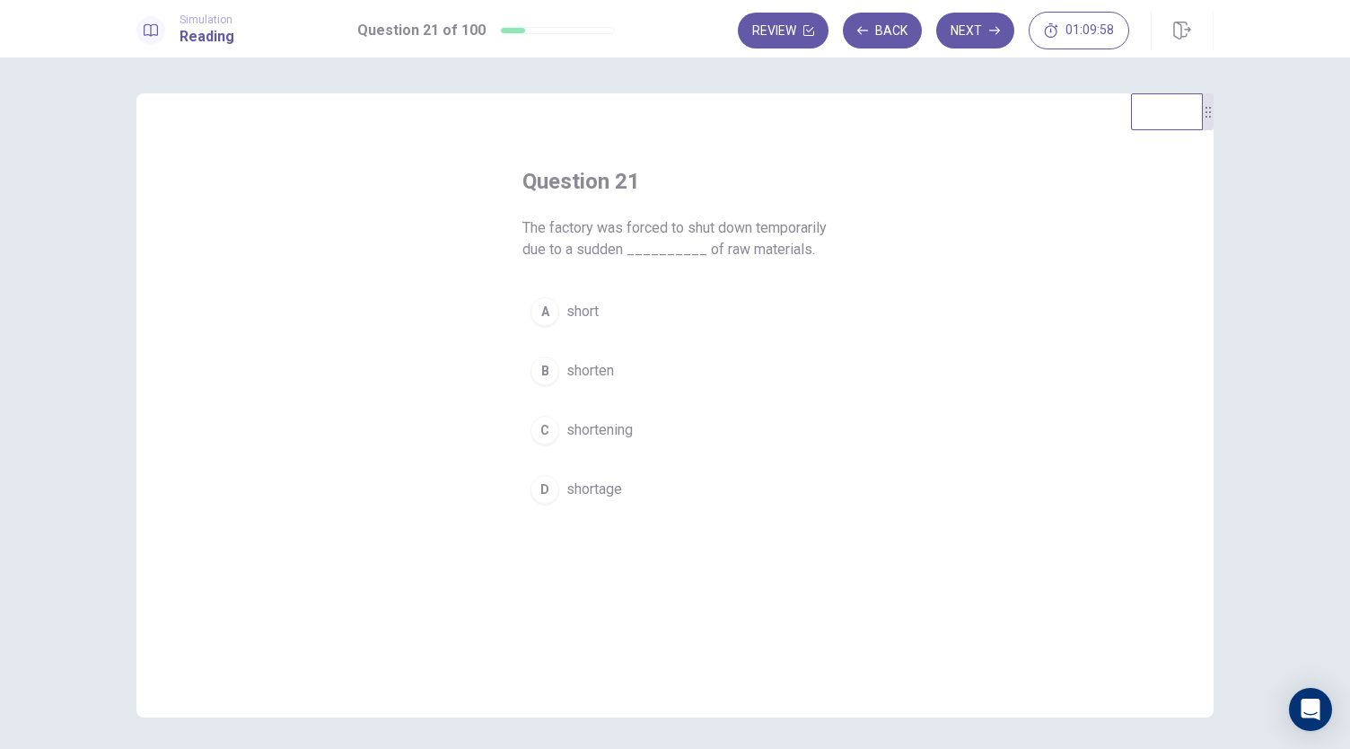
click at [611, 500] on span "shortage" at bounding box center [595, 490] width 56 height 22
click at [975, 37] on button "Next" at bounding box center [975, 31] width 78 height 36
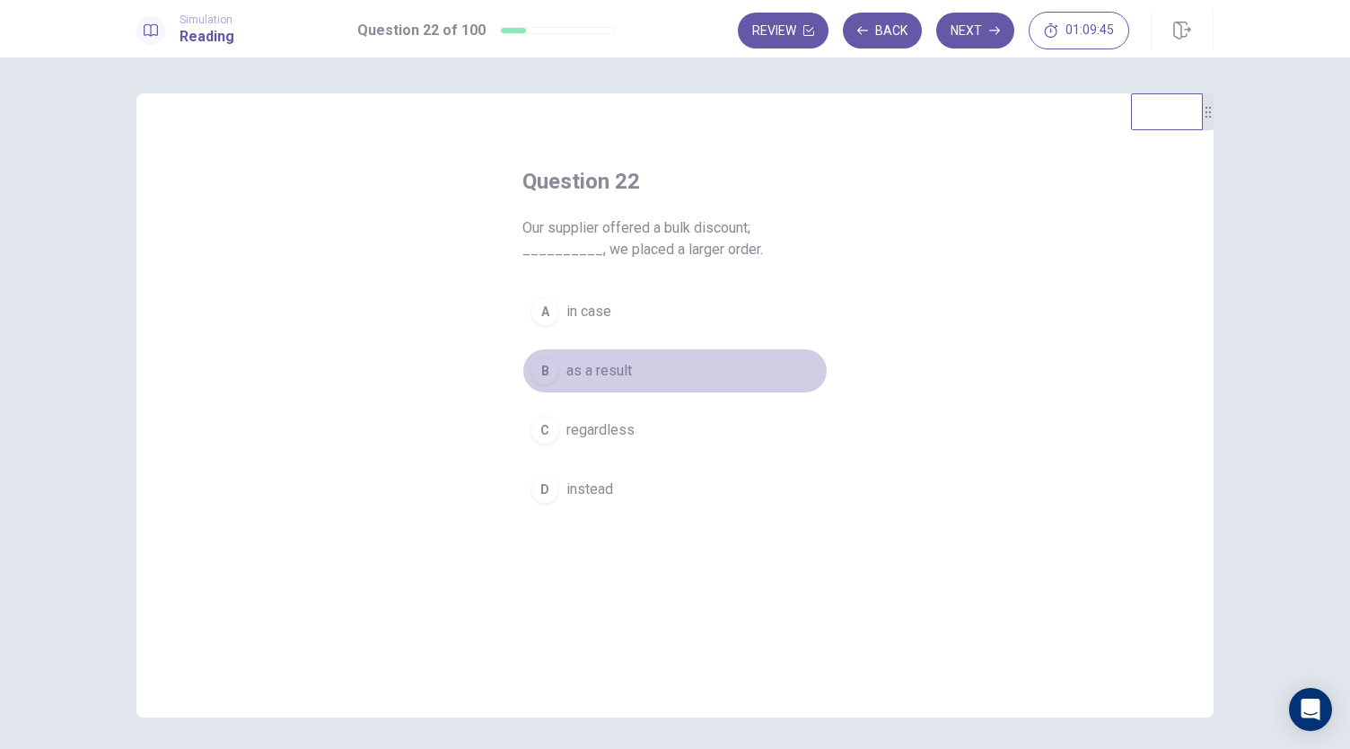
click at [614, 372] on span "as a result" at bounding box center [600, 371] width 66 height 22
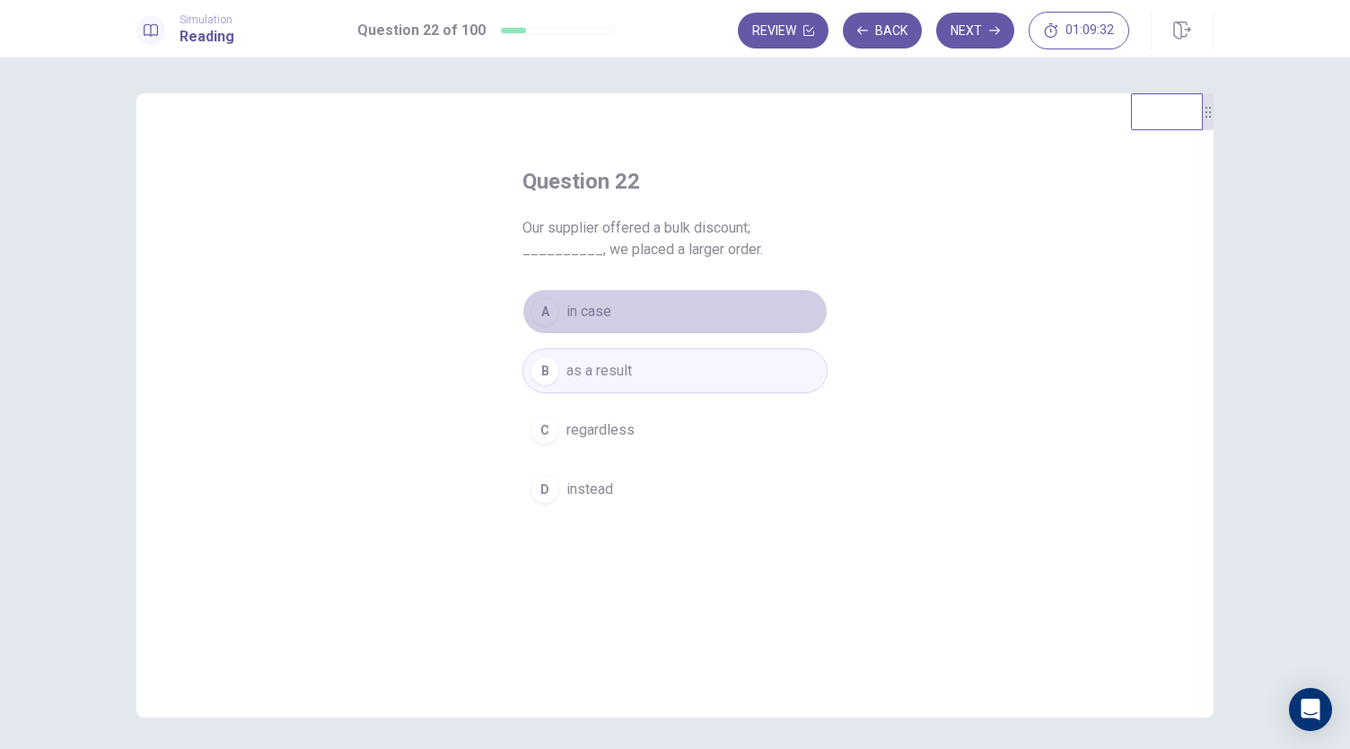
click at [633, 313] on button "A in case" at bounding box center [675, 311] width 305 height 45
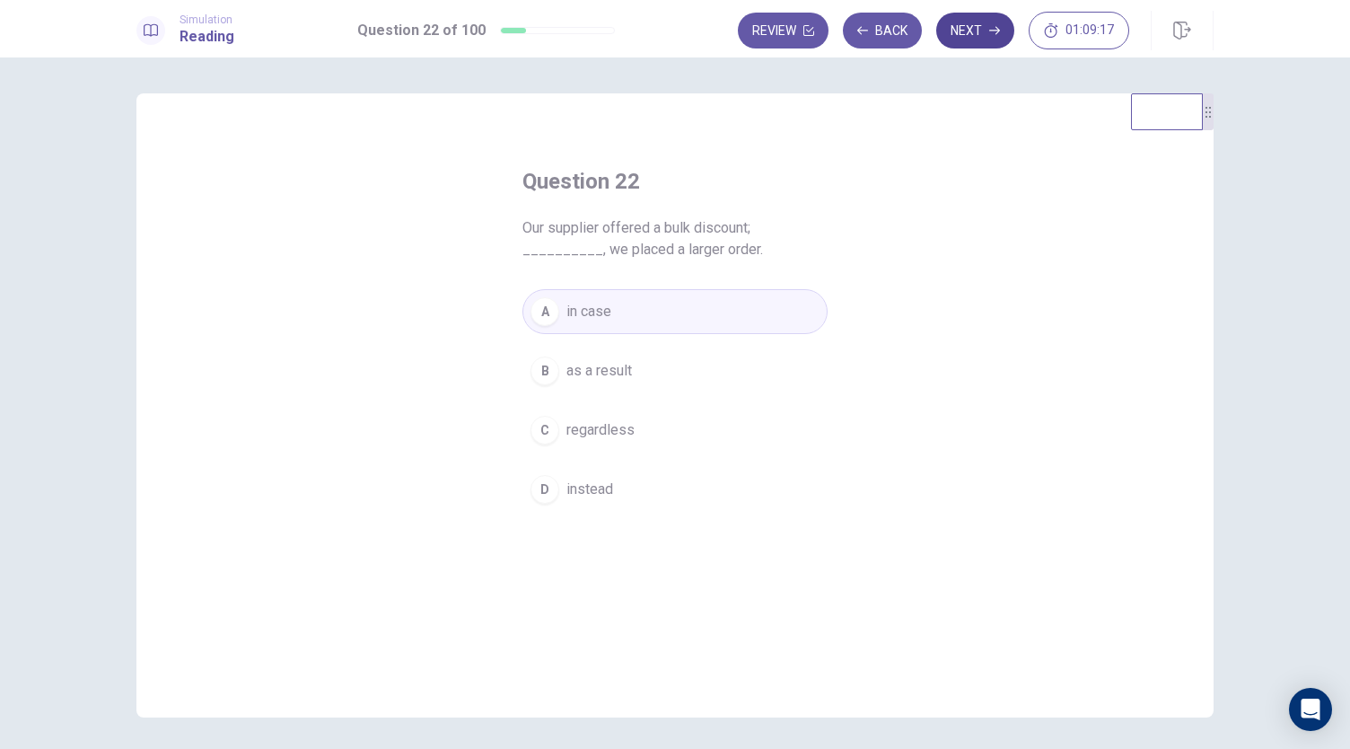
click at [995, 36] on button "Next" at bounding box center [975, 31] width 78 height 36
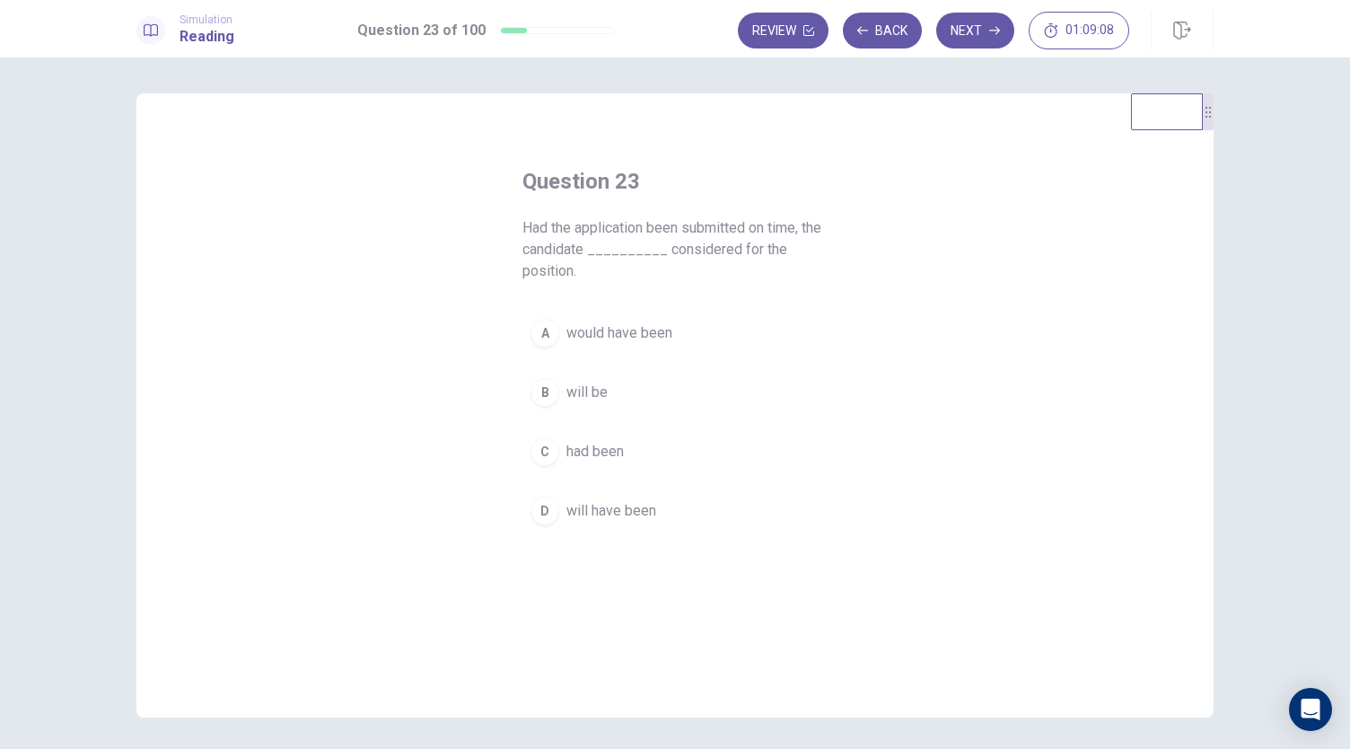
click at [624, 338] on span "would have been" at bounding box center [620, 333] width 106 height 22
click at [984, 28] on button "Next" at bounding box center [975, 31] width 78 height 36
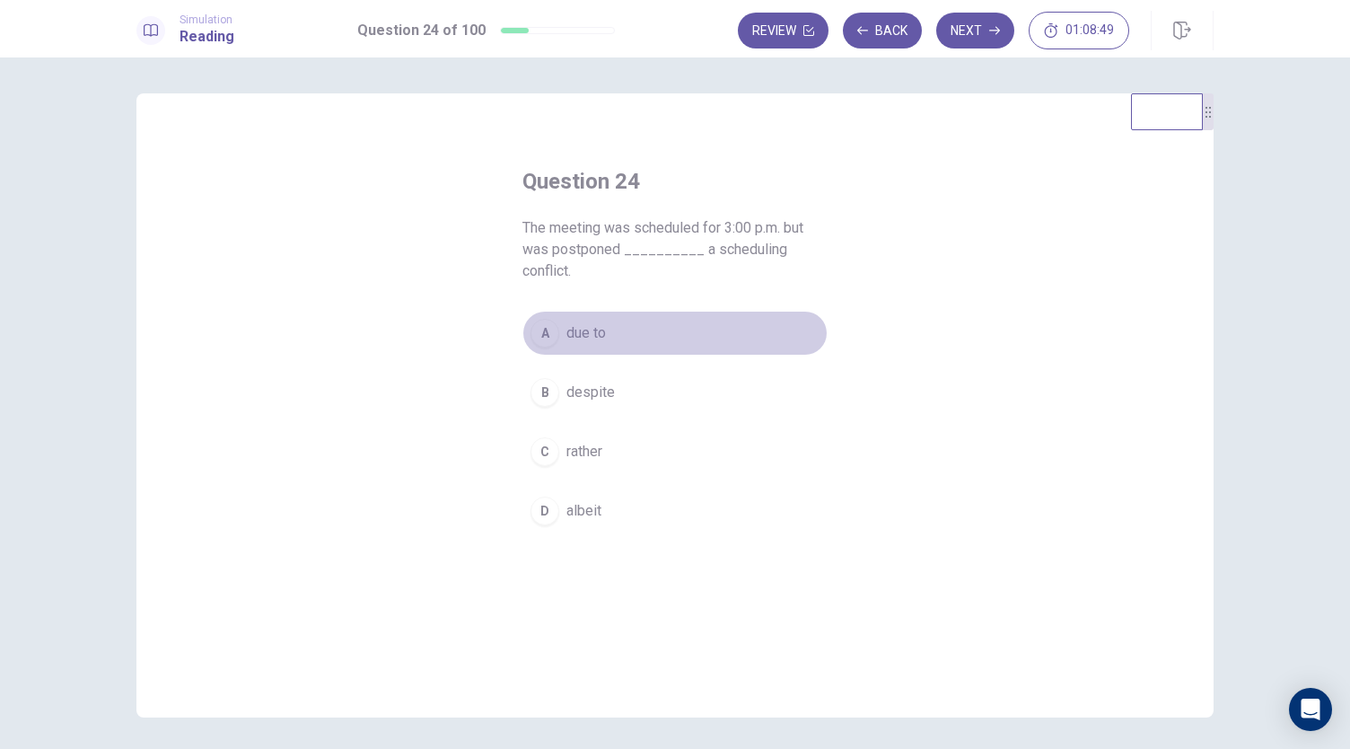
click at [584, 336] on span "due to" at bounding box center [587, 333] width 40 height 22
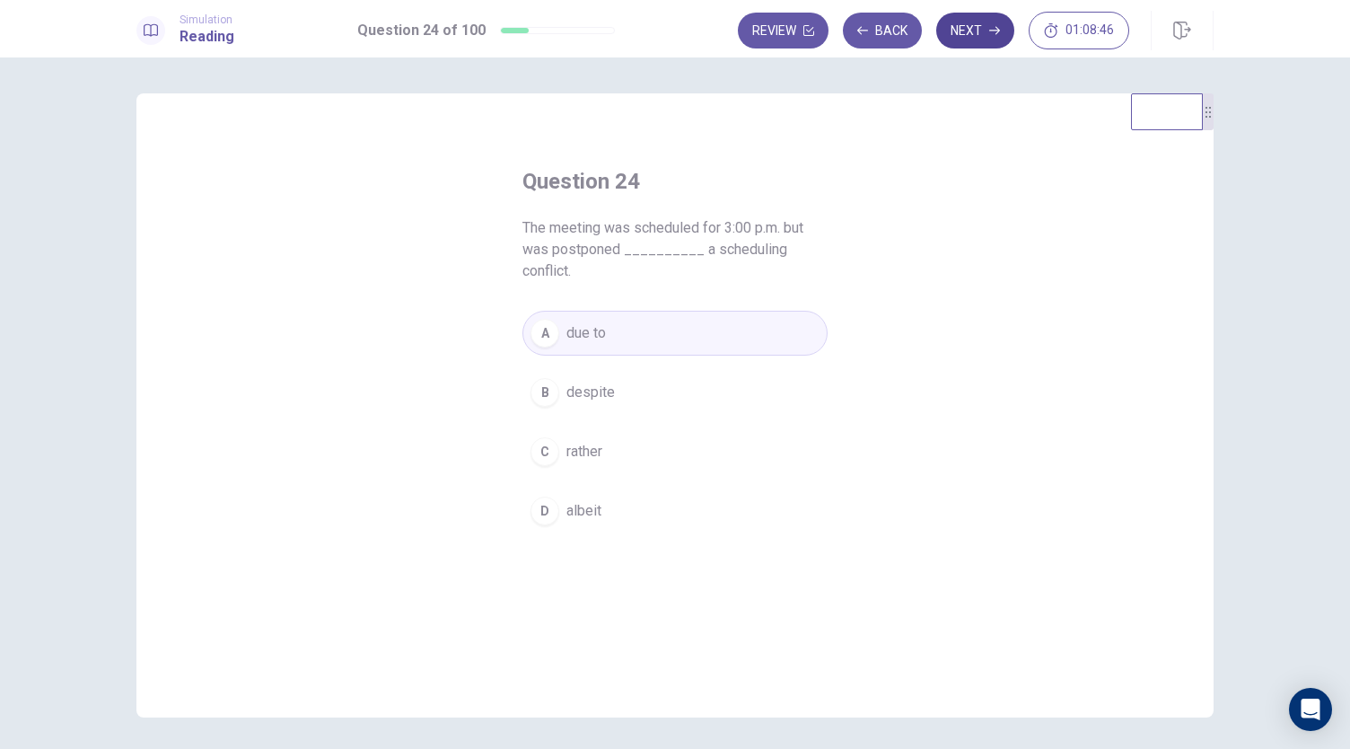
click at [987, 39] on button "Next" at bounding box center [975, 31] width 78 height 36
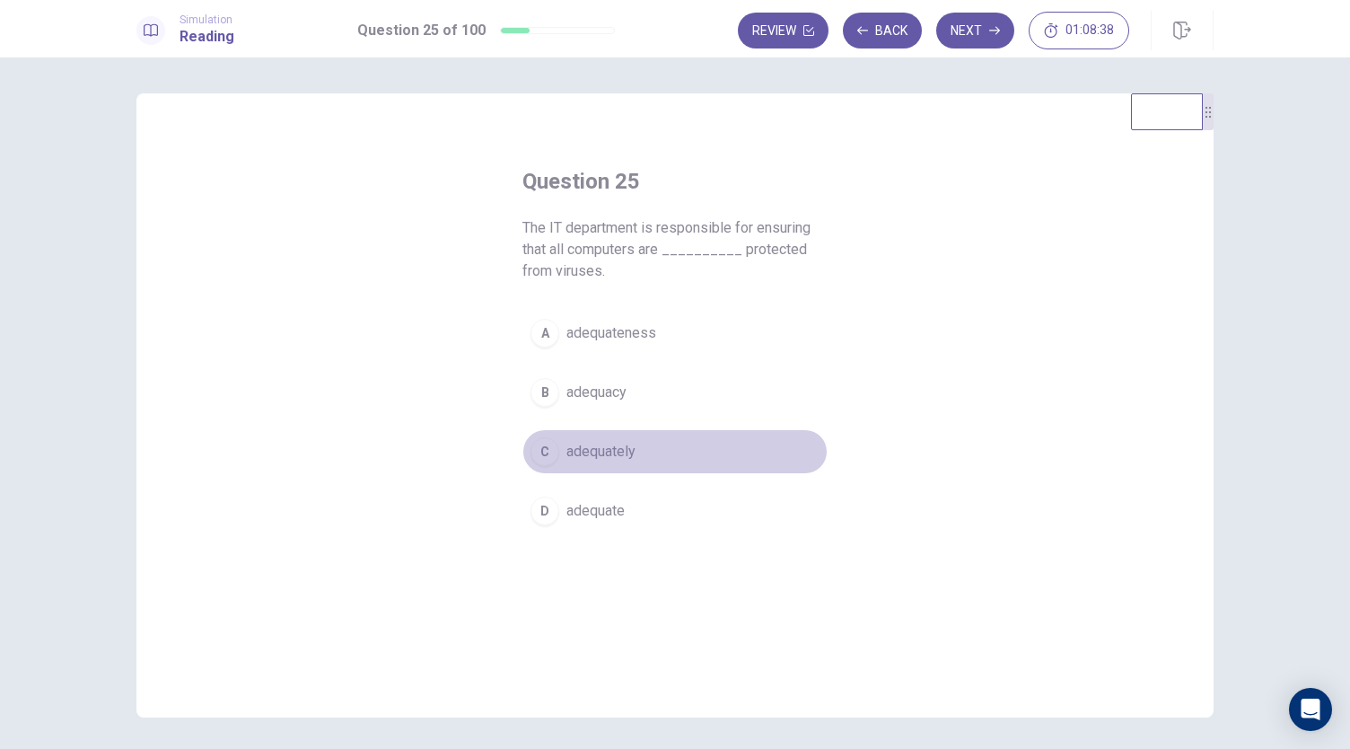
click at [618, 448] on span "adequately" at bounding box center [601, 452] width 69 height 22
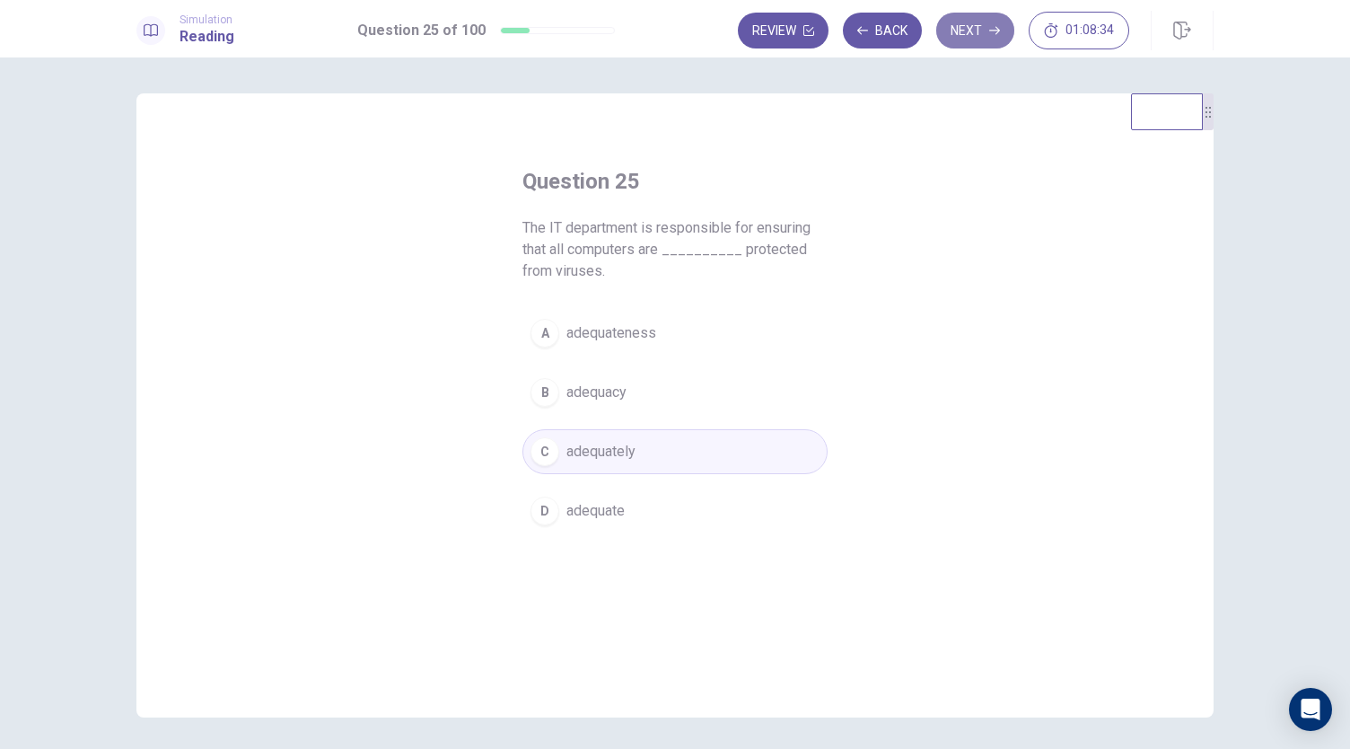
click at [977, 30] on button "Next" at bounding box center [975, 31] width 78 height 36
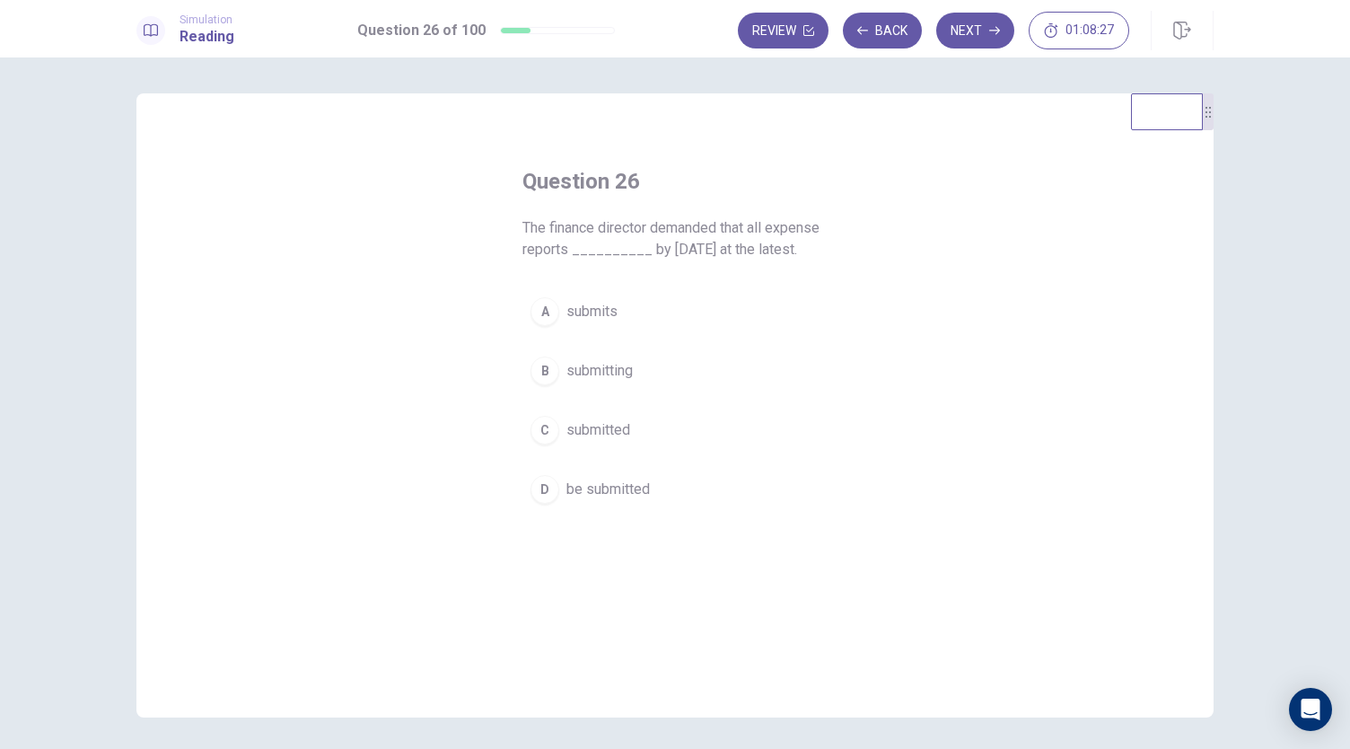
click at [616, 481] on span "be submitted" at bounding box center [608, 490] width 83 height 22
click at [979, 27] on button "Next" at bounding box center [975, 31] width 78 height 36
click at [603, 333] on span "although" at bounding box center [593, 333] width 53 height 22
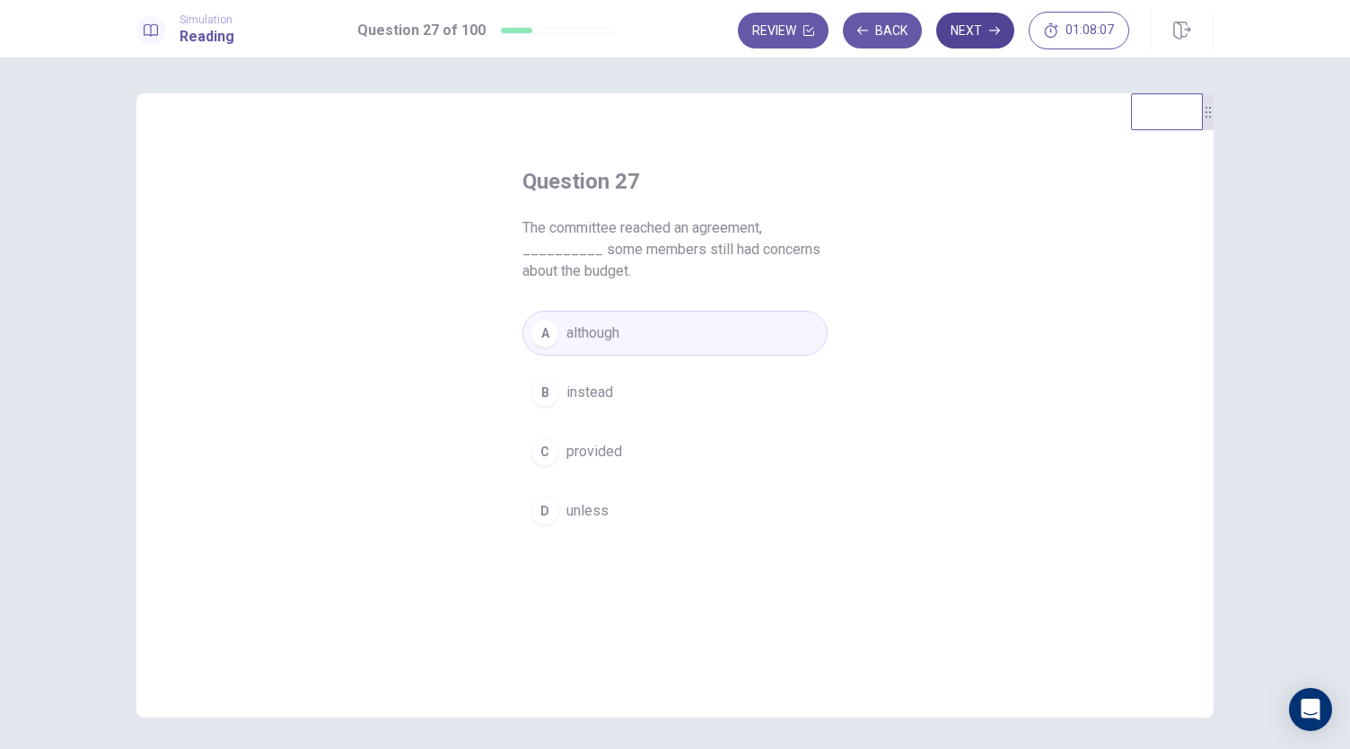
click at [990, 35] on icon "button" at bounding box center [994, 30] width 11 height 11
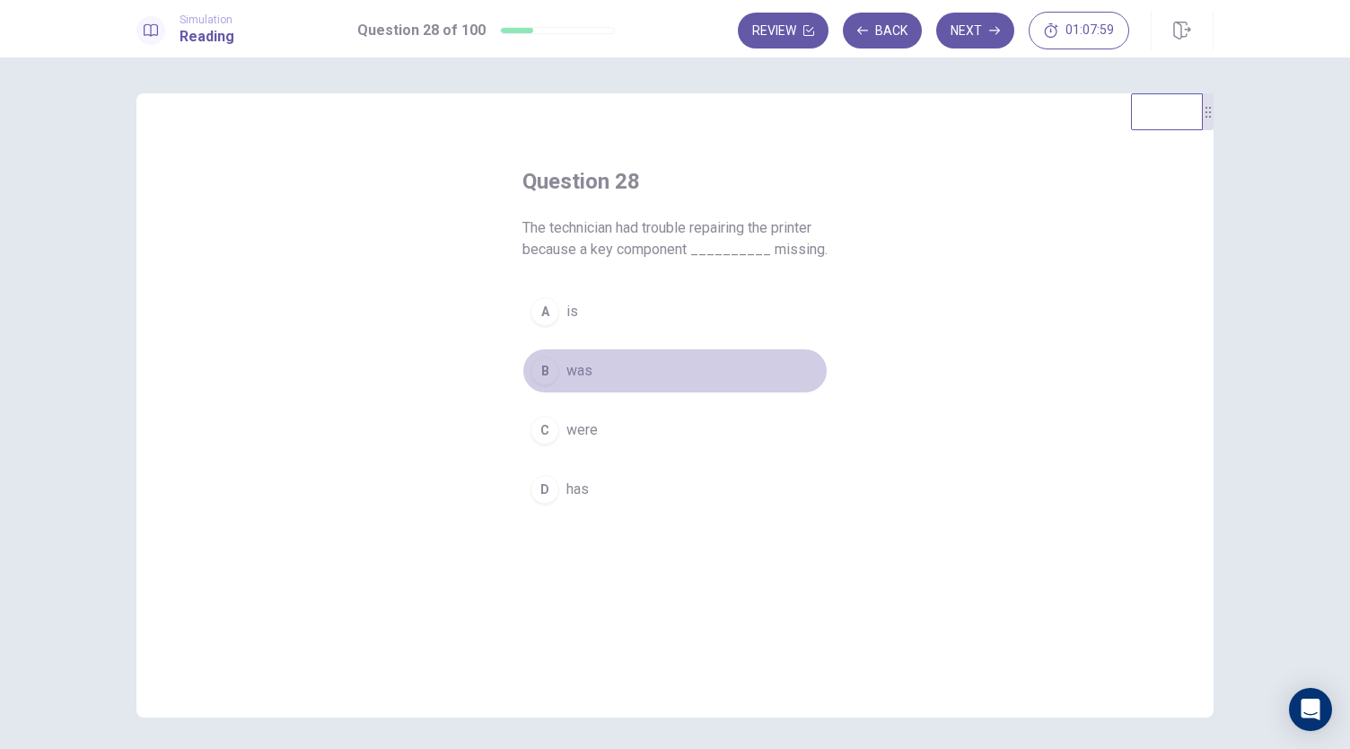
click at [578, 371] on span "was" at bounding box center [580, 371] width 26 height 22
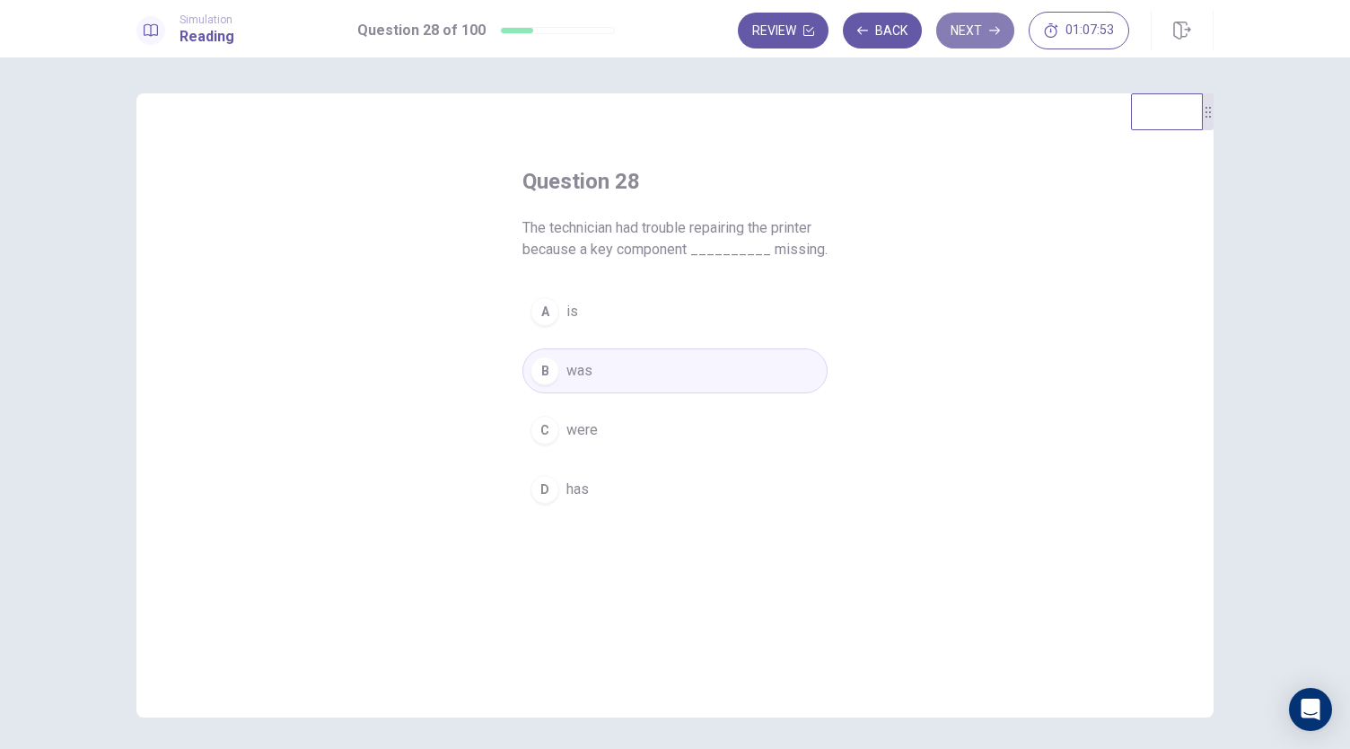
click at [982, 33] on button "Next" at bounding box center [975, 31] width 78 height 36
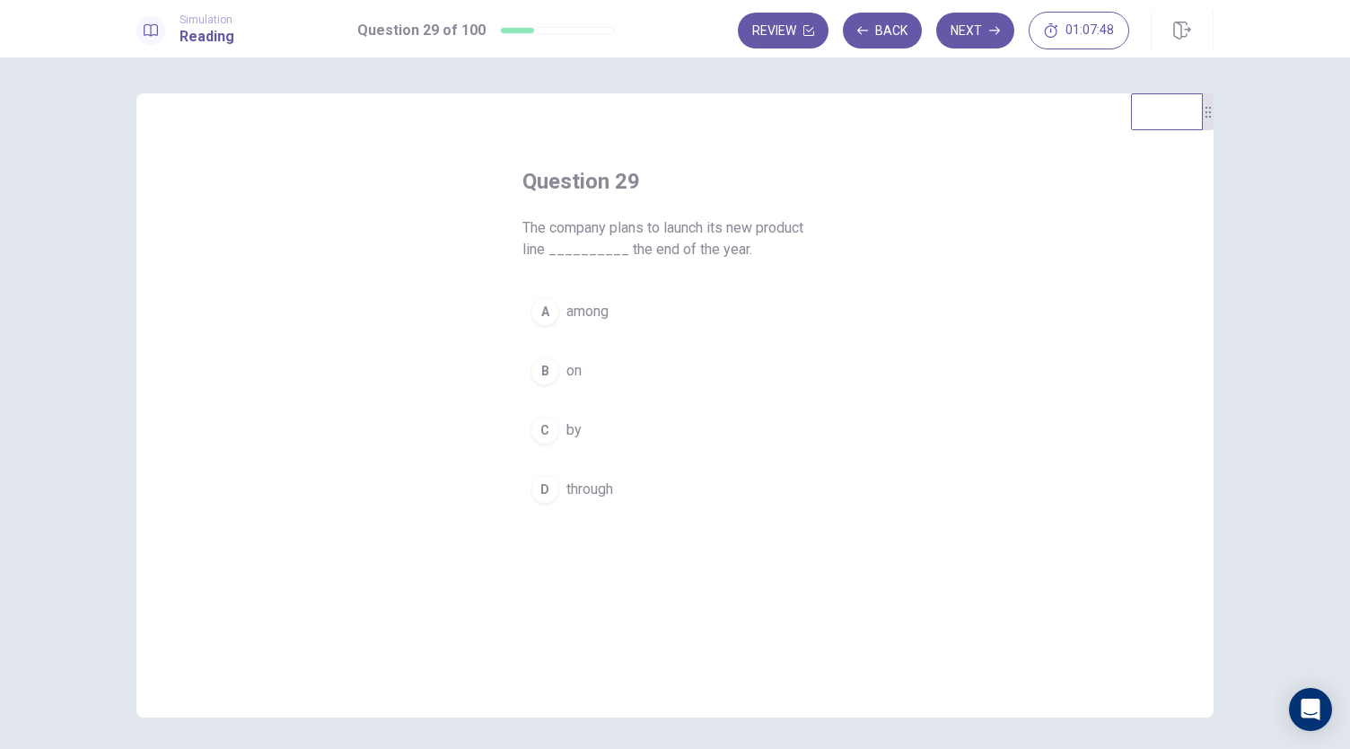
click at [567, 423] on span "by" at bounding box center [574, 430] width 15 height 22
click at [979, 22] on button "Next" at bounding box center [975, 31] width 78 height 36
click at [572, 493] on span "had" at bounding box center [578, 490] width 22 height 22
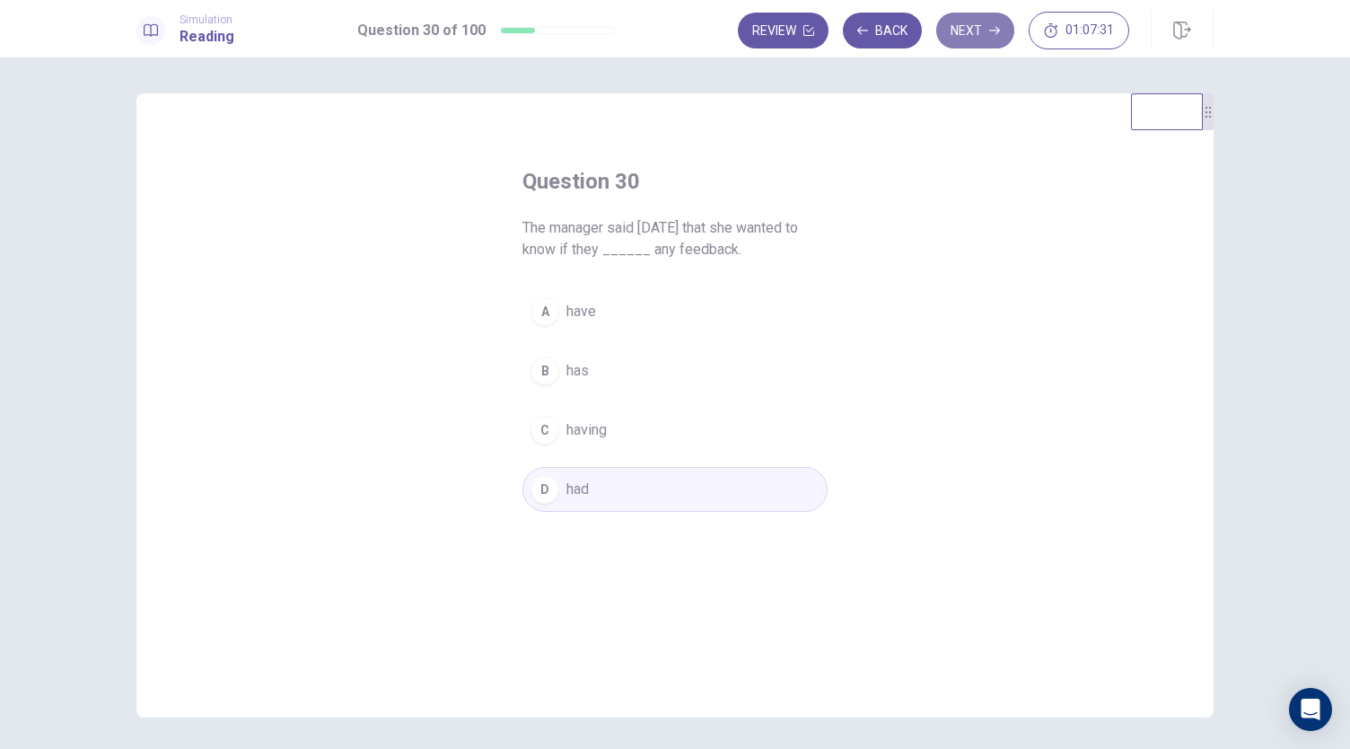
click at [982, 28] on button "Next" at bounding box center [975, 31] width 78 height 36
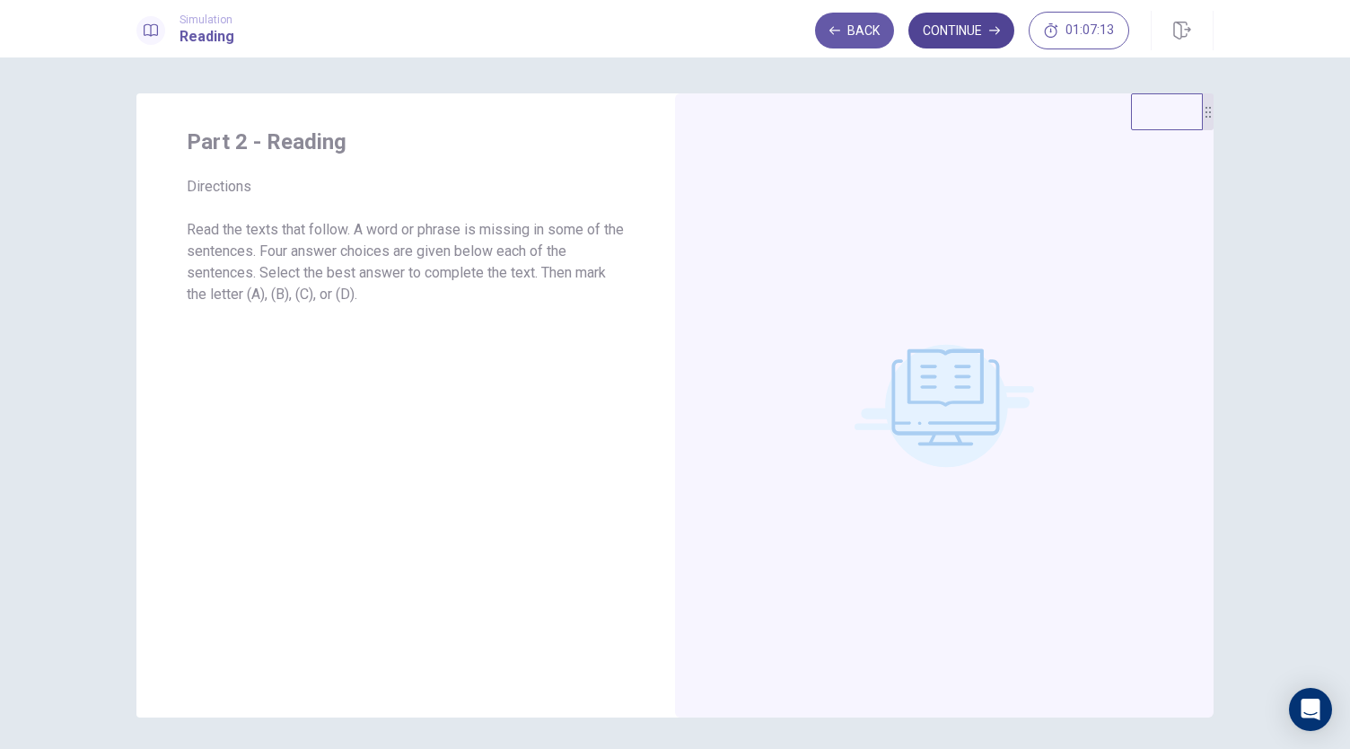
click at [973, 32] on button "Continue" at bounding box center [962, 31] width 106 height 36
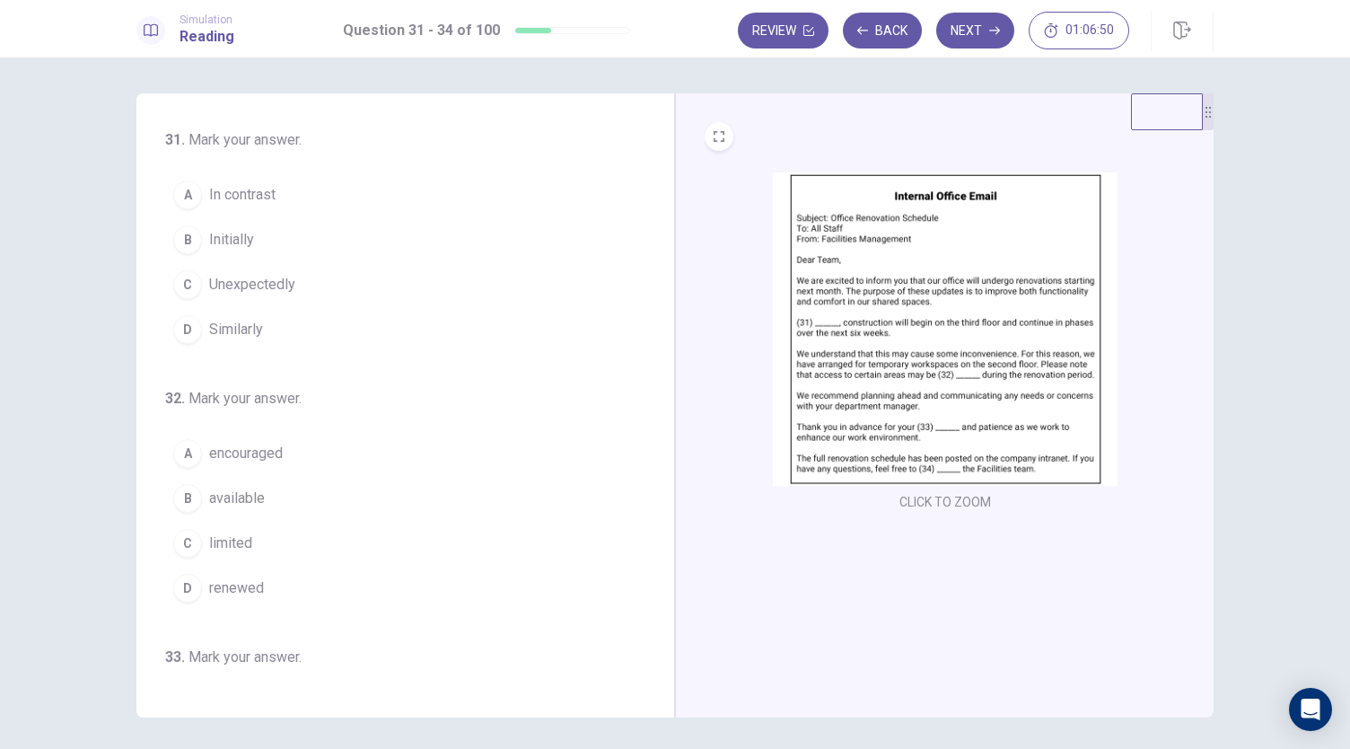
click at [240, 236] on span "Initially" at bounding box center [231, 240] width 45 height 22
click at [251, 536] on button "C limited" at bounding box center [394, 543] width 459 height 45
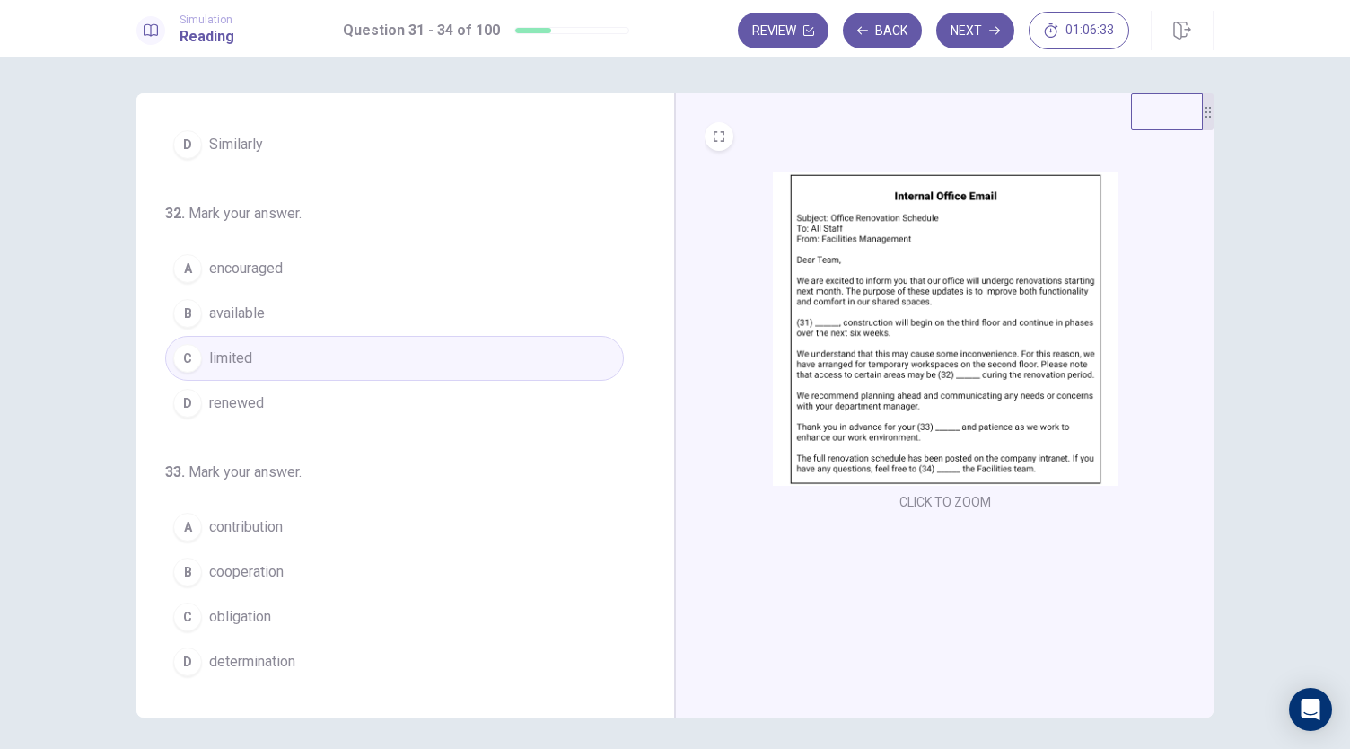
scroll to position [219, 0]
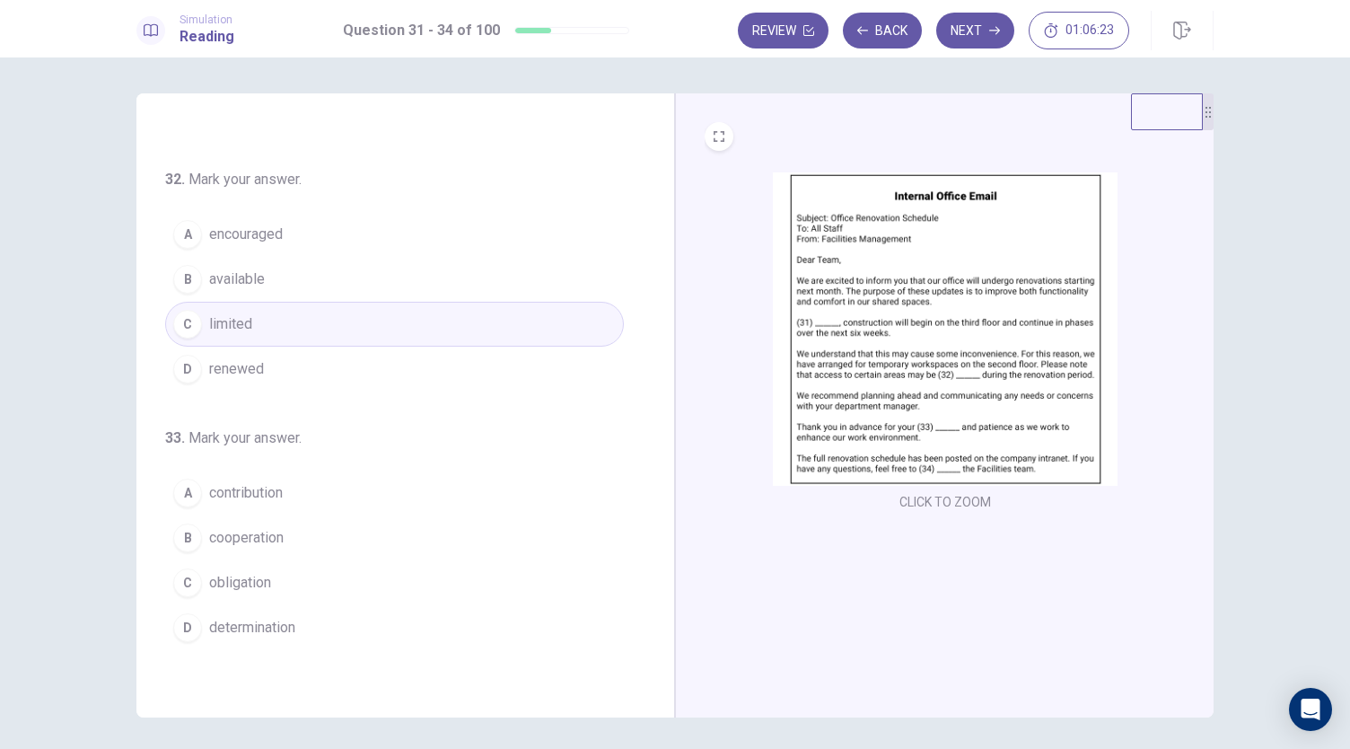
click at [260, 527] on span "cooperation" at bounding box center [246, 538] width 75 height 22
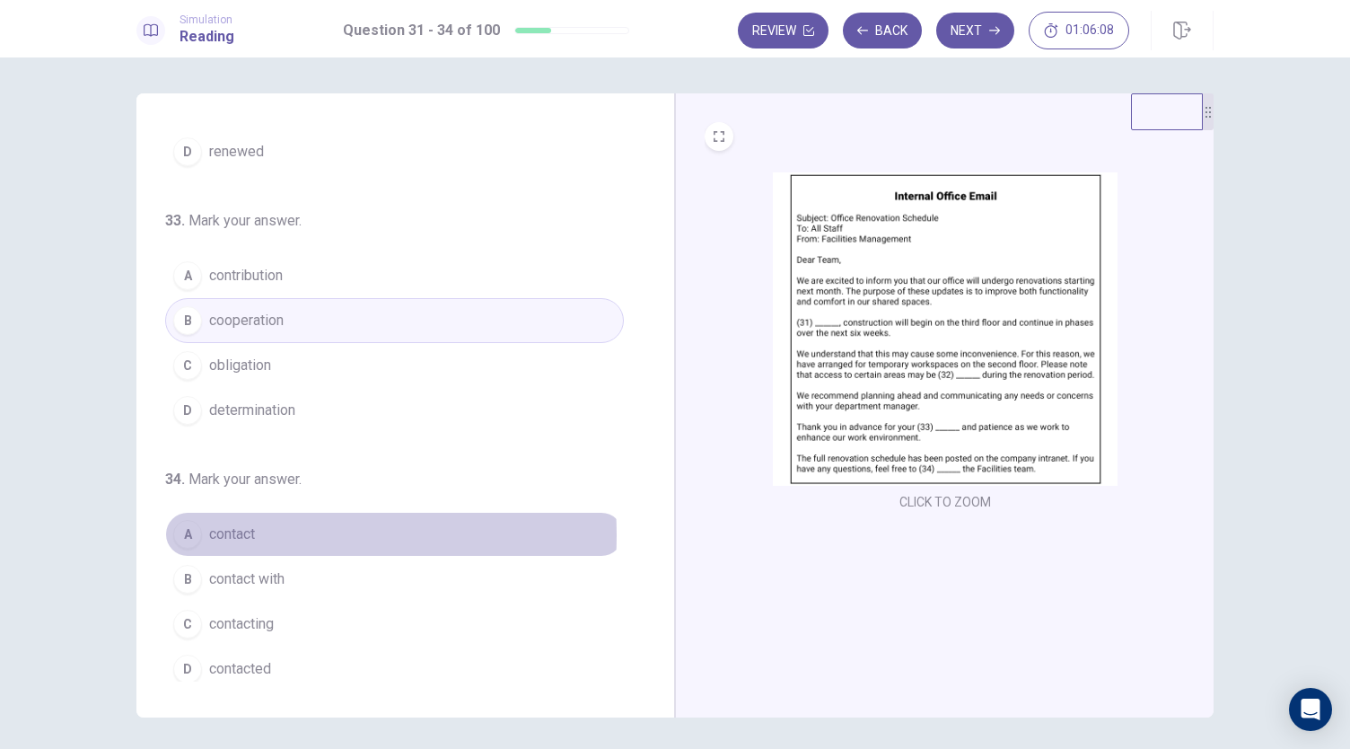
click at [242, 528] on span "contact" at bounding box center [232, 534] width 46 height 22
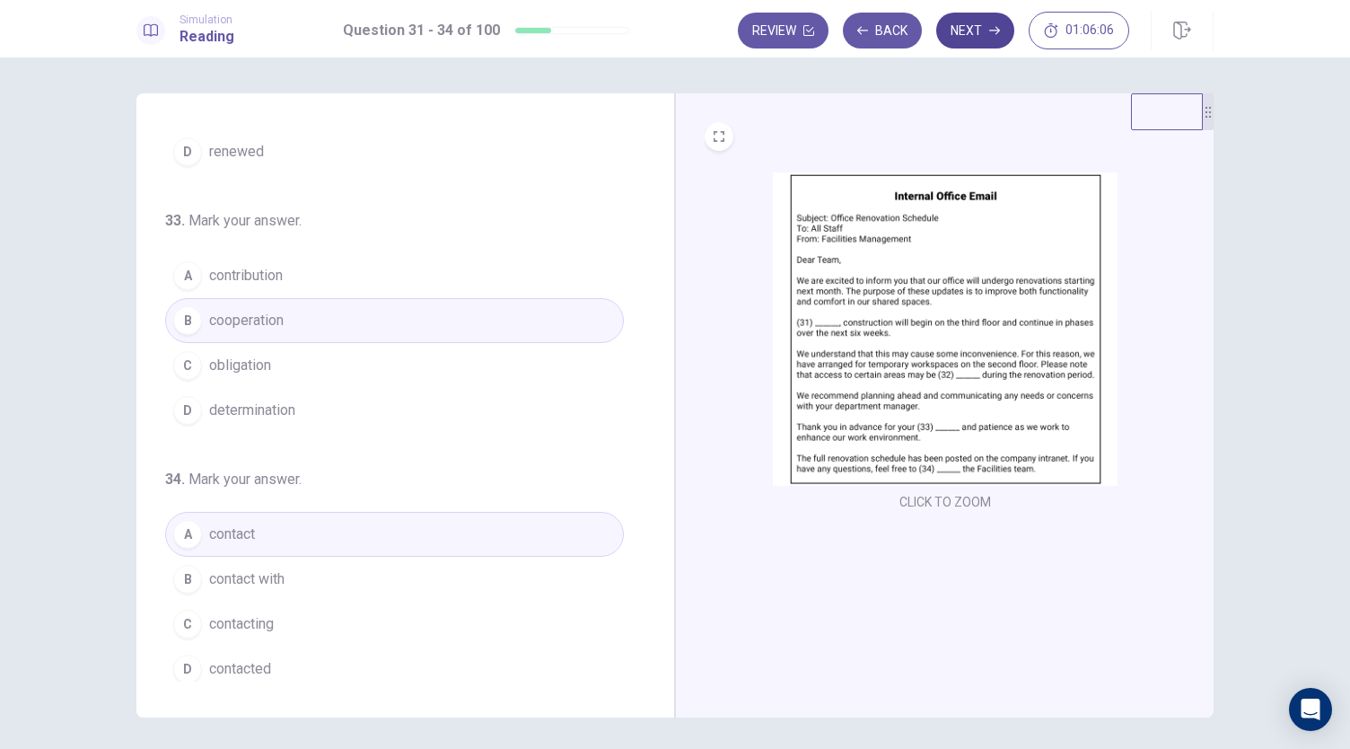
click at [980, 40] on button "Next" at bounding box center [975, 31] width 78 height 36
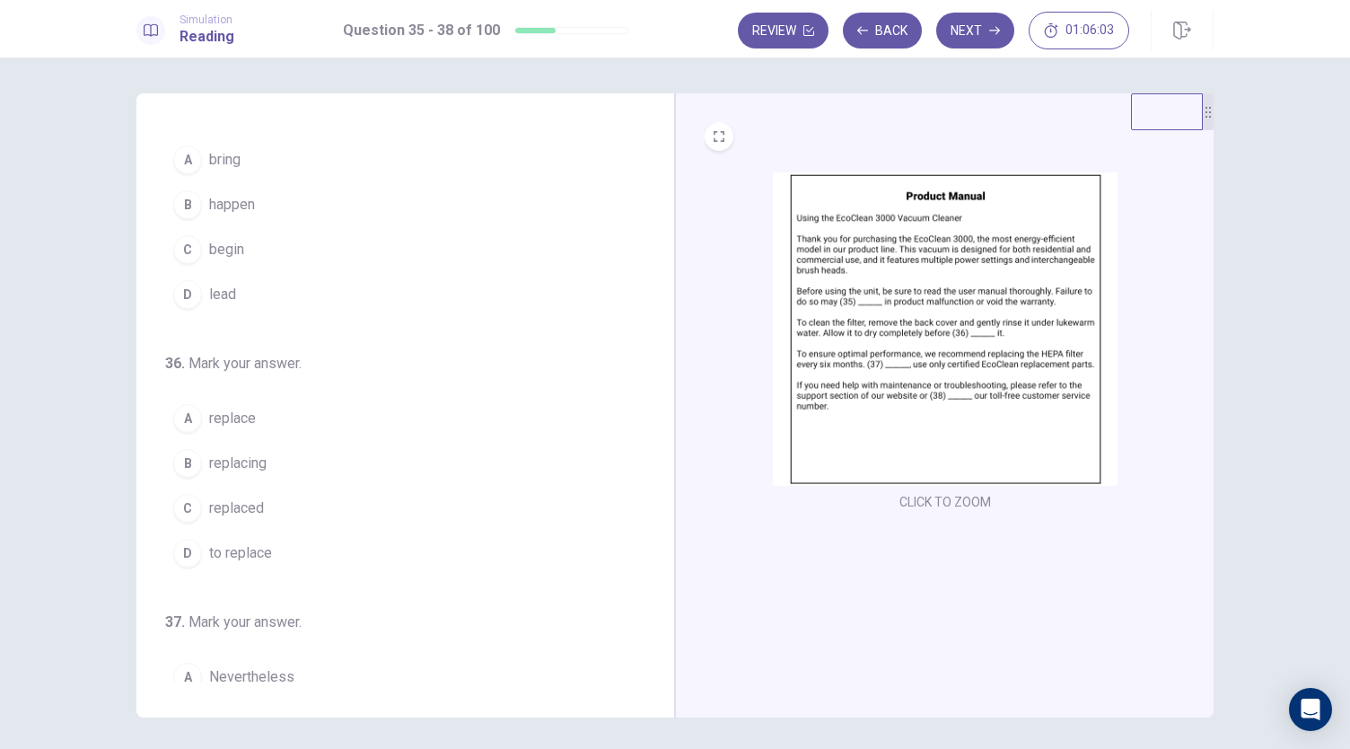
scroll to position [0, 0]
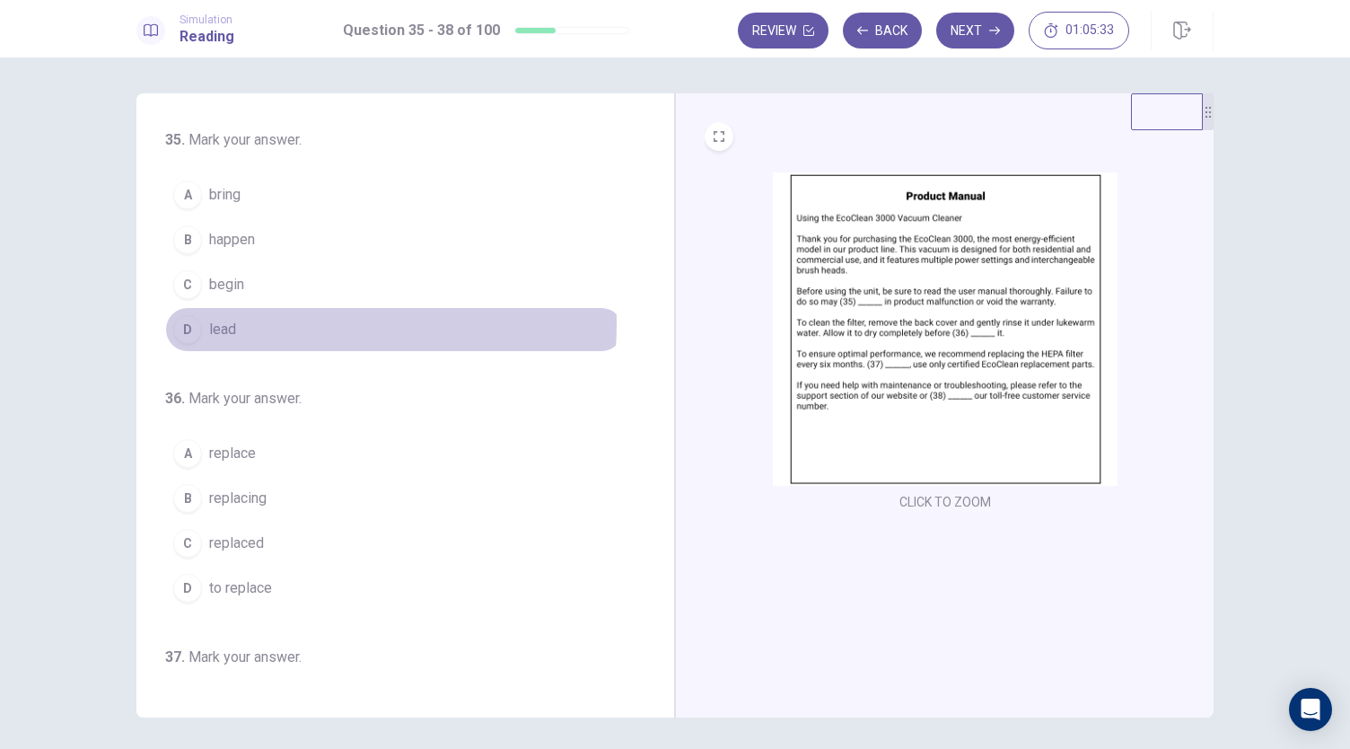
click at [196, 321] on div "D" at bounding box center [187, 329] width 29 height 29
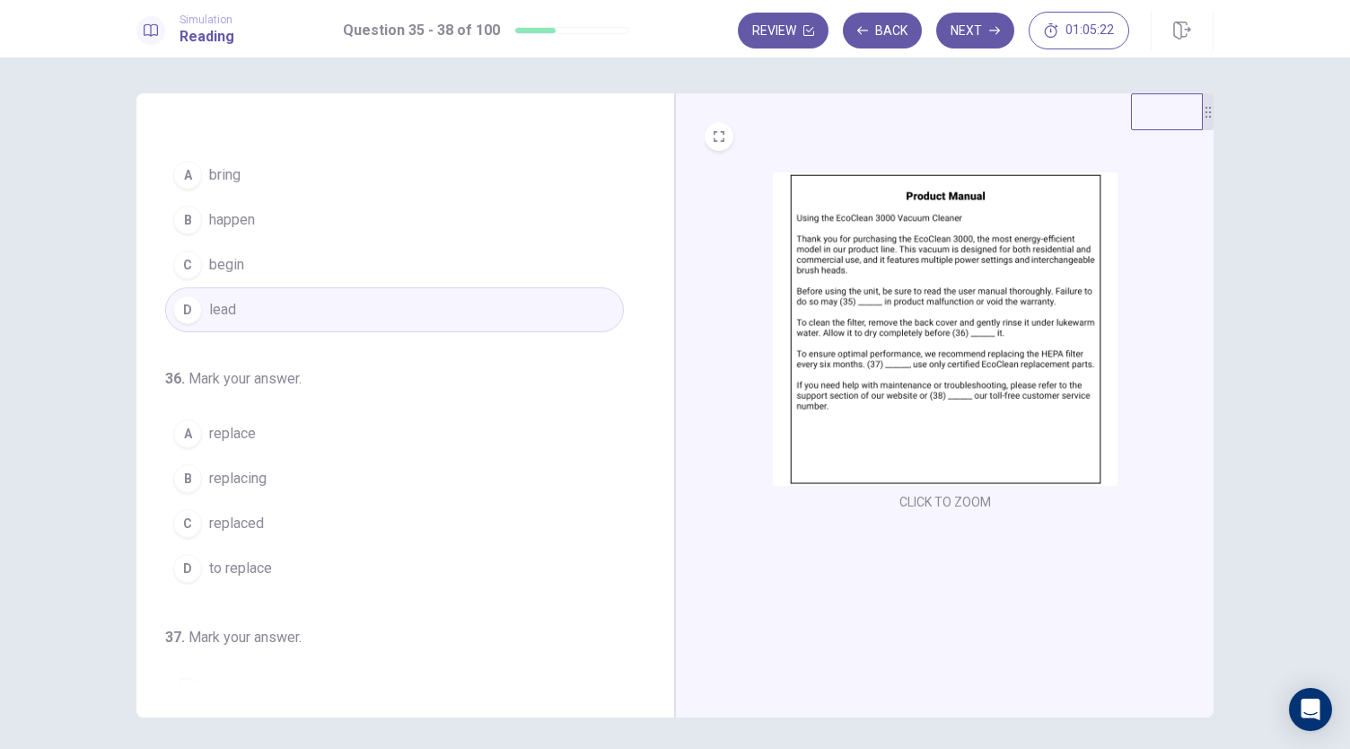
scroll to position [22, 0]
click at [266, 475] on button "B replacing" at bounding box center [394, 476] width 459 height 45
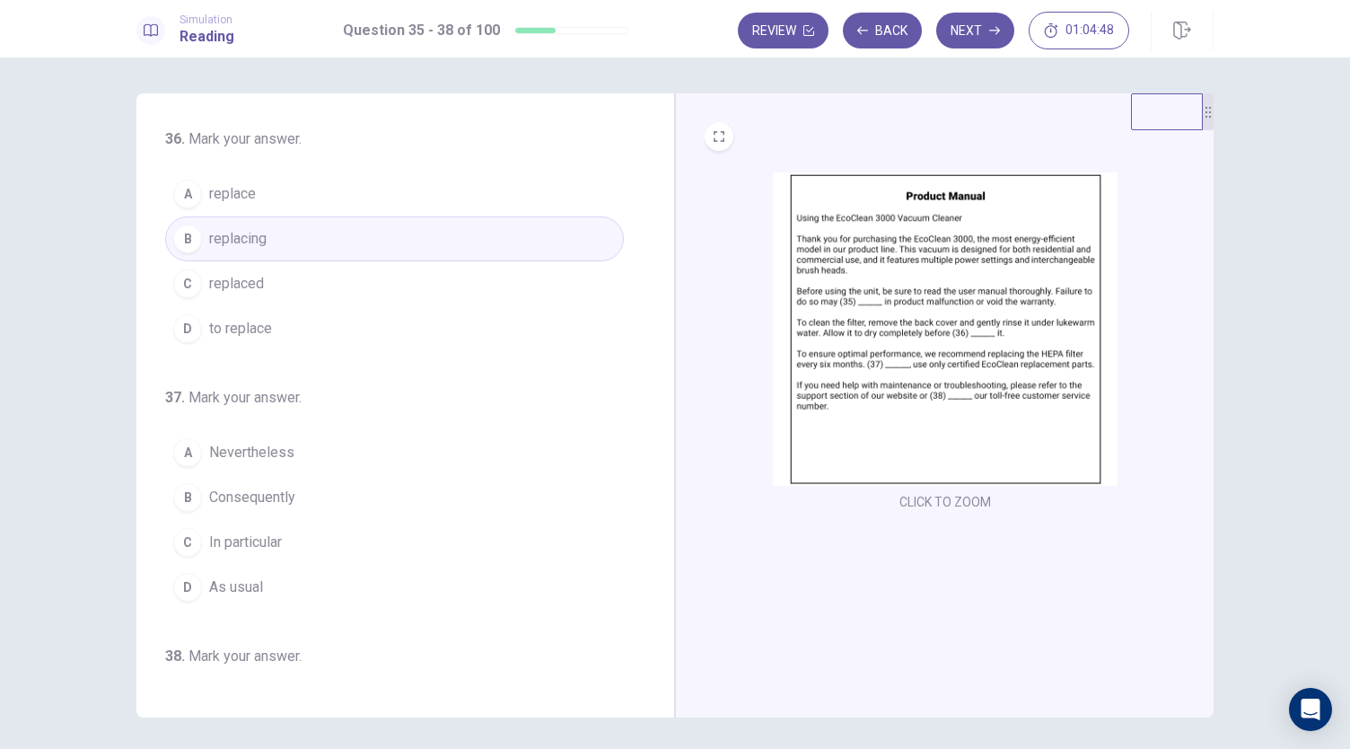
scroll to position [262, 0]
click at [275, 452] on span "Nevertheless" at bounding box center [251, 450] width 85 height 22
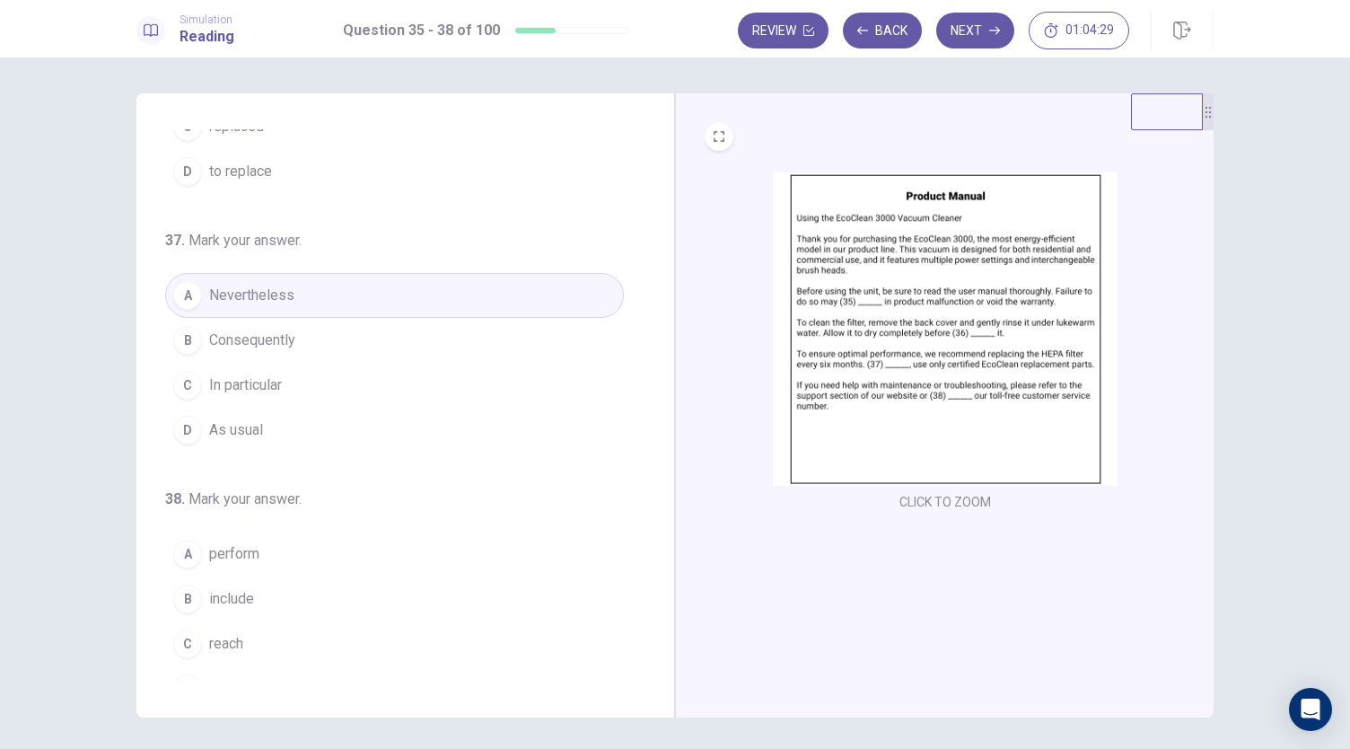
scroll to position [436, 0]
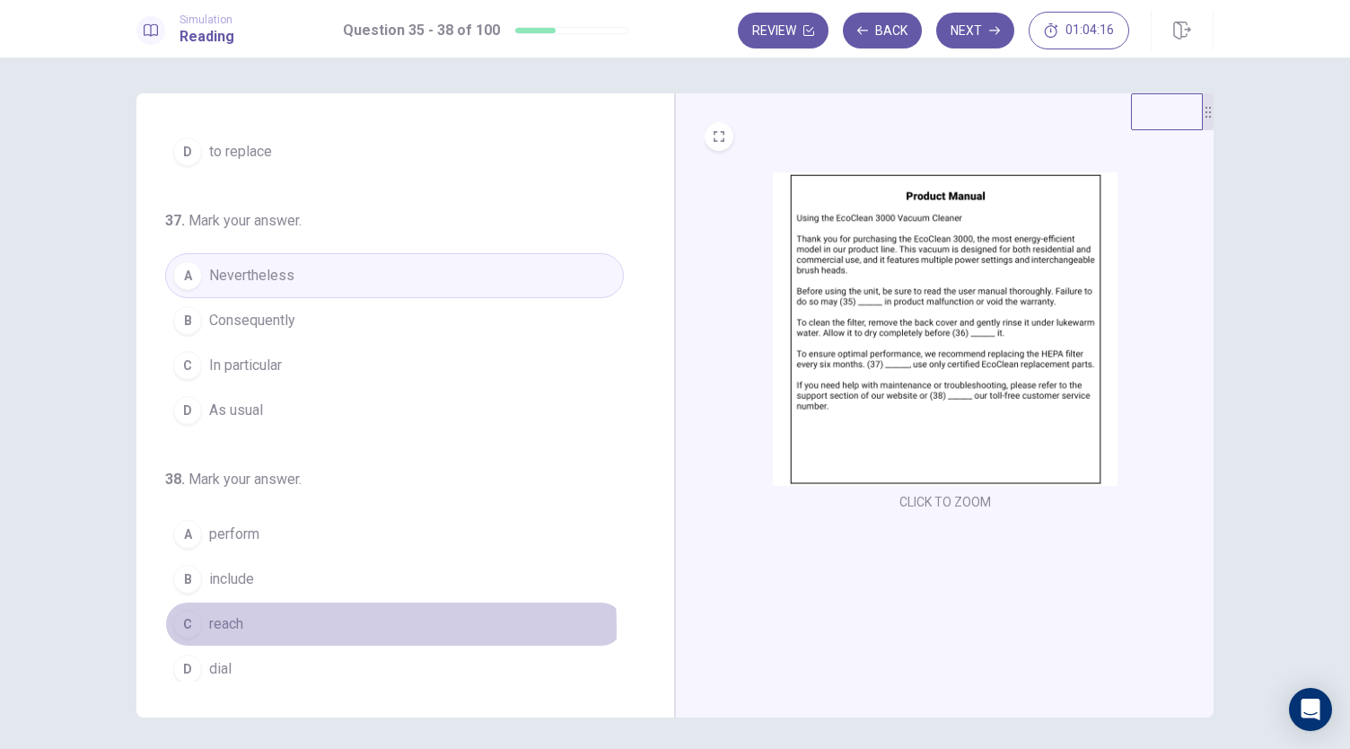
click at [193, 619] on div "C" at bounding box center [187, 624] width 29 height 29
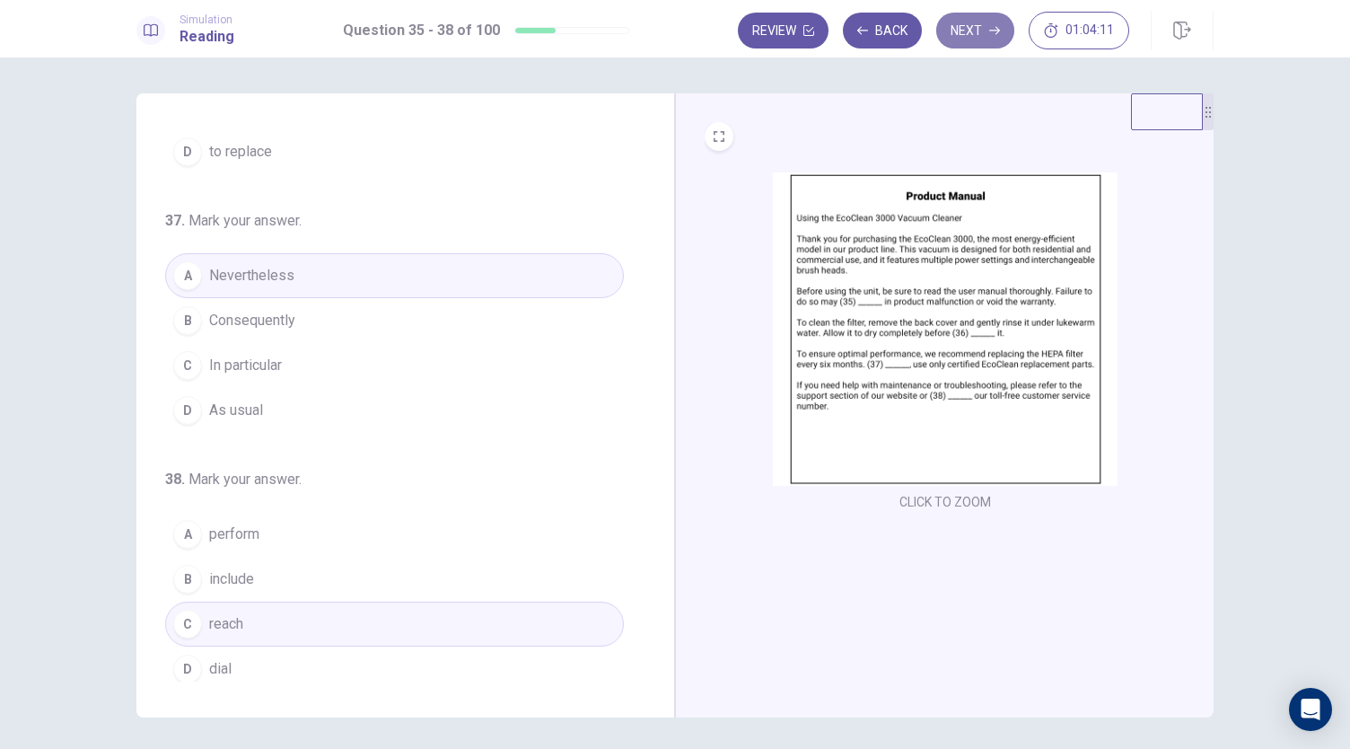
click at [986, 33] on button "Next" at bounding box center [975, 31] width 78 height 36
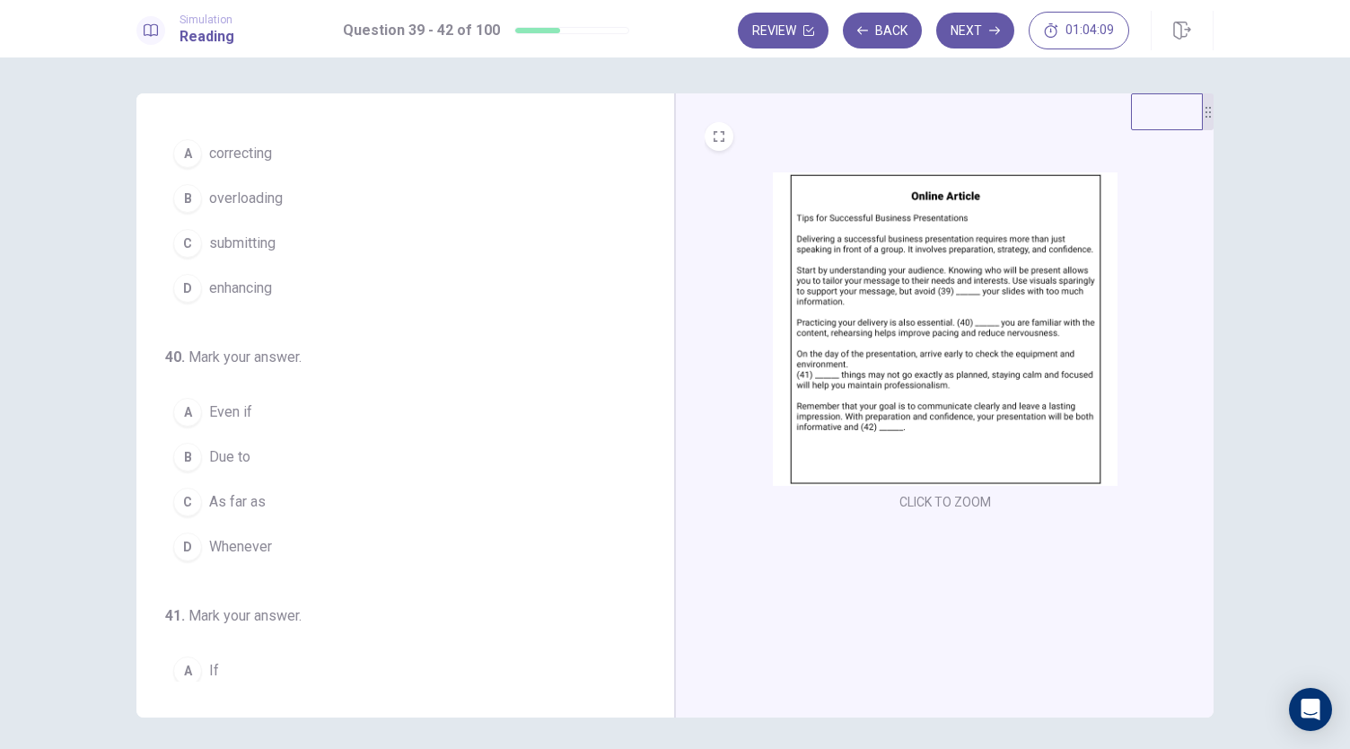
scroll to position [0, 0]
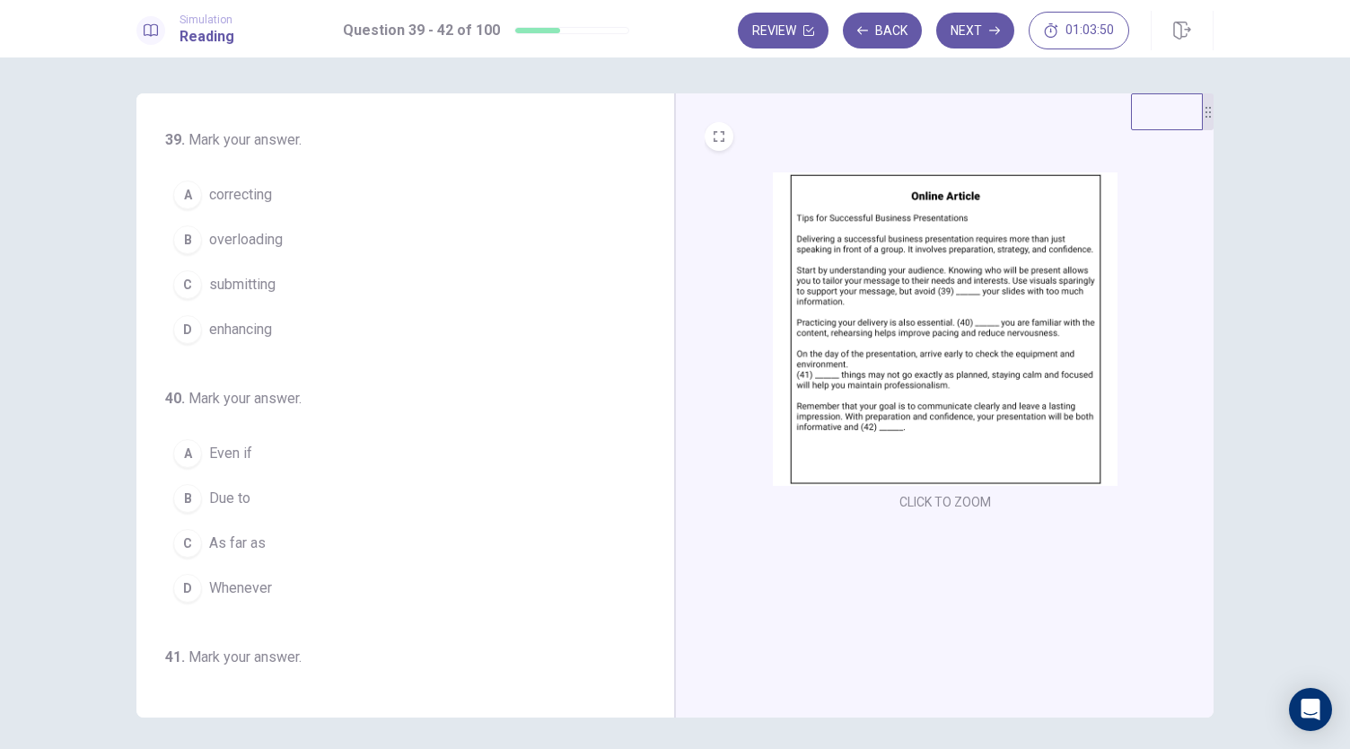
click at [249, 243] on span "overloading" at bounding box center [246, 240] width 74 height 22
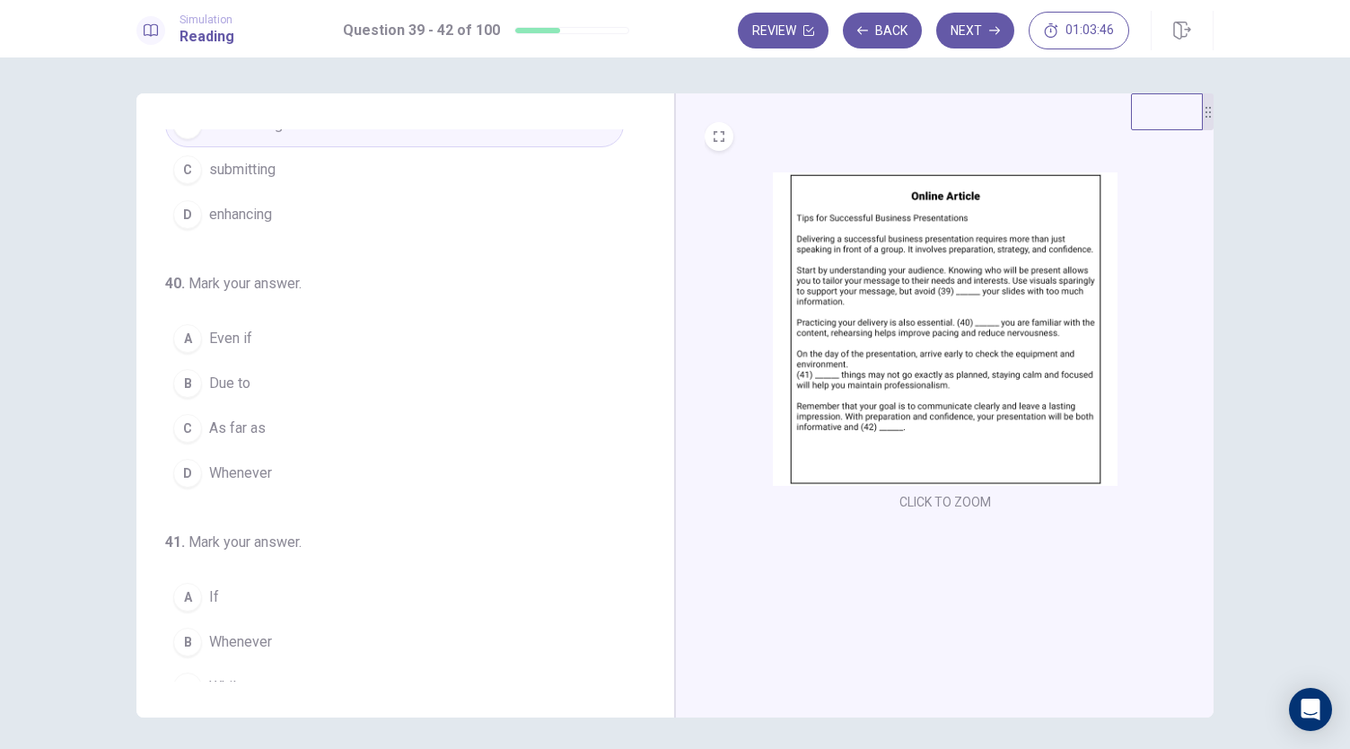
scroll to position [121, 0]
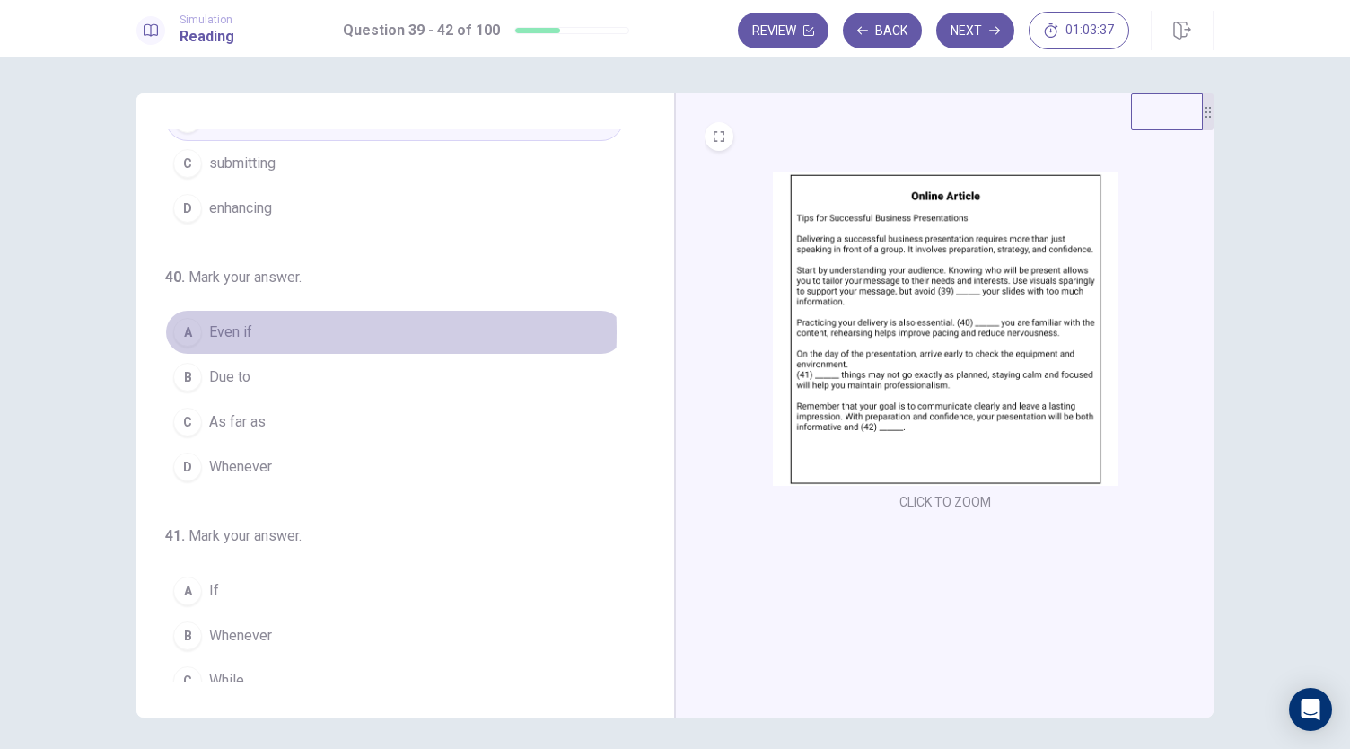
click at [230, 329] on span "Even if" at bounding box center [230, 332] width 43 height 22
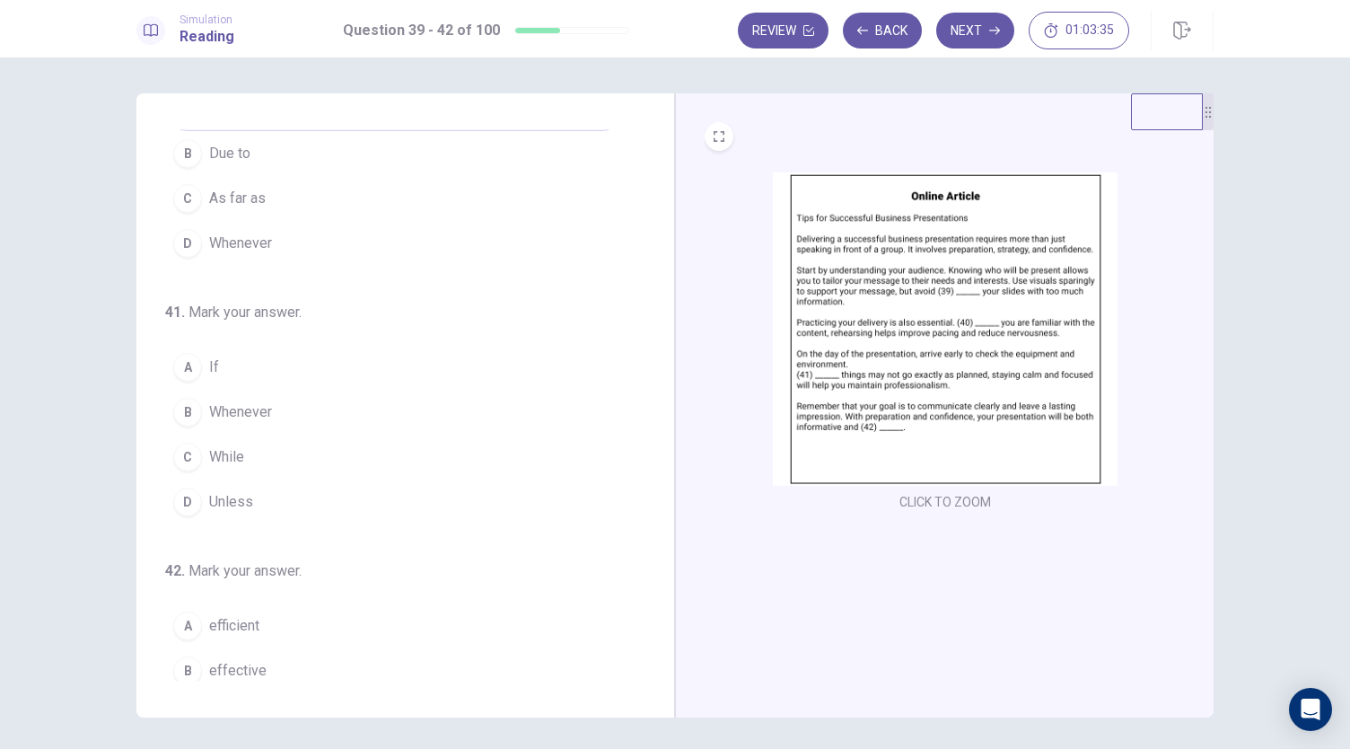
scroll to position [346, 0]
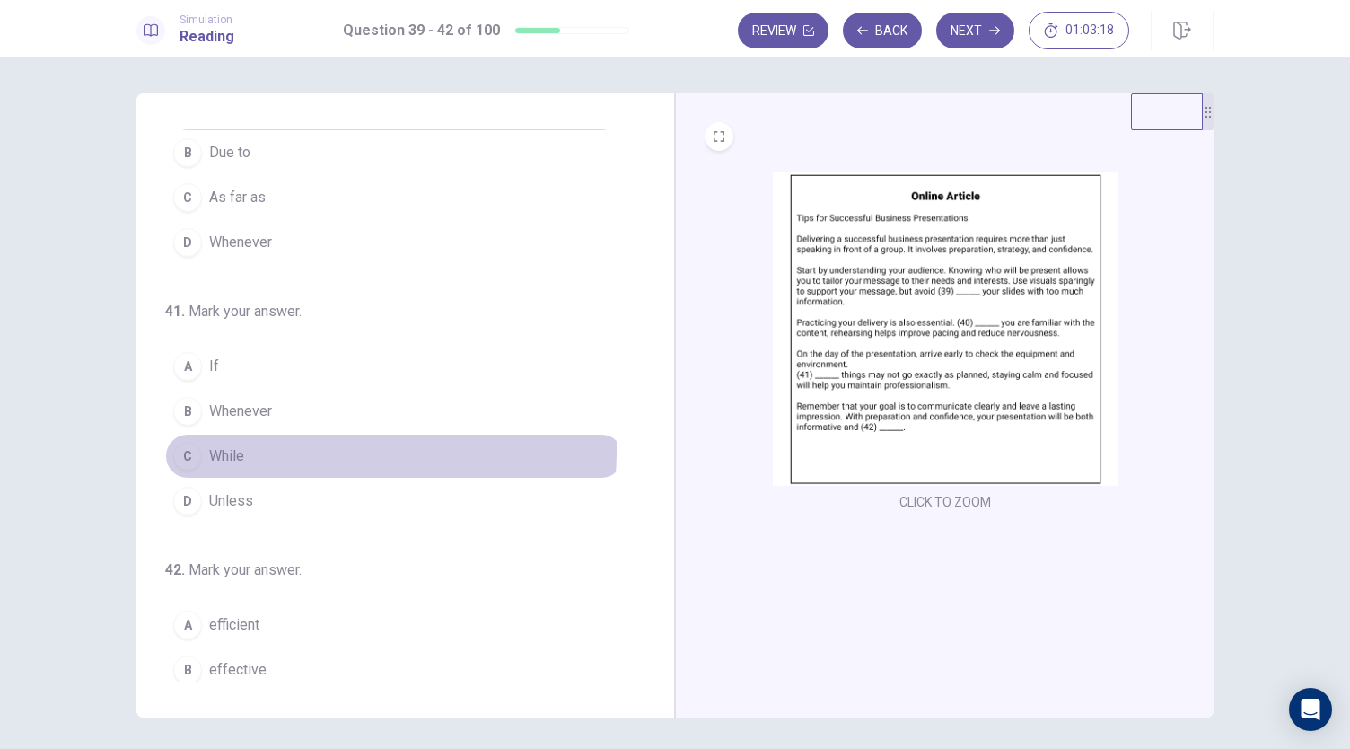
click at [230, 445] on span "While" at bounding box center [226, 456] width 35 height 22
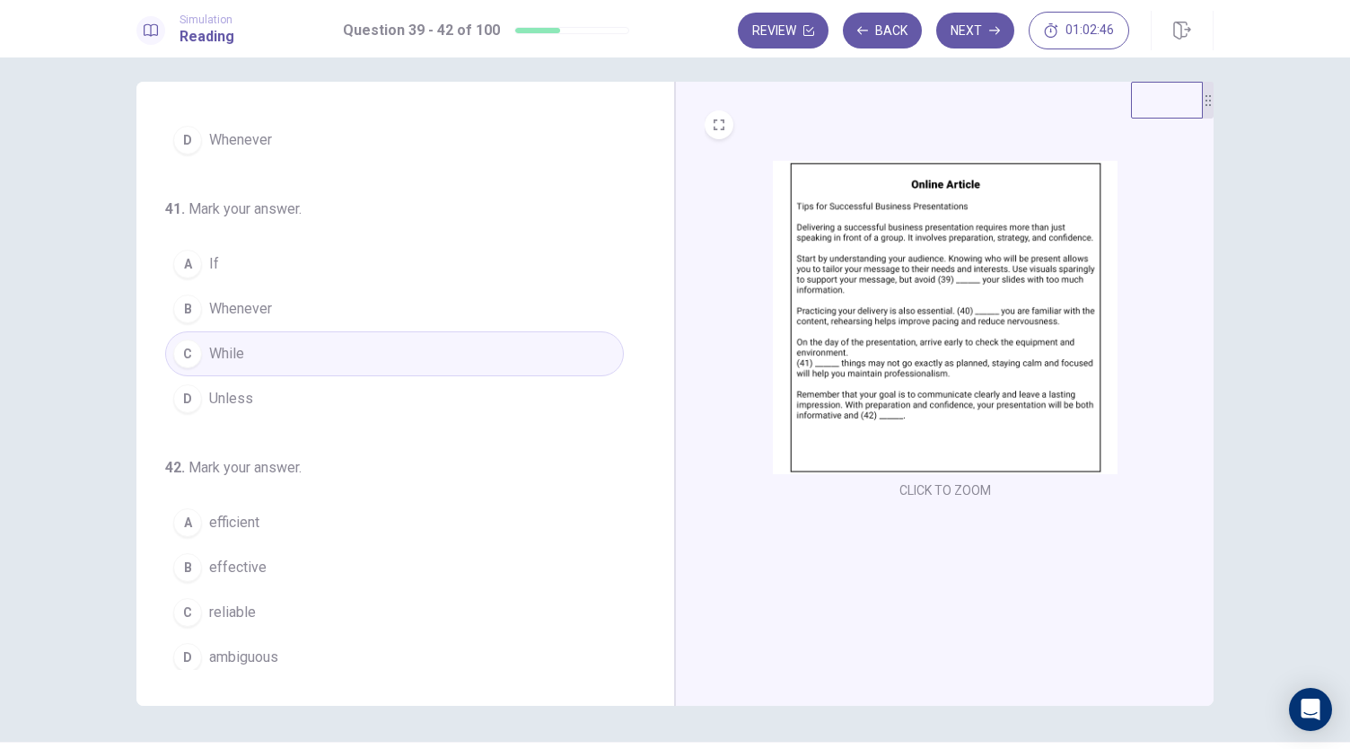
scroll to position [13, 0]
click at [224, 556] on span "effective" at bounding box center [237, 567] width 57 height 22
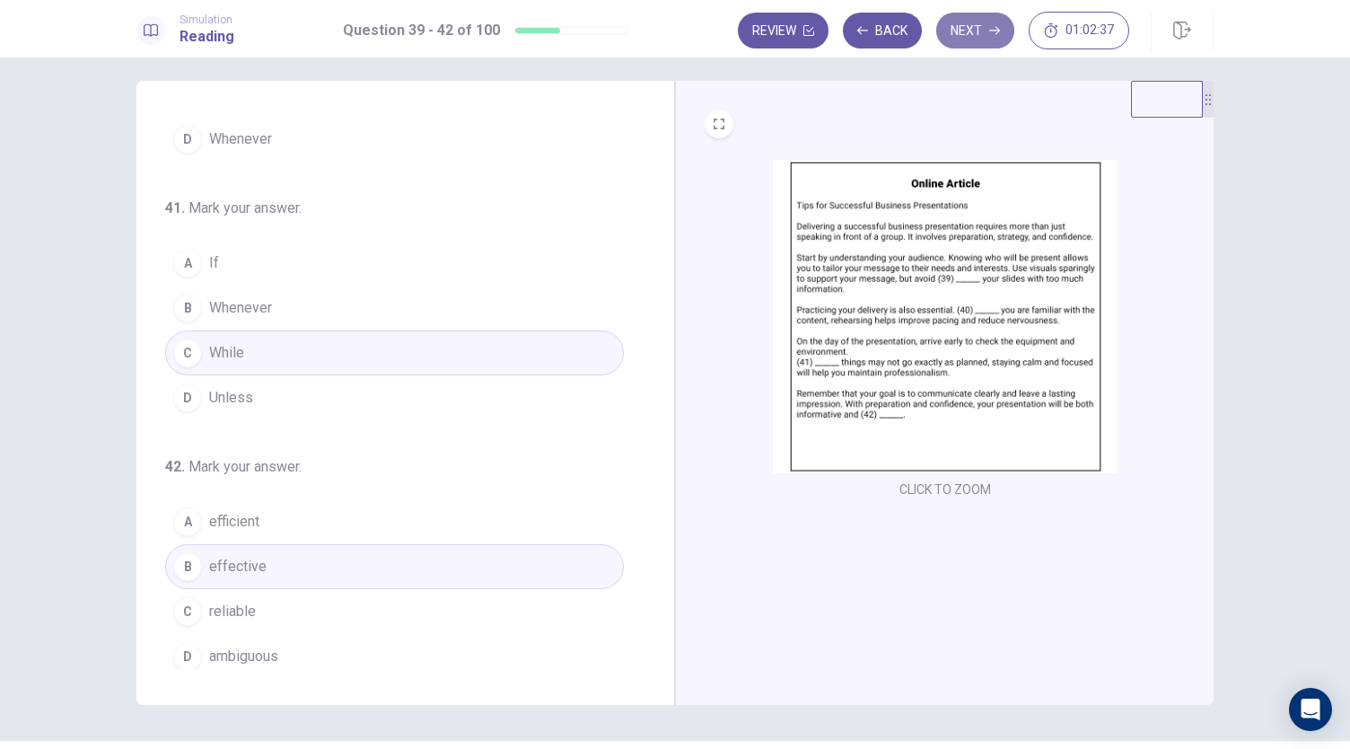
click at [989, 31] on icon "button" at bounding box center [994, 30] width 11 height 11
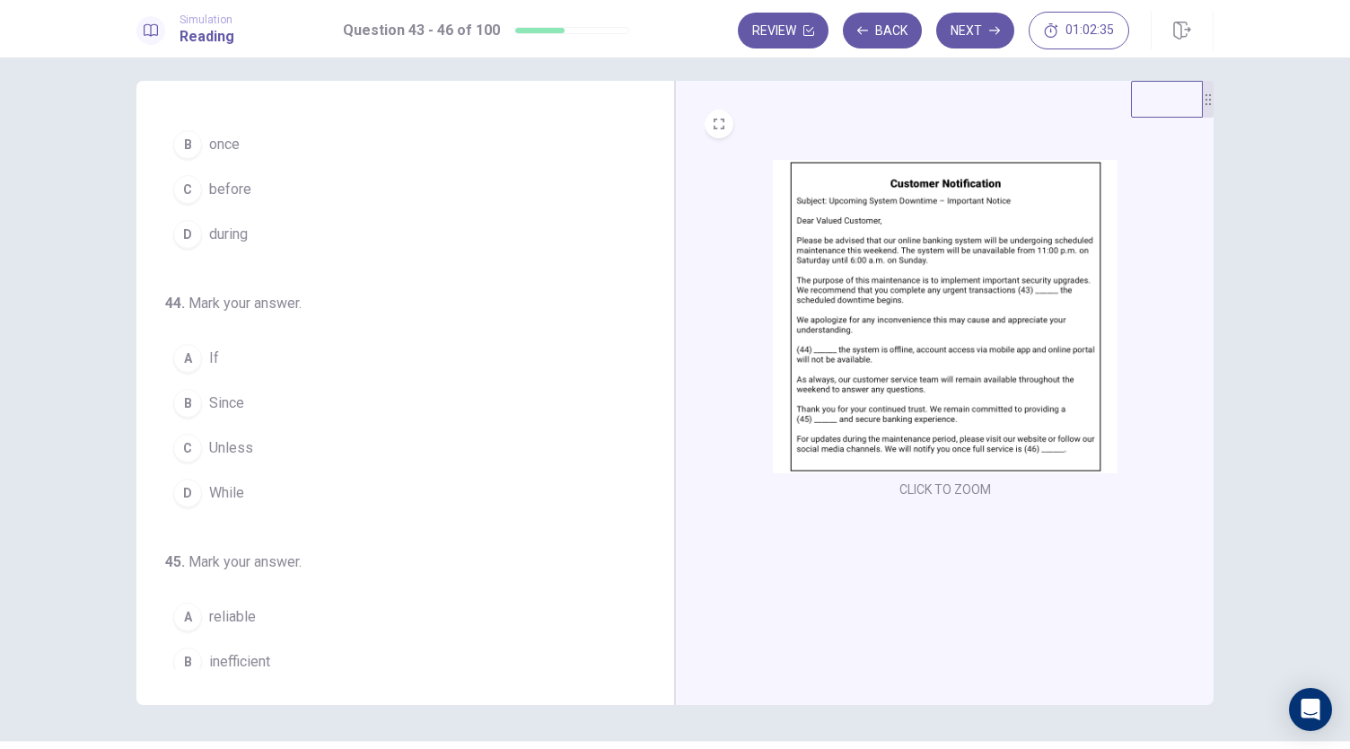
scroll to position [0, 0]
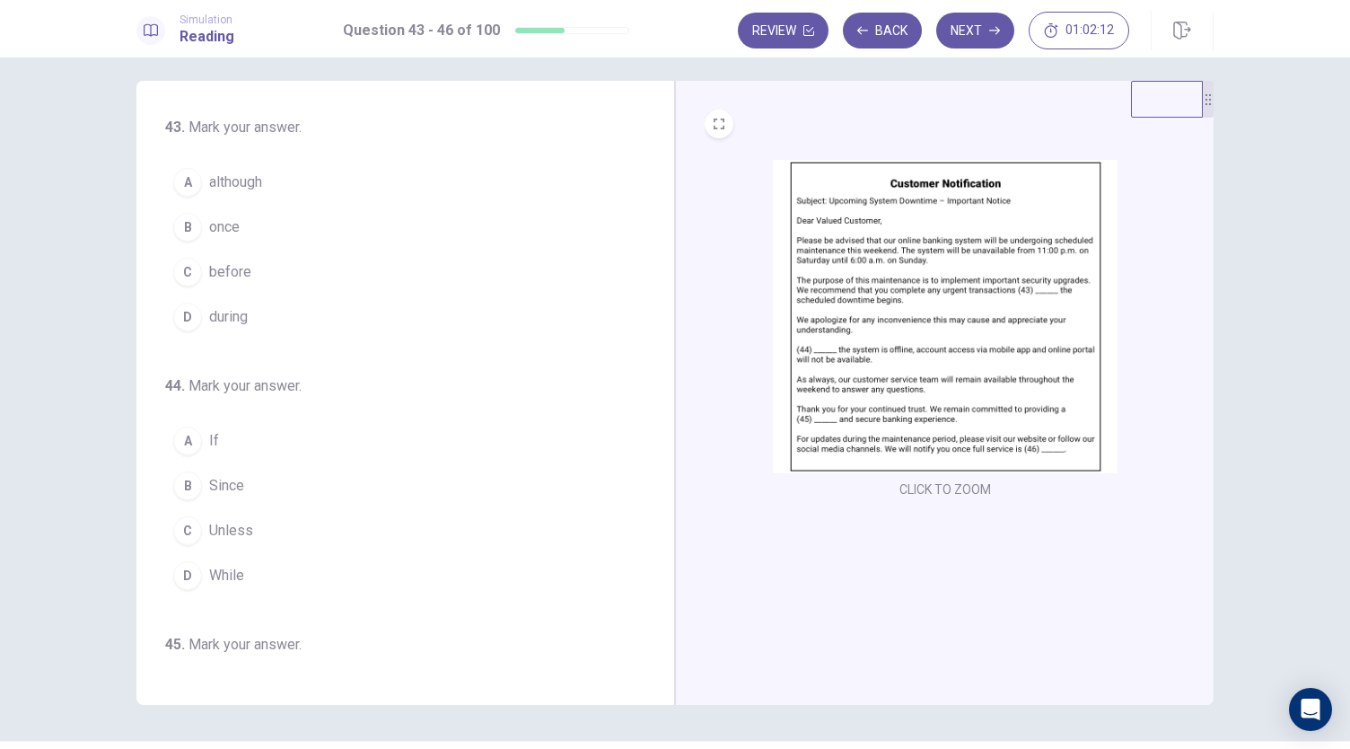
click at [225, 266] on span "before" at bounding box center [230, 272] width 42 height 22
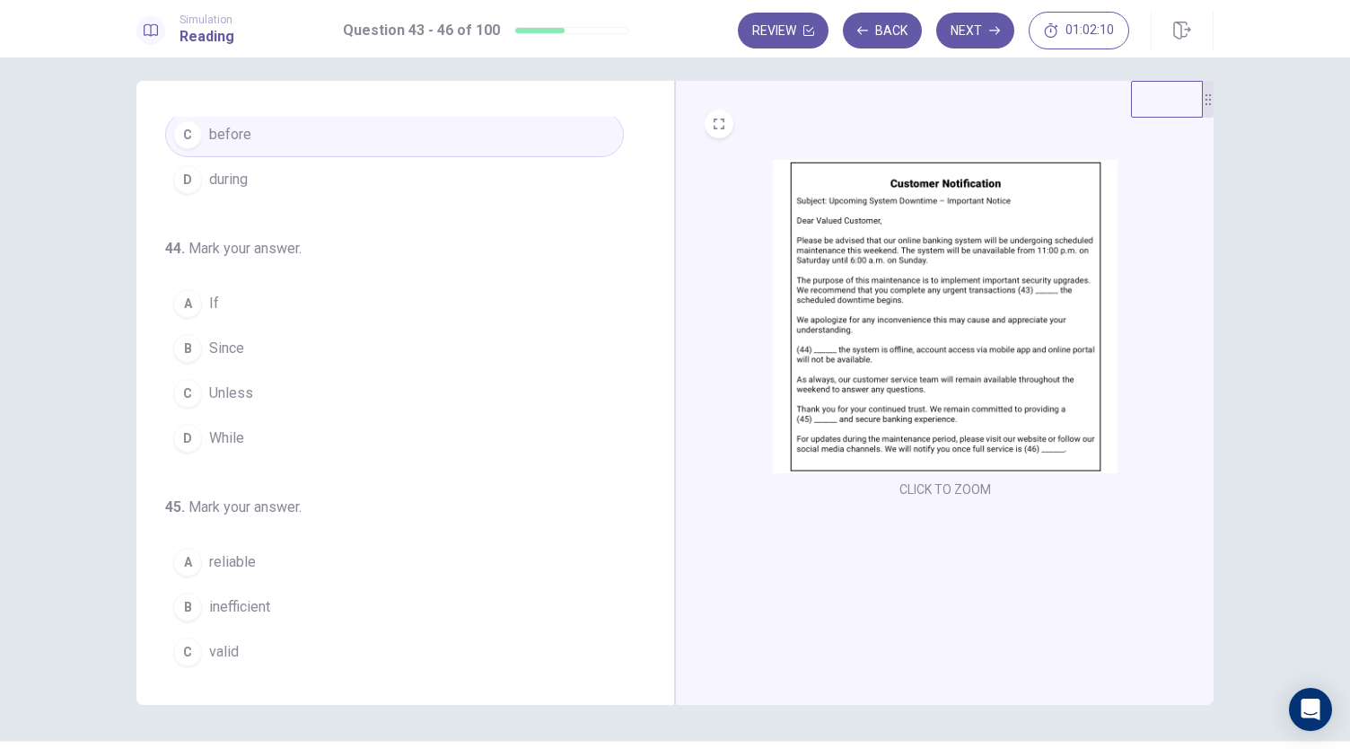
scroll to position [142, 0]
click at [219, 427] on span "While" at bounding box center [226, 434] width 35 height 22
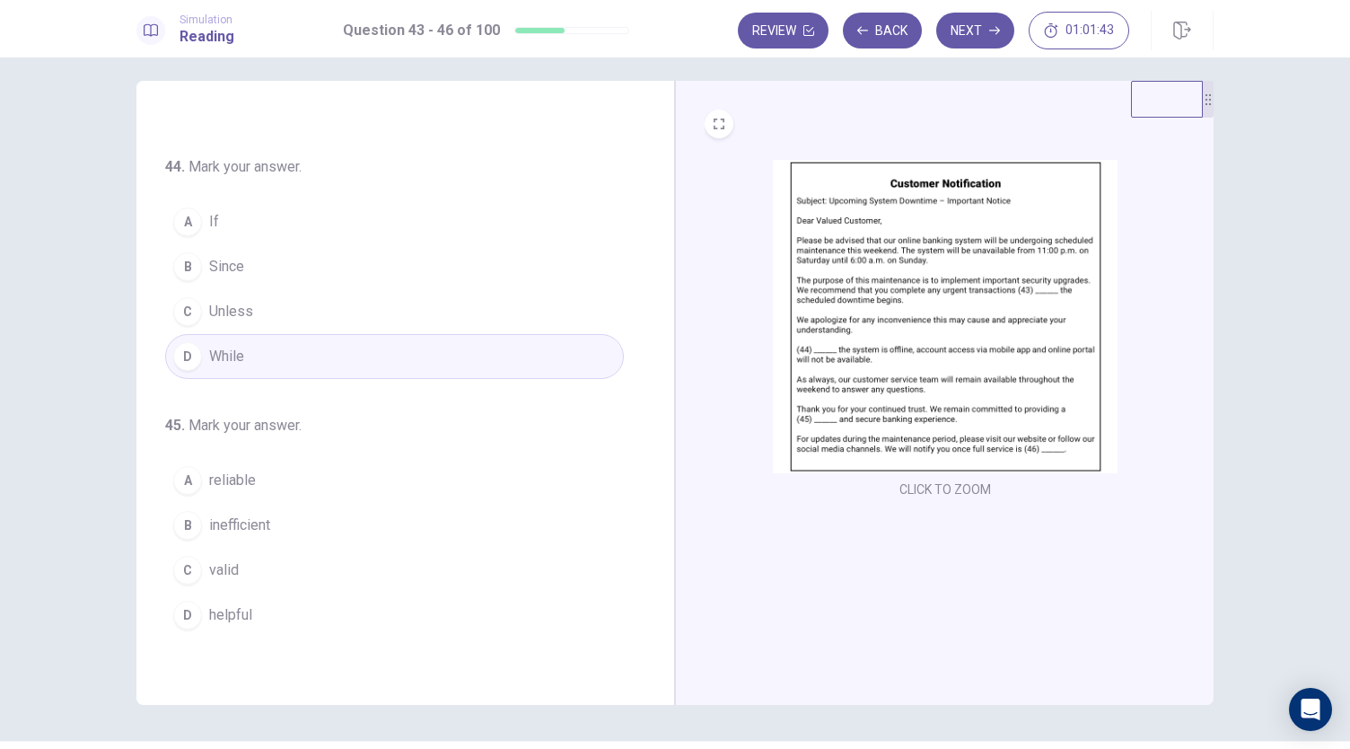
scroll to position [244, 0]
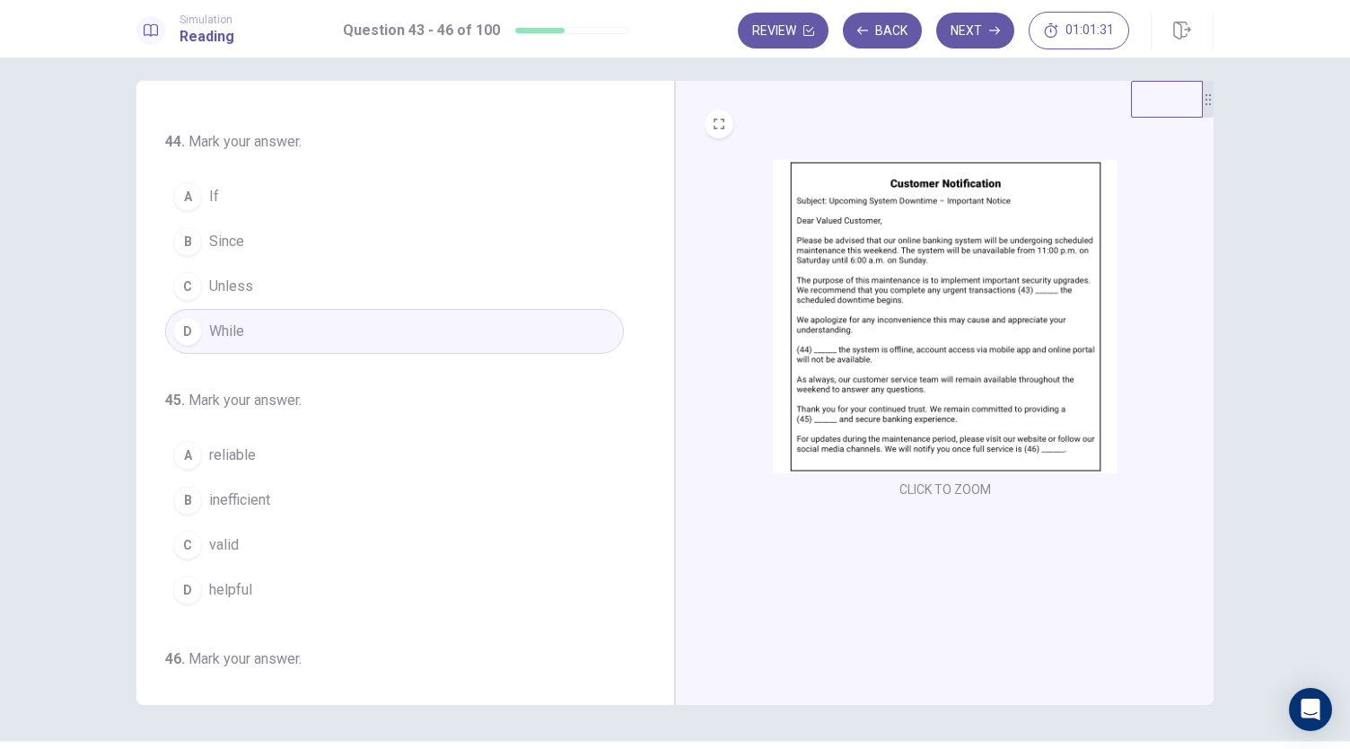
click at [244, 452] on span "reliable" at bounding box center [232, 455] width 47 height 22
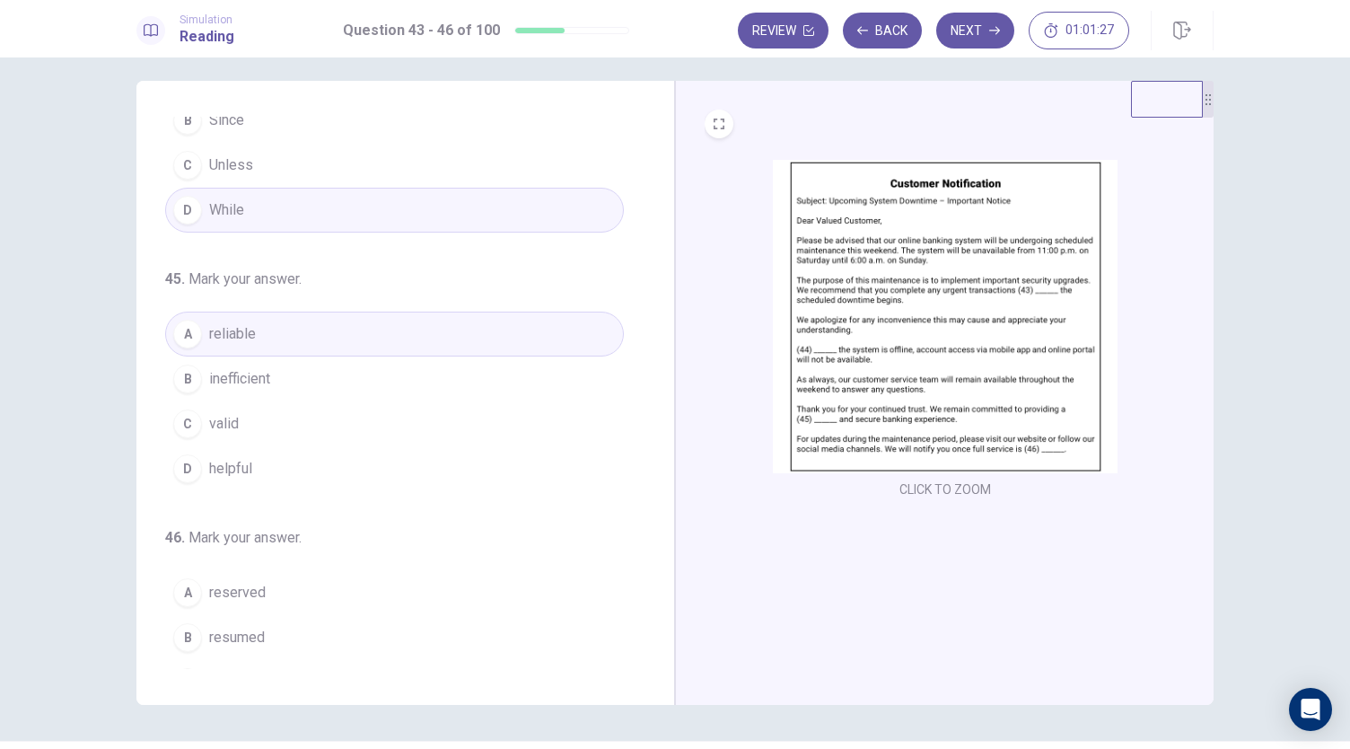
scroll to position [436, 0]
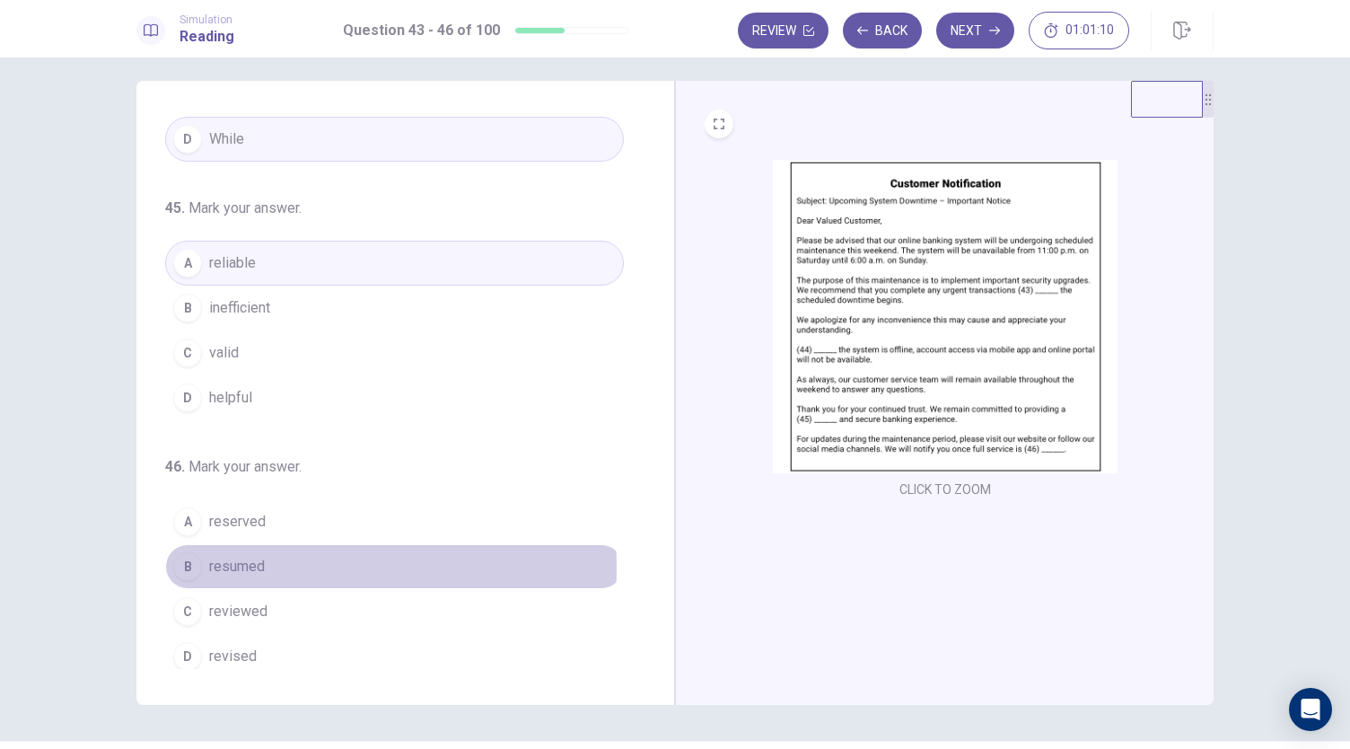
click at [250, 559] on span "resumed" at bounding box center [237, 567] width 56 height 22
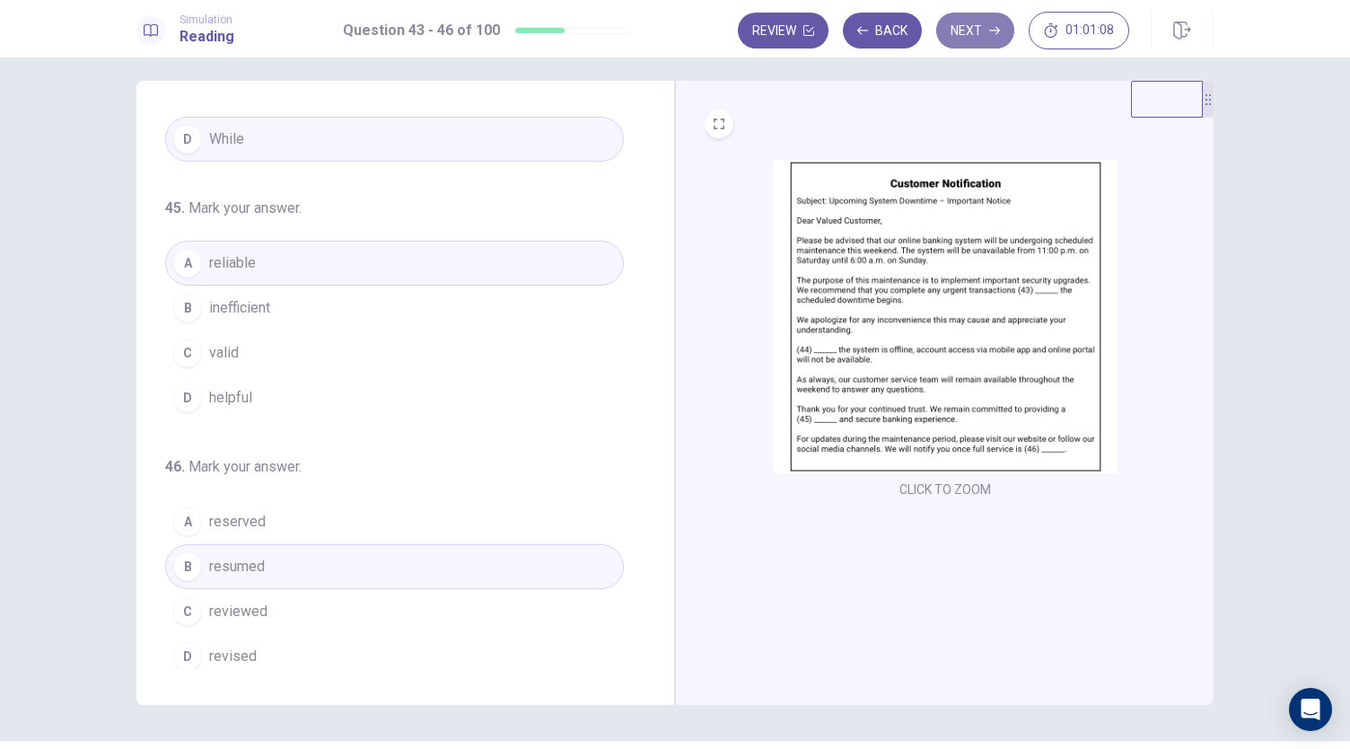
click at [968, 42] on button "Next" at bounding box center [975, 31] width 78 height 36
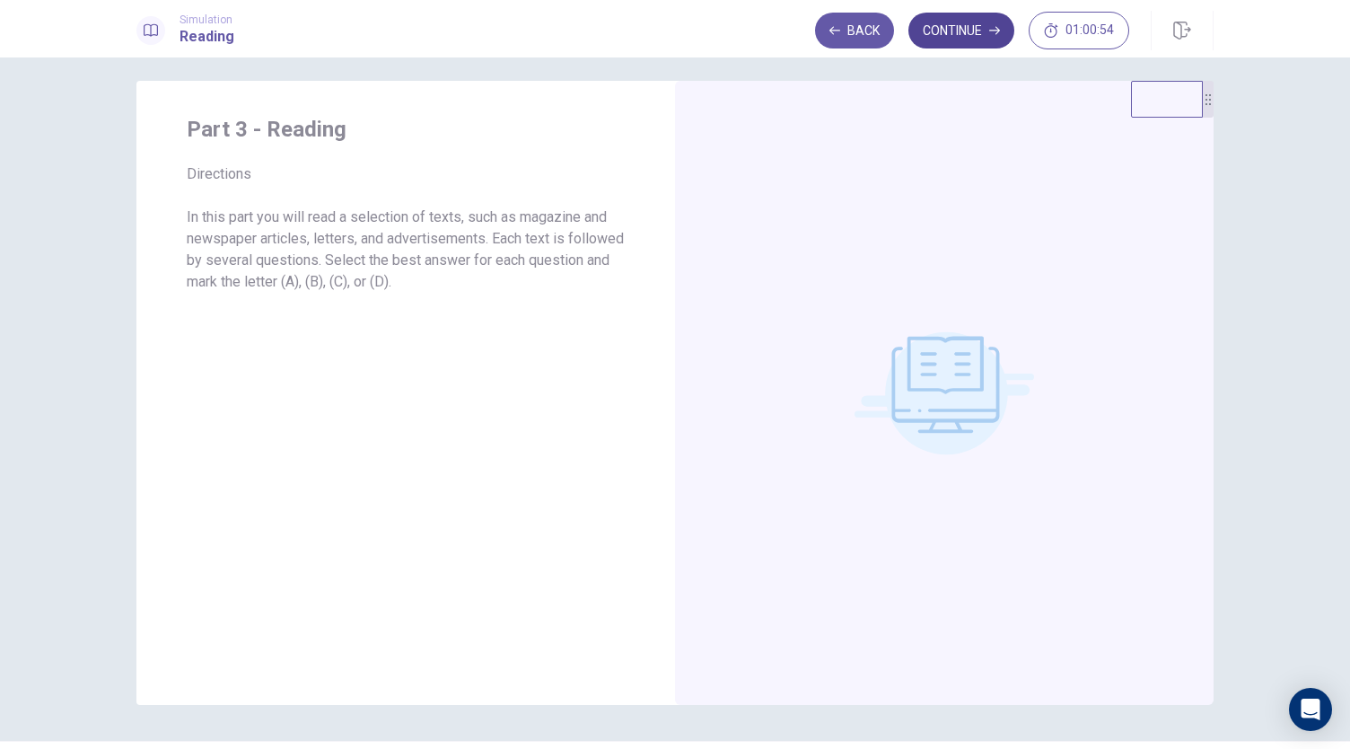
click at [973, 37] on button "Continue" at bounding box center [962, 31] width 106 height 36
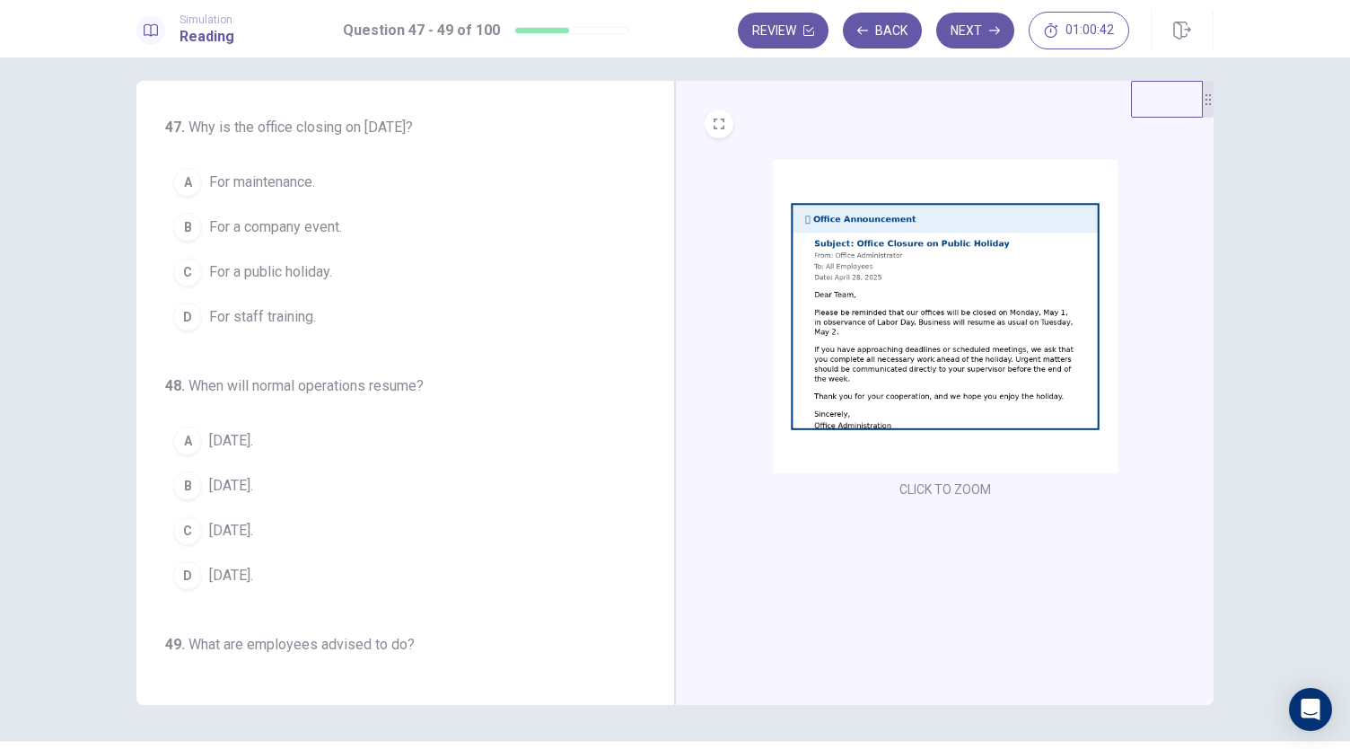
click at [287, 271] on span "For a public holiday." at bounding box center [270, 272] width 123 height 22
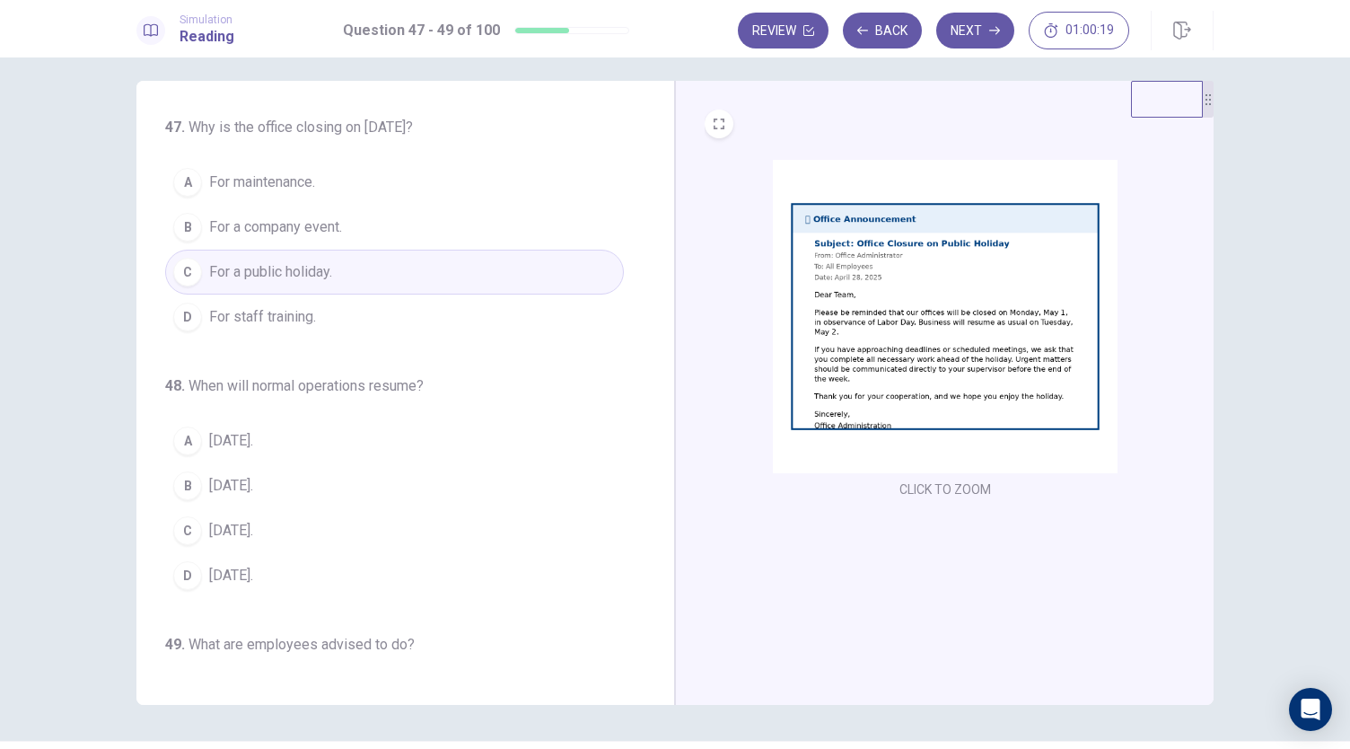
click at [224, 434] on span "[DATE]." at bounding box center [231, 441] width 44 height 22
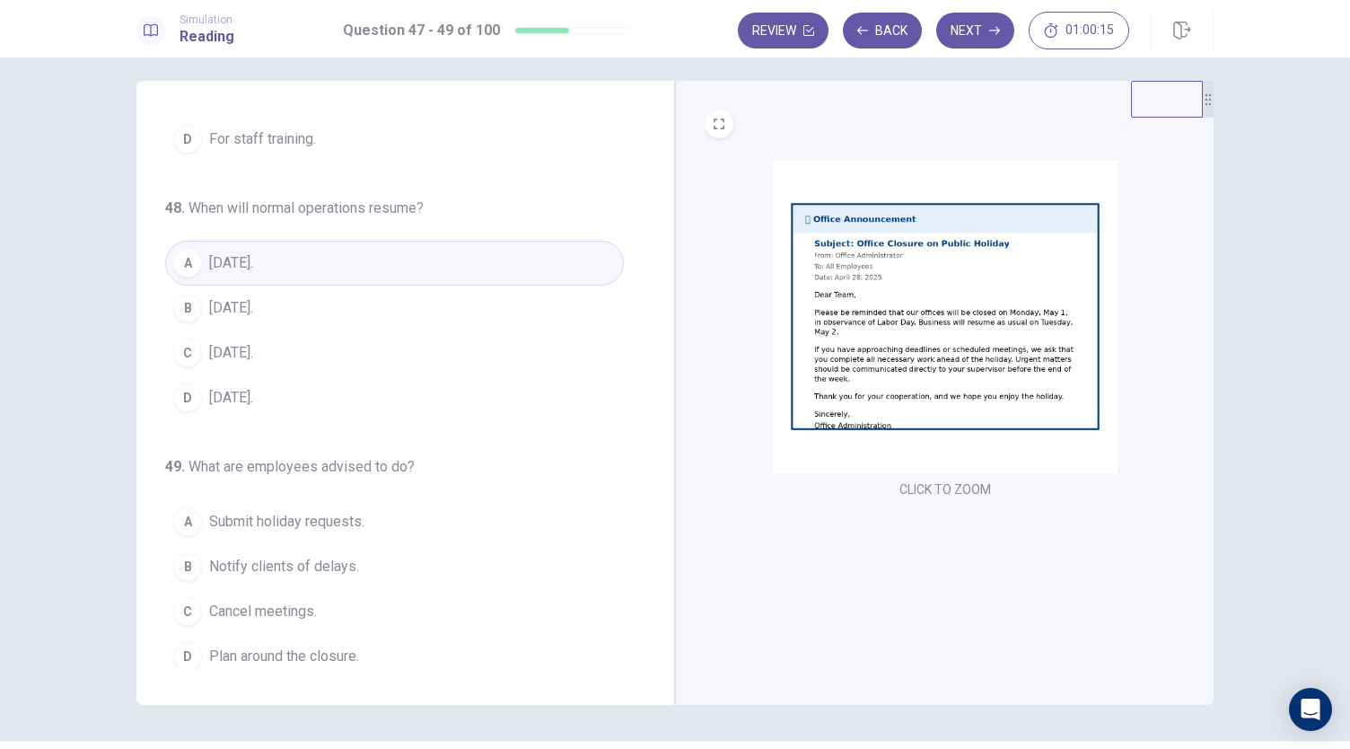
scroll to position [180, 0]
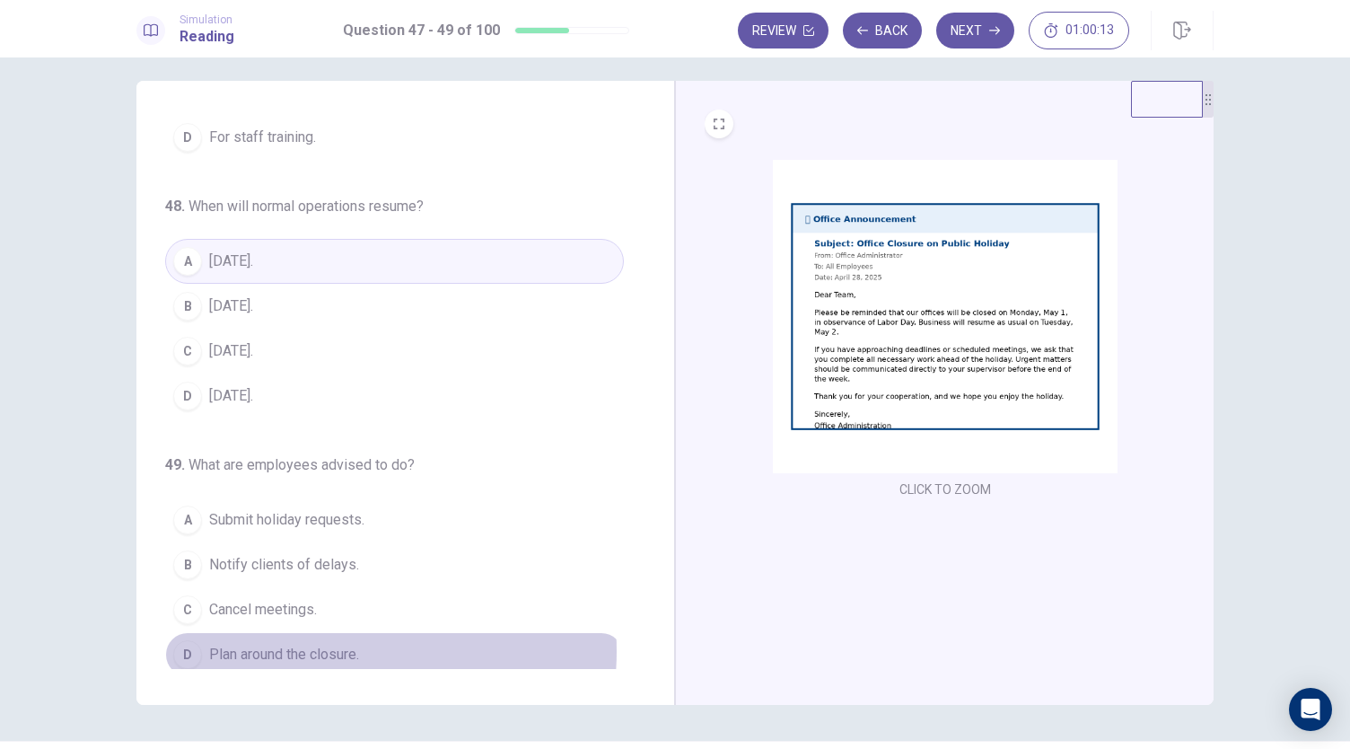
click at [317, 644] on span "Plan around the closure." at bounding box center [284, 655] width 150 height 22
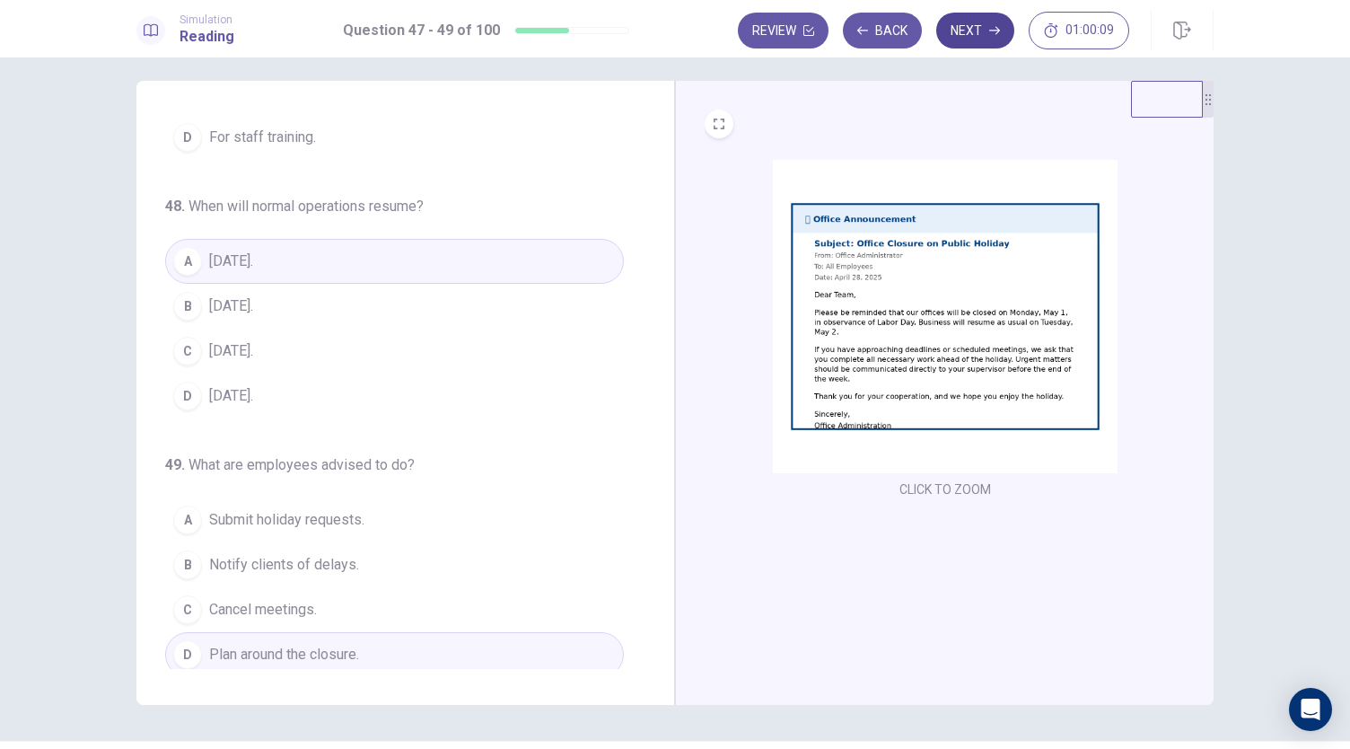
click at [985, 35] on button "Next" at bounding box center [975, 31] width 78 height 36
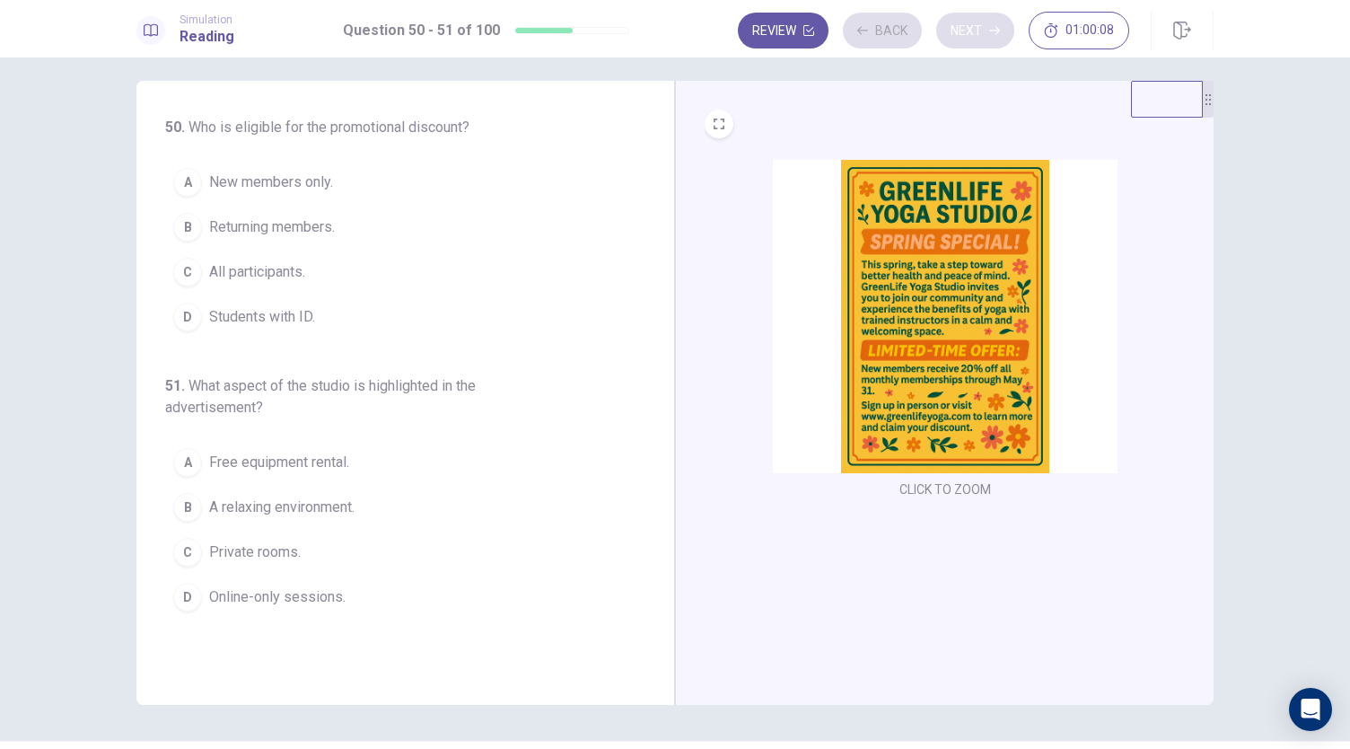
scroll to position [0, 0]
click at [271, 188] on span "New members only." at bounding box center [271, 182] width 124 height 22
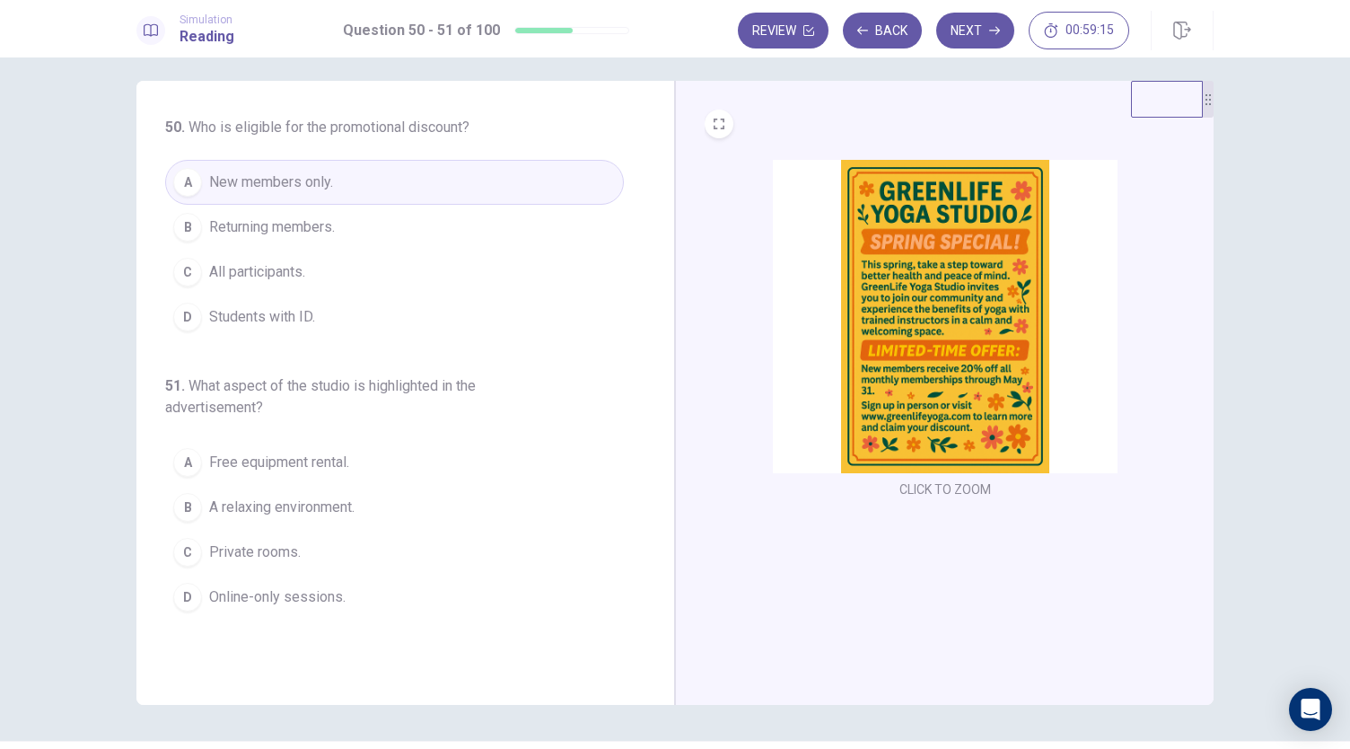
click at [318, 507] on span "A relaxing environment." at bounding box center [281, 507] width 145 height 22
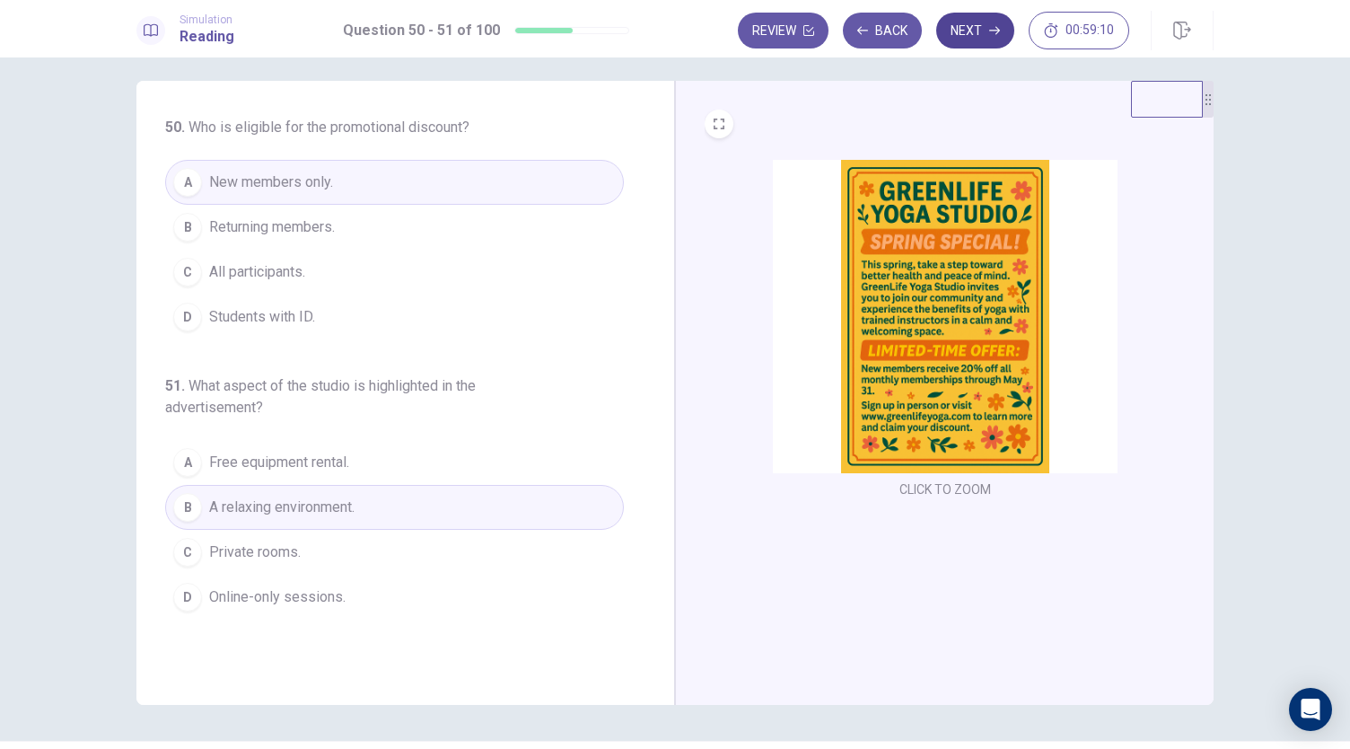
click at [975, 39] on button "Next" at bounding box center [975, 31] width 78 height 36
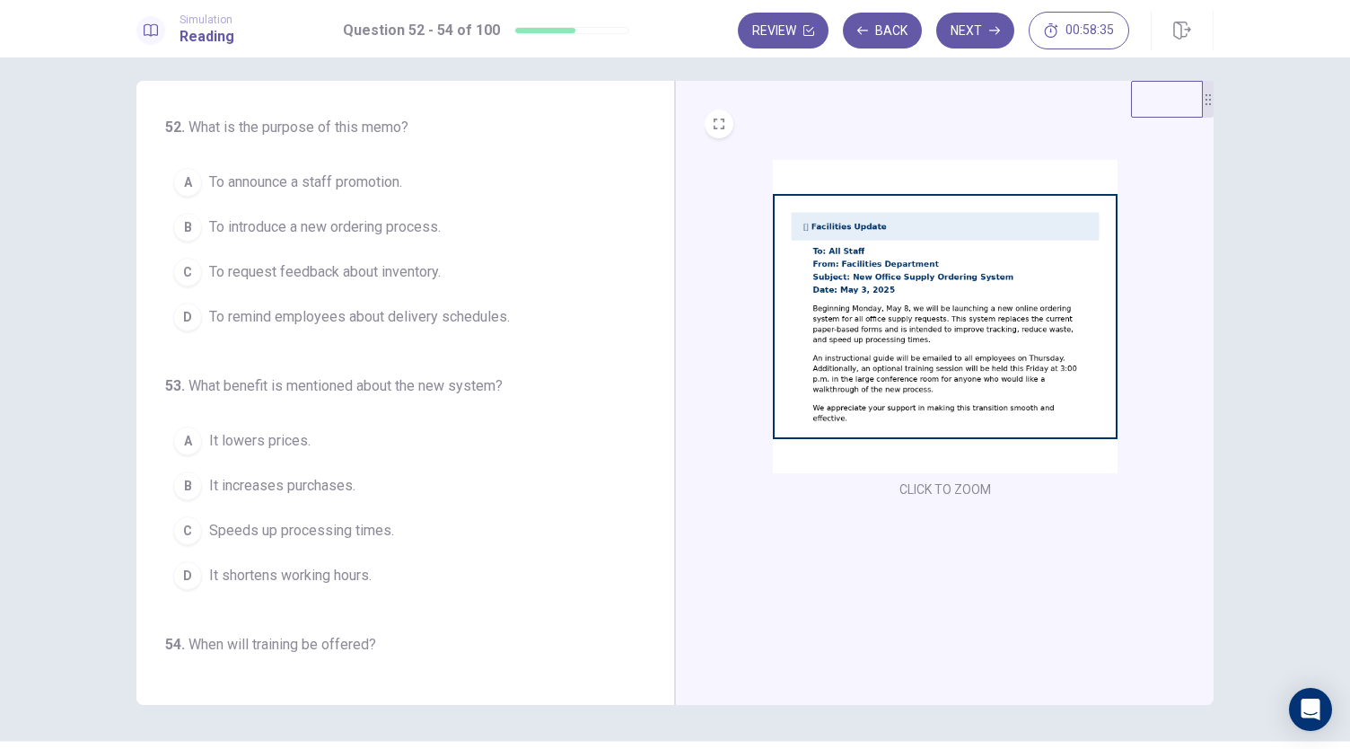
click at [384, 231] on span "To introduce a new ordering process." at bounding box center [325, 227] width 232 height 22
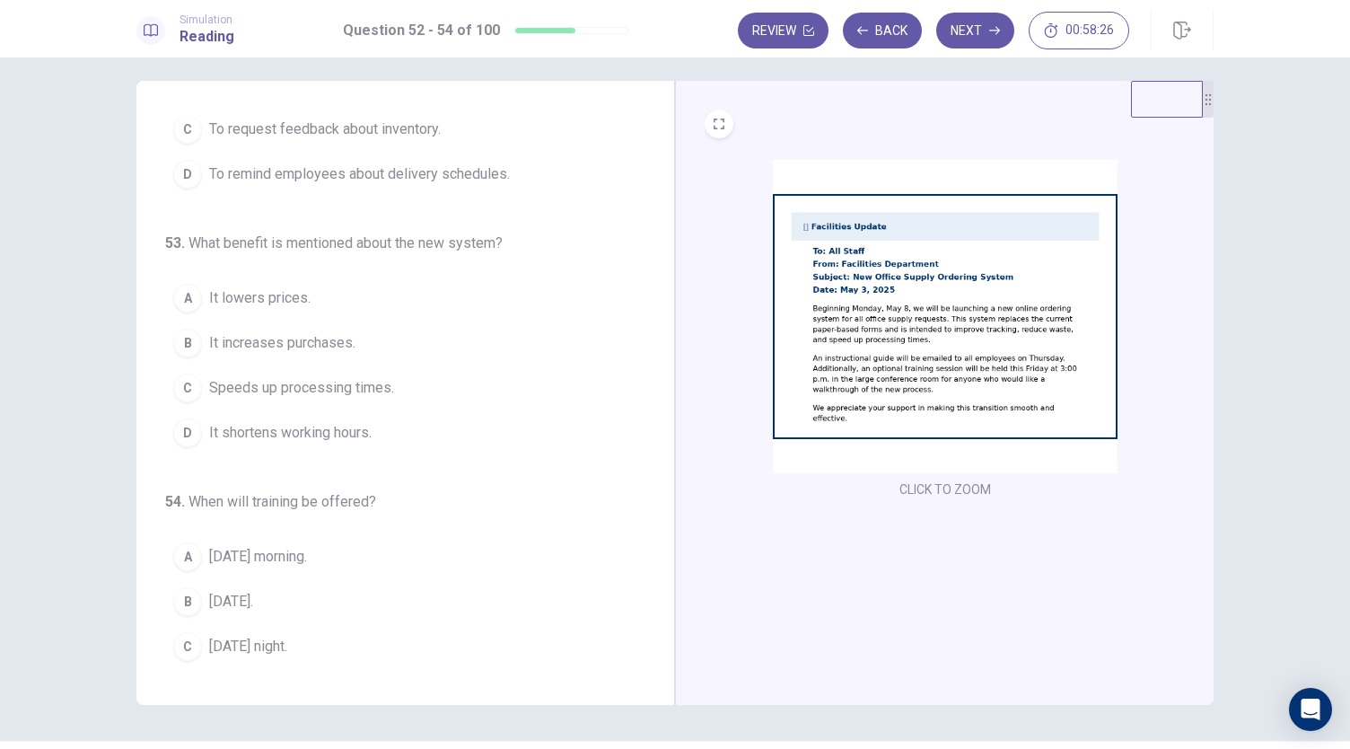
scroll to position [144, 0]
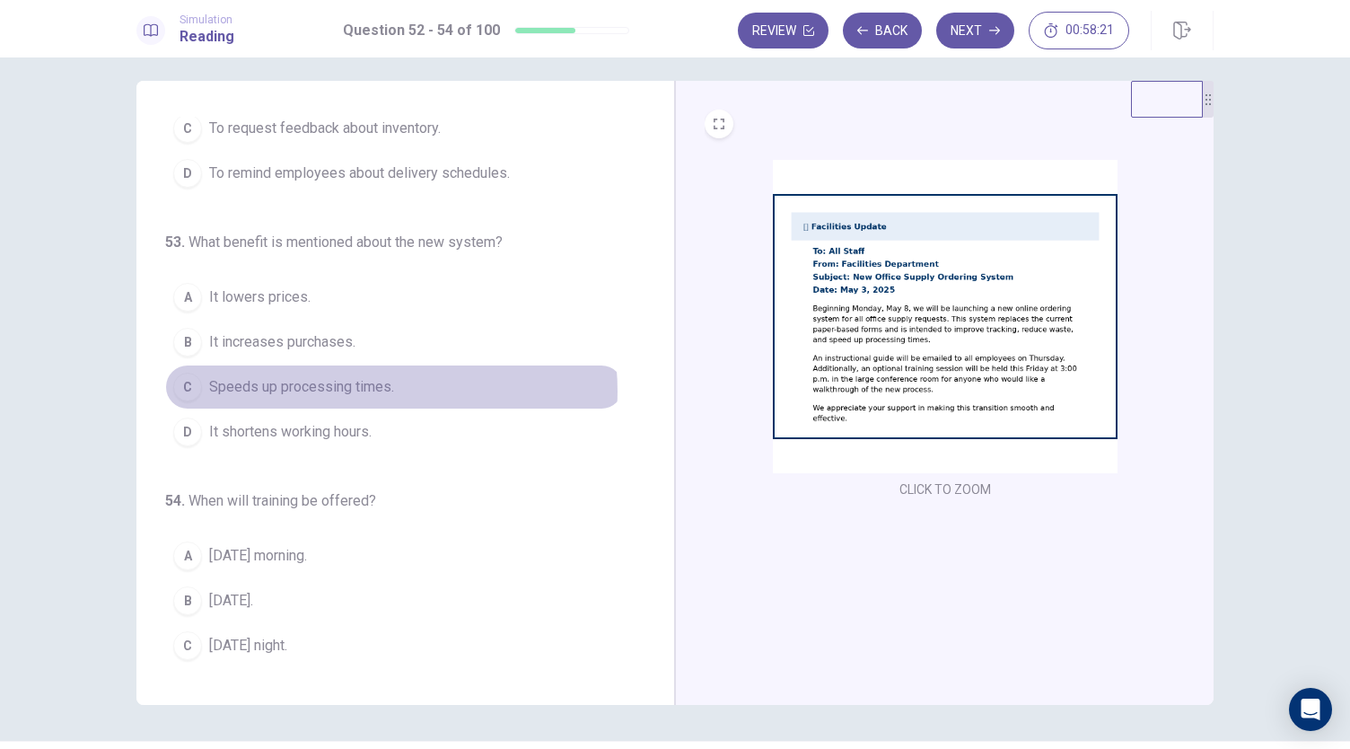
click at [363, 387] on span "Speeds up processing times." at bounding box center [301, 387] width 185 height 22
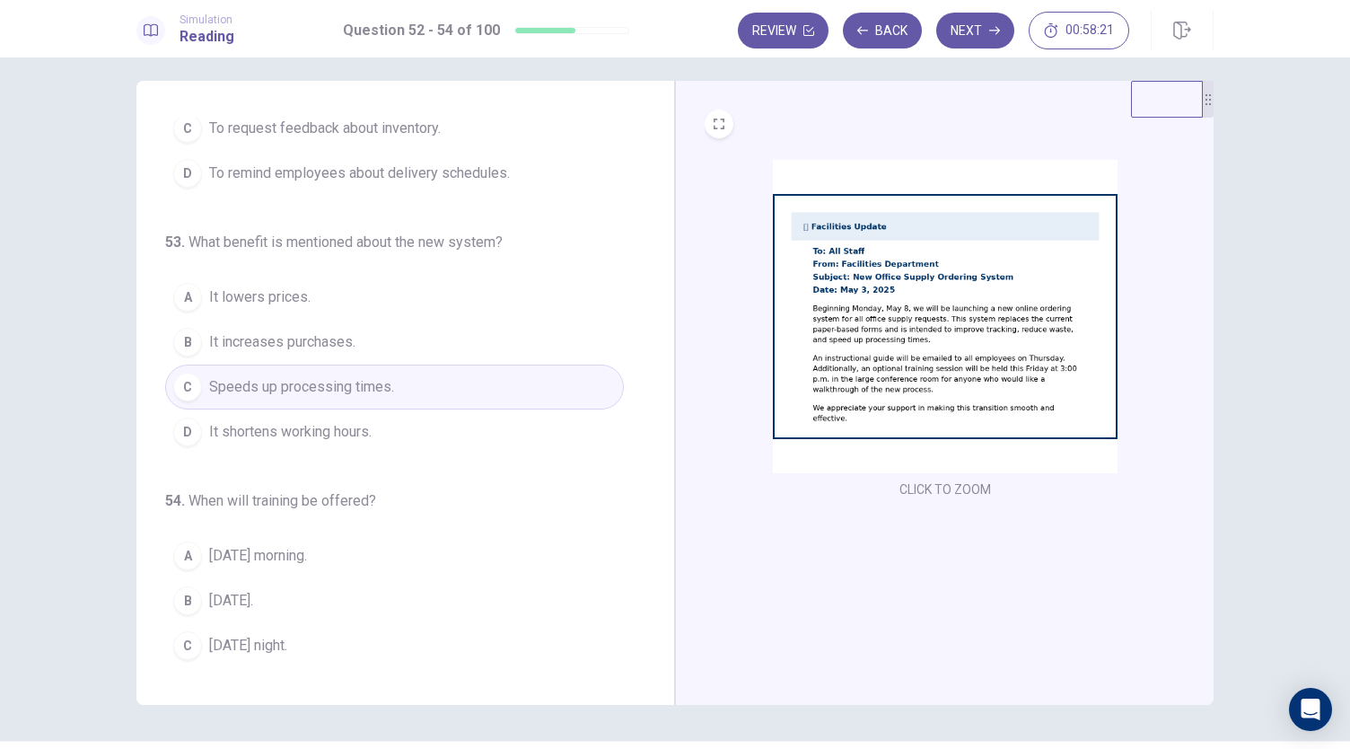
scroll to position [180, 0]
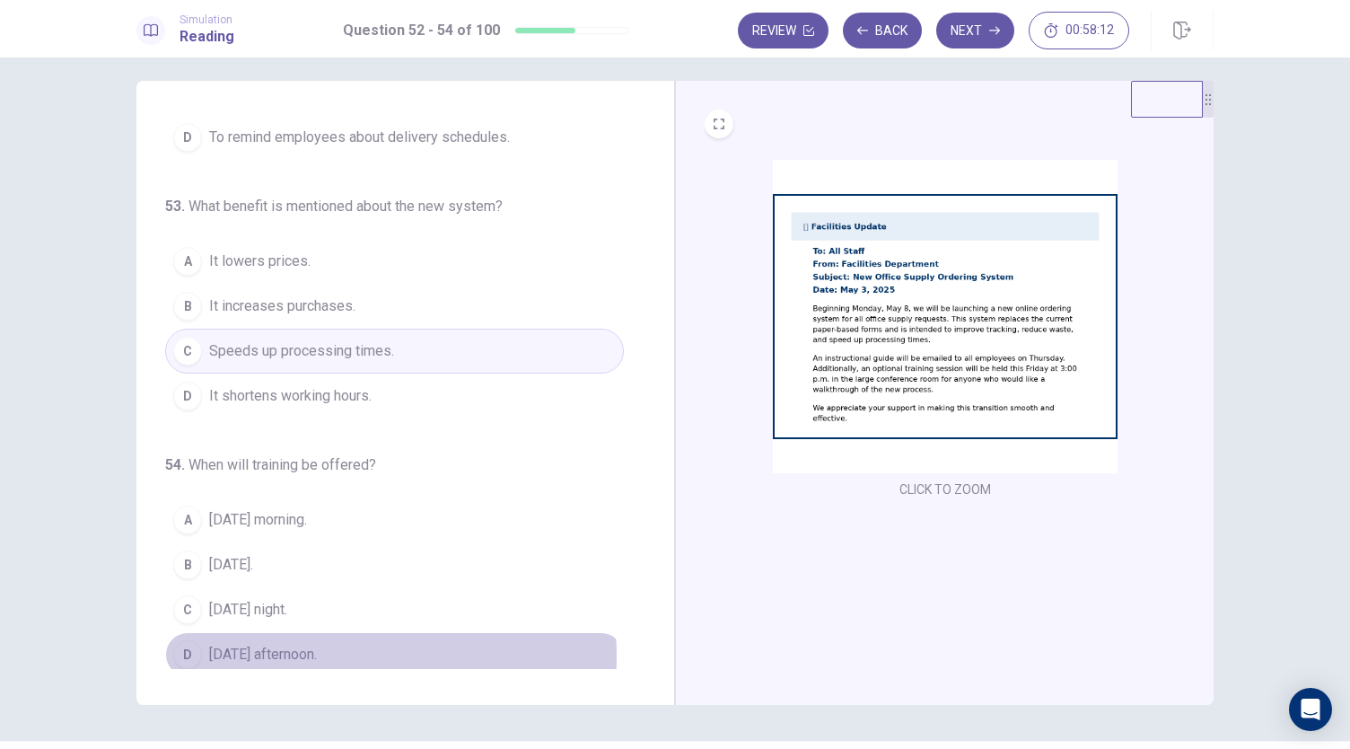
click at [274, 649] on span "[DATE] afternoon." at bounding box center [263, 655] width 108 height 22
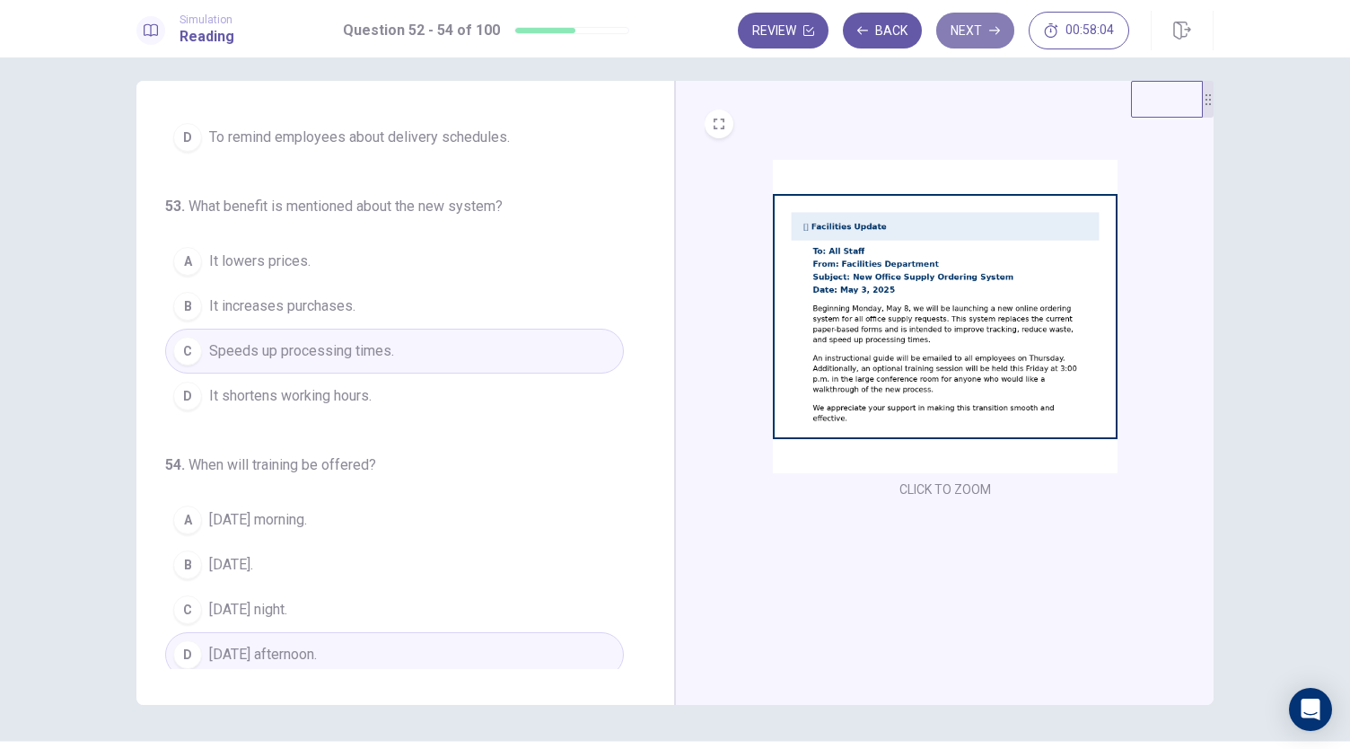
click at [975, 33] on button "Next" at bounding box center [975, 31] width 78 height 36
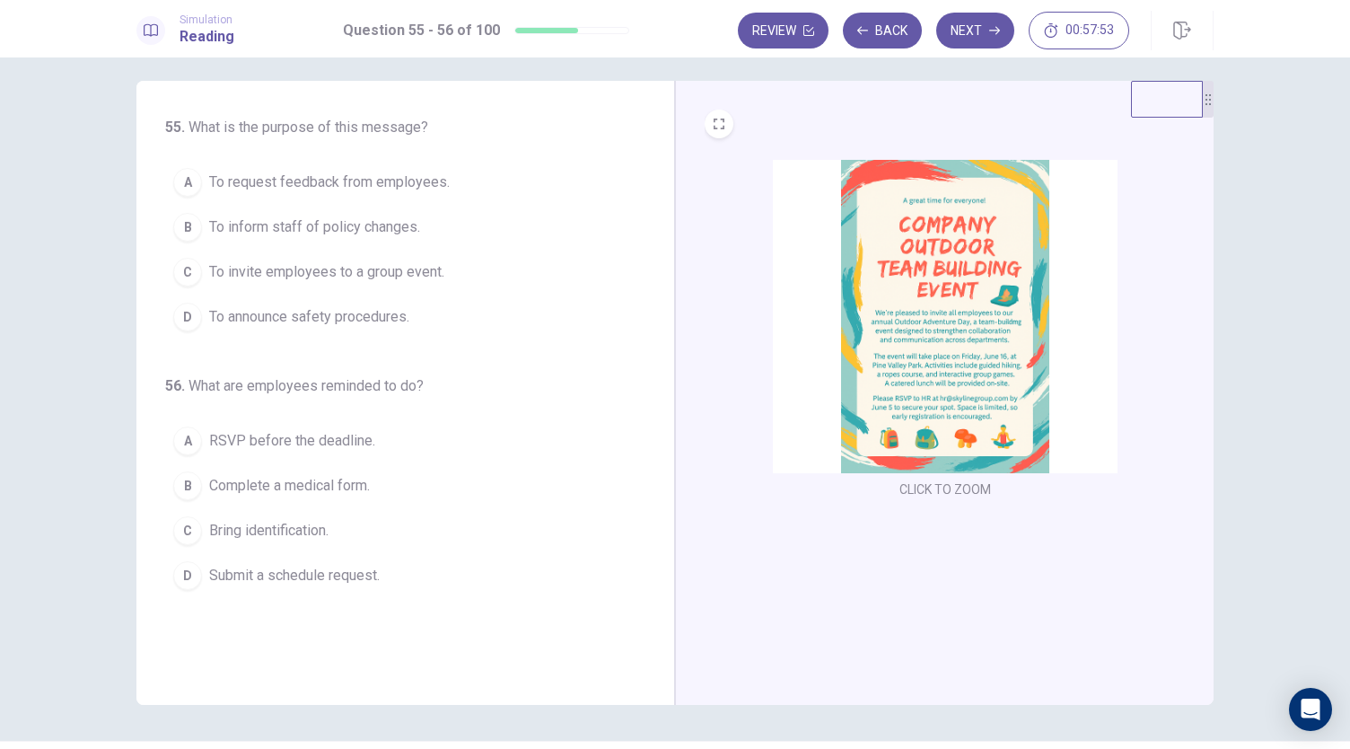
click at [348, 277] on span "To invite employees to a group event." at bounding box center [326, 272] width 235 height 22
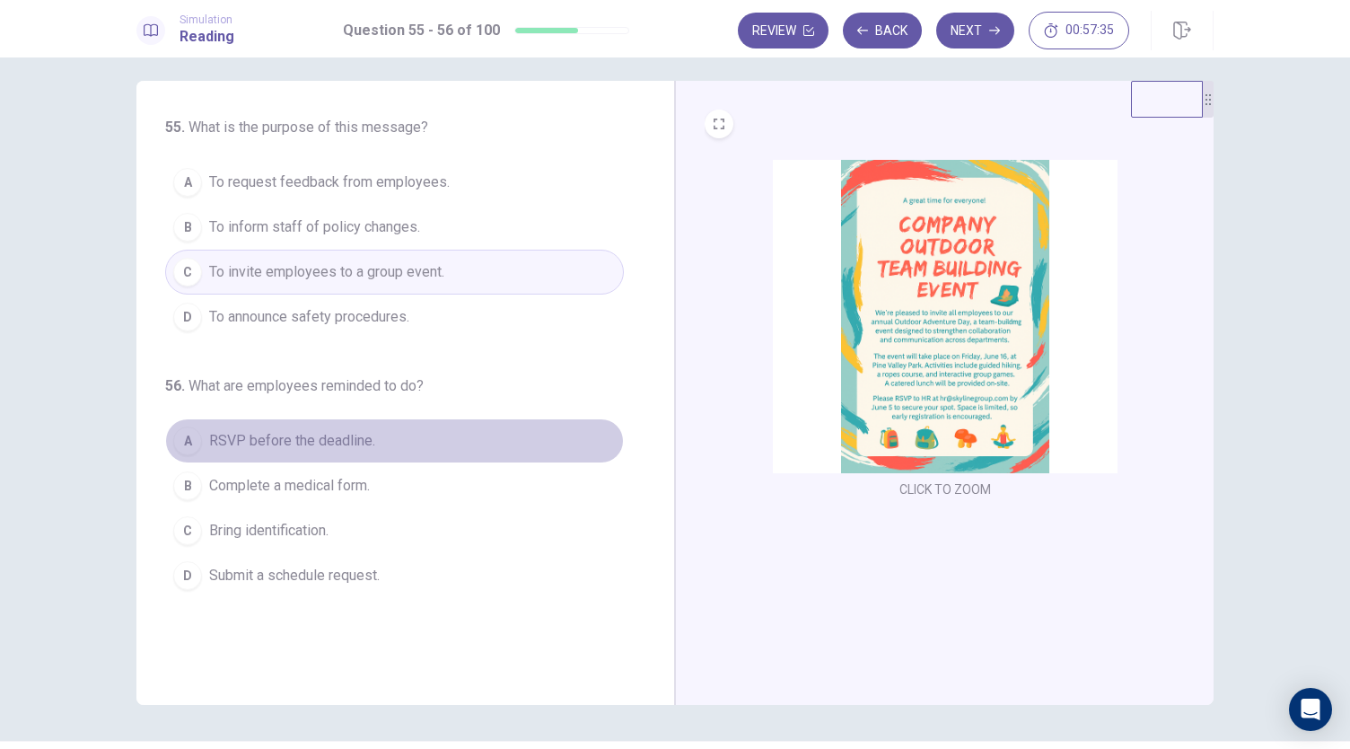
click at [307, 430] on span "RSVP before the deadline." at bounding box center [292, 441] width 166 height 22
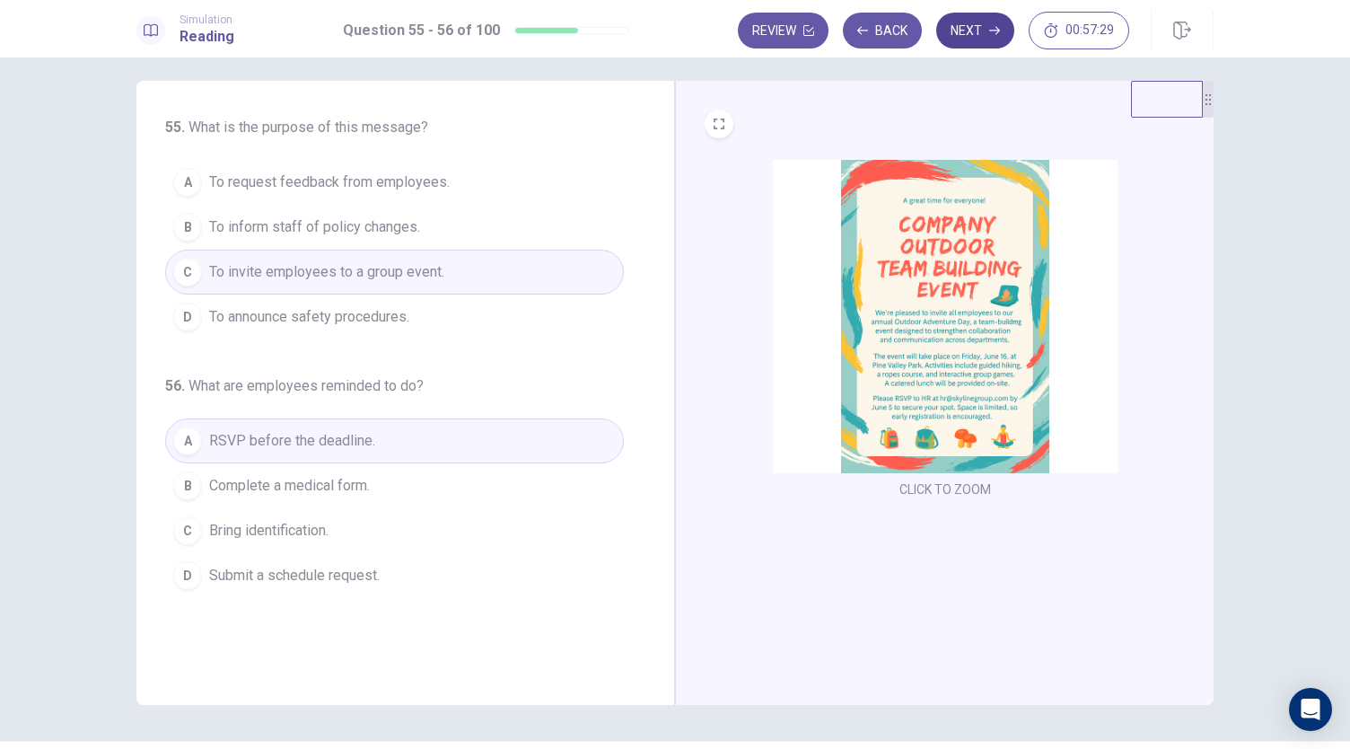
click at [997, 37] on button "Next" at bounding box center [975, 31] width 78 height 36
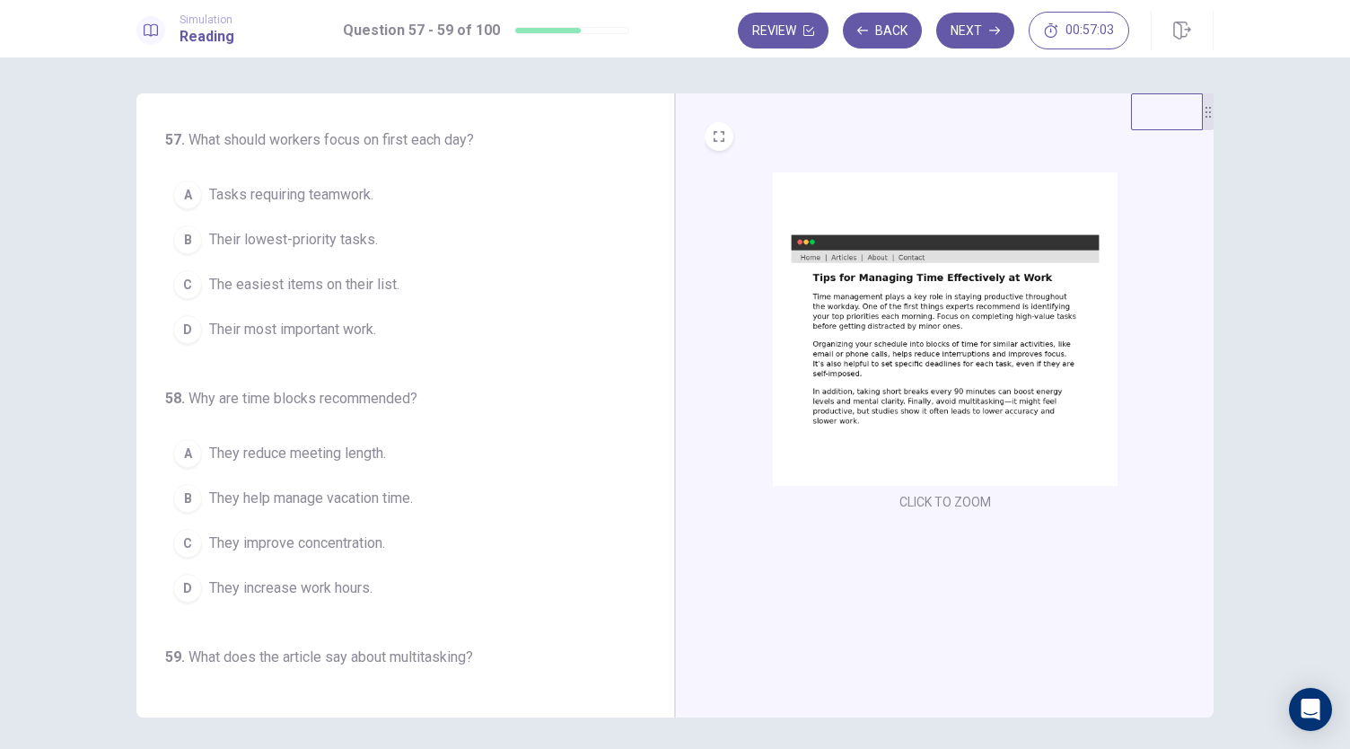
click at [308, 320] on span "Their most important work." at bounding box center [292, 330] width 167 height 22
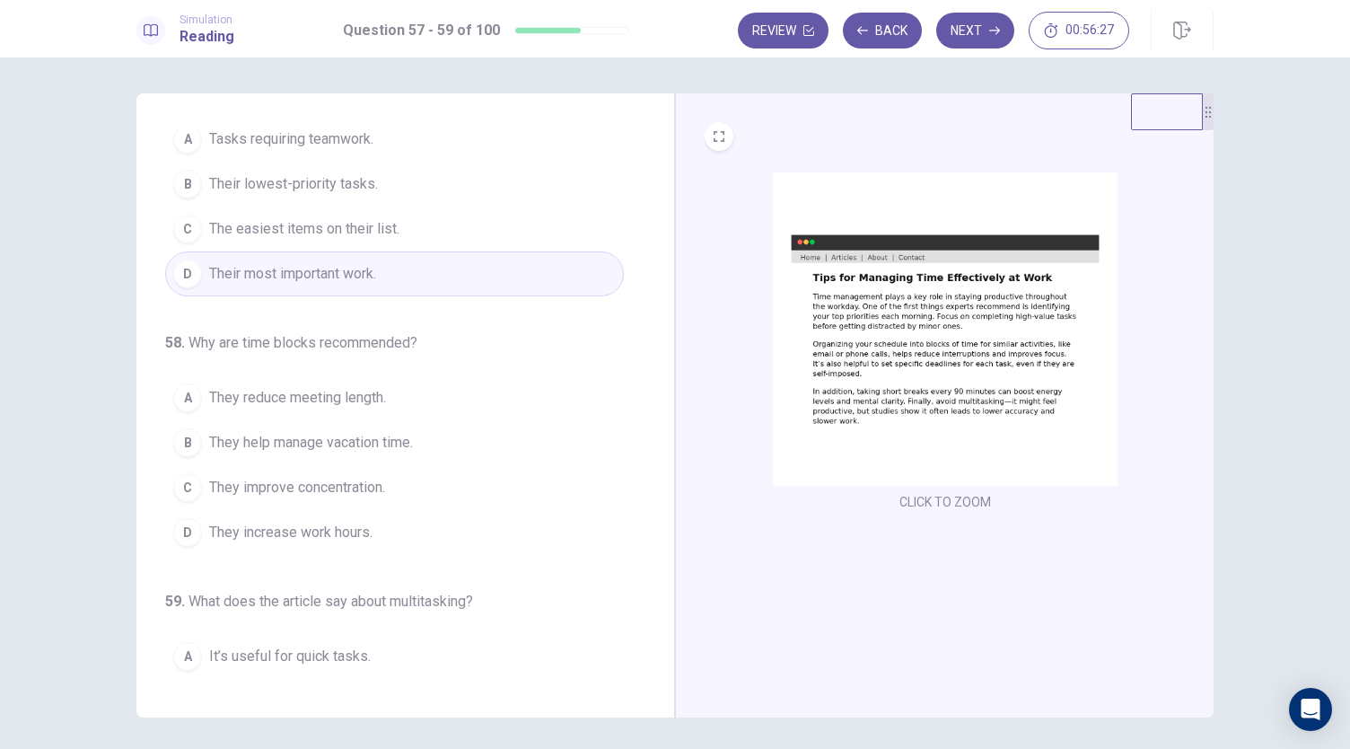
scroll to position [61, 0]
click at [337, 471] on span "They improve concentration." at bounding box center [297, 482] width 176 height 22
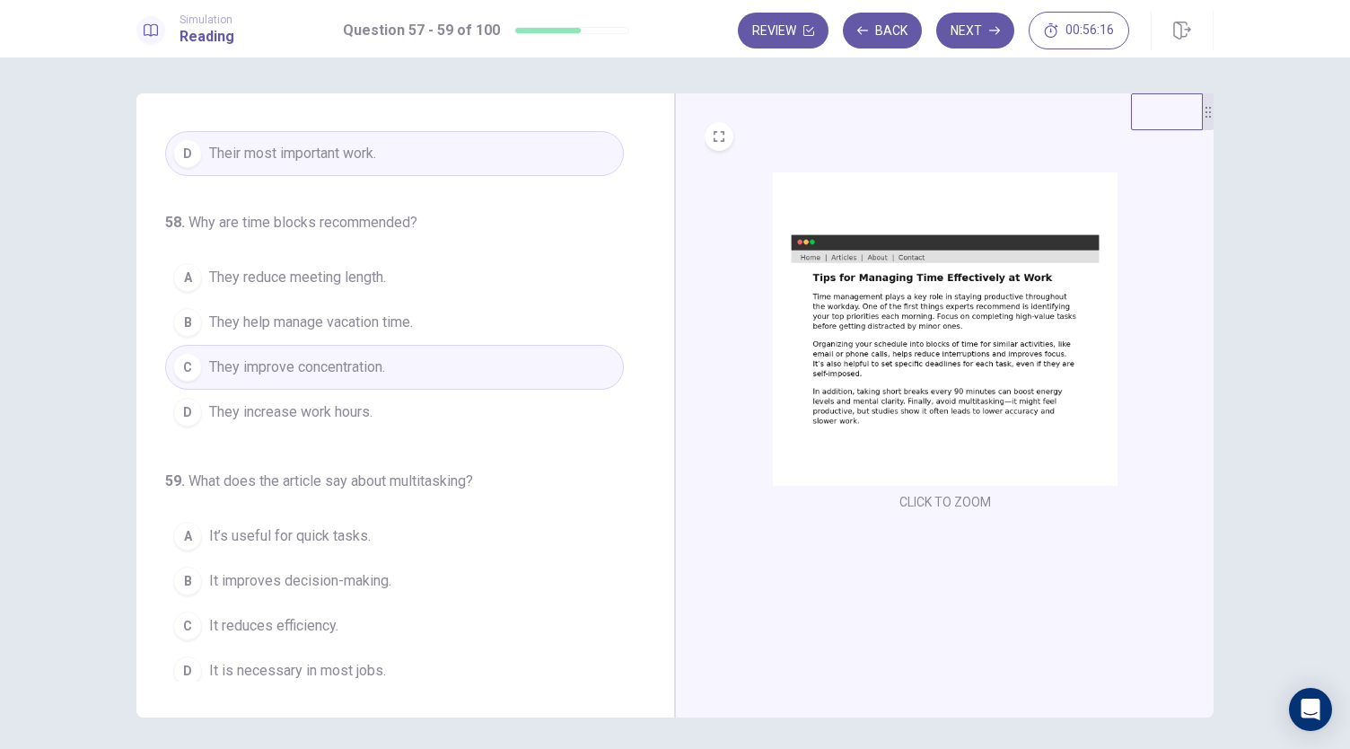
scroll to position [180, 0]
click at [302, 614] on span "It reduces efficiency." at bounding box center [273, 622] width 129 height 22
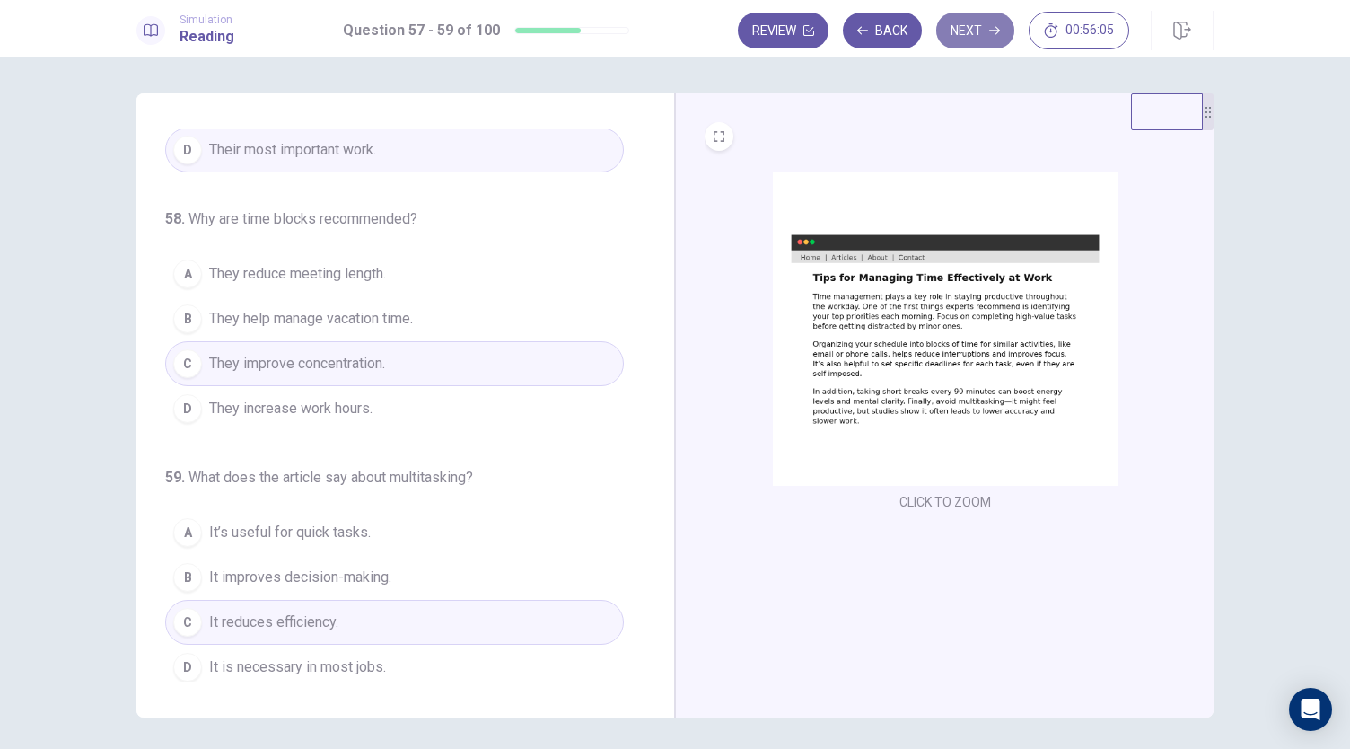
click at [1004, 31] on button "Next" at bounding box center [975, 31] width 78 height 36
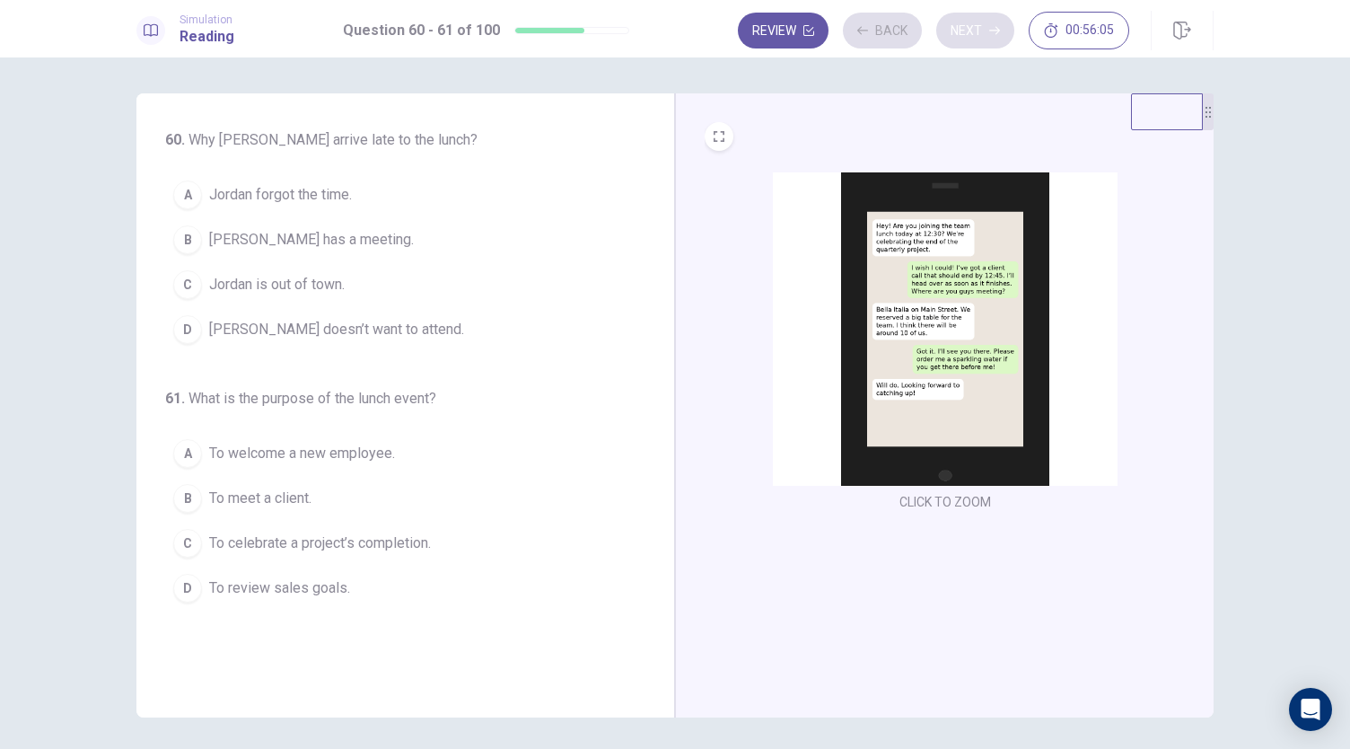
scroll to position [0, 0]
click at [334, 243] on span "[PERSON_NAME] has a meeting." at bounding box center [311, 240] width 205 height 22
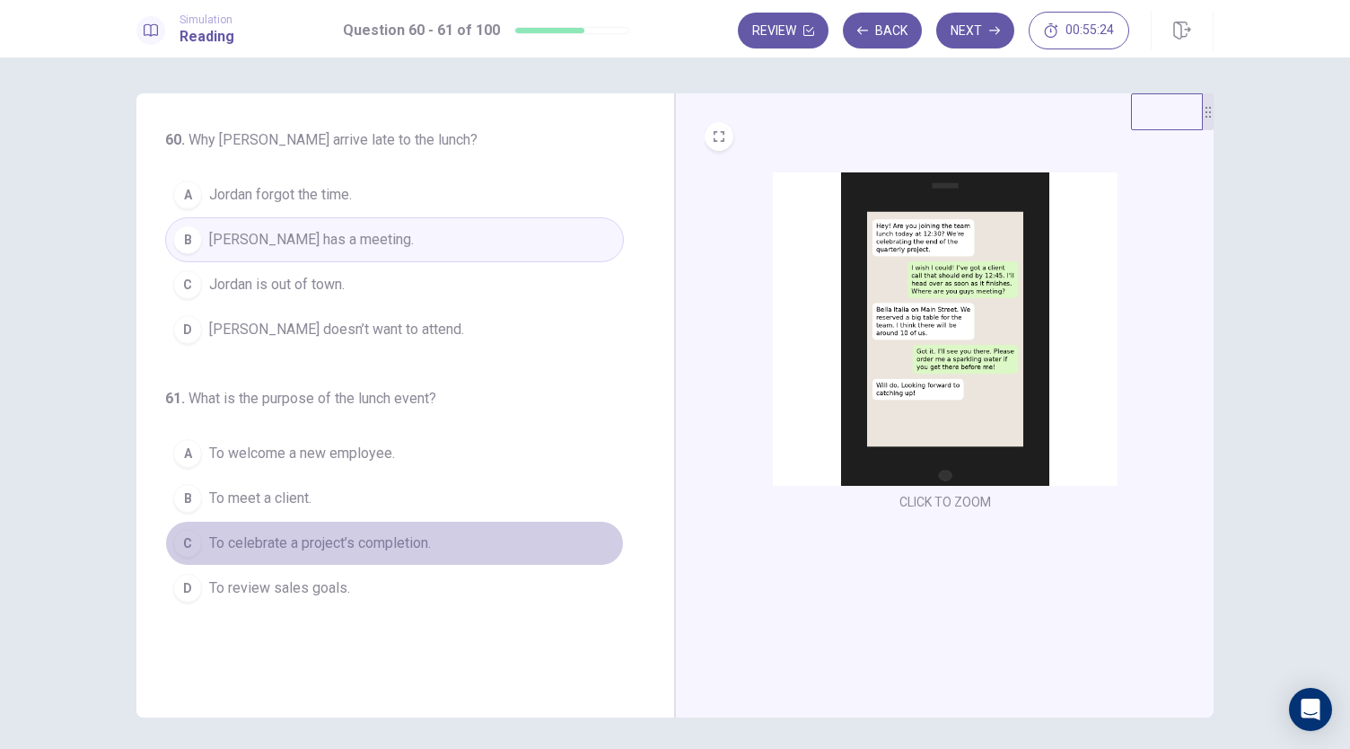
click at [354, 540] on span "To celebrate a project’s completion." at bounding box center [320, 543] width 222 height 22
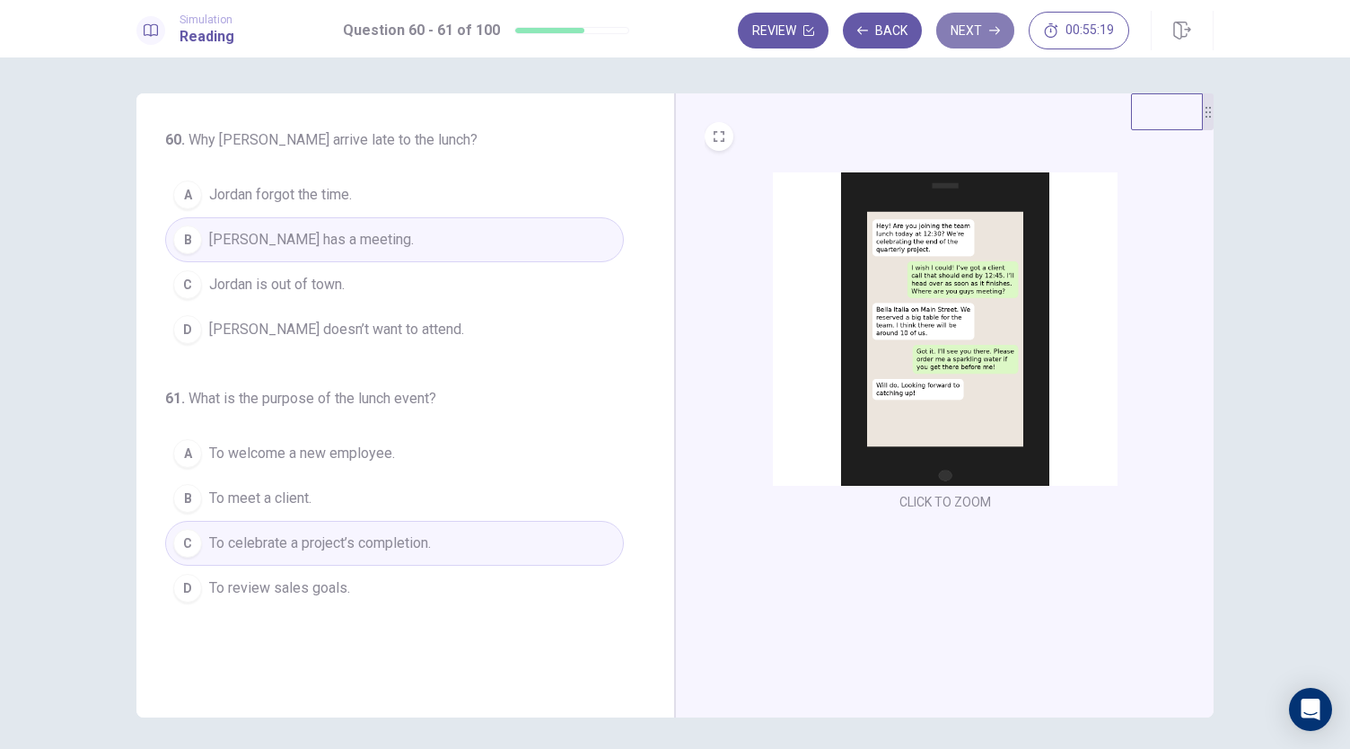
click at [971, 26] on button "Next" at bounding box center [975, 31] width 78 height 36
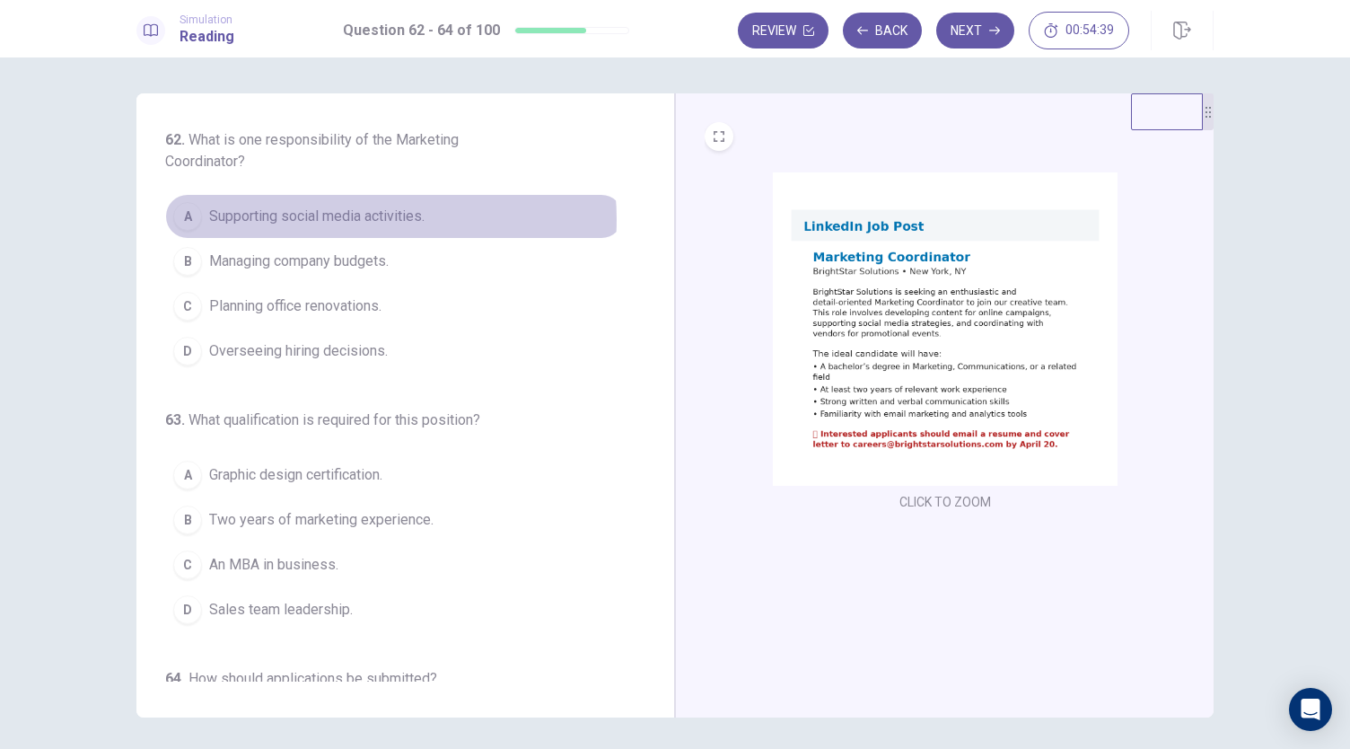
click at [339, 219] on span "Supporting social media activities." at bounding box center [316, 217] width 215 height 22
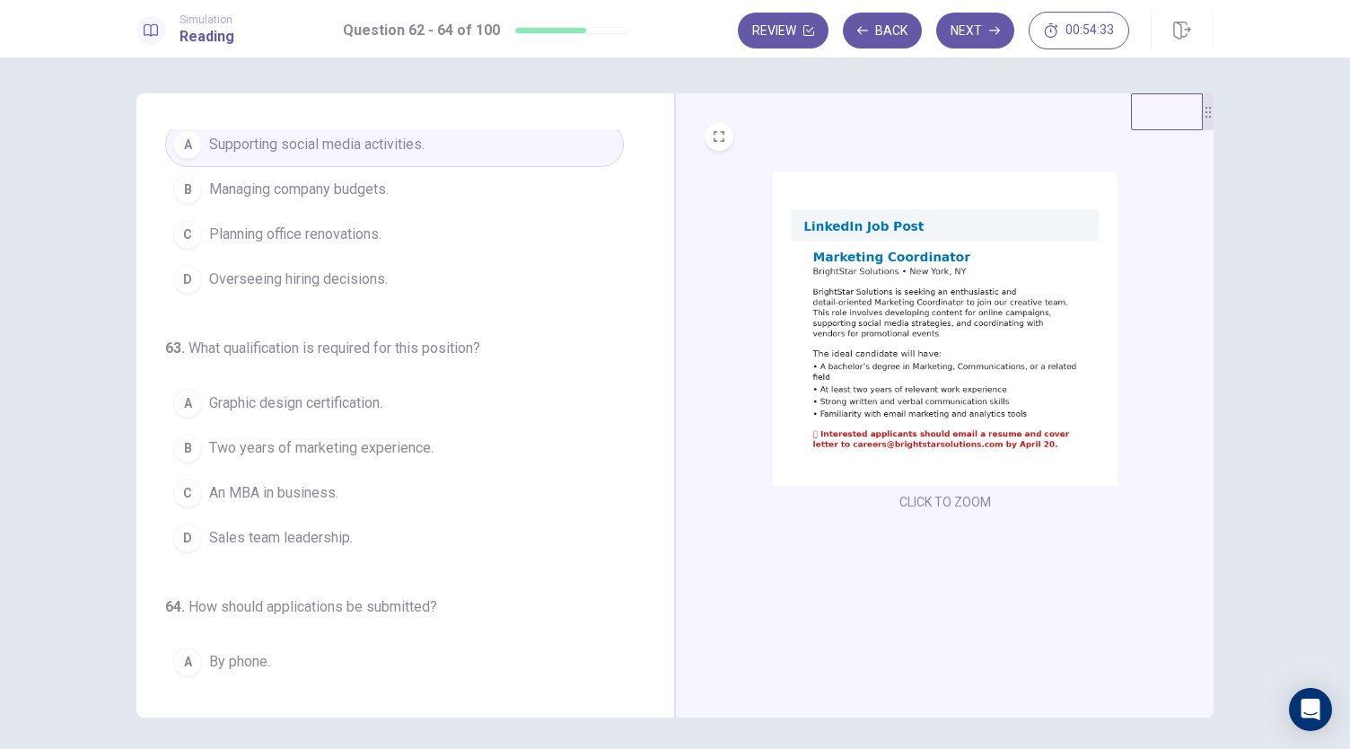
scroll to position [80, 0]
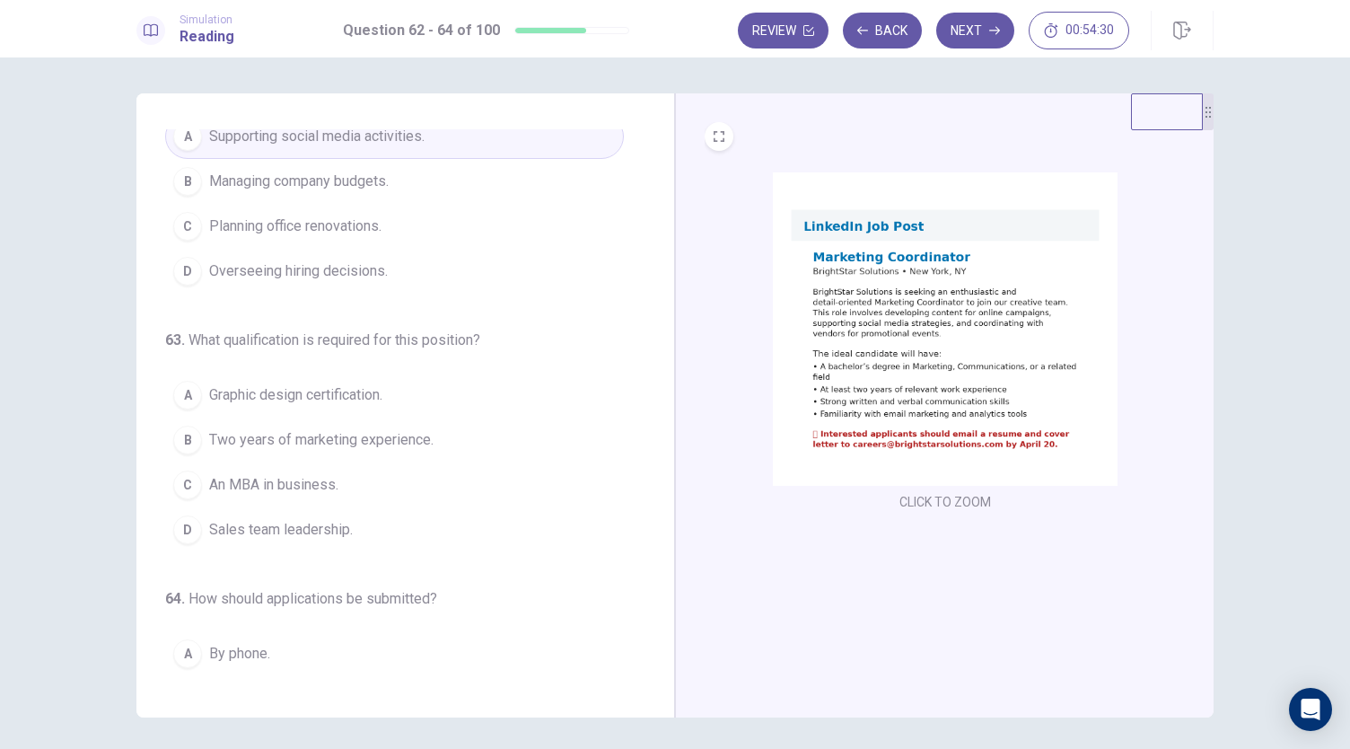
click at [373, 443] on span "Two years of marketing experience." at bounding box center [321, 440] width 224 height 22
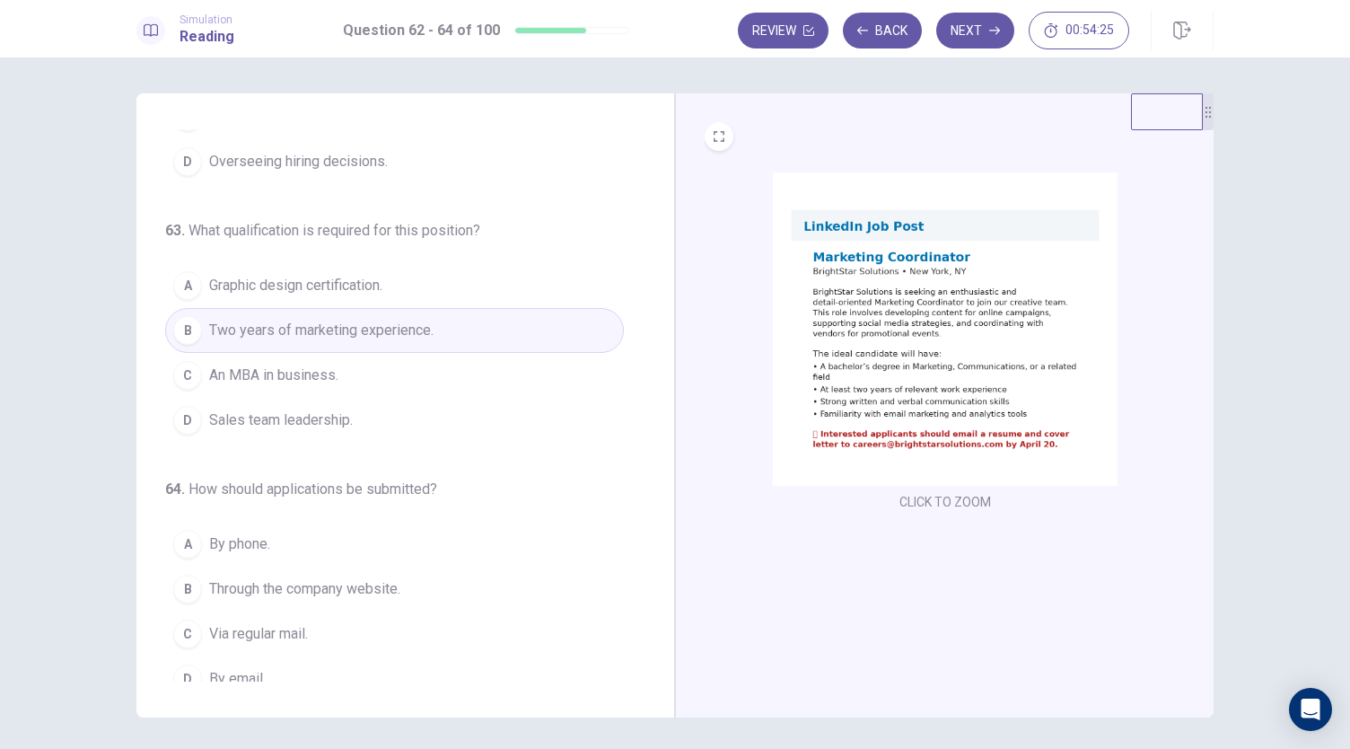
scroll to position [201, 0]
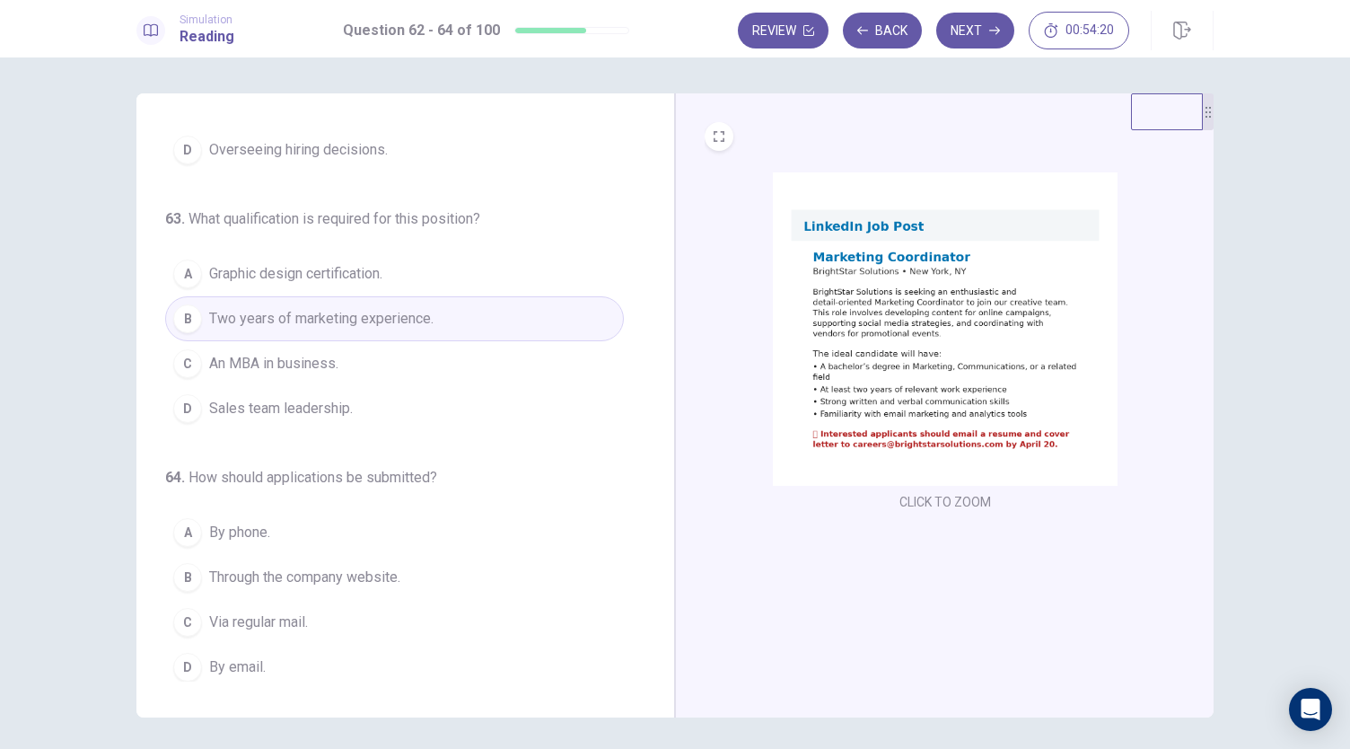
click at [279, 618] on span "Via regular mail." at bounding box center [258, 622] width 99 height 22
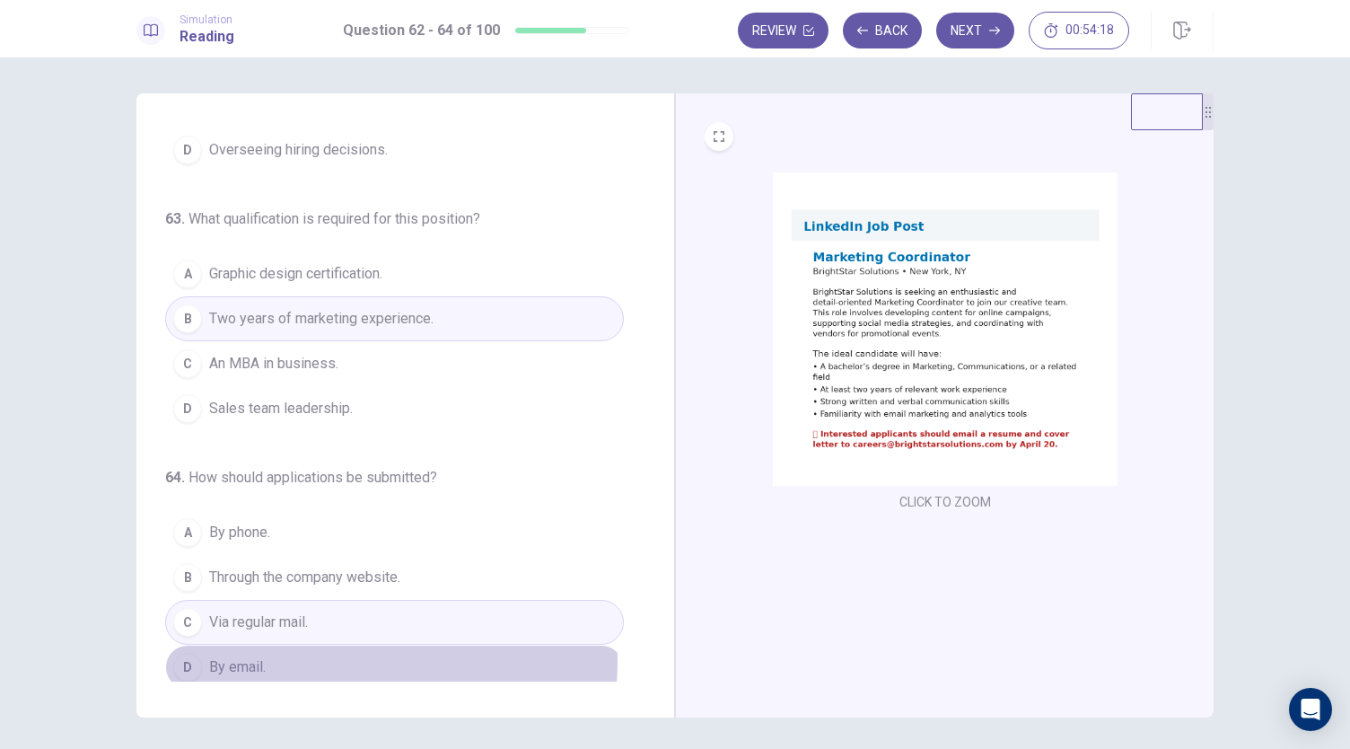
click at [314, 653] on button "D By email." at bounding box center [394, 667] width 459 height 45
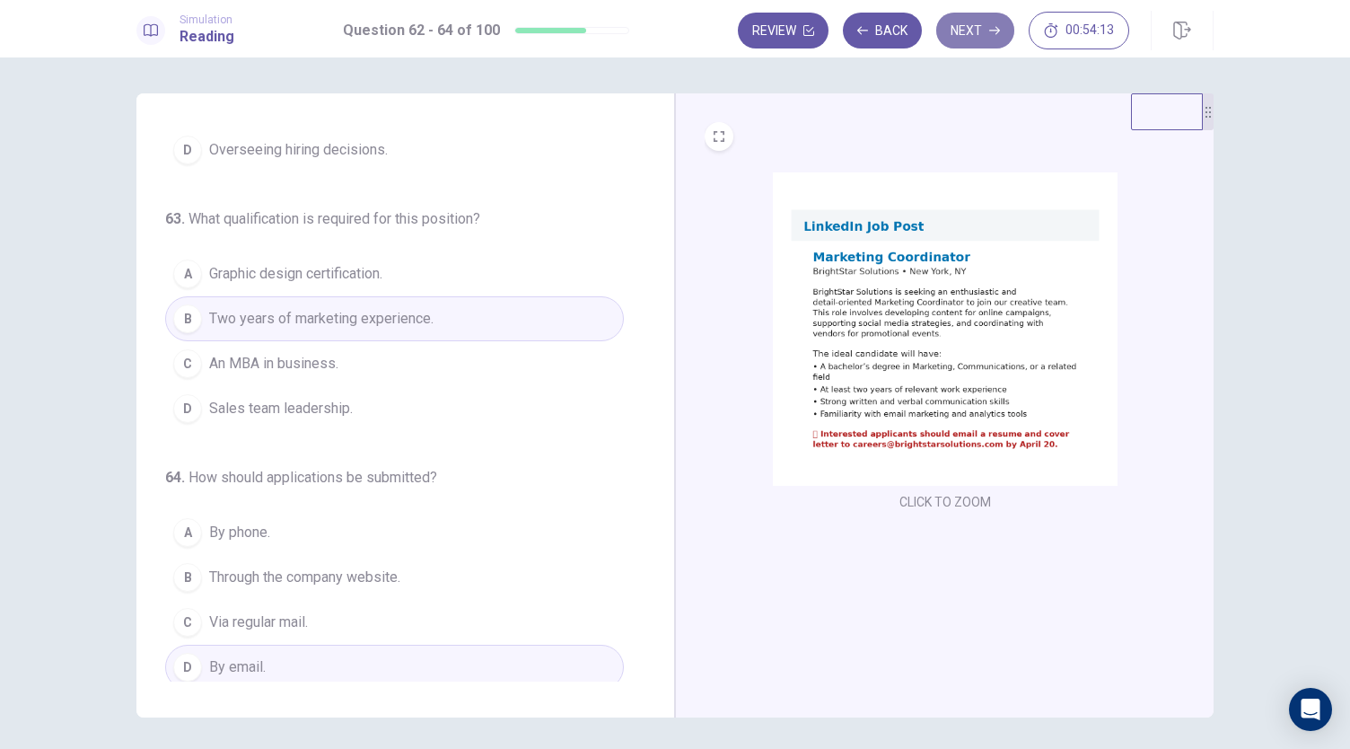
click at [980, 37] on button "Next" at bounding box center [975, 31] width 78 height 36
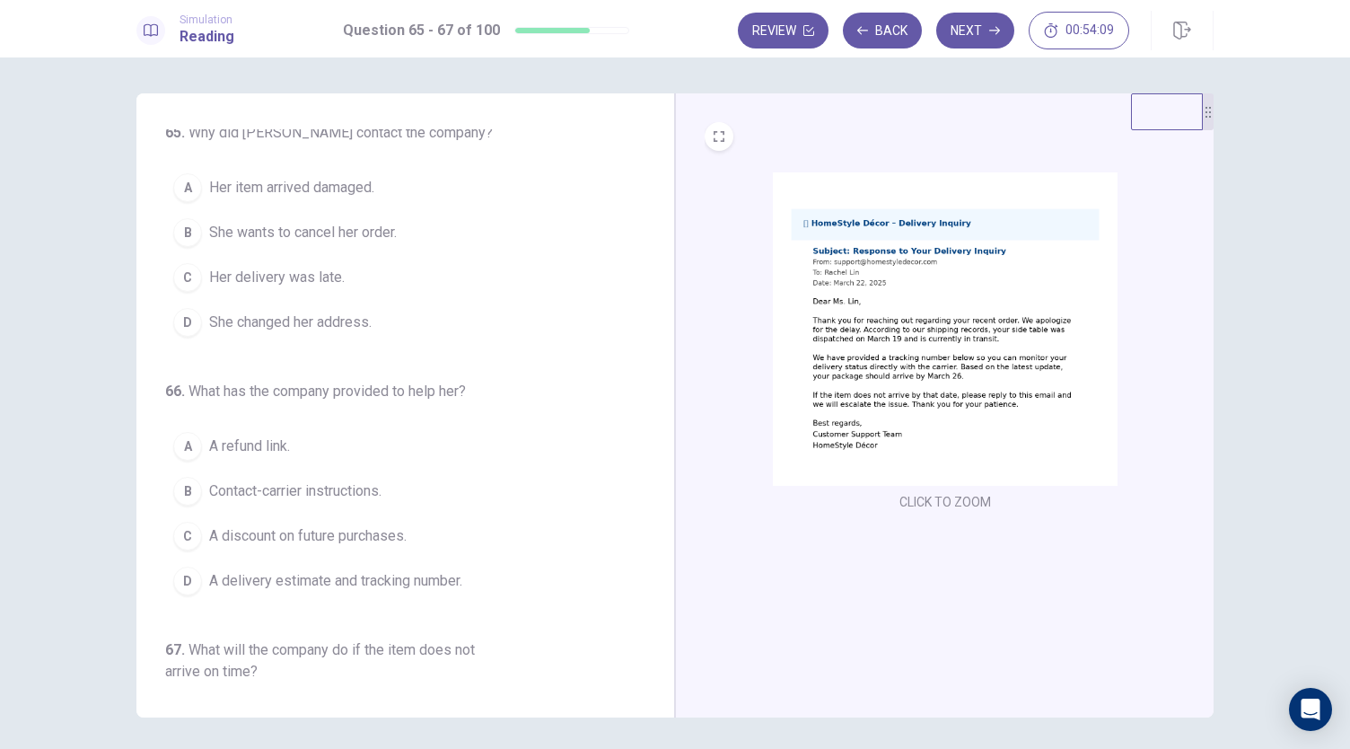
scroll to position [0, 0]
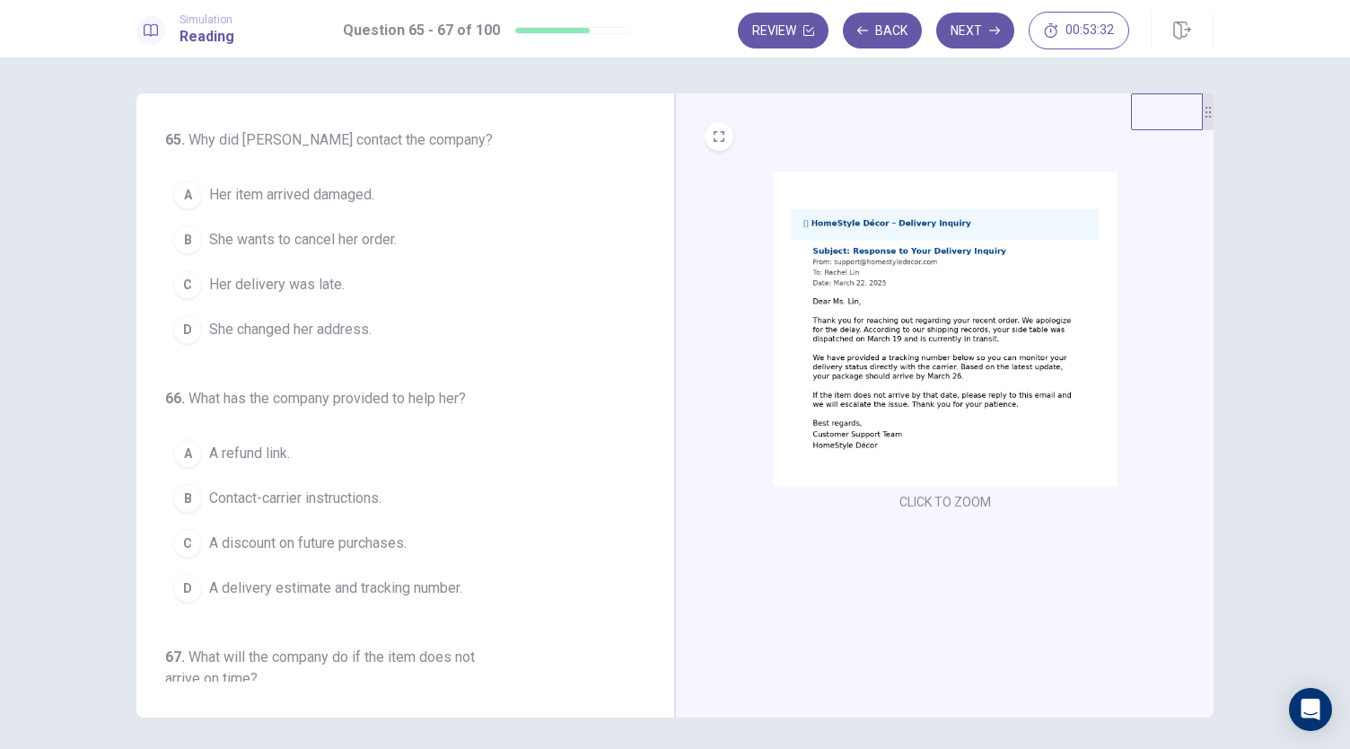
click at [305, 286] on span "Her delivery was late." at bounding box center [277, 285] width 136 height 22
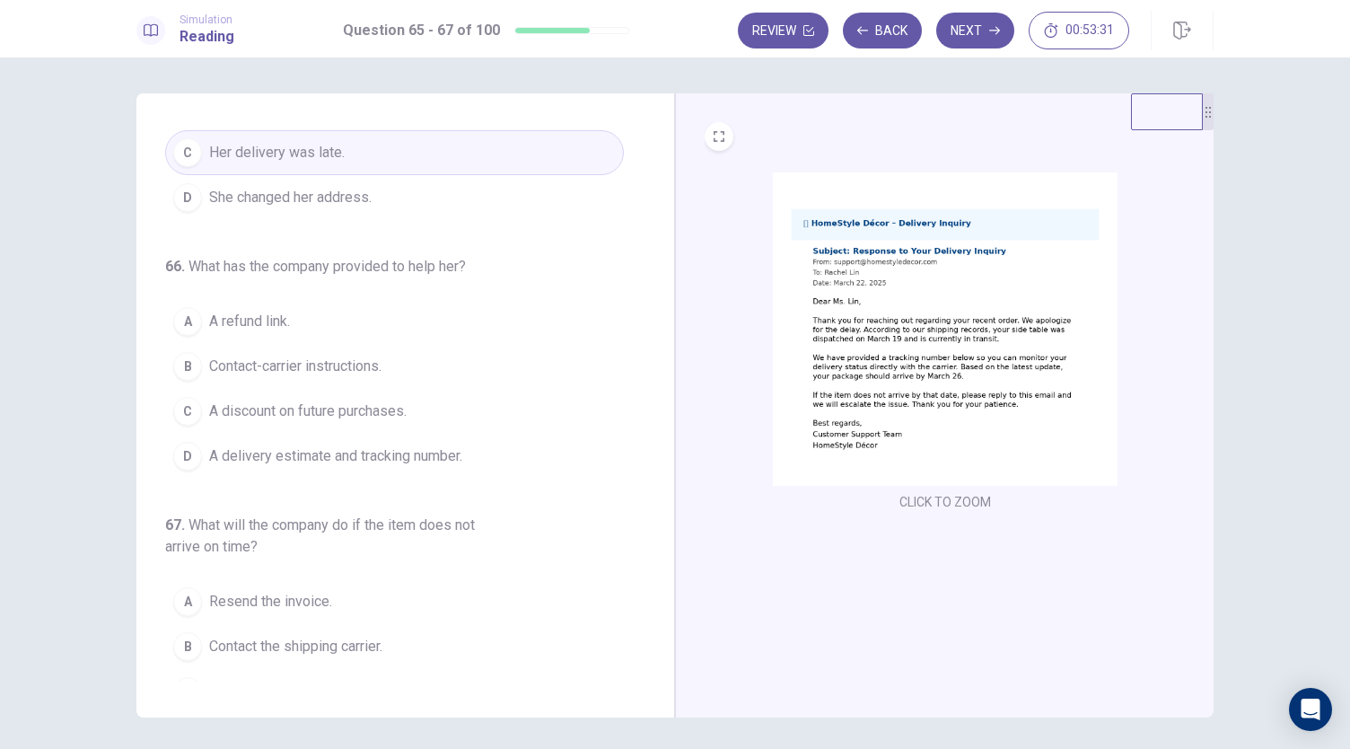
scroll to position [164, 0]
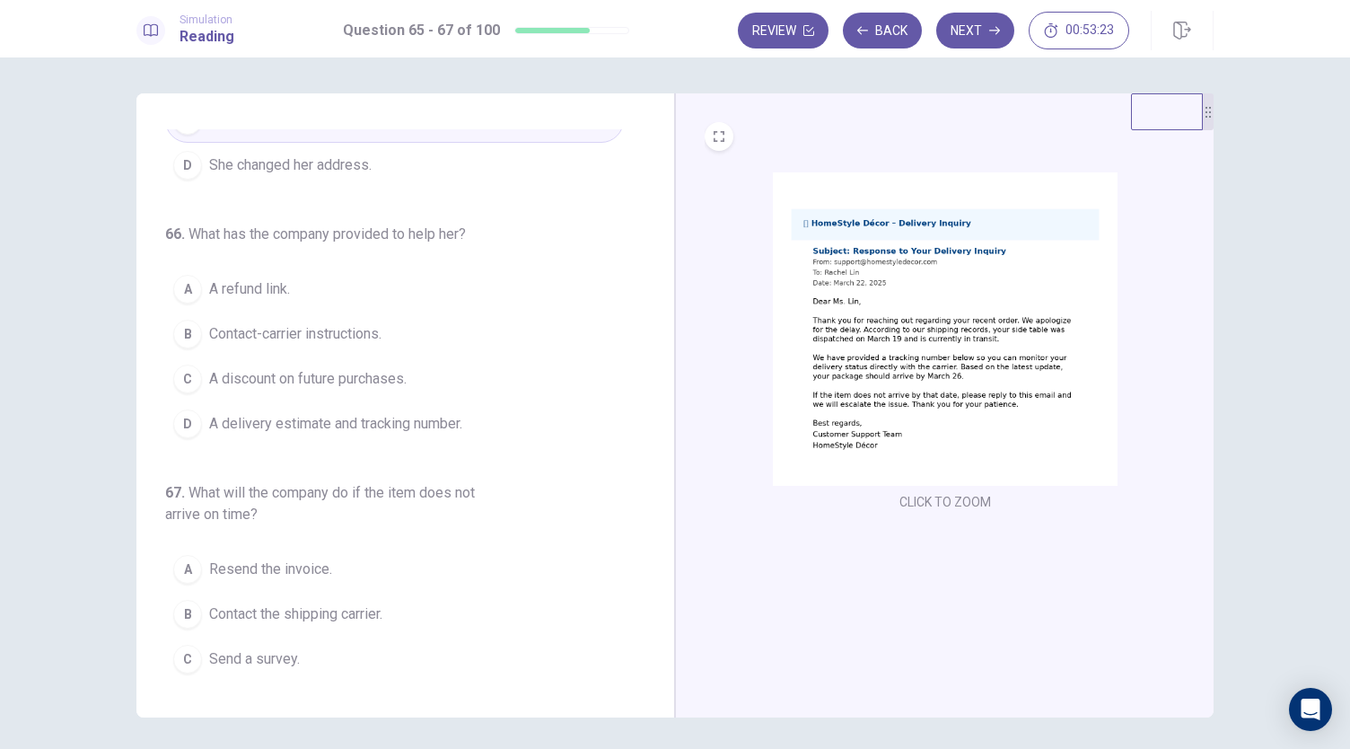
click at [388, 426] on span "A delivery estimate and tracking number." at bounding box center [335, 424] width 253 height 22
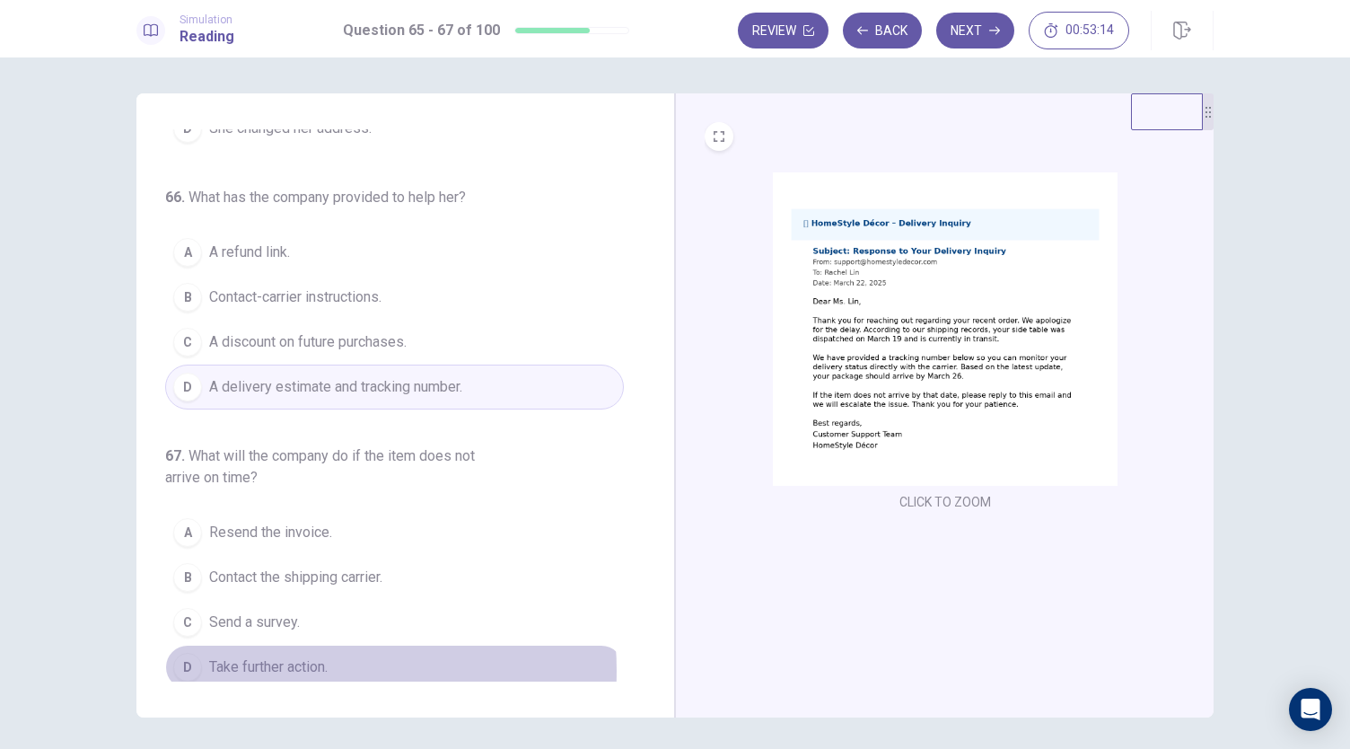
click at [289, 663] on span "Take further action." at bounding box center [268, 667] width 119 height 22
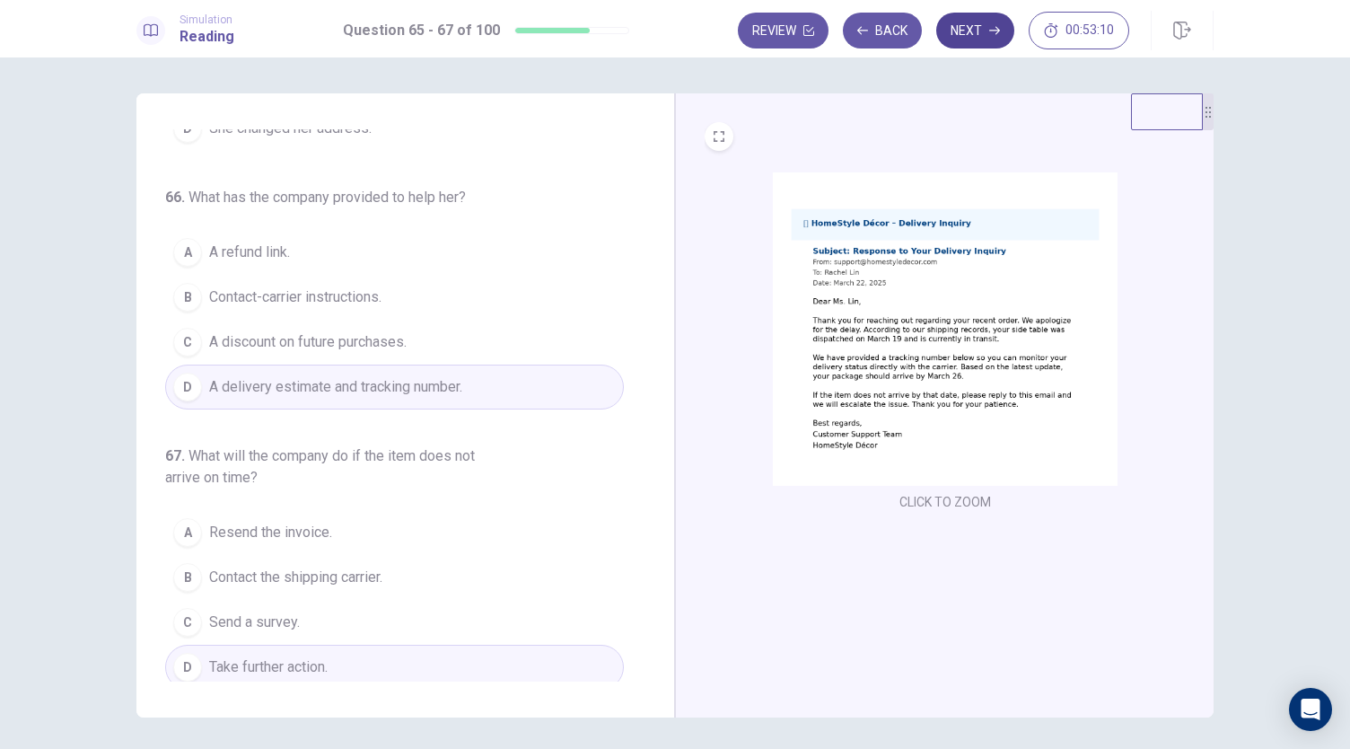
click at [973, 30] on button "Next" at bounding box center [975, 31] width 78 height 36
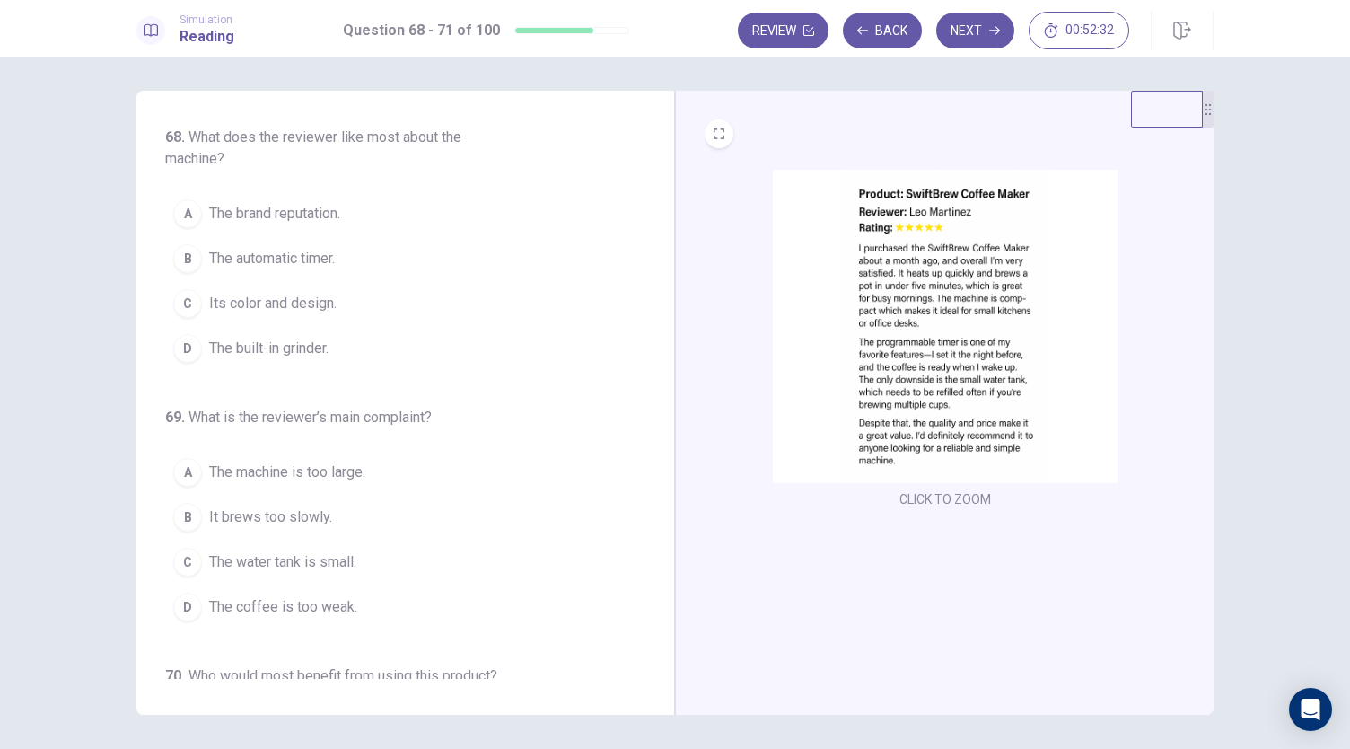
scroll to position [0, 0]
click at [303, 262] on span "The automatic timer." at bounding box center [272, 261] width 126 height 22
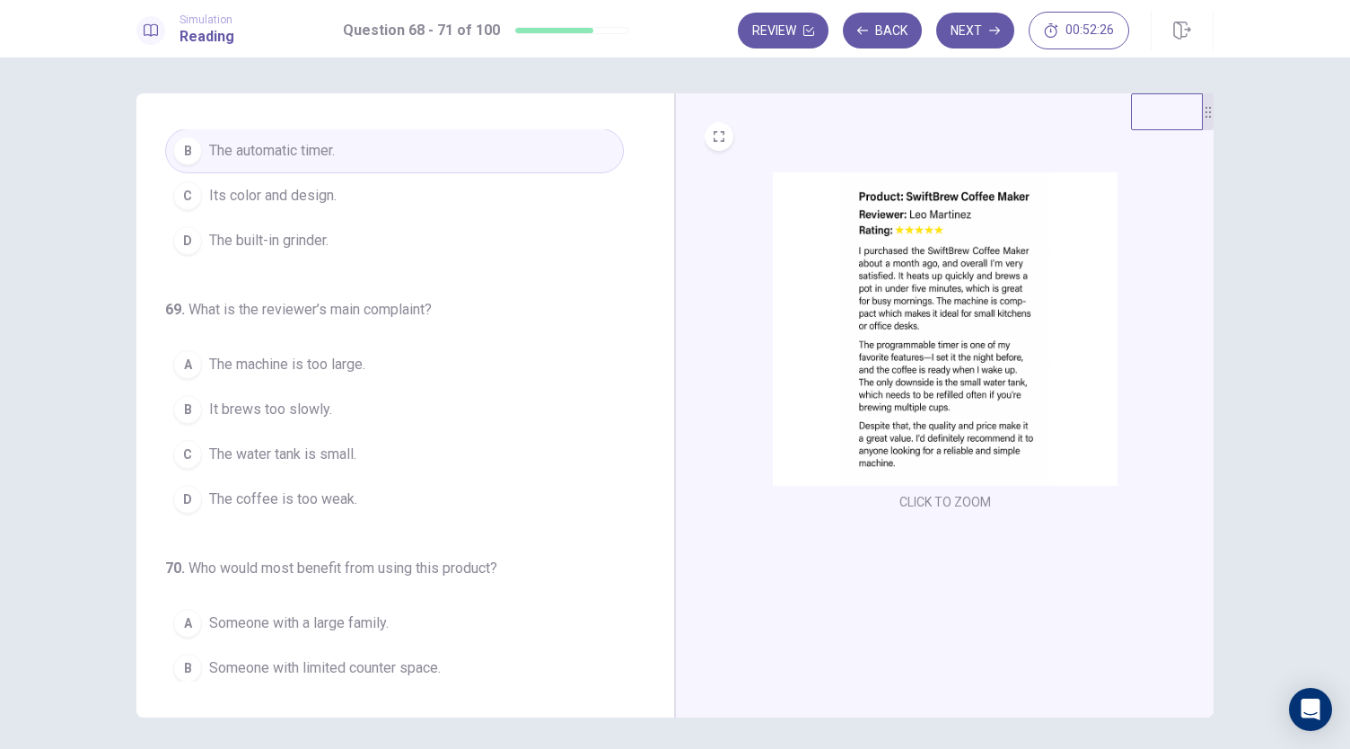
scroll to position [111, 0]
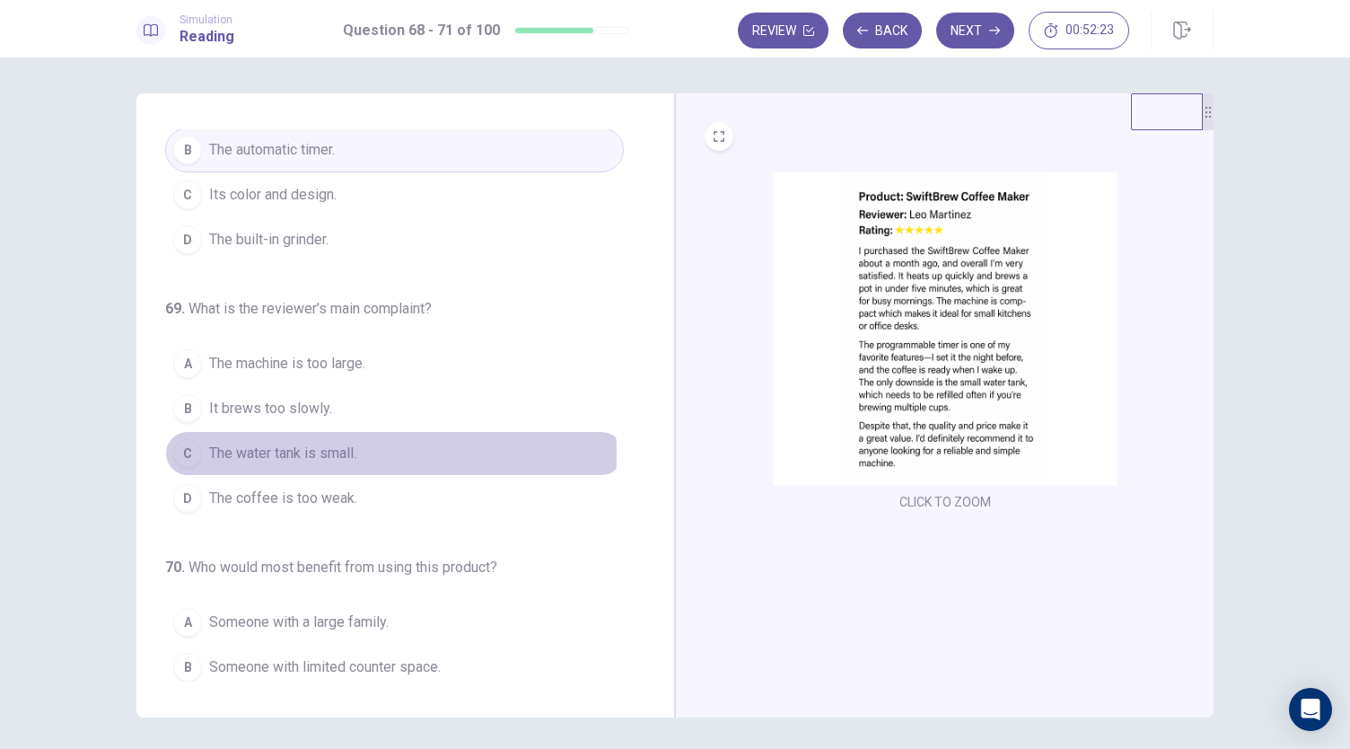
click at [338, 450] on span "The water tank is small." at bounding box center [282, 454] width 147 height 22
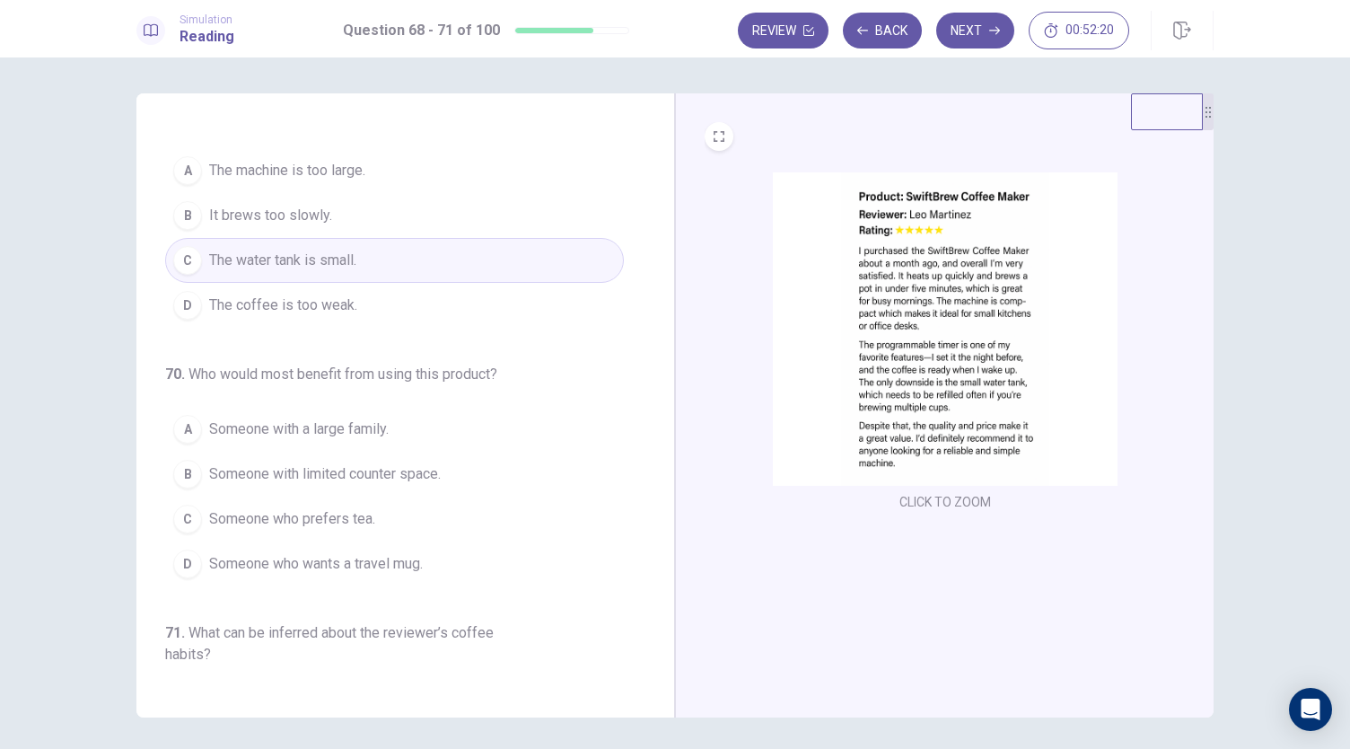
scroll to position [305, 0]
click at [412, 466] on span "Someone with limited counter space." at bounding box center [325, 473] width 232 height 22
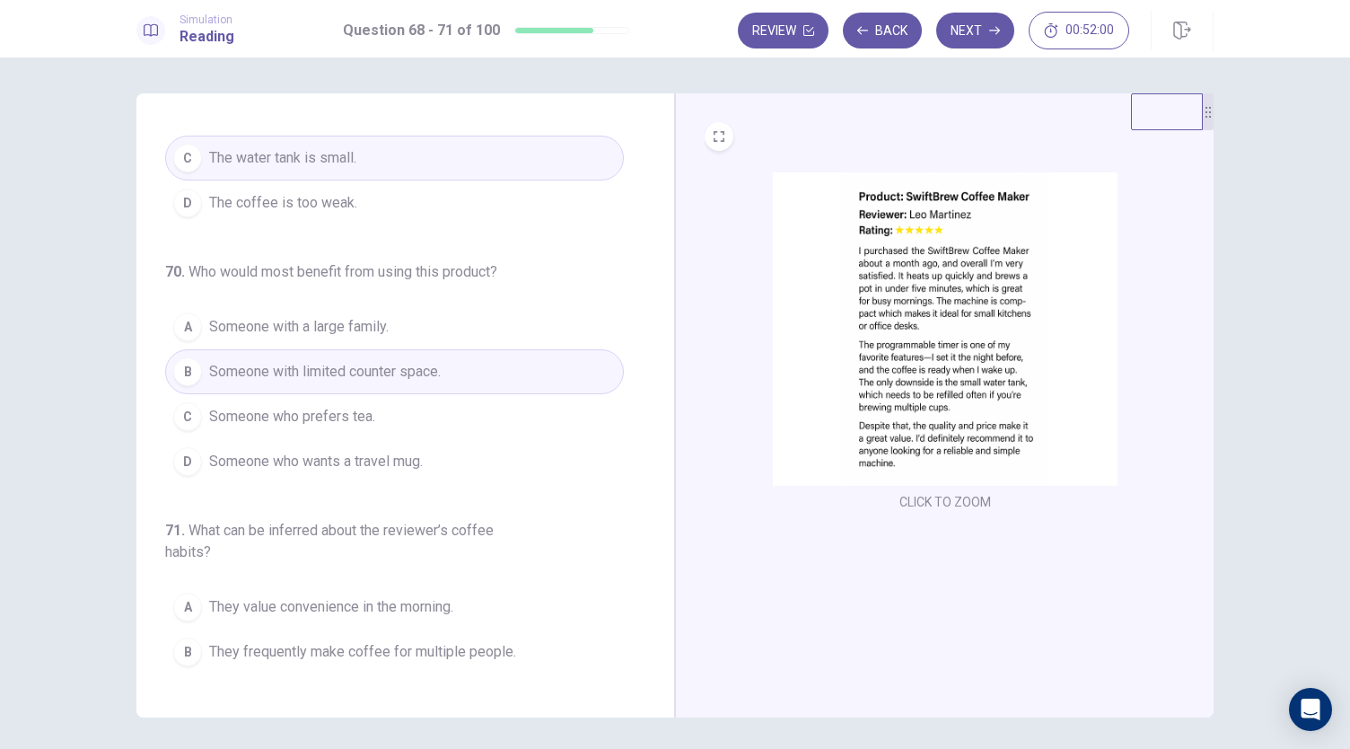
scroll to position [479, 0]
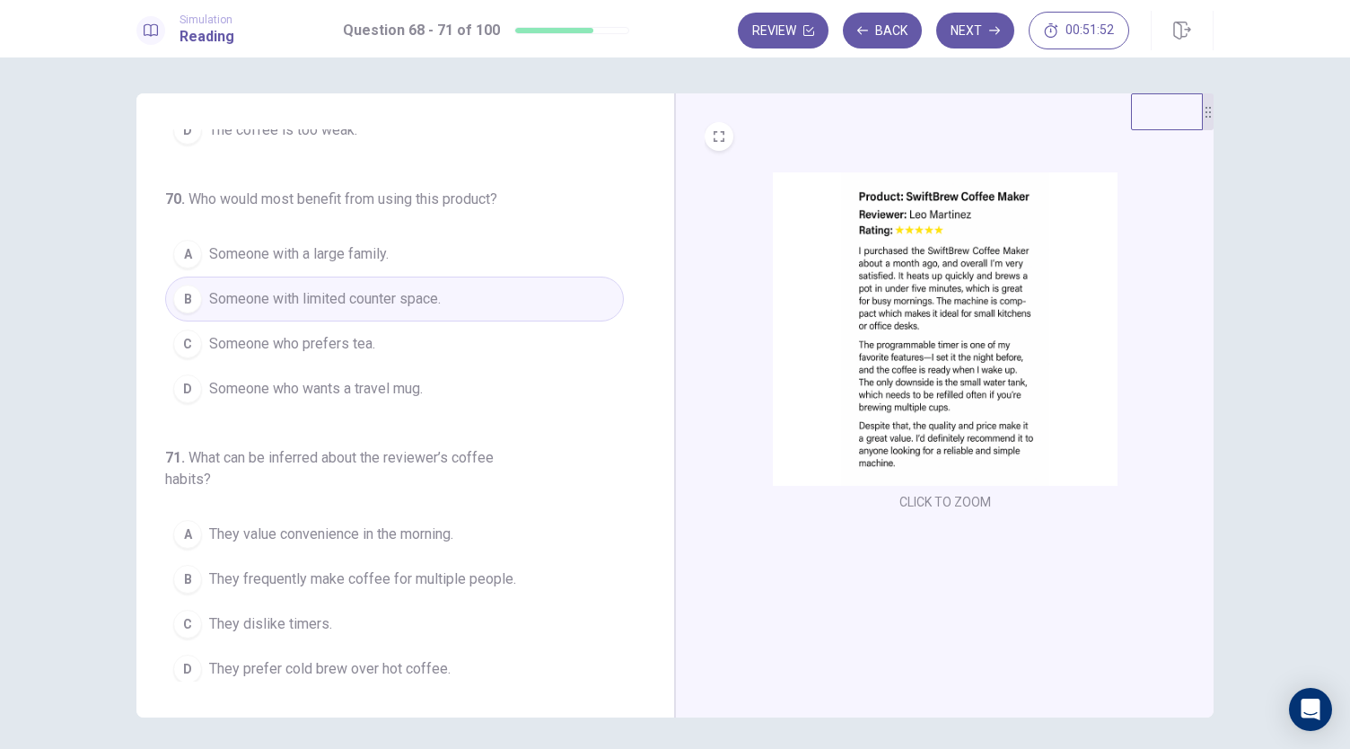
click at [327, 576] on span "They frequently make coffee for multiple people." at bounding box center [362, 579] width 307 height 22
click at [982, 33] on button "Next" at bounding box center [975, 31] width 78 height 36
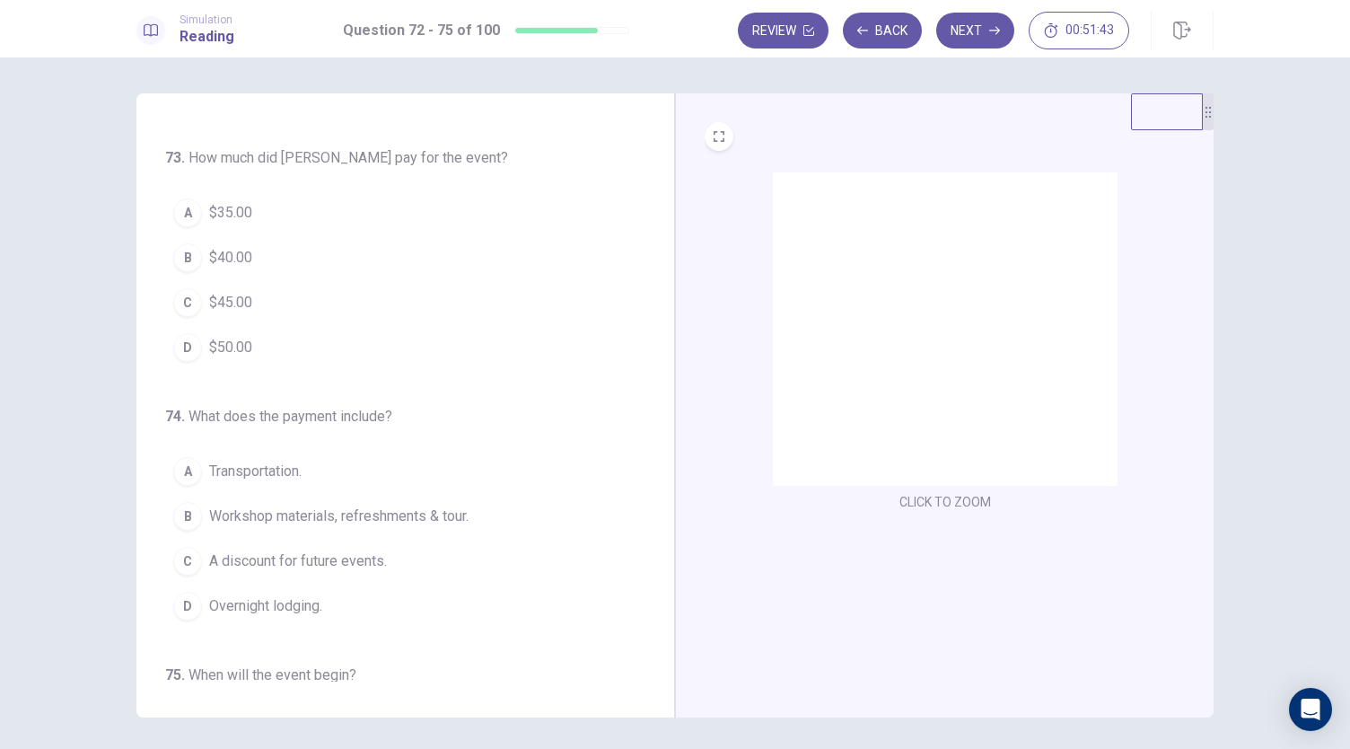
scroll to position [230, 0]
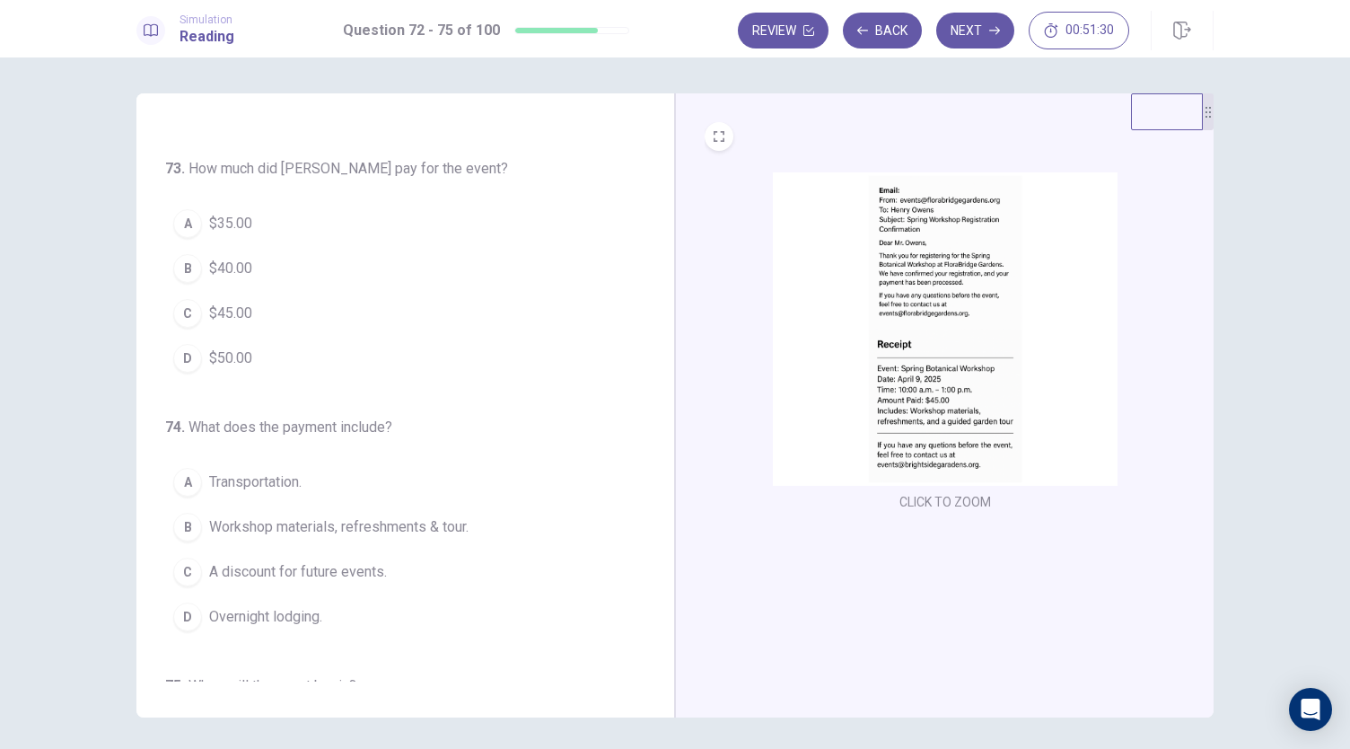
click at [224, 311] on span "$45.00" at bounding box center [230, 314] width 43 height 22
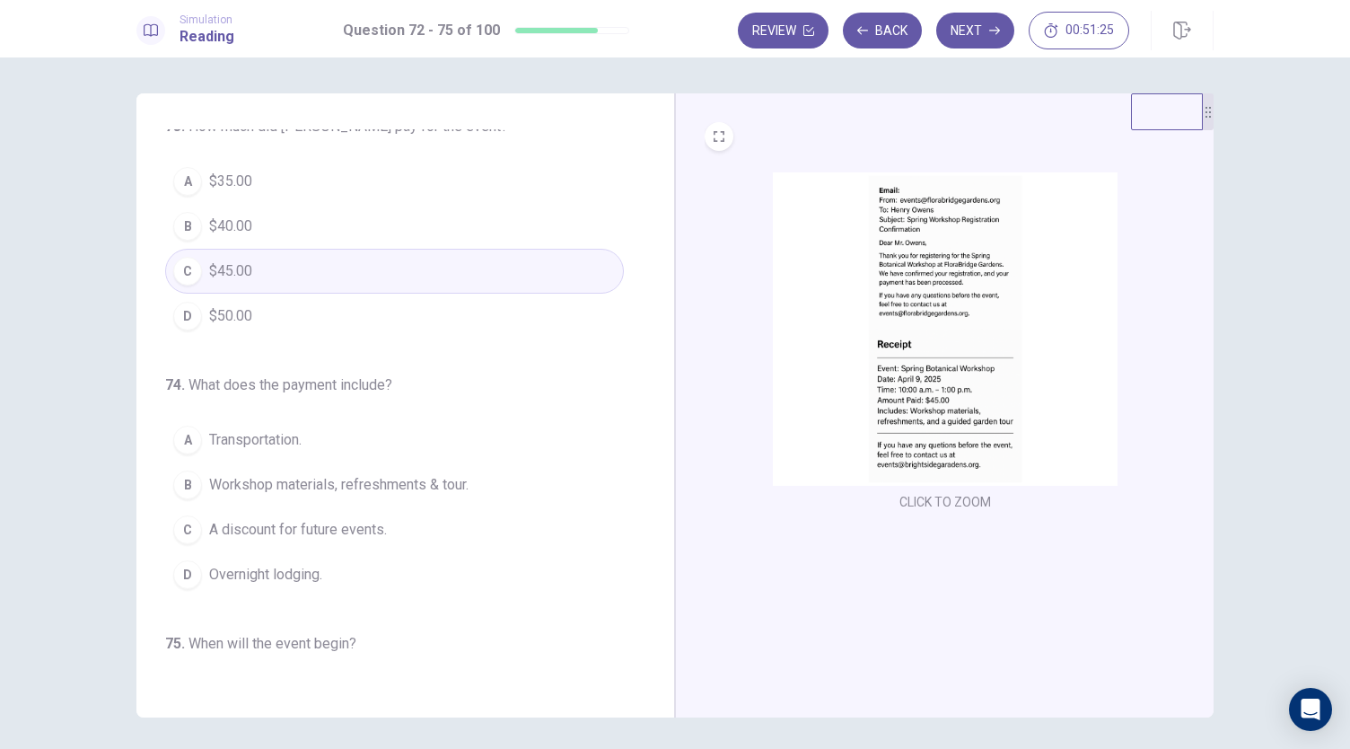
scroll to position [273, 0]
click at [323, 483] on span "Workshop materials, refreshments & tour." at bounding box center [338, 484] width 259 height 22
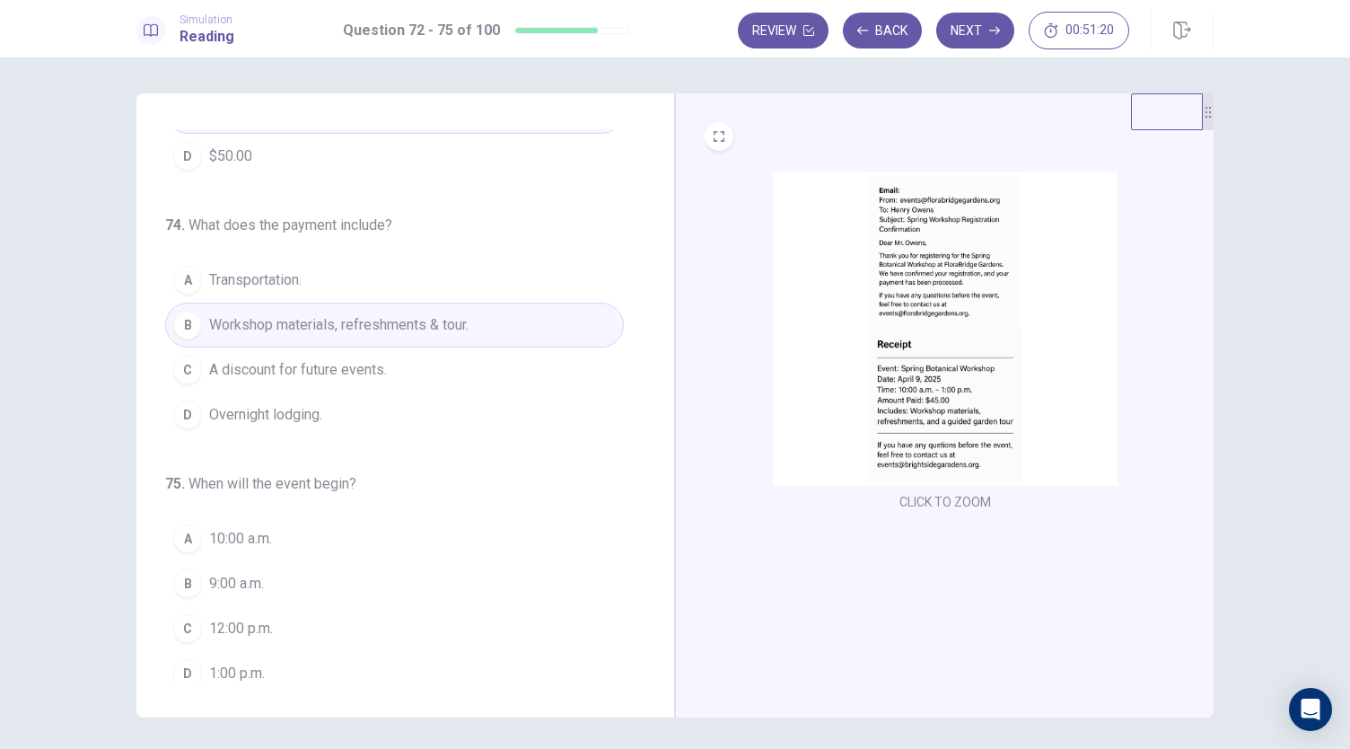
scroll to position [435, 0]
click at [235, 537] on span "10:00 a.m." at bounding box center [240, 535] width 63 height 22
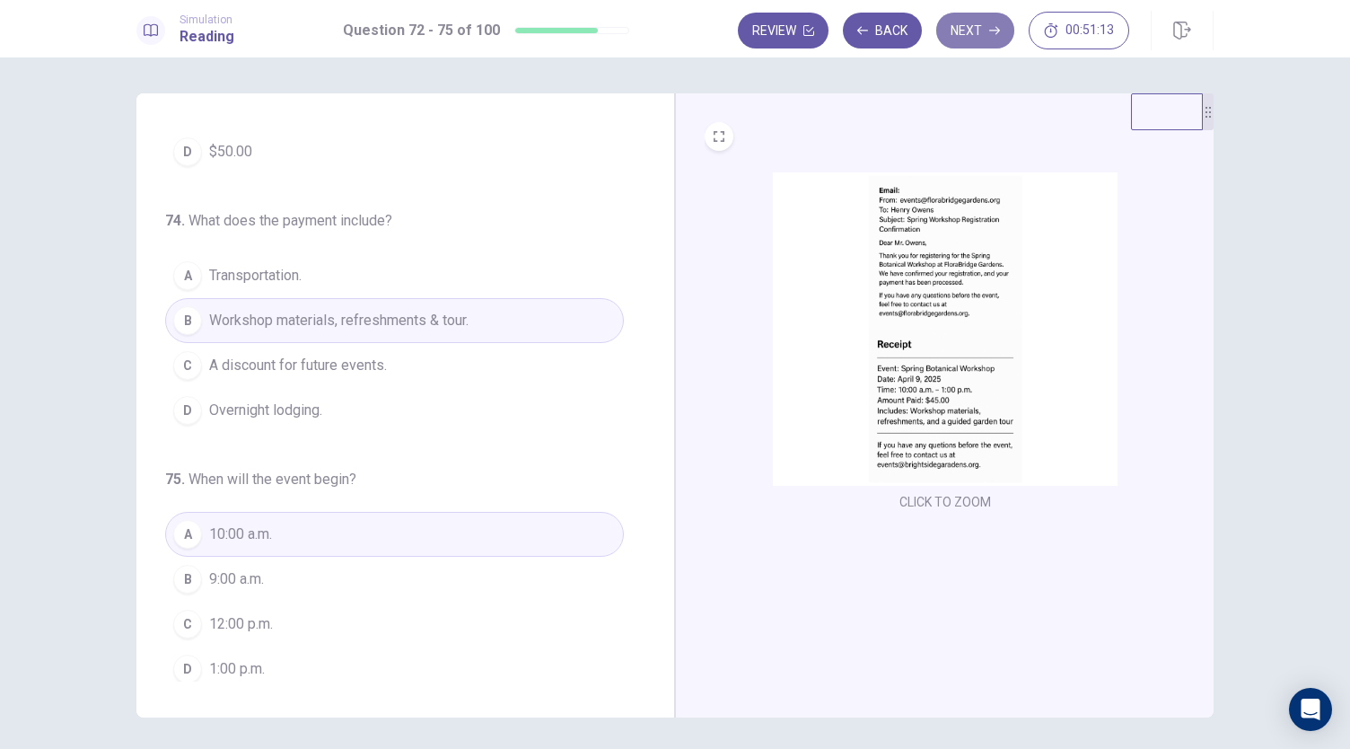
click at [980, 31] on button "Next" at bounding box center [975, 31] width 78 height 36
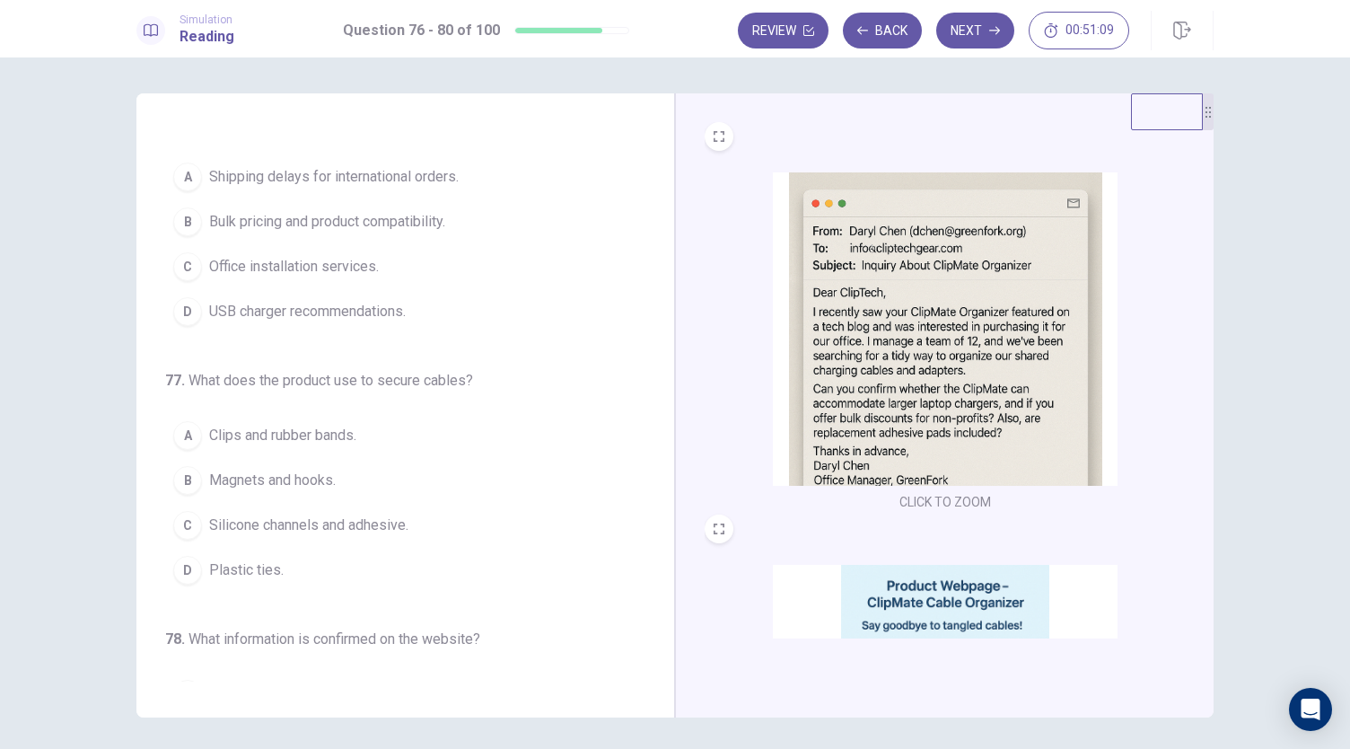
scroll to position [0, 0]
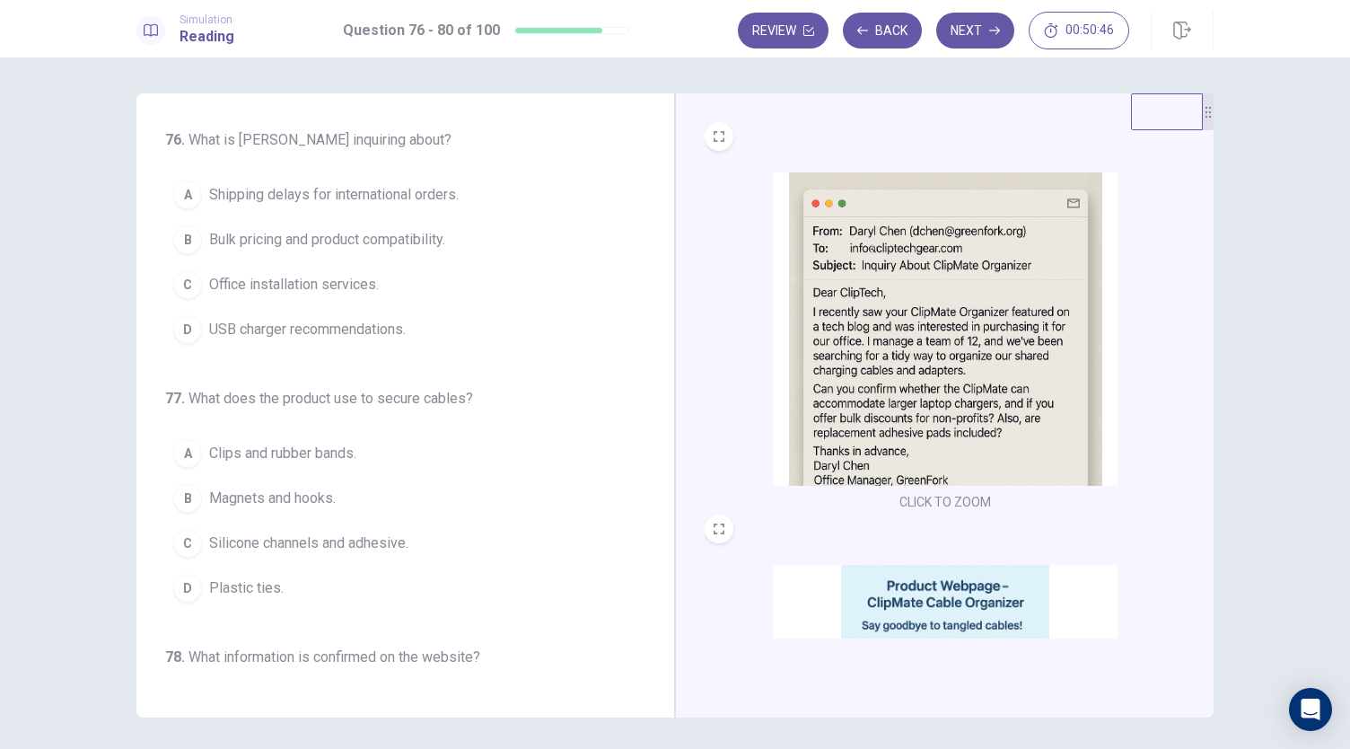
click at [307, 243] on span "Bulk pricing and product compatibility." at bounding box center [327, 240] width 236 height 22
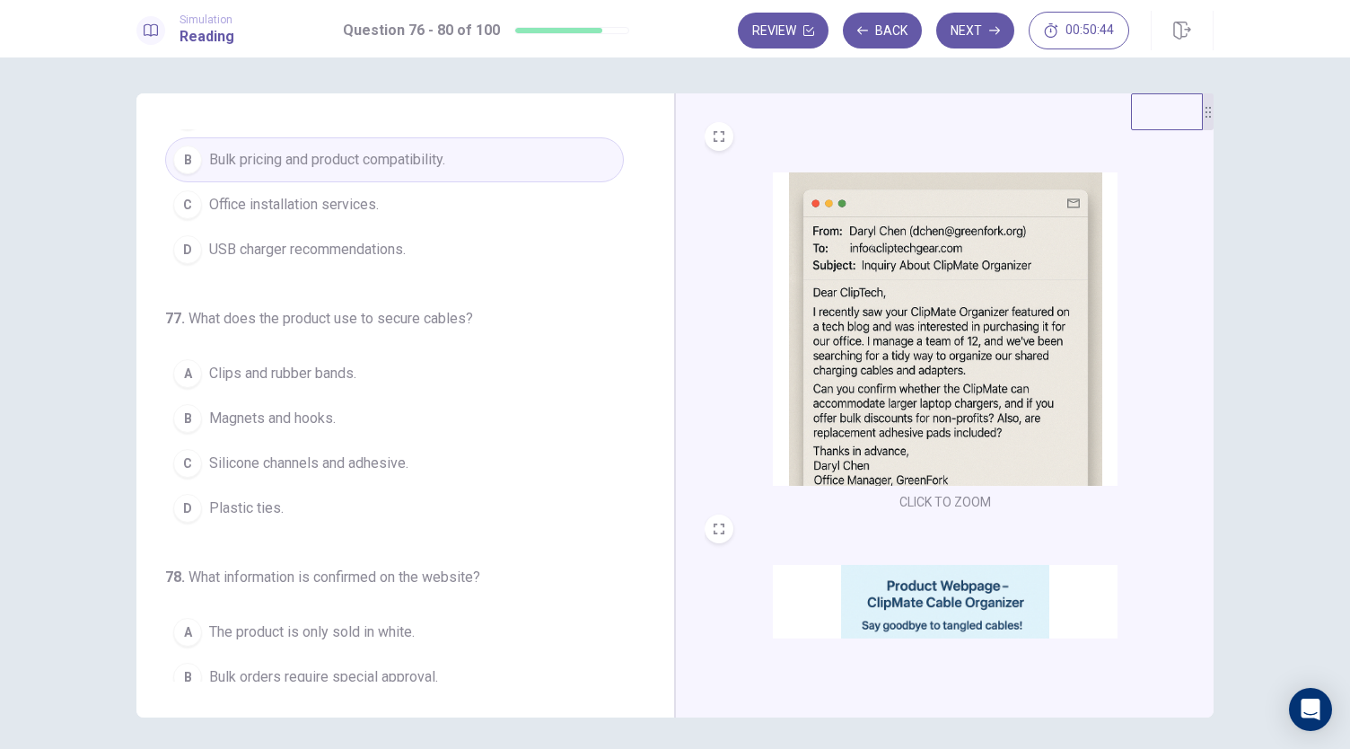
scroll to position [84, 0]
click at [290, 452] on span "Silicone channels and adhesive." at bounding box center [308, 459] width 199 height 22
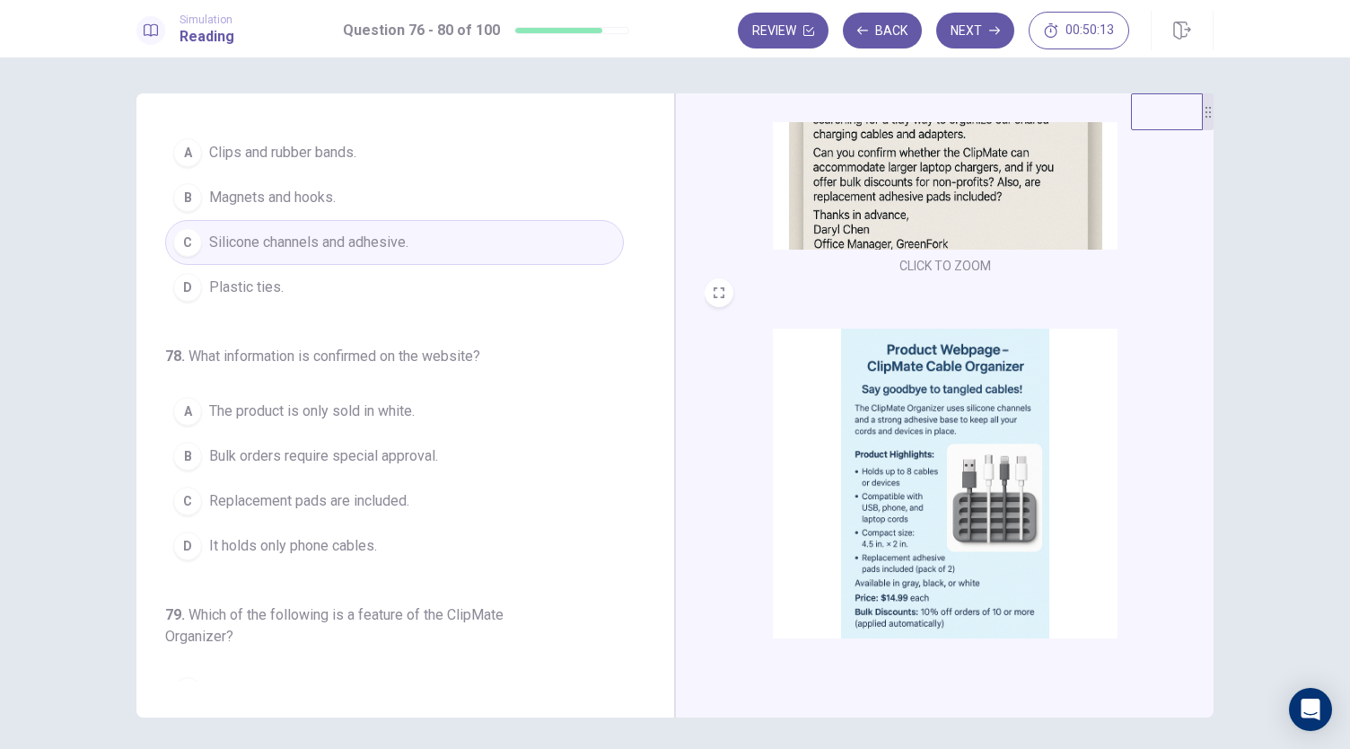
scroll to position [257, 0]
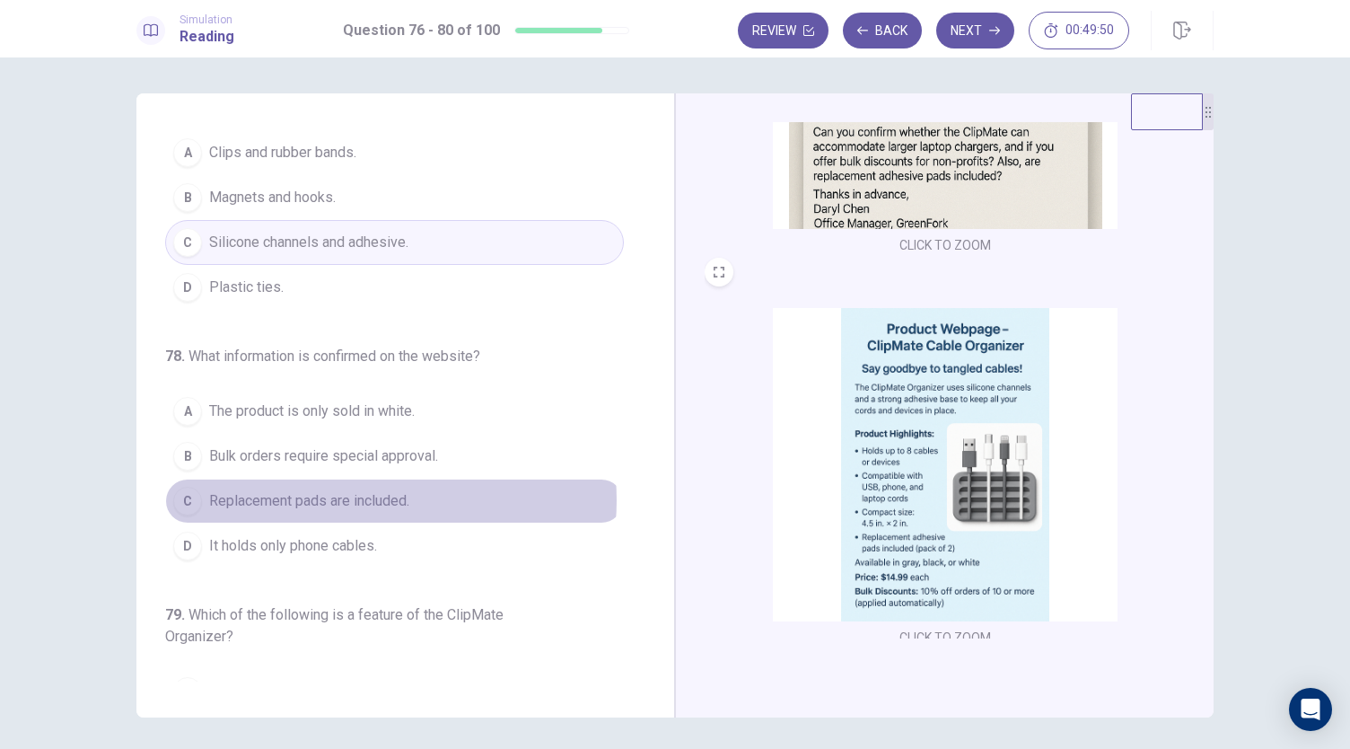
click at [361, 494] on span "Replacement pads are included." at bounding box center [309, 501] width 200 height 22
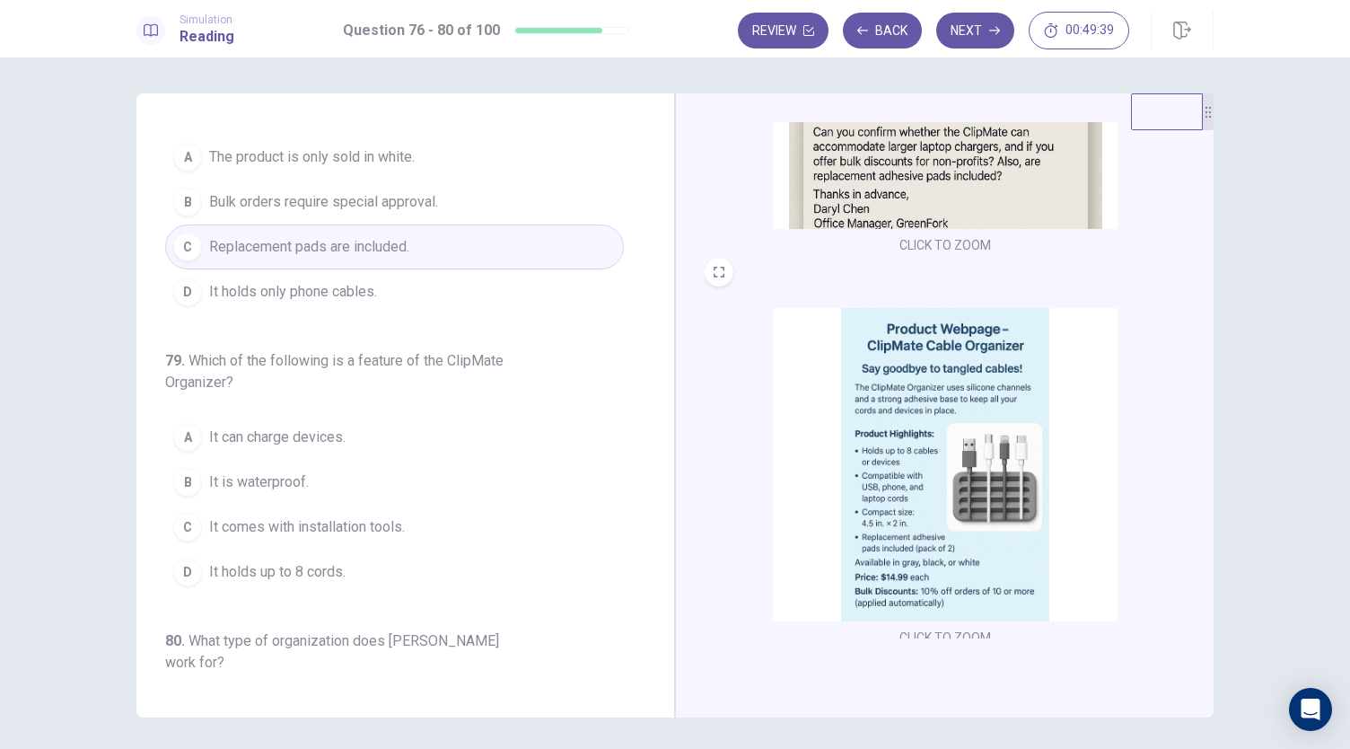
scroll to position [560, 0]
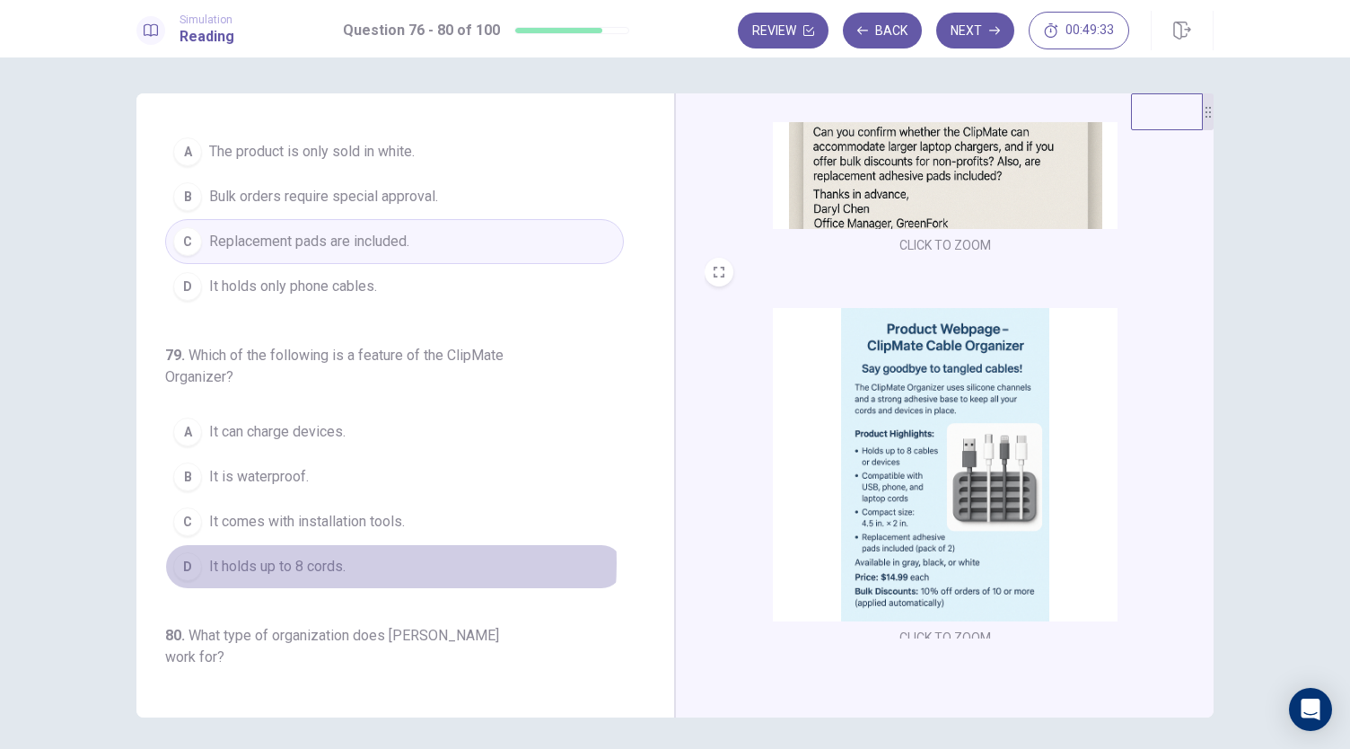
click at [287, 556] on span "It holds up to 8 cords." at bounding box center [277, 567] width 136 height 22
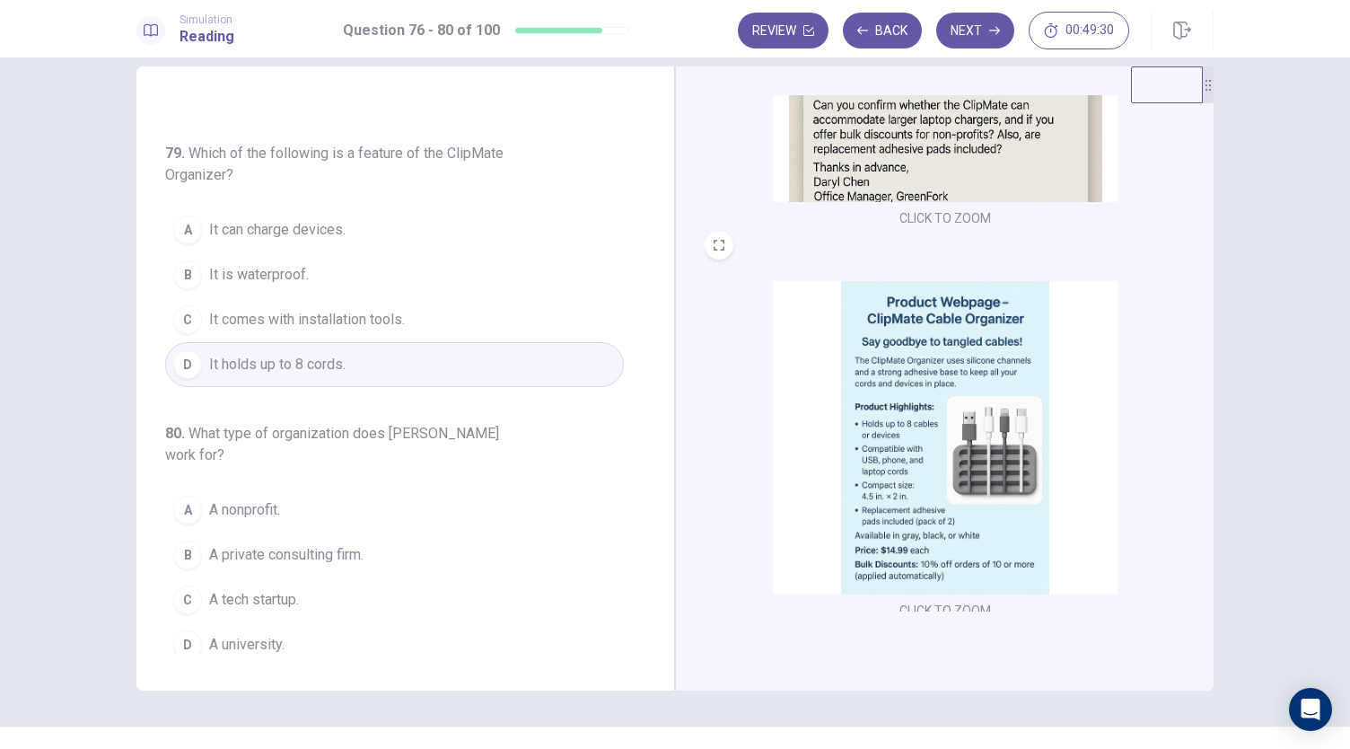
scroll to position [31, 0]
click at [248, 505] on span "A nonprofit." at bounding box center [244, 507] width 71 height 22
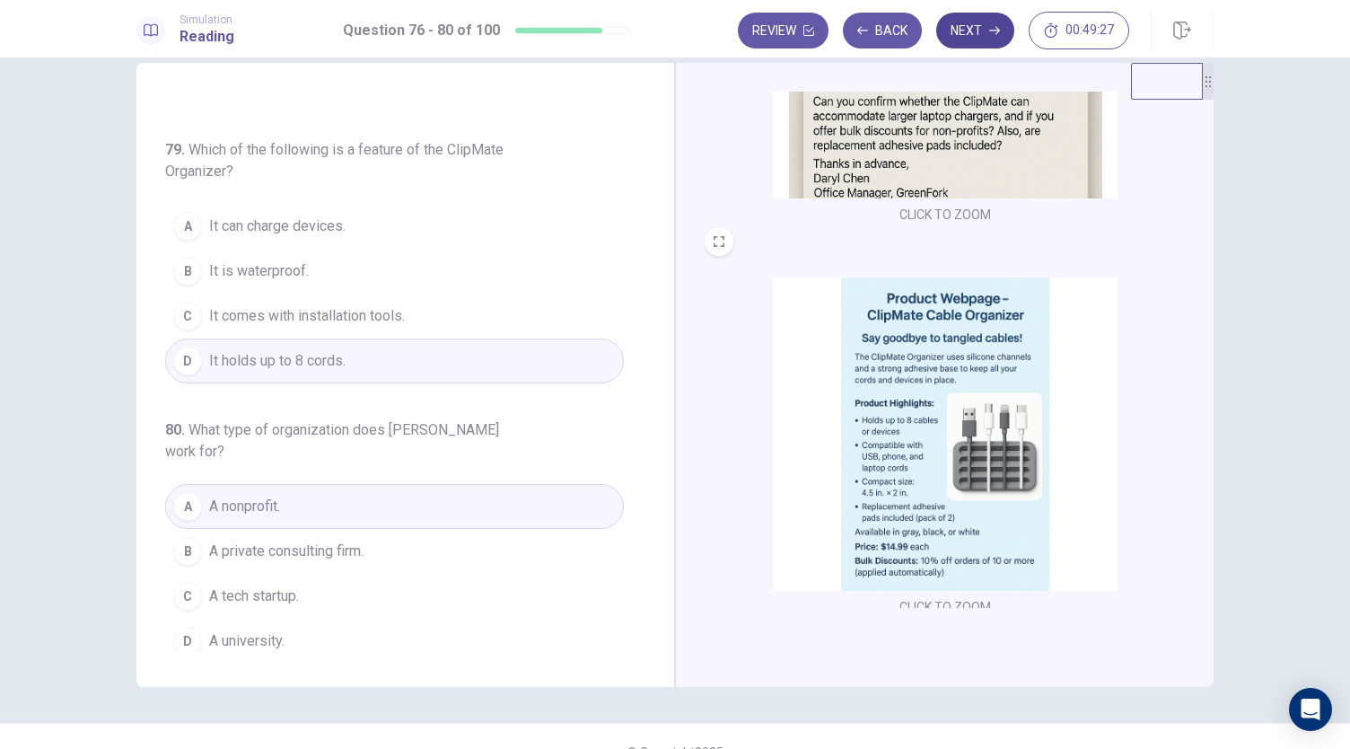
click at [974, 38] on button "Next" at bounding box center [975, 31] width 78 height 36
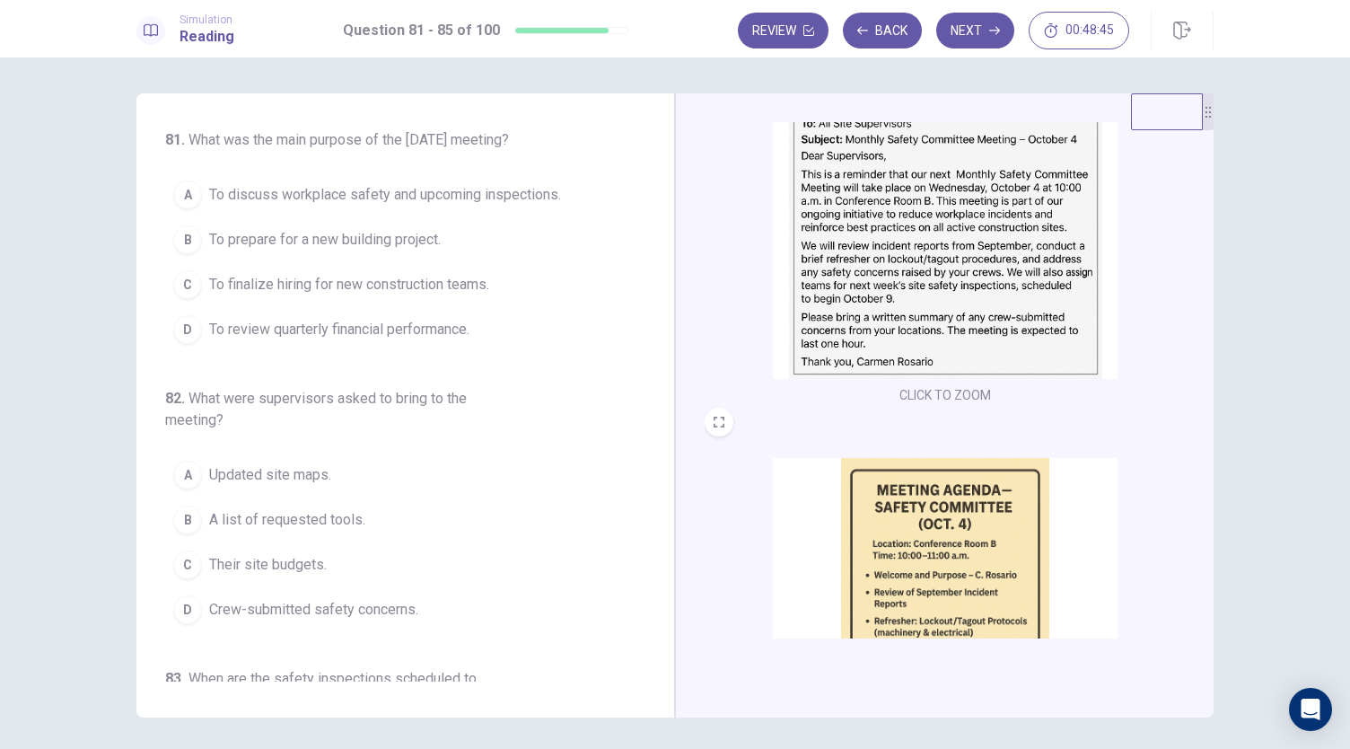
scroll to position [109, 0]
click at [423, 206] on span "To discuss workplace safety and upcoming inspections." at bounding box center [385, 195] width 352 height 22
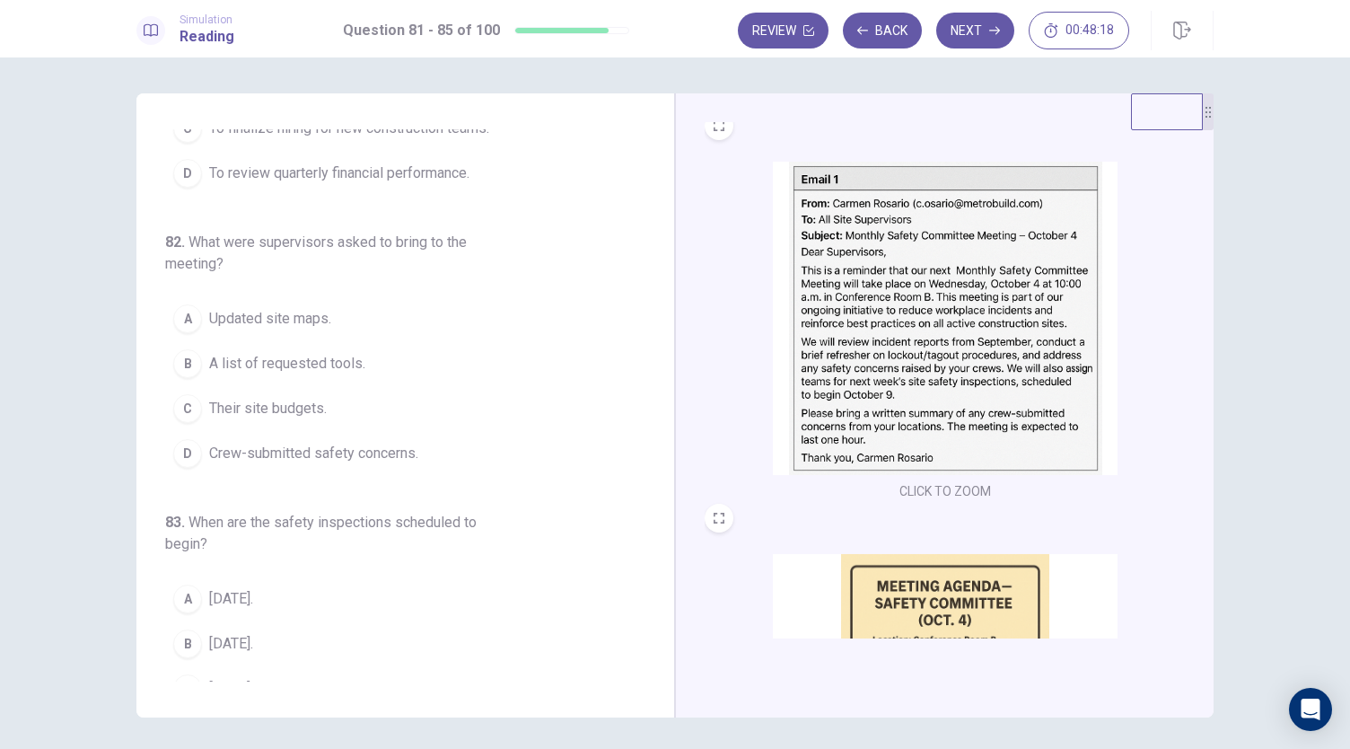
scroll to position [10, 0]
click at [343, 464] on span "Crew-submitted safety concerns." at bounding box center [313, 454] width 209 height 22
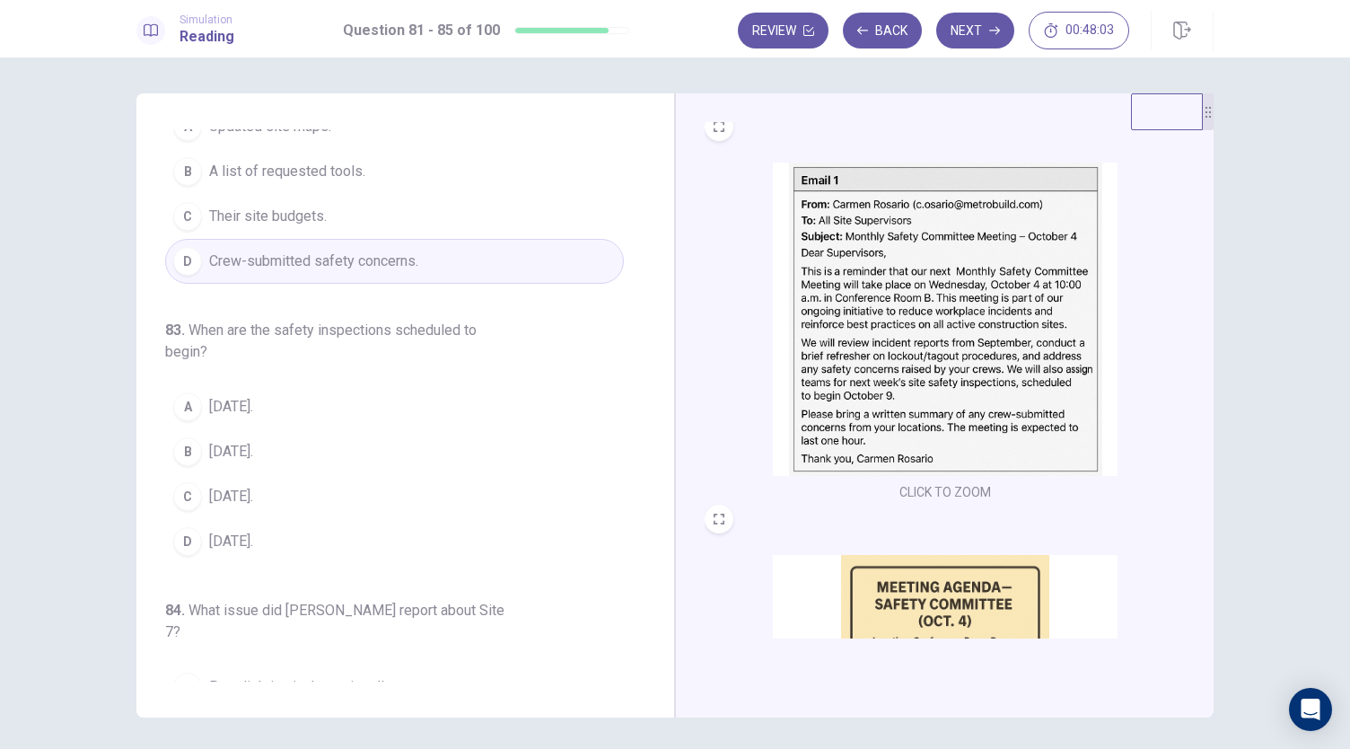
scroll to position [357, 0]
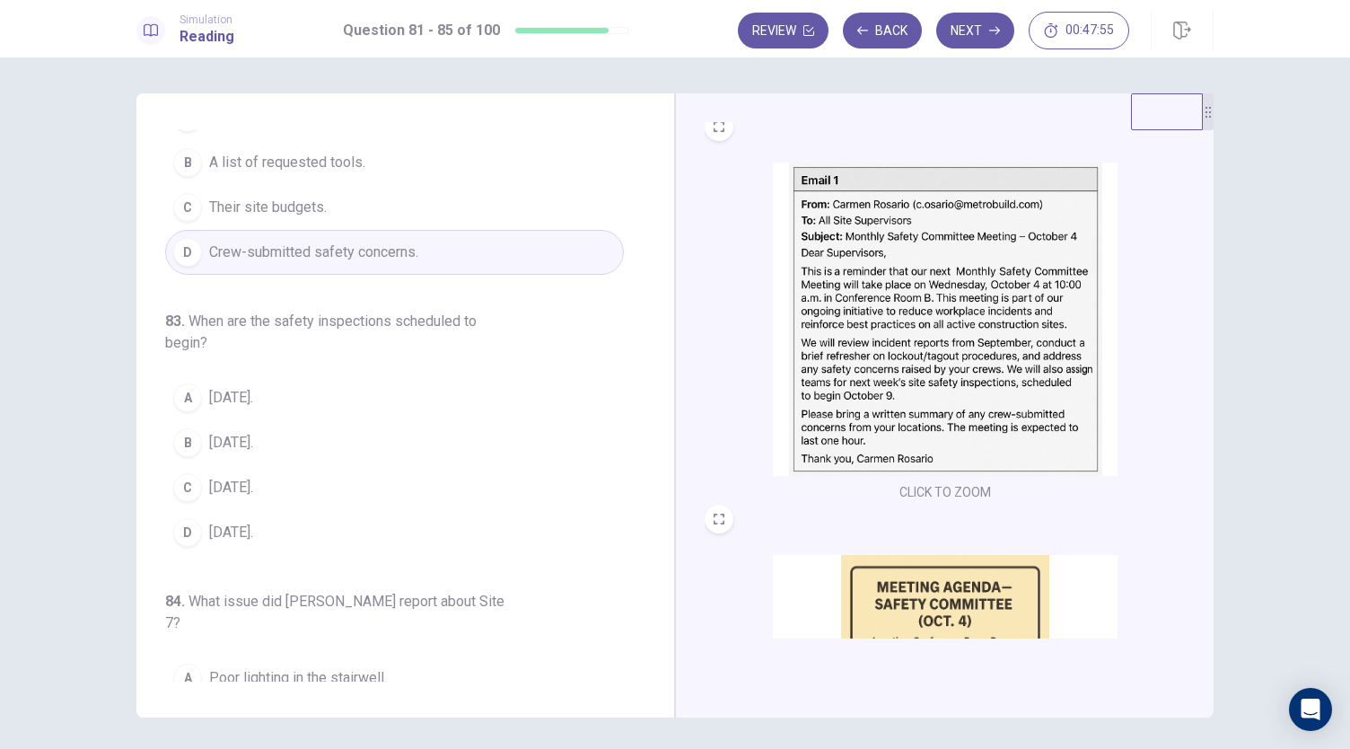
click at [252, 498] on span "[DATE]." at bounding box center [231, 488] width 44 height 22
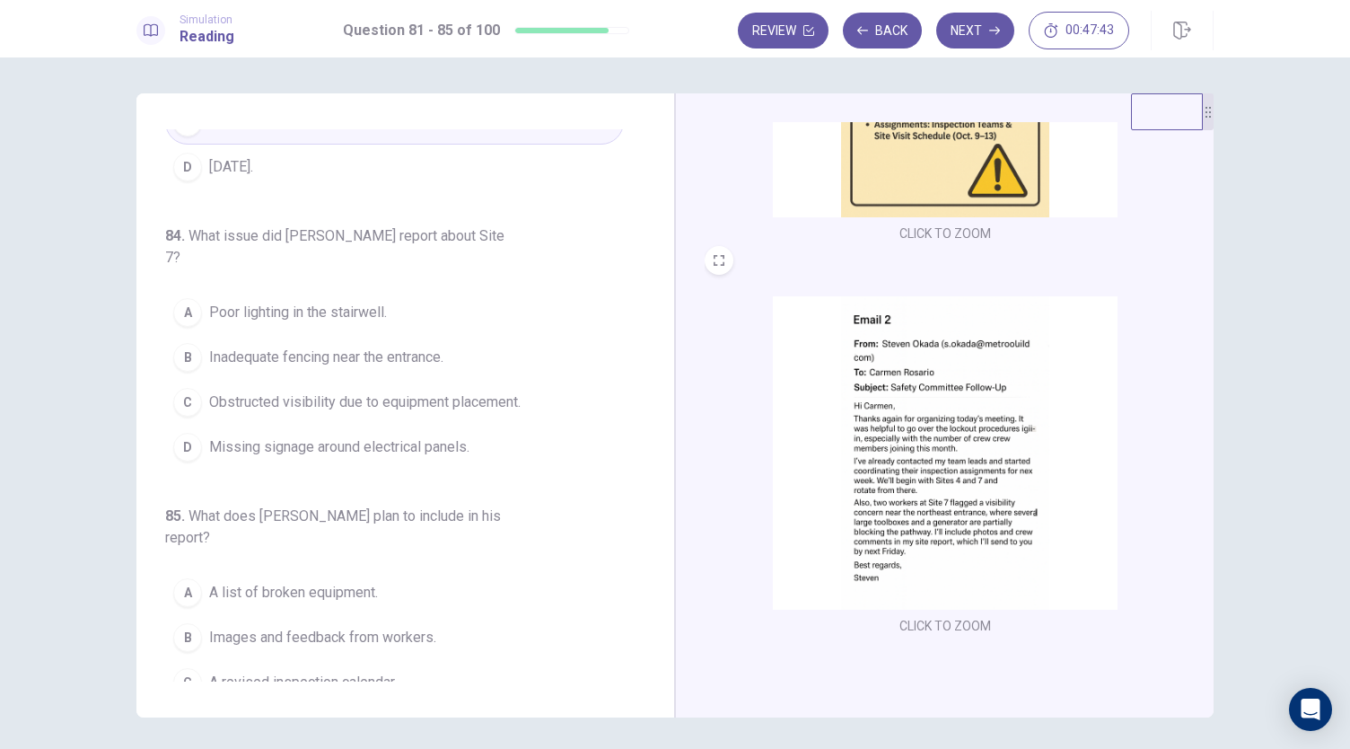
scroll to position [724, 0]
click at [422, 398] on span "Obstructed visibility due to equipment placement." at bounding box center [365, 402] width 312 height 22
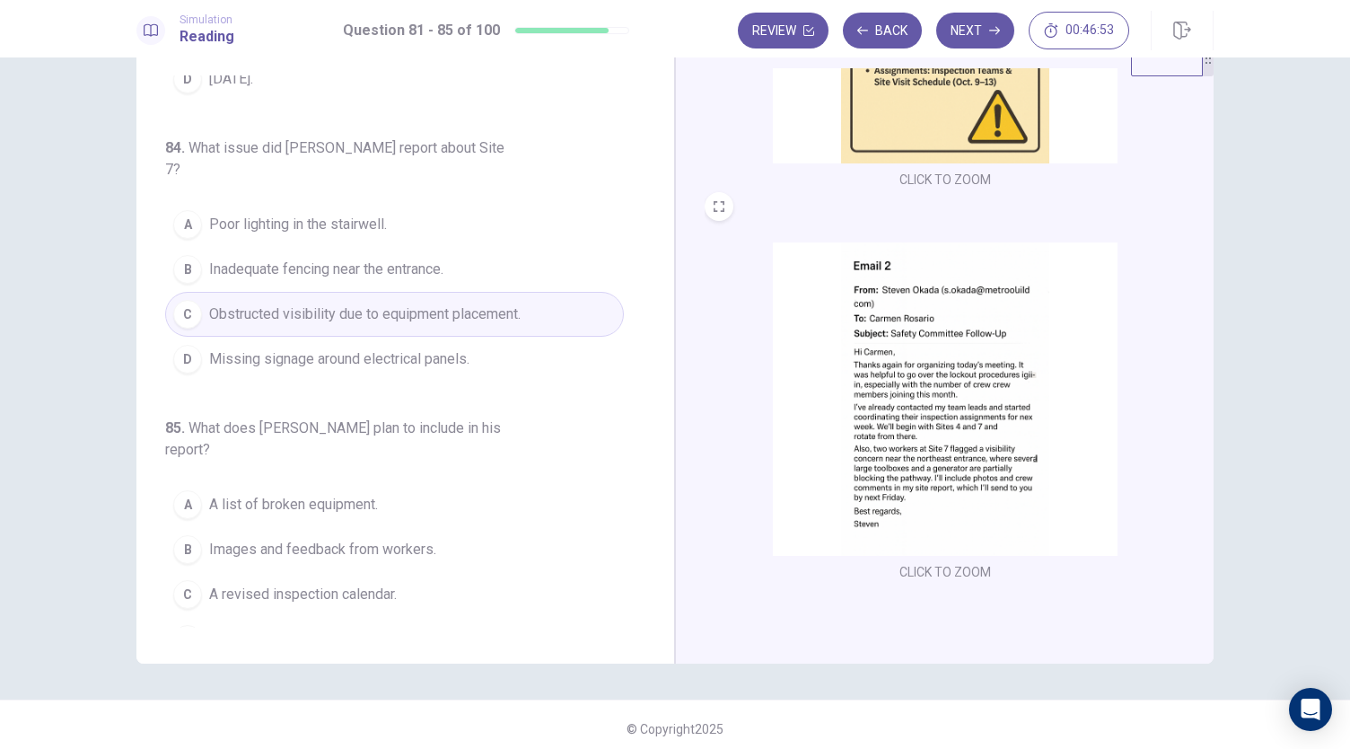
scroll to position [57, 0]
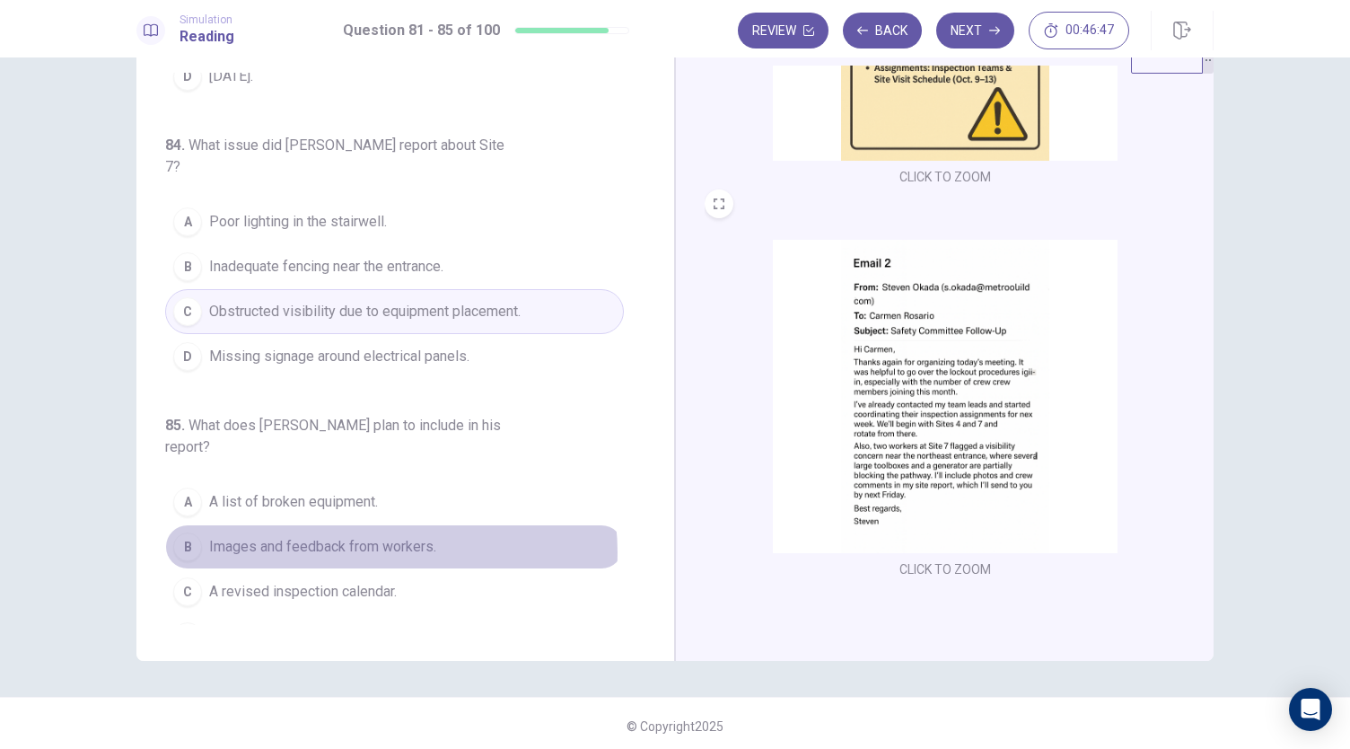
click at [386, 536] on span "Images and feedback from workers." at bounding box center [322, 547] width 227 height 22
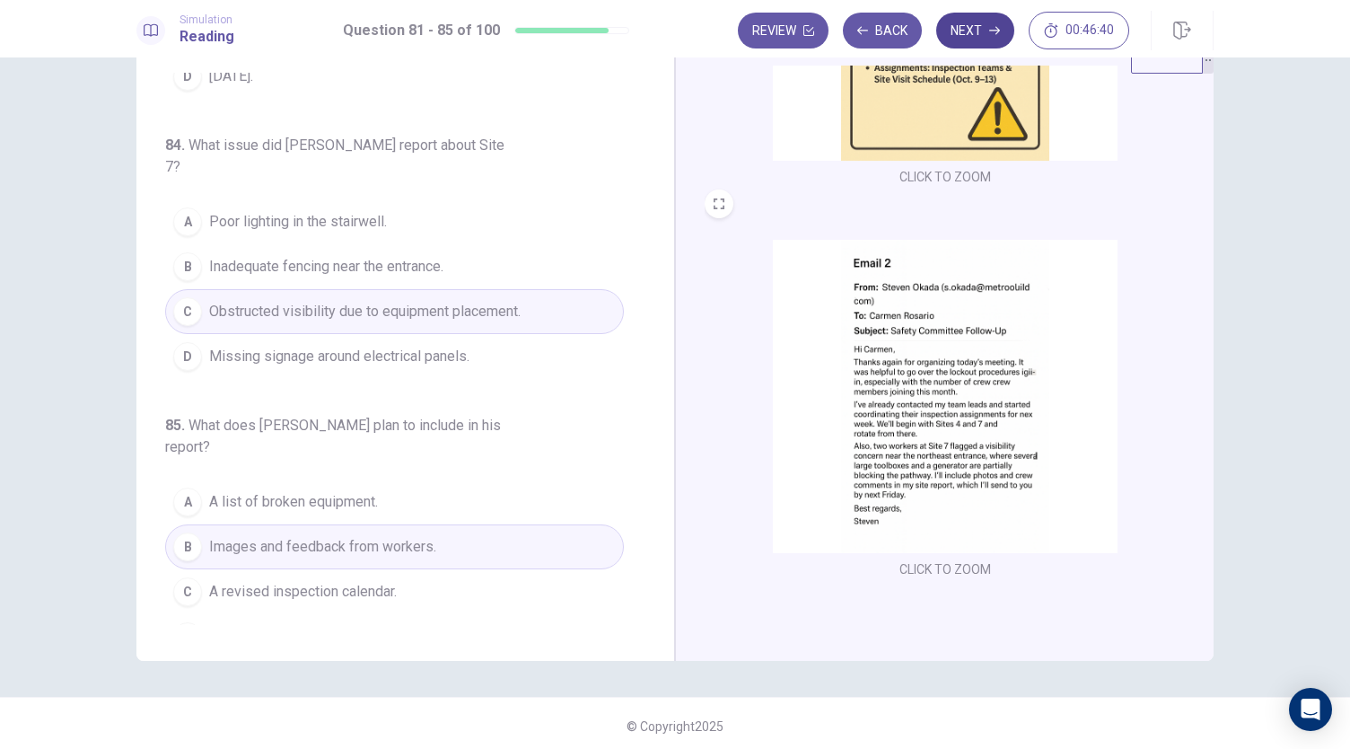
click at [973, 43] on button "Next" at bounding box center [975, 31] width 78 height 36
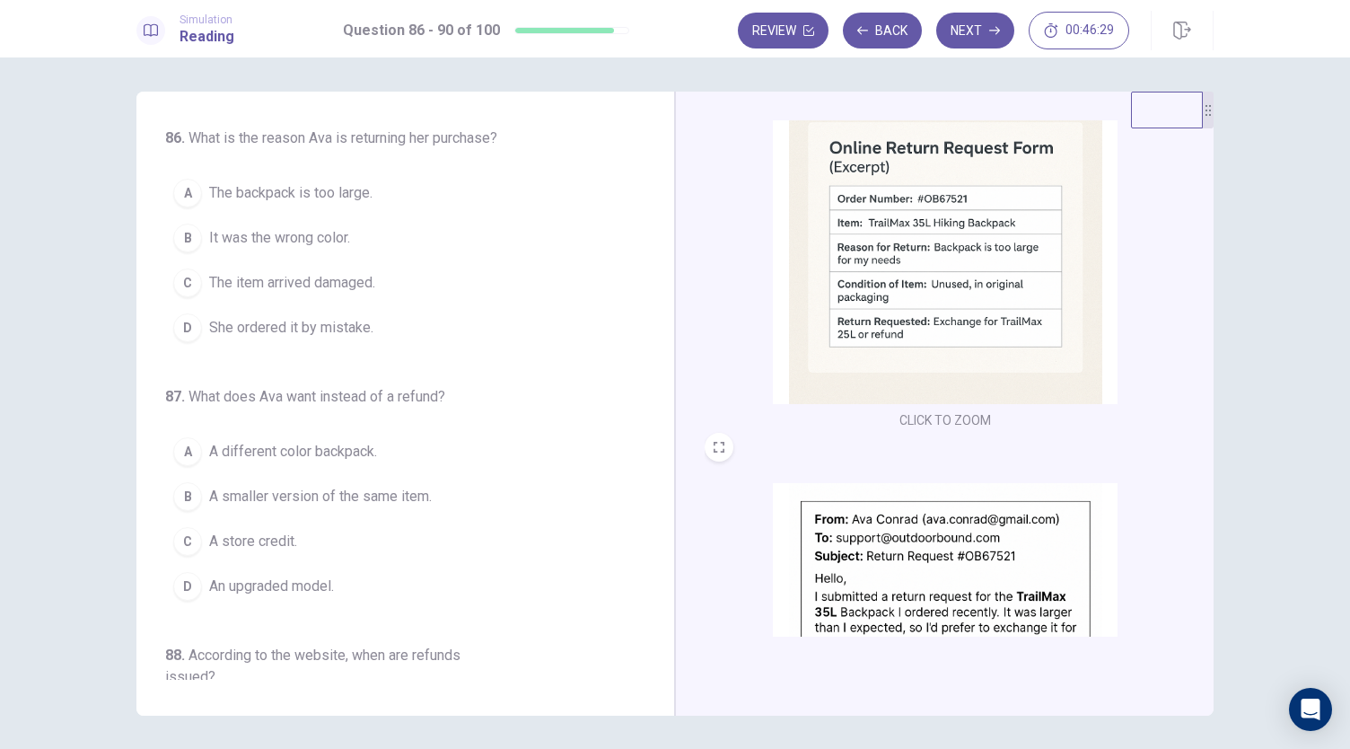
scroll to position [661, 0]
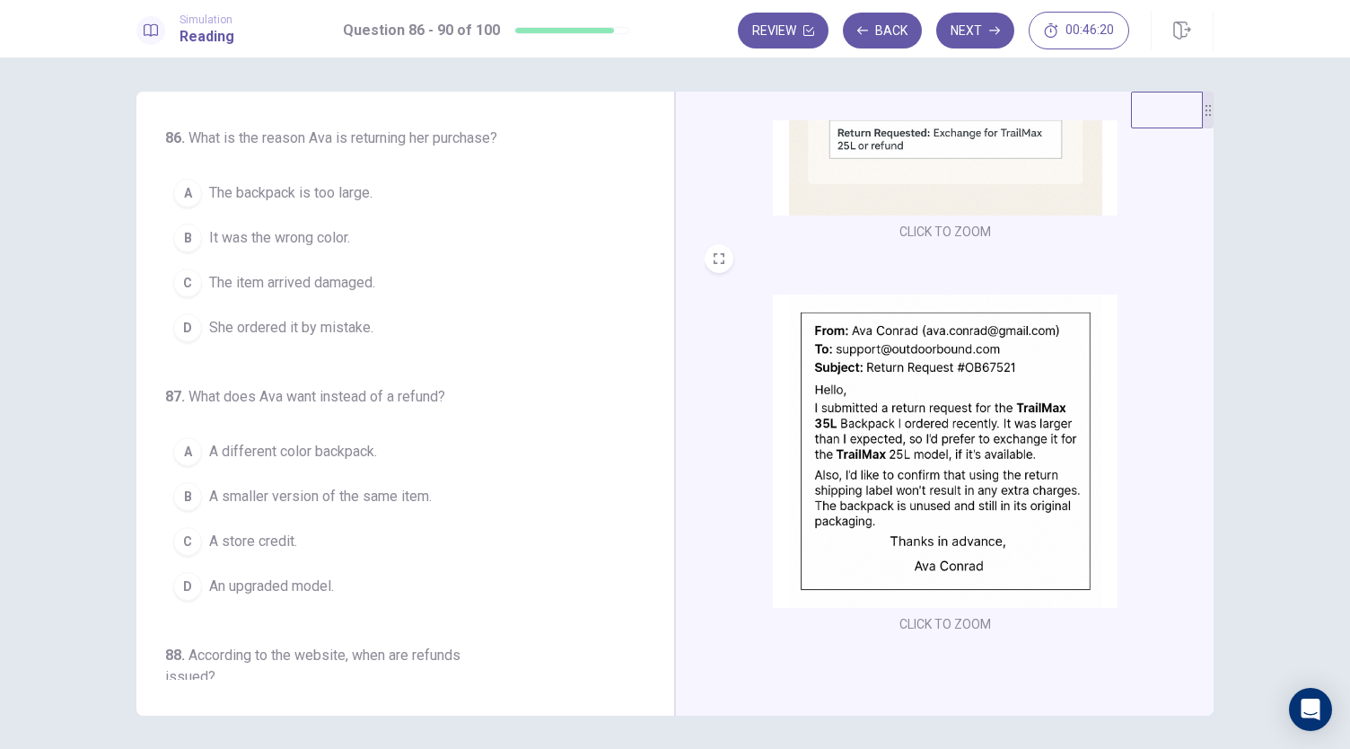
click at [338, 198] on span "The backpack is too large." at bounding box center [290, 193] width 163 height 22
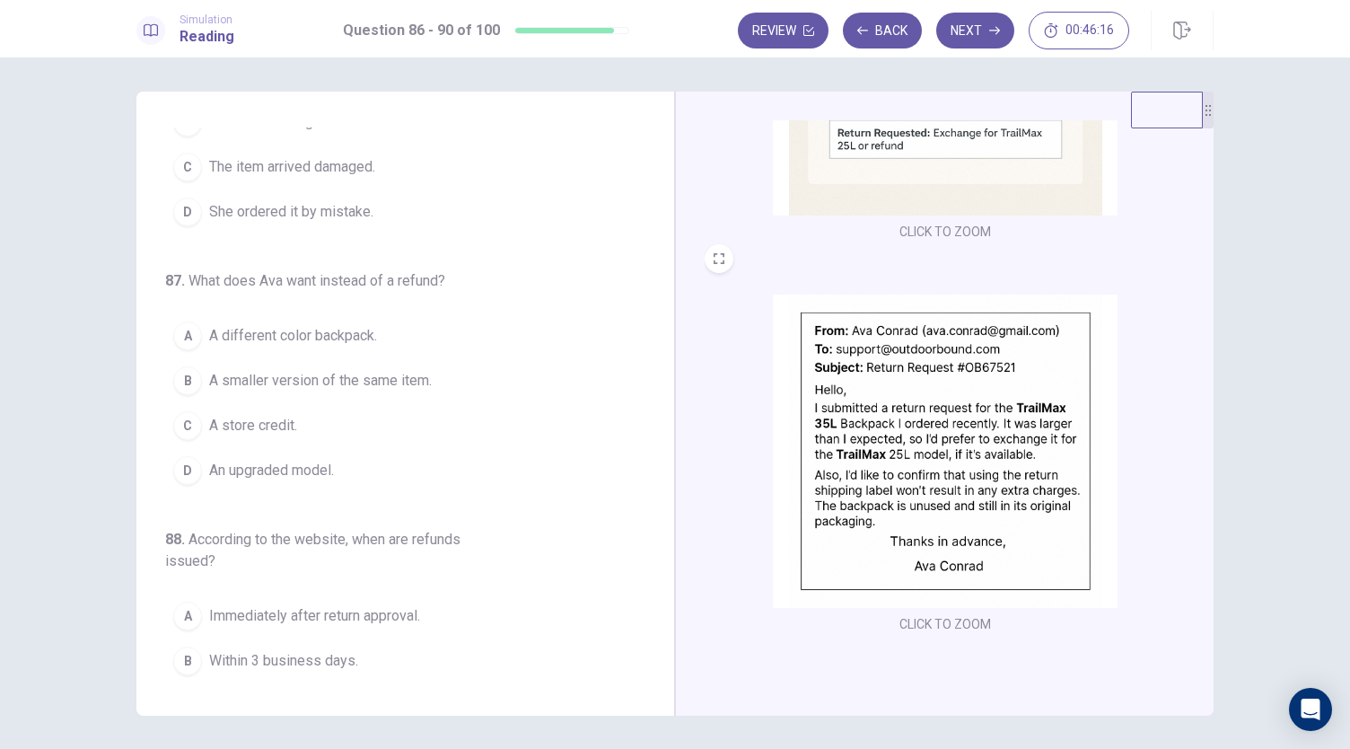
scroll to position [117, 0]
click at [353, 383] on span "A smaller version of the same item." at bounding box center [320, 380] width 223 height 22
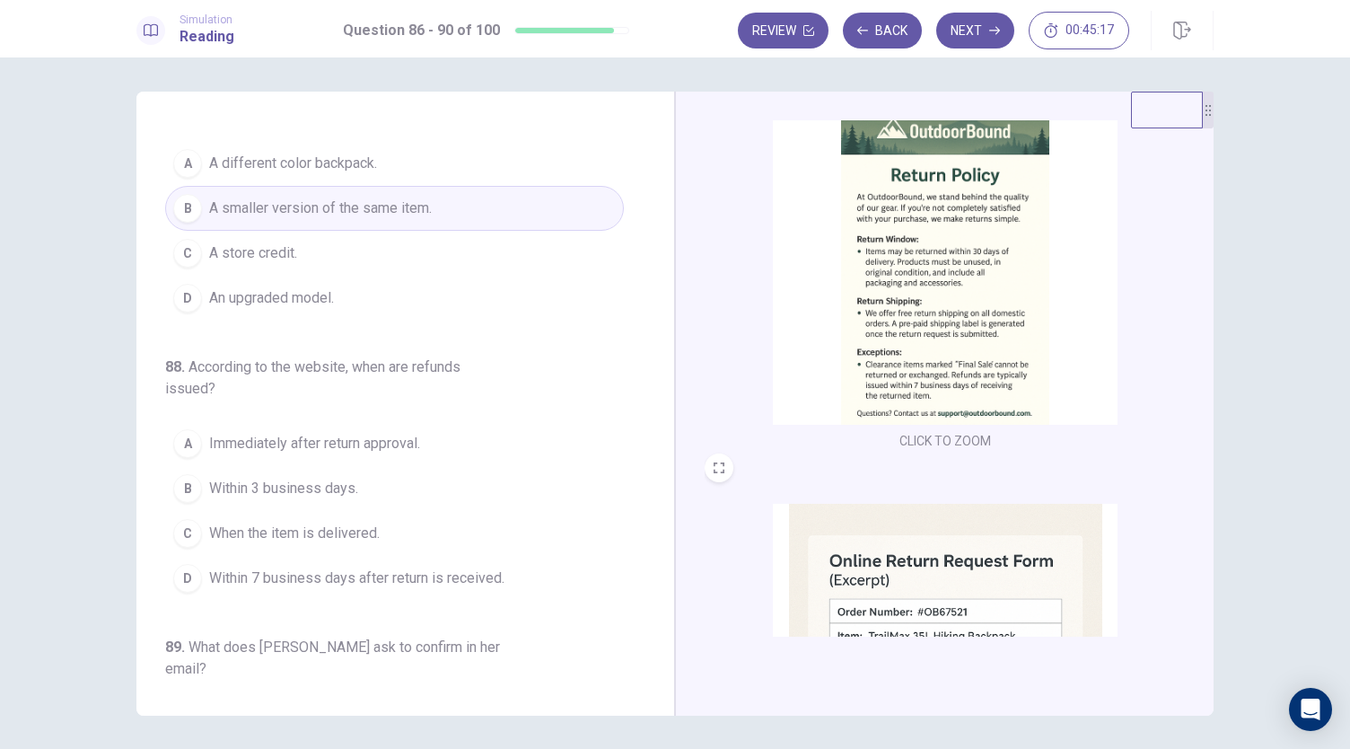
scroll to position [299, 0]
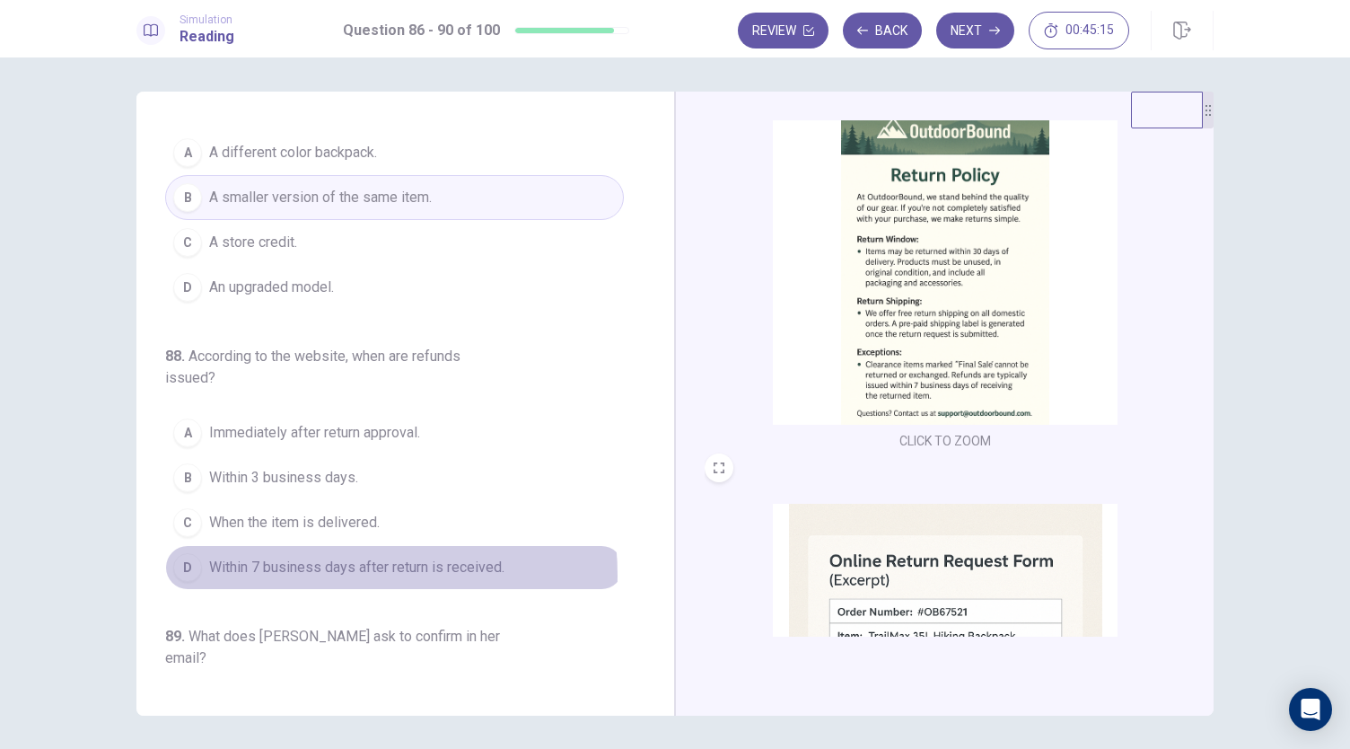
click at [318, 568] on span "Within 7 business days after return is received." at bounding box center [356, 568] width 295 height 22
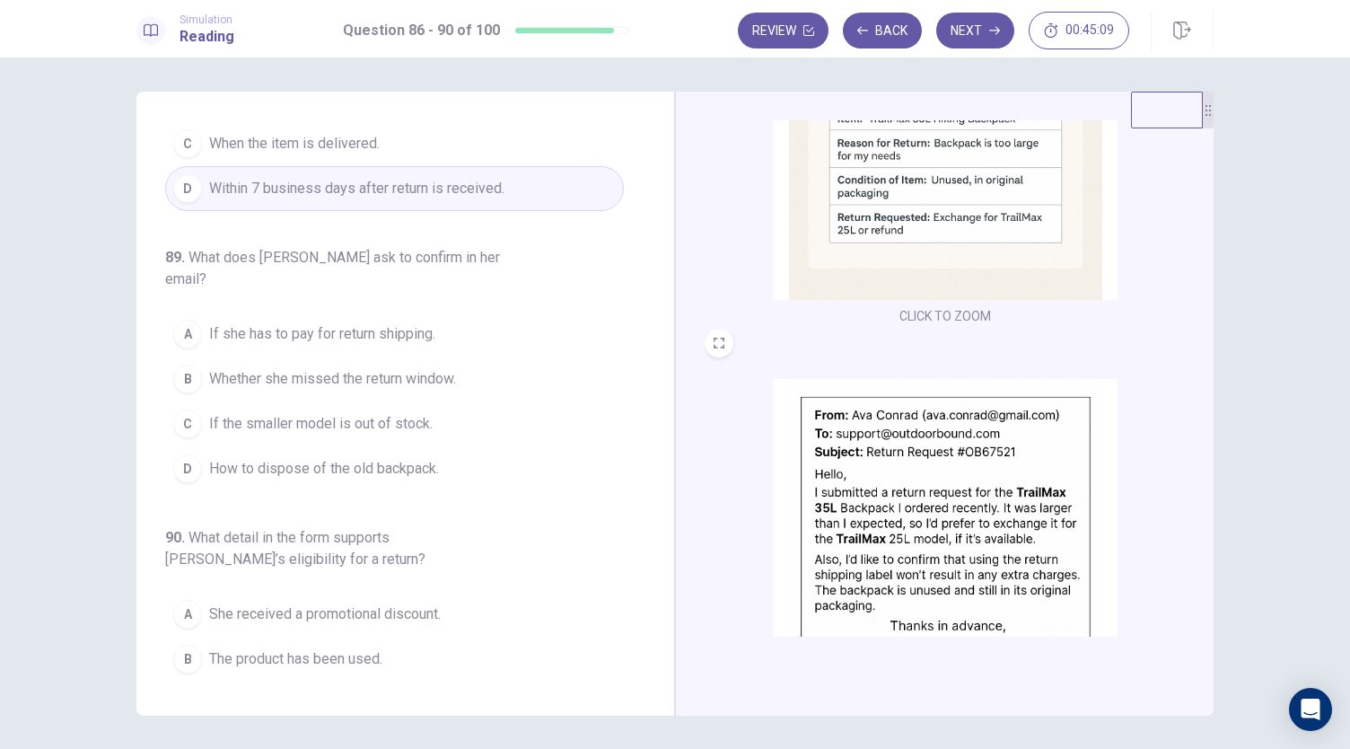
scroll to position [661, 0]
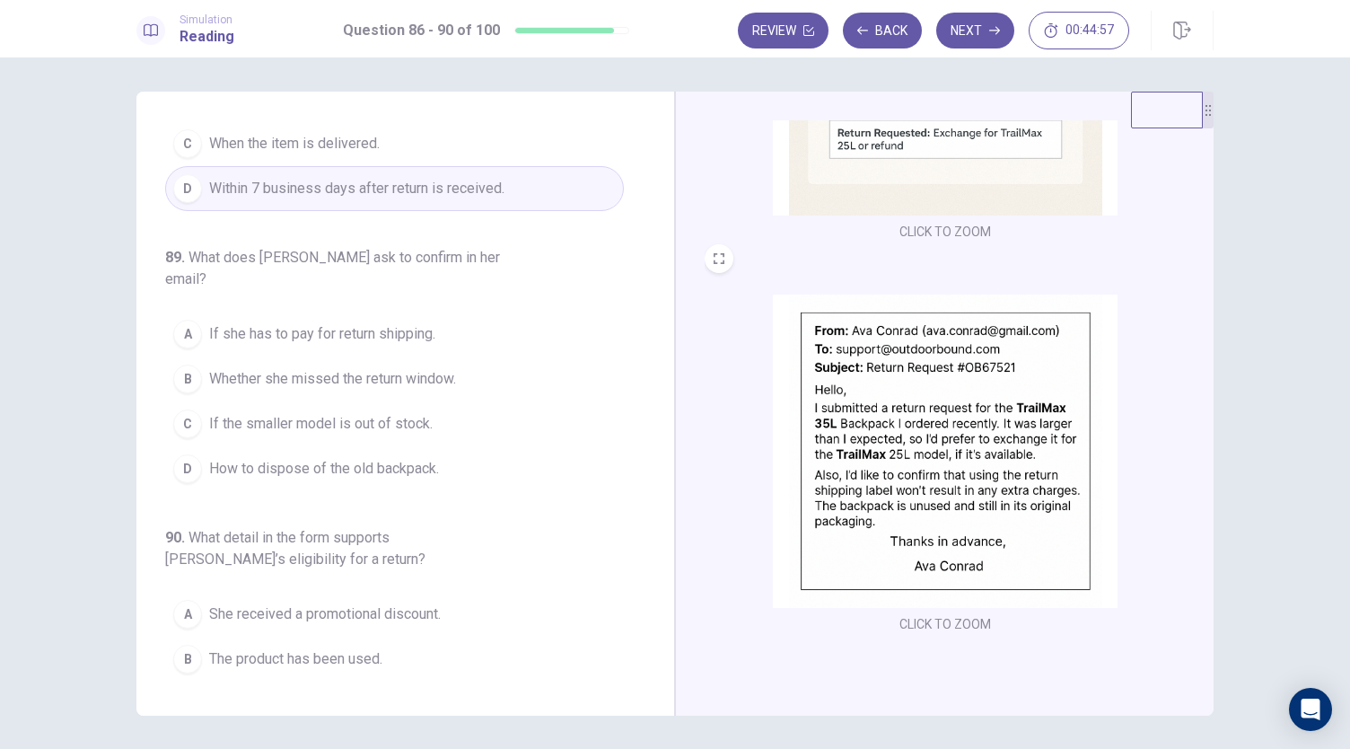
click at [360, 323] on span "If she has to pay for return shipping." at bounding box center [322, 334] width 226 height 22
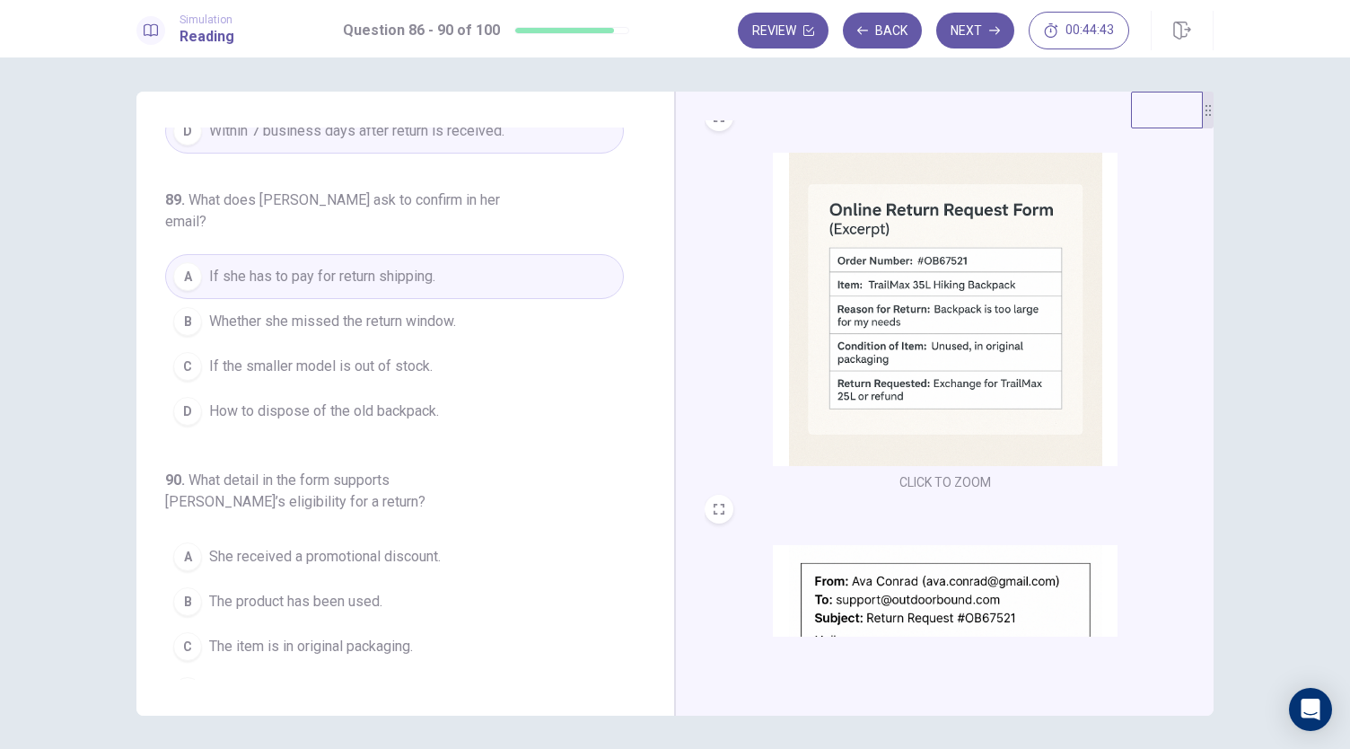
scroll to position [409, 0]
click at [349, 591] on span "The product has been used." at bounding box center [295, 602] width 173 height 22
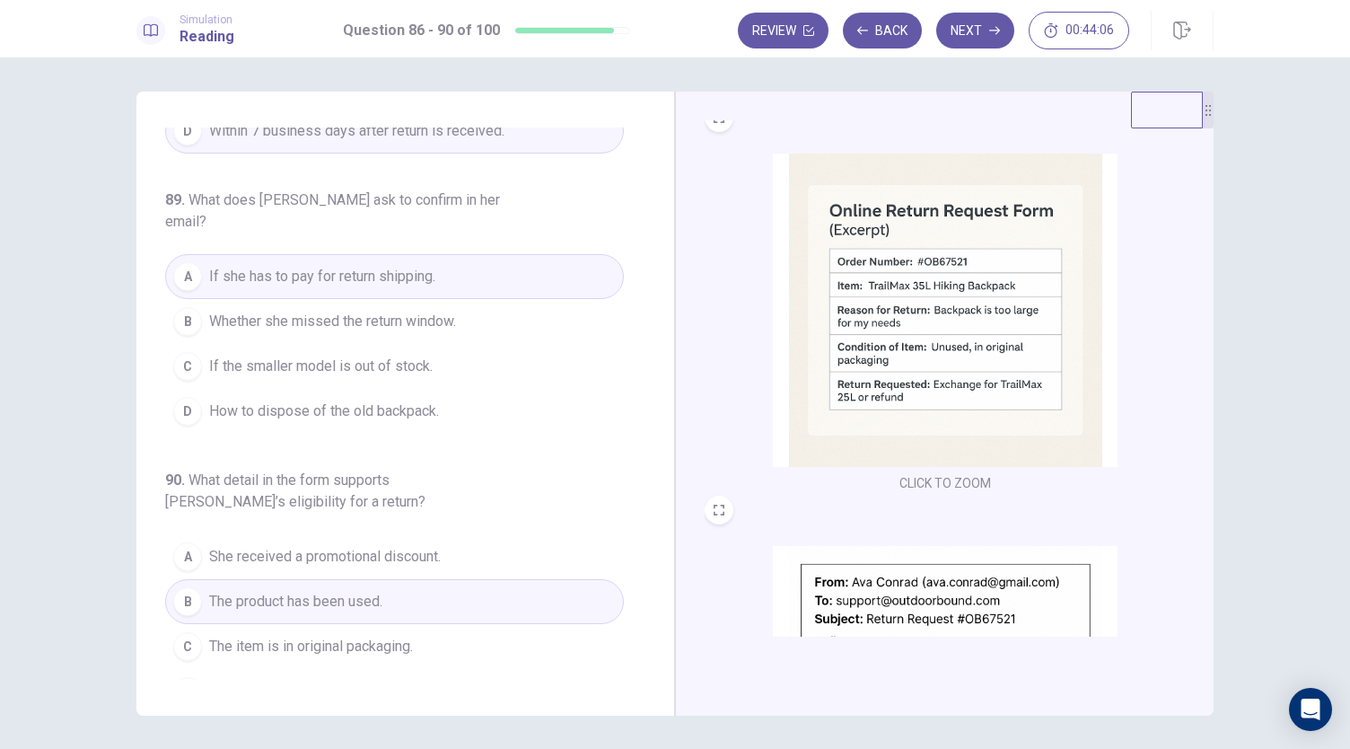
click at [449, 624] on button "C The item is in original packaging." at bounding box center [394, 646] width 459 height 45
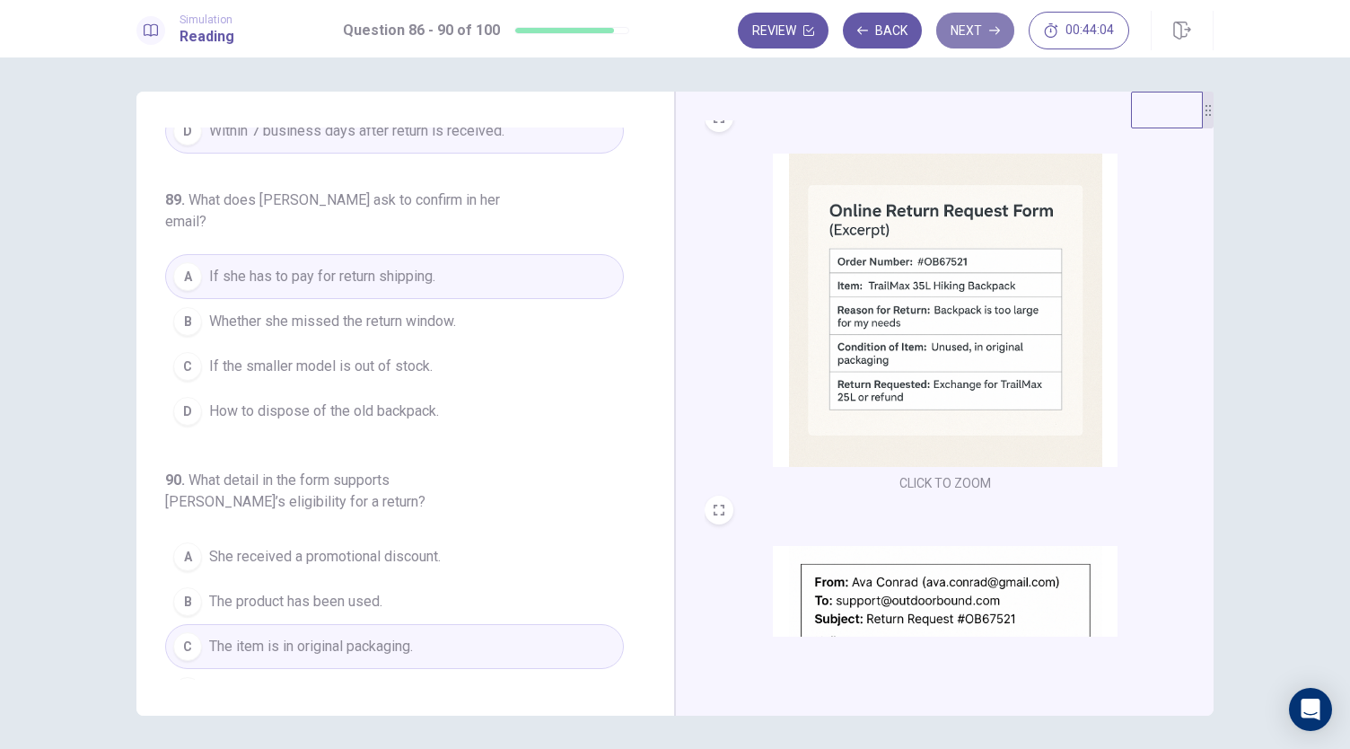
click at [995, 22] on button "Next" at bounding box center [975, 31] width 78 height 36
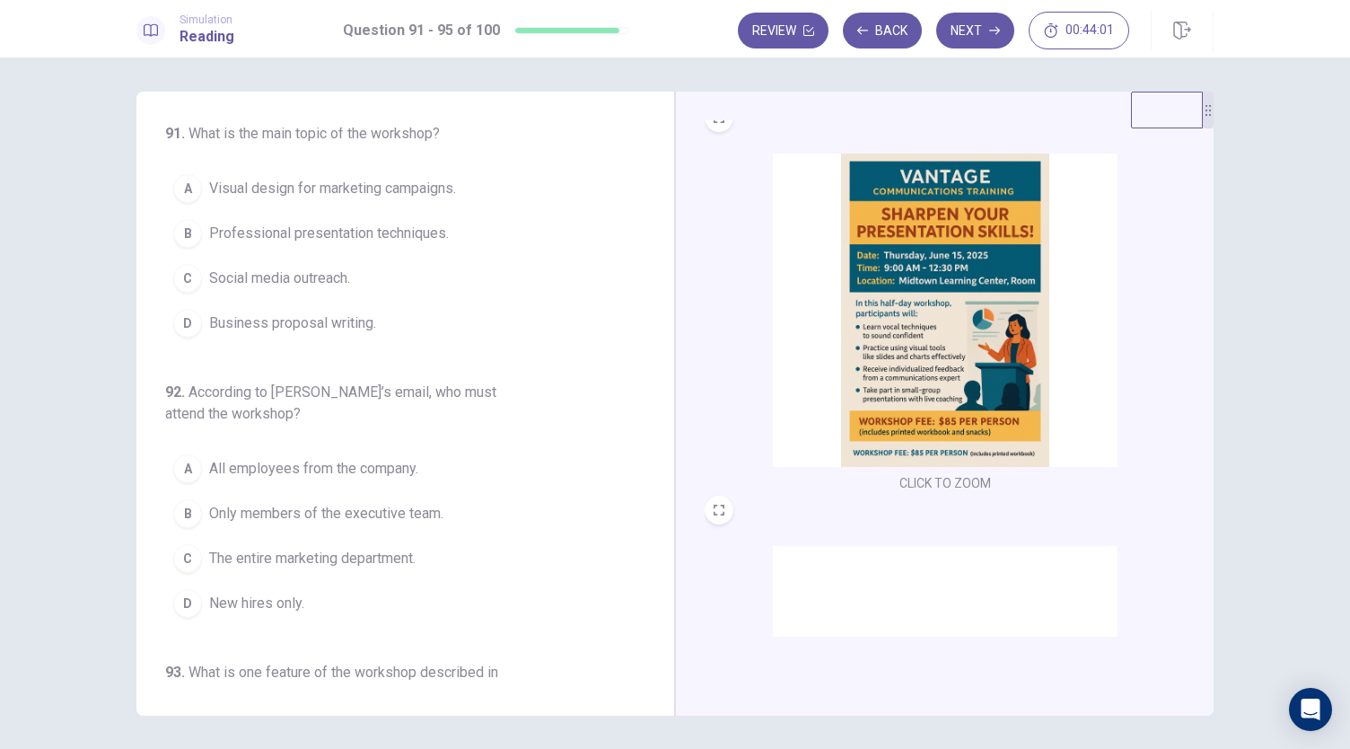
scroll to position [0, 0]
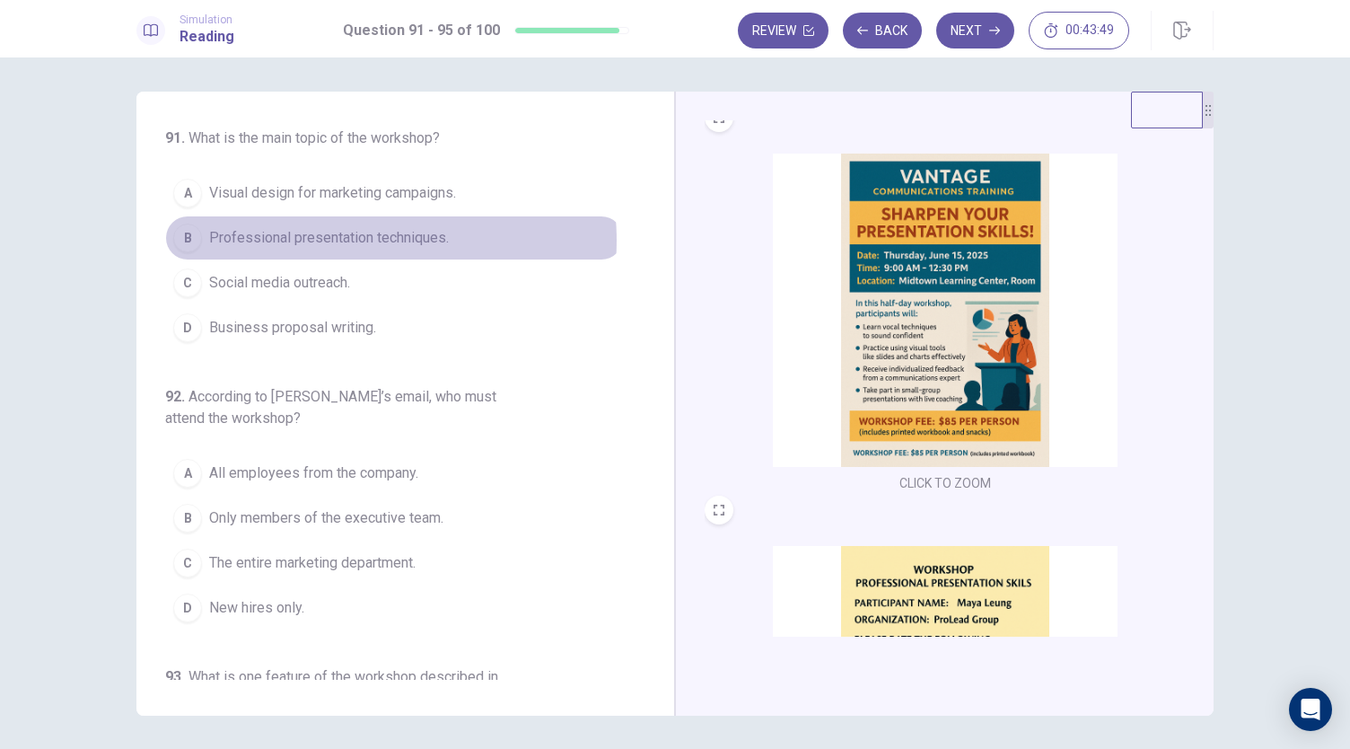
click at [339, 240] on span "Professional presentation techniques." at bounding box center [329, 238] width 240 height 22
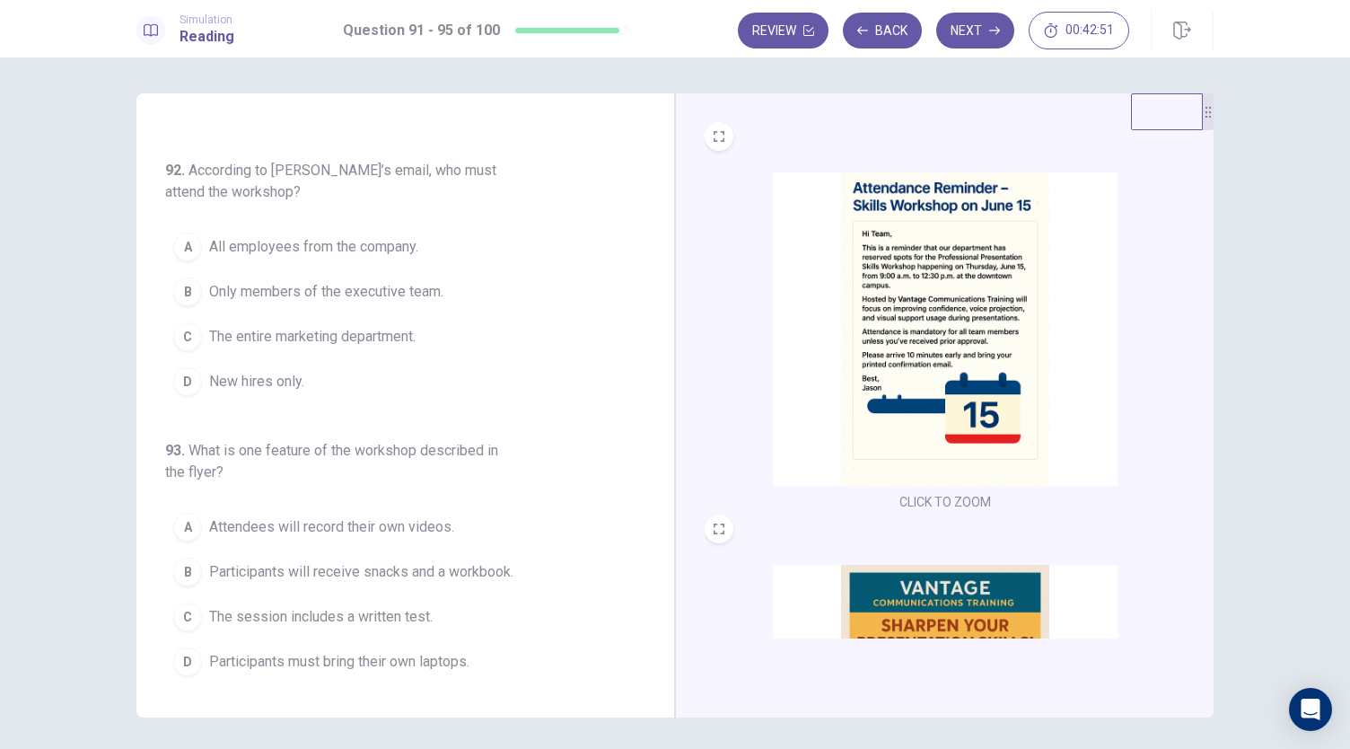
click at [366, 249] on span "All employees from the company." at bounding box center [313, 247] width 209 height 22
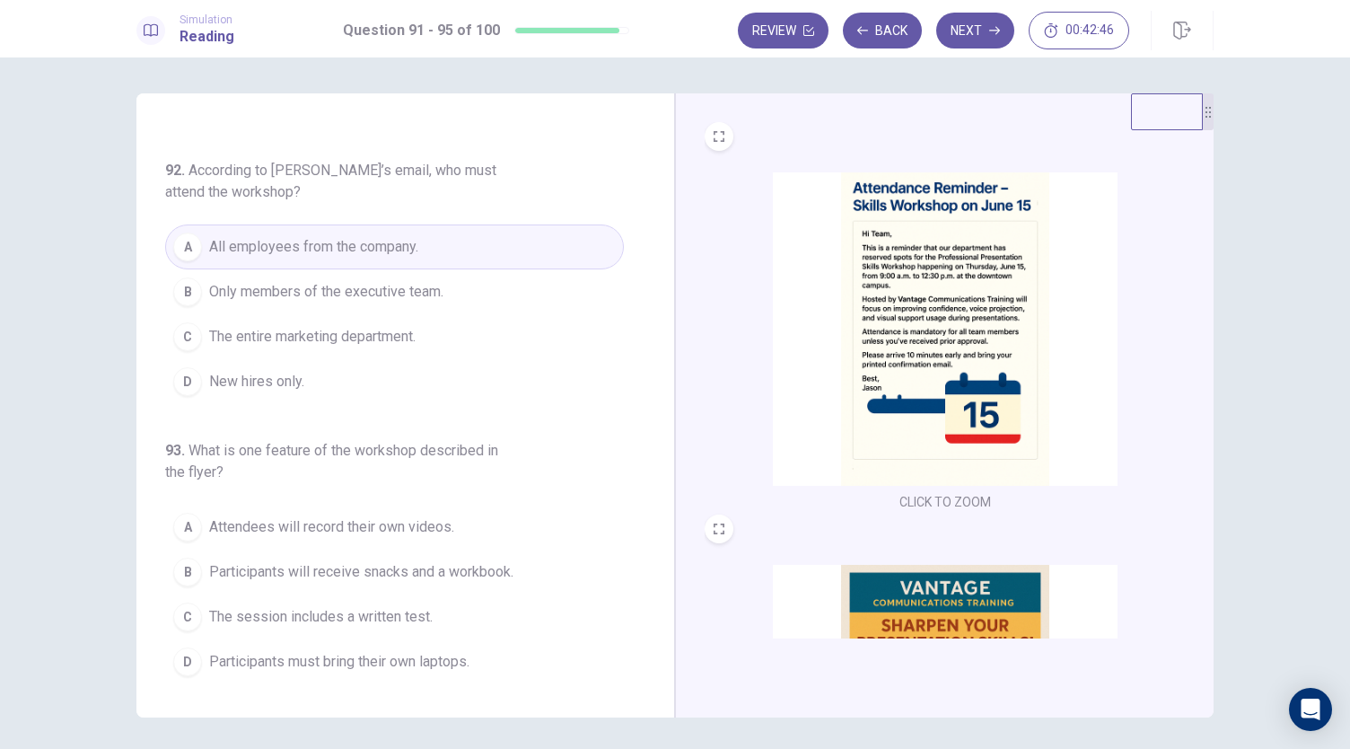
scroll to position [245, 0]
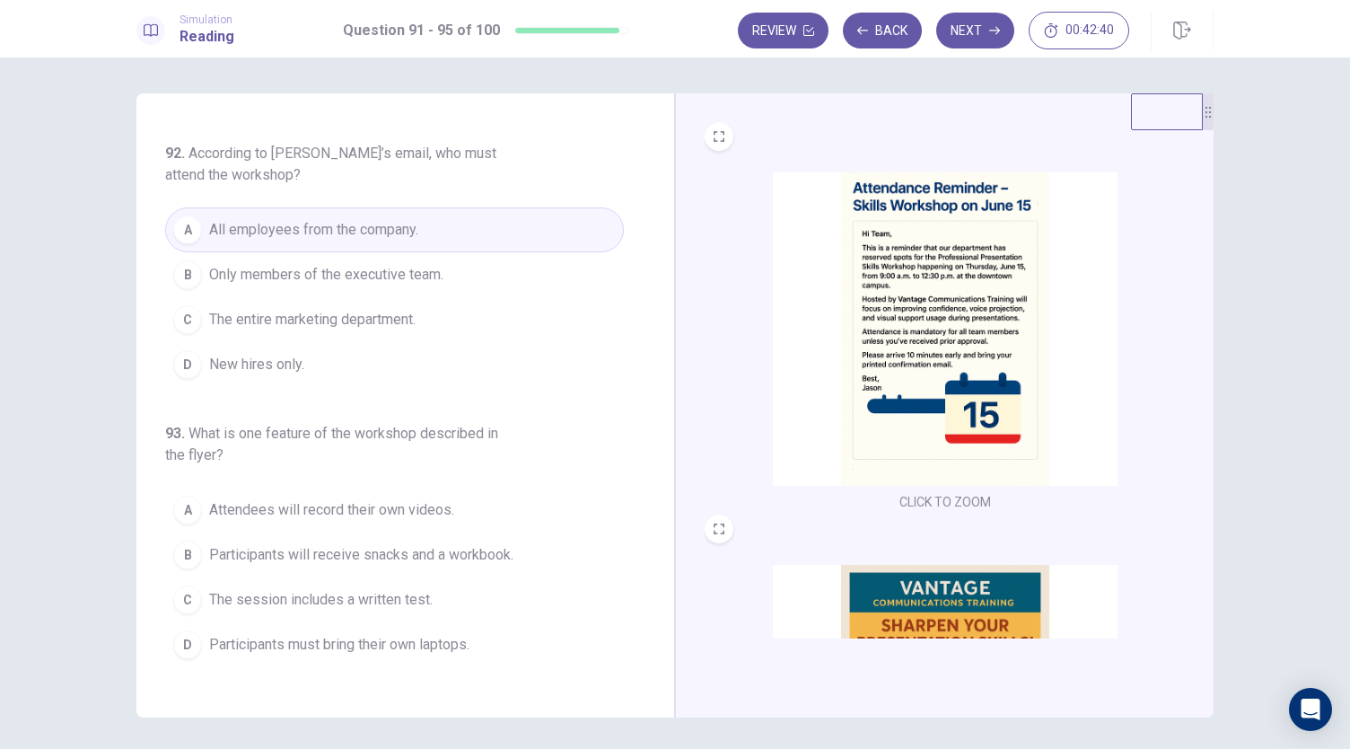
click at [373, 319] on span "The entire marketing department." at bounding box center [312, 320] width 206 height 22
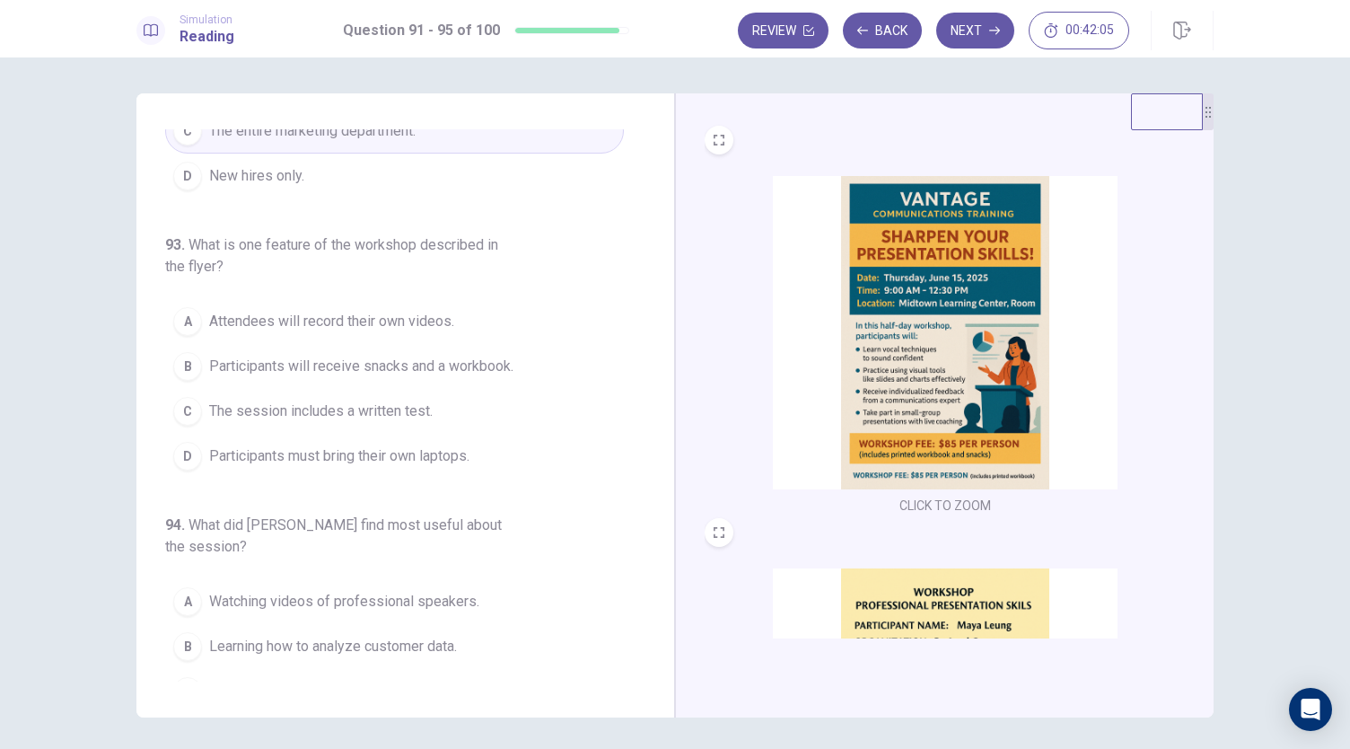
scroll to position [386, 0]
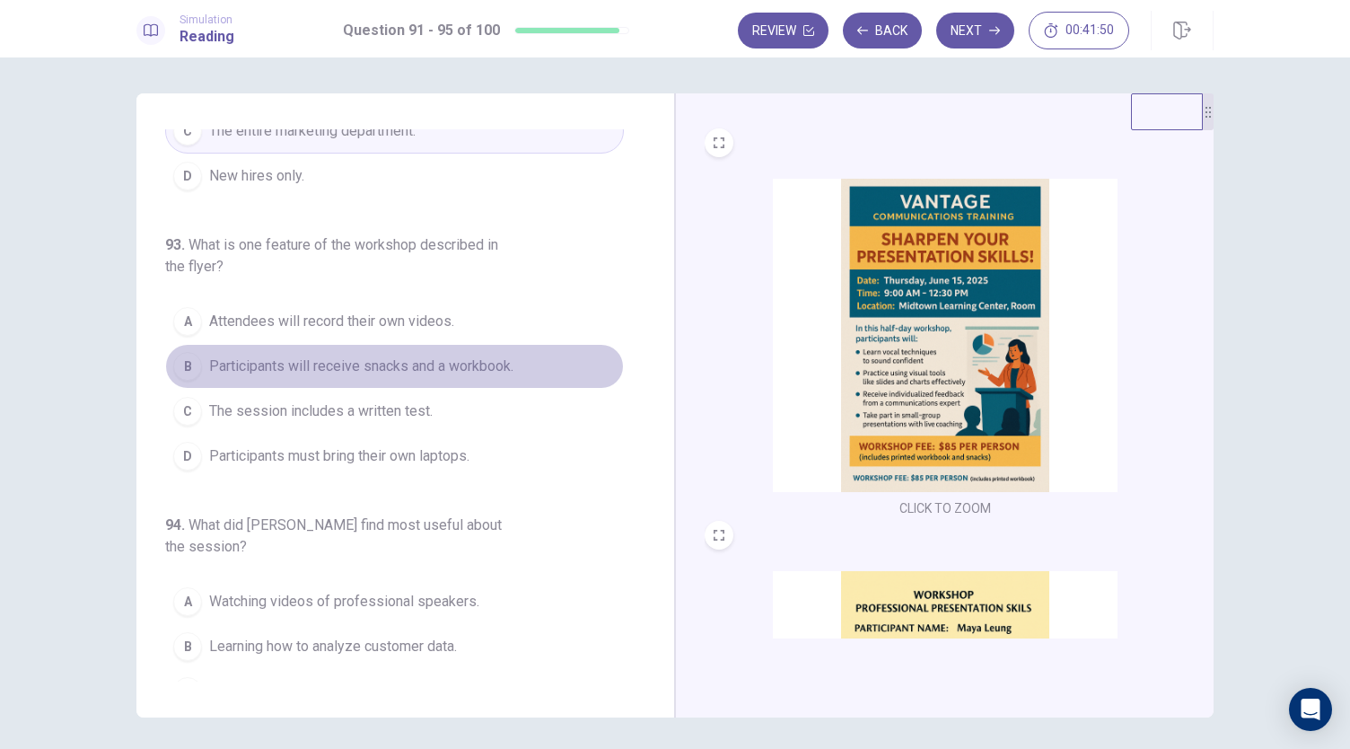
click at [409, 365] on span "Participants will receive snacks and a workbook." at bounding box center [361, 367] width 304 height 22
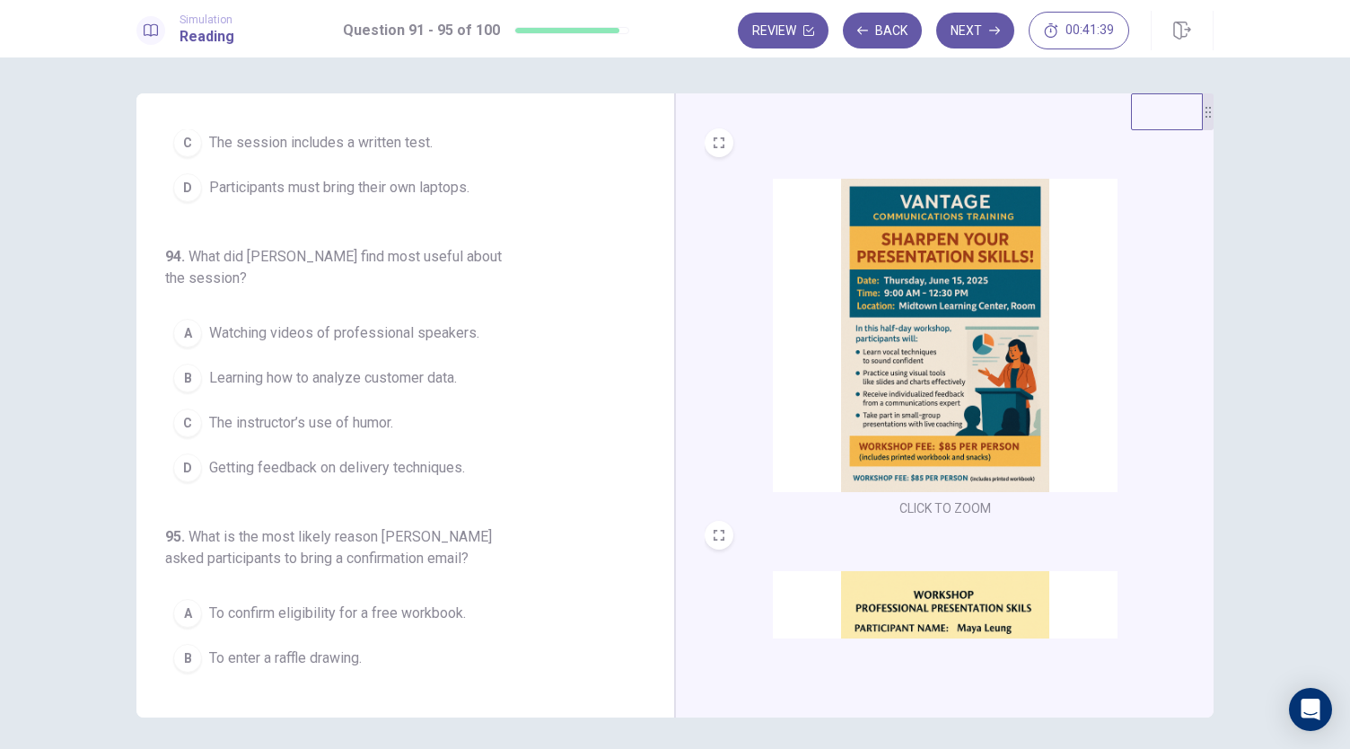
scroll to position [661, 0]
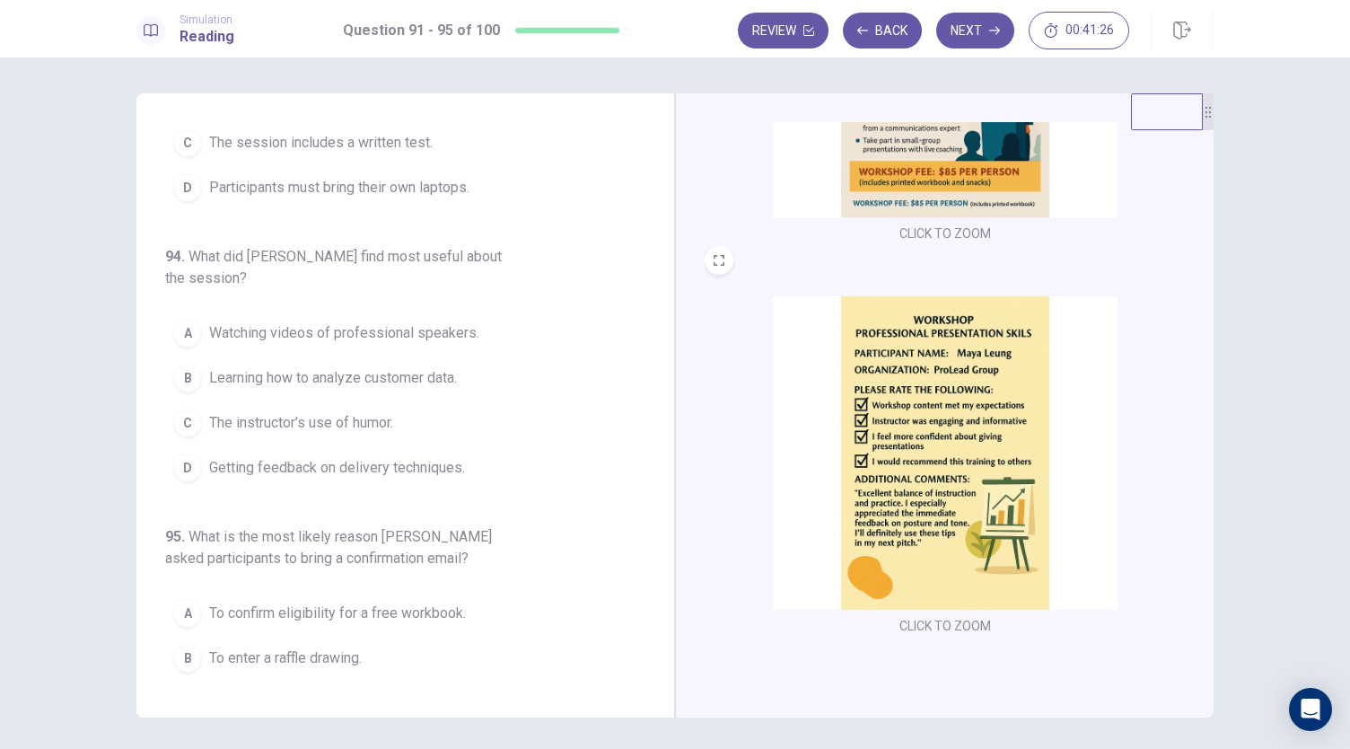
click at [327, 468] on span "Getting feedback on delivery techniques." at bounding box center [337, 468] width 256 height 22
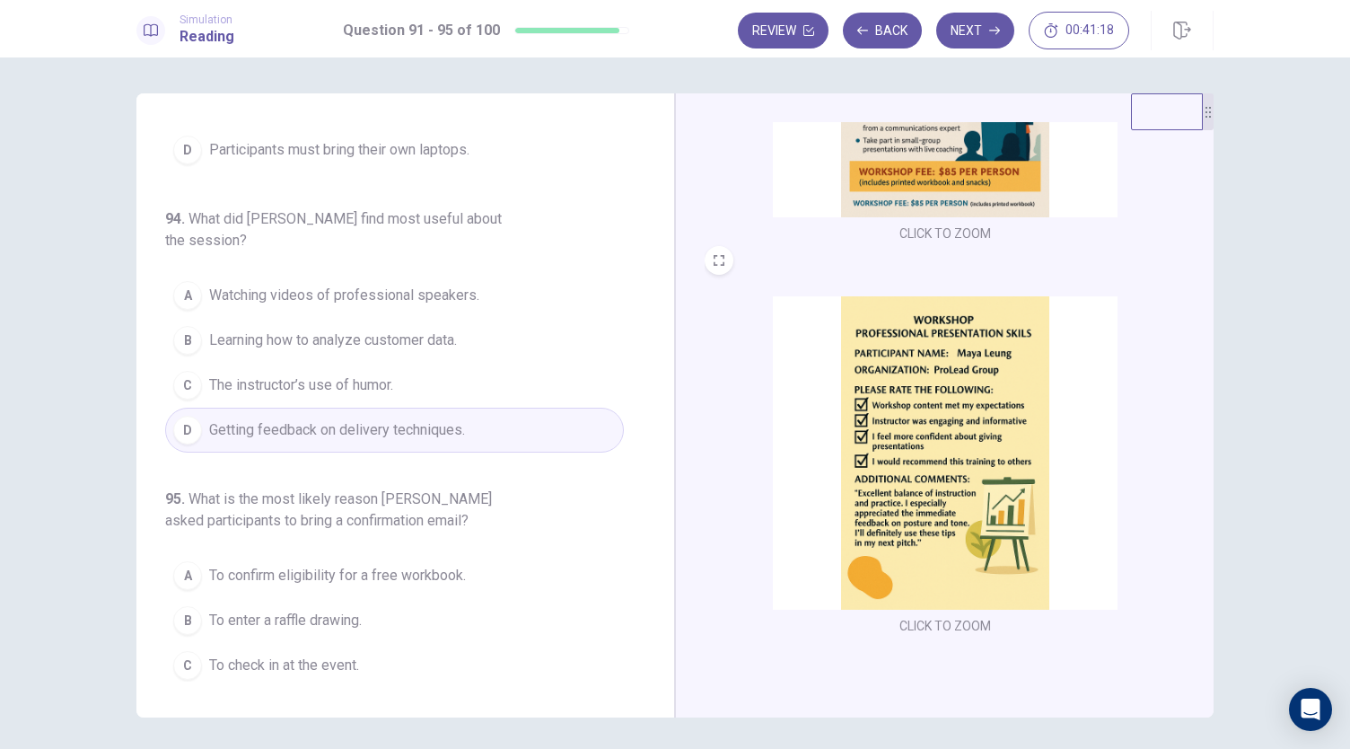
scroll to position [778, 0]
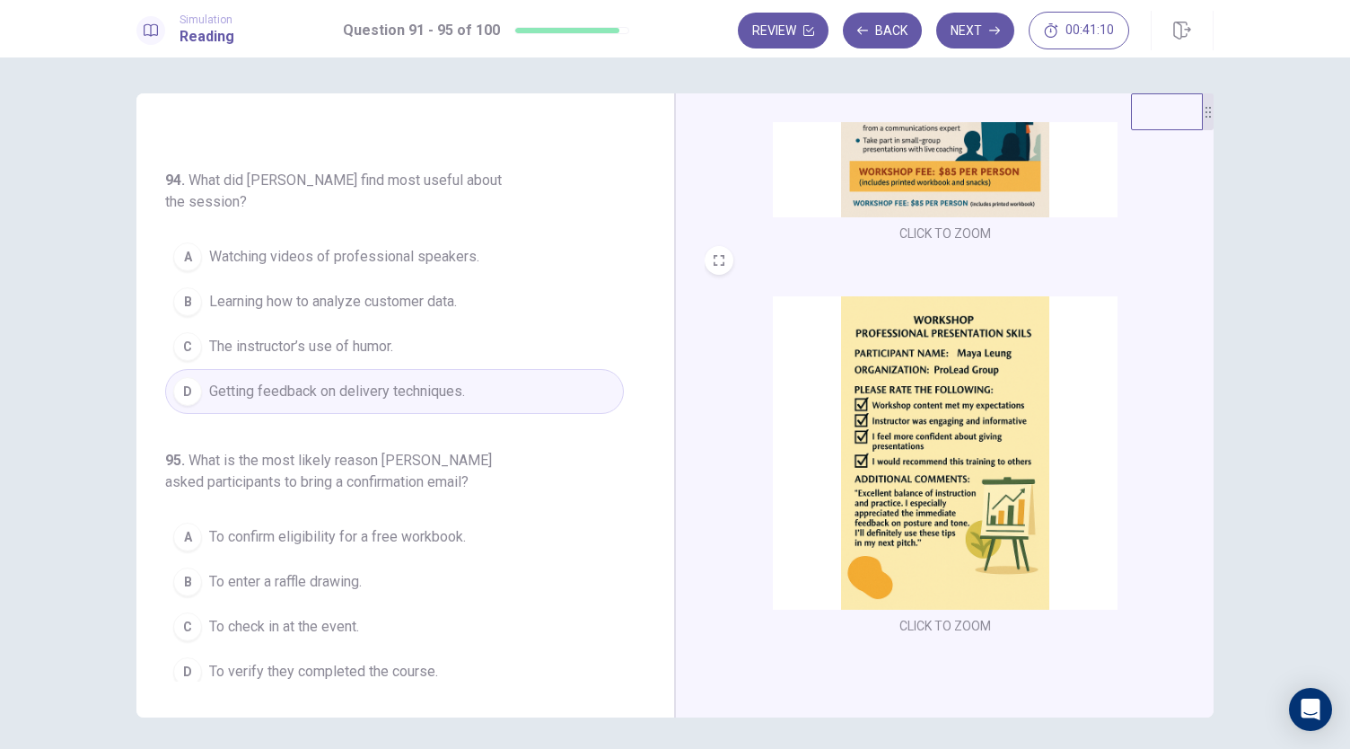
click at [339, 623] on span "To check in at the event." at bounding box center [284, 627] width 150 height 22
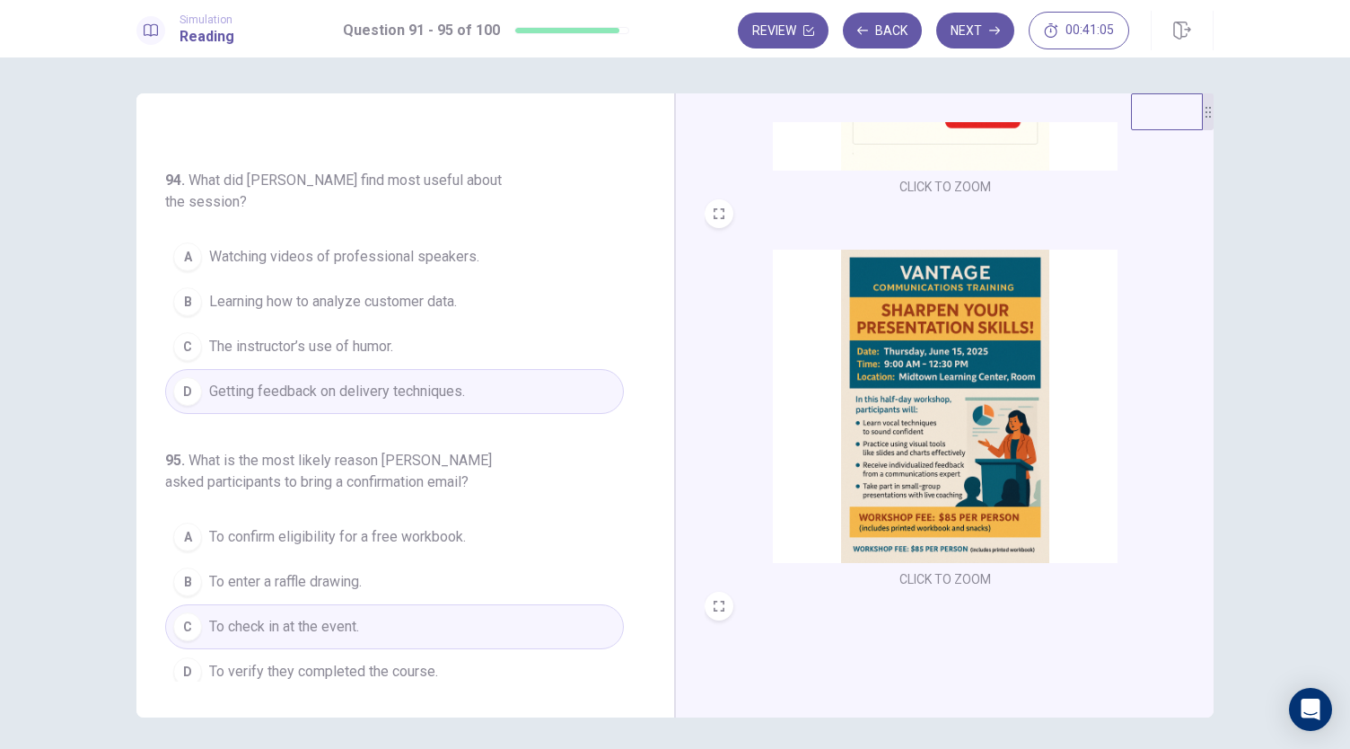
scroll to position [0, 0]
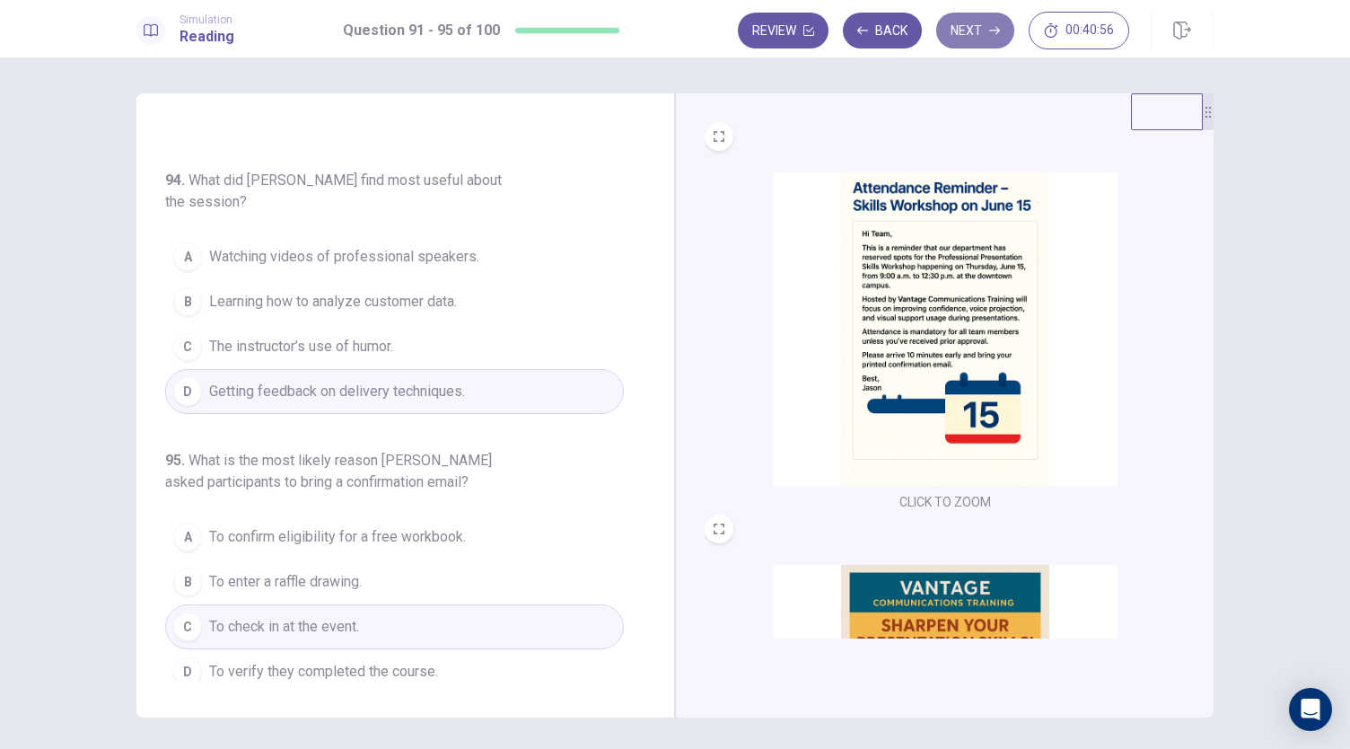
click at [977, 40] on button "Next" at bounding box center [975, 31] width 78 height 36
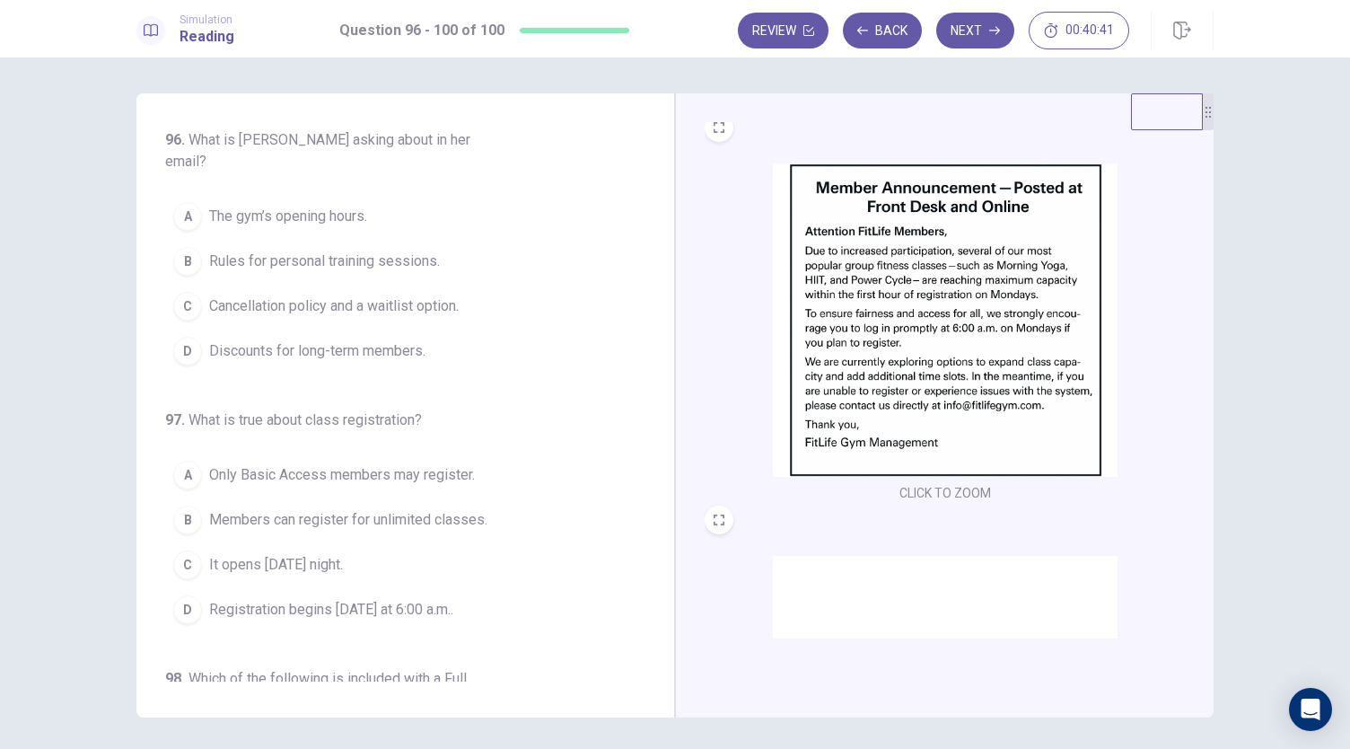
scroll to position [661, 0]
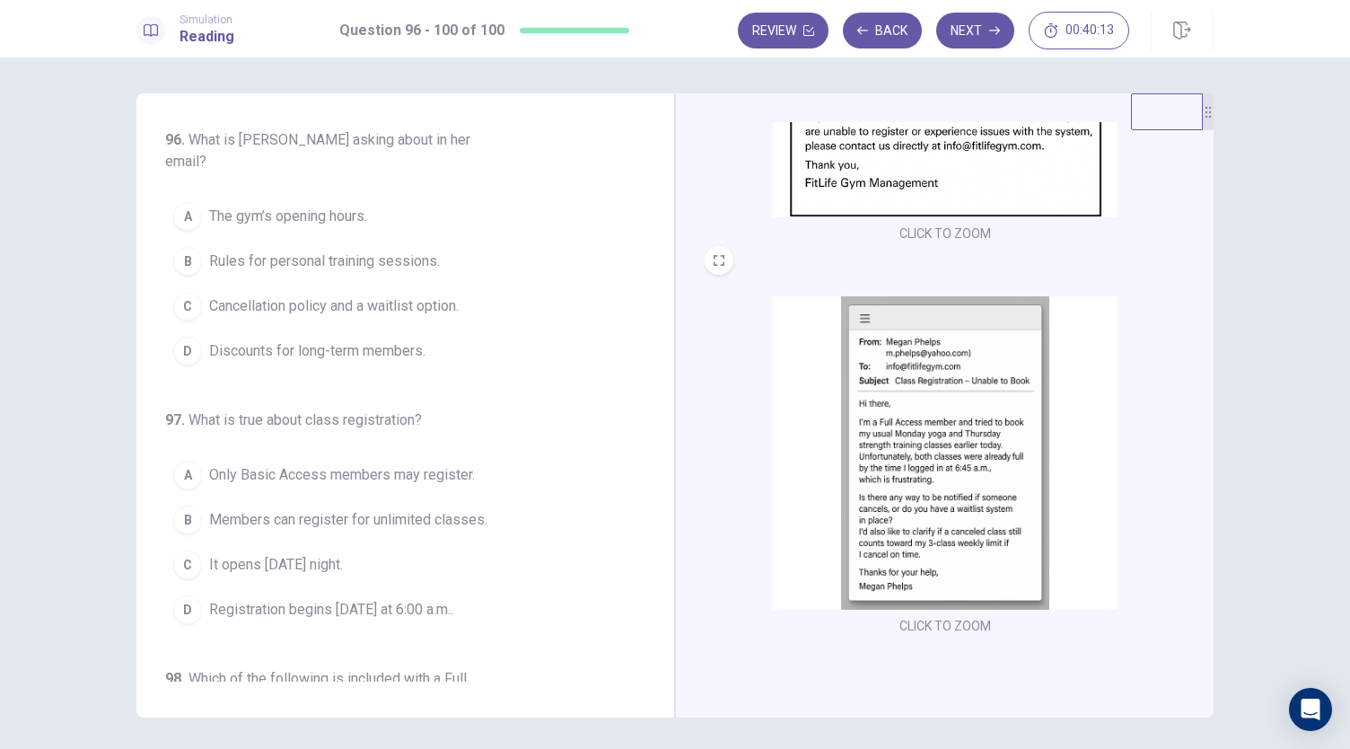
click at [329, 295] on span "Cancellation policy and a waitlist option." at bounding box center [334, 306] width 250 height 22
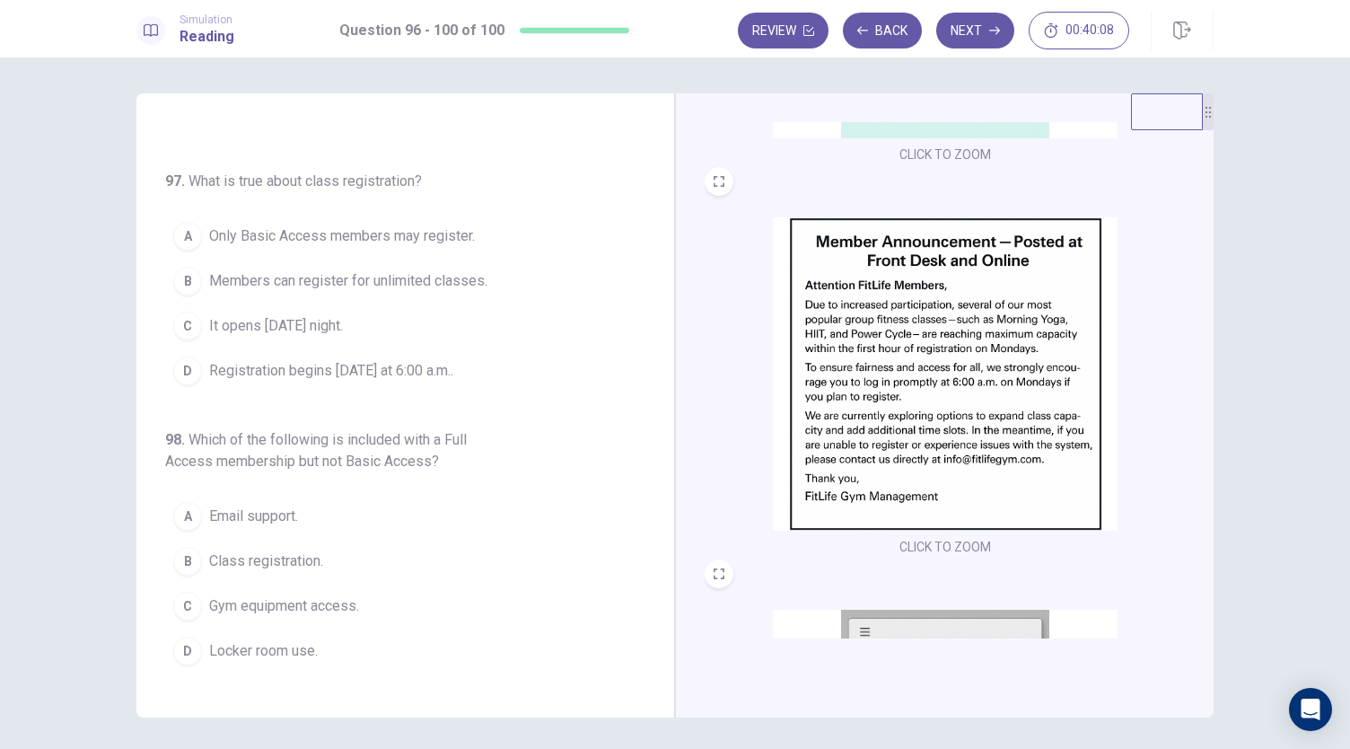
scroll to position [347, 0]
click at [359, 360] on span "Registration begins [DATE] at 6:00 a.m.." at bounding box center [331, 371] width 244 height 22
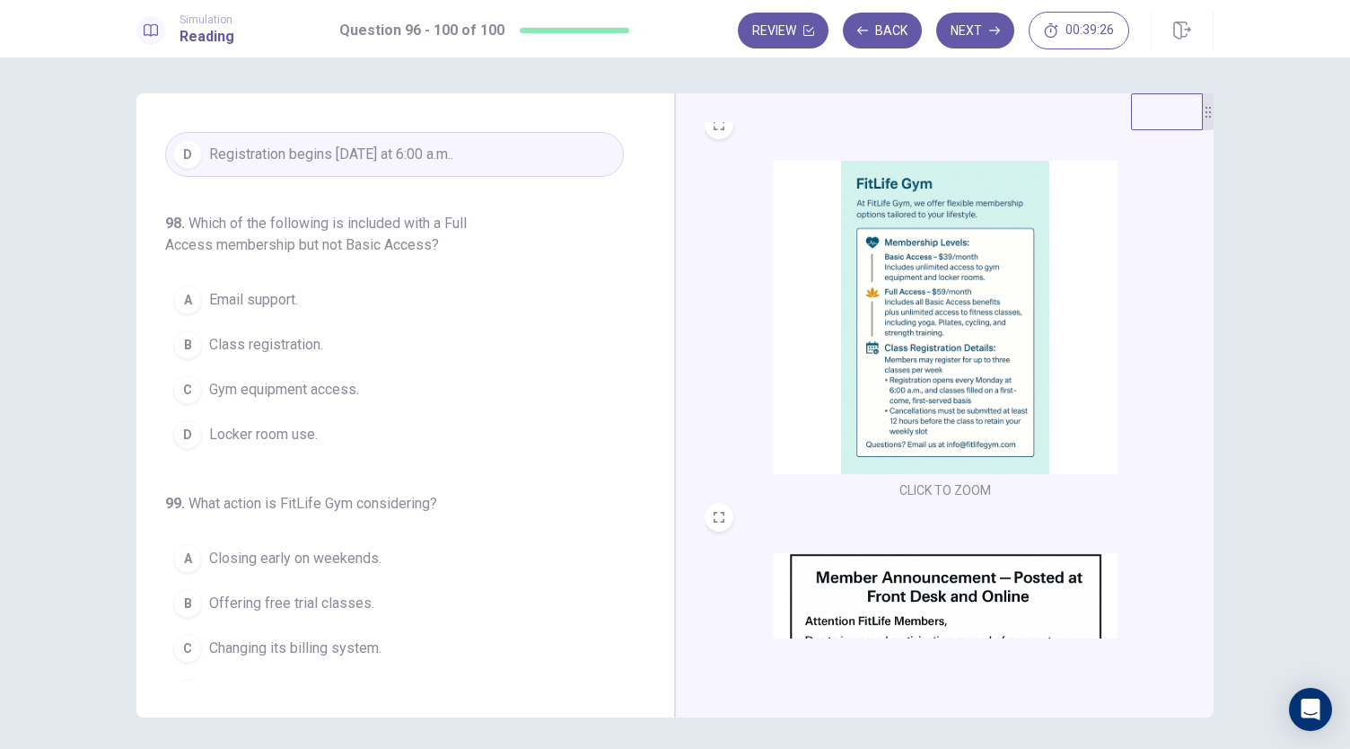
scroll to position [458, 0]
click at [255, 331] on span "Class registration." at bounding box center [266, 342] width 114 height 22
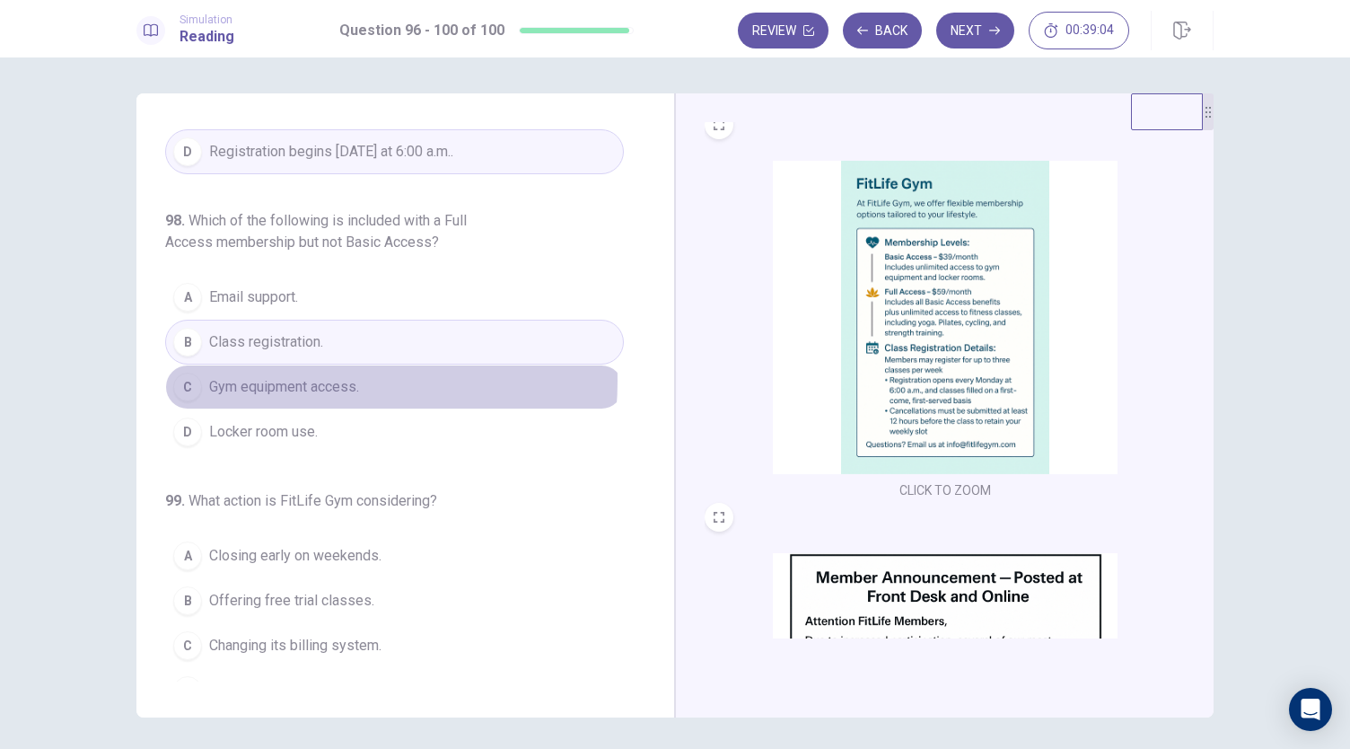
click at [307, 376] on span "Gym equipment access." at bounding box center [284, 387] width 150 height 22
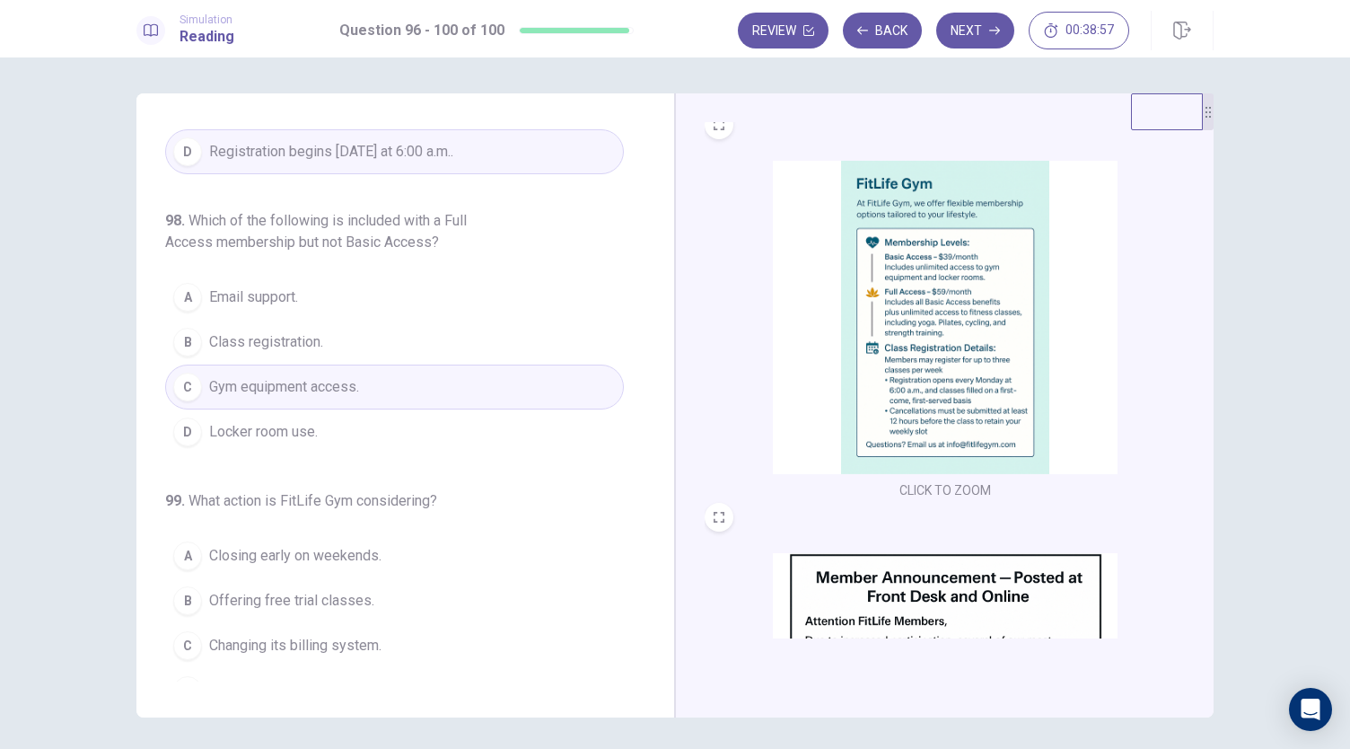
click at [287, 331] on span "Class registration." at bounding box center [266, 342] width 114 height 22
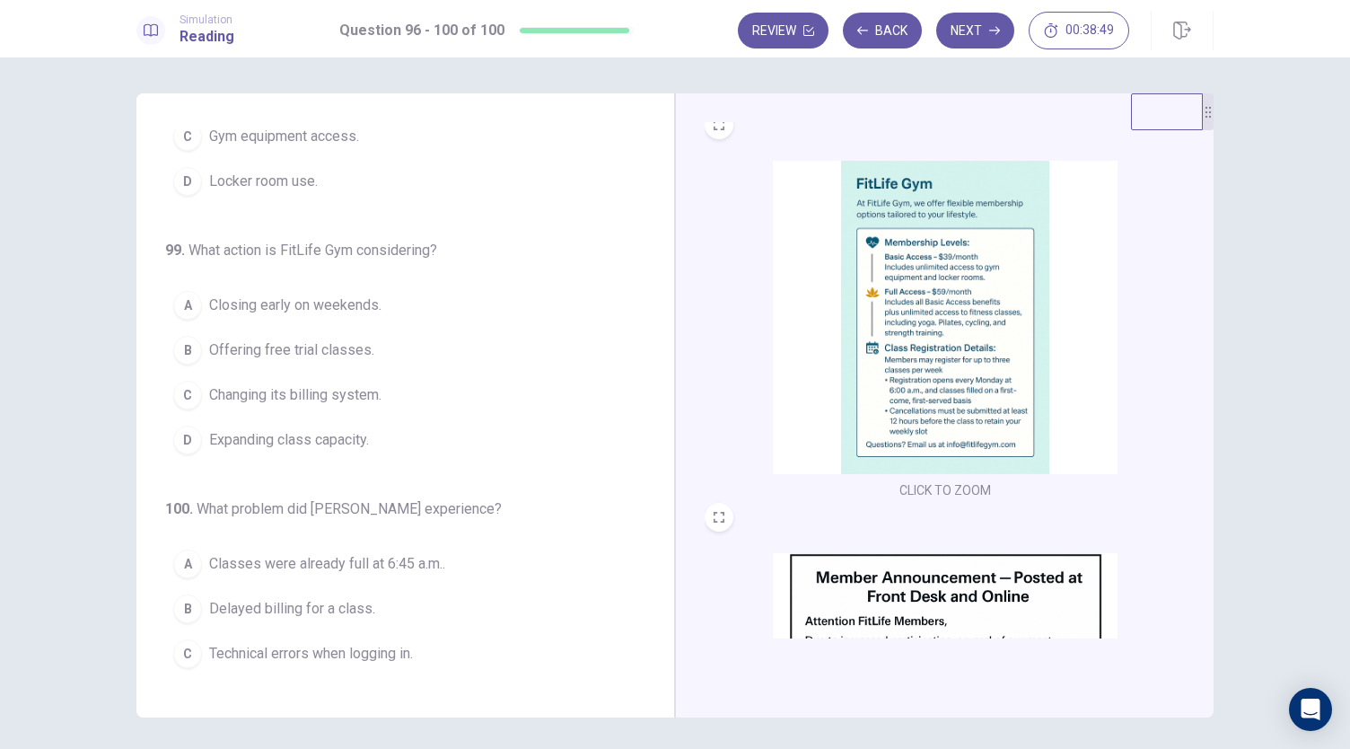
scroll to position [714, 0]
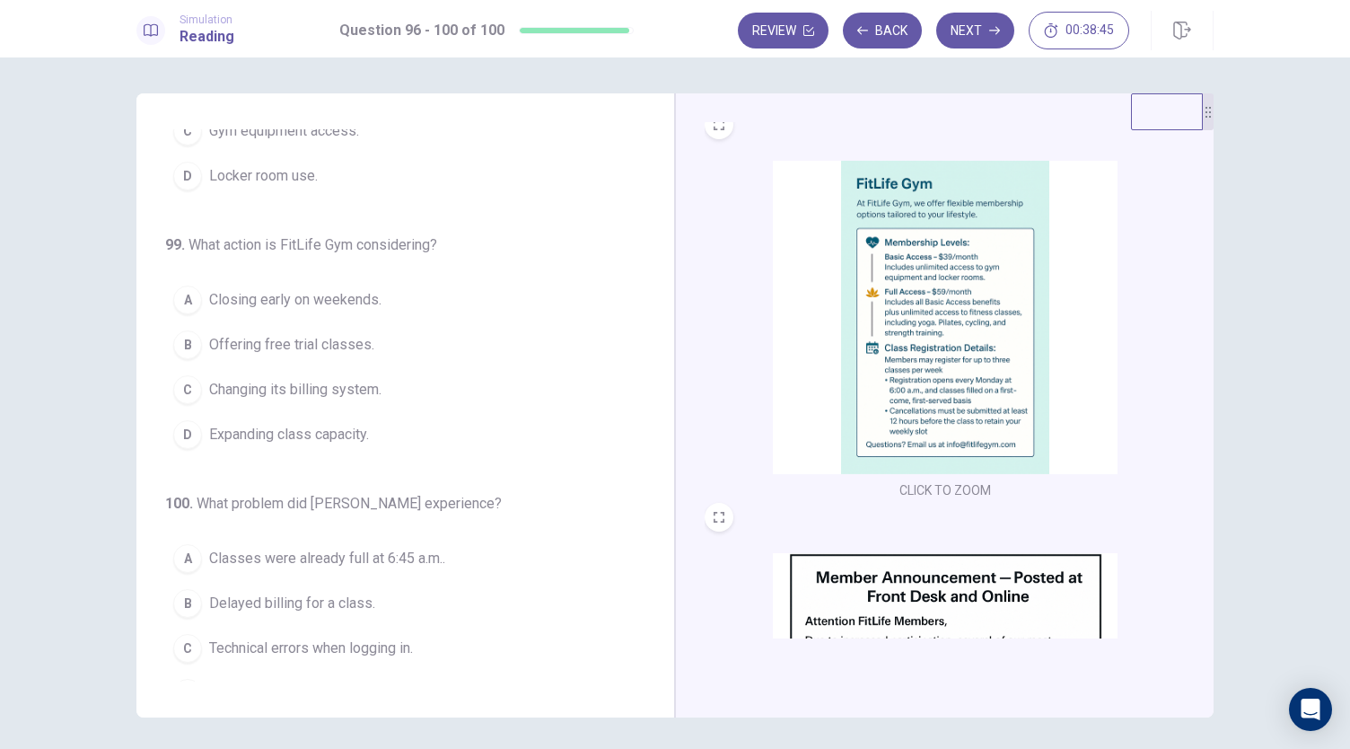
click at [327, 424] on span "Expanding class capacity." at bounding box center [289, 435] width 160 height 22
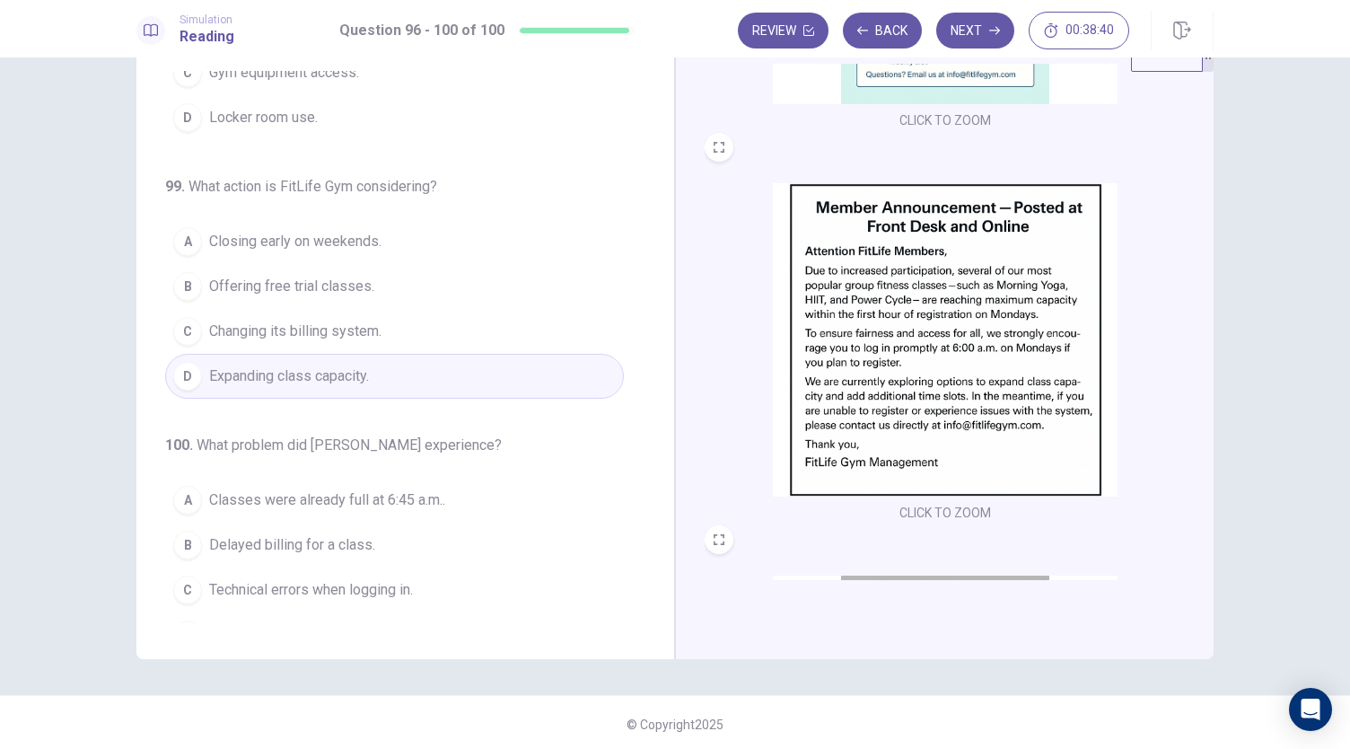
scroll to position [62, 0]
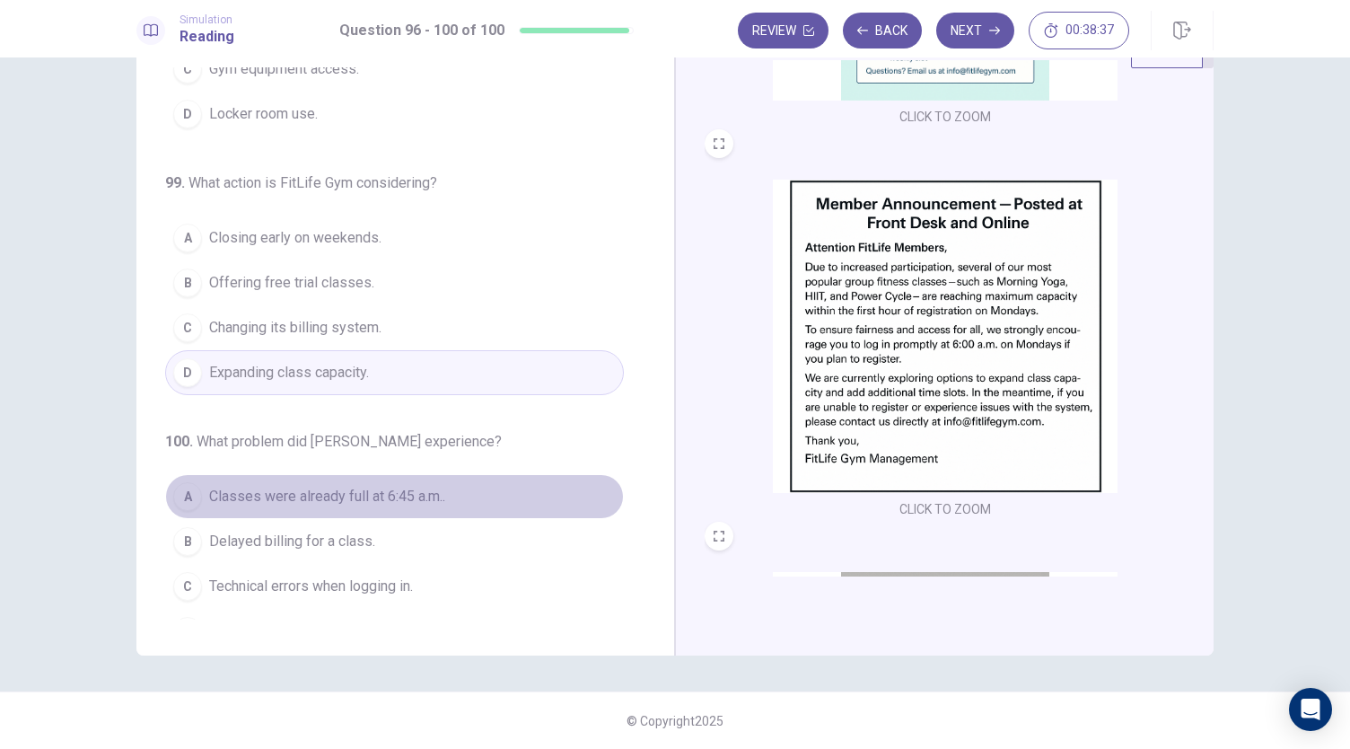
click at [417, 486] on span "Classes were already full at 6:45 a.m.." at bounding box center [327, 497] width 236 height 22
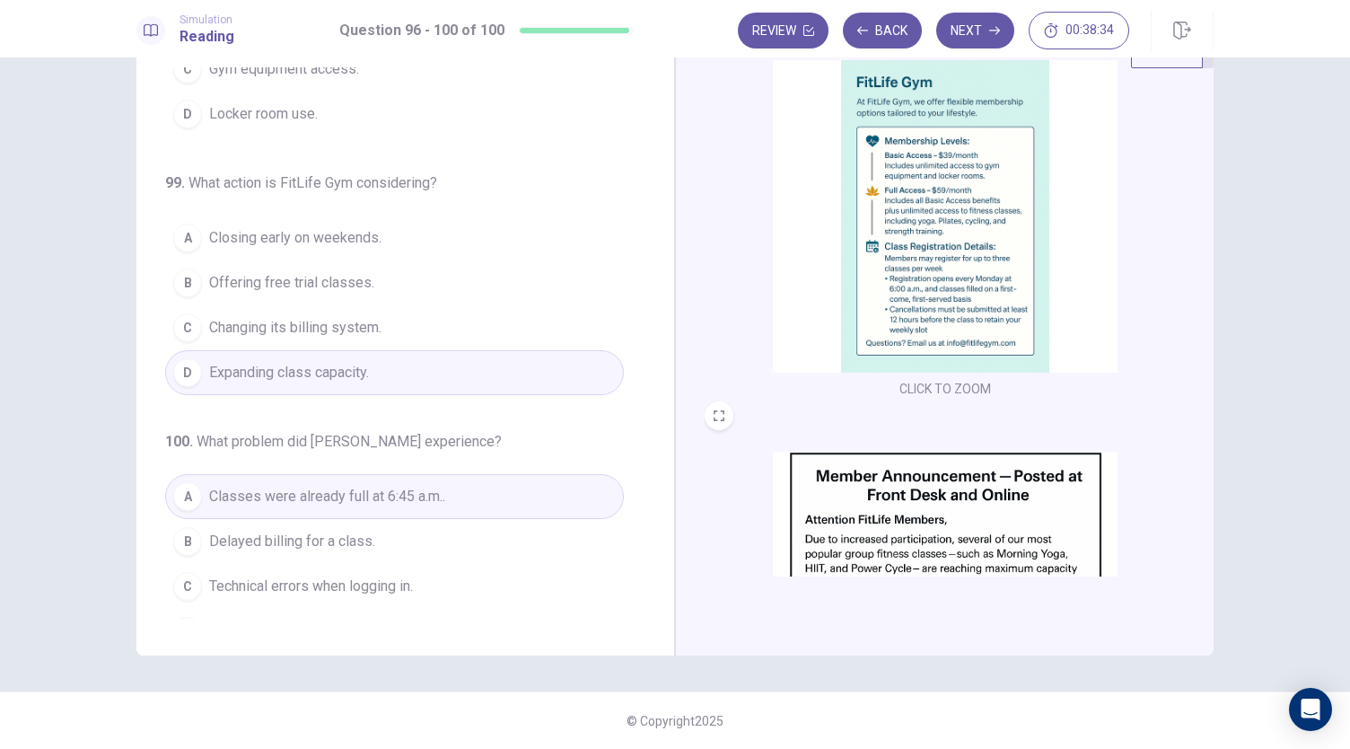
scroll to position [0, 0]
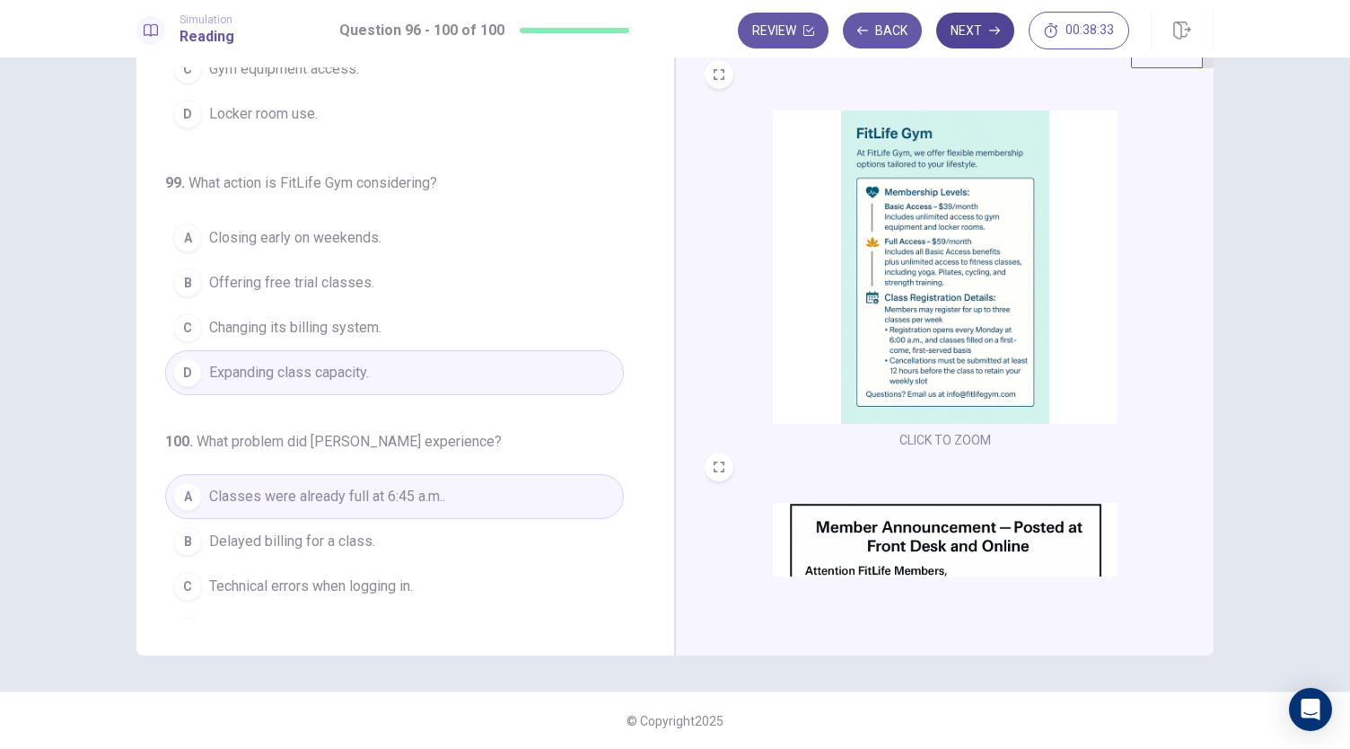
click at [973, 29] on button "Next" at bounding box center [975, 31] width 78 height 36
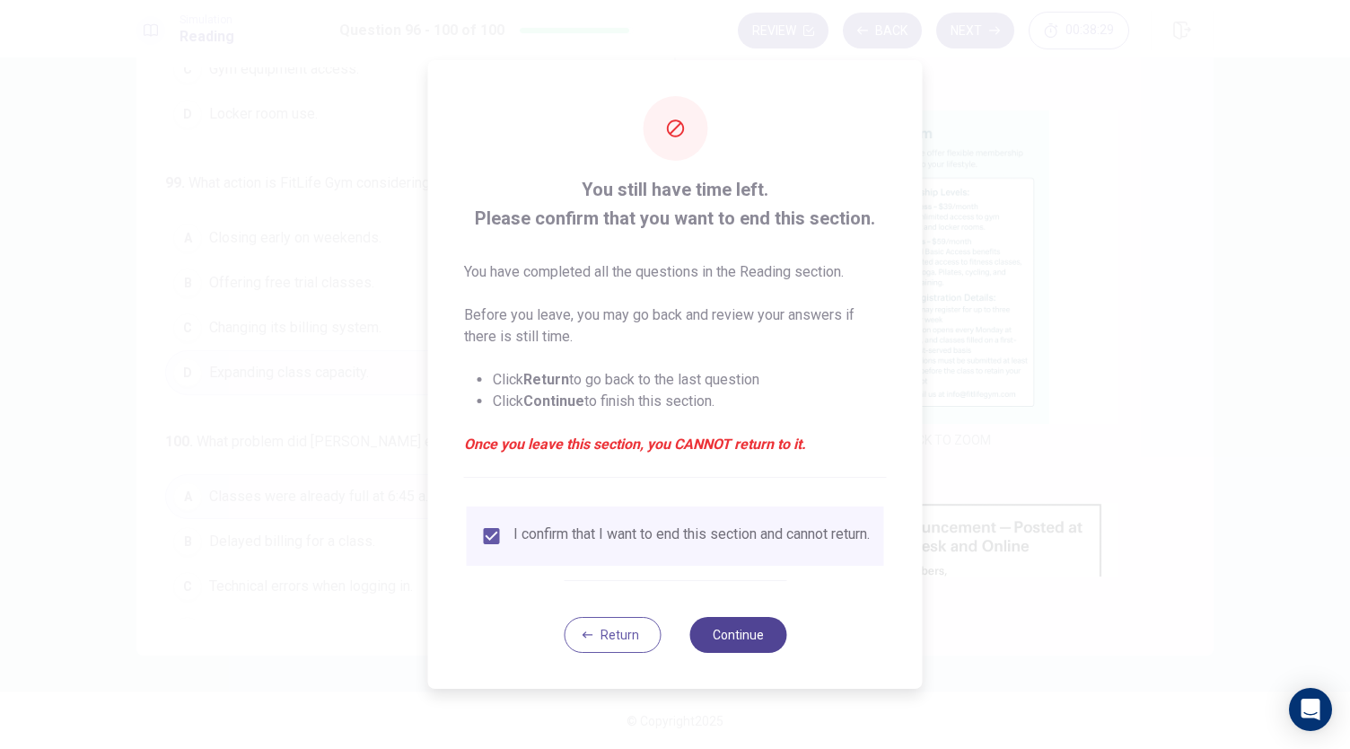
click at [752, 649] on button "Continue" at bounding box center [738, 635] width 97 height 36
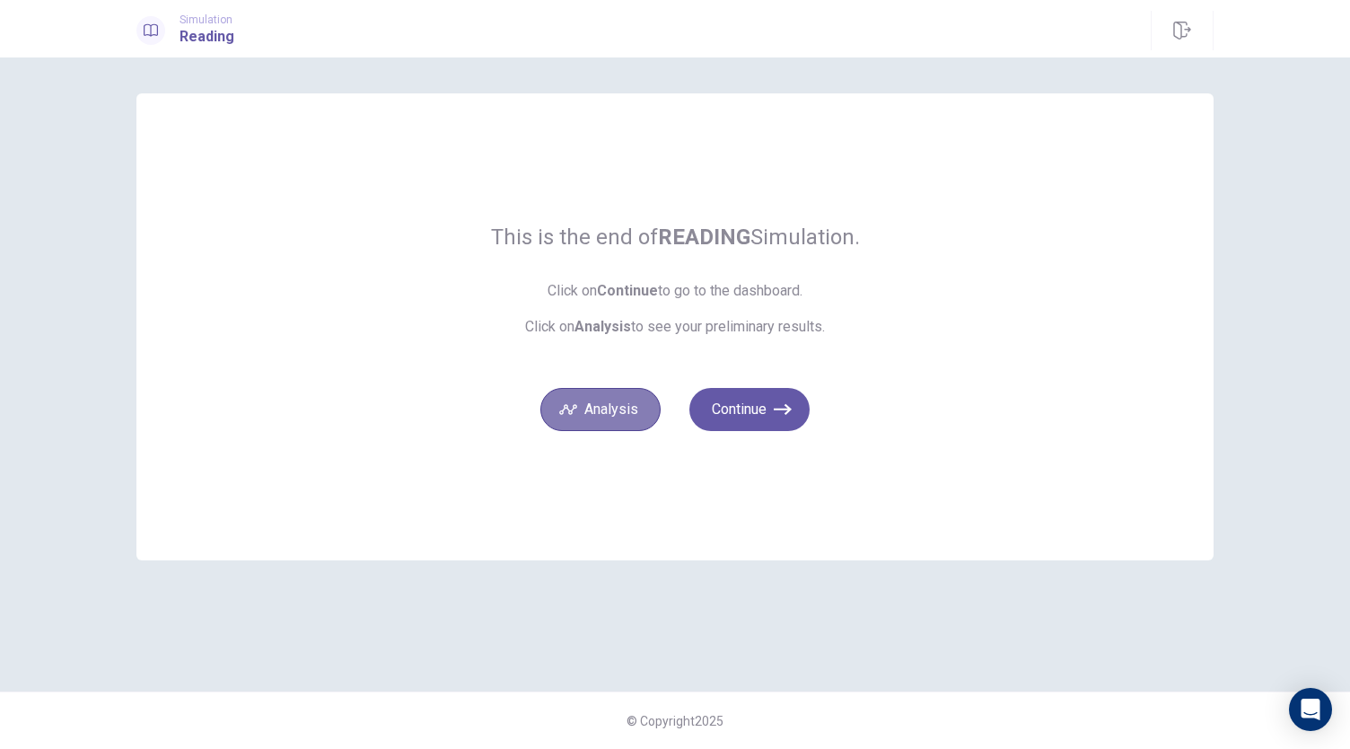
click at [611, 417] on button "Analysis" at bounding box center [600, 409] width 120 height 43
